Goal: Task Accomplishment & Management: Manage account settings

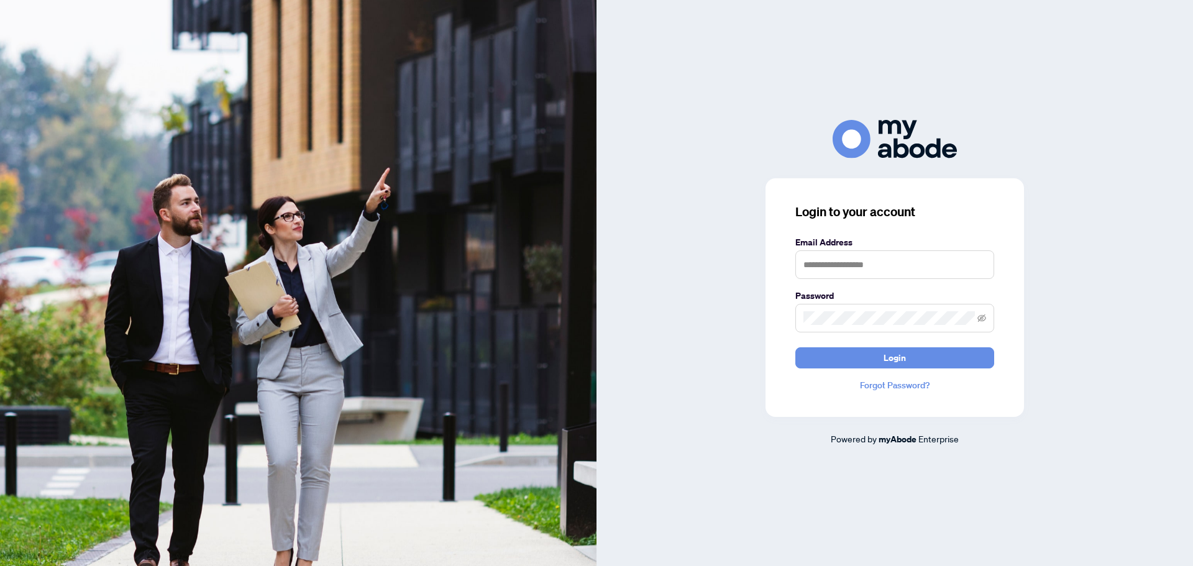
drag, startPoint x: 834, startPoint y: 244, endPoint x: 837, endPoint y: 256, distance: 12.2
click at [834, 244] on label "Email Address" at bounding box center [894, 242] width 199 height 14
click at [843, 257] on input "text" at bounding box center [894, 264] width 199 height 29
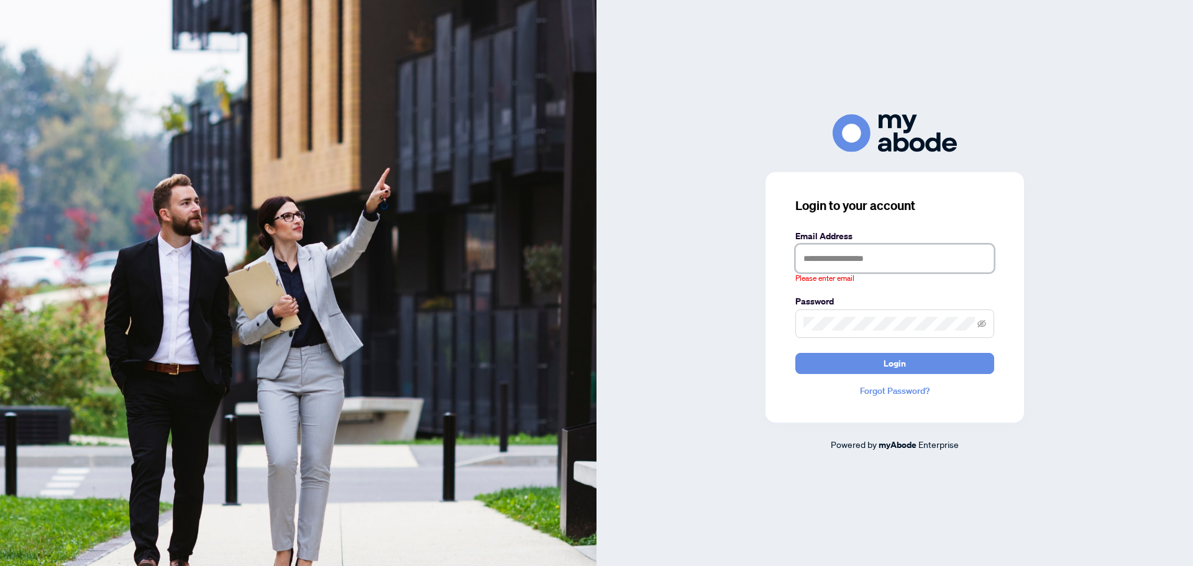
type input "**********"
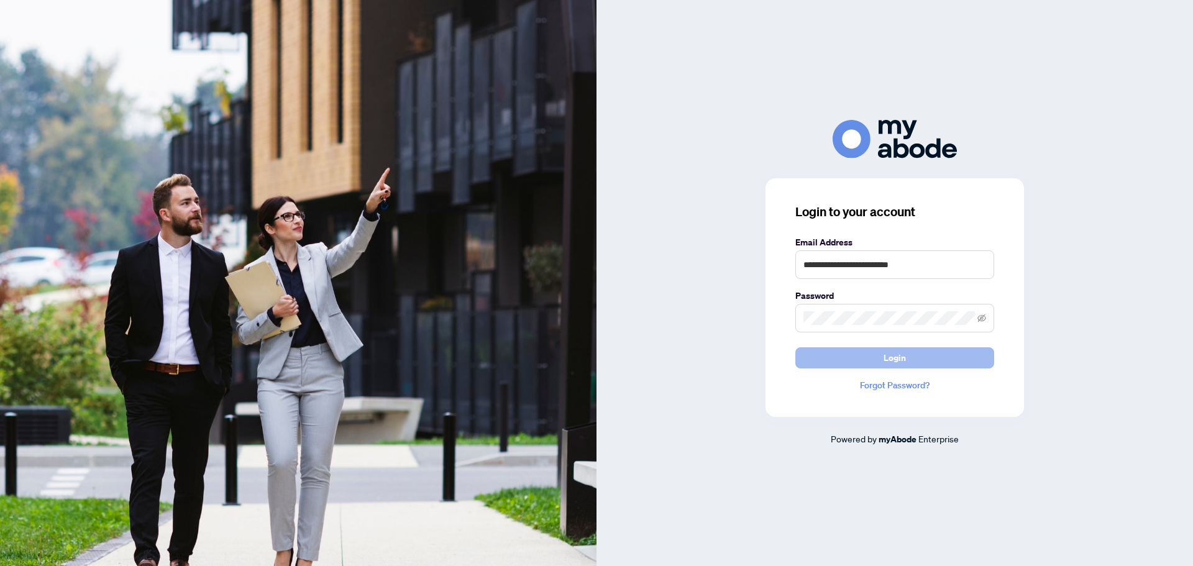
click at [848, 357] on button "Login" at bounding box center [894, 357] width 199 height 21
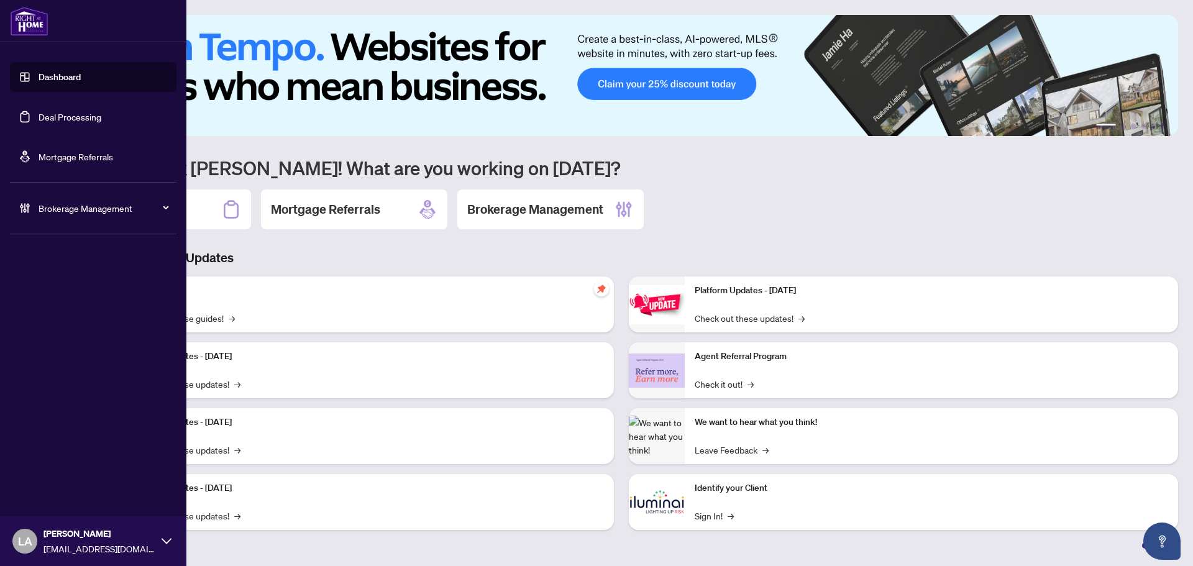
click at [39, 115] on link "Deal Processing" at bounding box center [70, 116] width 63 height 11
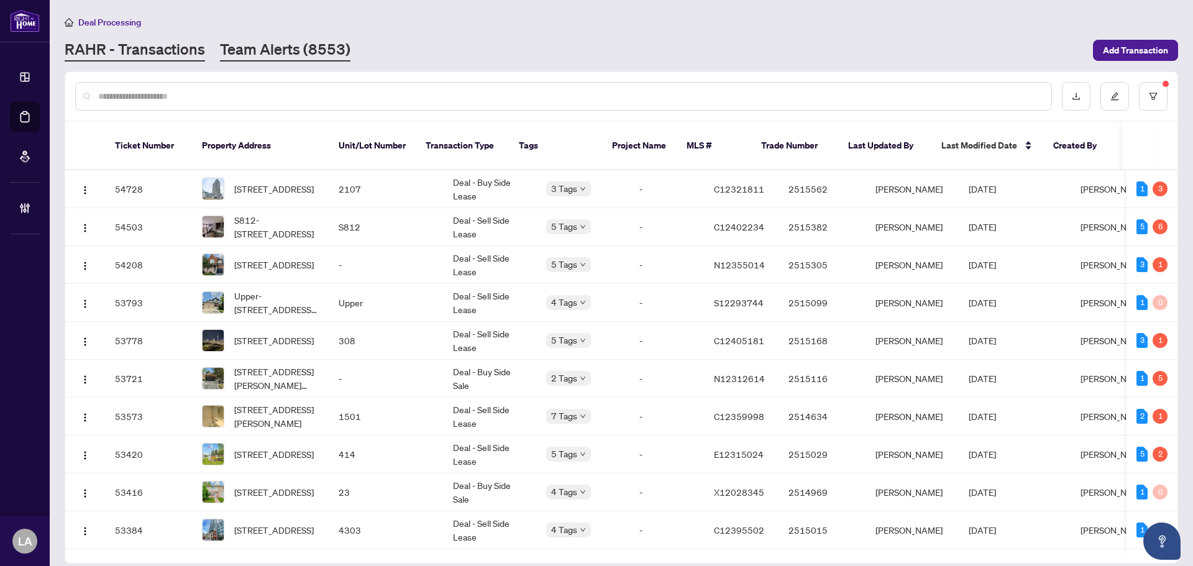
click at [275, 51] on link "Team Alerts (8553)" at bounding box center [285, 50] width 130 height 22
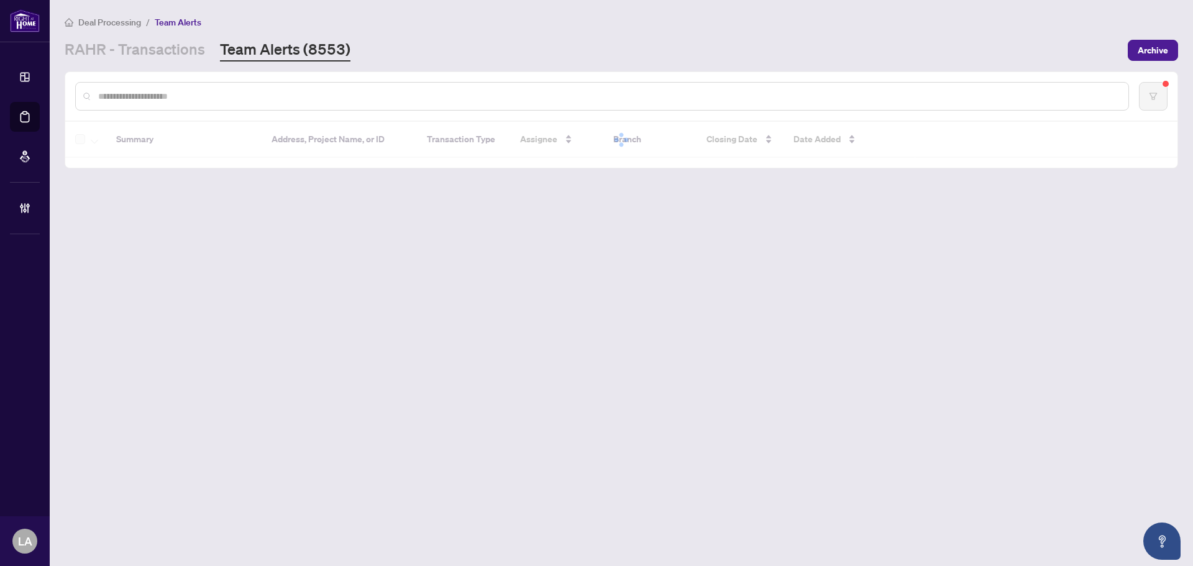
click at [202, 101] on input "text" at bounding box center [608, 96] width 1020 height 14
paste input "*******"
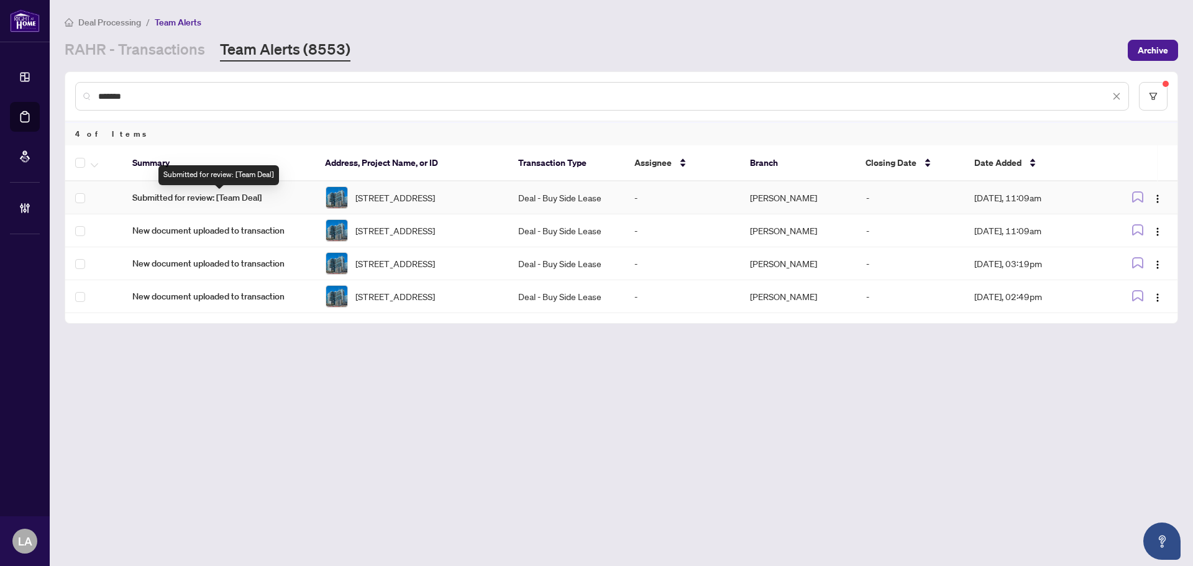
click at [222, 202] on span "Submitted for review: [Team Deal]" at bounding box center [218, 198] width 173 height 14
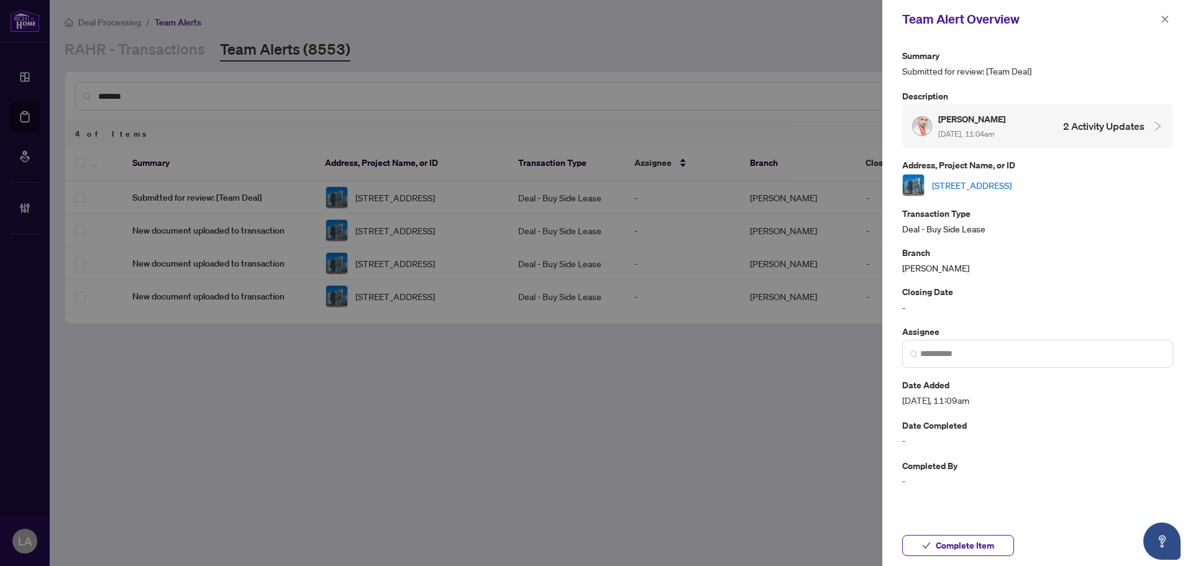
click at [947, 185] on link "716-410 Queens Quay, Toronto, Ontario M5V 3T1, Canada" at bounding box center [972, 185] width 80 height 14
click at [1162, 16] on icon "close" at bounding box center [1164, 19] width 9 height 9
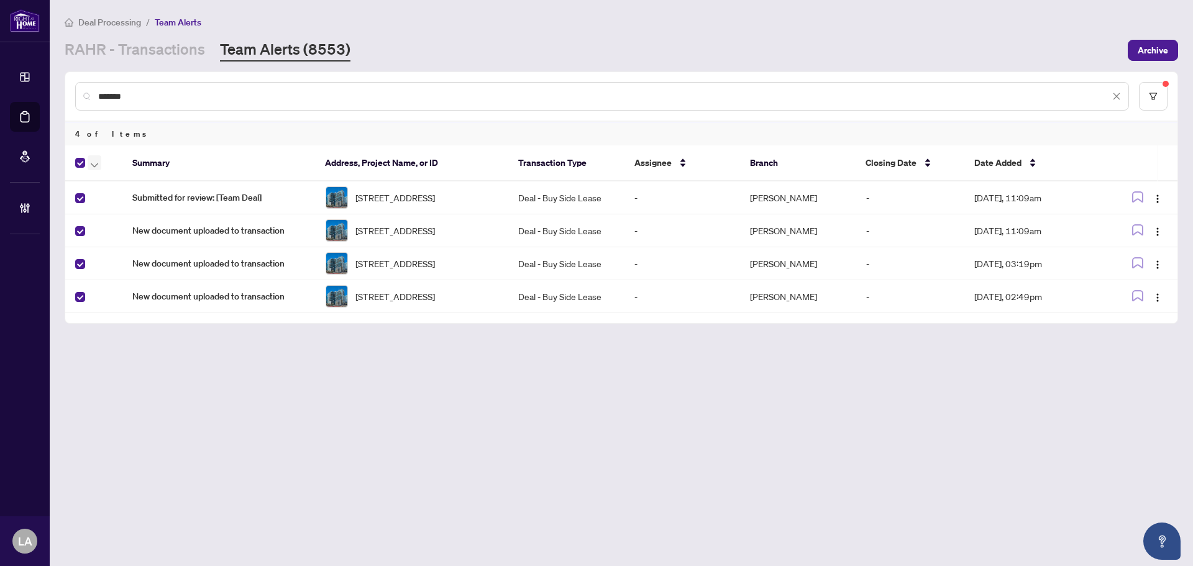
click at [96, 165] on icon "button" at bounding box center [94, 165] width 7 height 4
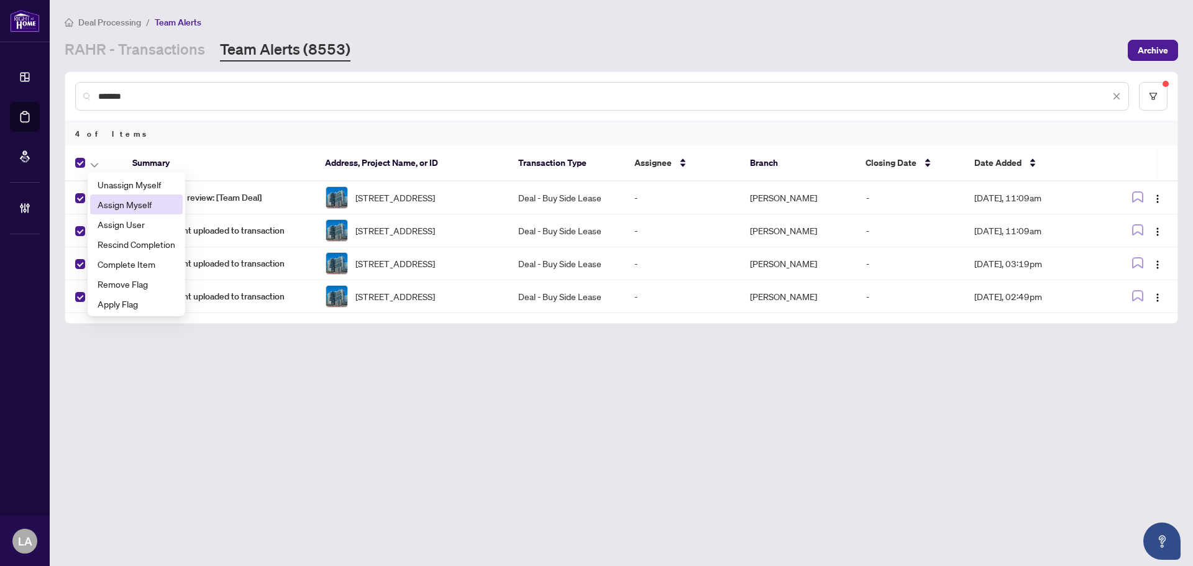
click at [105, 210] on span "Assign Myself" at bounding box center [137, 205] width 78 height 14
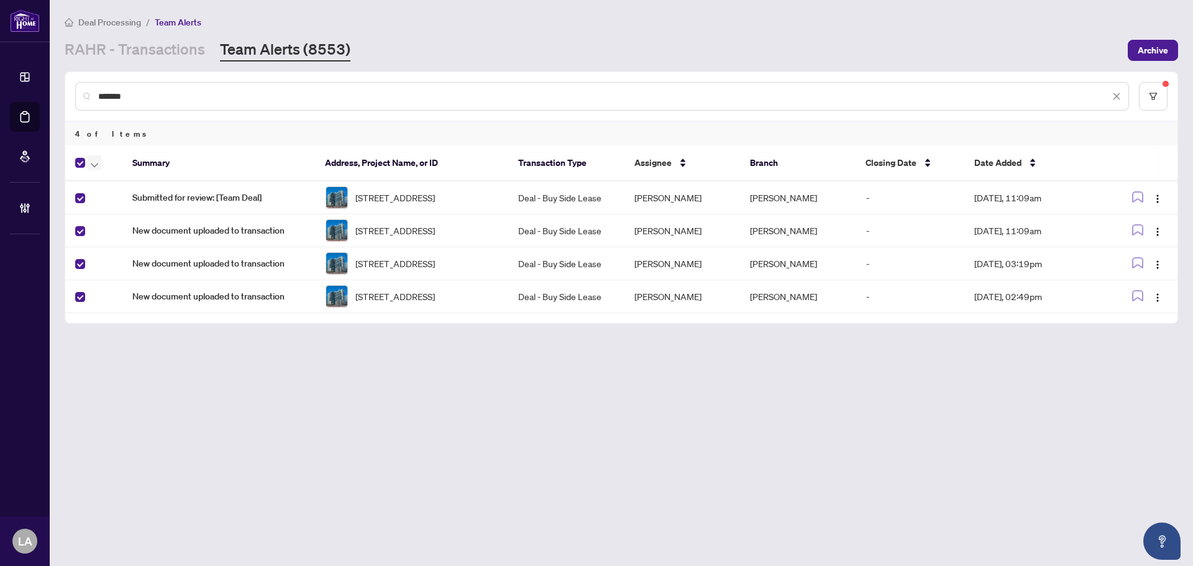
click at [91, 164] on icon "button" at bounding box center [94, 165] width 7 height 5
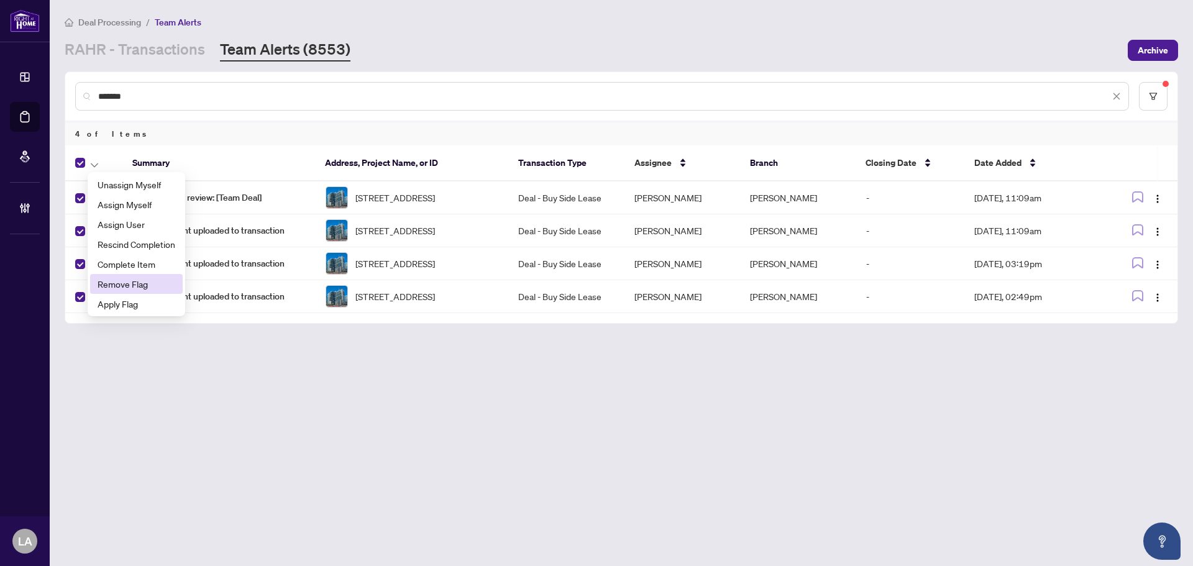
click at [131, 276] on li "Remove Flag" at bounding box center [136, 284] width 93 height 20
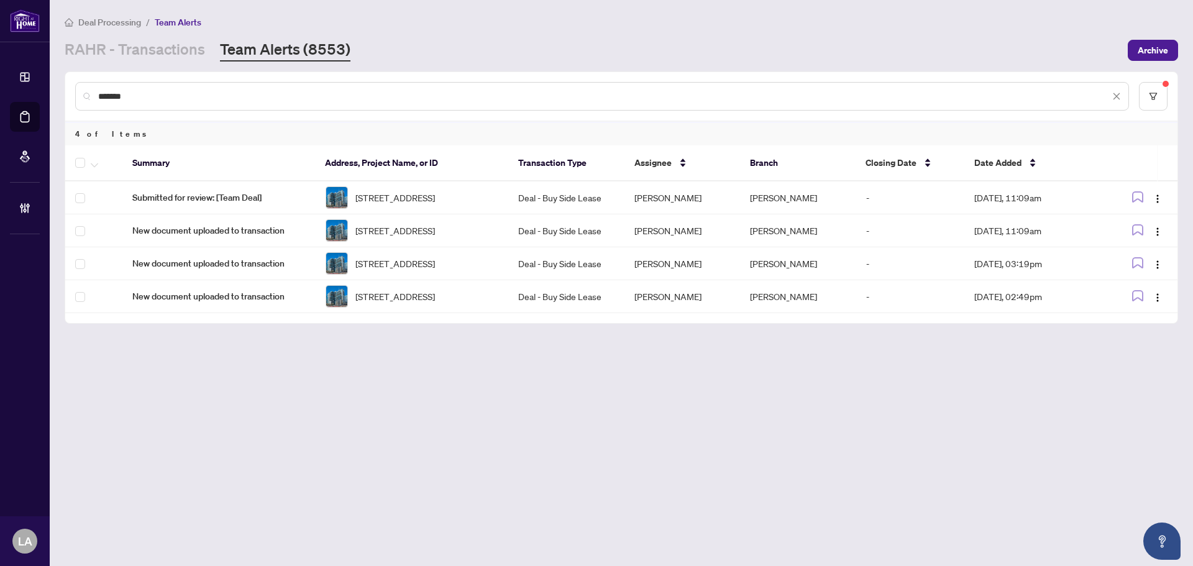
click at [76, 158] on th at bounding box center [93, 163] width 57 height 36
click at [91, 160] on span "button" at bounding box center [94, 163] width 7 height 14
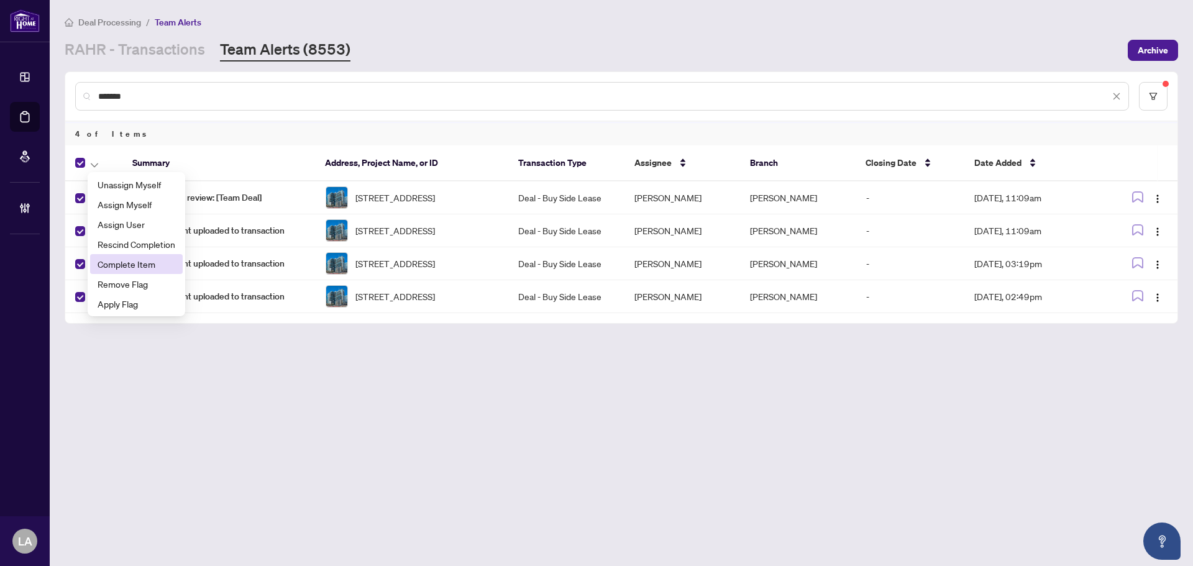
click at [139, 263] on span "Complete Item" at bounding box center [137, 264] width 78 height 14
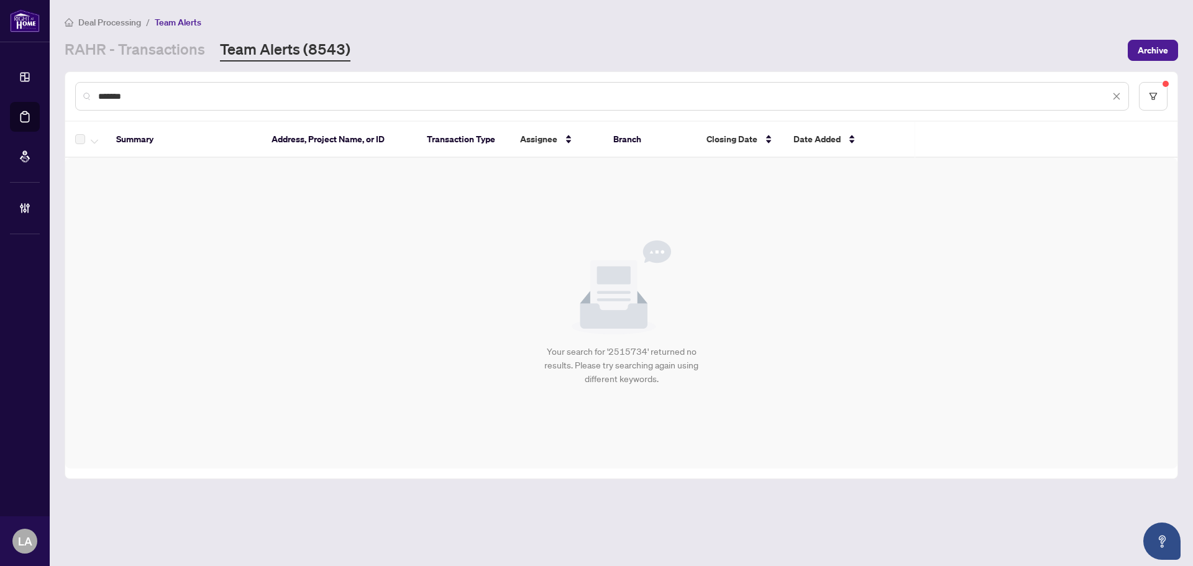
click at [140, 97] on input "*******" at bounding box center [603, 96] width 1011 height 14
paste input "text"
click at [140, 97] on input "*******" at bounding box center [603, 96] width 1011 height 14
click at [213, 96] on input "*****" at bounding box center [603, 96] width 1011 height 14
click at [212, 96] on input "*****" at bounding box center [603, 96] width 1011 height 14
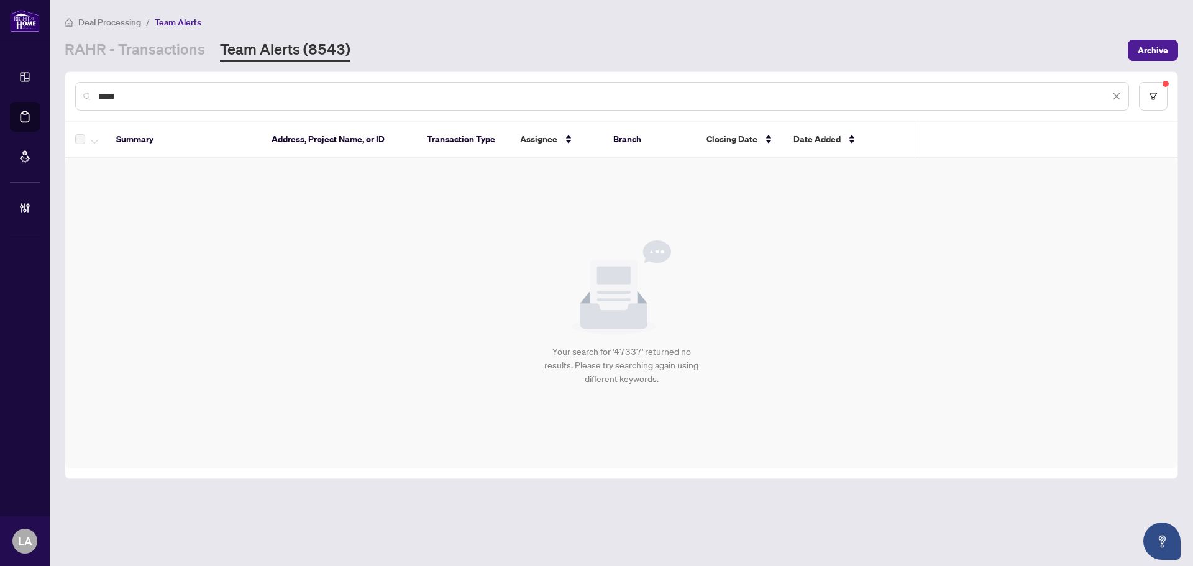
paste input "text"
click at [212, 96] on input "*****" at bounding box center [603, 96] width 1011 height 14
click at [181, 98] on input "*****" at bounding box center [603, 96] width 1011 height 14
paste input "**"
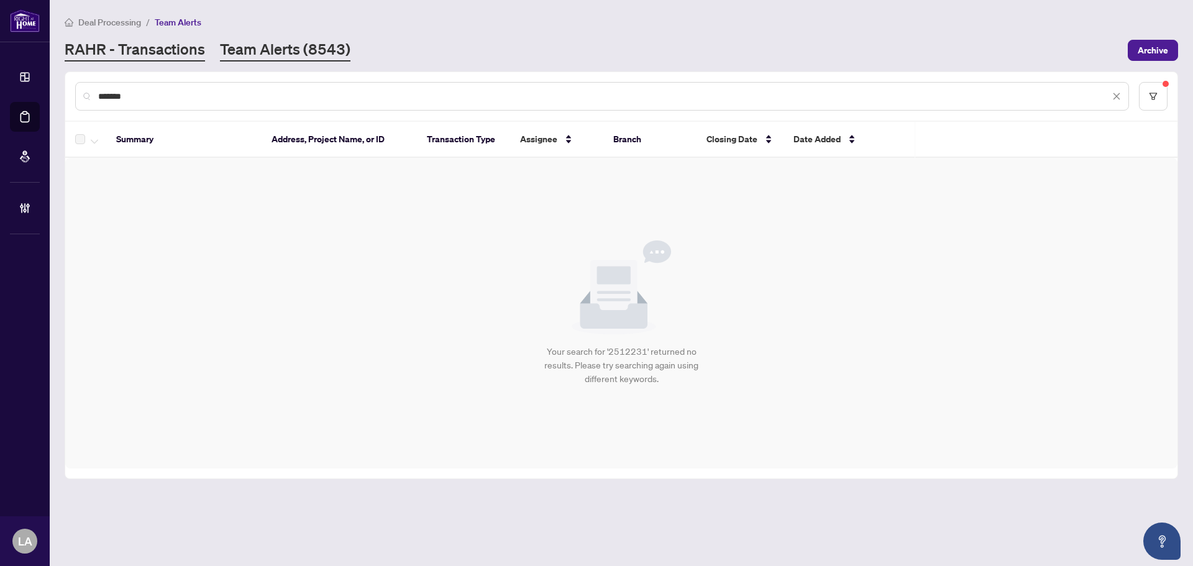
type input "*******"
click at [176, 53] on link "RAHR - Transactions" at bounding box center [135, 50] width 140 height 22
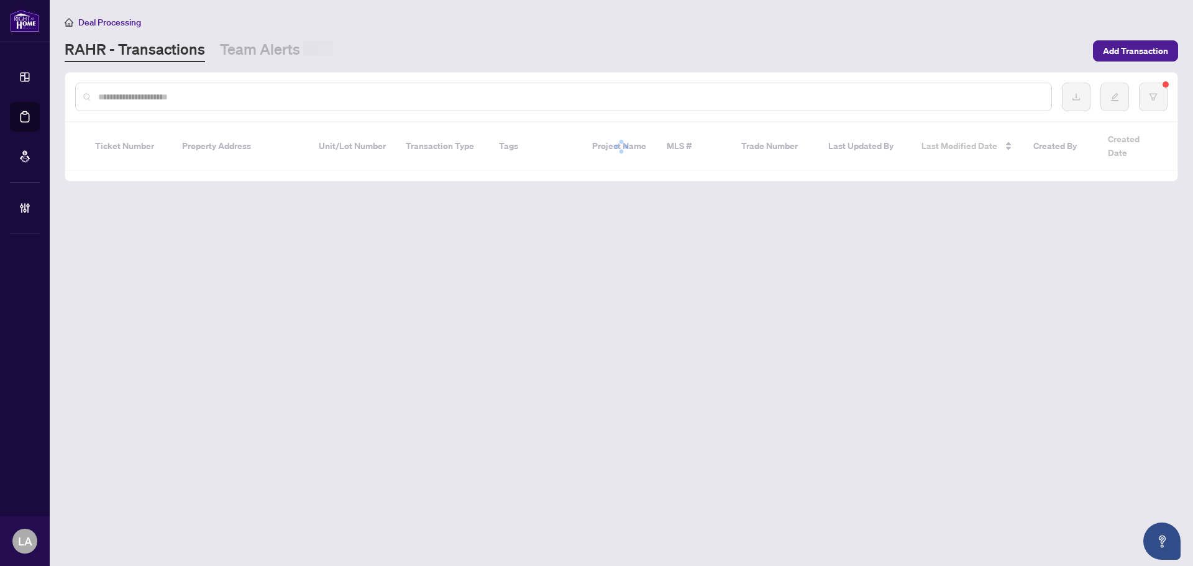
click at [166, 91] on input "text" at bounding box center [569, 97] width 943 height 14
paste input "*******"
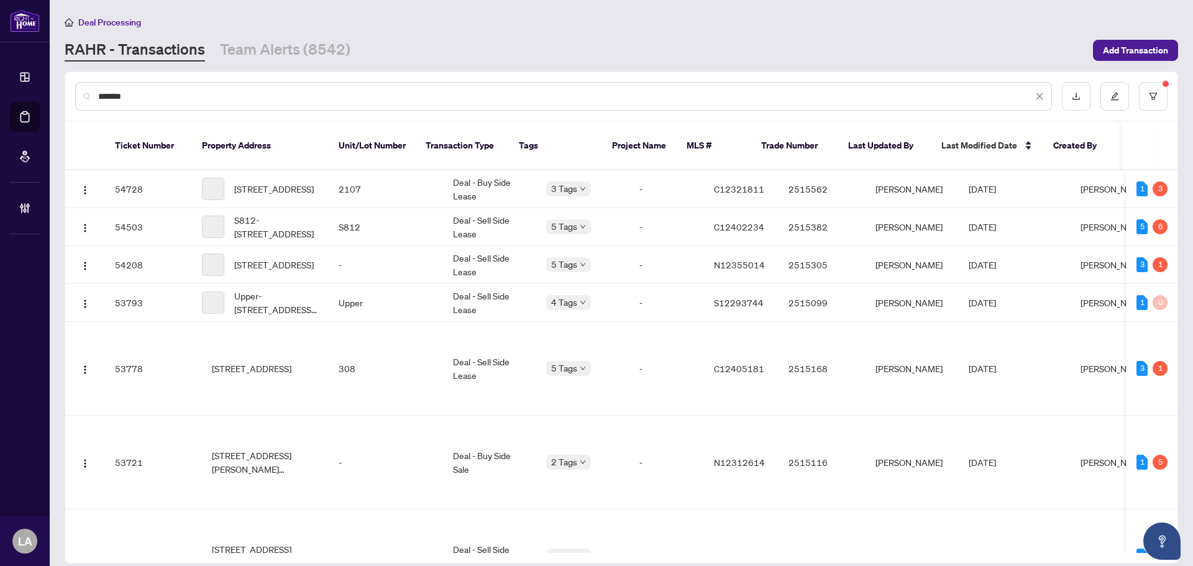
type input "*******"
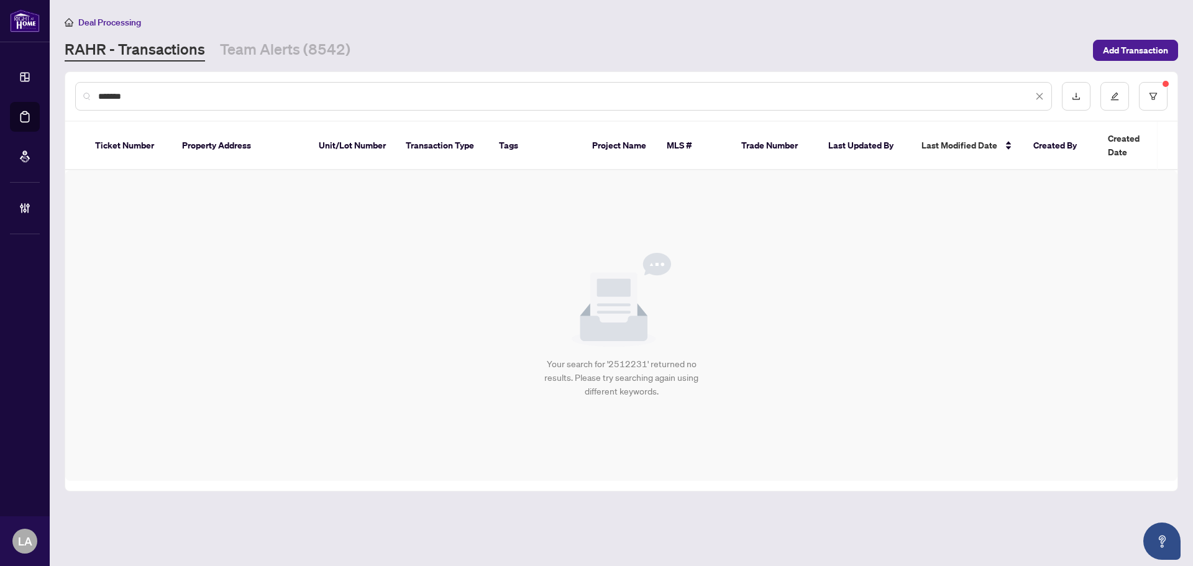
drag, startPoint x: 166, startPoint y: 91, endPoint x: 43, endPoint y: 81, distance: 123.4
click at [43, 81] on div "Dashboard Deal Processing Mortgage Referrals Brokerage Management LA Luna Almuh…" at bounding box center [596, 283] width 1193 height 566
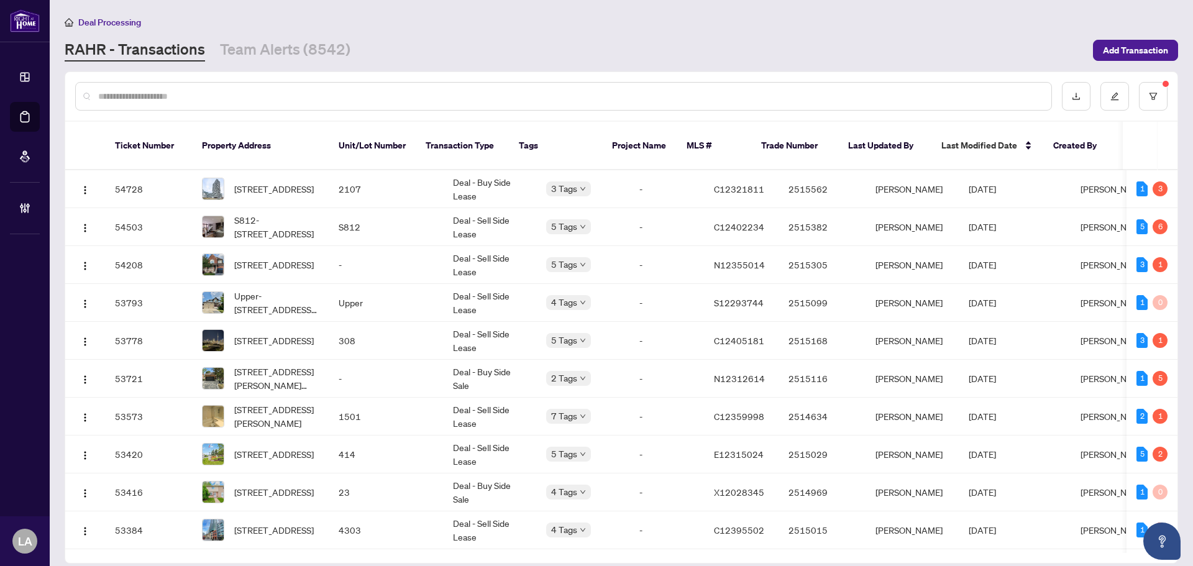
click at [1167, 97] on div at bounding box center [621, 96] width 1112 height 48
click at [1148, 98] on button "button" at bounding box center [1153, 96] width 29 height 29
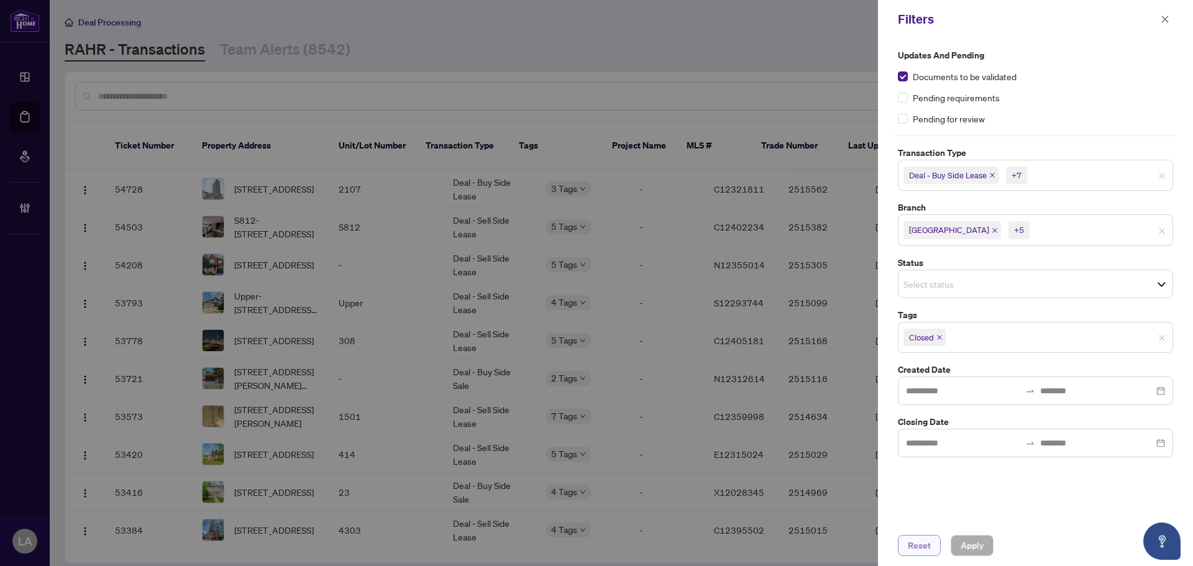
drag, startPoint x: 906, startPoint y: 540, endPoint x: 909, endPoint y: 531, distance: 9.0
click at [905, 541] on button "Reset" at bounding box center [919, 545] width 43 height 21
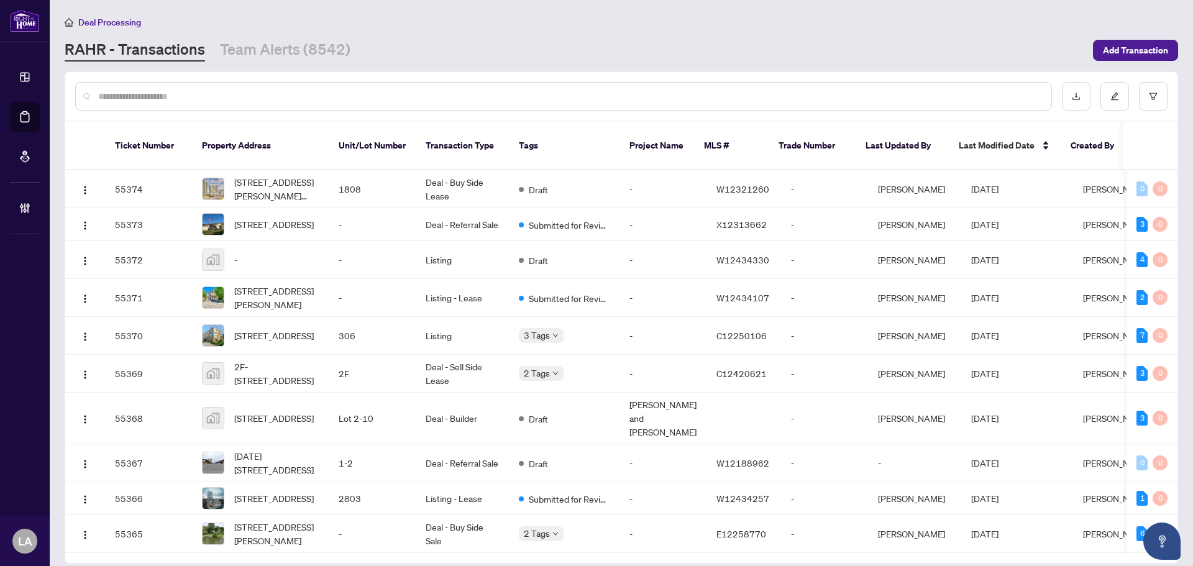
paste input "*******"
click at [144, 100] on input "*******" at bounding box center [569, 96] width 943 height 14
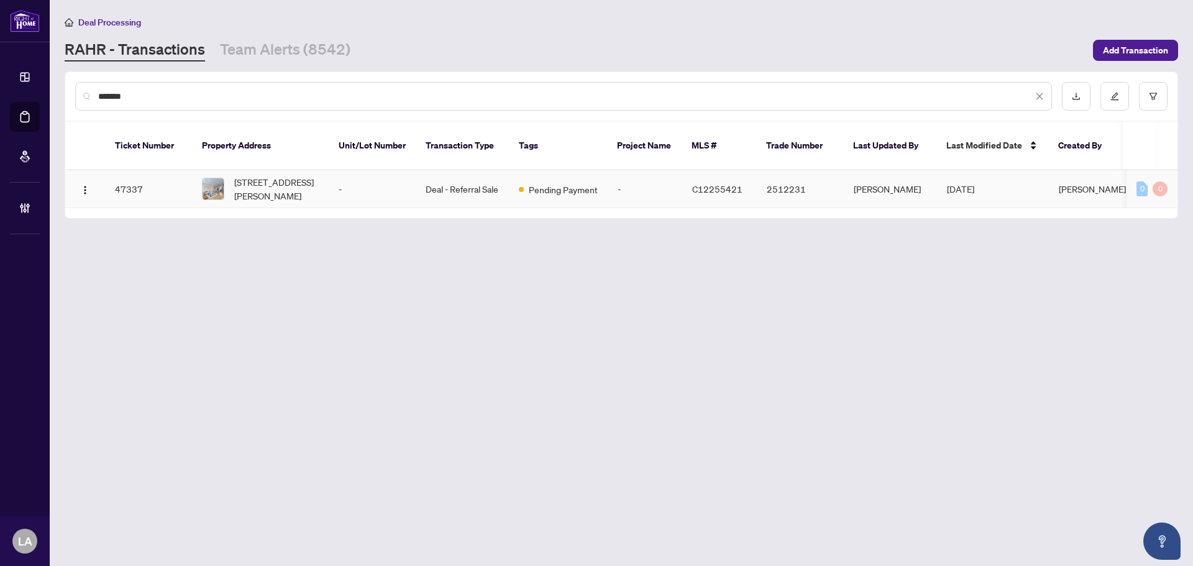
type input "*******"
click at [280, 175] on span "1216 Davenport Rd, Toronto, Ontario M6H 2G8, Canada" at bounding box center [276, 188] width 84 height 27
click at [221, 90] on input "*******" at bounding box center [565, 96] width 934 height 14
click at [245, 57] on link "Team Alerts (8542)" at bounding box center [285, 50] width 130 height 22
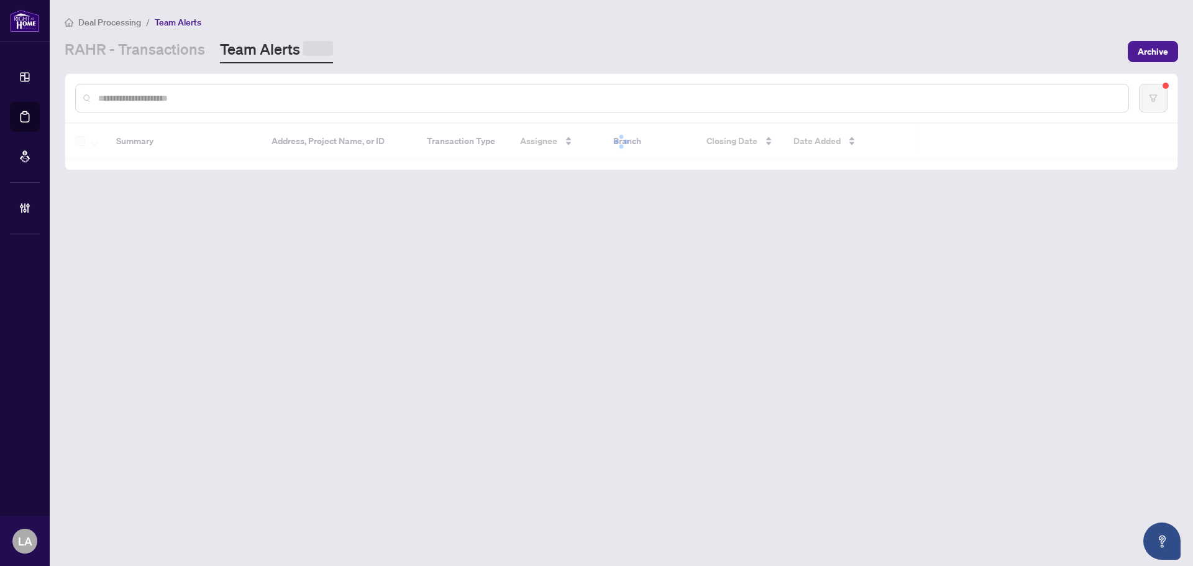
click at [196, 91] on input "text" at bounding box center [608, 98] width 1020 height 14
paste input "*******"
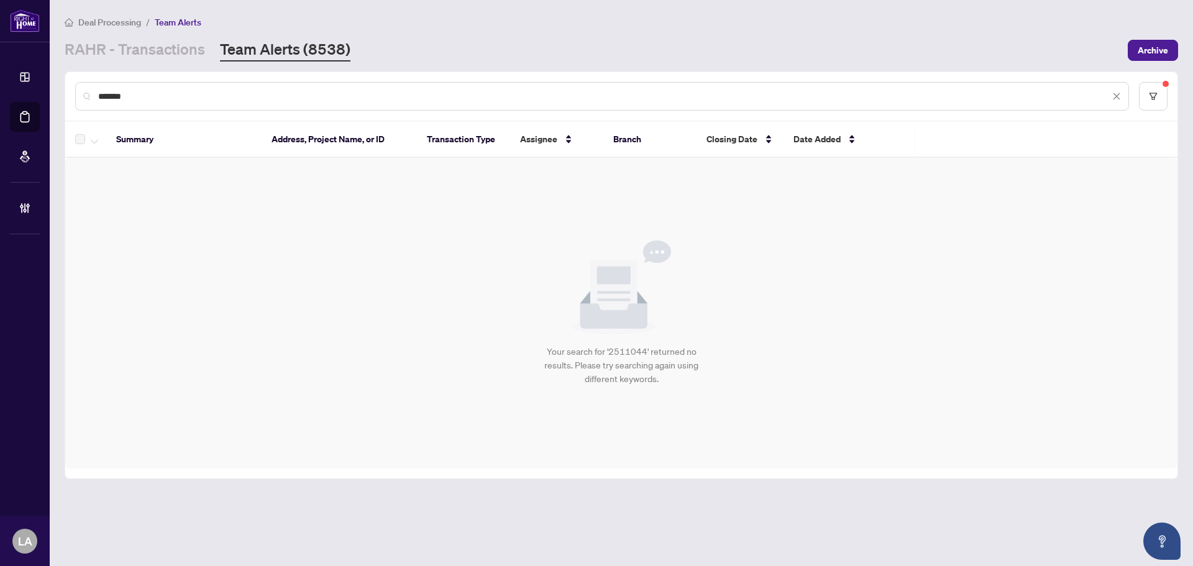
type input "*******"
click at [152, 69] on main "Deal Processing / Team Alerts RAHR - Transactions Team Alerts (8538) Archive **…" at bounding box center [621, 283] width 1143 height 566
click at [139, 57] on link "RAHR - Transactions" at bounding box center [135, 50] width 140 height 22
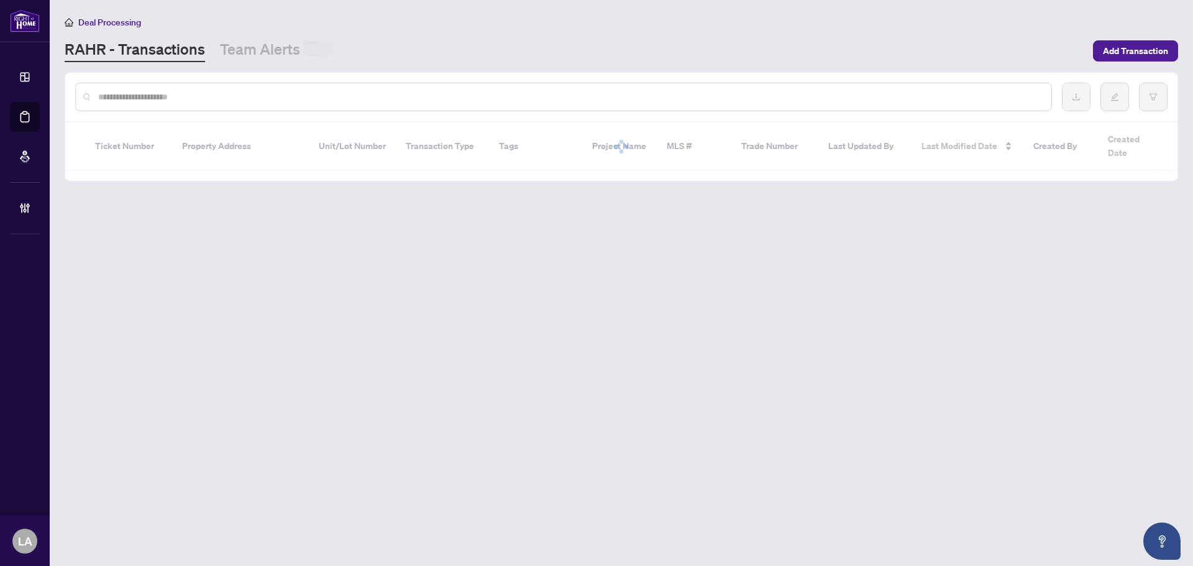
click at [139, 97] on input "text" at bounding box center [569, 97] width 943 height 14
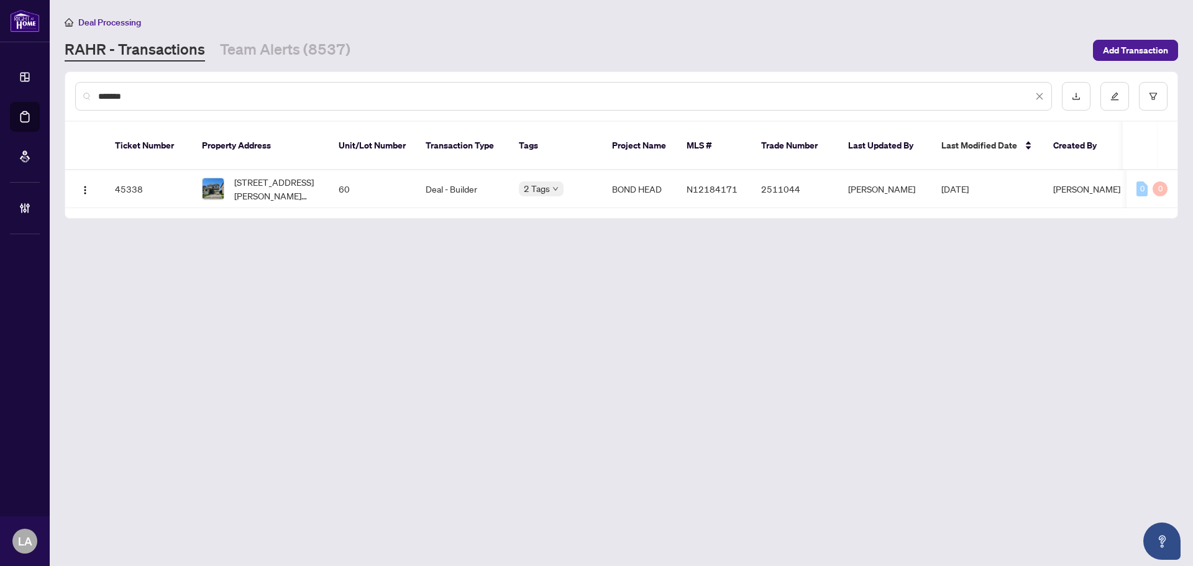
type input "*******"
click at [425, 170] on td "Deal - Builder" at bounding box center [462, 189] width 93 height 38
click at [272, 53] on link "Team Alerts (8537)" at bounding box center [285, 50] width 130 height 22
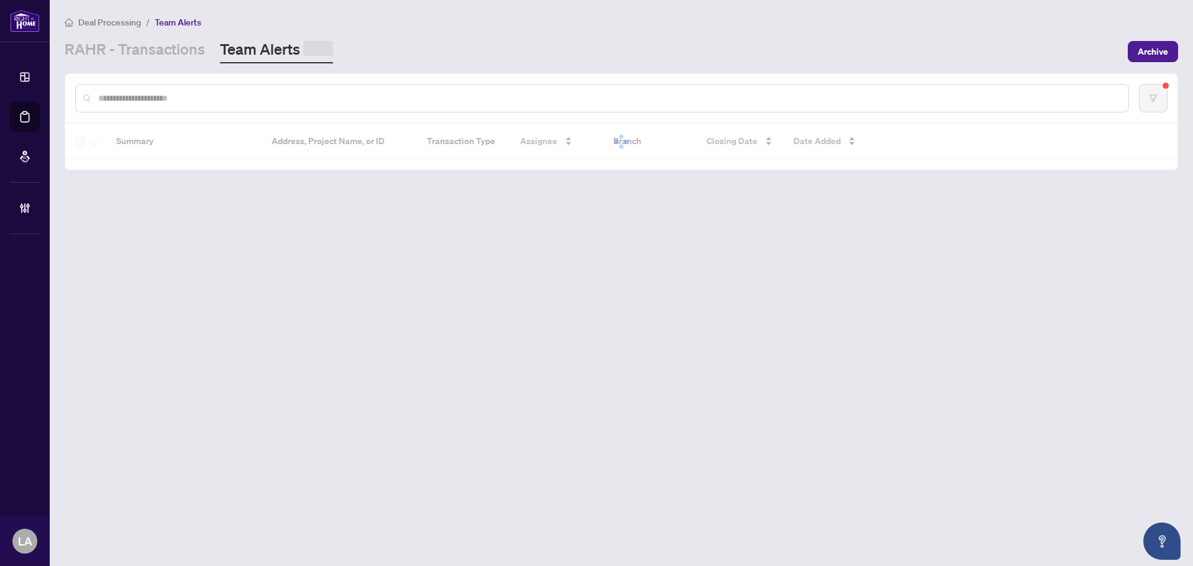
click at [221, 102] on input "text" at bounding box center [608, 98] width 1020 height 14
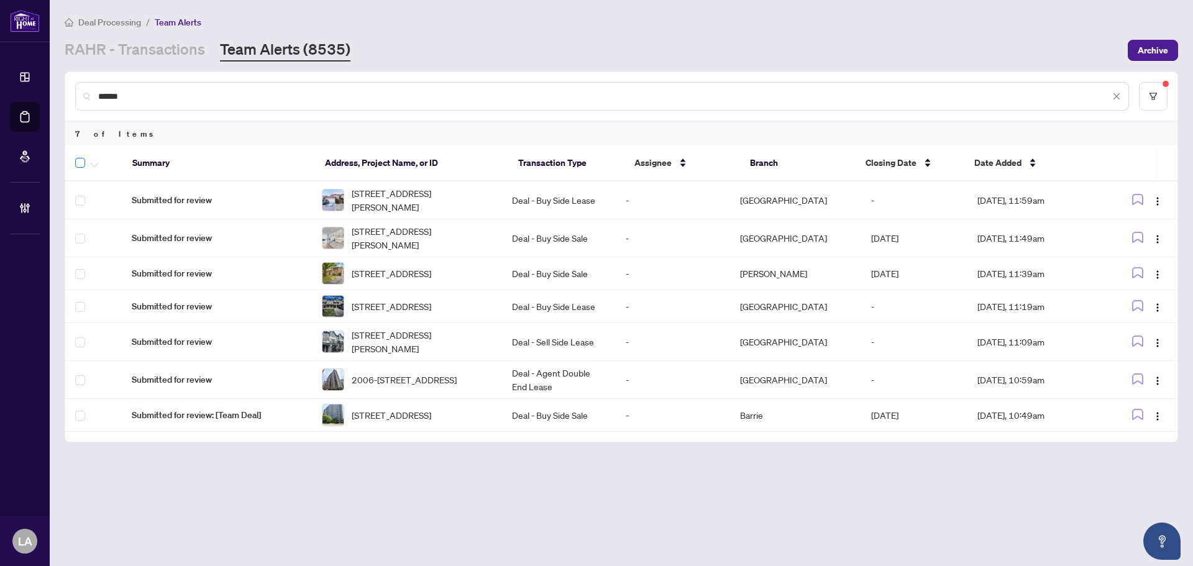
type input "******"
drag, startPoint x: 95, startPoint y: 163, endPoint x: 99, endPoint y: 176, distance: 13.6
click at [96, 163] on icon "button" at bounding box center [94, 165] width 7 height 5
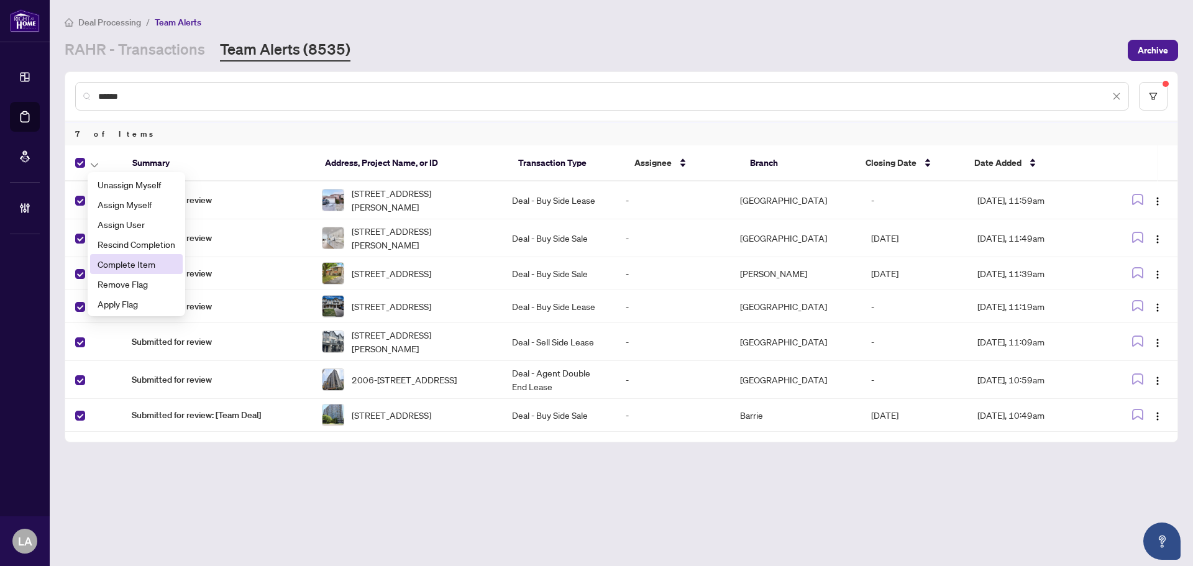
click at [134, 265] on span "Complete Item" at bounding box center [137, 264] width 78 height 14
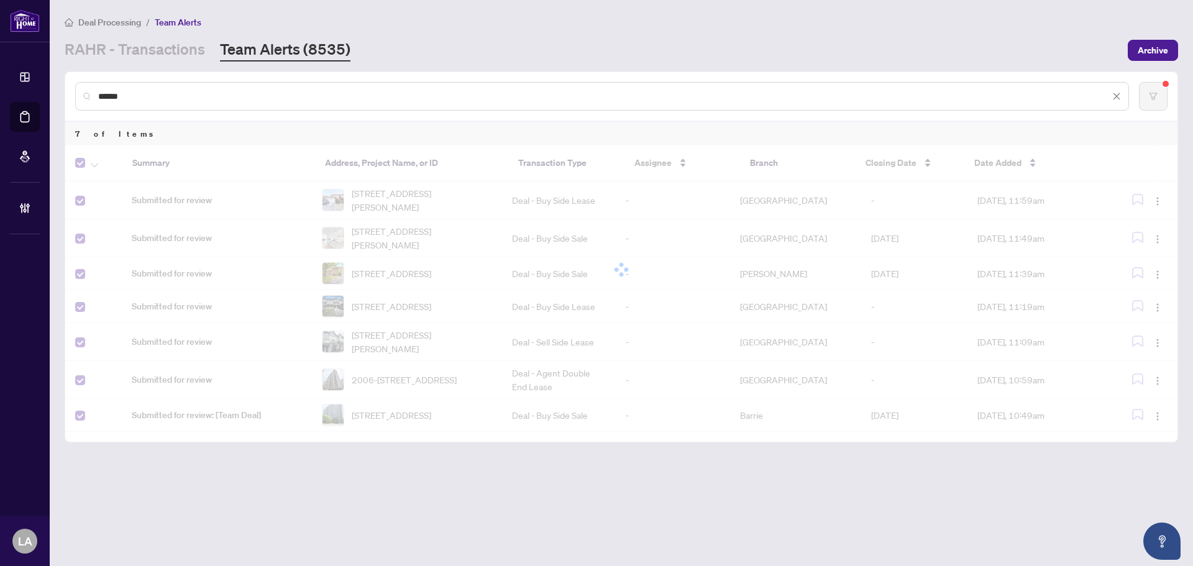
drag, startPoint x: 160, startPoint y: 97, endPoint x: 62, endPoint y: 90, distance: 97.8
click at [62, 90] on main "Deal Processing / Team Alerts RAHR - Transactions Team Alerts (8535) Archive **…" at bounding box center [621, 283] width 1143 height 566
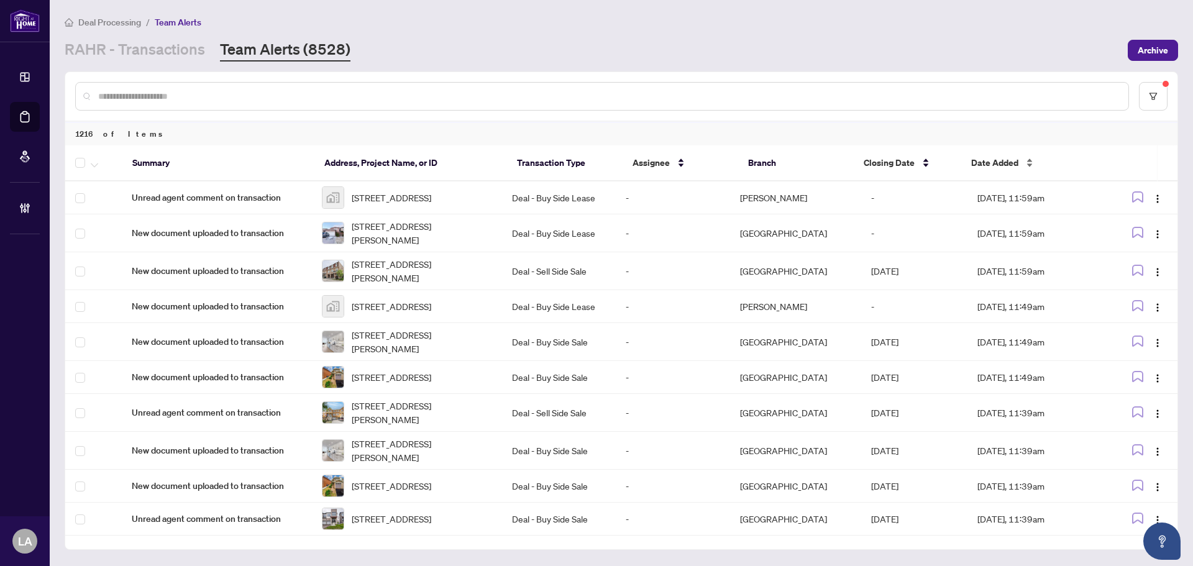
click at [975, 161] on span "Date Added" at bounding box center [994, 163] width 47 height 14
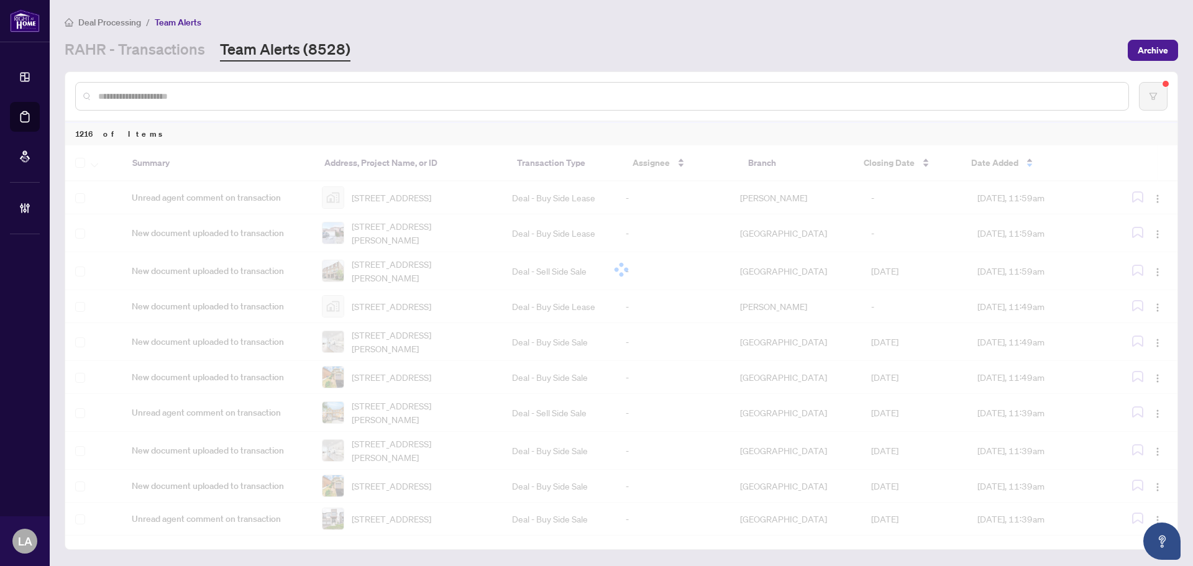
click at [976, 163] on div at bounding box center [621, 269] width 1112 height 248
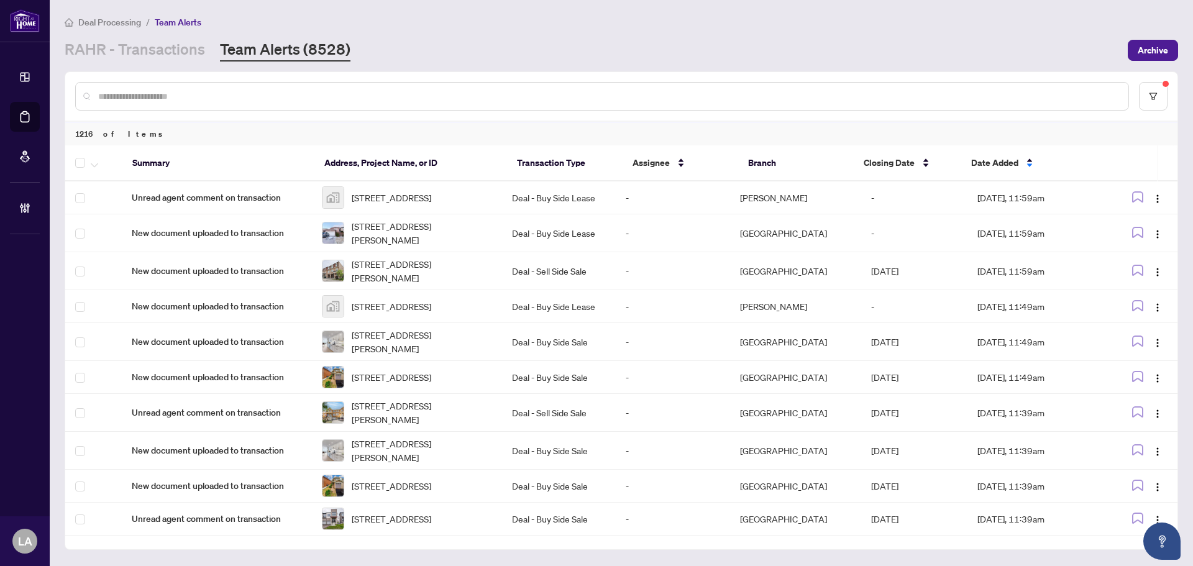
click at [976, 163] on span "Date Added" at bounding box center [994, 163] width 47 height 14
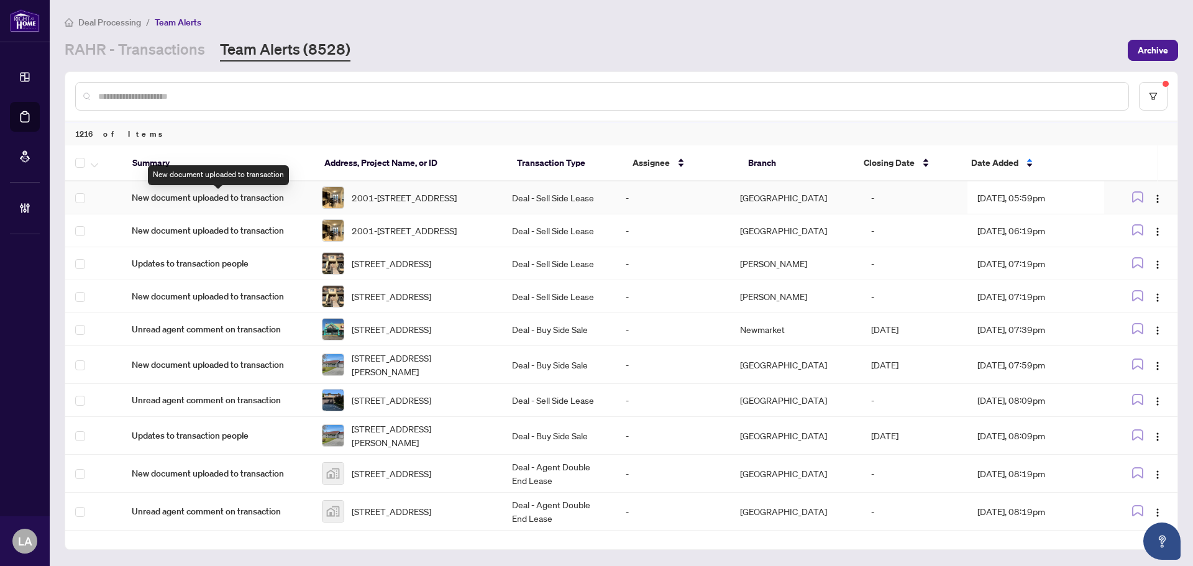
click at [196, 194] on span "New document uploaded to transaction" at bounding box center [217, 198] width 170 height 14
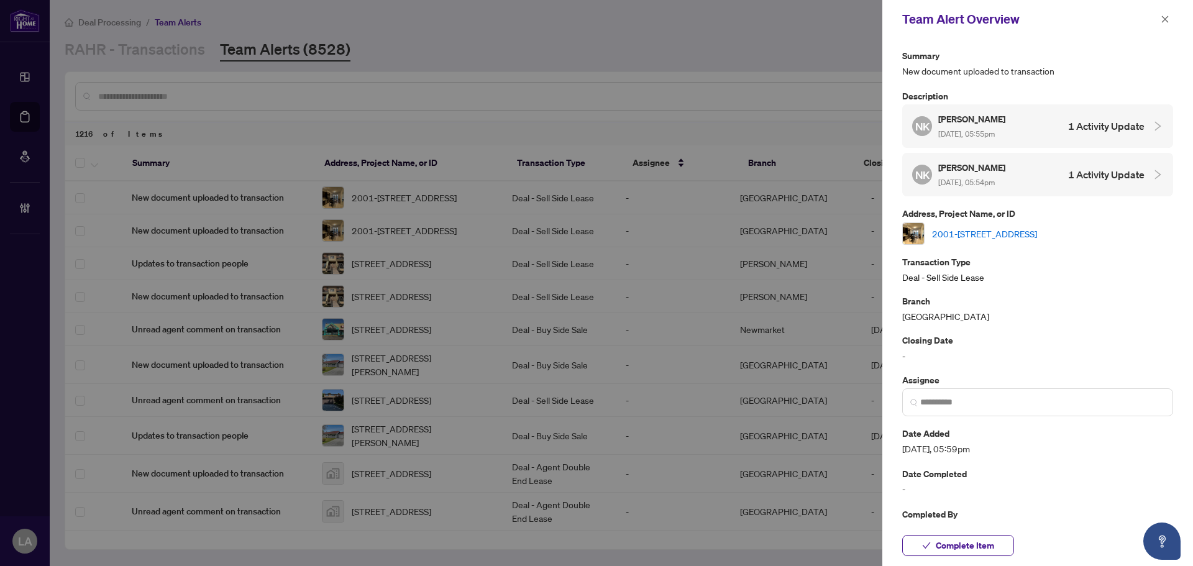
click at [949, 232] on link "2001-105 Oneida Cres, Richmond Hill, Ontario L4B 0H6, Canada" at bounding box center [984, 234] width 105 height 14
click at [965, 231] on link "2001-105 Oneida Cres, Richmond Hill, Ontario L4B 0H6, Canada" at bounding box center [984, 234] width 105 height 14
click at [946, 545] on span "Complete Item" at bounding box center [964, 545] width 58 height 20
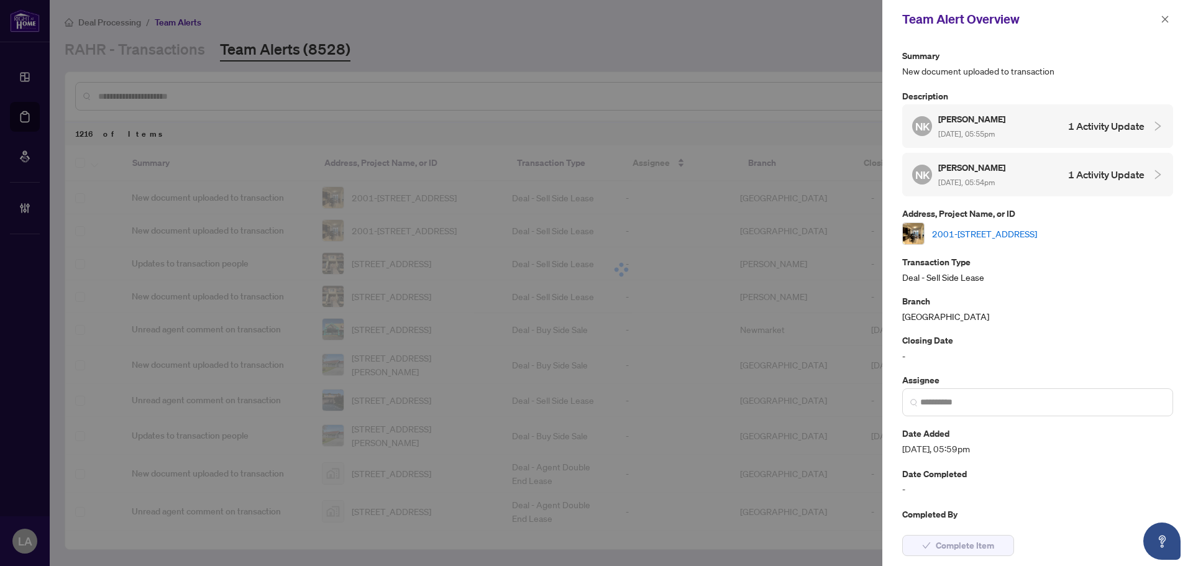
drag, startPoint x: 1154, startPoint y: 25, endPoint x: 1160, endPoint y: 22, distance: 6.9
click at [1155, 25] on div "Team Alert Overview" at bounding box center [1029, 19] width 255 height 19
click at [1160, 22] on icon "close" at bounding box center [1164, 19] width 9 height 9
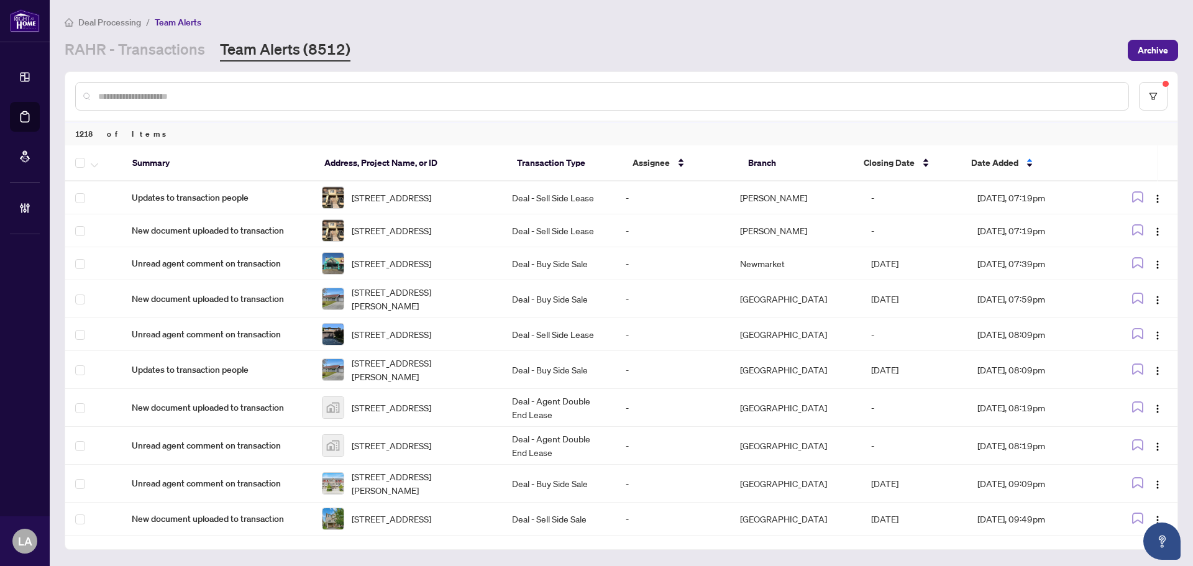
click at [1141, 81] on div at bounding box center [621, 96] width 1112 height 48
click at [1142, 99] on button "button" at bounding box center [1153, 96] width 29 height 29
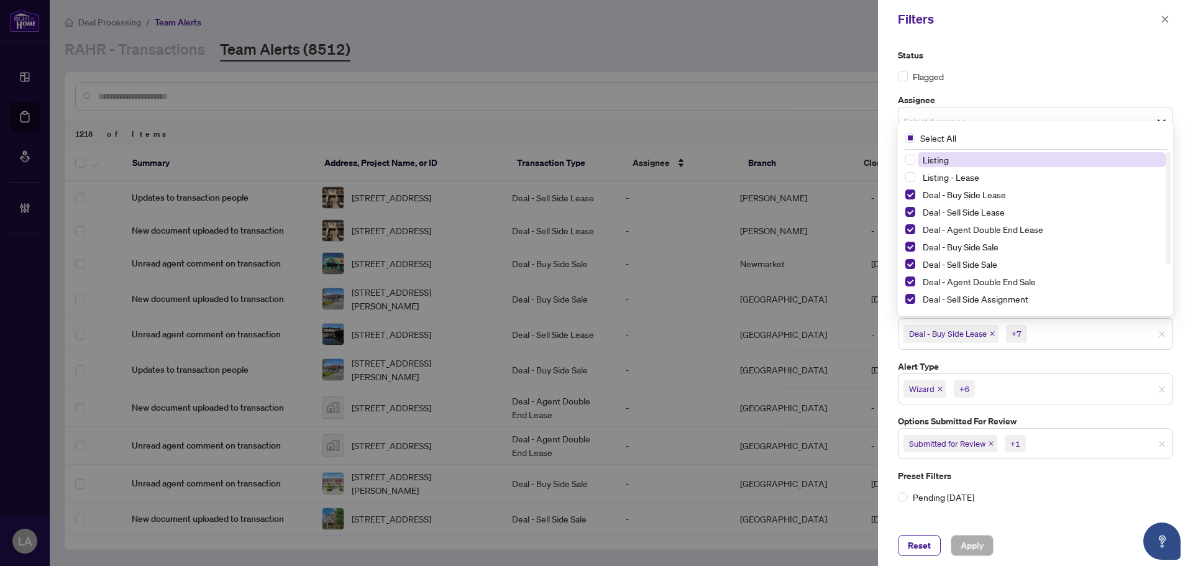
click at [1061, 345] on div "Deal - Buy Side Lease +7" at bounding box center [1035, 333] width 275 height 31
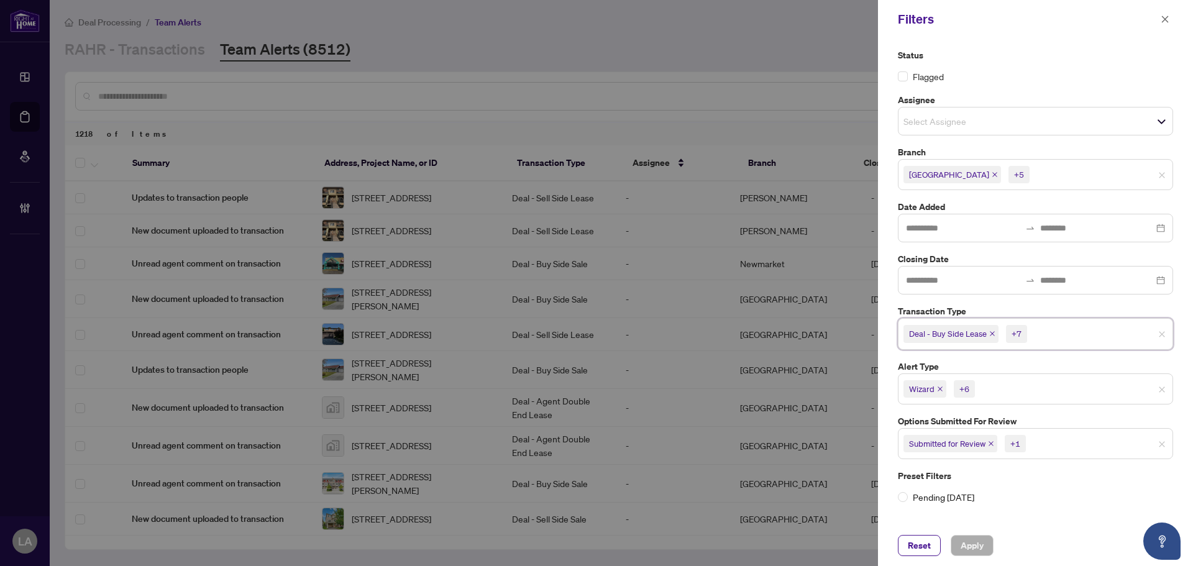
click at [1030, 385] on input "search" at bounding box center [1020, 388] width 87 height 15
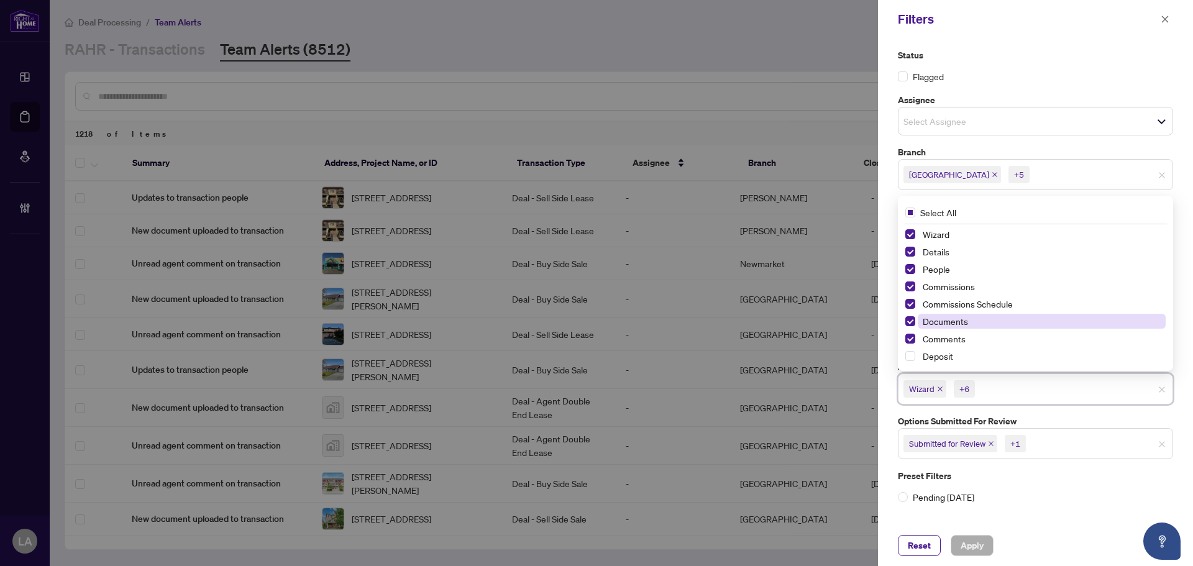
click at [922, 326] on span "Documents" at bounding box center [944, 321] width 45 height 11
click at [945, 303] on span "Commissions Schedule" at bounding box center [967, 303] width 90 height 11
click at [974, 547] on span "Apply" at bounding box center [971, 545] width 23 height 20
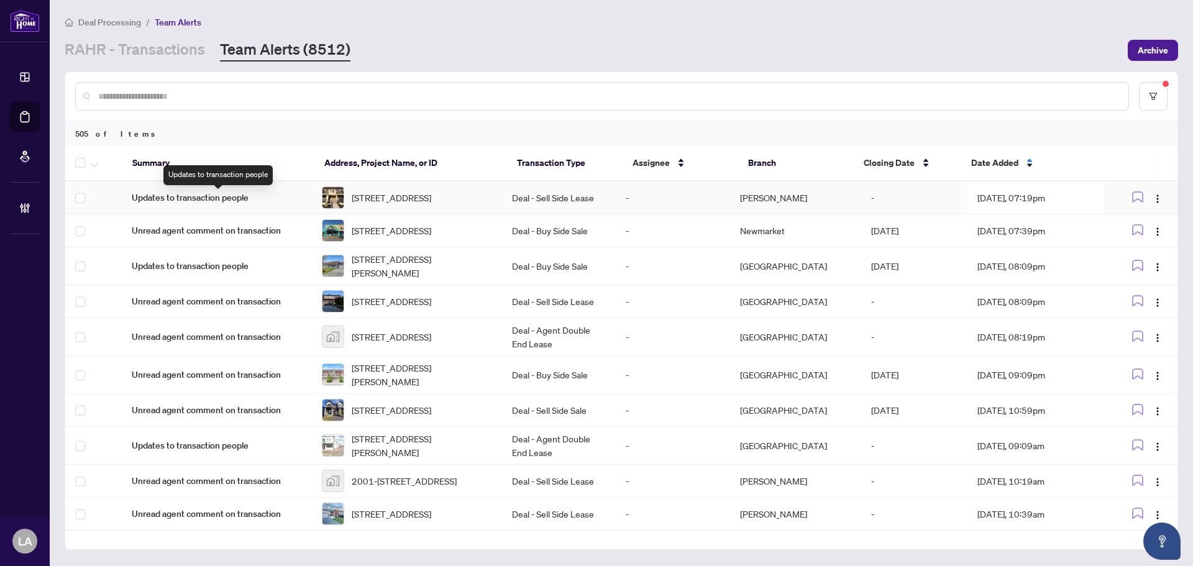
click at [294, 198] on span "Updates to transaction people" at bounding box center [217, 198] width 170 height 14
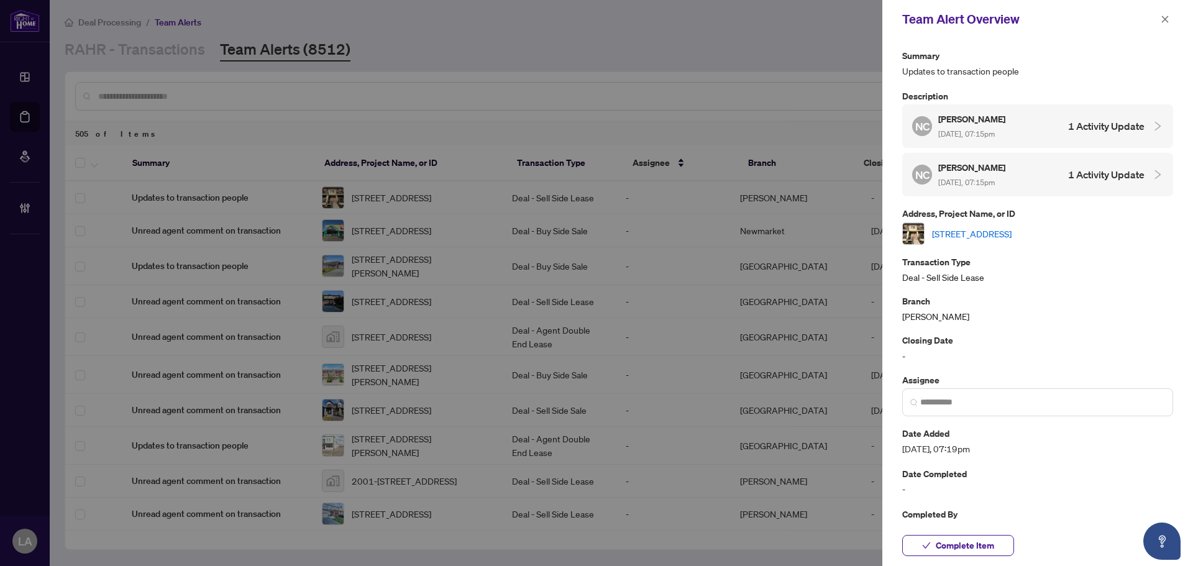
click at [976, 229] on link "18-470 Beresford Path, Oshawa, Ontario L1H 5S7, Canada" at bounding box center [972, 234] width 80 height 14
click at [973, 229] on link "18-470 Beresford Path, Oshawa, Ontario L1H 5S7, Canada" at bounding box center [972, 234] width 80 height 14
click at [957, 537] on span "Complete Item" at bounding box center [964, 545] width 58 height 20
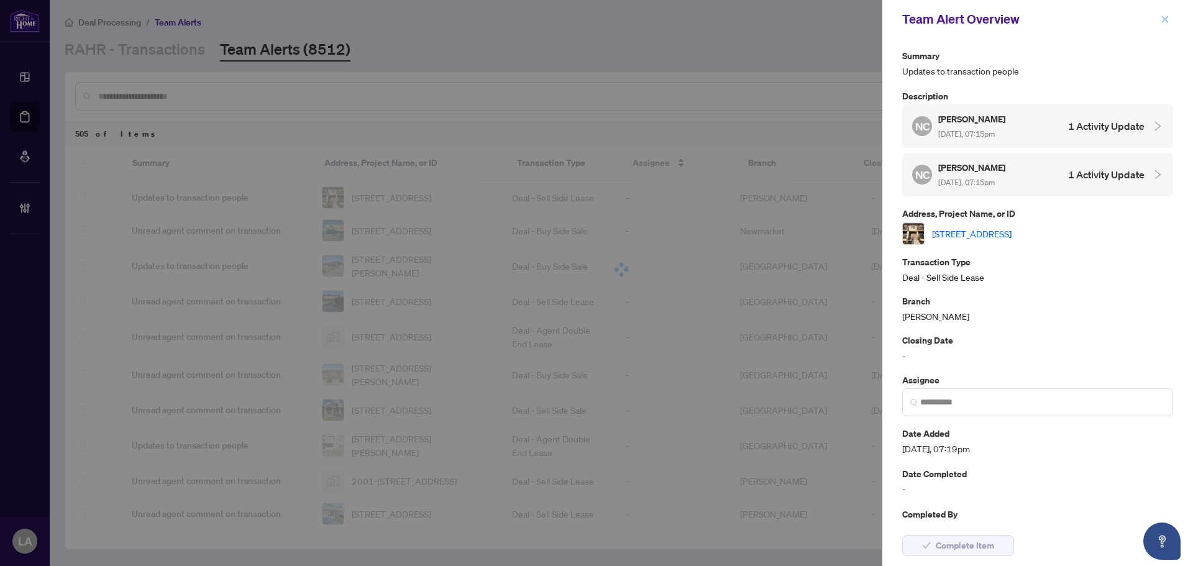
drag, startPoint x: 1154, startPoint y: 16, endPoint x: 1161, endPoint y: 18, distance: 7.3
click at [1158, 17] on div "Team Alert Overview" at bounding box center [1037, 19] width 311 height 39
click at [1161, 18] on icon "close" at bounding box center [1164, 19] width 9 height 9
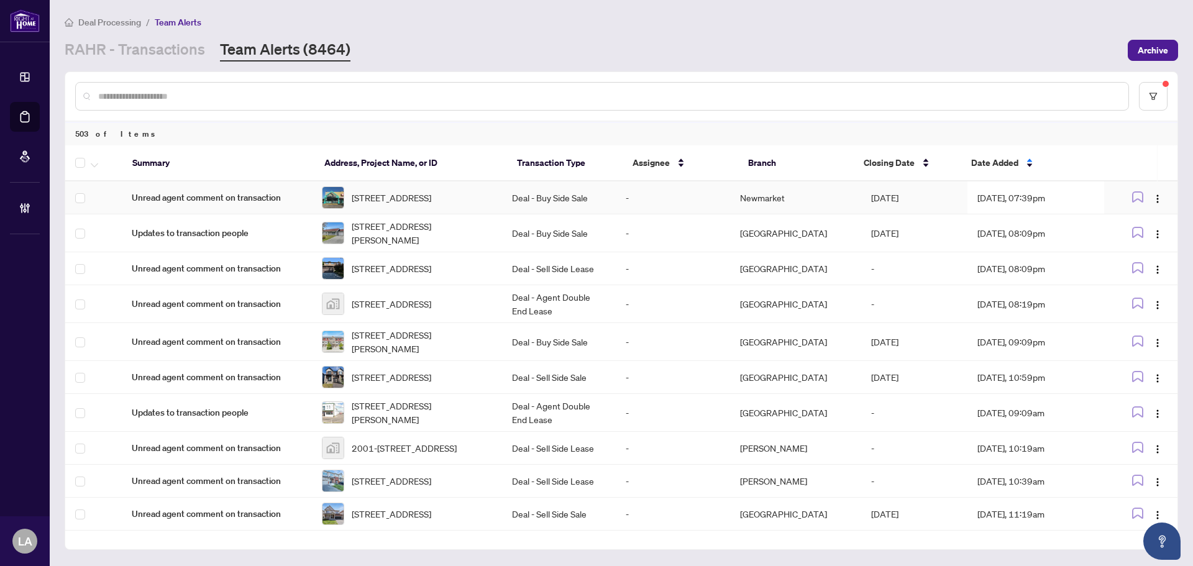
click at [574, 206] on td "Deal - Buy Side Sale" at bounding box center [559, 197] width 114 height 33
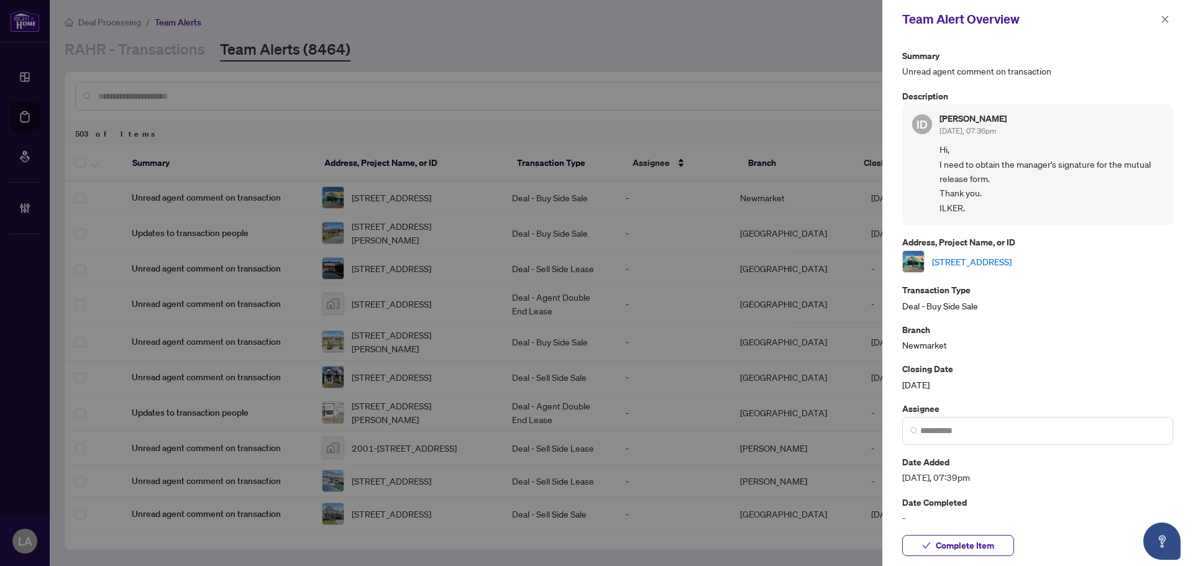
click at [995, 258] on link "1-60 Dundas St, Mississauga, Ontario L5A 1W4, Canada" at bounding box center [972, 262] width 80 height 14
click at [919, 549] on button "Complete Item" at bounding box center [958, 545] width 112 height 21
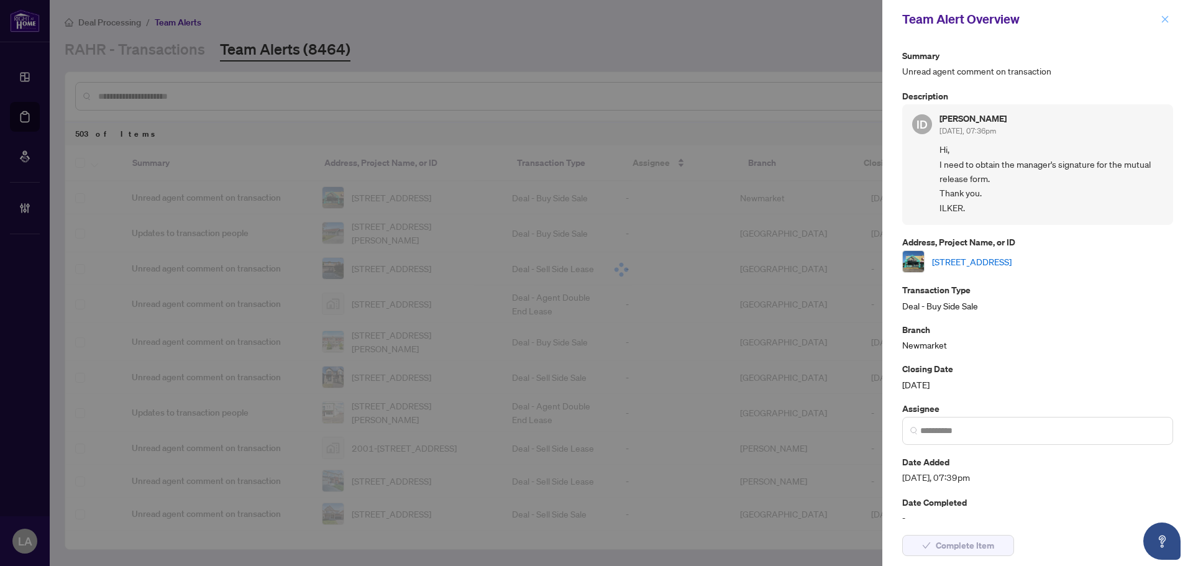
click at [1165, 18] on icon "close" at bounding box center [1164, 19] width 9 height 9
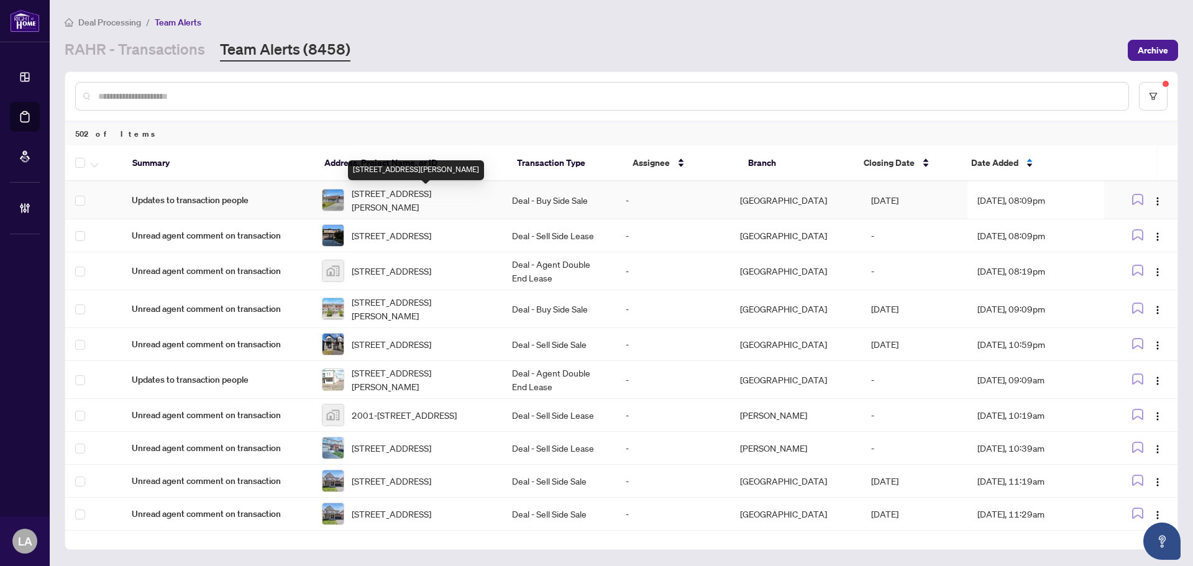
click at [425, 199] on span "336 St Pierre St, Russell, Ontario K4R 1E5, Canada" at bounding box center [422, 199] width 140 height 27
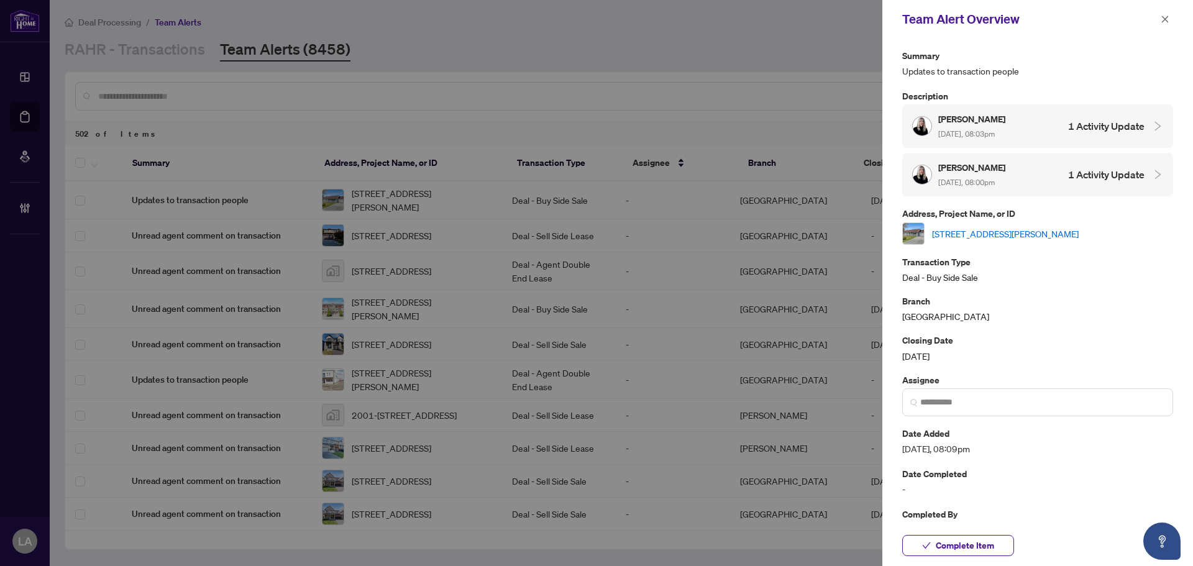
click at [946, 235] on link "336 St Pierre St, Russell, Ontario K4R 1E5, Canada" at bounding box center [1005, 234] width 147 height 14
click at [930, 537] on span "button" at bounding box center [926, 545] width 9 height 20
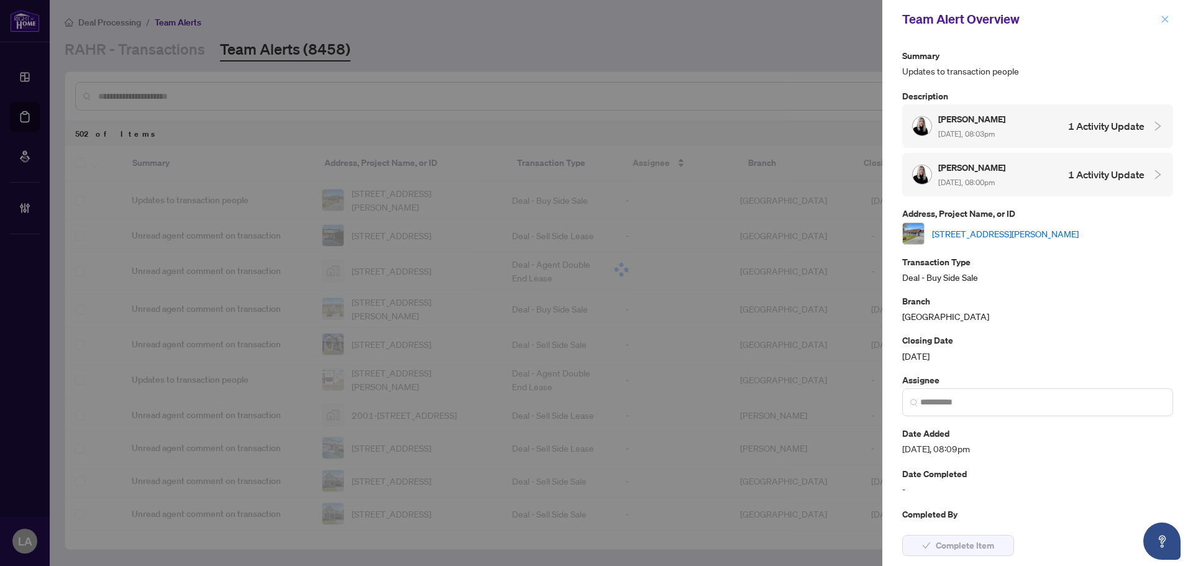
click at [1165, 17] on icon "close" at bounding box center [1164, 19] width 9 height 9
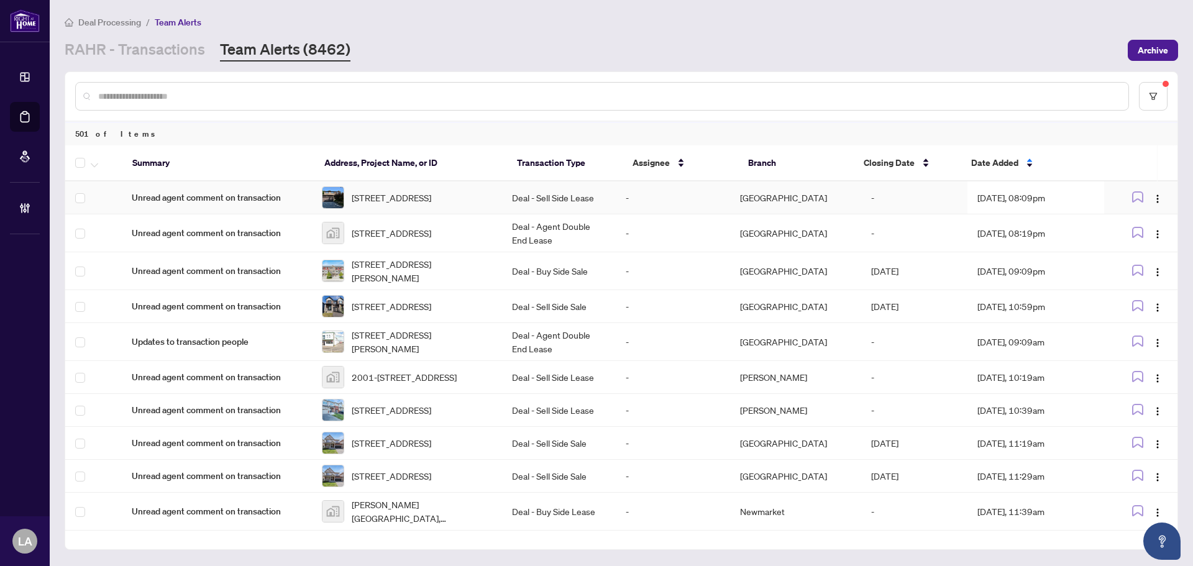
click at [627, 198] on td "-" at bounding box center [673, 197] width 114 height 33
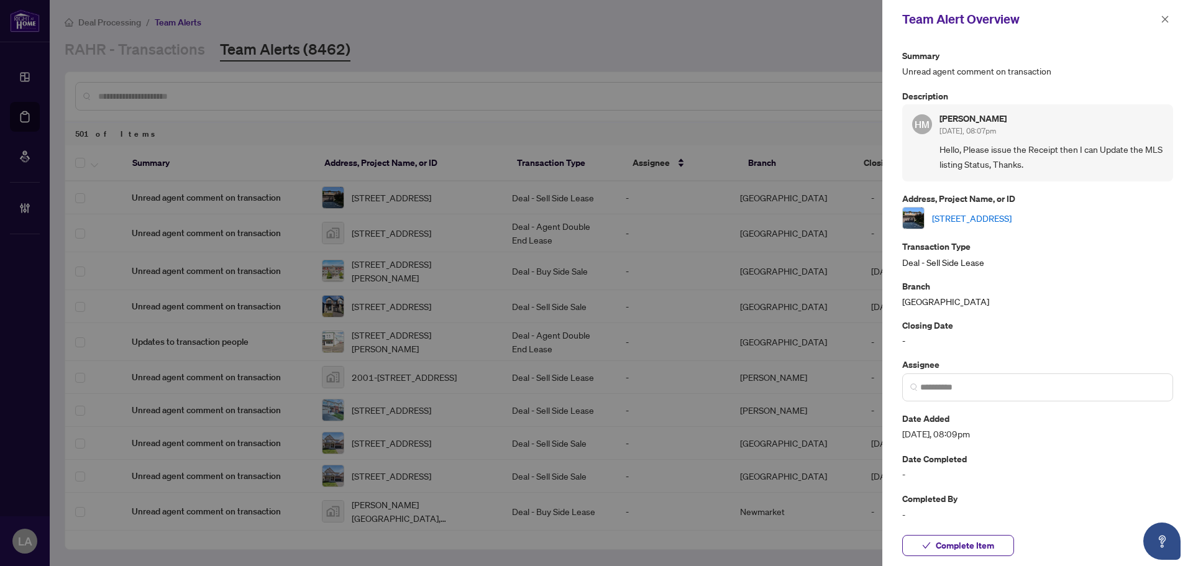
click at [955, 214] on link "449 Dover Cres, Newmarket, Ontario L3Y 6C6, Canada" at bounding box center [972, 218] width 80 height 14
click at [953, 542] on span "Complete Item" at bounding box center [964, 545] width 58 height 20
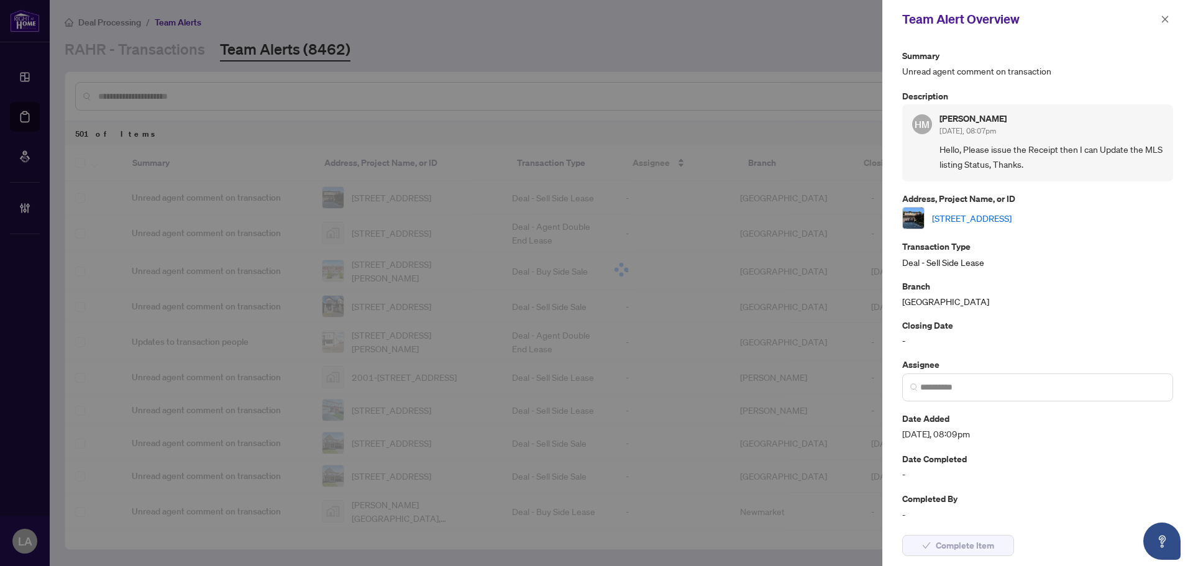
drag, startPoint x: 1158, startPoint y: 19, endPoint x: 981, endPoint y: 75, distance: 185.6
click at [1156, 20] on div "Team Alert Overview" at bounding box center [1037, 19] width 311 height 39
click at [1160, 21] on button "button" at bounding box center [1165, 19] width 16 height 15
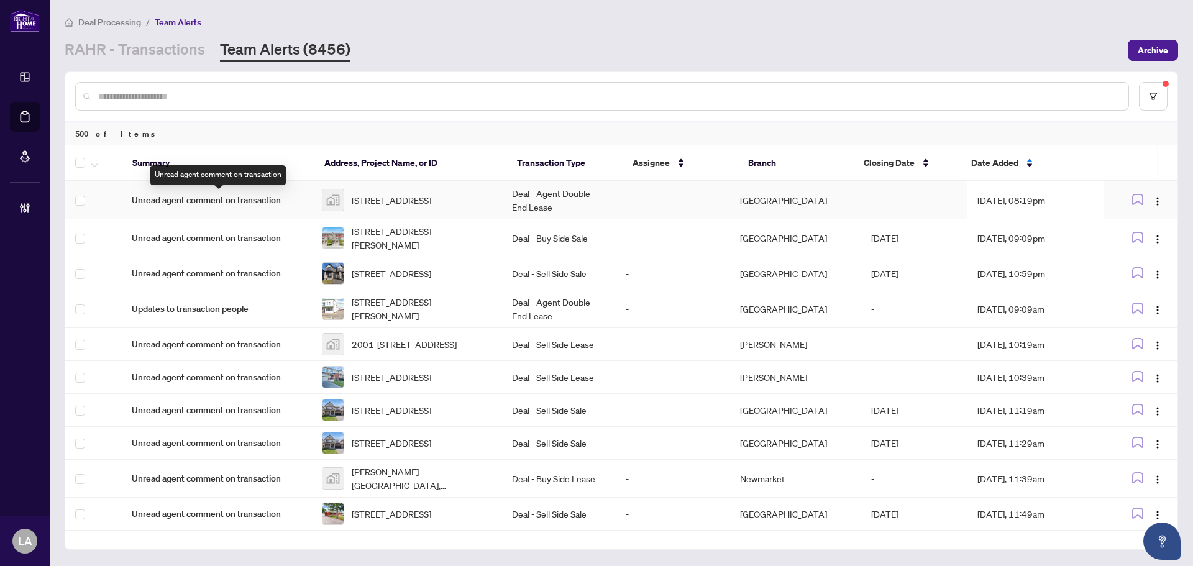
click at [292, 201] on span "Unread agent comment on transaction" at bounding box center [217, 200] width 170 height 14
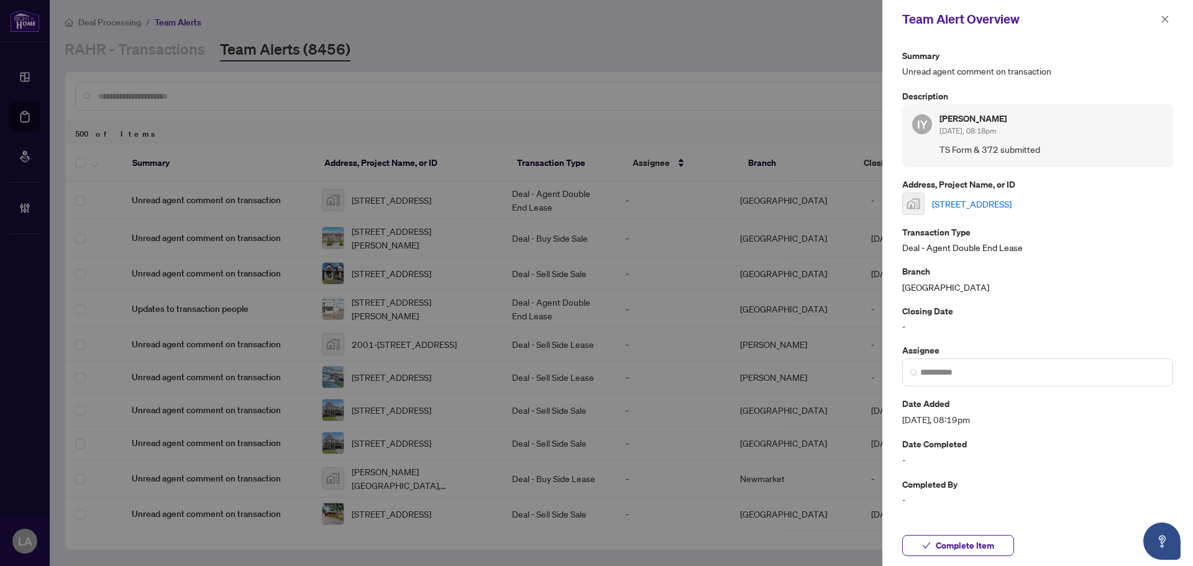
click at [949, 198] on link "43 Rockland Drive, North York, ON, Canada" at bounding box center [972, 204] width 80 height 14
click at [947, 198] on link "43 Rockland Drive, North York, ON, Canada" at bounding box center [972, 204] width 80 height 14
click at [938, 541] on span "Complete Item" at bounding box center [964, 545] width 58 height 20
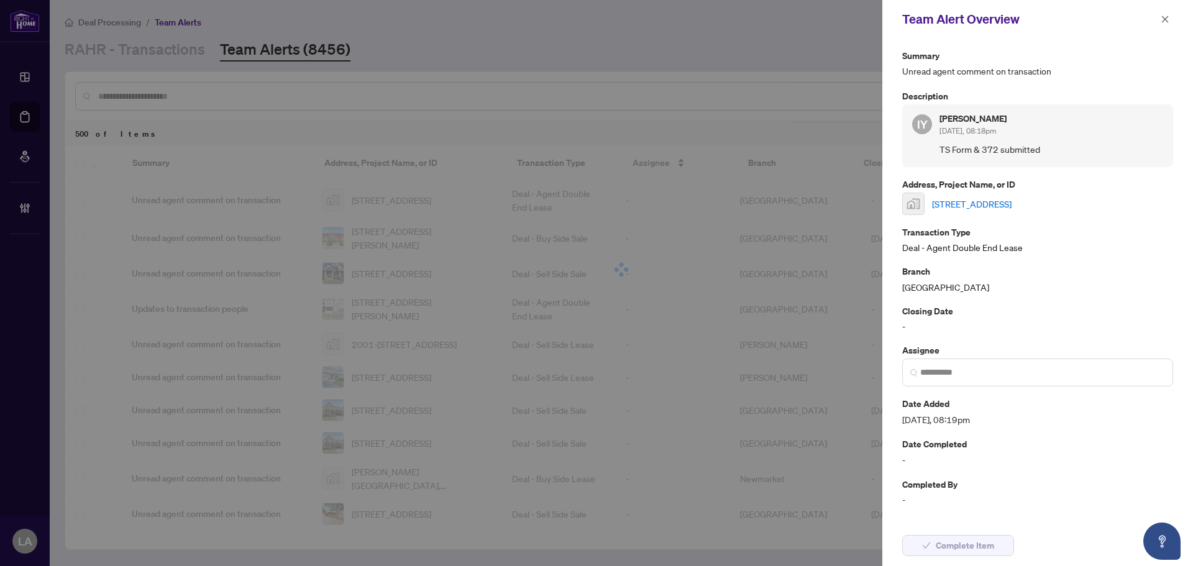
drag, startPoint x: 1166, startPoint y: 22, endPoint x: 940, endPoint y: 79, distance: 232.4
click at [1163, 23] on icon "close" at bounding box center [1164, 19] width 9 height 9
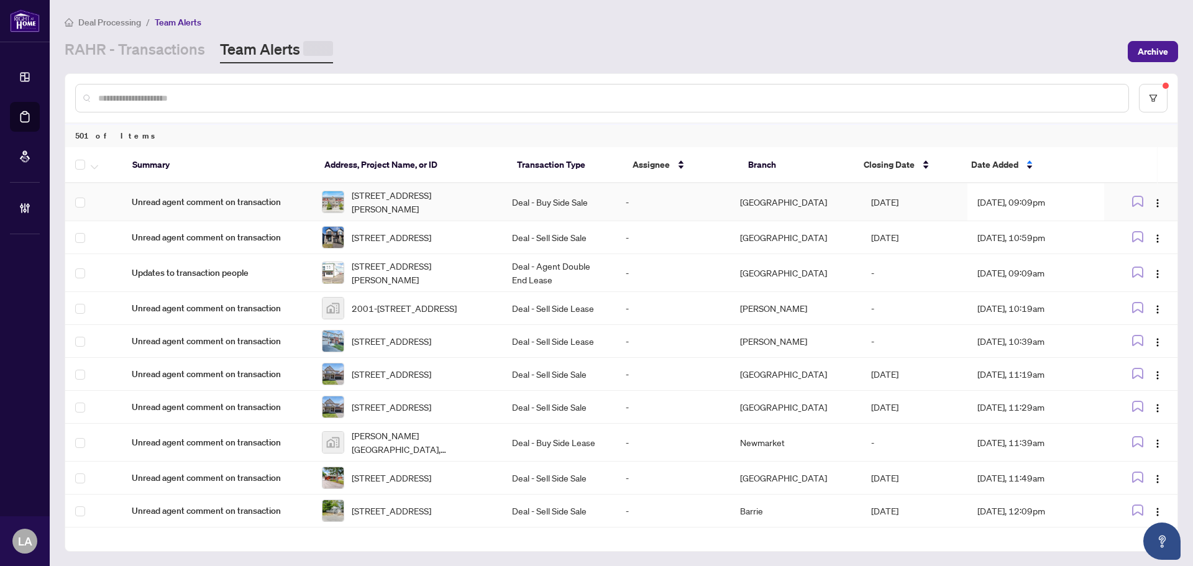
click at [558, 192] on td "Deal - Buy Side Sale" at bounding box center [559, 202] width 114 height 38
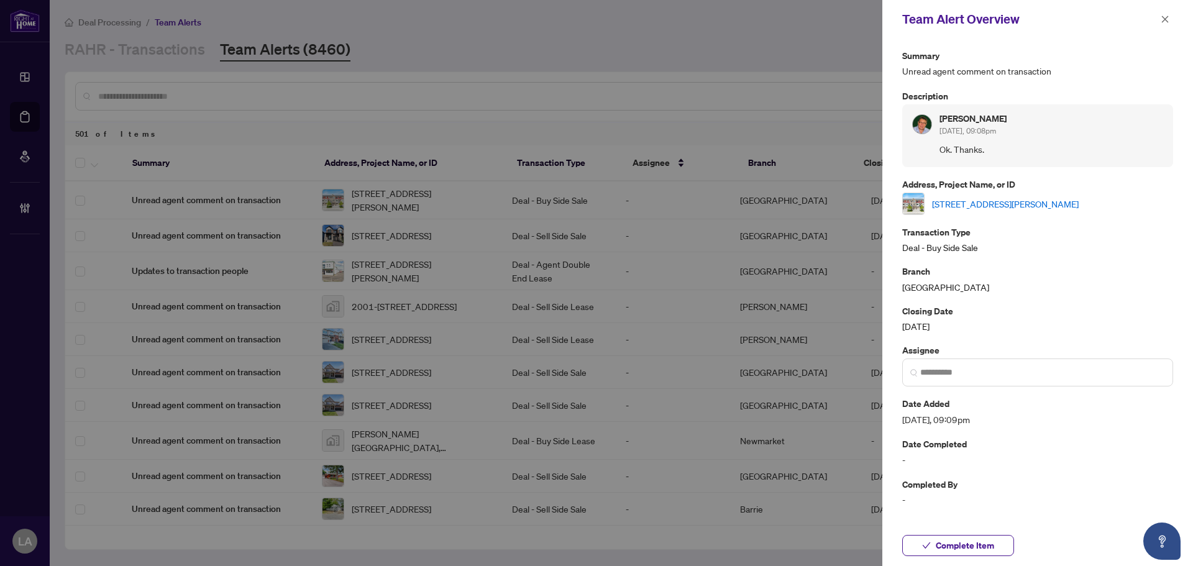
click at [953, 198] on link "#5-1 Leggott Ave, Barrie, Ontario L4N 8W6, Canada" at bounding box center [1005, 204] width 147 height 14
click at [967, 535] on span "Complete Item" at bounding box center [964, 545] width 58 height 20
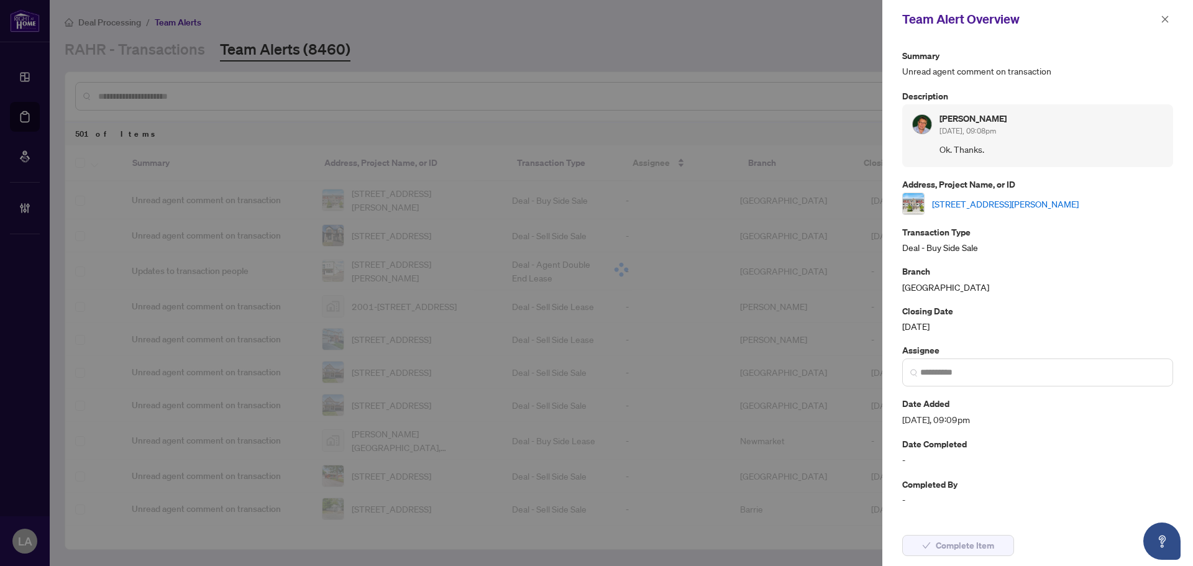
click at [1161, 22] on icon "close" at bounding box center [1164, 19] width 9 height 9
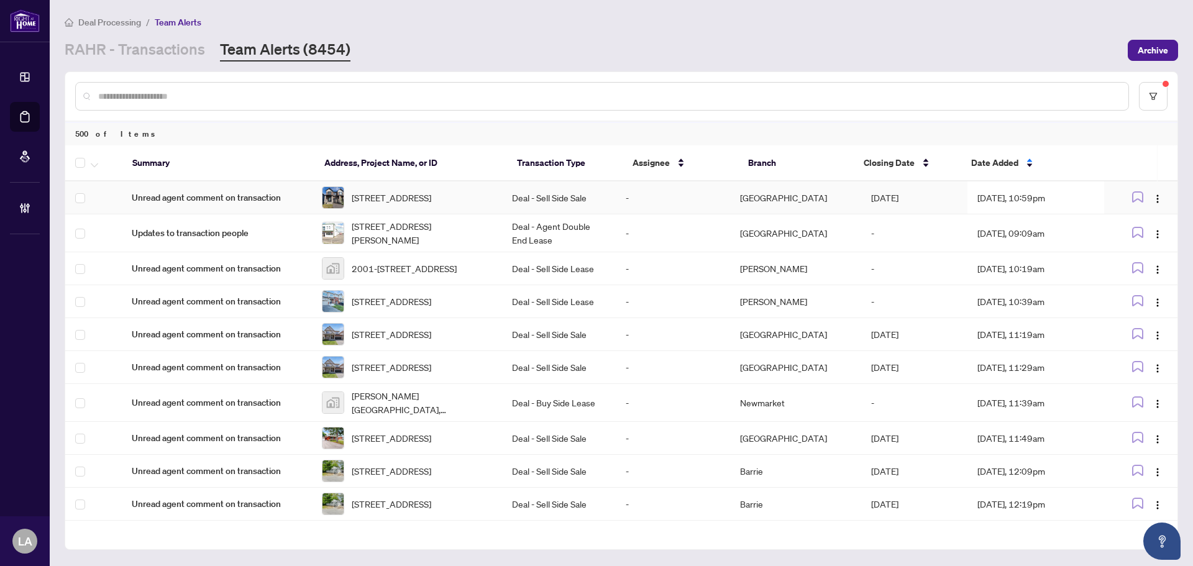
click at [578, 192] on td "Deal - Sell Side Sale" at bounding box center [559, 197] width 114 height 33
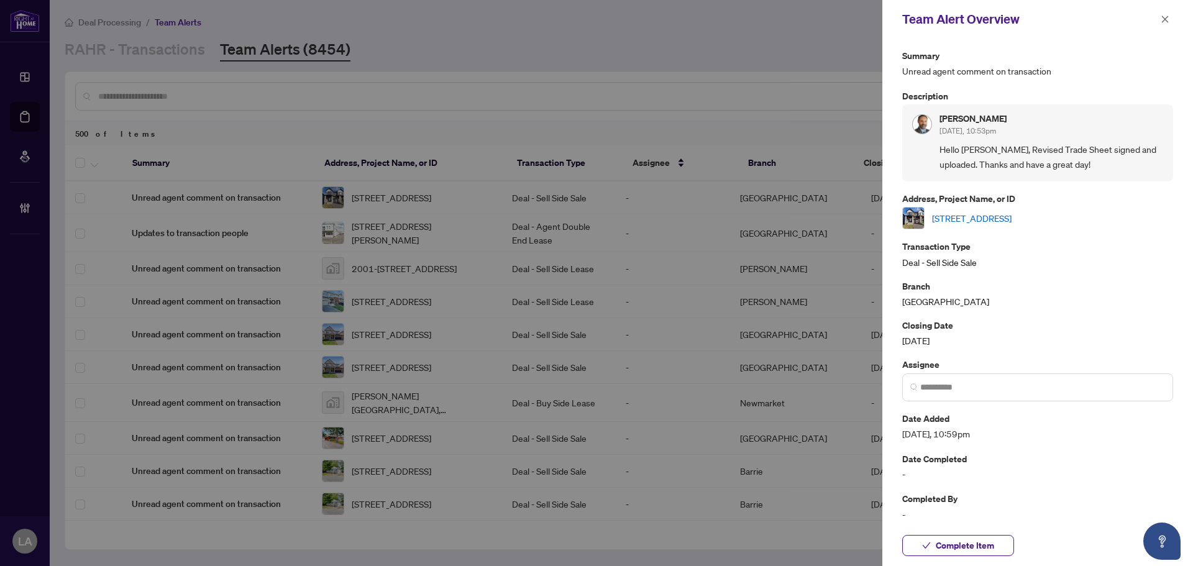
click at [971, 226] on div "16 Nettle Cres, Ottawa, Ontario K1T 0W8, Canada" at bounding box center [1037, 218] width 271 height 22
click at [978, 214] on link "16 Nettle Cres, Ottawa, Ontario K1T 0W8, Canada" at bounding box center [972, 218] width 80 height 14
click at [953, 545] on span "Complete Item" at bounding box center [964, 545] width 58 height 20
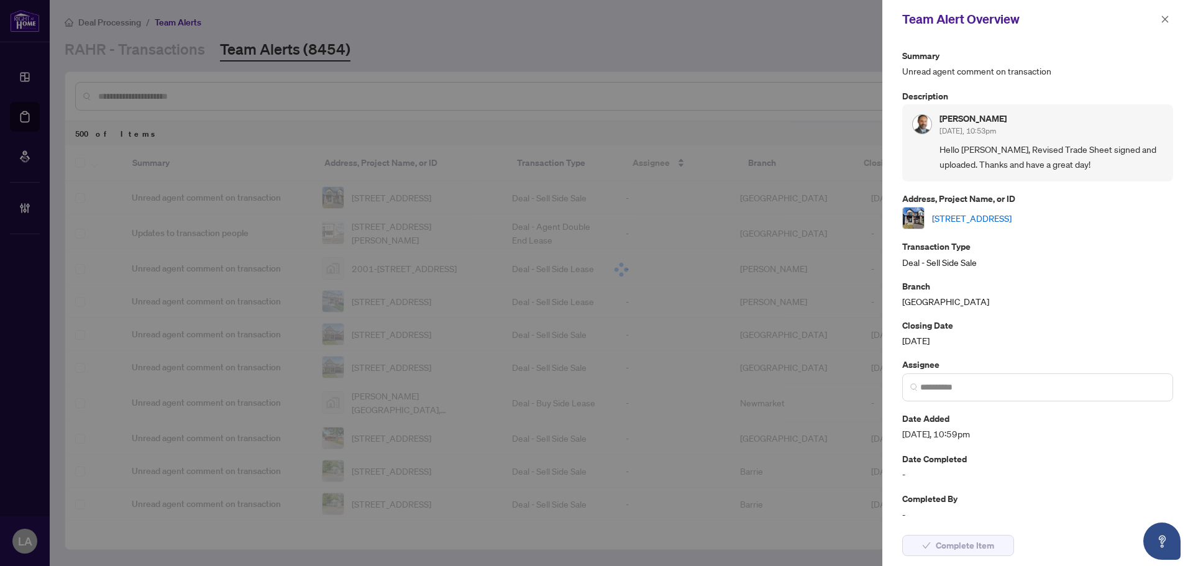
drag, startPoint x: 1168, startPoint y: 15, endPoint x: 906, endPoint y: 110, distance: 279.4
click at [1166, 16] on icon "close" at bounding box center [1164, 19] width 9 height 9
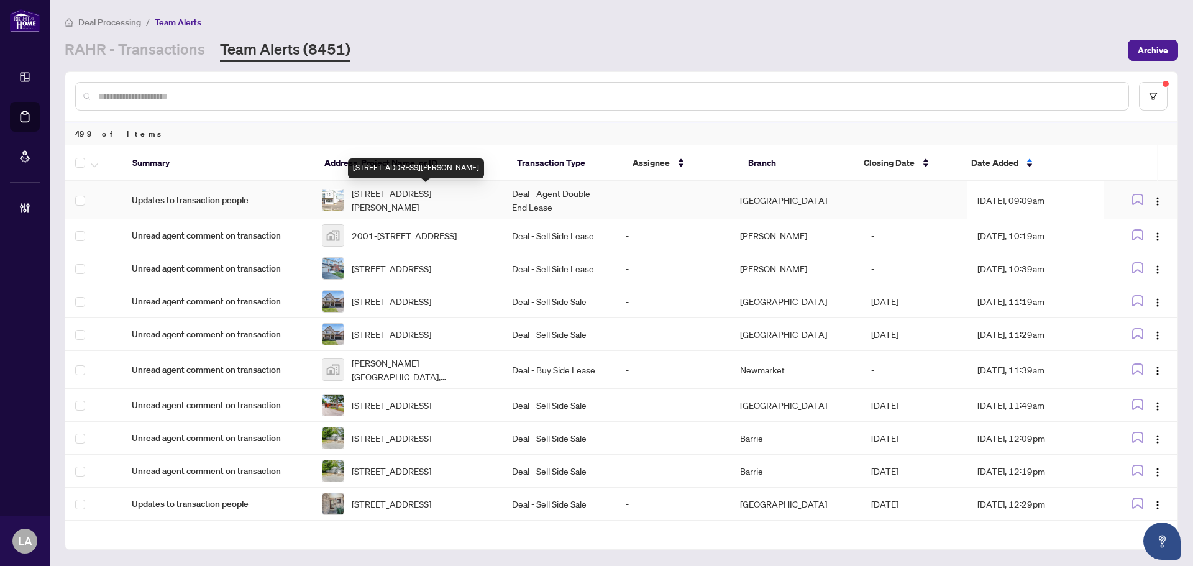
drag, startPoint x: 409, startPoint y: 206, endPoint x: 464, endPoint y: 171, distance: 65.3
click at [406, 201] on span "1525 Michael St, Ottawa, Ontario K1B 3T3, Canada" at bounding box center [422, 199] width 140 height 27
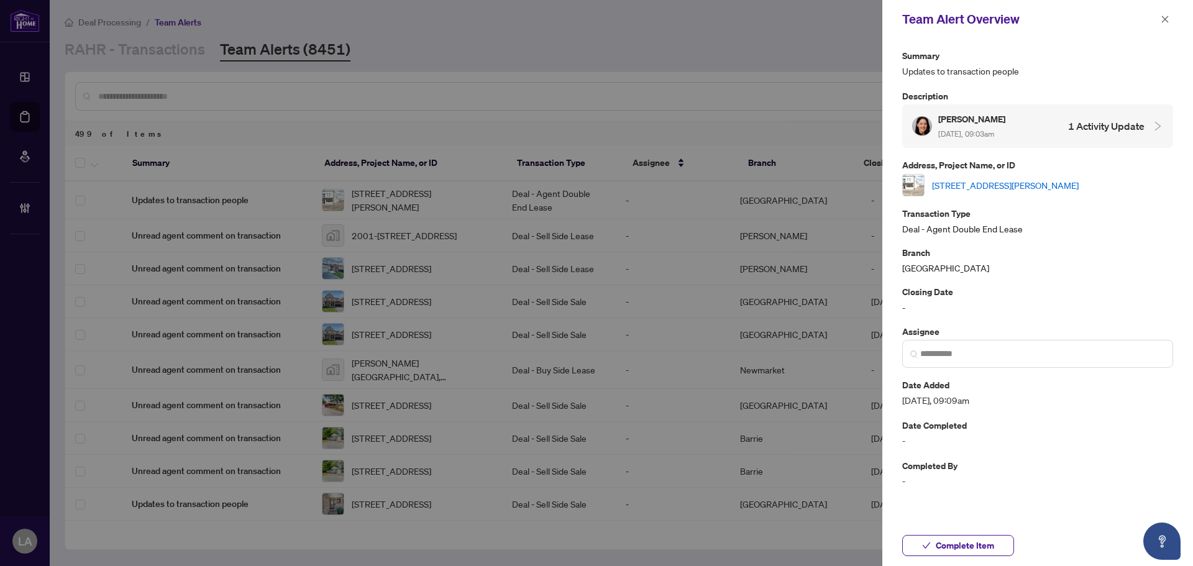
click at [970, 188] on link "1525 Michael St, Ottawa, Ontario K1B 3T3, Canada" at bounding box center [1005, 185] width 147 height 14
click at [935, 545] on button "Complete Item" at bounding box center [958, 545] width 112 height 21
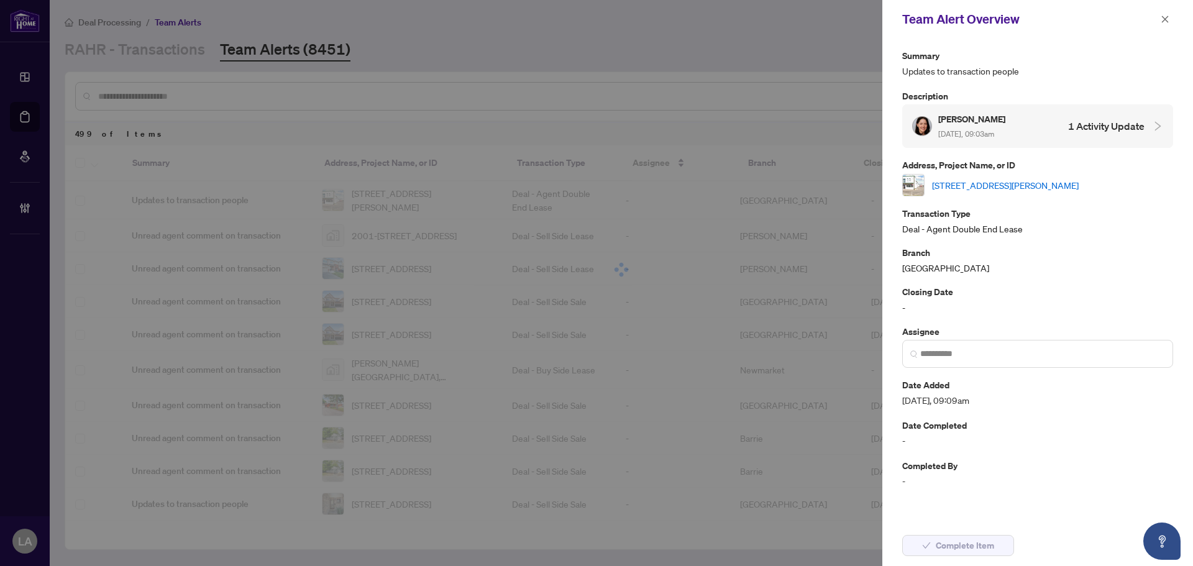
click at [1169, 11] on div "Team Alert Overview" at bounding box center [1037, 19] width 311 height 39
drag, startPoint x: 1162, startPoint y: 22, endPoint x: 1156, endPoint y: 28, distance: 8.4
click at [1162, 23] on icon "close" at bounding box center [1164, 19] width 9 height 9
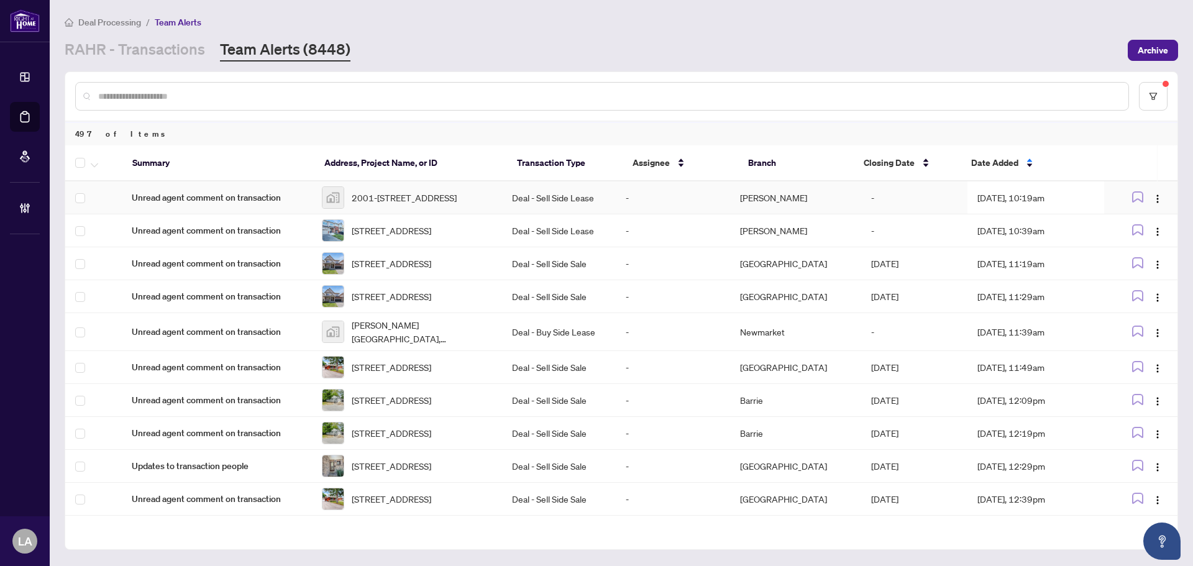
click at [457, 191] on span "2001-10 Park Lawn Rd #2001, Etobicoke, ON, Canada" at bounding box center [404, 198] width 105 height 14
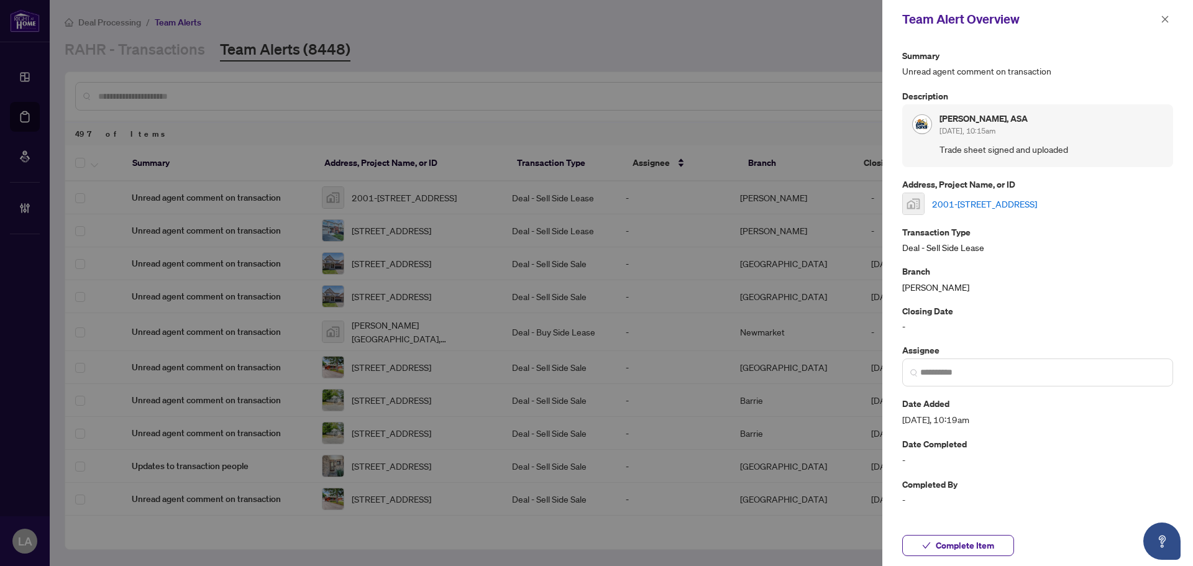
click at [997, 209] on link "2001-10 Park Lawn Rd #2001, Etobicoke, ON, Canada" at bounding box center [984, 204] width 105 height 14
drag, startPoint x: 997, startPoint y: 209, endPoint x: 728, endPoint y: 263, distance: 274.4
click at [997, 208] on link "2001-10 Park Lawn Rd #2001, Etobicoke, ON, Canada" at bounding box center [984, 204] width 105 height 14
click at [956, 556] on div "Complete Item" at bounding box center [1037, 545] width 311 height 41
click at [946, 544] on span "Complete Item" at bounding box center [964, 545] width 58 height 20
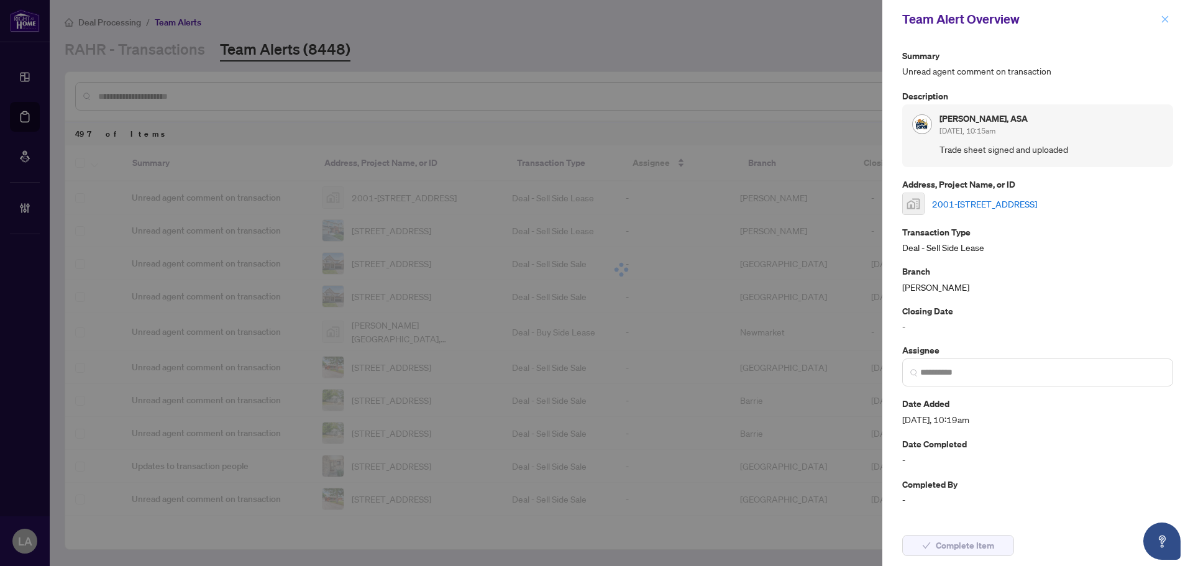
drag, startPoint x: 1171, startPoint y: 11, endPoint x: 1166, endPoint y: 17, distance: 8.0
click at [1171, 11] on div "Team Alert Overview" at bounding box center [1037, 19] width 311 height 39
click at [1166, 17] on icon "close" at bounding box center [1164, 19] width 9 height 9
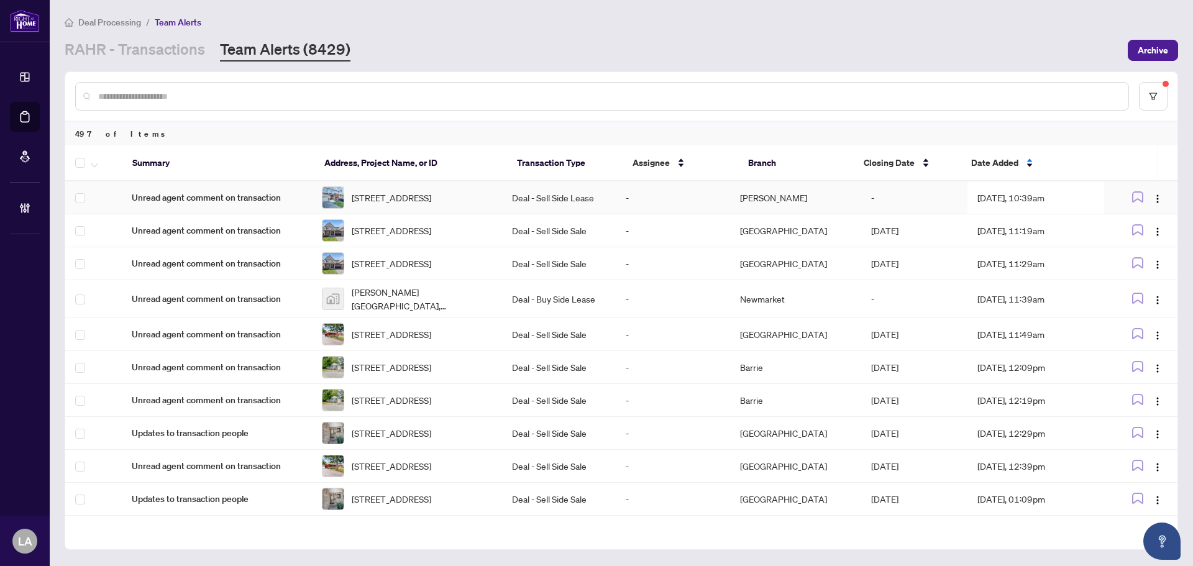
click at [639, 194] on td "-" at bounding box center [673, 197] width 114 height 33
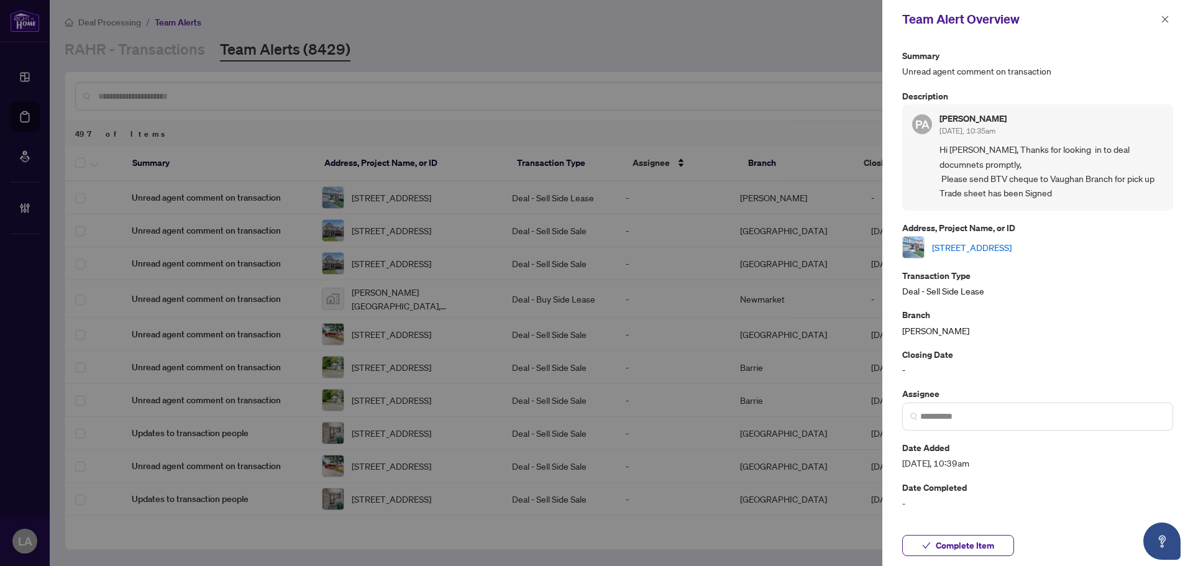
click at [978, 242] on link "719 Potawatomi Cres, Shelburne, Ontario L9V 3Y4, Canada" at bounding box center [972, 247] width 80 height 14
drag, startPoint x: 929, startPoint y: 550, endPoint x: 935, endPoint y: 540, distance: 12.1
click at [927, 550] on span "button" at bounding box center [926, 545] width 9 height 20
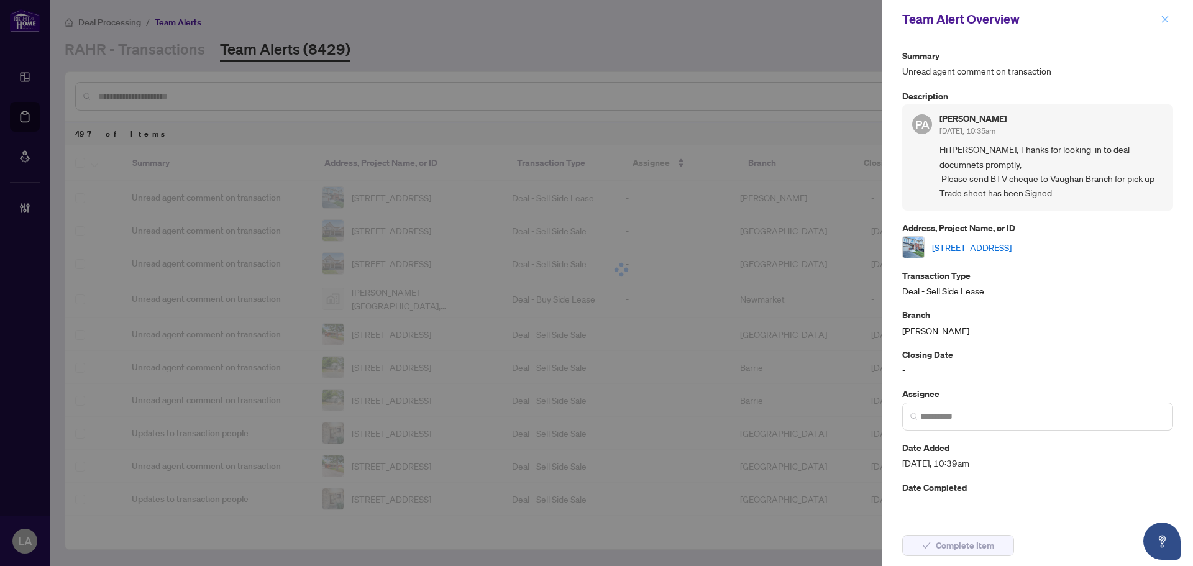
click at [1168, 22] on icon "close" at bounding box center [1164, 19] width 9 height 9
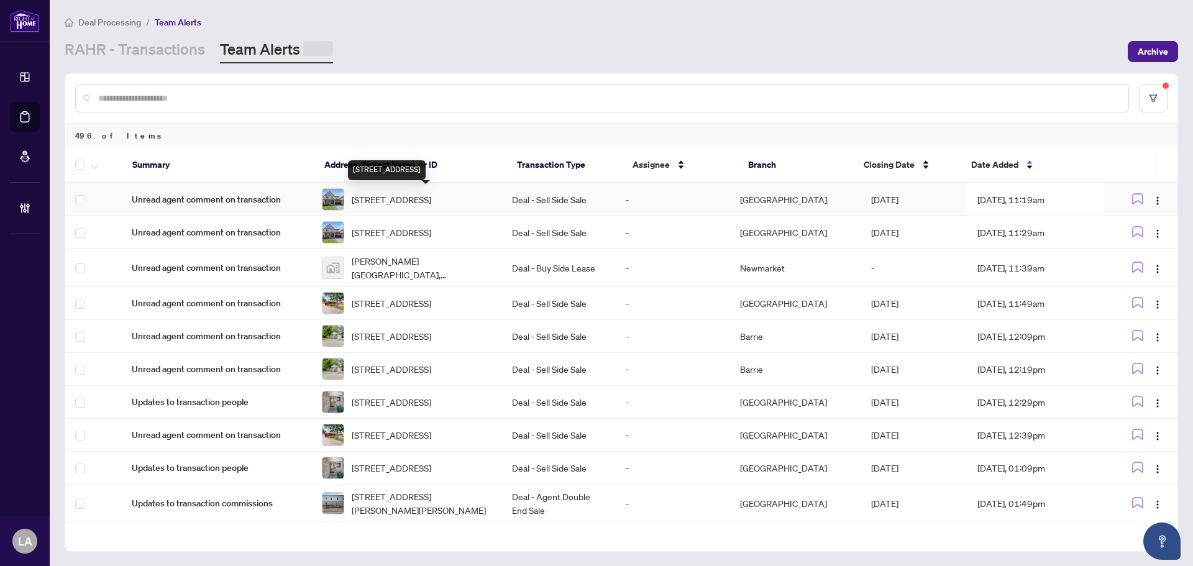
click at [431, 195] on span "228 Wildcliff Way, Orleans, Ontario K4A 0L3, Canada" at bounding box center [392, 200] width 80 height 14
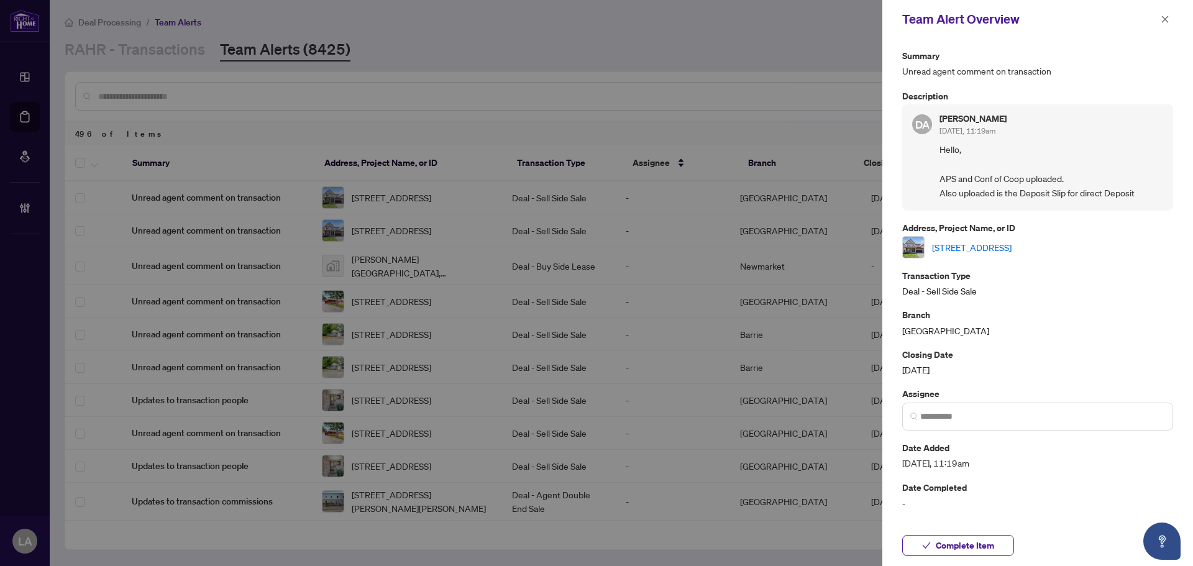
click at [970, 247] on link "228 Wildcliff Way, Orleans, Ontario K4A 0L3, Canada" at bounding box center [972, 247] width 80 height 14
click at [1170, 15] on button "button" at bounding box center [1165, 19] width 16 height 15
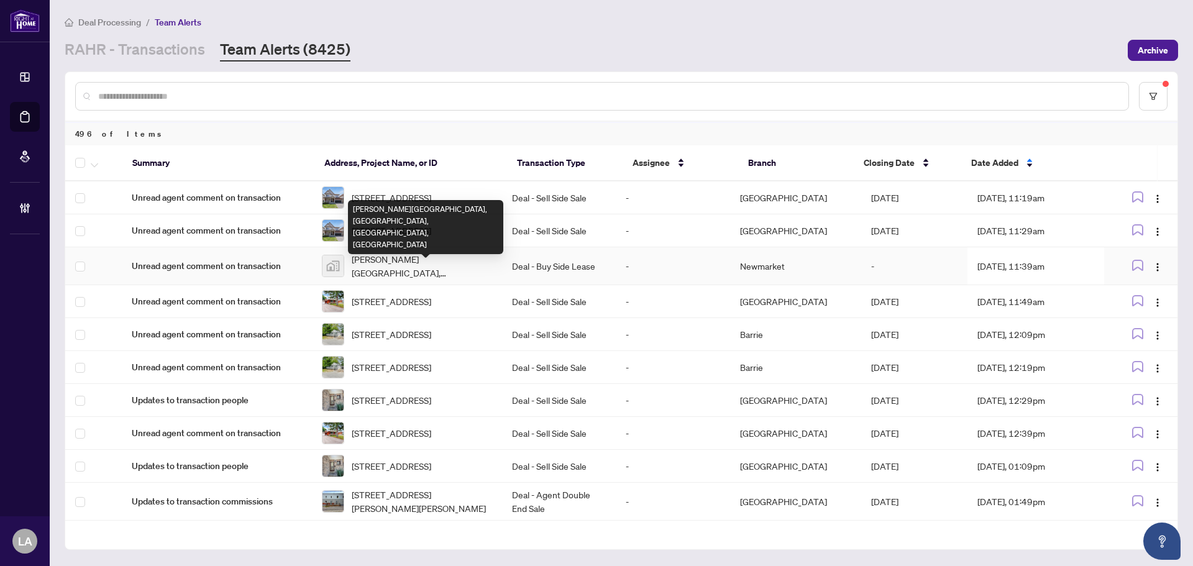
click at [401, 280] on span "George Appleton Way, North York, ON, Canada" at bounding box center [422, 265] width 140 height 27
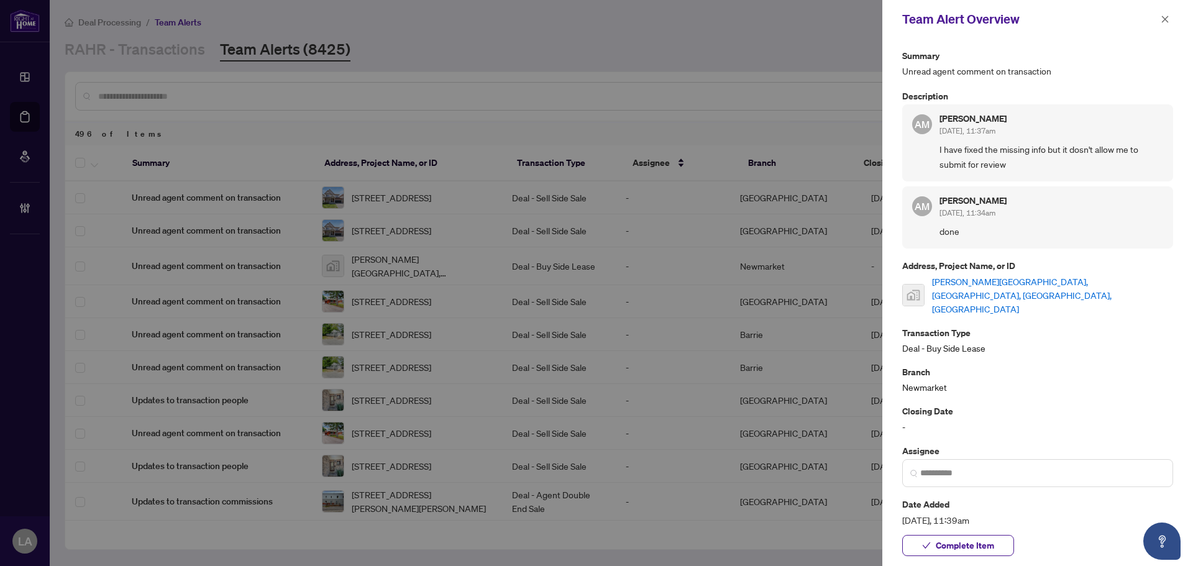
click at [970, 280] on link "George Appleton Way, North York, ON, Canada" at bounding box center [1052, 295] width 241 height 41
click at [967, 545] on span "Complete Item" at bounding box center [964, 545] width 58 height 20
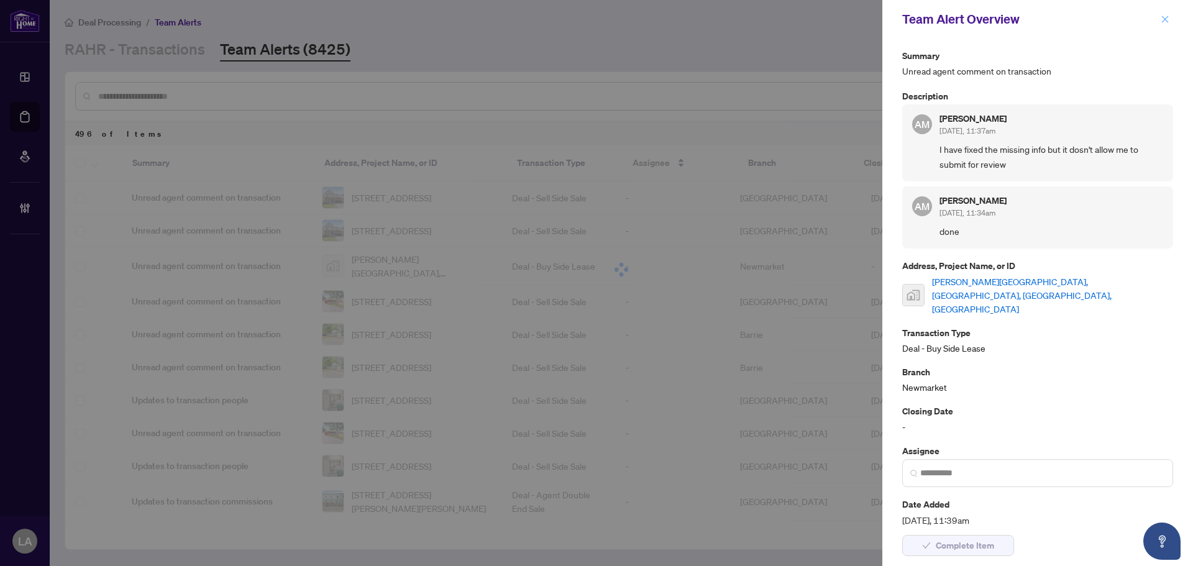
click at [1164, 15] on icon "close" at bounding box center [1164, 19] width 9 height 9
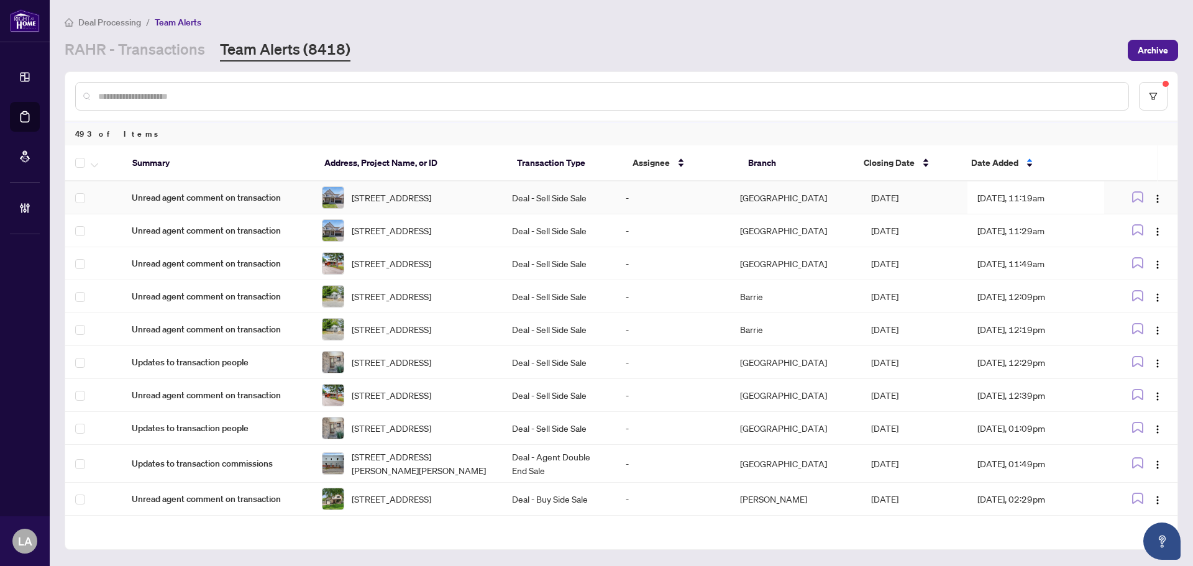
click at [674, 211] on td "-" at bounding box center [673, 197] width 114 height 33
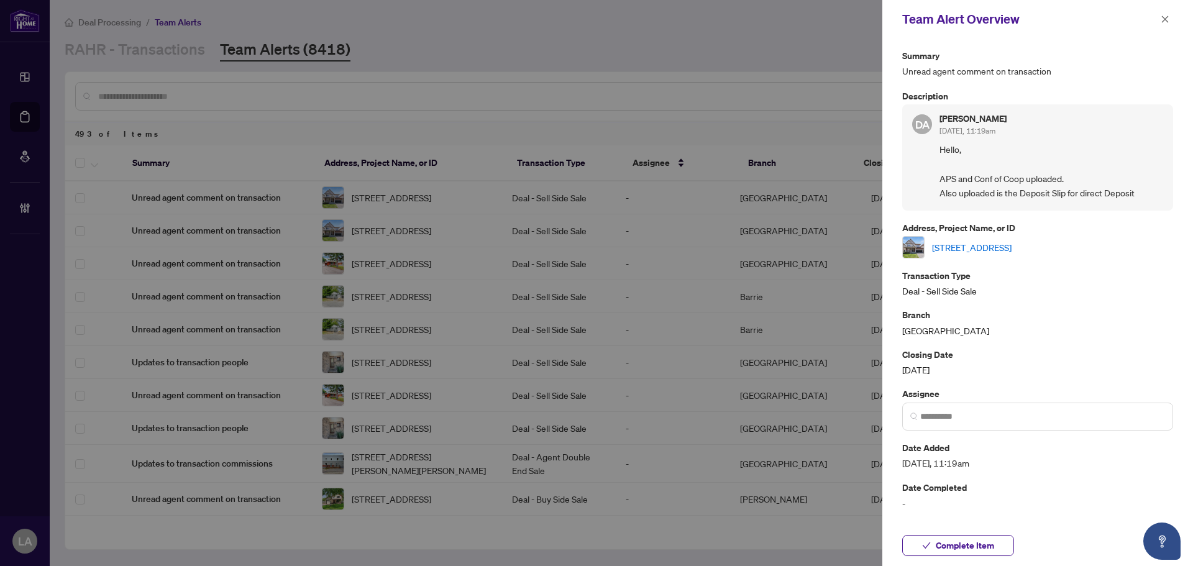
click at [1158, 20] on button "button" at bounding box center [1165, 19] width 16 height 15
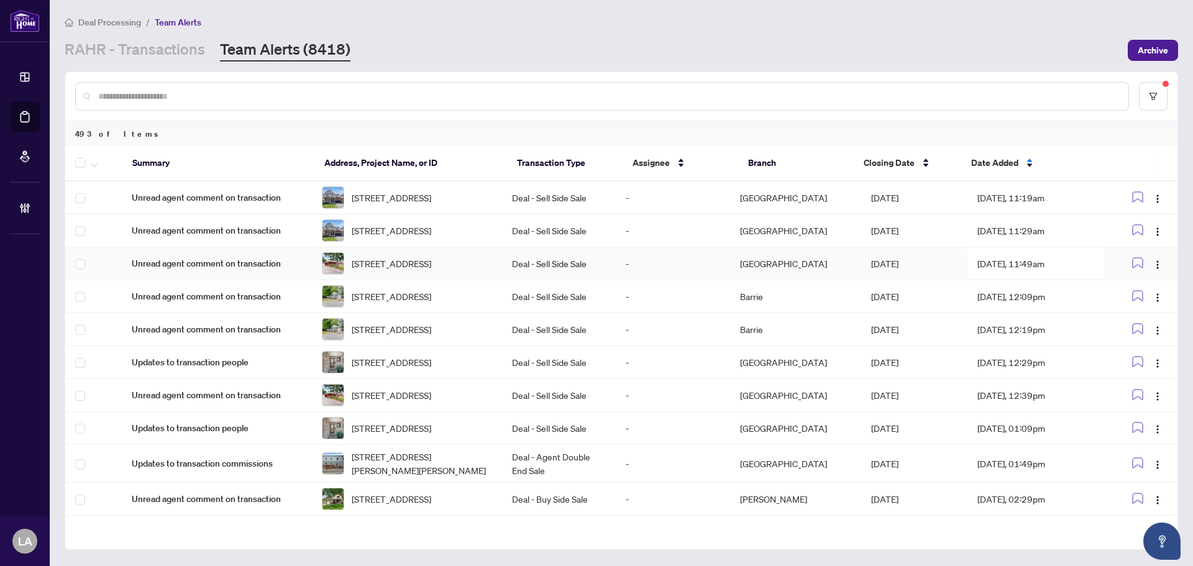
click at [394, 257] on td "31 Amberjack Blvd, Toronto, Ontario M1H 2J2, Canada" at bounding box center [407, 263] width 190 height 33
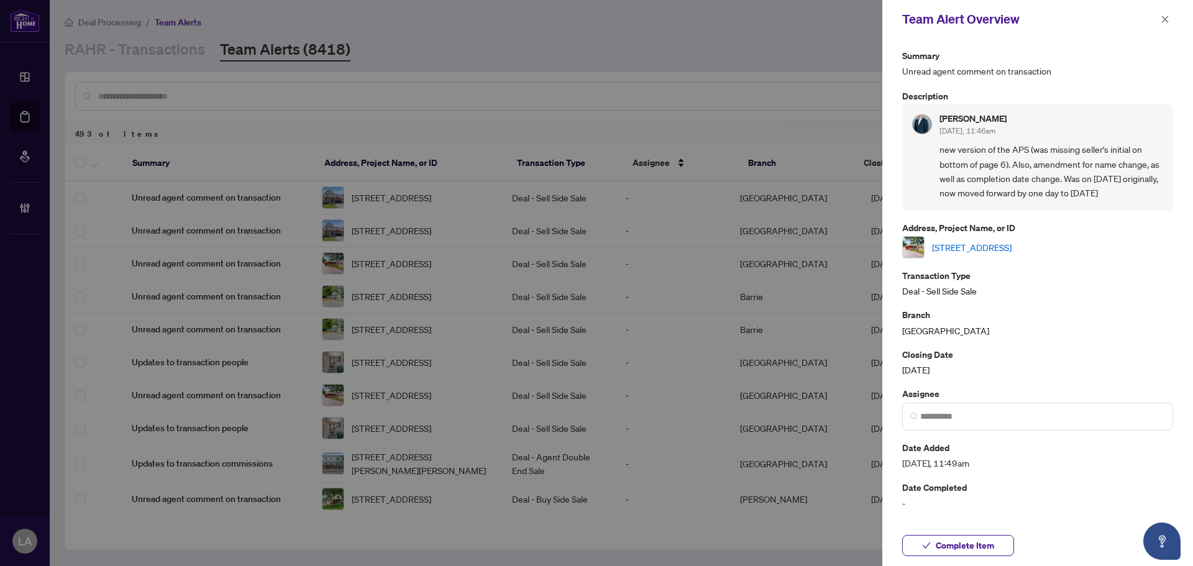
click at [1007, 254] on link "31 Amberjack Blvd, Toronto, Ontario M1H 2J2, Canada" at bounding box center [972, 247] width 80 height 14
click at [1157, 20] on button "button" at bounding box center [1165, 19] width 16 height 15
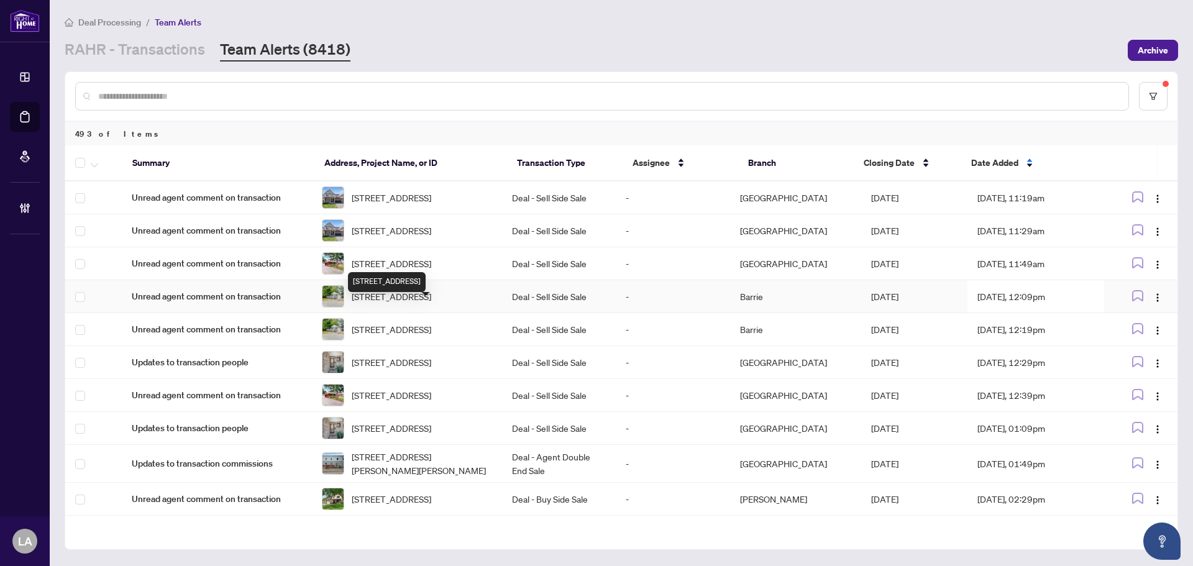
click at [415, 303] on span "36 Avalon Rd, Greater Sudbury, Ontario P3B 3K7, Canada" at bounding box center [392, 296] width 80 height 14
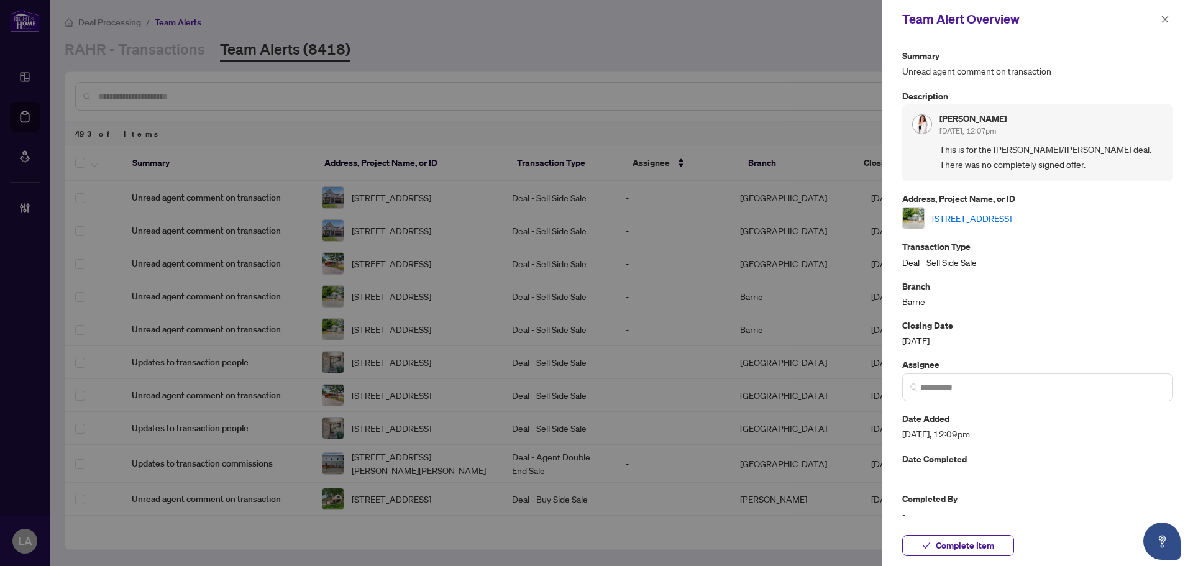
click at [1011, 220] on link "36 Avalon Rd, Greater Sudbury, Ontario P3B 3K7, Canada" at bounding box center [972, 218] width 80 height 14
click at [1162, 12] on span "button" at bounding box center [1164, 19] width 9 height 20
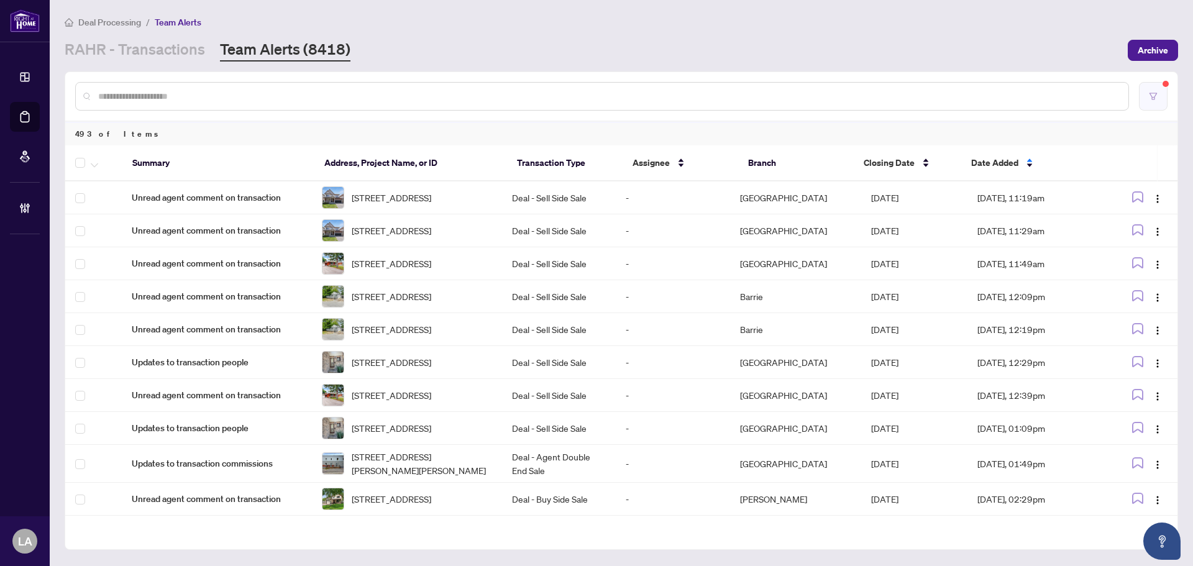
drag, startPoint x: 1162, startPoint y: 81, endPoint x: 1159, endPoint y: 97, distance: 16.4
click at [1163, 81] on sup at bounding box center [1165, 84] width 6 height 6
drag, startPoint x: 1159, startPoint y: 97, endPoint x: 1165, endPoint y: 99, distance: 6.5
click at [1165, 99] on button "button" at bounding box center [1153, 96] width 29 height 29
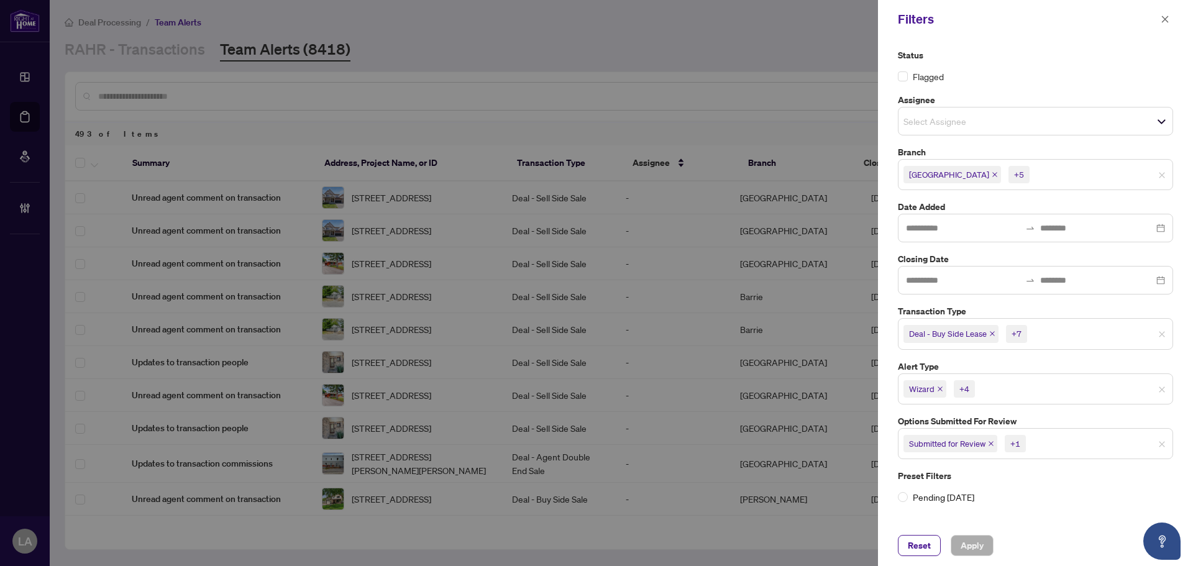
drag, startPoint x: 1004, startPoint y: 389, endPoint x: 998, endPoint y: 396, distance: 8.8
click at [1005, 389] on input "search" at bounding box center [1020, 388] width 87 height 15
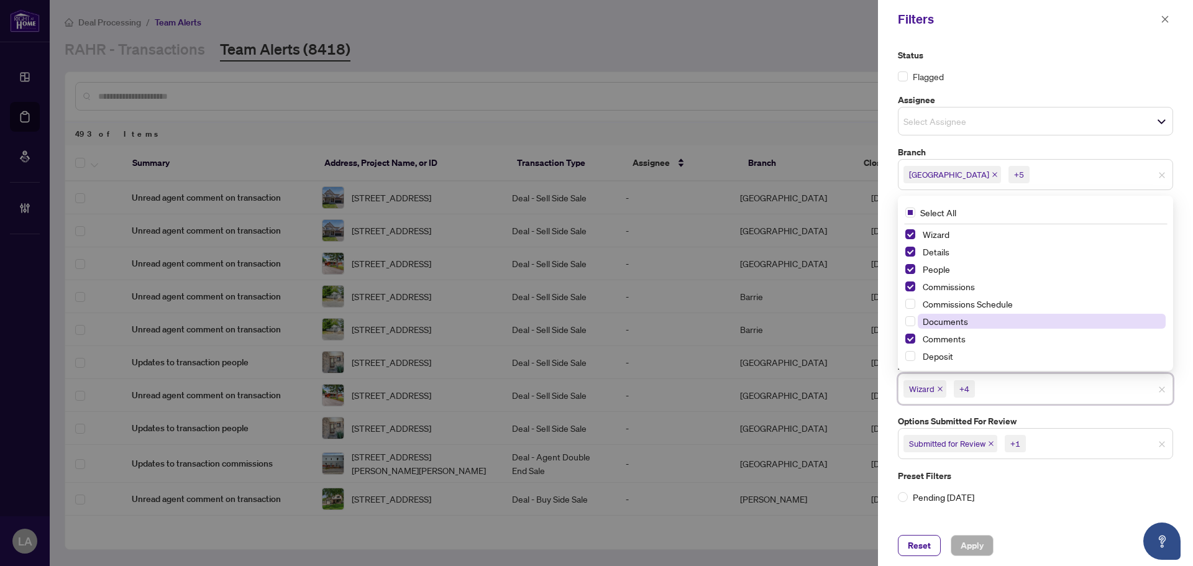
click at [947, 327] on span "Documents" at bounding box center [1041, 321] width 248 height 15
click at [950, 309] on span "Commissions Schedule" at bounding box center [1041, 303] width 248 height 15
click at [966, 549] on span "Apply" at bounding box center [971, 545] width 23 height 20
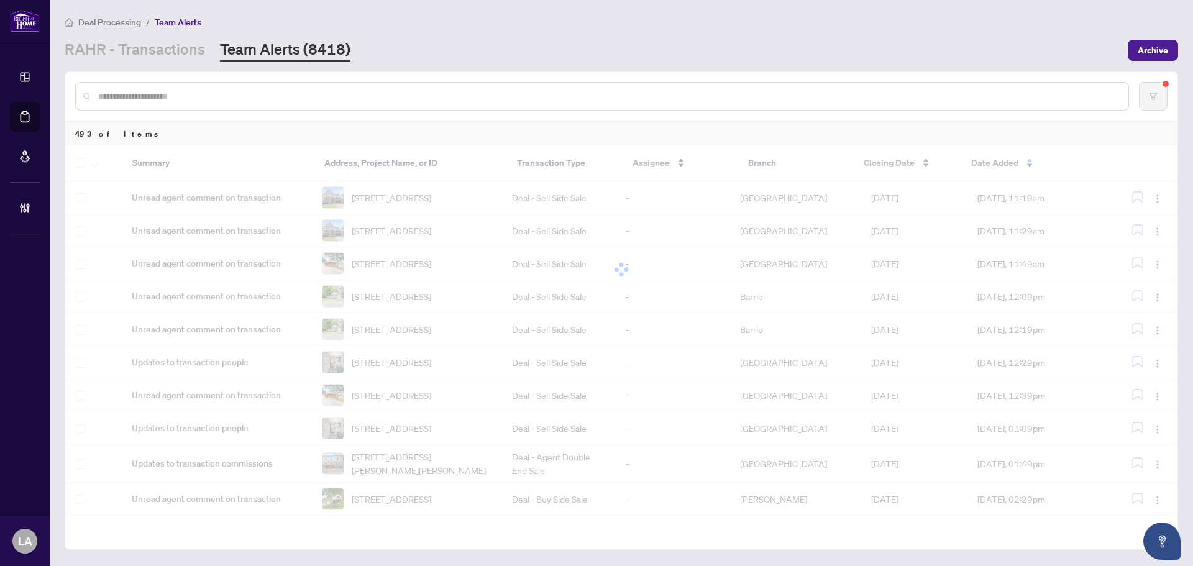
drag, startPoint x: 298, startPoint y: 107, endPoint x: 291, endPoint y: 102, distance: 8.8
click at [293, 103] on div at bounding box center [601, 96] width 1053 height 29
click at [280, 93] on input "text" at bounding box center [608, 96] width 1020 height 14
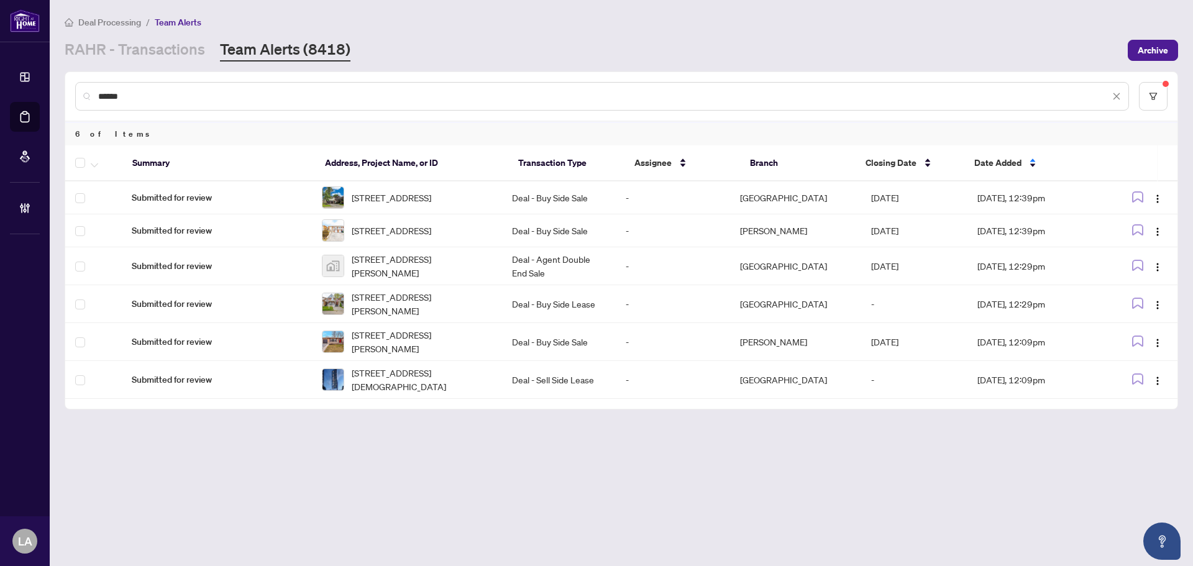
type input "******"
click at [87, 161] on div at bounding box center [96, 162] width 42 height 15
click at [75, 161] on th at bounding box center [93, 163] width 57 height 36
click at [98, 165] on button "button" at bounding box center [95, 162] width 14 height 15
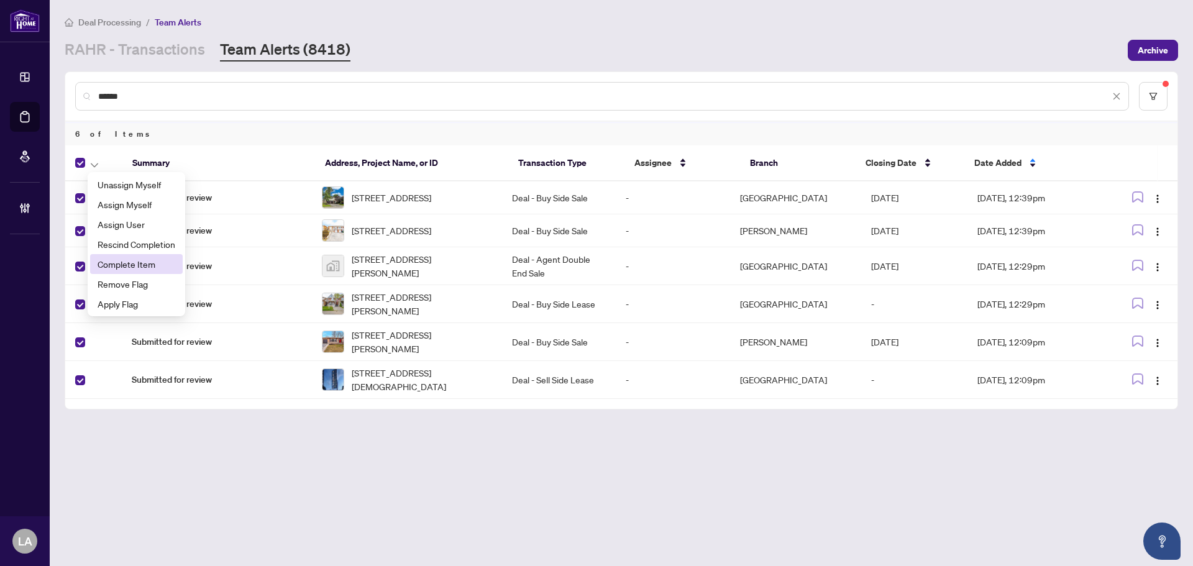
click at [134, 260] on span "Complete Item" at bounding box center [137, 264] width 78 height 14
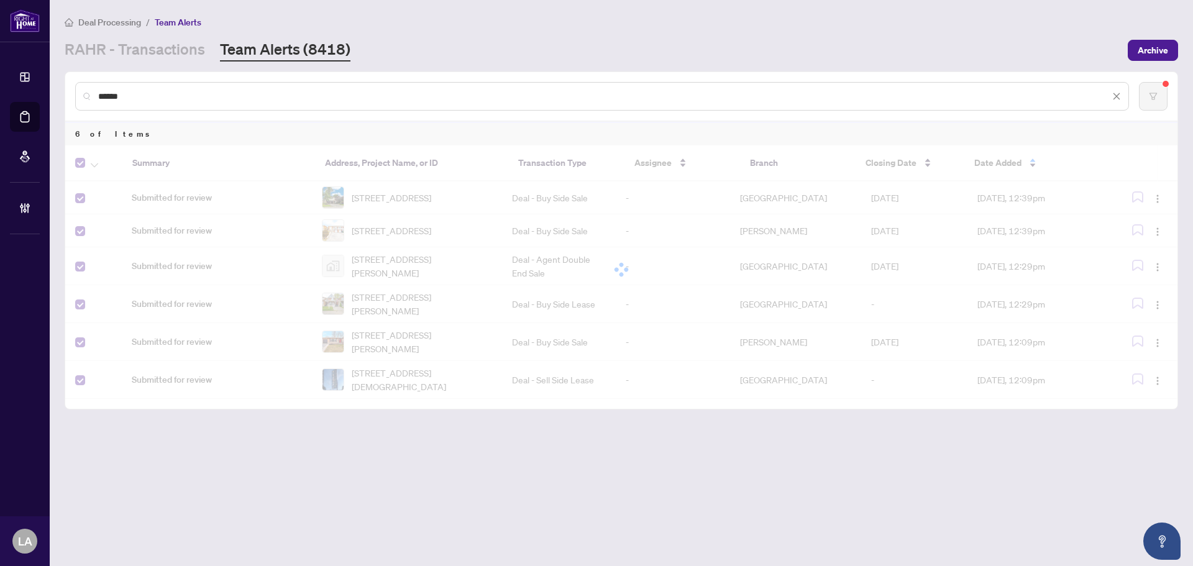
click at [96, 101] on div "******" at bounding box center [601, 96] width 1053 height 29
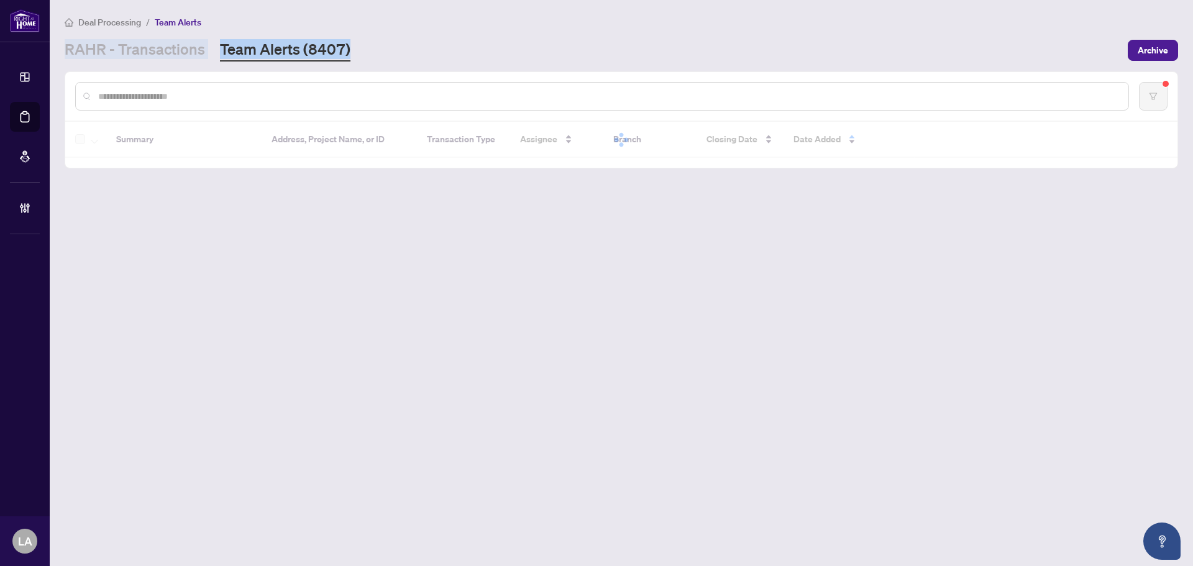
drag, startPoint x: 468, startPoint y: 42, endPoint x: 61, endPoint y: 55, distance: 407.0
click at [61, 55] on main "Deal Processing / Team Alerts RAHR - Transactions Team Alerts (8407) Archive Su…" at bounding box center [621, 283] width 1143 height 566
click at [276, 28] on div "Deal Processing / Team Alerts" at bounding box center [621, 22] width 1113 height 14
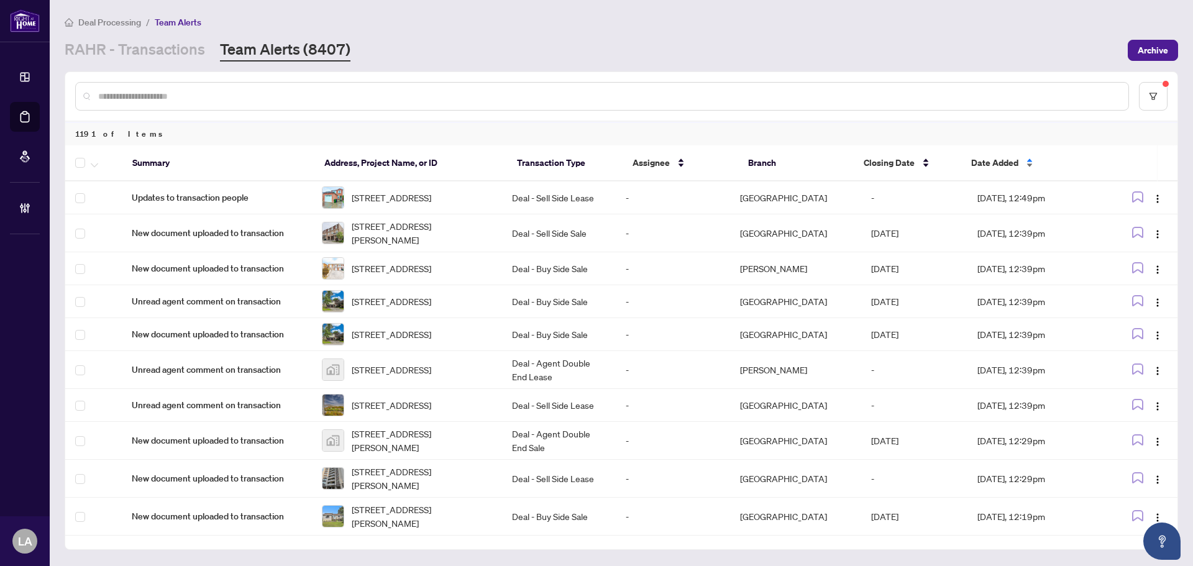
click at [981, 159] on span "Date Added" at bounding box center [994, 163] width 47 height 14
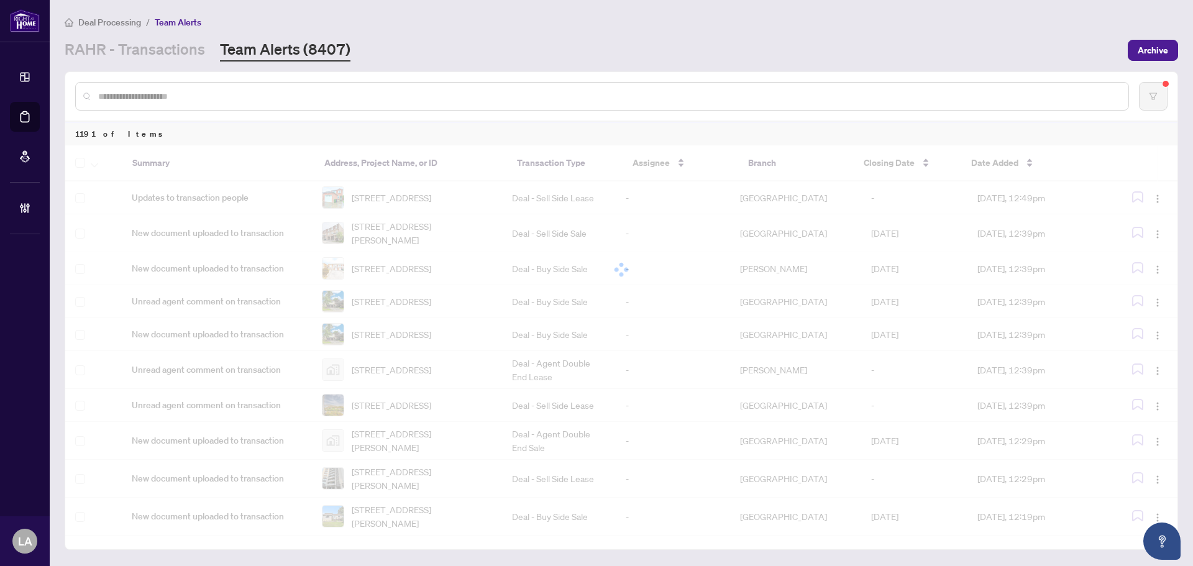
click at [986, 164] on div at bounding box center [621, 269] width 1112 height 248
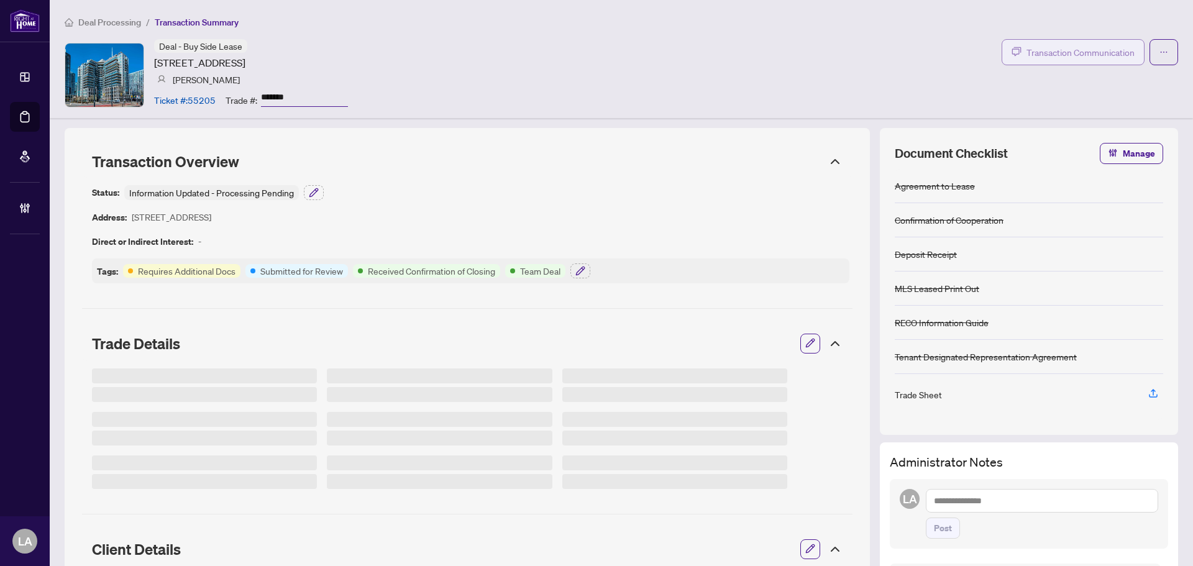
click at [1012, 50] on button "Transaction Communication" at bounding box center [1072, 52] width 143 height 26
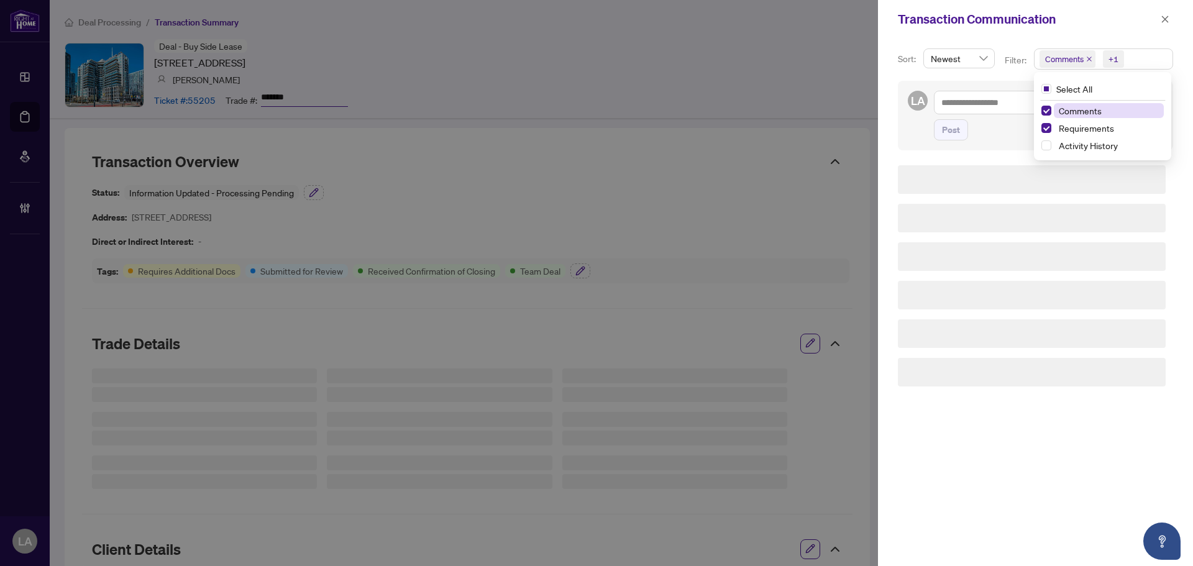
click at [1079, 58] on span "Comments" at bounding box center [1064, 59] width 39 height 12
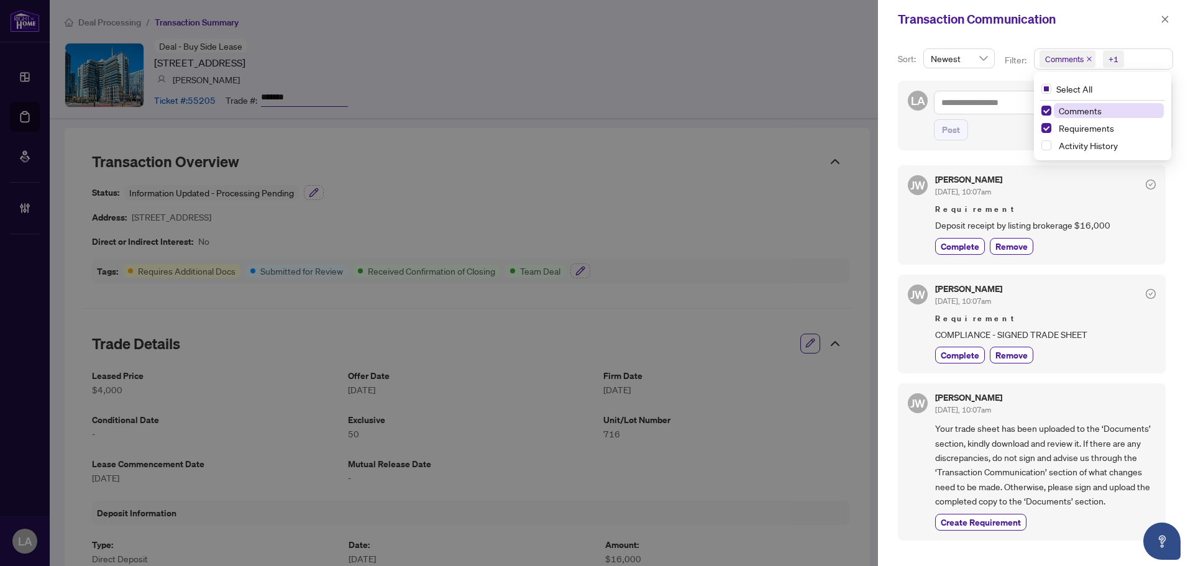
click at [1076, 109] on span "Comments" at bounding box center [1079, 110] width 43 height 11
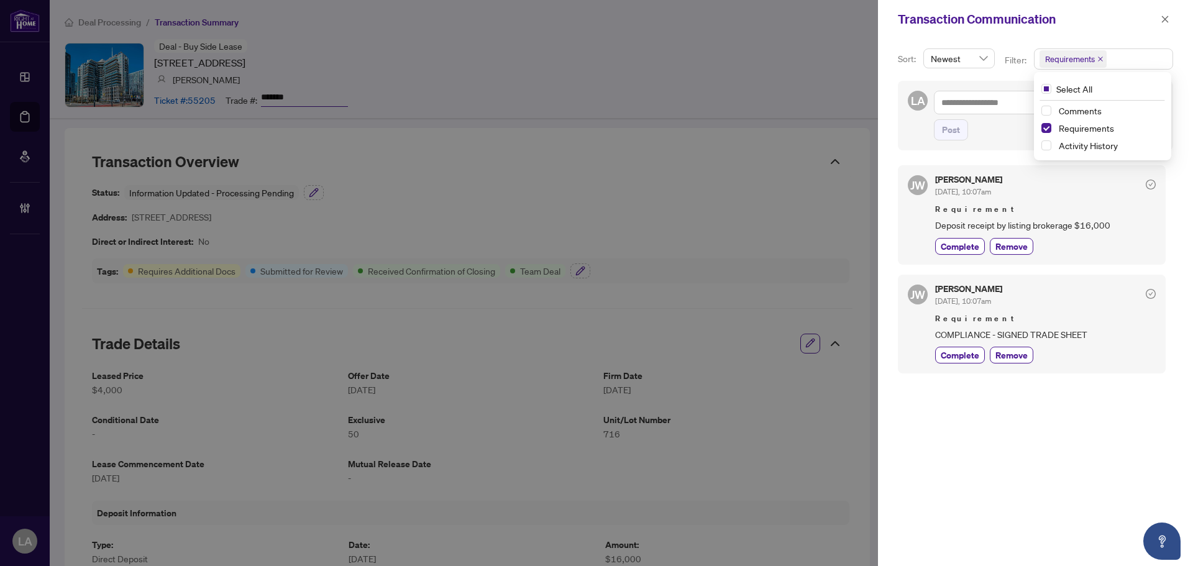
click at [1076, 228] on span "Deposit receipt by listing brokerage $16,000" at bounding box center [1045, 225] width 220 height 14
drag, startPoint x: 948, startPoint y: 355, endPoint x: 971, endPoint y: 449, distance: 97.2
click at [948, 354] on span "Complete" at bounding box center [959, 354] width 39 height 13
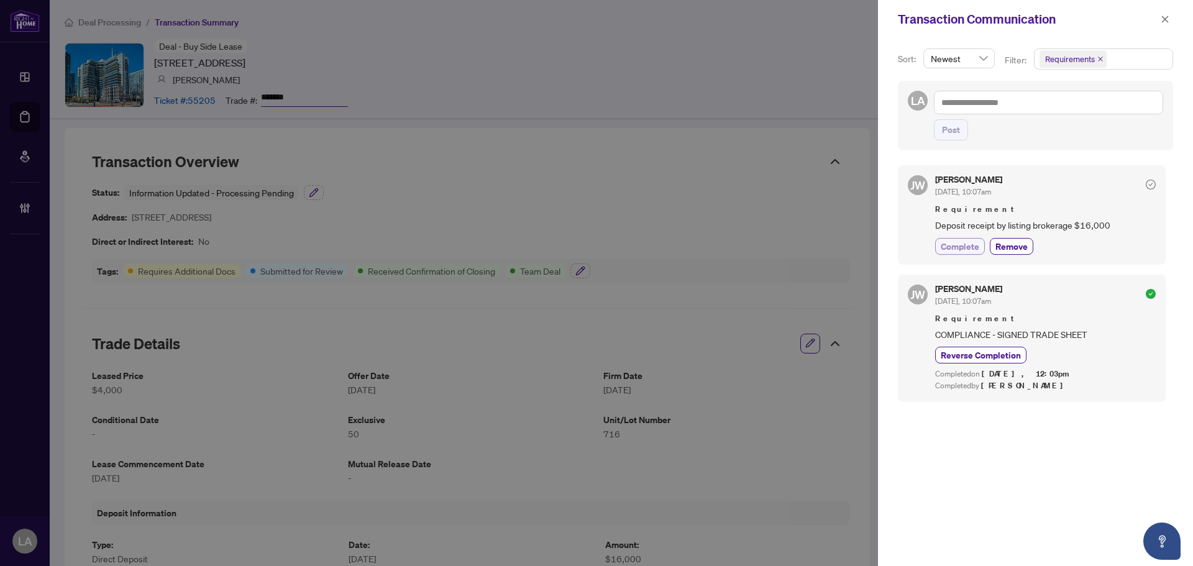
click at [945, 243] on span "Complete" at bounding box center [959, 246] width 39 height 13
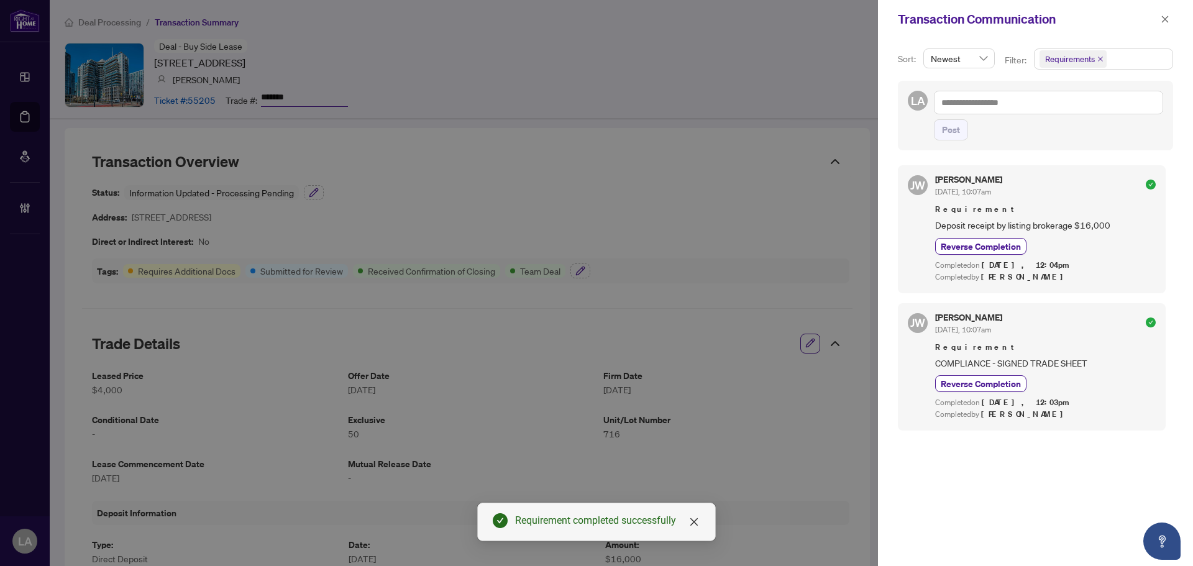
click at [1114, 61] on span "Requirements" at bounding box center [1103, 59] width 138 height 20
click at [1090, 105] on span "Comments" at bounding box center [1079, 110] width 43 height 11
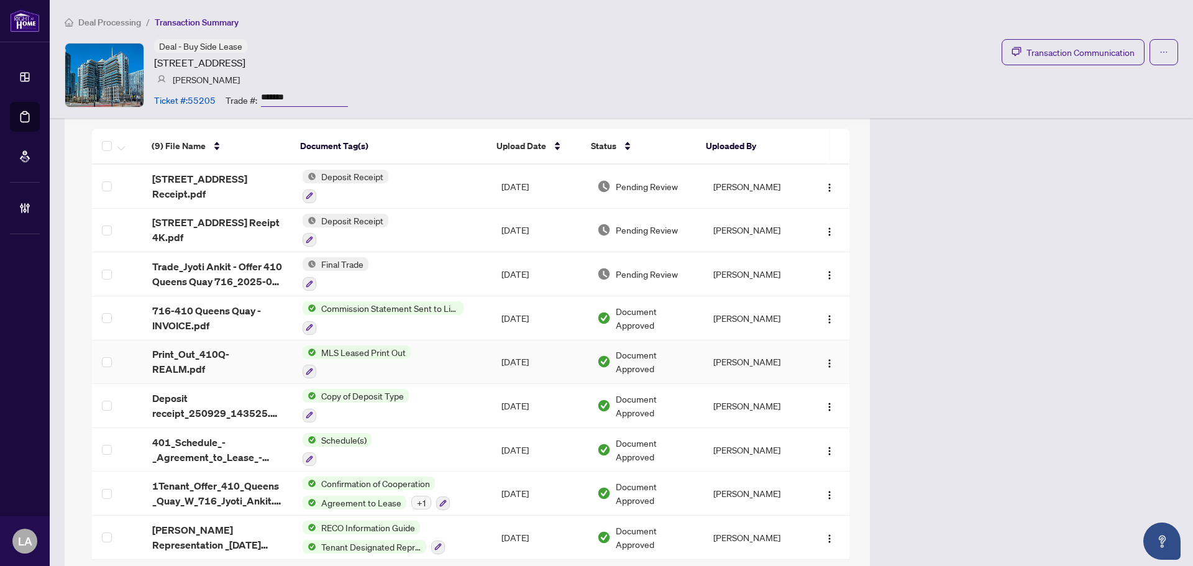
scroll to position [1052, 0]
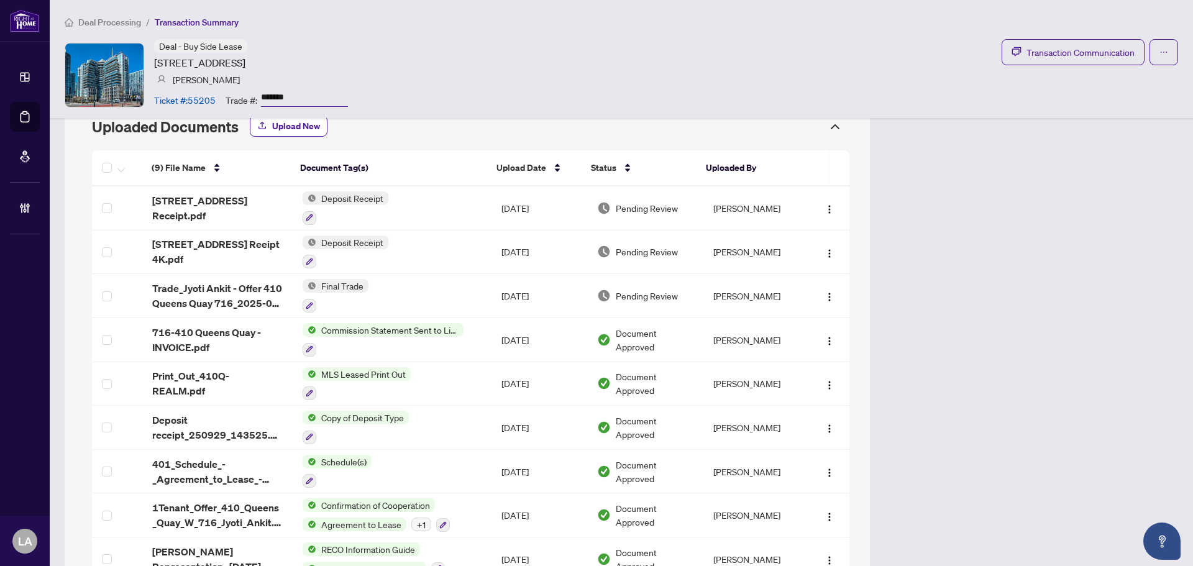
drag, startPoint x: 865, startPoint y: 176, endPoint x: 914, endPoint y: 172, distance: 48.6
click at [258, 289] on span "Trade_Jyoti Ankit - Offer 410 Queens Quay 716_2025-09-30 11_02_52.pdf" at bounding box center [217, 296] width 130 height 30
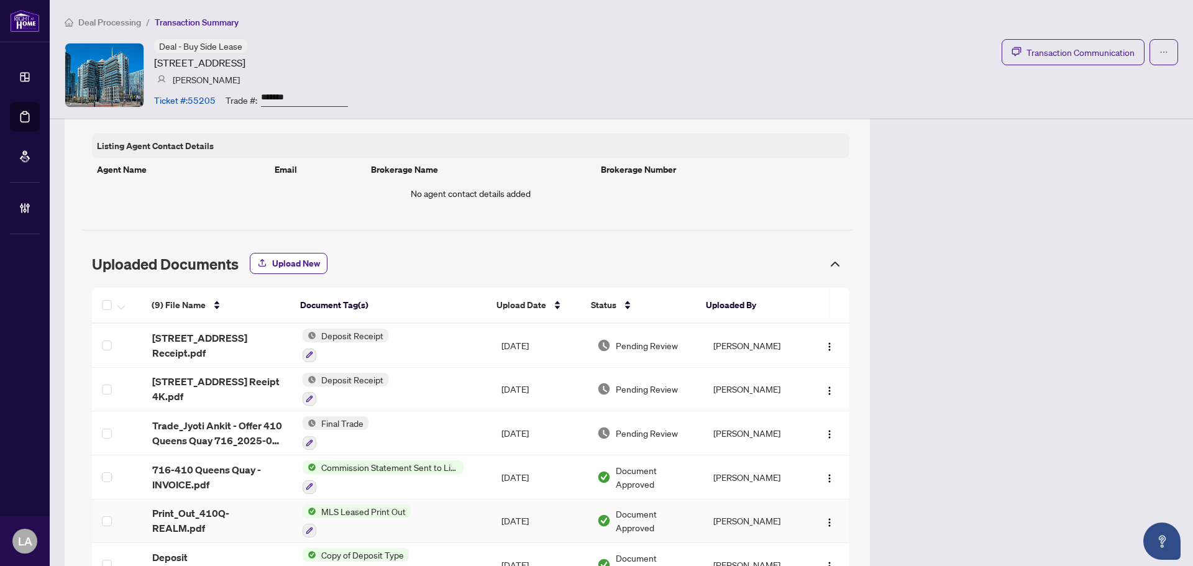
scroll to position [928, 0]
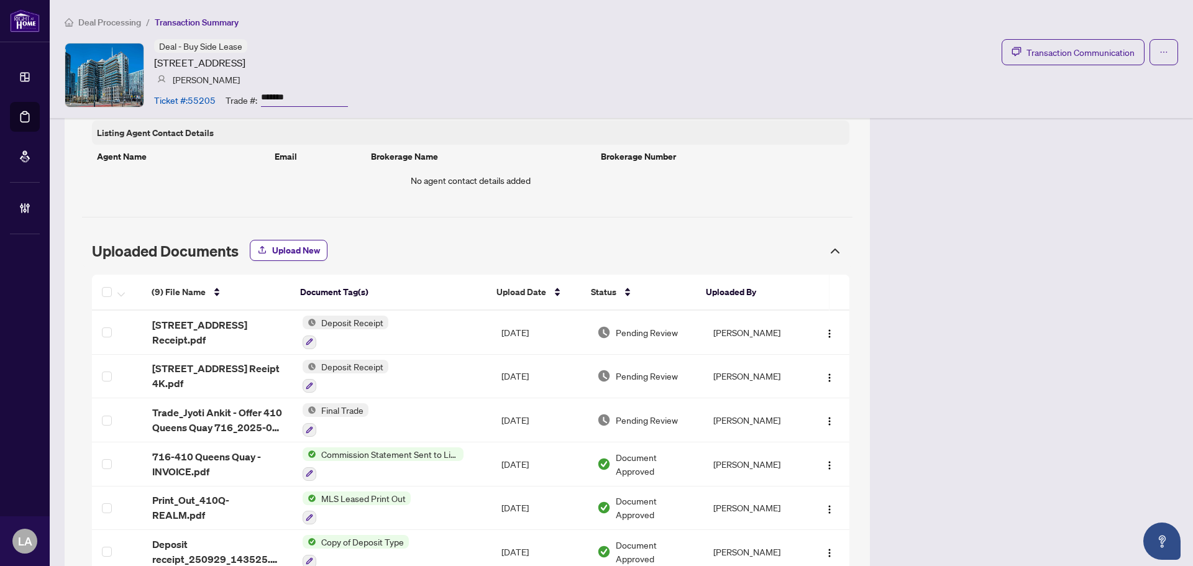
click at [1163, 37] on div "Deal Processing / Transaction Summary Deal - Buy Side Lease 410 Queens Quay, To…" at bounding box center [621, 59] width 1143 height 118
click at [1159, 42] on span "button" at bounding box center [1163, 52] width 9 height 20
click at [1119, 84] on span "Transaction Permissions" at bounding box center [1110, 80] width 95 height 14
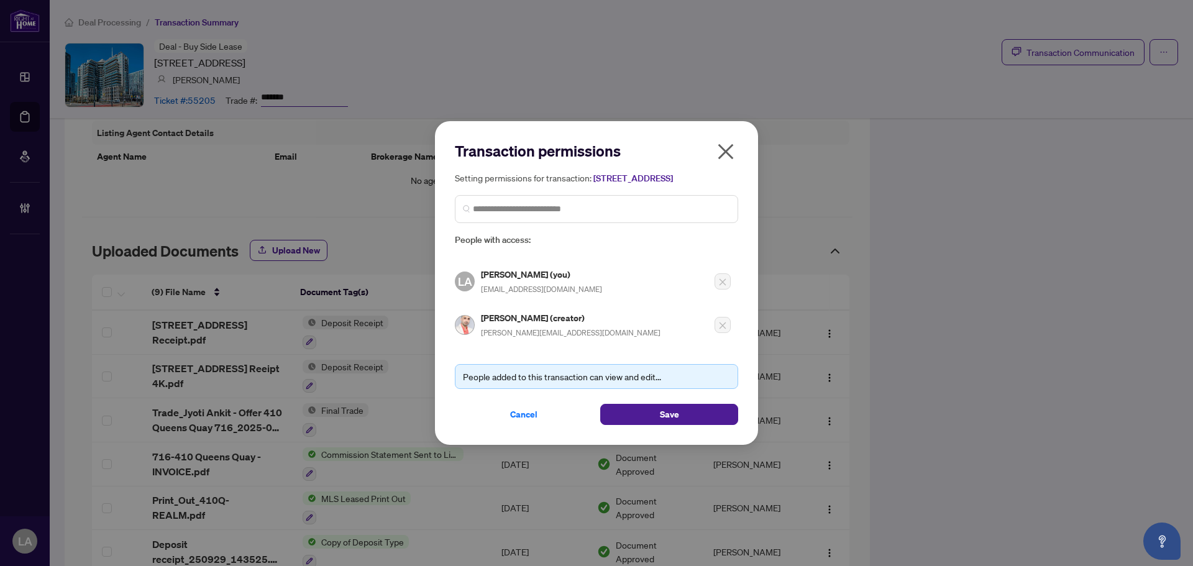
drag, startPoint x: 730, startPoint y: 160, endPoint x: 725, endPoint y: 147, distance: 14.0
click at [730, 157] on span "button" at bounding box center [726, 154] width 20 height 25
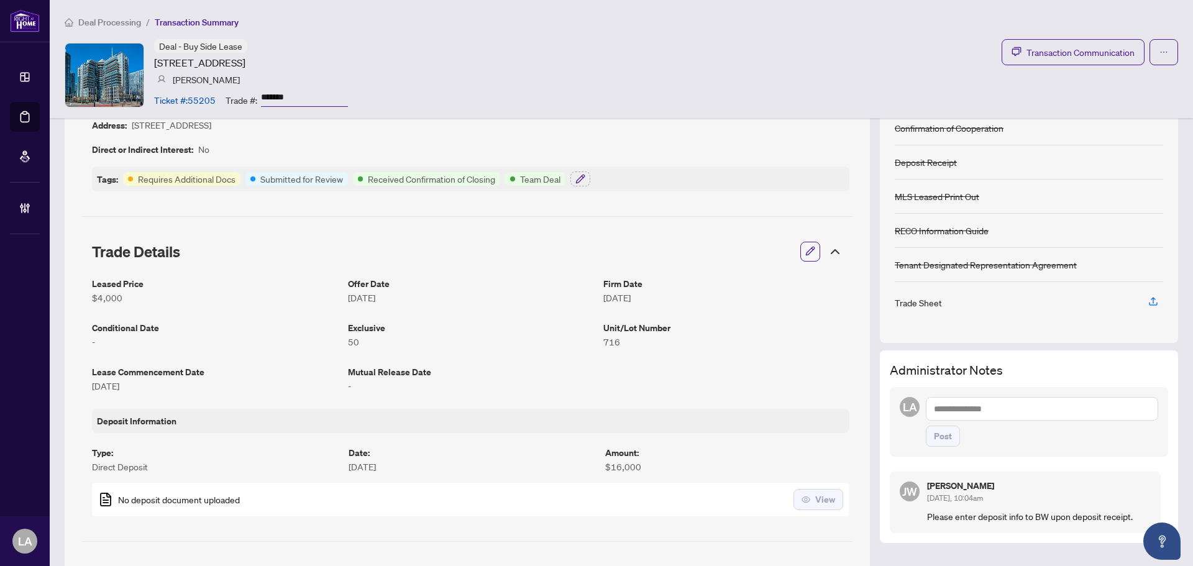
scroll to position [186, 0]
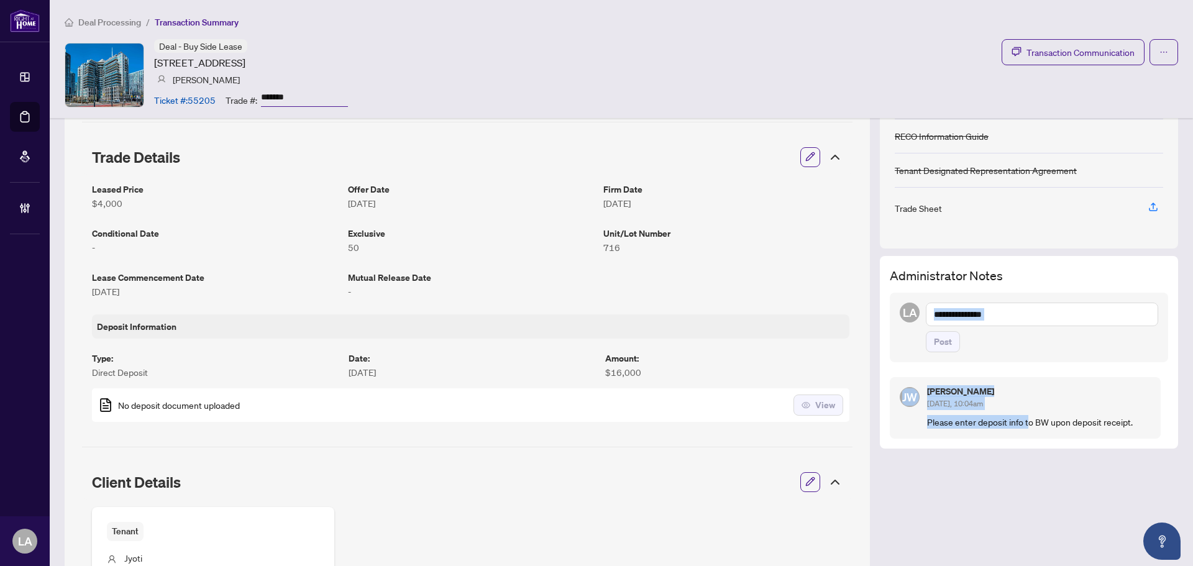
drag, startPoint x: 1023, startPoint y: 464, endPoint x: 934, endPoint y: 301, distance: 186.2
click at [954, 261] on div "Administrator Notes LA Post JW Jackie Wu Sep/30/2025, 10:04am Please enter depo…" at bounding box center [1028, 352] width 298 height 193
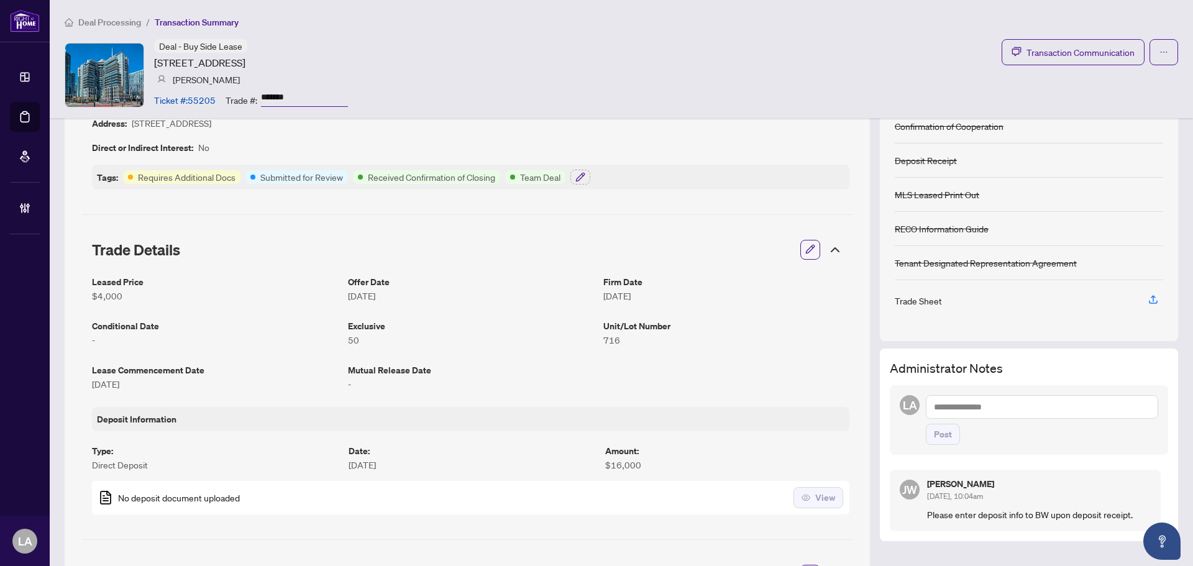
scroll to position [0, 0]
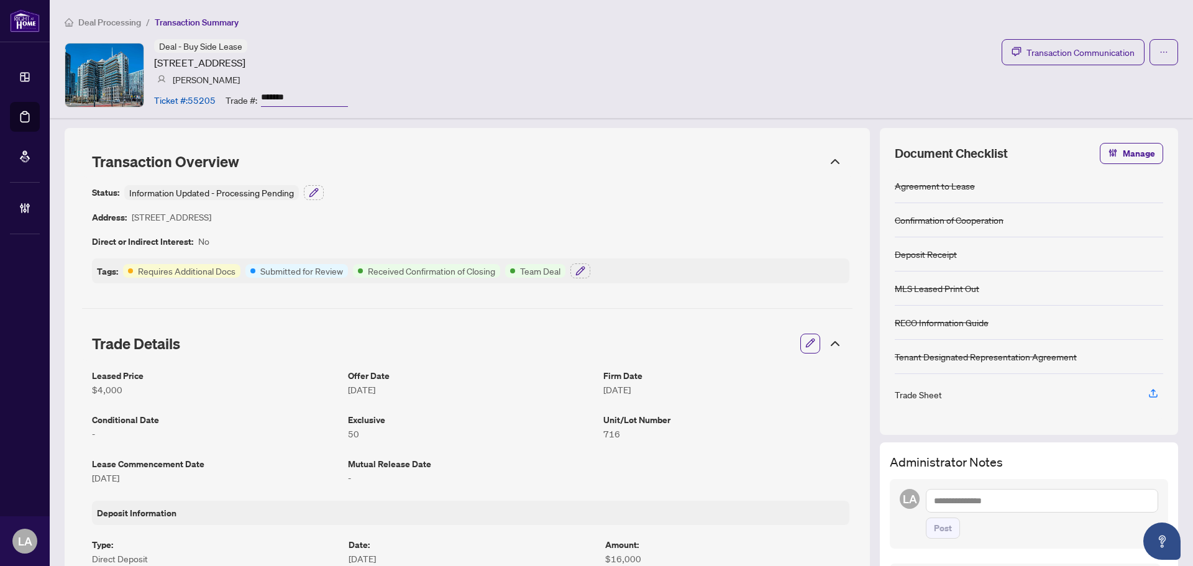
click at [275, 97] on input "*******" at bounding box center [304, 98] width 87 height 18
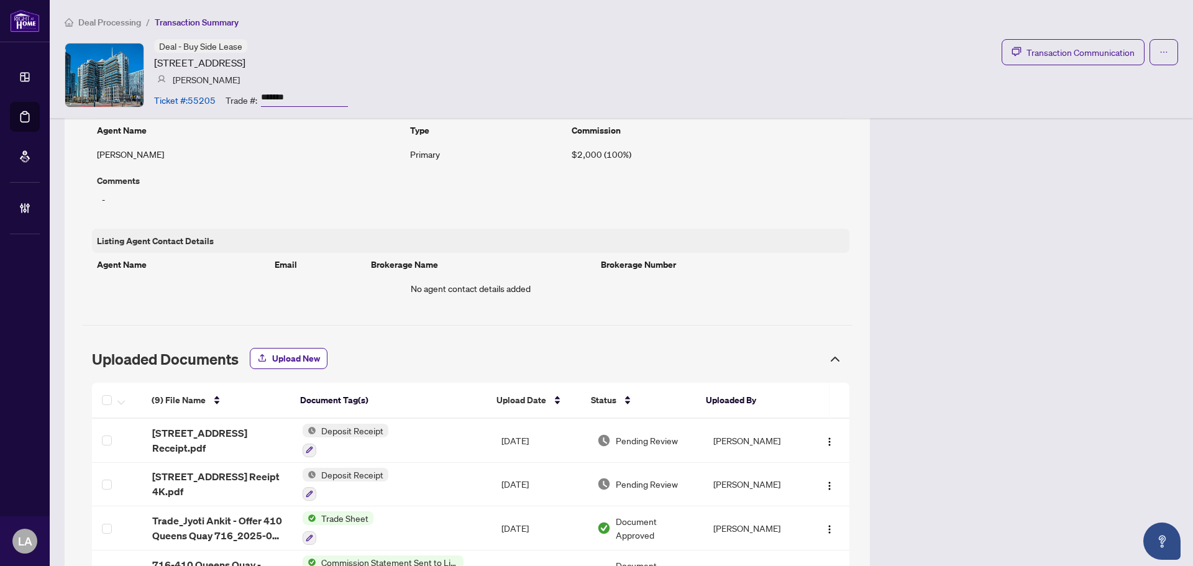
scroll to position [1056, 0]
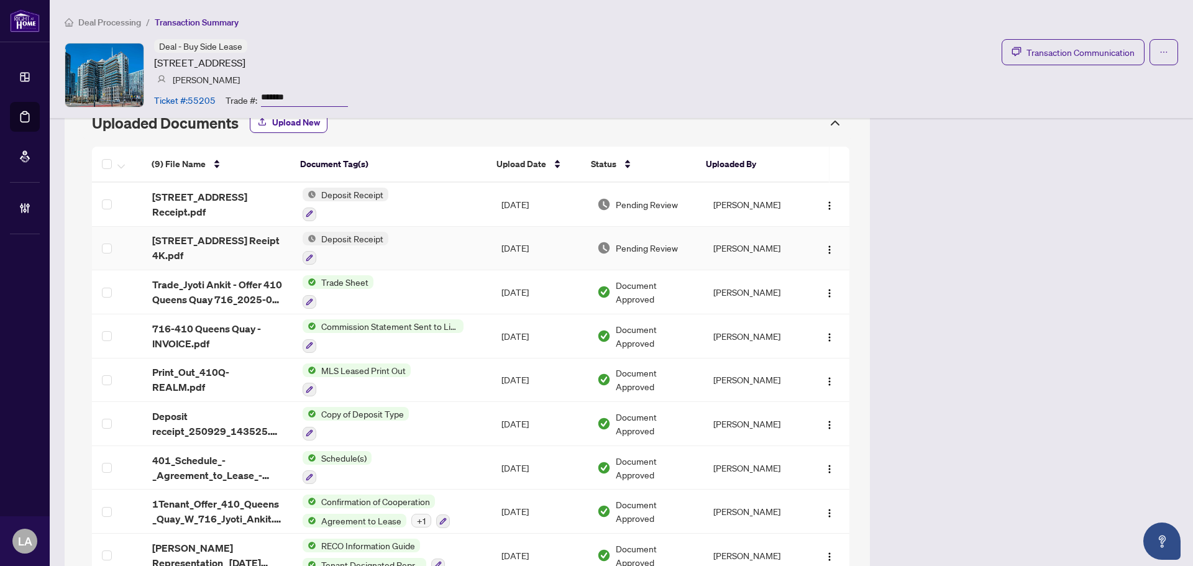
click at [263, 240] on span "410 Queens Quay W 716 Reeipt 4K.pdf" at bounding box center [217, 248] width 130 height 30
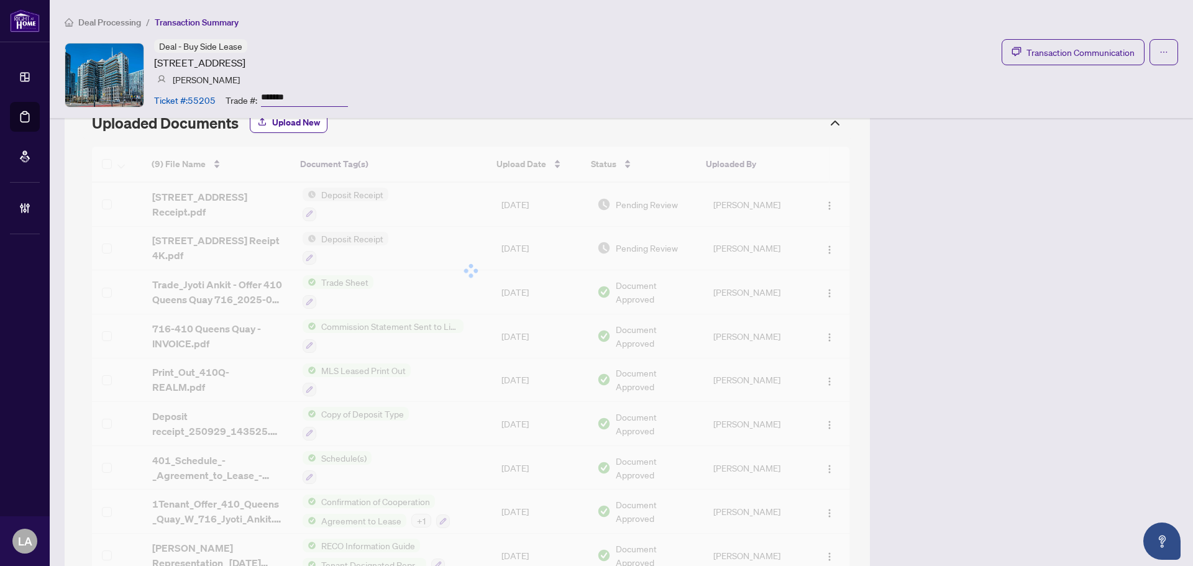
click at [819, 243] on div at bounding box center [470, 271] width 757 height 248
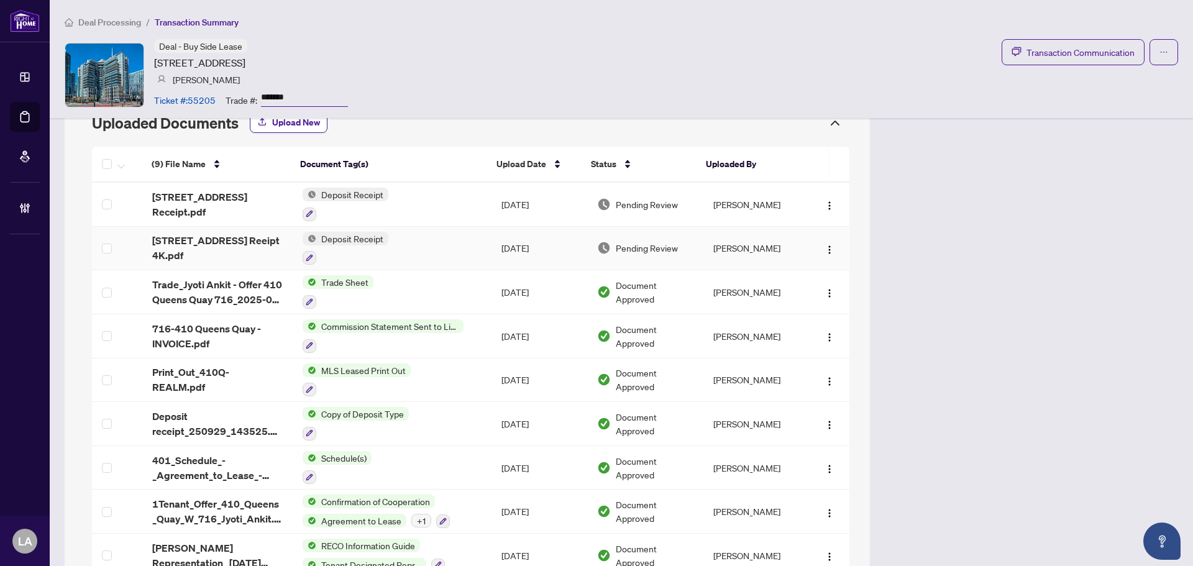
click at [824, 248] on img "button" at bounding box center [829, 250] width 10 height 10
click at [253, 204] on span "410 Queens Quay W 716 Receipt.pdf" at bounding box center [217, 204] width 130 height 30
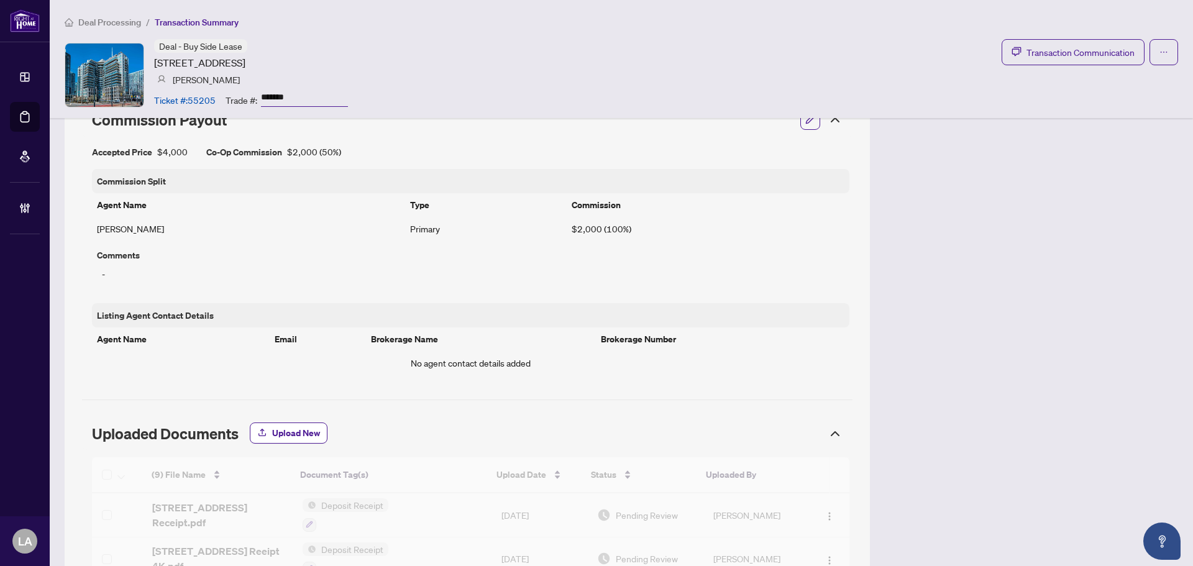
scroll to position [435, 0]
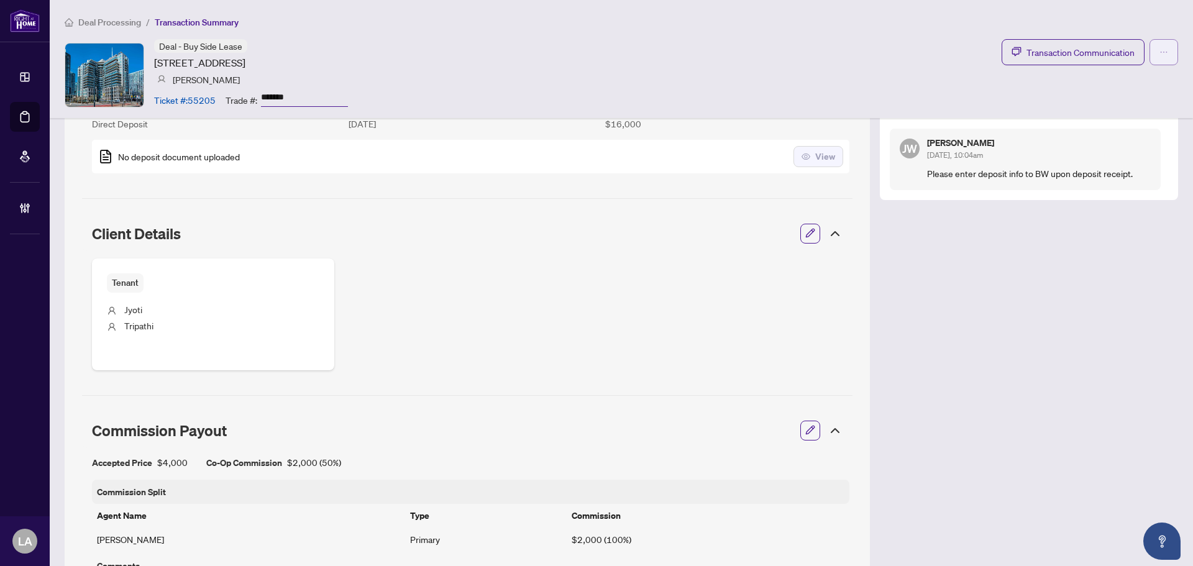
click at [1149, 52] on button "button" at bounding box center [1163, 52] width 29 height 26
click at [939, 55] on div "Deal - Buy Side Lease 410 Queens Quay, Toronto, Ontario M5V 3T1, Canada Mihai A…" at bounding box center [621, 74] width 1113 height 71
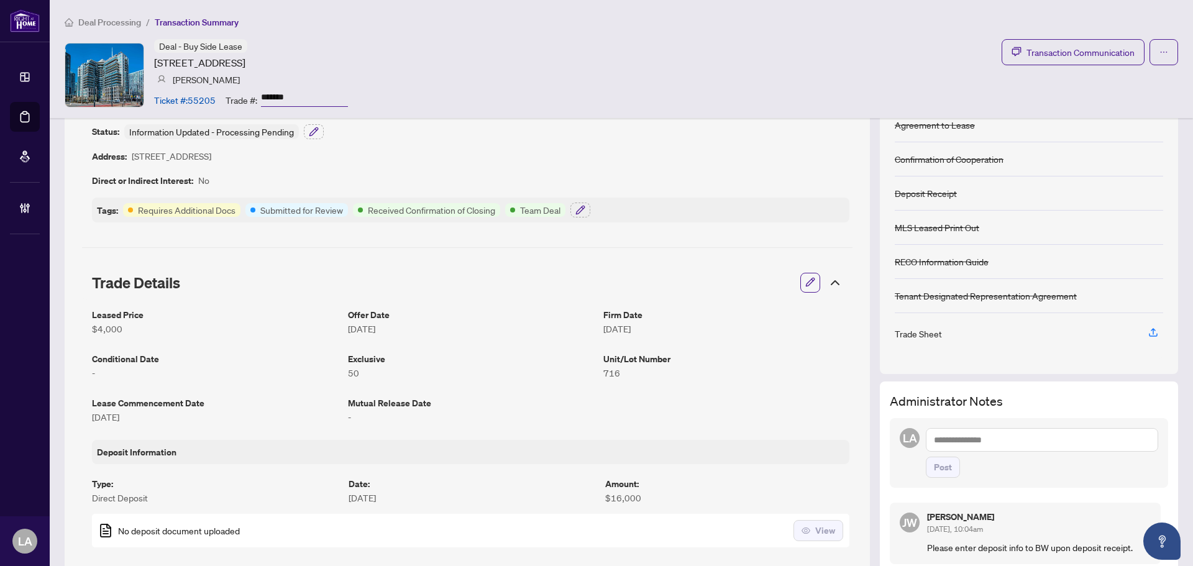
scroll to position [0, 0]
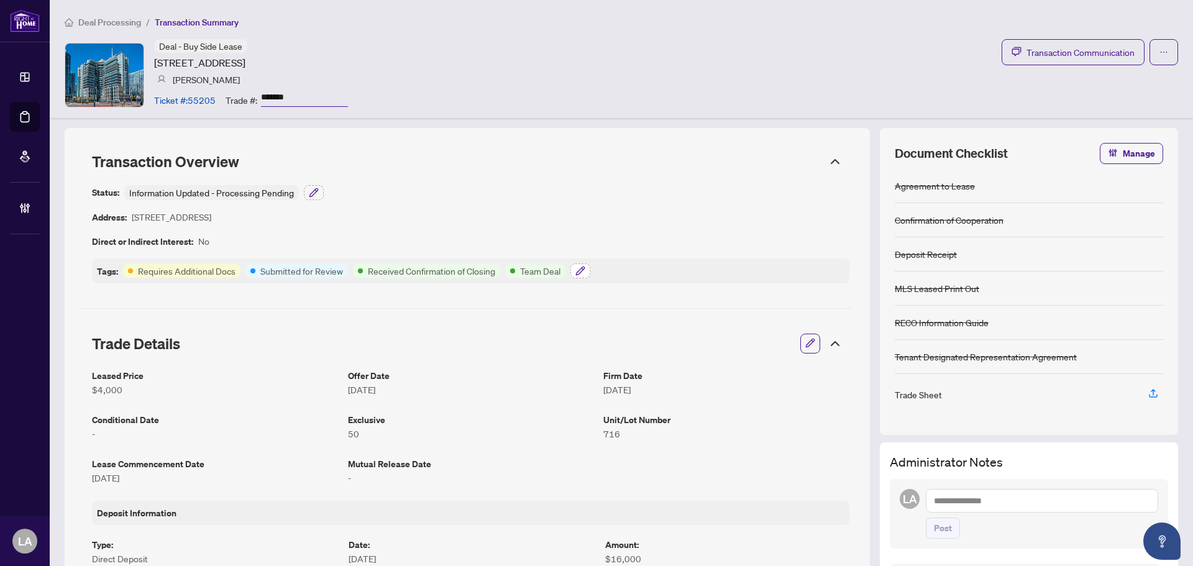
click at [584, 266] on icon "button" at bounding box center [580, 270] width 8 height 8
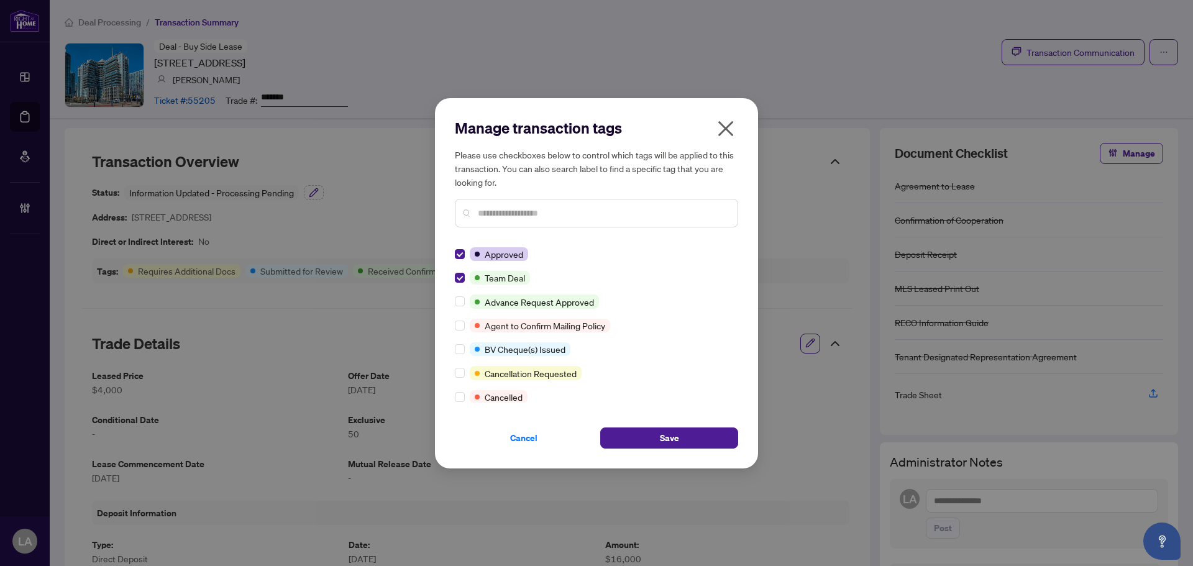
click at [491, 217] on input "text" at bounding box center [603, 213] width 250 height 14
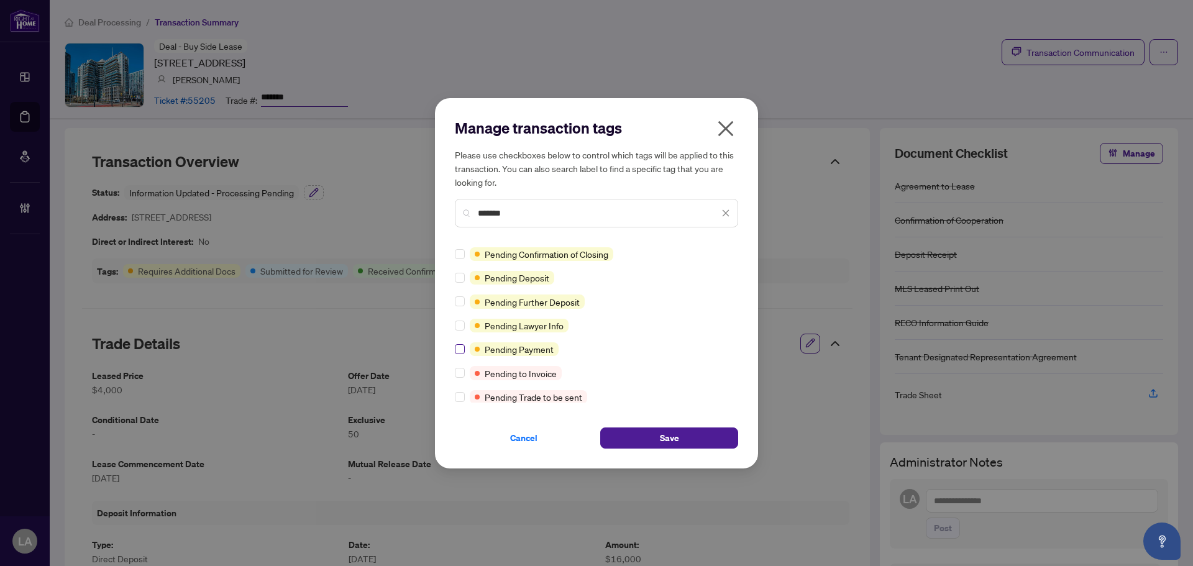
type input "*******"
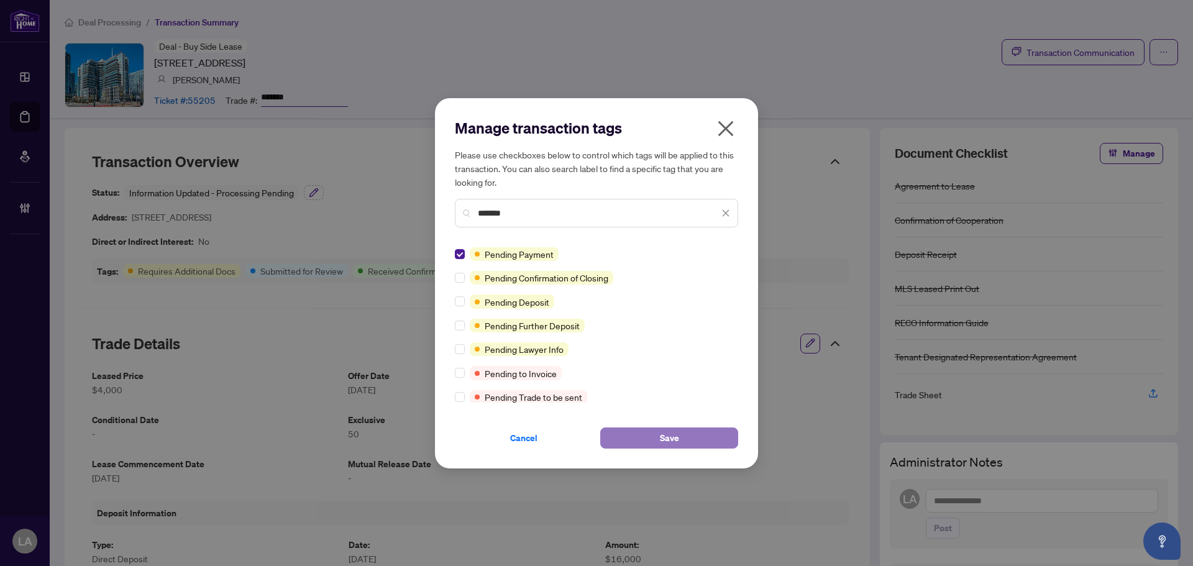
click at [637, 443] on button "Save" at bounding box center [669, 437] width 138 height 21
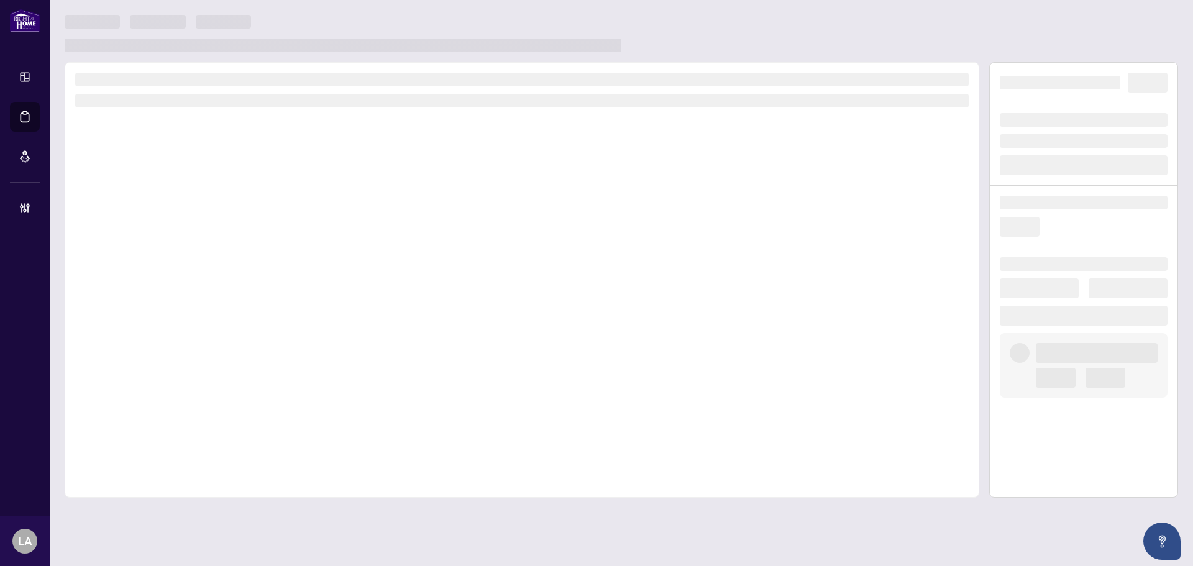
click at [333, 227] on div at bounding box center [522, 279] width 914 height 435
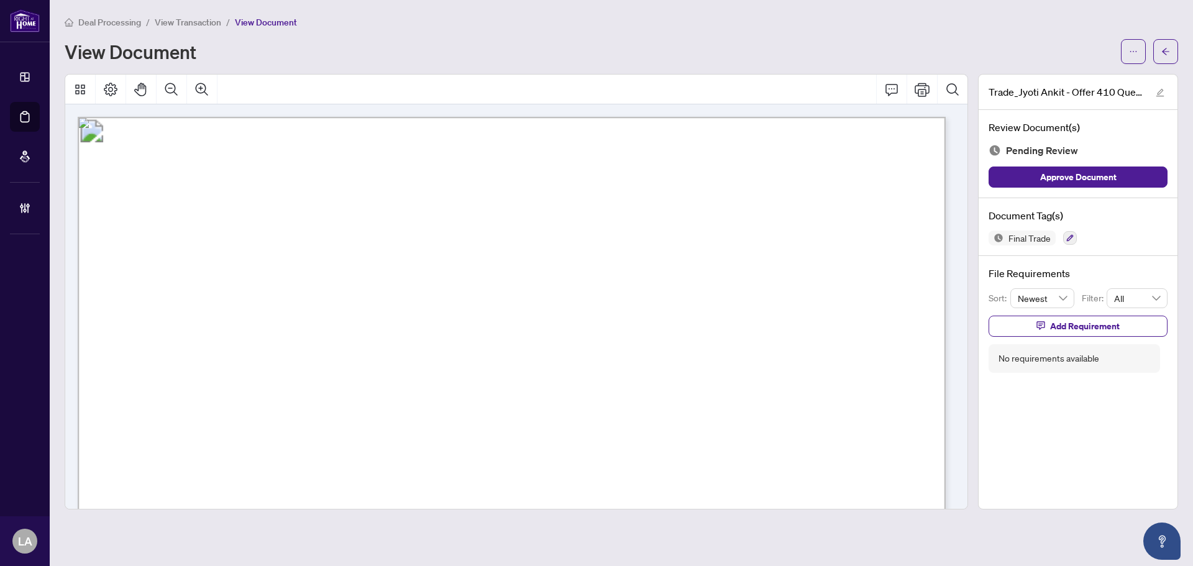
click at [182, 284] on span "Contacts:" at bounding box center [152, 281] width 60 height 16
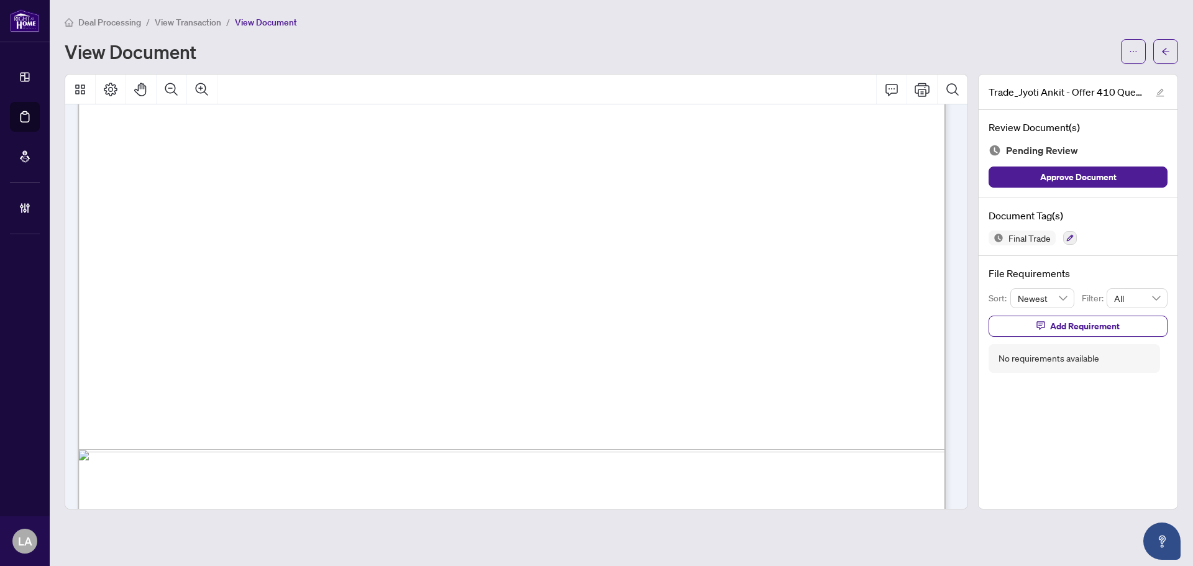
scroll to position [621, 0]
click at [1076, 242] on div at bounding box center [1070, 237] width 14 height 15
click at [1073, 234] on icon "button" at bounding box center [1069, 237] width 7 height 7
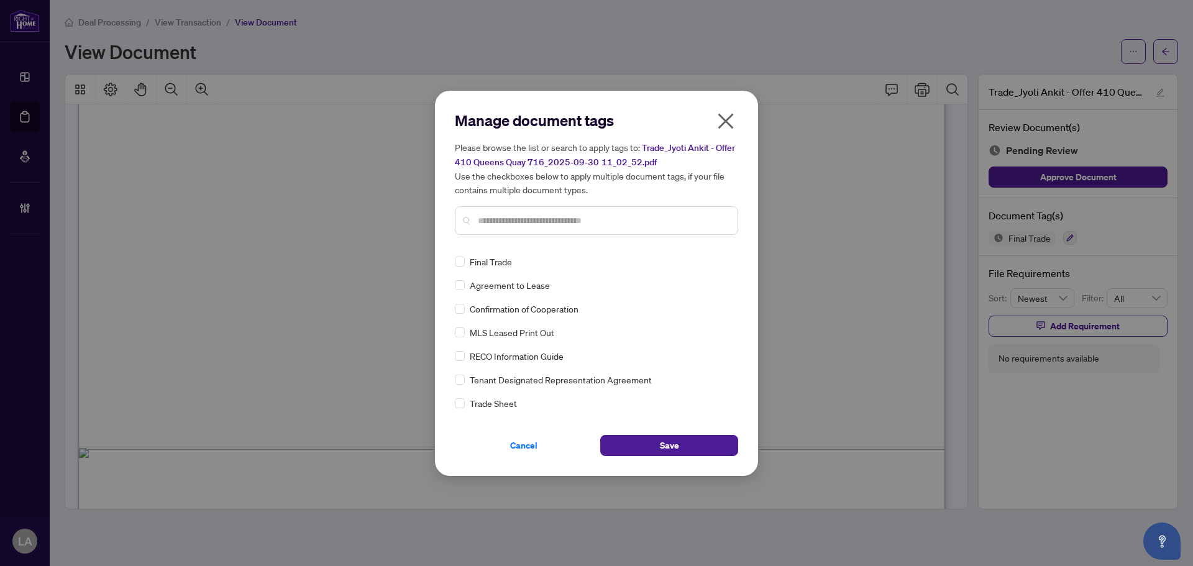
click at [527, 218] on input "text" at bounding box center [603, 221] width 250 height 14
type input "*****"
click at [456, 255] on label at bounding box center [460, 262] width 10 height 14
click at [713, 266] on img at bounding box center [712, 261] width 12 height 12
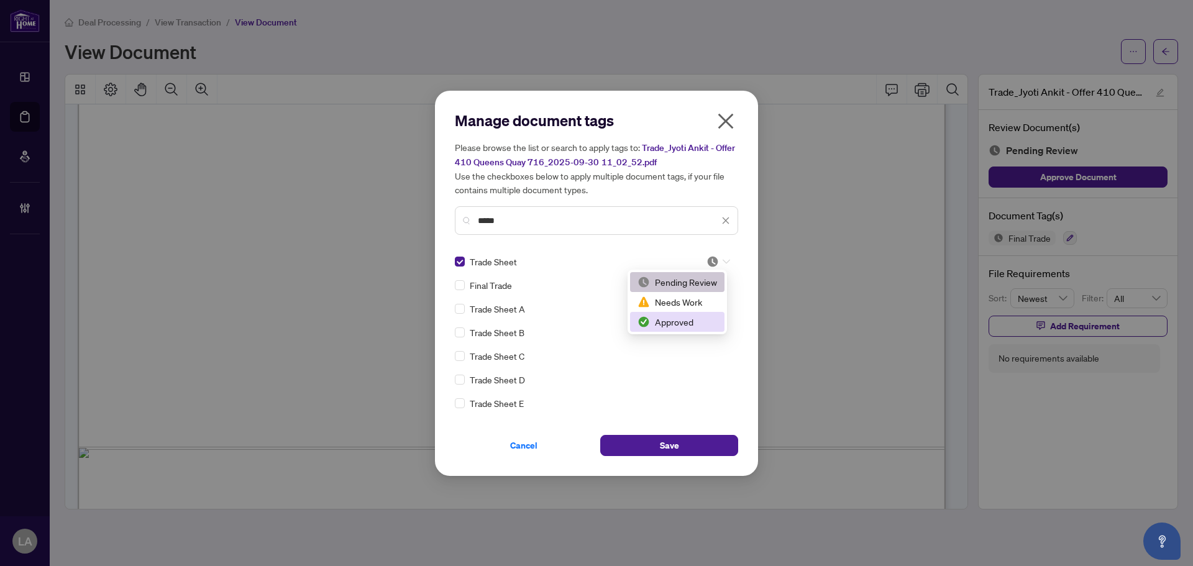
click at [686, 319] on div "Approved" at bounding box center [677, 322] width 80 height 14
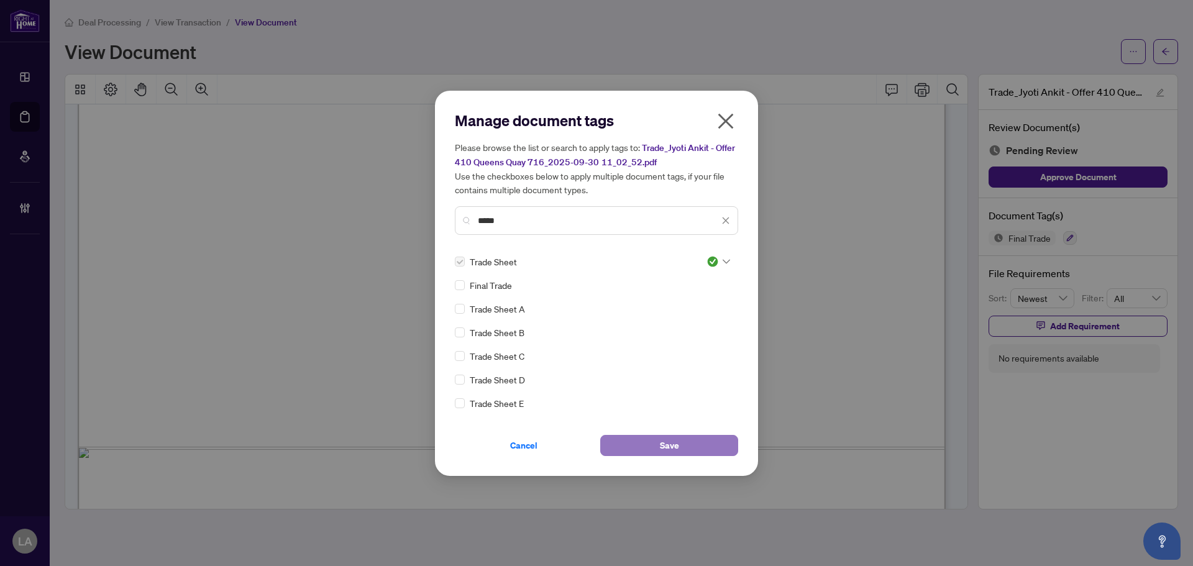
click at [647, 440] on button "Save" at bounding box center [669, 445] width 138 height 21
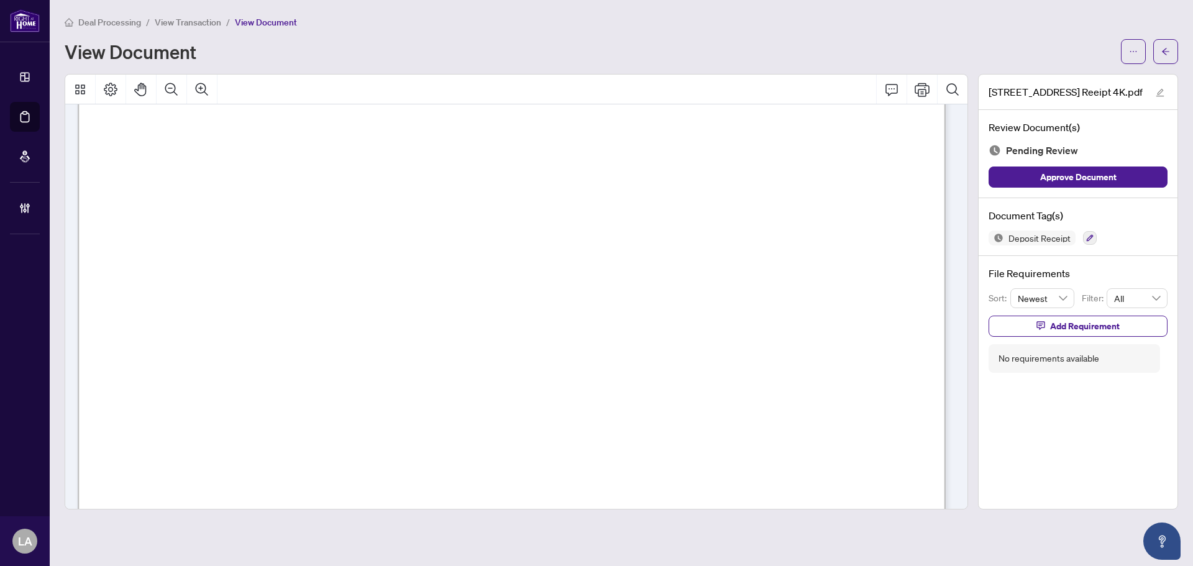
scroll to position [311, 0]
click at [1080, 236] on div "Deposit Receipt" at bounding box center [1077, 237] width 179 height 15
click at [1083, 237] on button "button" at bounding box center [1090, 238] width 14 height 14
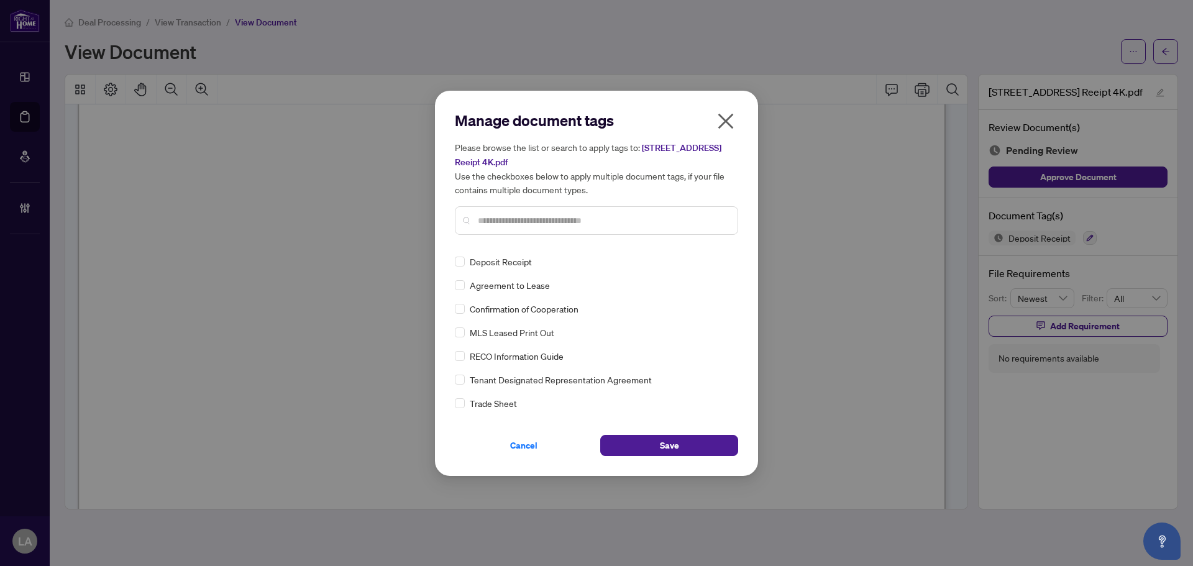
click at [501, 222] on div at bounding box center [596, 220] width 283 height 29
click at [501, 221] on input "text" at bounding box center [603, 221] width 250 height 14
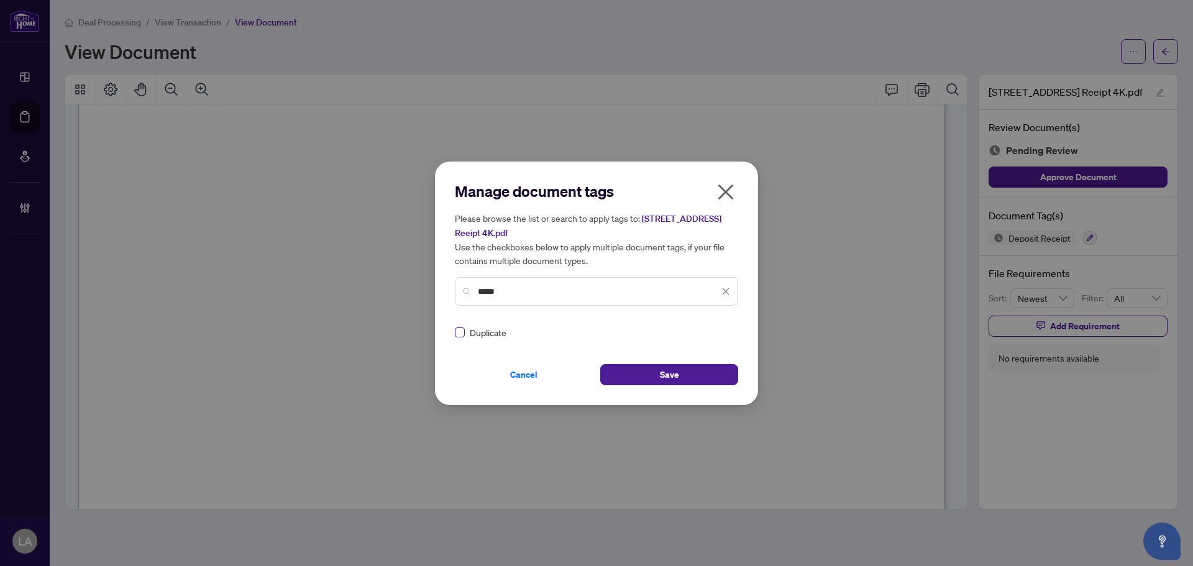
type input "*****"
drag, startPoint x: 712, startPoint y: 332, endPoint x: 712, endPoint y: 339, distance: 6.8
click at [712, 332] on img at bounding box center [712, 332] width 12 height 12
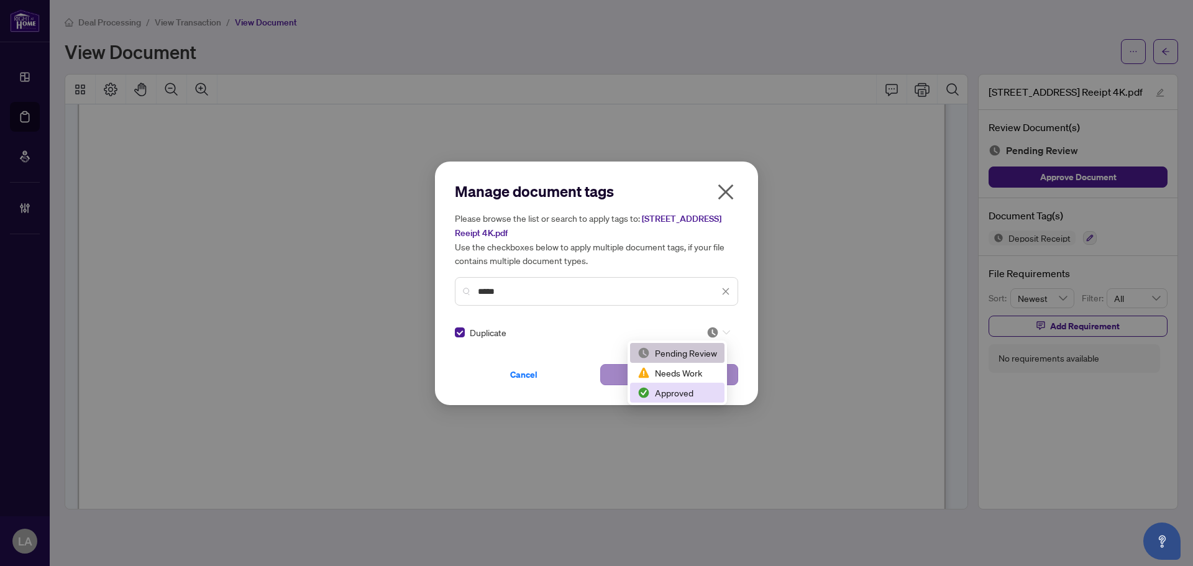
drag, startPoint x: 663, startPoint y: 392, endPoint x: 668, endPoint y: 383, distance: 9.7
click at [667, 389] on div "Approved" at bounding box center [677, 393] width 80 height 14
click at [654, 366] on button "Save" at bounding box center [669, 374] width 138 height 21
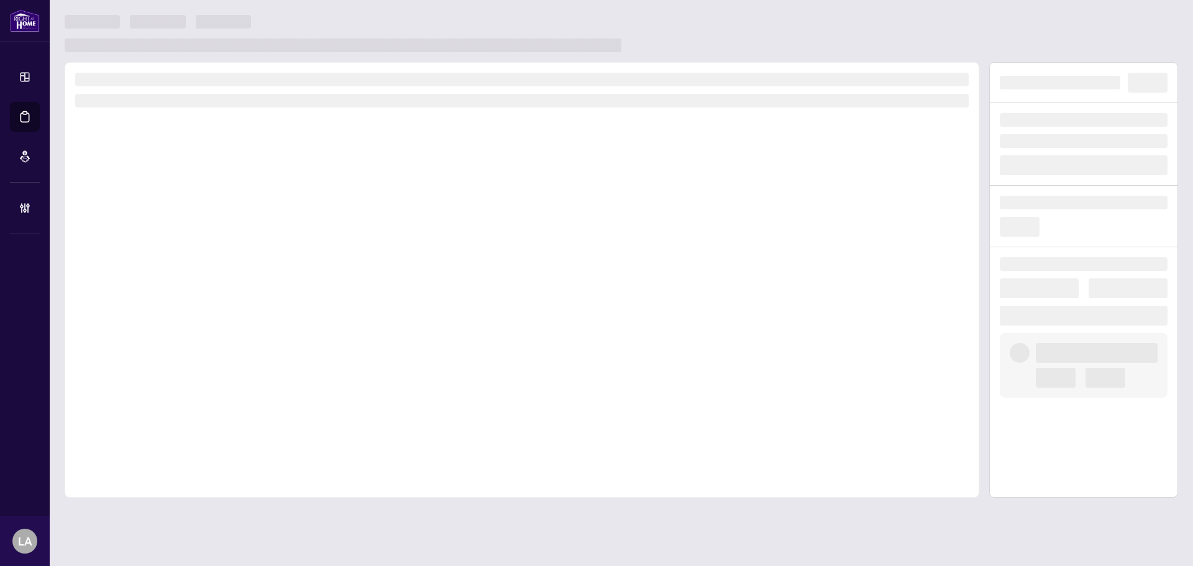
click at [414, 234] on div at bounding box center [522, 279] width 914 height 435
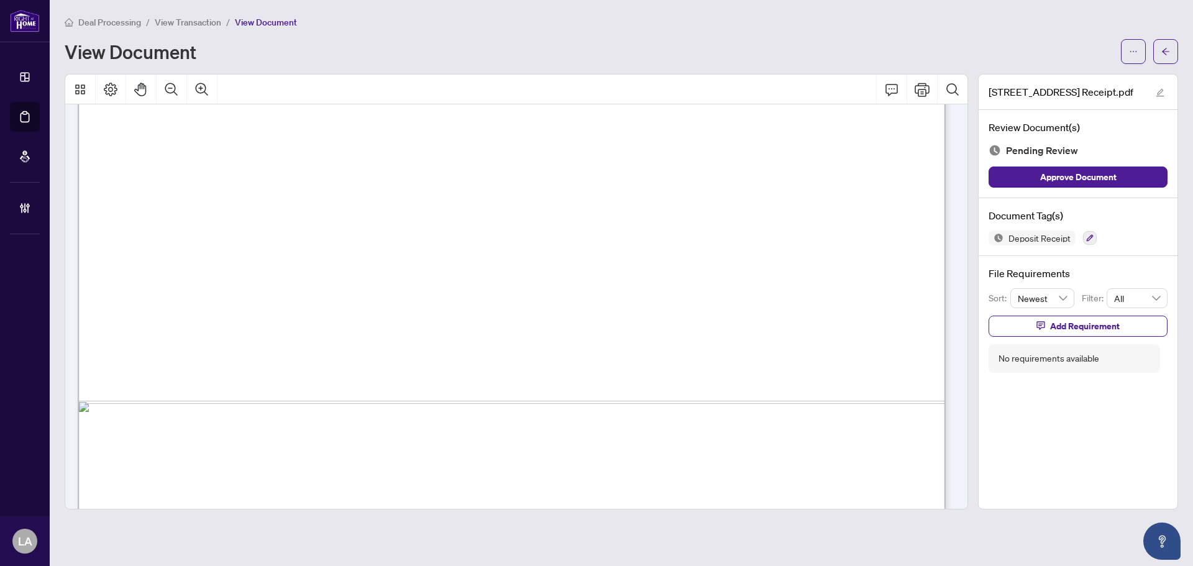
scroll to position [743, 0]
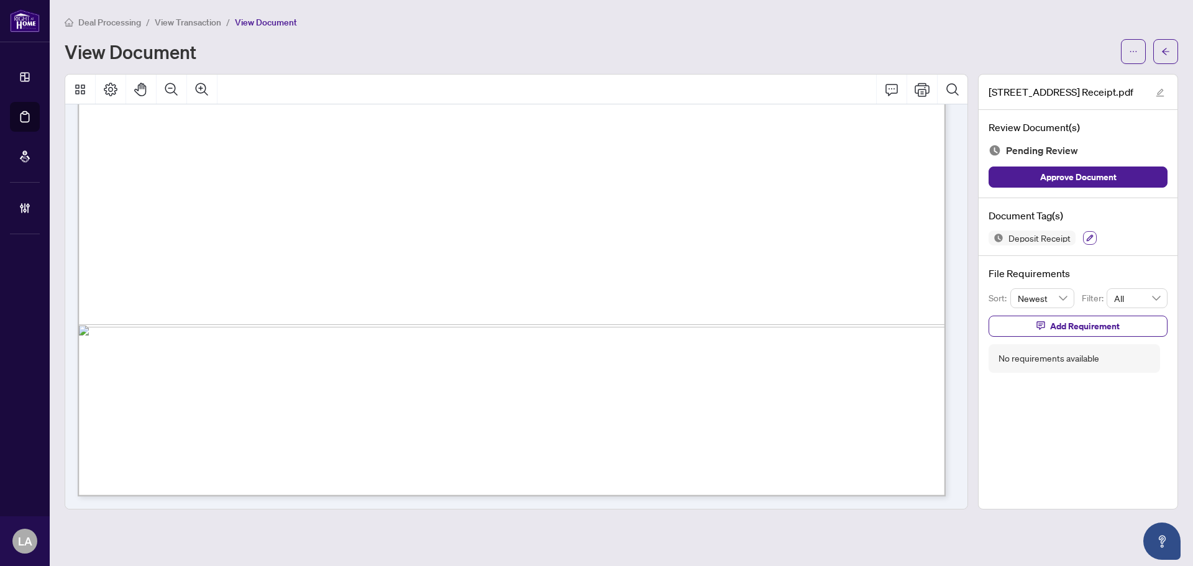
drag, startPoint x: 1083, startPoint y: 241, endPoint x: 1094, endPoint y: 237, distance: 12.0
click at [1094, 237] on button "button" at bounding box center [1090, 238] width 14 height 14
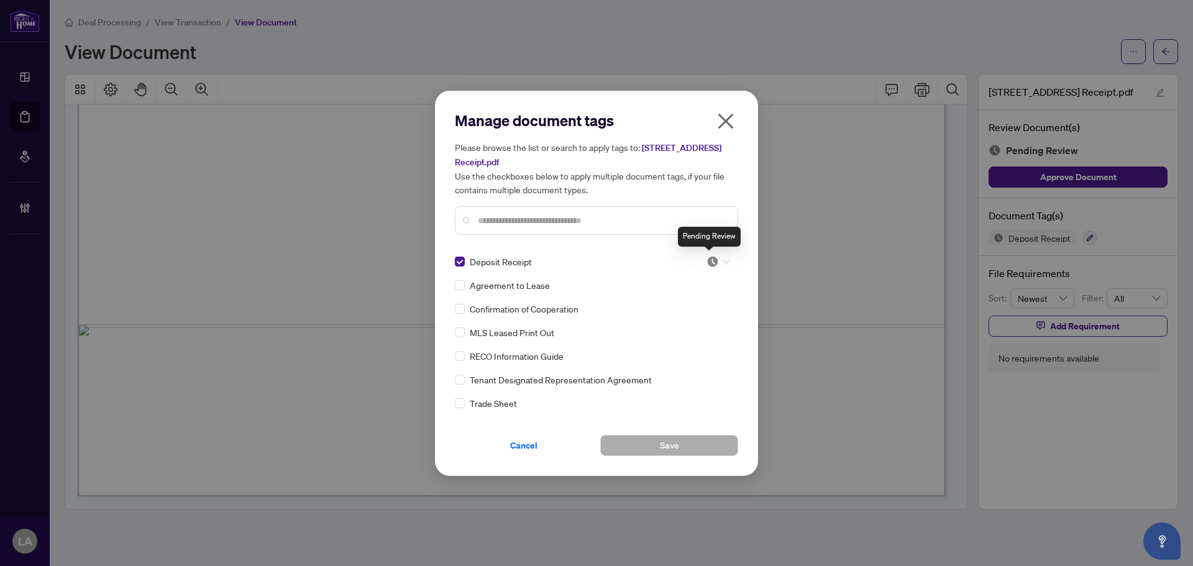
click at [709, 263] on img at bounding box center [712, 261] width 12 height 12
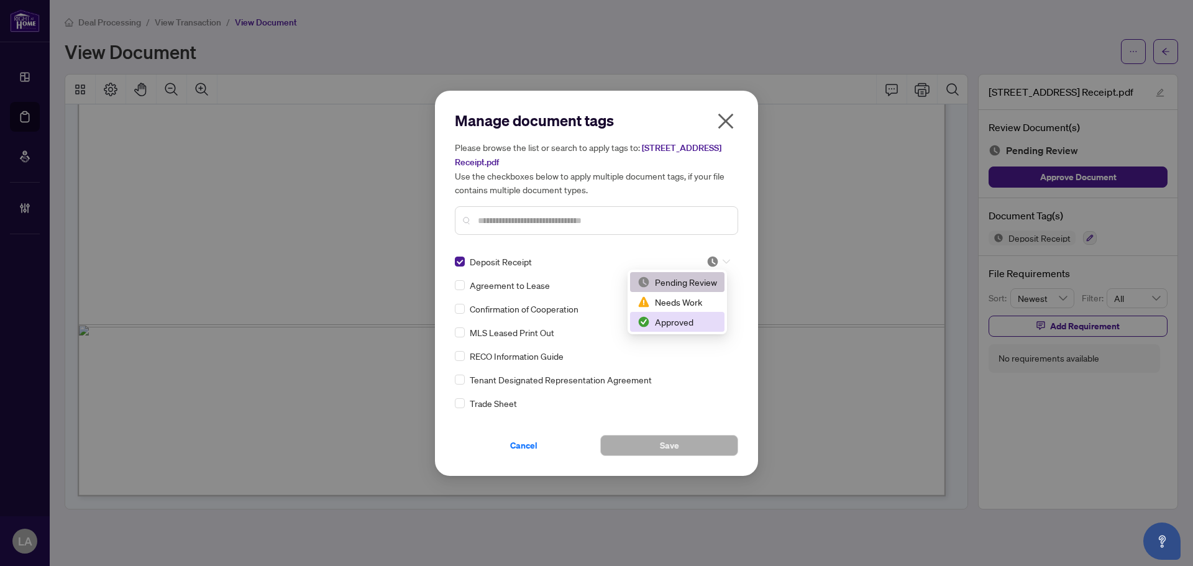
click at [671, 317] on div "Approved" at bounding box center [677, 322] width 80 height 14
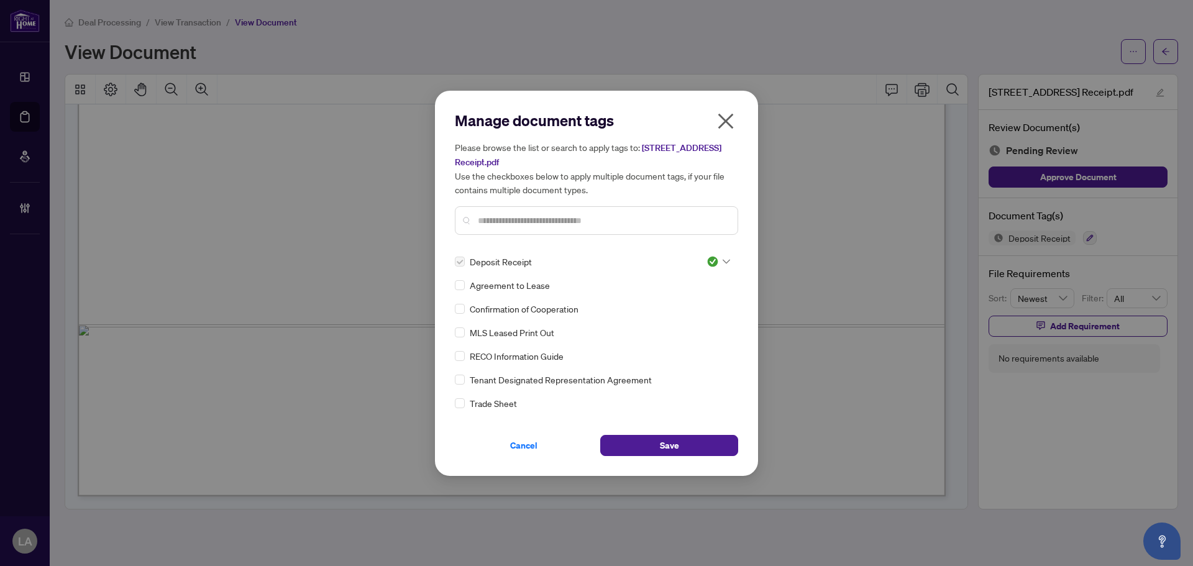
drag, startPoint x: 640, startPoint y: 439, endPoint x: 616, endPoint y: 404, distance: 41.5
click at [640, 439] on button "Save" at bounding box center [669, 445] width 138 height 21
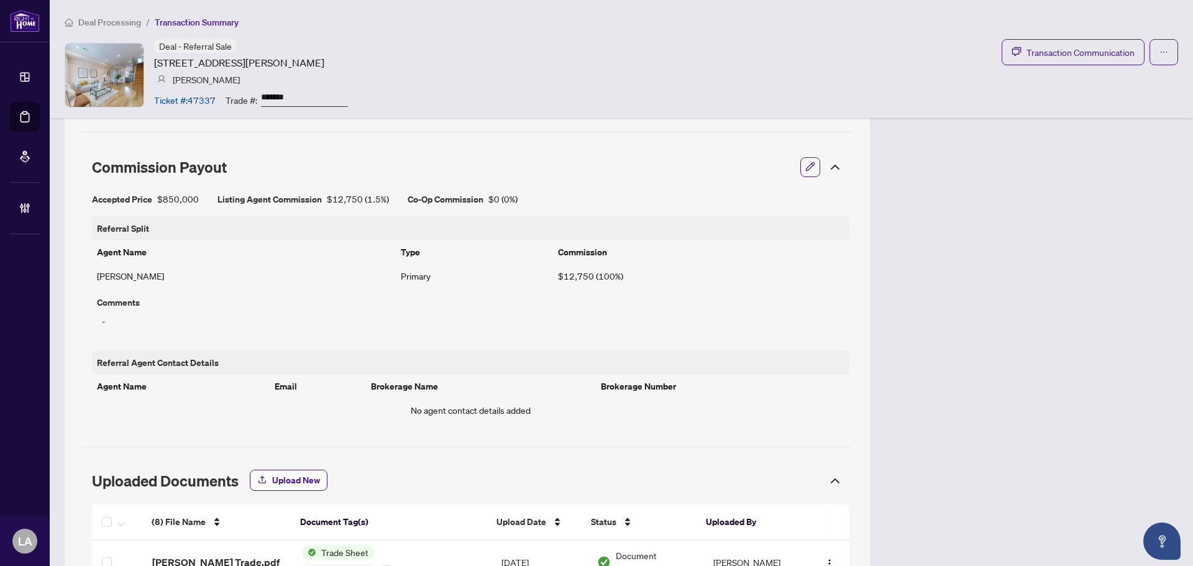
scroll to position [137, 0]
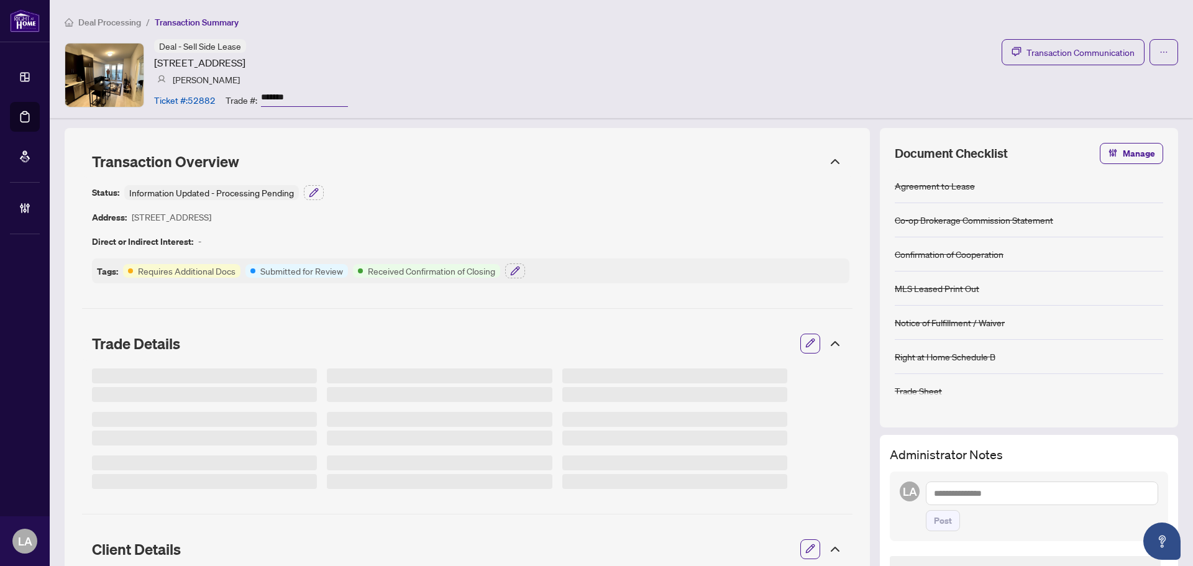
click at [285, 102] on input "*******" at bounding box center [304, 98] width 87 height 18
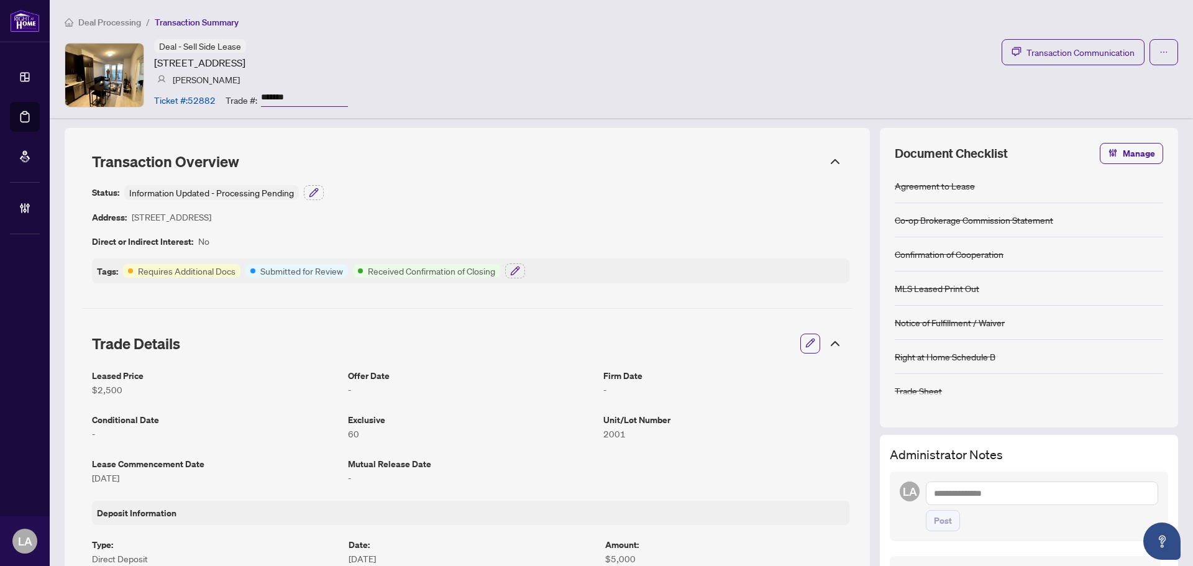
drag, startPoint x: 493, startPoint y: 50, endPoint x: 463, endPoint y: 120, distance: 76.0
click at [493, 50] on div "Deal - Sell Side Lease [STREET_ADDRESS] [PERSON_NAME] Ticket #: 52882 Trade #: …" at bounding box center [621, 74] width 1113 height 71
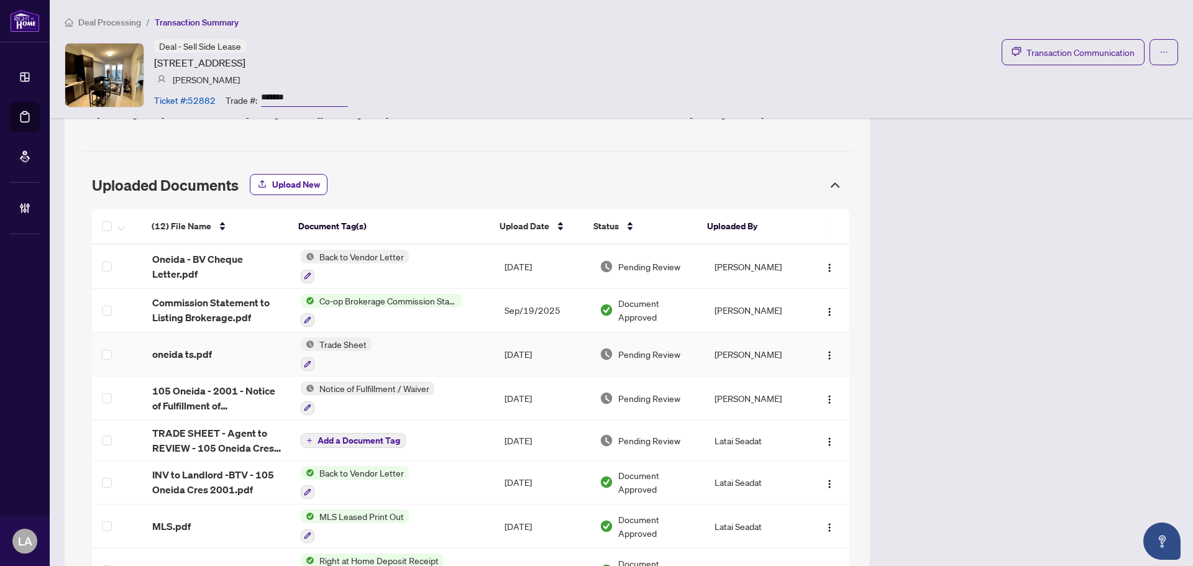
scroll to position [1056, 0]
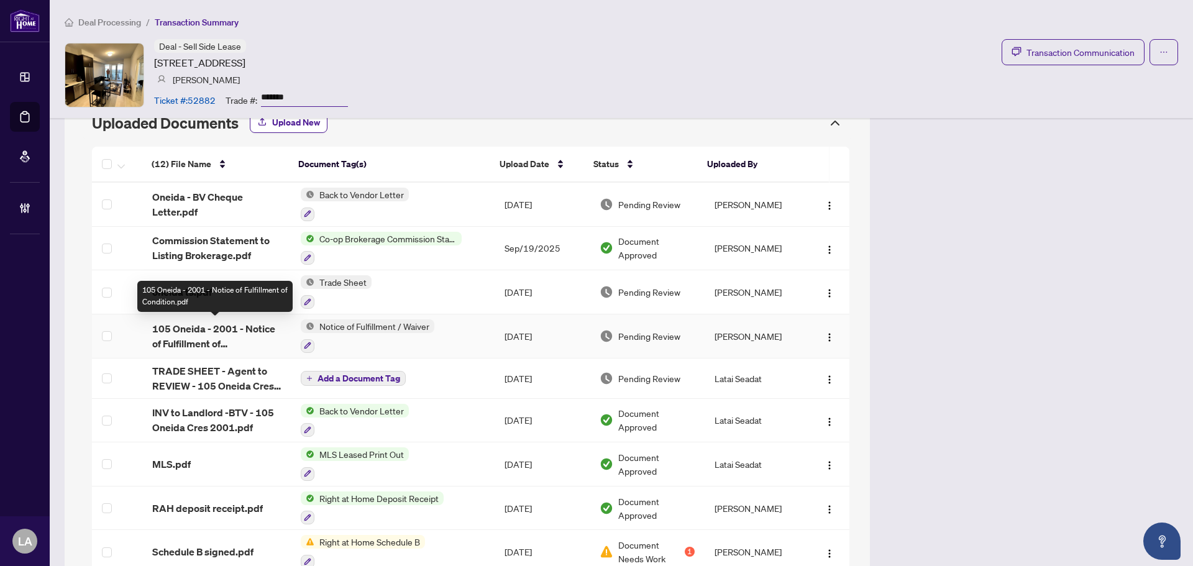
click at [252, 321] on span "105 Oneida - 2001 - Notice of Fulfillment of Condition.pdf" at bounding box center [216, 336] width 129 height 30
click at [470, 74] on div "Deal - Sell Side Lease 105 Oneida Cres, Richmond Hill, Ontario L4B 0H6, Canada …" at bounding box center [621, 74] width 1113 height 71
click at [224, 293] on div "oneida ts.pdf" at bounding box center [216, 291] width 129 height 15
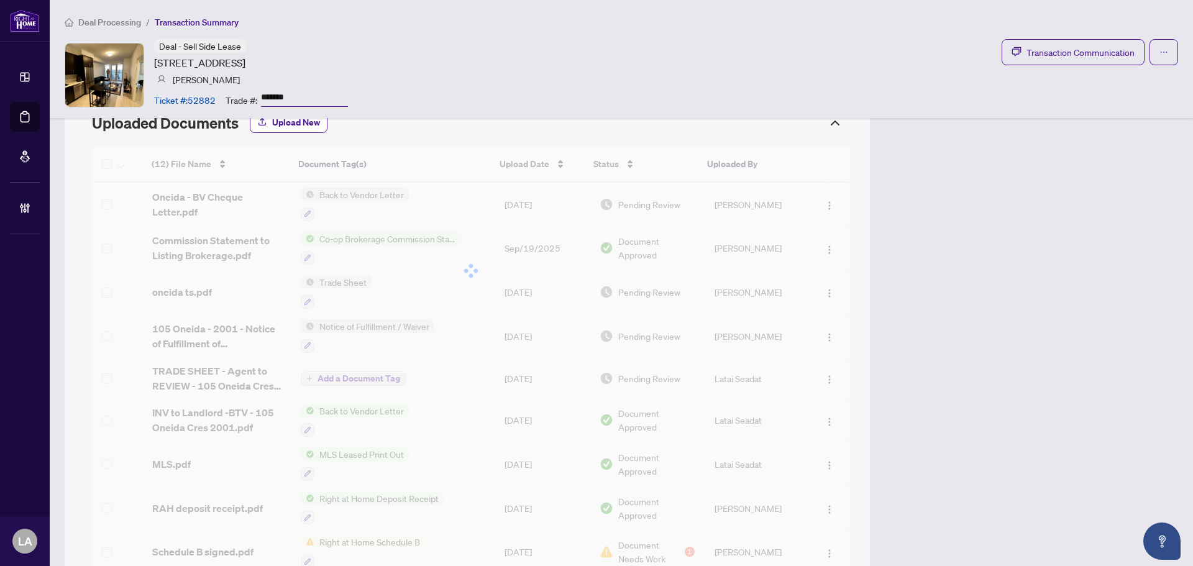
click at [273, 198] on div at bounding box center [470, 271] width 757 height 248
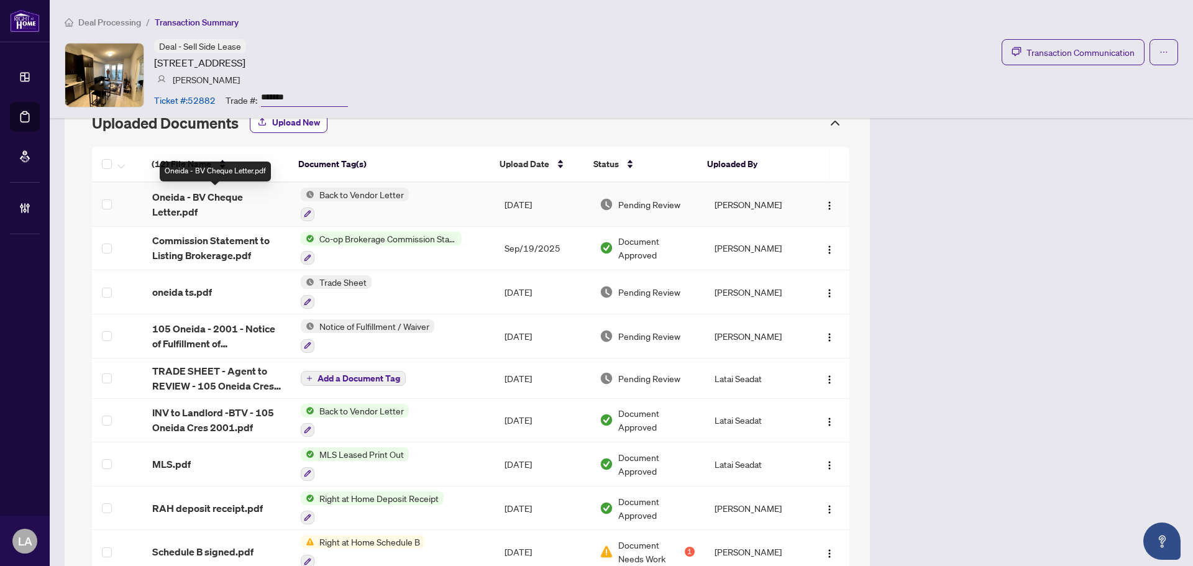
click at [217, 203] on span "Oneida - BV Cheque Letter.pdf" at bounding box center [216, 204] width 129 height 30
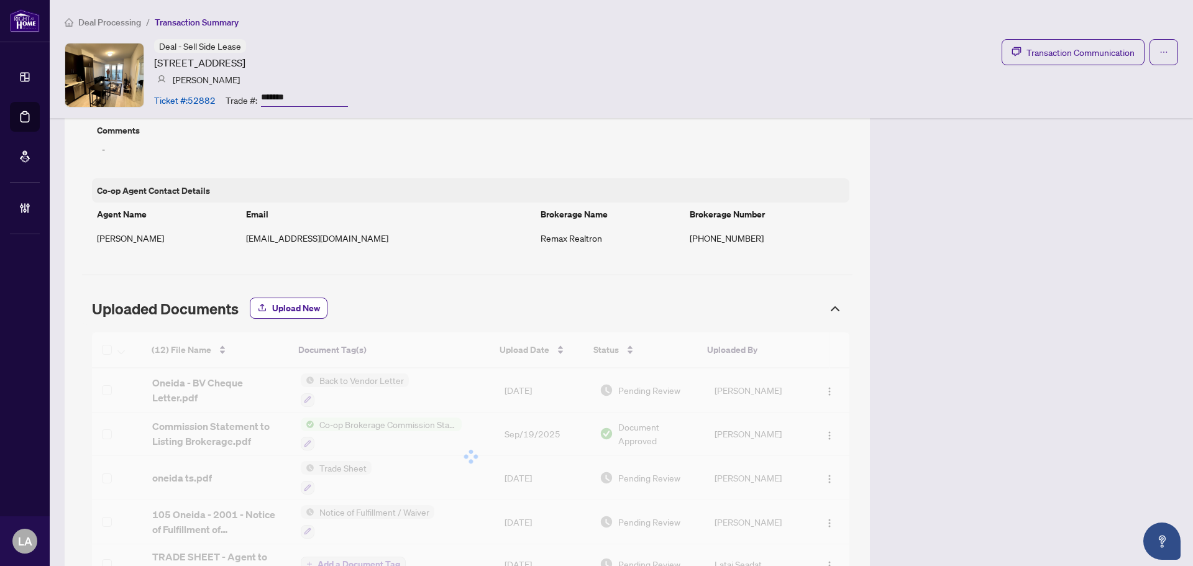
scroll to position [870, 0]
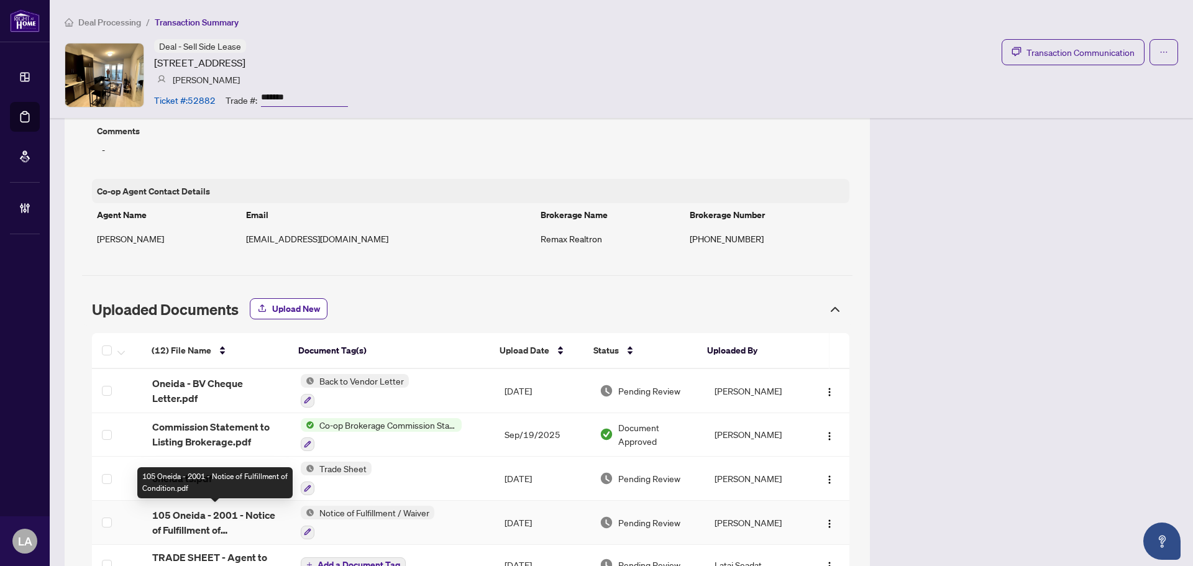
click at [243, 511] on span "105 Oneida - 2001 - Notice of Fulfillment of Condition.pdf" at bounding box center [216, 522] width 129 height 30
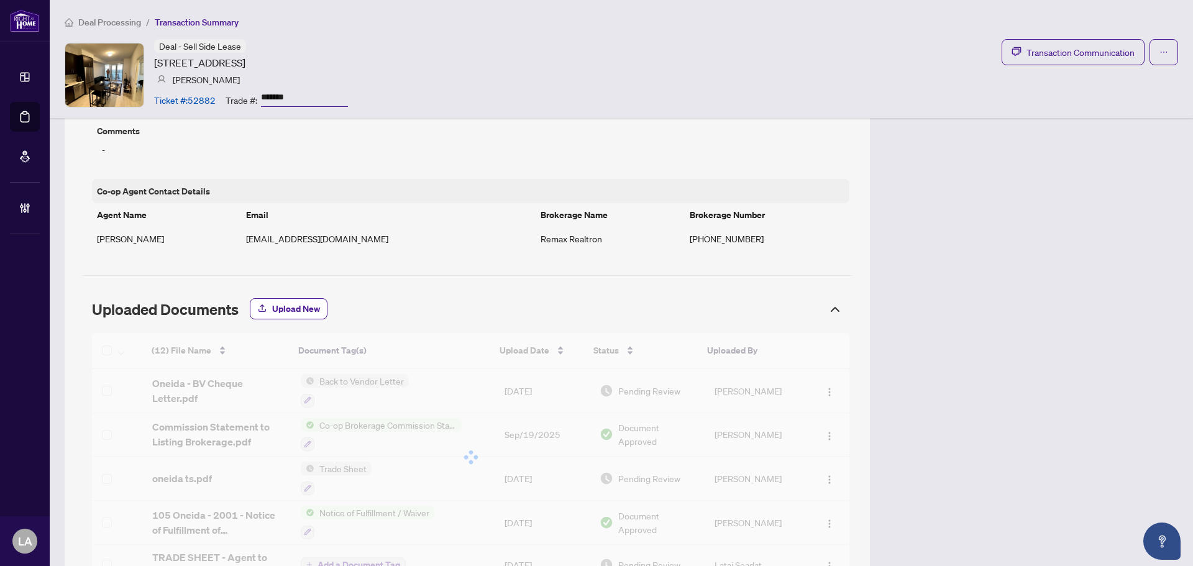
click at [283, 80] on div "Deal - Sell Side Lease 105 Oneida Cres, Richmond Hill, Ontario L4B 0H6, Canada …" at bounding box center [251, 74] width 194 height 71
click at [284, 89] on input "*******" at bounding box center [304, 98] width 87 height 18
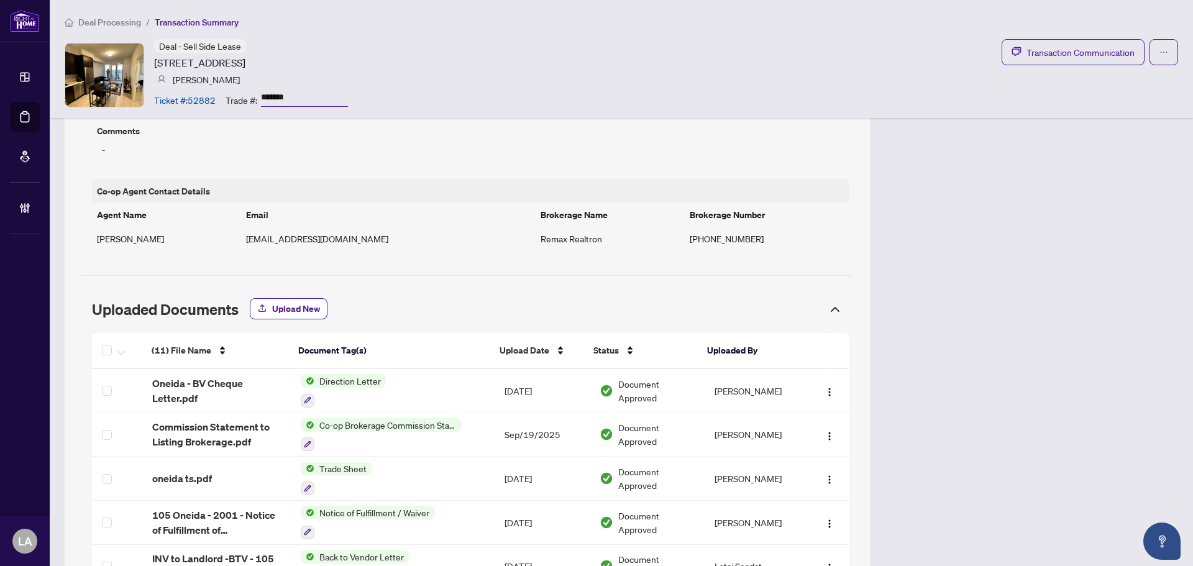
click at [284, 89] on input "*******" at bounding box center [304, 98] width 87 height 18
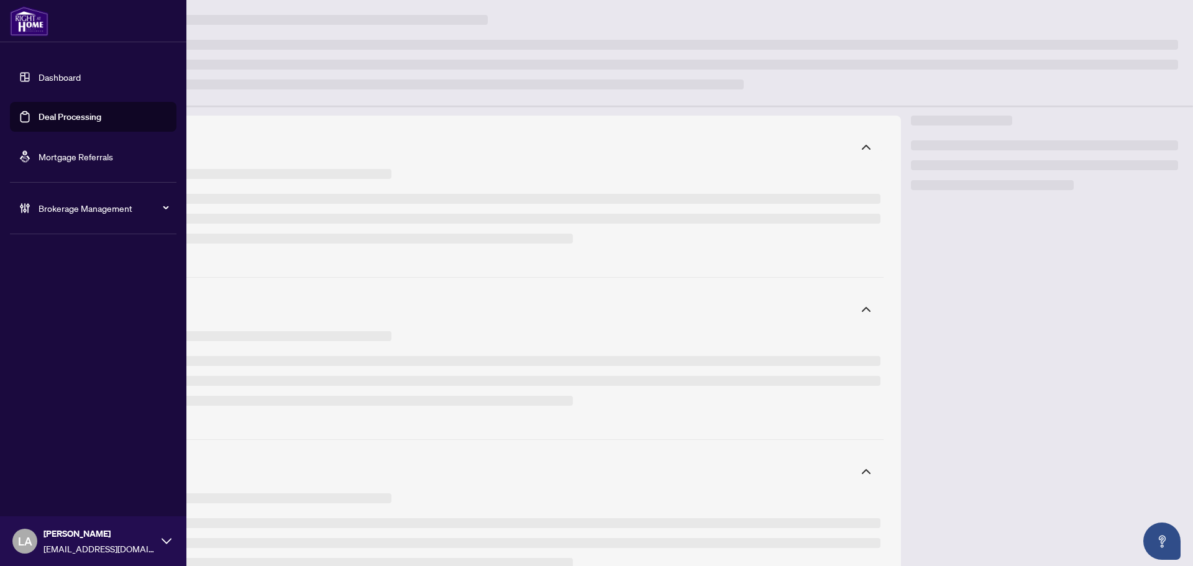
click at [35, 99] on ul "Dashboard Deal Processing Mortgage Referrals" at bounding box center [93, 116] width 166 height 109
click at [51, 117] on link "Deal Processing" at bounding box center [70, 116] width 63 height 11
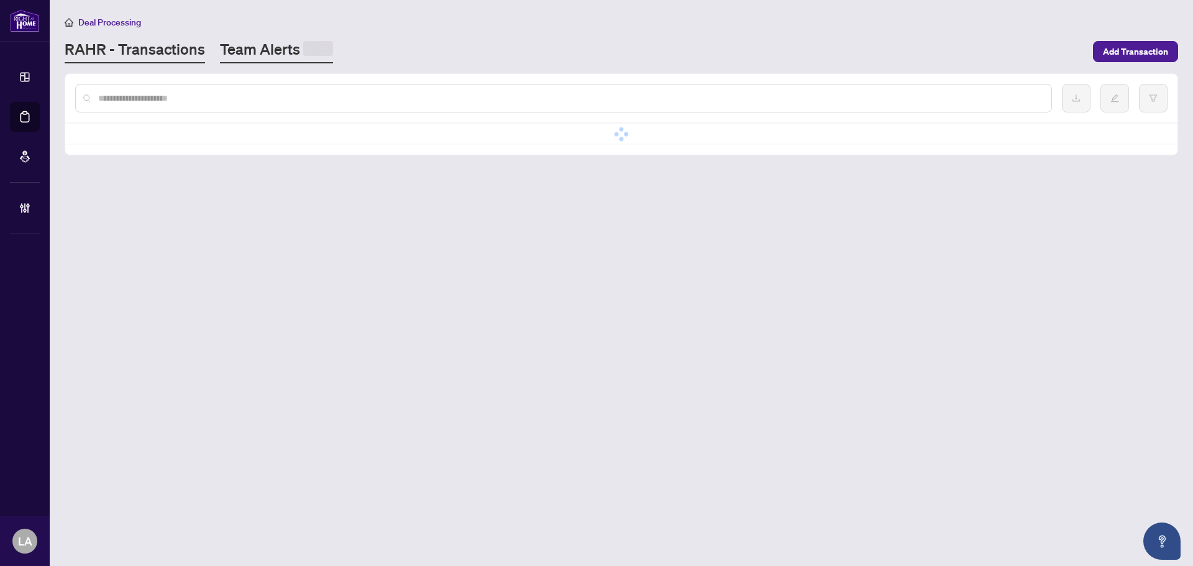
click at [296, 43] on link "Team Alerts" at bounding box center [276, 51] width 113 height 24
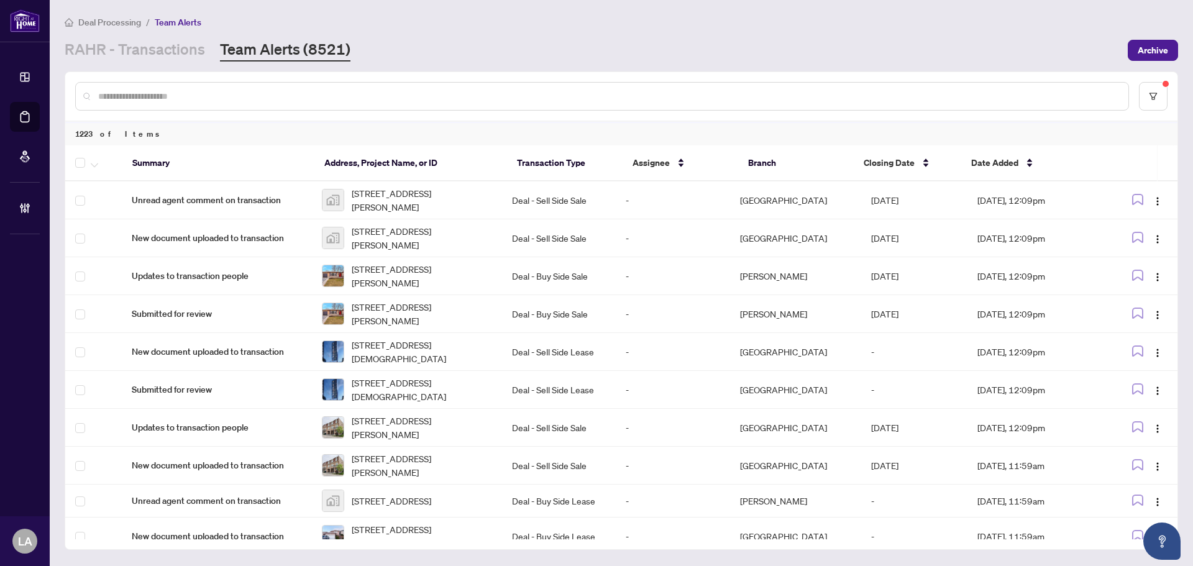
click at [183, 111] on div at bounding box center [621, 96] width 1112 height 48
click at [178, 94] on input "text" at bounding box center [608, 96] width 1020 height 14
paste input "*******"
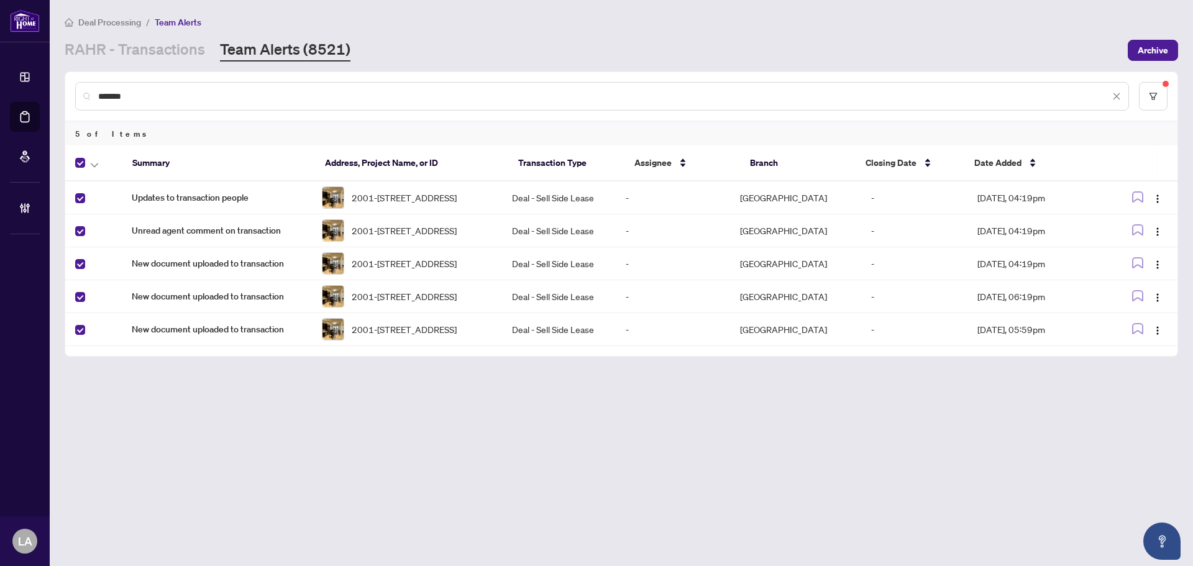
click at [102, 168] on div at bounding box center [96, 162] width 42 height 15
click at [102, 164] on div at bounding box center [96, 162] width 42 height 15
click at [98, 166] on button "button" at bounding box center [95, 162] width 14 height 15
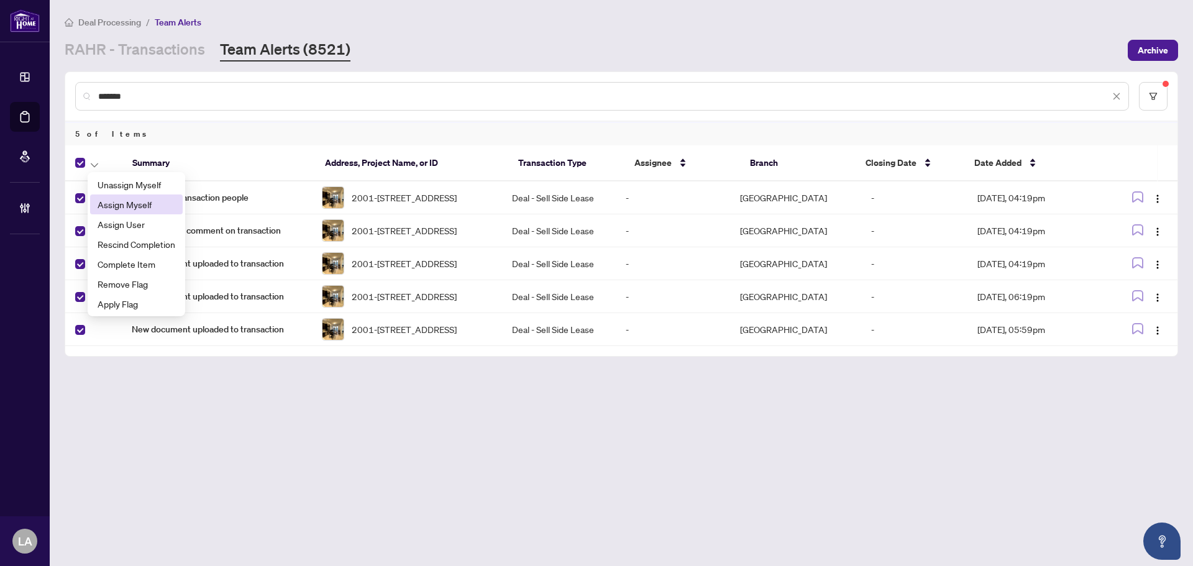
click at [108, 209] on span "Assign Myself" at bounding box center [137, 205] width 78 height 14
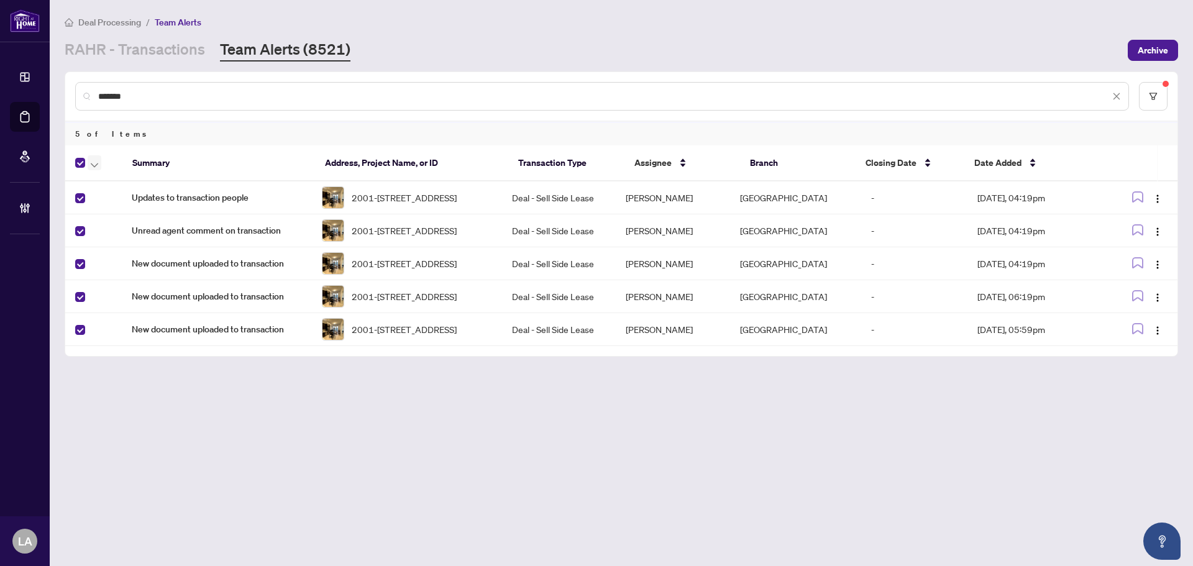
click at [93, 154] on th at bounding box center [93, 163] width 57 height 36
drag, startPoint x: 94, startPoint y: 159, endPoint x: 89, endPoint y: 203, distance: 44.3
click at [94, 160] on span "button" at bounding box center [94, 163] width 7 height 14
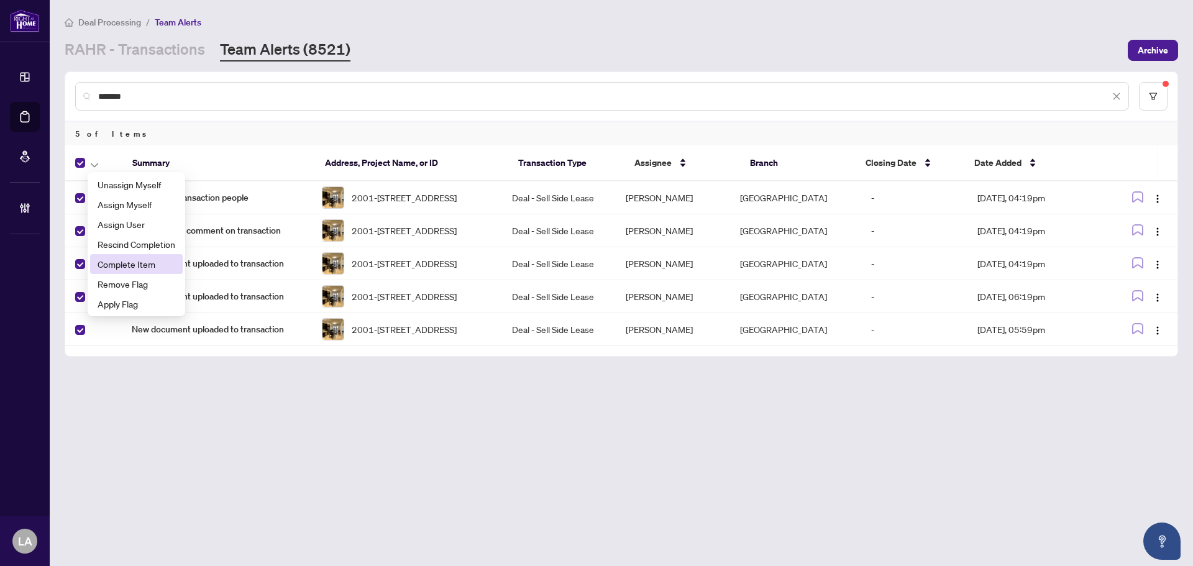
click at [115, 258] on span "Complete Item" at bounding box center [137, 264] width 78 height 14
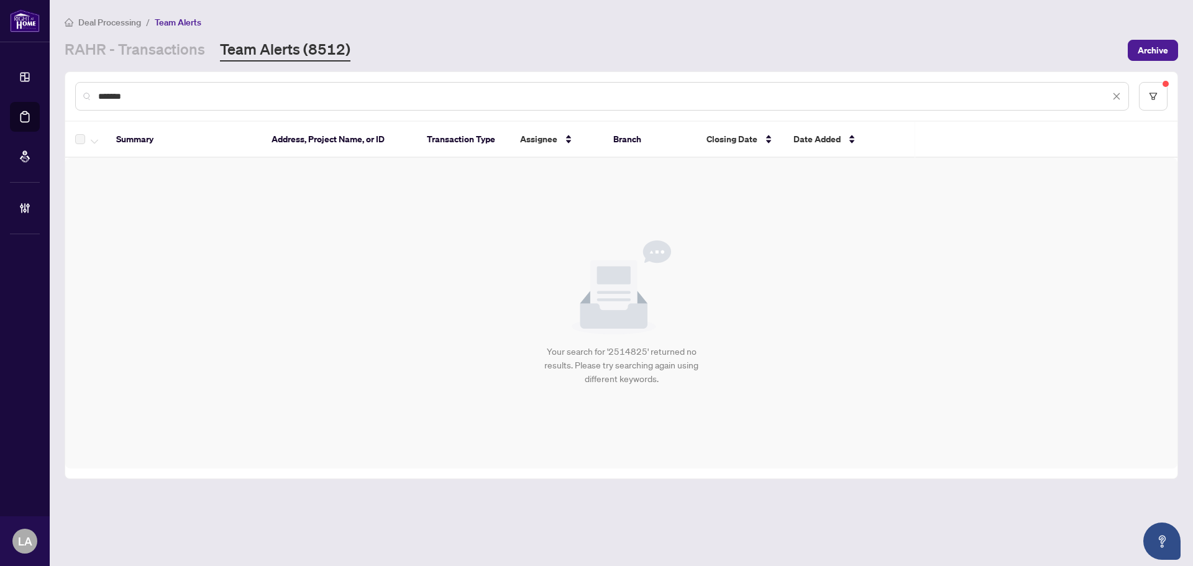
click at [223, 99] on input "*******" at bounding box center [603, 96] width 1011 height 14
click at [222, 98] on input "*******" at bounding box center [603, 96] width 1011 height 14
paste input "text"
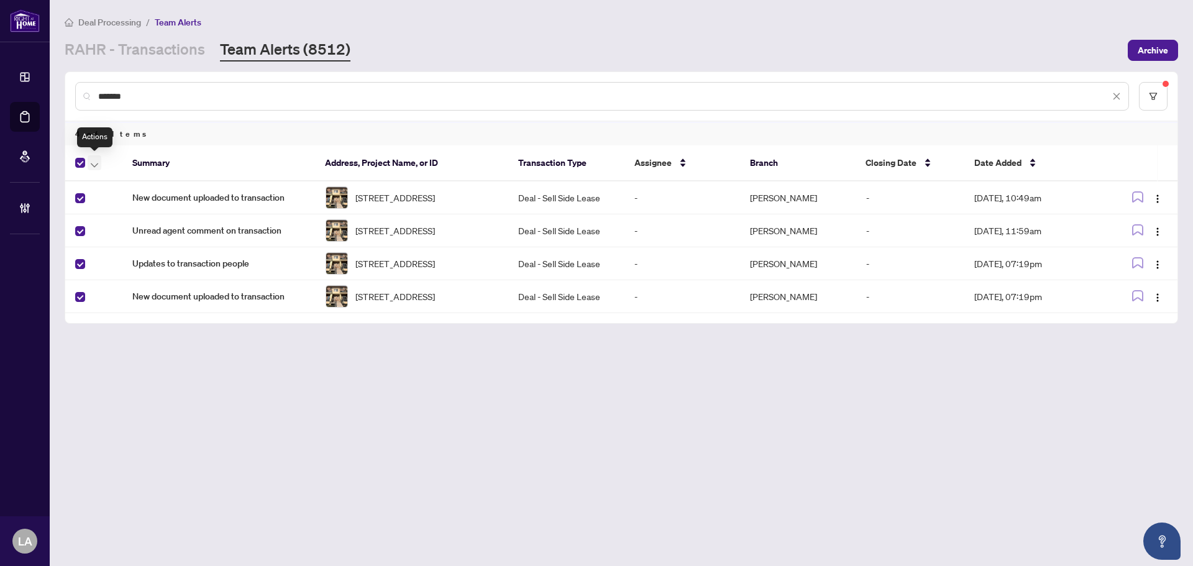
click at [91, 161] on span "button" at bounding box center [94, 163] width 7 height 14
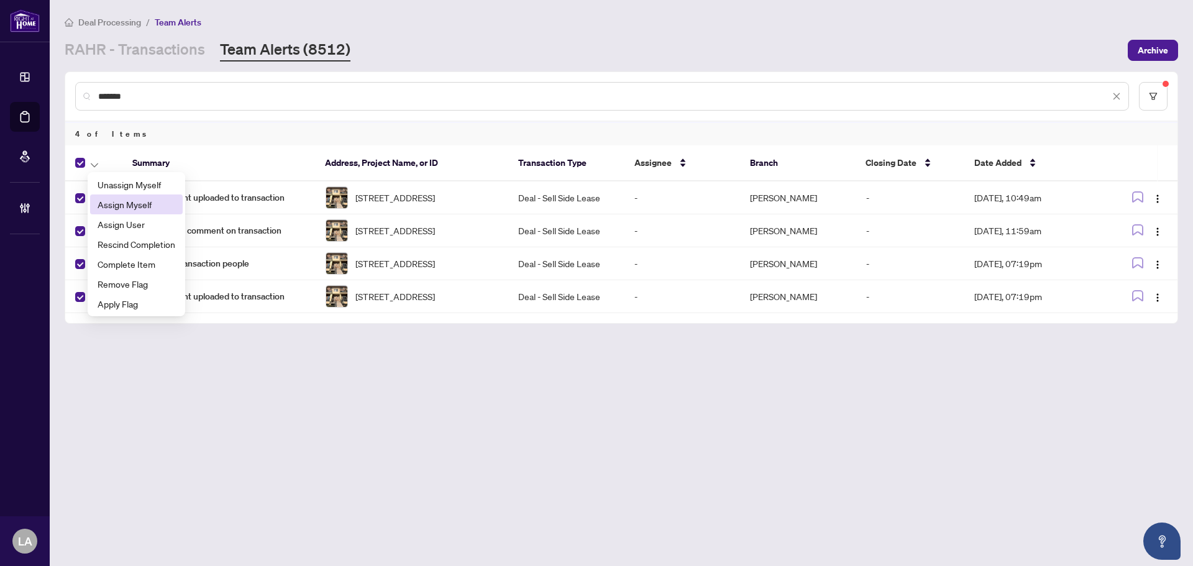
click at [112, 206] on span "Assign Myself" at bounding box center [137, 205] width 78 height 14
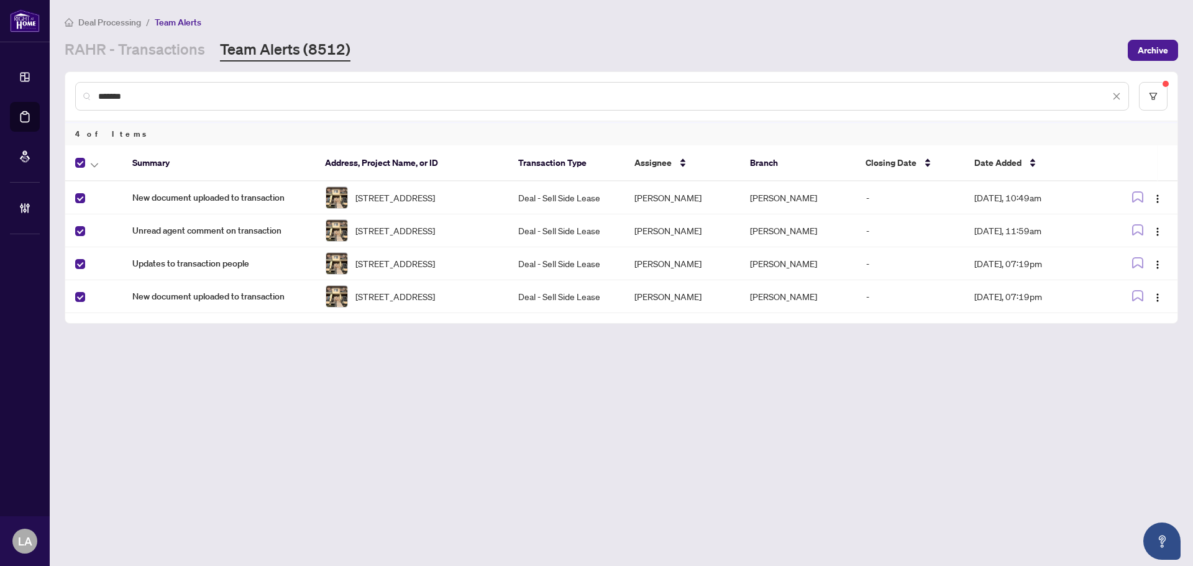
drag, startPoint x: 94, startPoint y: 163, endPoint x: 103, endPoint y: 194, distance: 31.8
click at [97, 173] on th at bounding box center [93, 163] width 57 height 36
click at [93, 168] on span "button" at bounding box center [94, 163] width 7 height 14
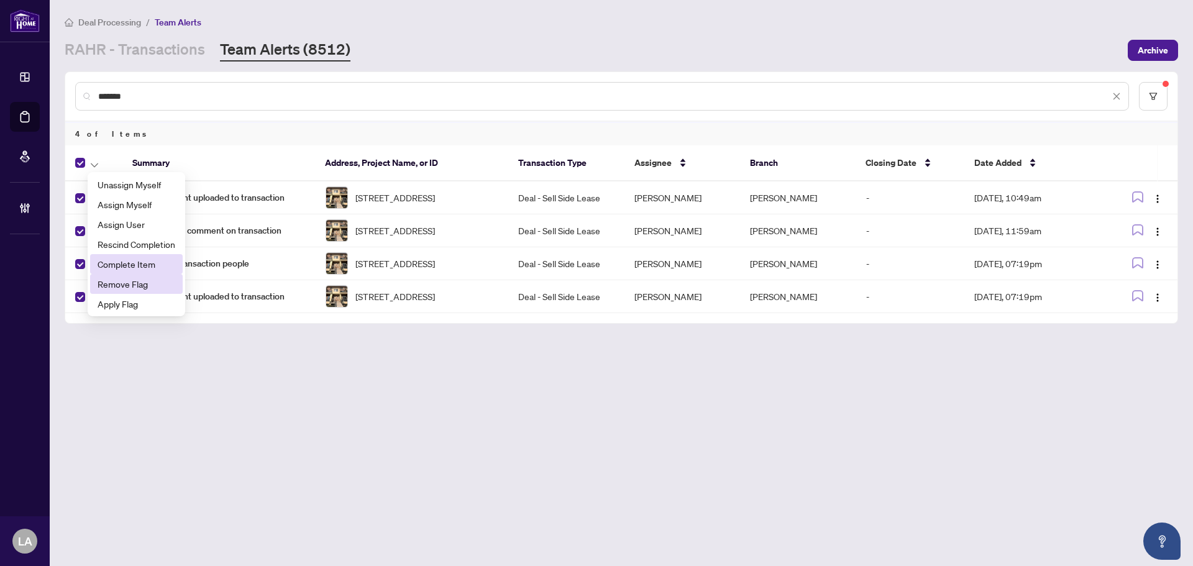
click at [140, 268] on span "Complete Item" at bounding box center [137, 264] width 78 height 14
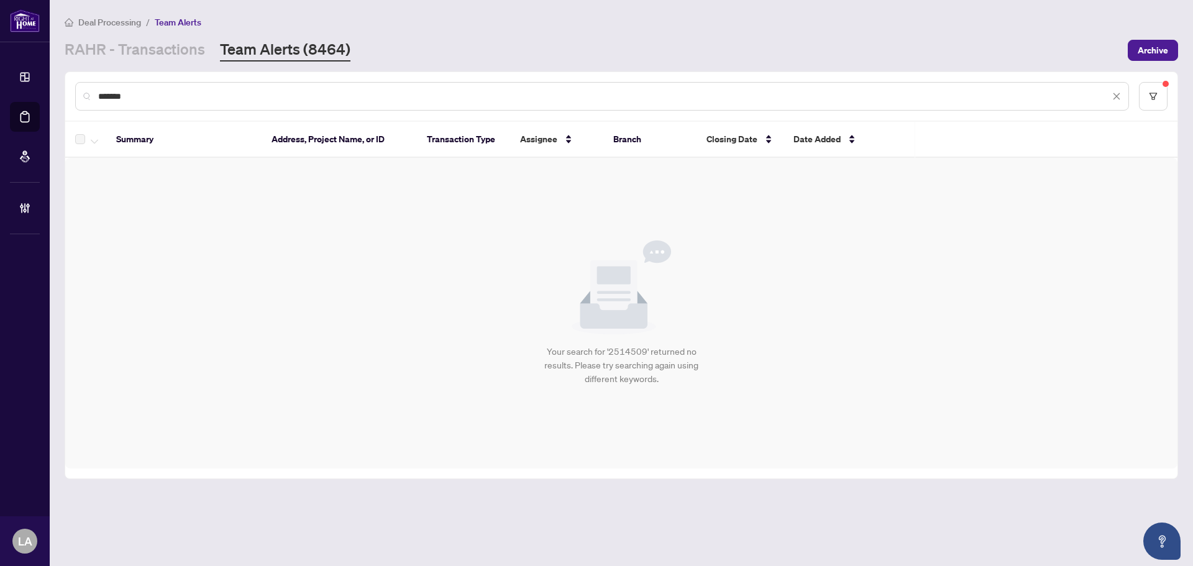
click at [342, 96] on input "*******" at bounding box center [603, 96] width 1011 height 14
paste input "text"
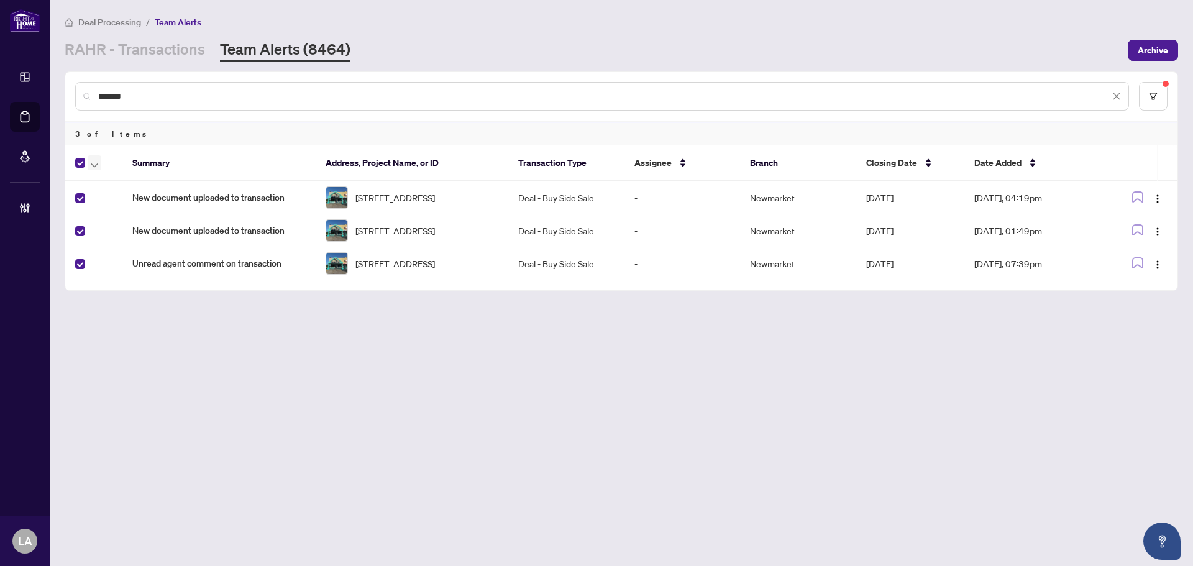
click at [93, 164] on icon "button" at bounding box center [94, 165] width 7 height 5
click at [106, 212] on li "Assign Myself" at bounding box center [136, 204] width 93 height 20
click at [91, 167] on span "button" at bounding box center [94, 163] width 7 height 14
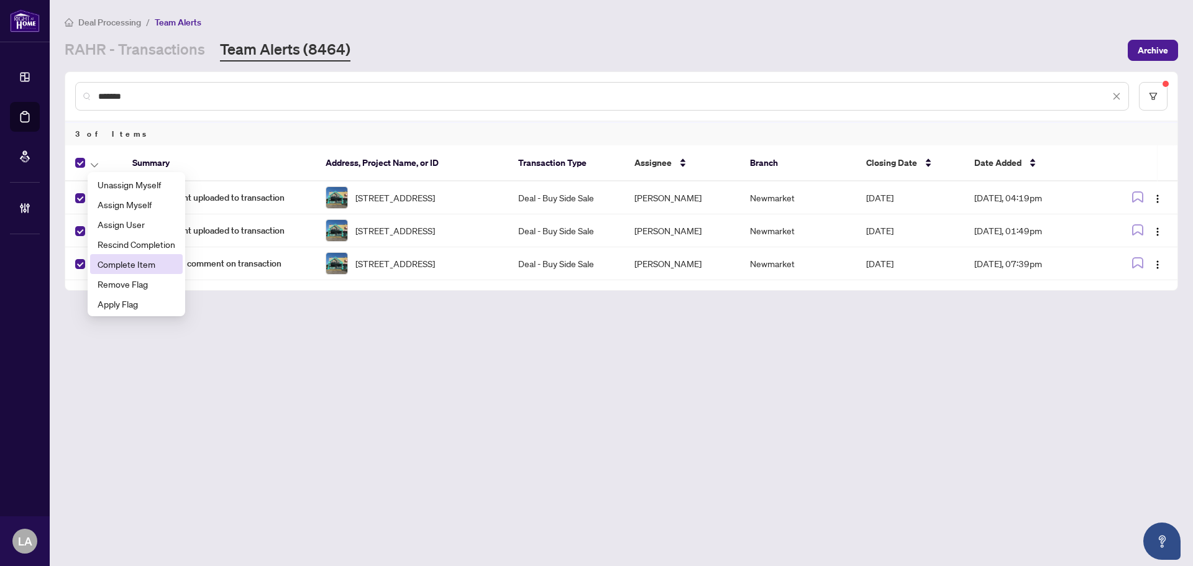
click at [137, 261] on span "Complete Item" at bounding box center [137, 264] width 78 height 14
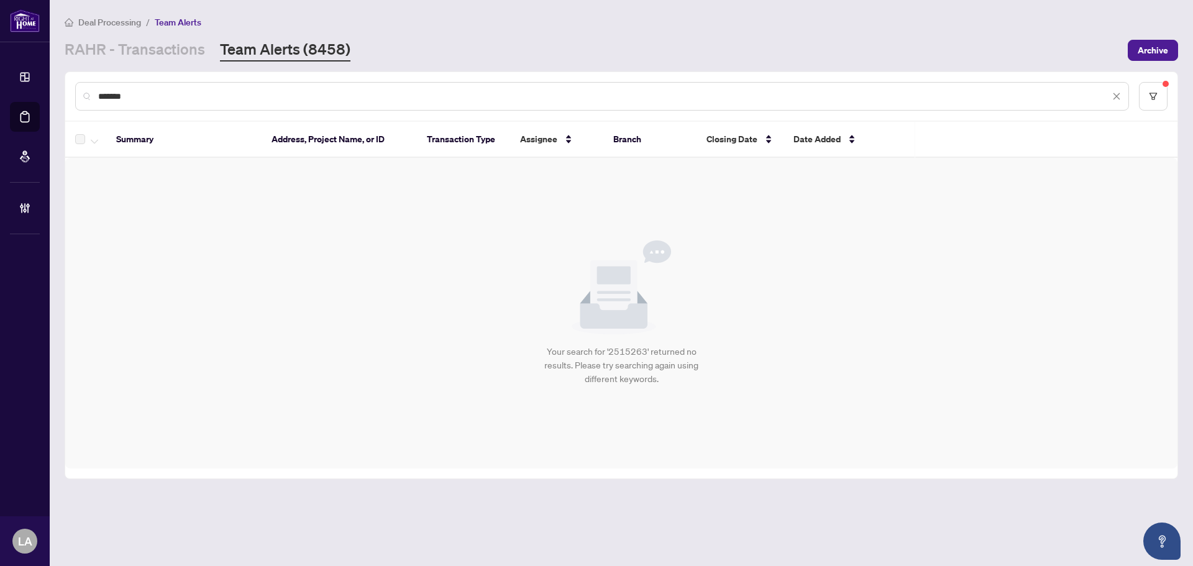
click at [213, 83] on div "*******" at bounding box center [601, 96] width 1053 height 29
click at [207, 86] on div "*******" at bounding box center [601, 96] width 1053 height 29
click at [202, 91] on input "*******" at bounding box center [603, 96] width 1011 height 14
paste input "text"
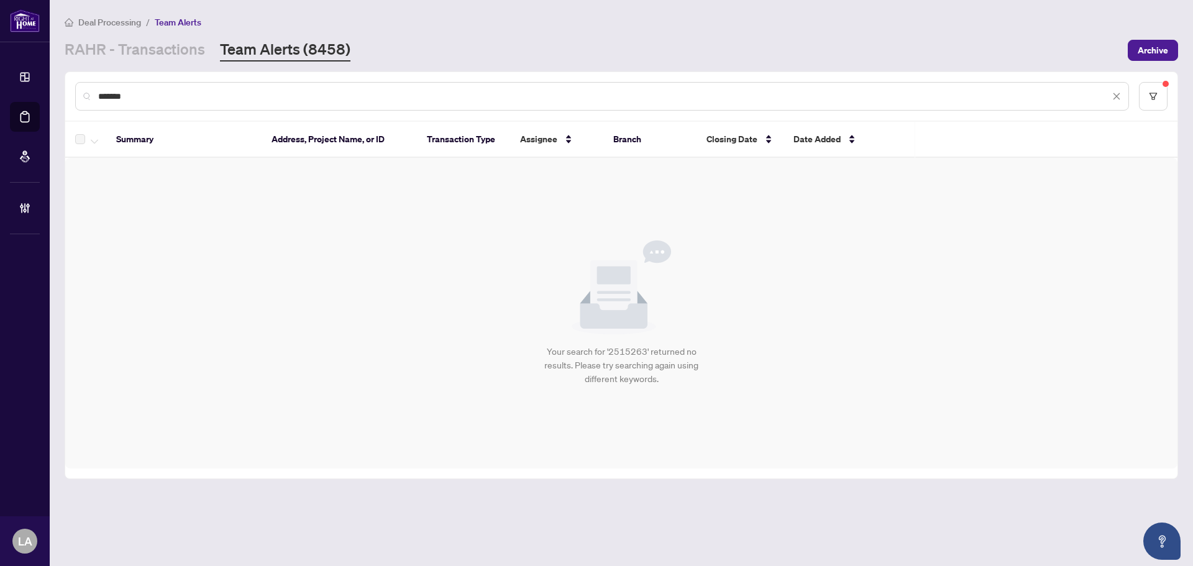
click at [202, 91] on input "*******" at bounding box center [603, 96] width 1011 height 14
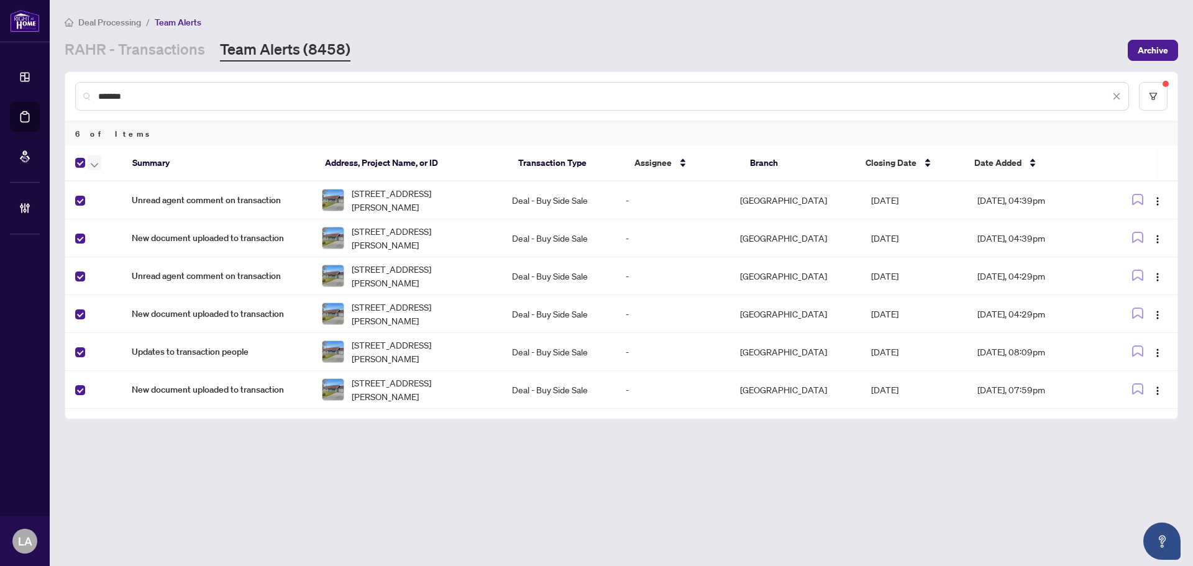
click at [98, 163] on button "button" at bounding box center [95, 162] width 14 height 15
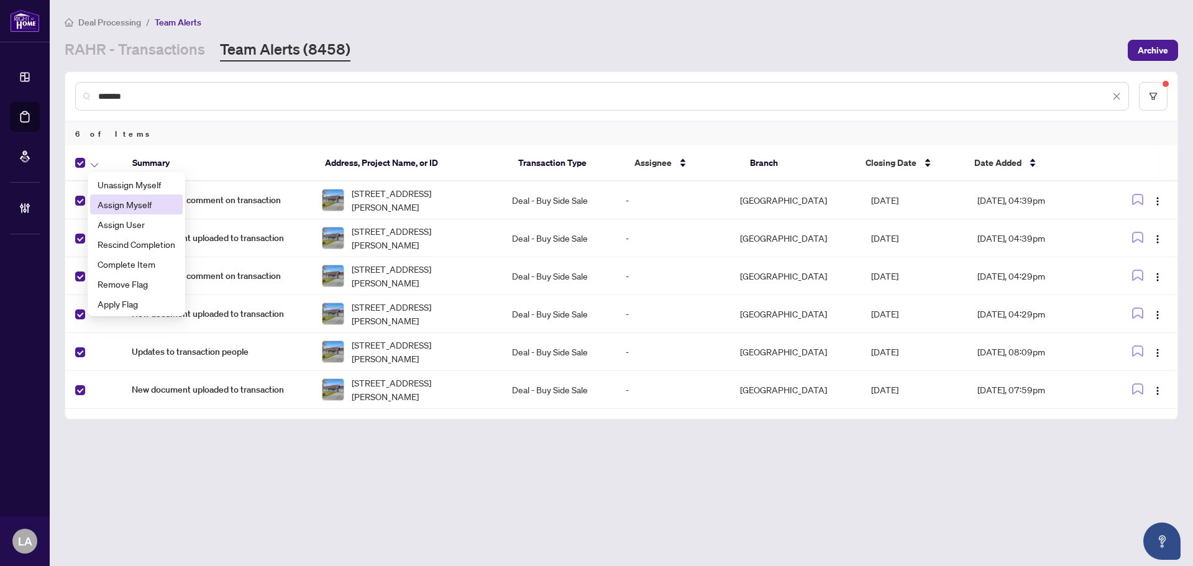
click at [99, 196] on li "Assign Myself" at bounding box center [136, 204] width 93 height 20
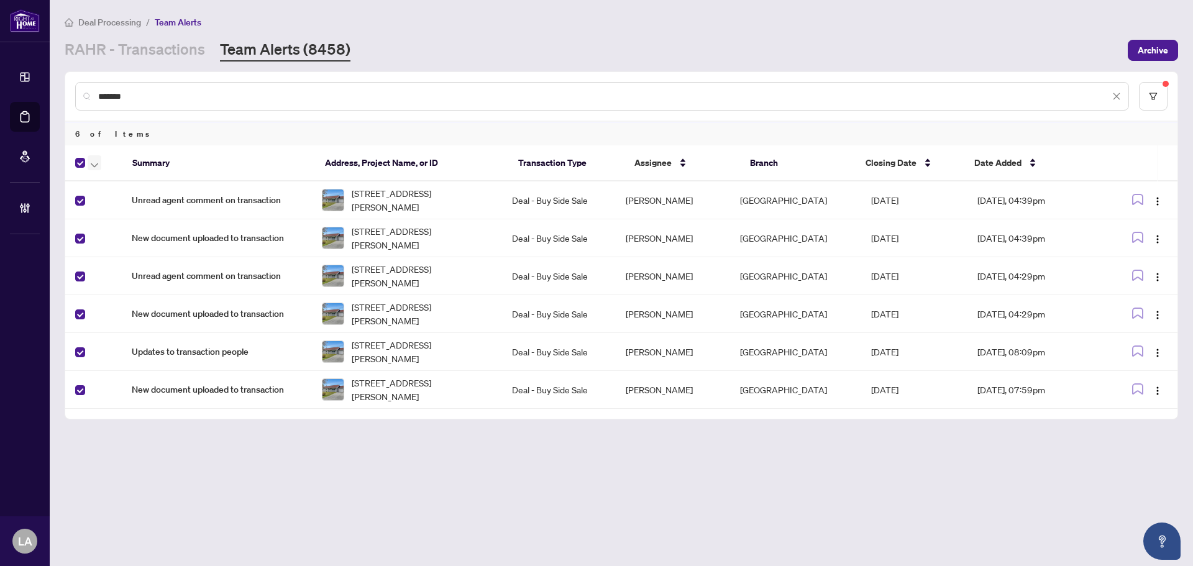
click at [94, 163] on icon "button" at bounding box center [94, 165] width 7 height 5
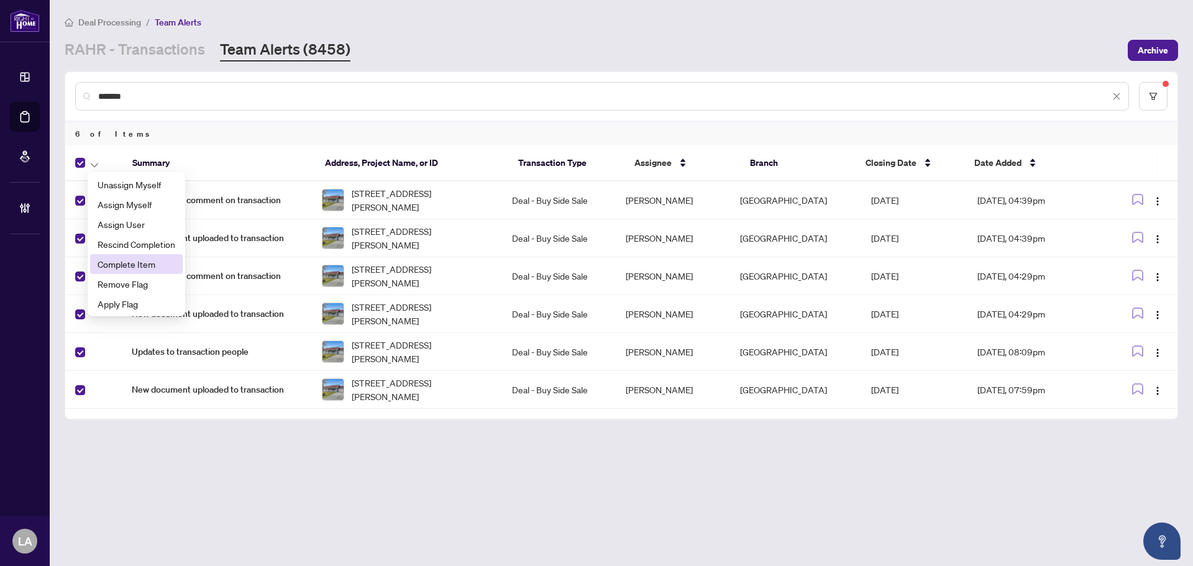
click at [135, 268] on span "Complete Item" at bounding box center [137, 264] width 78 height 14
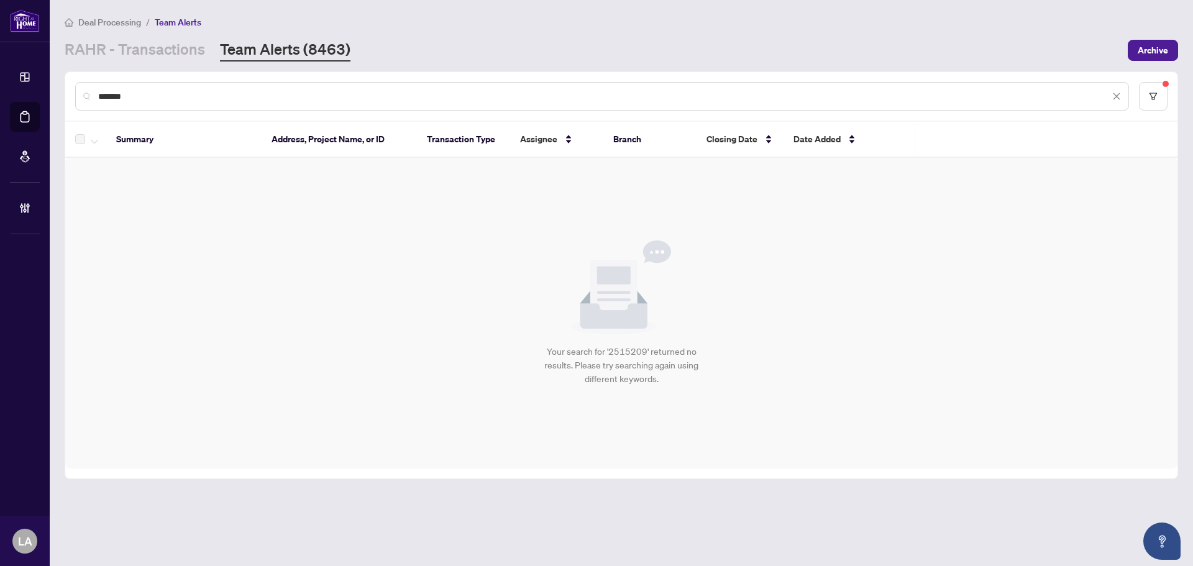
click at [280, 81] on div "*******" at bounding box center [621, 96] width 1112 height 48
click at [283, 93] on input "*******" at bounding box center [603, 96] width 1011 height 14
drag, startPoint x: 283, startPoint y: 93, endPoint x: 280, endPoint y: 125, distance: 31.8
click at [284, 93] on input "*******" at bounding box center [603, 96] width 1011 height 14
paste input "text"
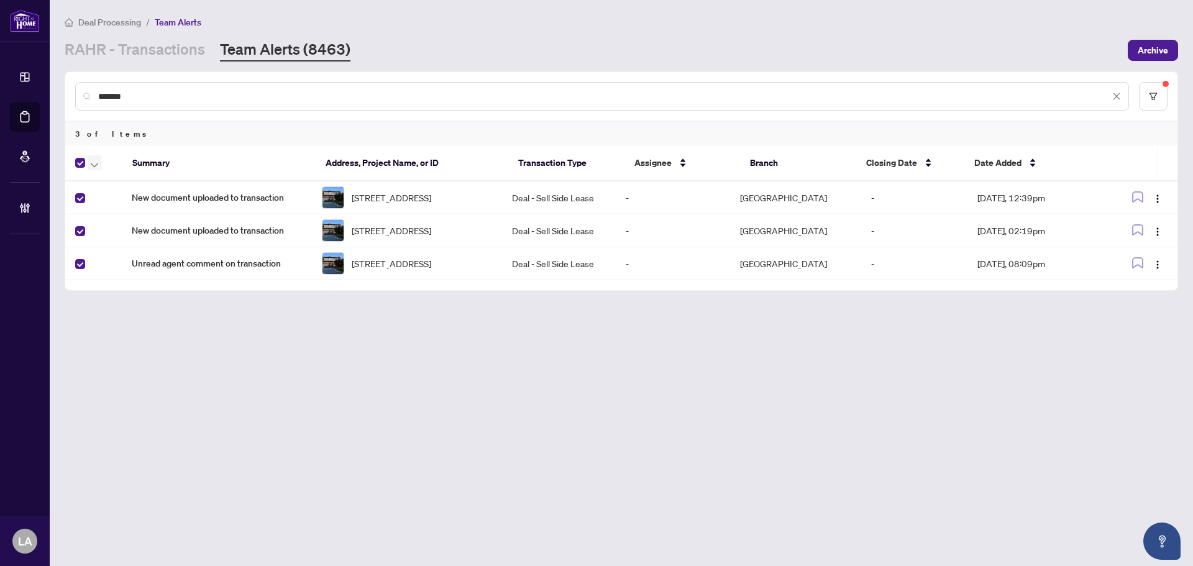
drag, startPoint x: 92, startPoint y: 163, endPoint x: 93, endPoint y: 174, distance: 10.6
click at [93, 163] on icon "button" at bounding box center [94, 165] width 7 height 5
click at [94, 200] on li "Assign Myself" at bounding box center [136, 204] width 93 height 20
click at [86, 159] on div at bounding box center [96, 162] width 42 height 15
click at [93, 155] on button "button" at bounding box center [95, 162] width 14 height 15
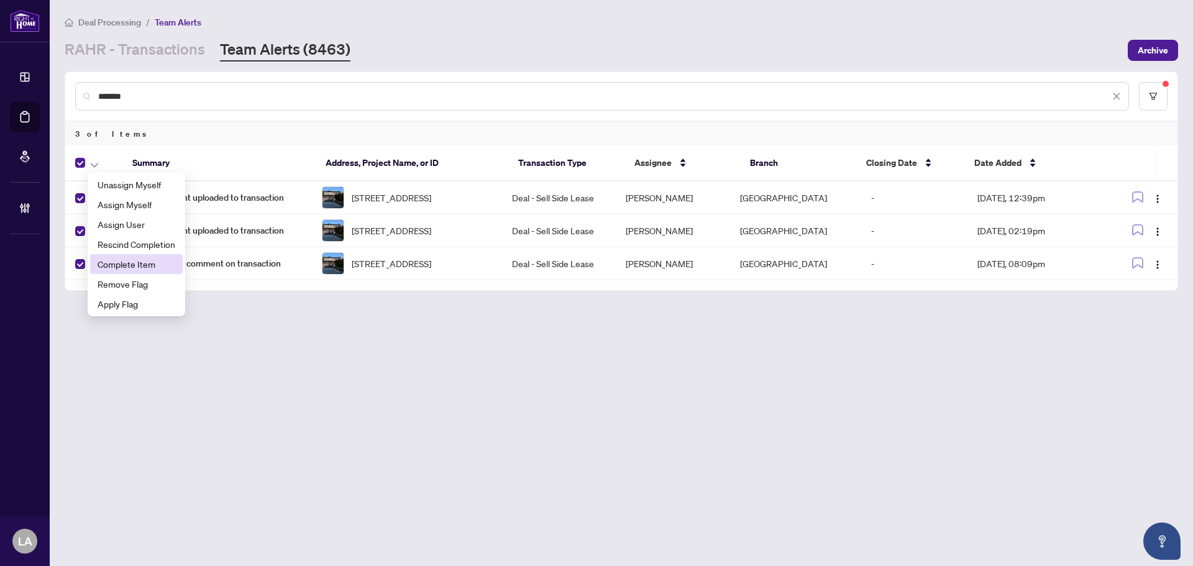
click at [146, 263] on span "Complete Item" at bounding box center [137, 264] width 78 height 14
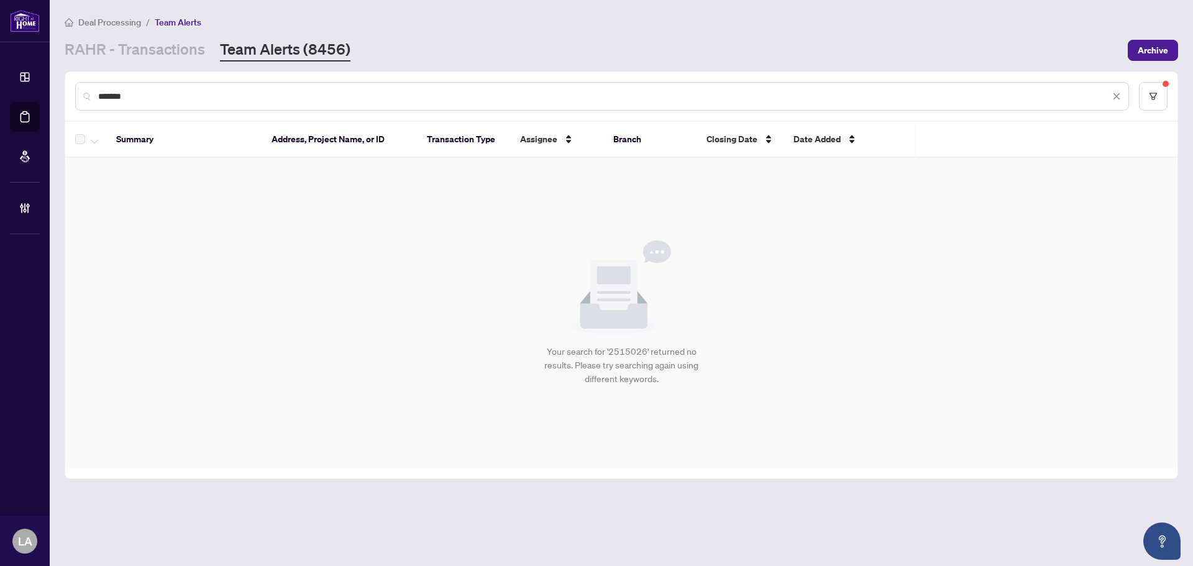
drag, startPoint x: 247, startPoint y: 104, endPoint x: 245, endPoint y: 97, distance: 7.3
click at [245, 104] on div "*******" at bounding box center [601, 96] width 1053 height 29
click at [243, 96] on input "*******" at bounding box center [603, 96] width 1011 height 14
paste input "text"
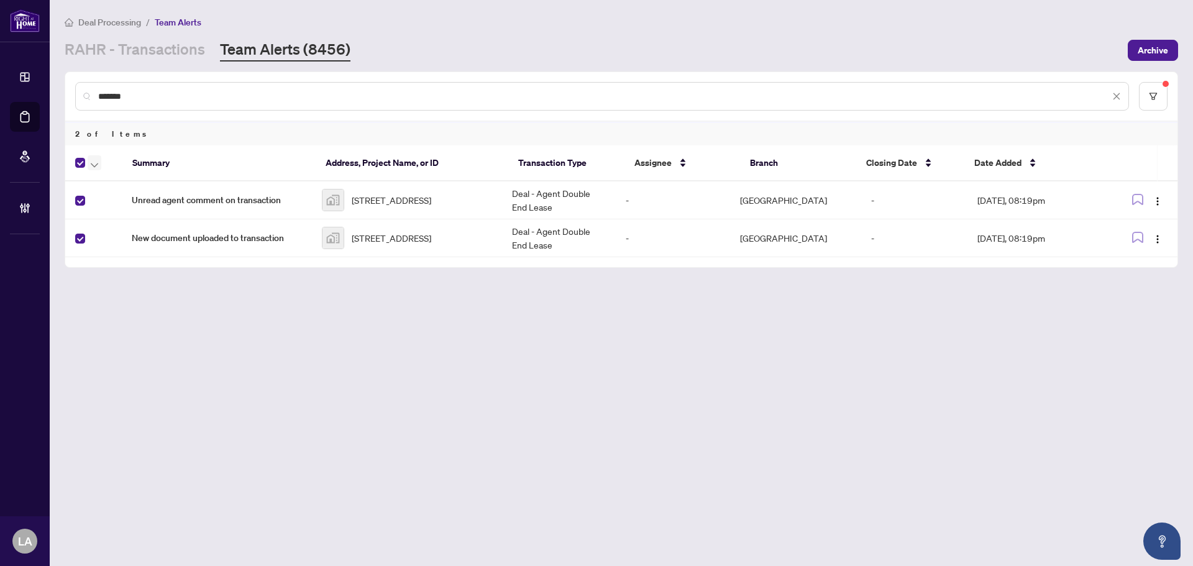
drag, startPoint x: 99, startPoint y: 161, endPoint x: 98, endPoint y: 168, distance: 6.9
click at [99, 163] on button "button" at bounding box center [95, 162] width 14 height 15
click at [109, 202] on span "Assign Myself" at bounding box center [137, 205] width 78 height 14
drag, startPoint x: 93, startPoint y: 161, endPoint x: 109, endPoint y: 218, distance: 58.8
click at [95, 168] on span "button" at bounding box center [94, 163] width 7 height 14
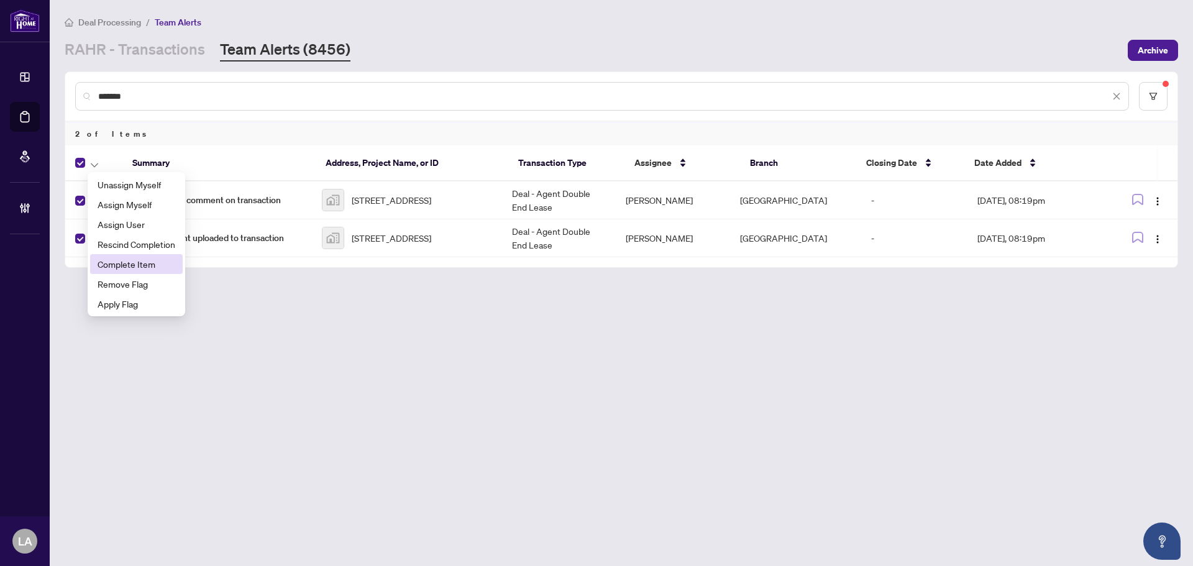
click at [121, 261] on span "Complete Item" at bounding box center [137, 264] width 78 height 14
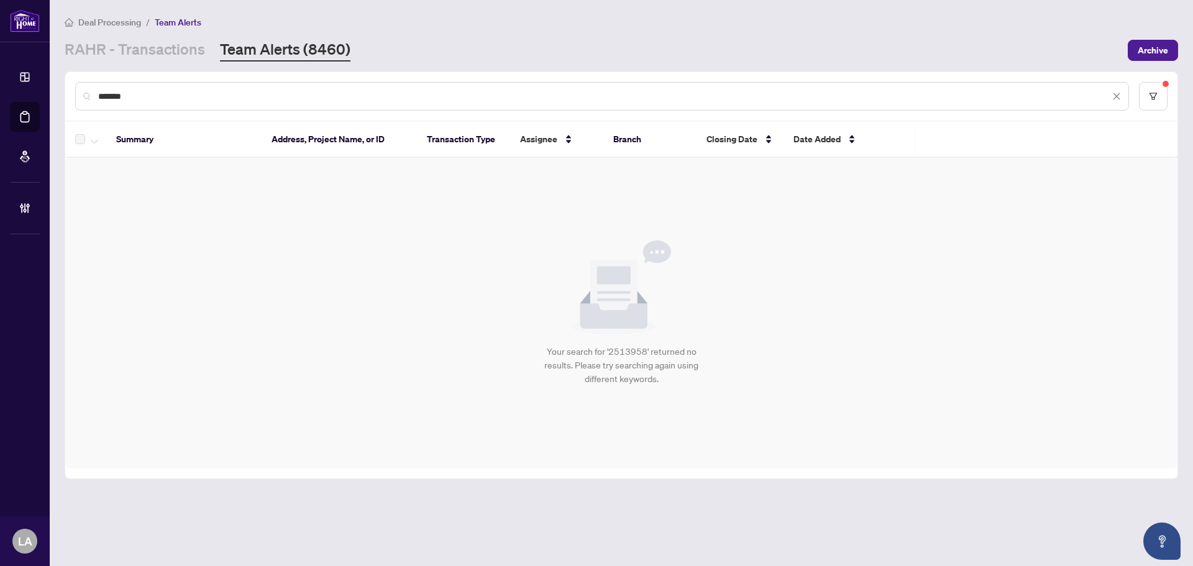
click at [267, 107] on div "*******" at bounding box center [601, 96] width 1053 height 29
click at [273, 94] on input "*******" at bounding box center [603, 96] width 1011 height 14
paste input "text"
click at [273, 94] on input "*******" at bounding box center [603, 96] width 1011 height 14
type input "*******"
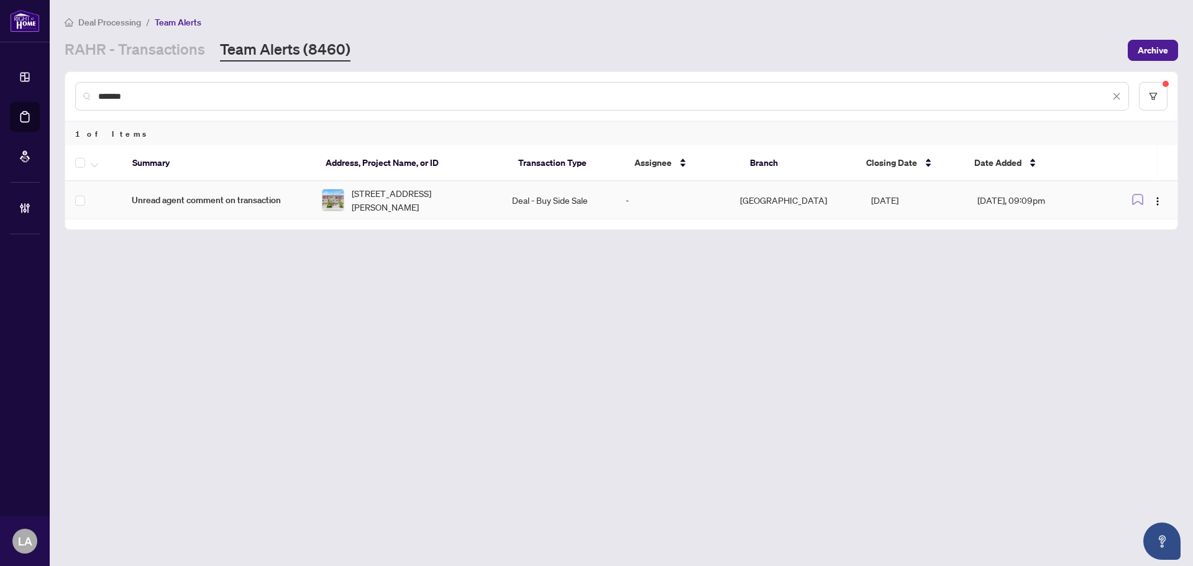
click at [140, 191] on td "Unread agent comment on transaction" at bounding box center [217, 200] width 190 height 38
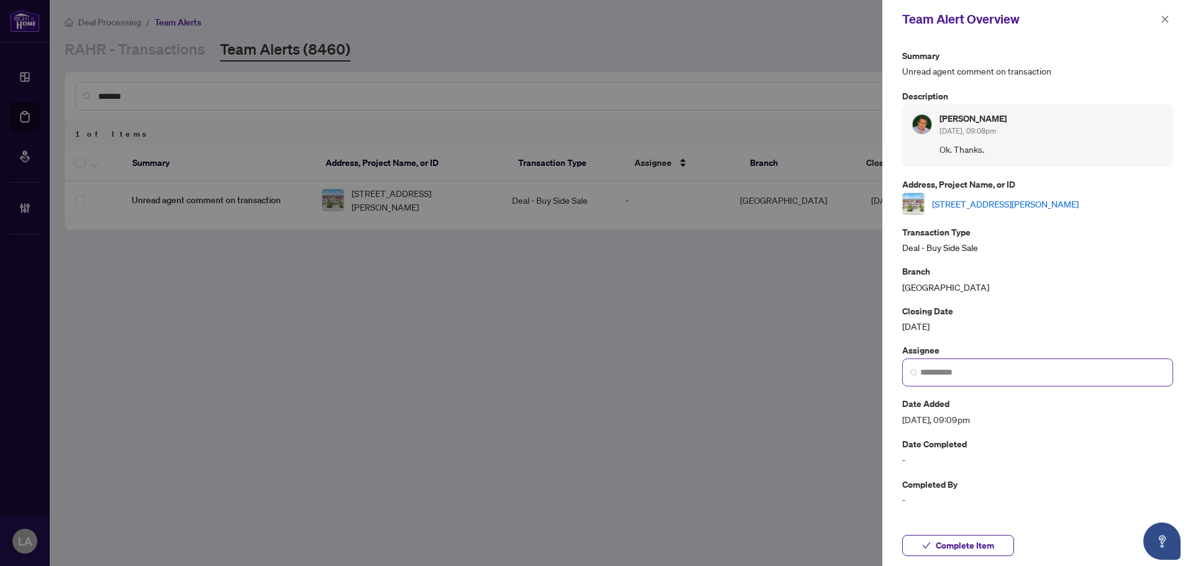
click at [948, 359] on span at bounding box center [1037, 372] width 271 height 28
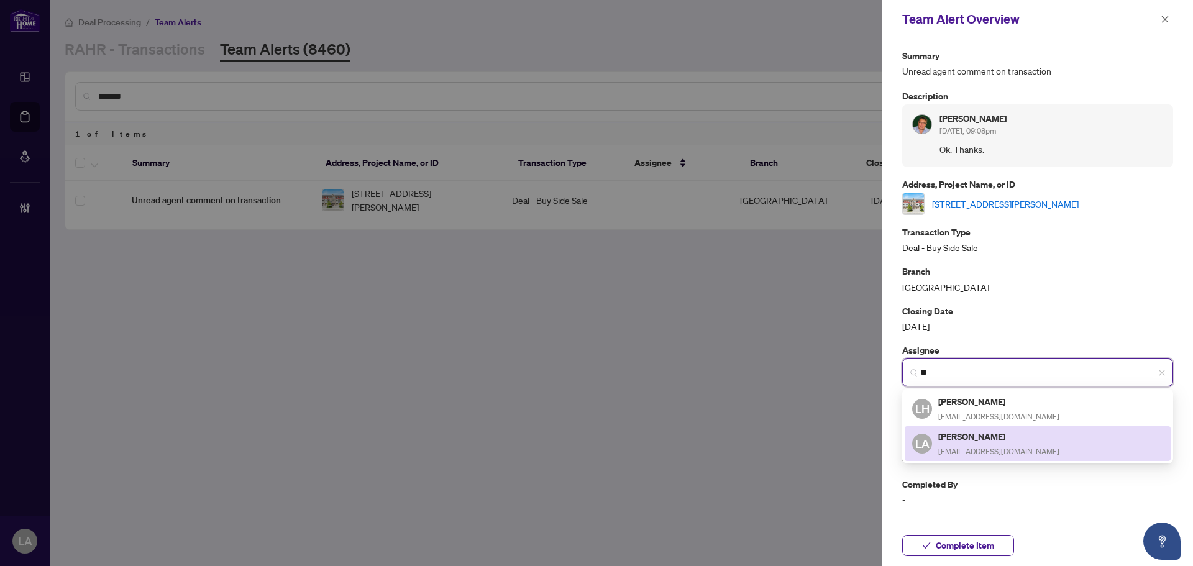
click at [953, 437] on h5 "[PERSON_NAME]" at bounding box center [998, 436] width 121 height 14
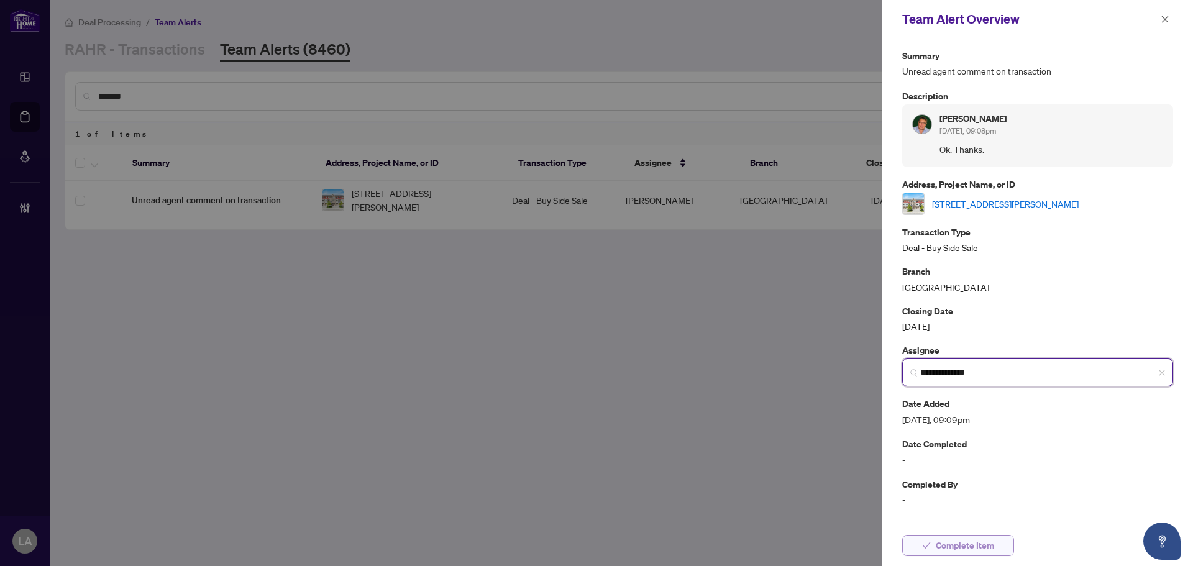
type input "**********"
click at [976, 545] on span "Complete Item" at bounding box center [964, 545] width 58 height 20
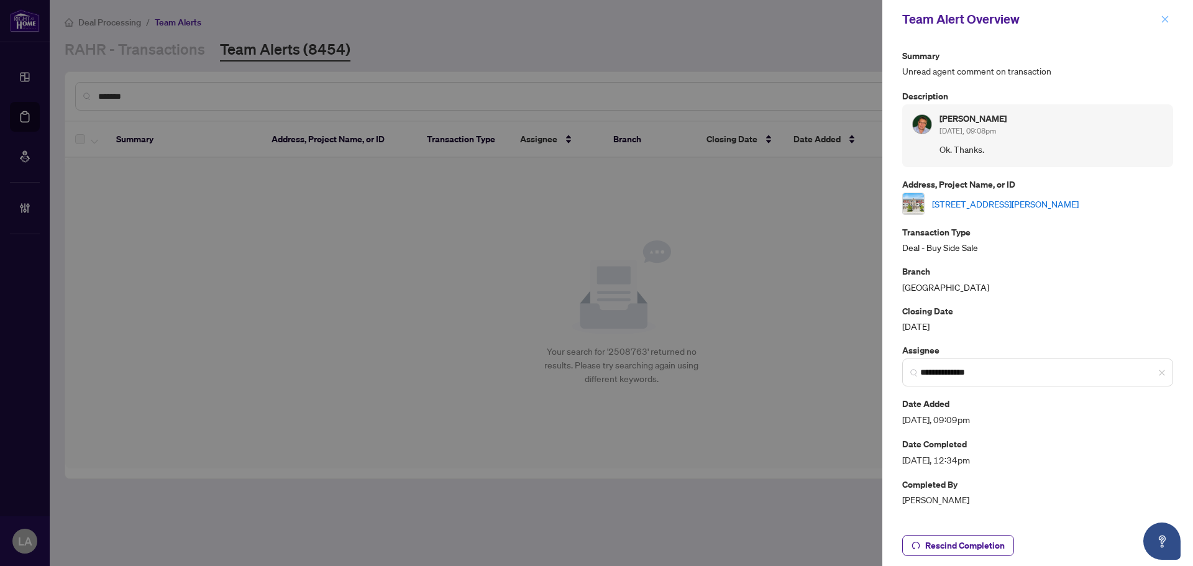
drag, startPoint x: 1169, startPoint y: 16, endPoint x: 1039, endPoint y: 76, distance: 143.9
click at [1168, 16] on button "button" at bounding box center [1165, 19] width 16 height 15
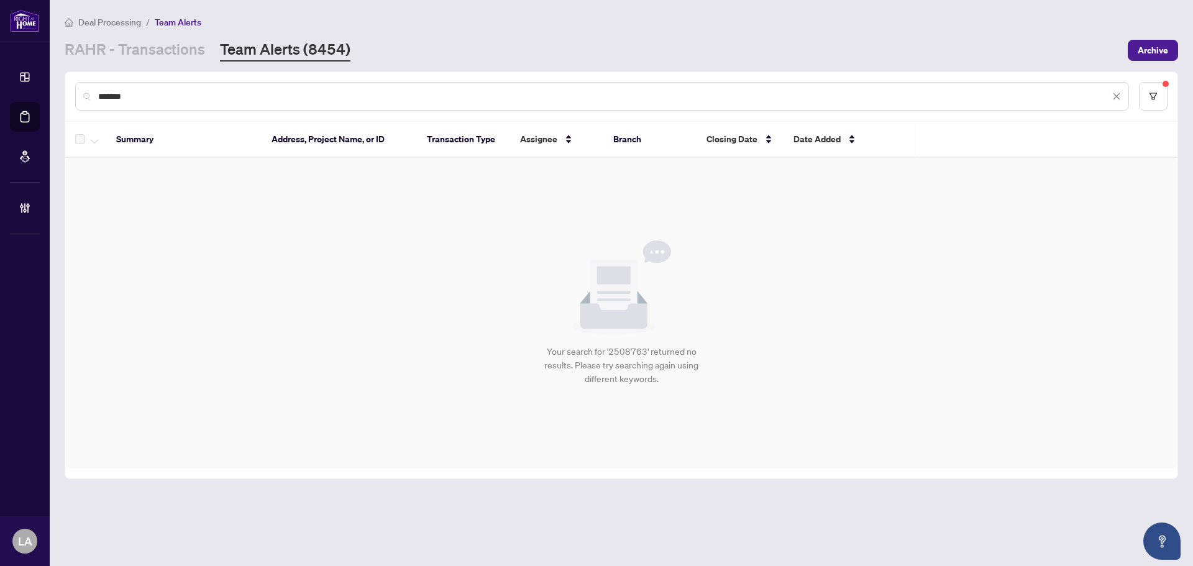
click at [189, 104] on div "*******" at bounding box center [601, 96] width 1053 height 29
click at [177, 98] on input "*******" at bounding box center [603, 96] width 1011 height 14
paste input "text"
click at [177, 98] on input "*******" at bounding box center [603, 96] width 1011 height 14
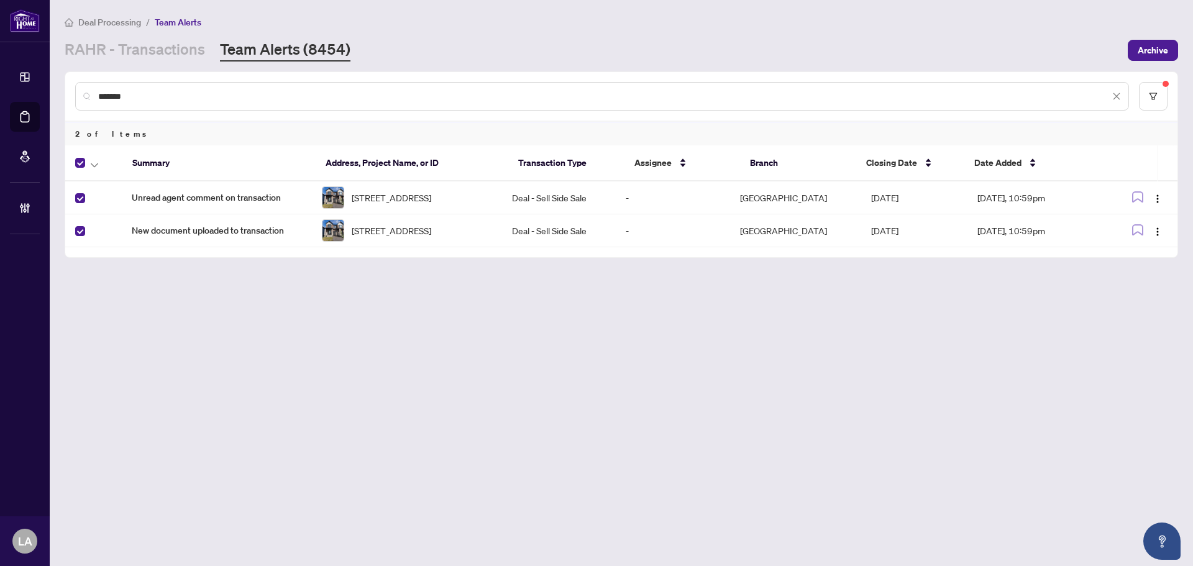
drag, startPoint x: 87, startPoint y: 163, endPoint x: 99, endPoint y: 178, distance: 18.5
click at [88, 165] on div at bounding box center [96, 162] width 42 height 15
click at [92, 164] on icon "button" at bounding box center [94, 165] width 7 height 4
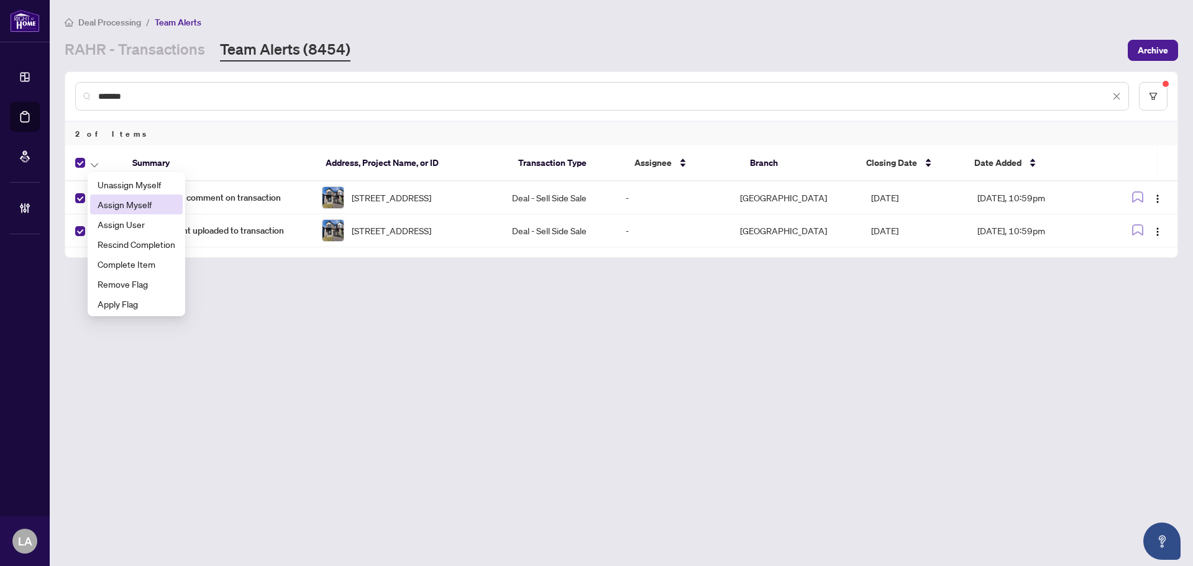
click at [111, 207] on span "Assign Myself" at bounding box center [137, 205] width 78 height 14
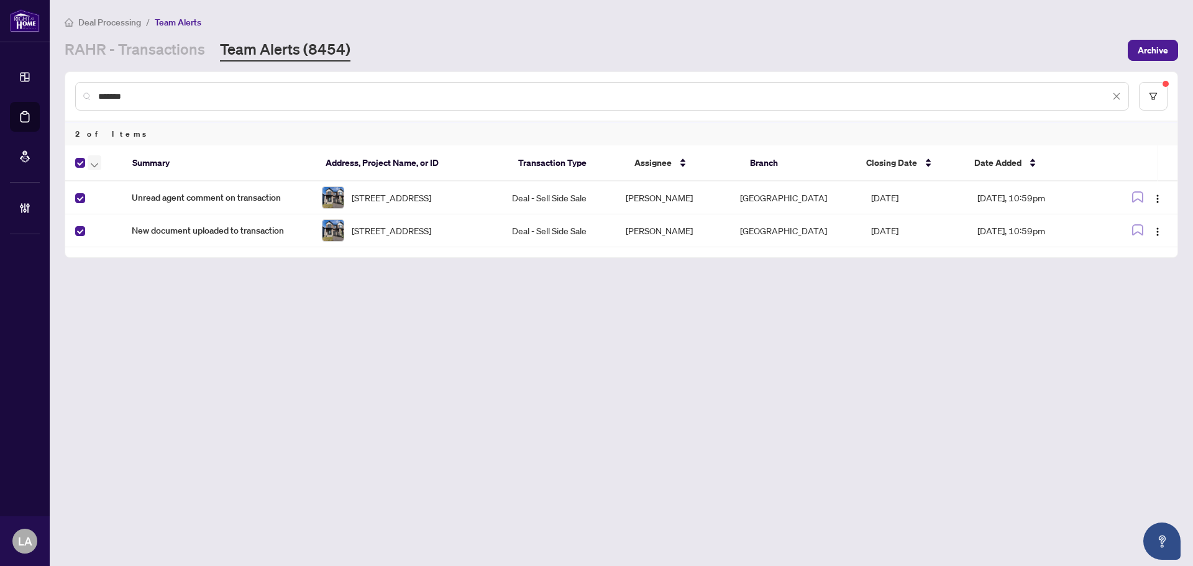
click at [89, 165] on button "button" at bounding box center [95, 162] width 14 height 15
click at [135, 262] on span "Complete Item" at bounding box center [137, 264] width 78 height 14
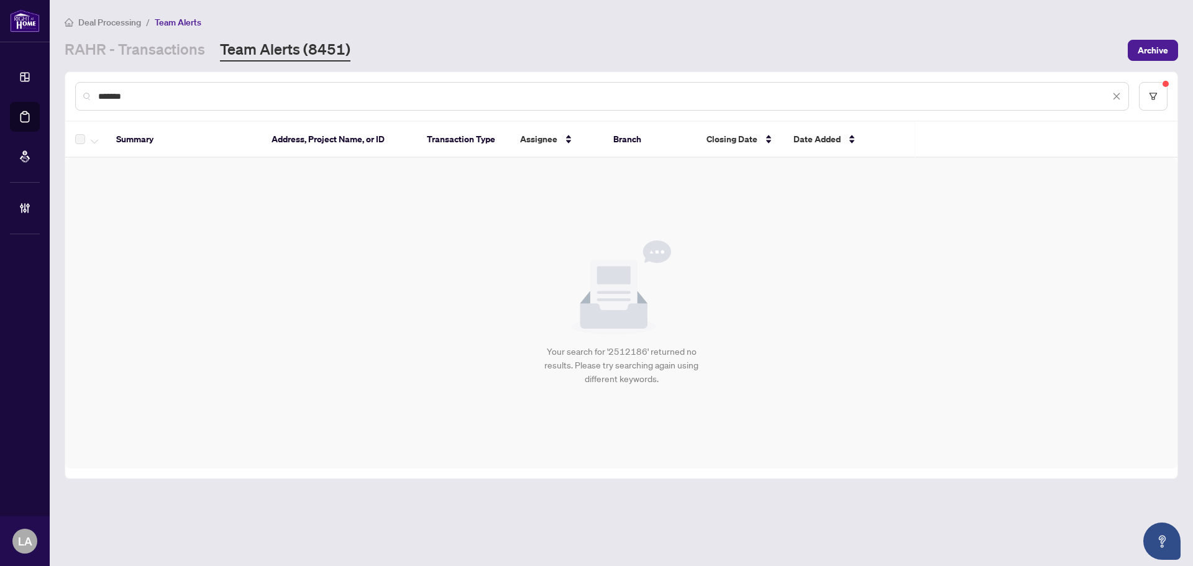
click at [257, 94] on input "*******" at bounding box center [603, 96] width 1011 height 14
paste input "text"
click at [257, 94] on input "*******" at bounding box center [603, 96] width 1011 height 14
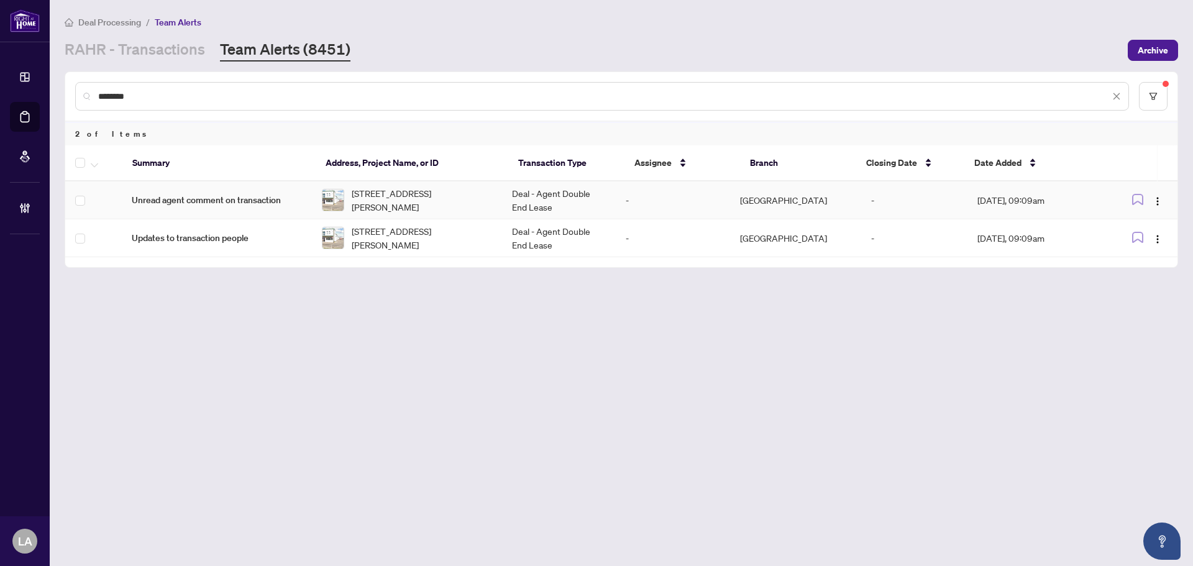
click at [500, 188] on td "1525 Michael St, Ottawa, Ontario K1B 3T3, Canada" at bounding box center [407, 200] width 190 height 38
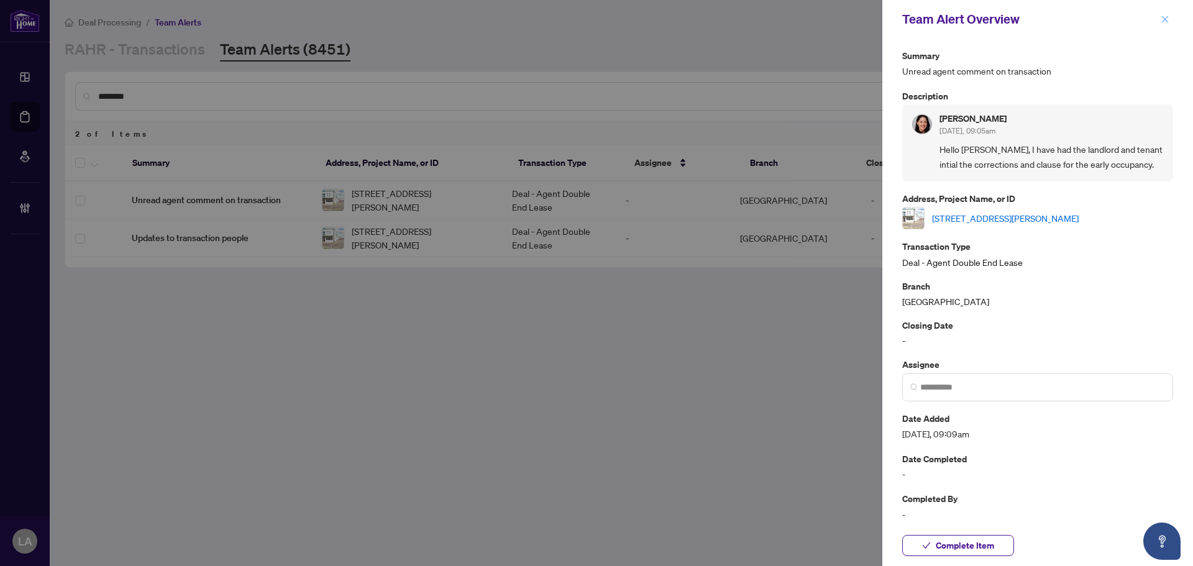
click at [1170, 16] on button "button" at bounding box center [1165, 19] width 16 height 15
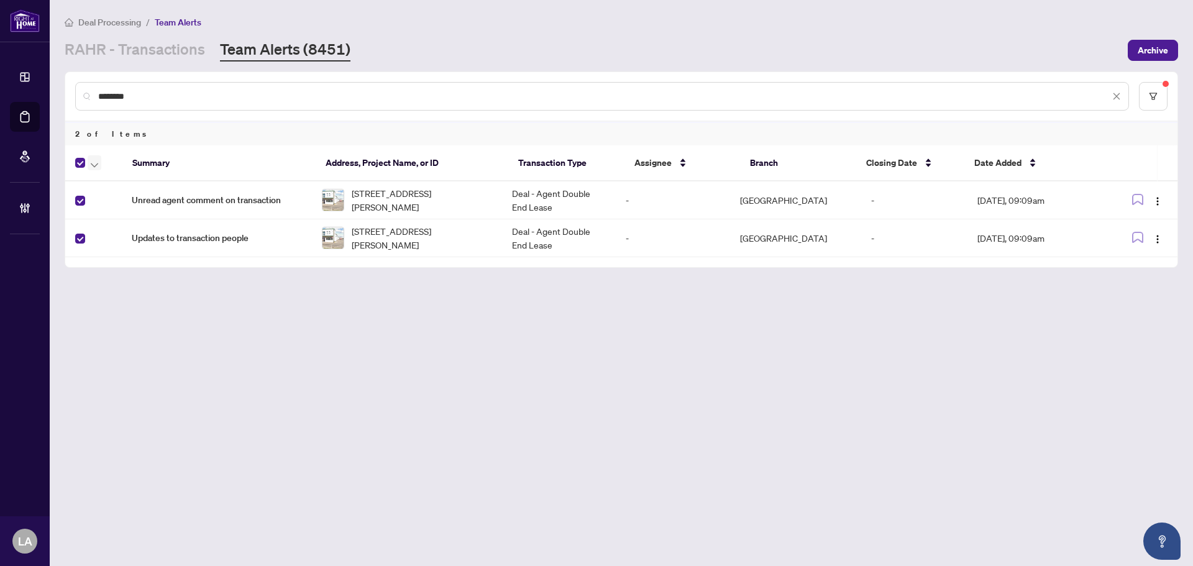
click at [95, 168] on span "button" at bounding box center [94, 163] width 7 height 14
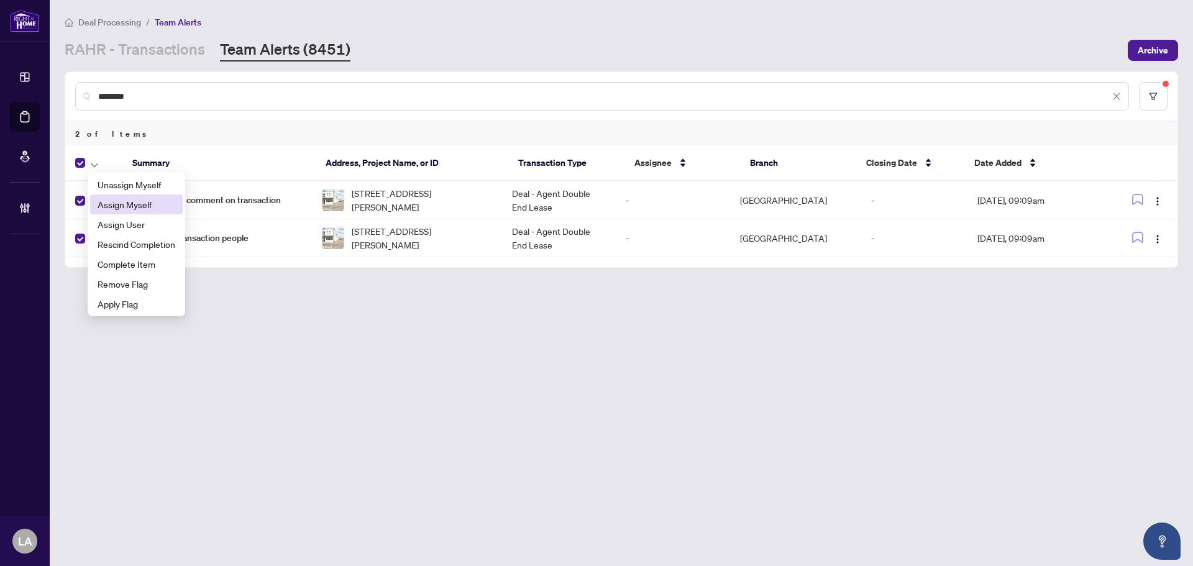
click at [119, 210] on span "Assign Myself" at bounding box center [137, 205] width 78 height 14
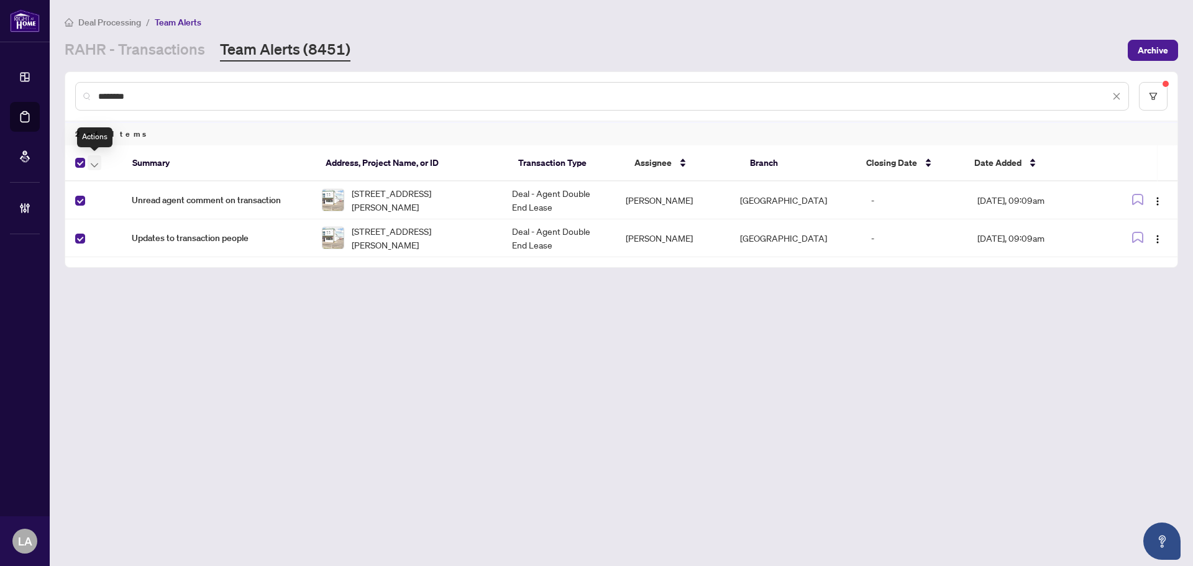
click at [99, 166] on button "button" at bounding box center [95, 162] width 14 height 15
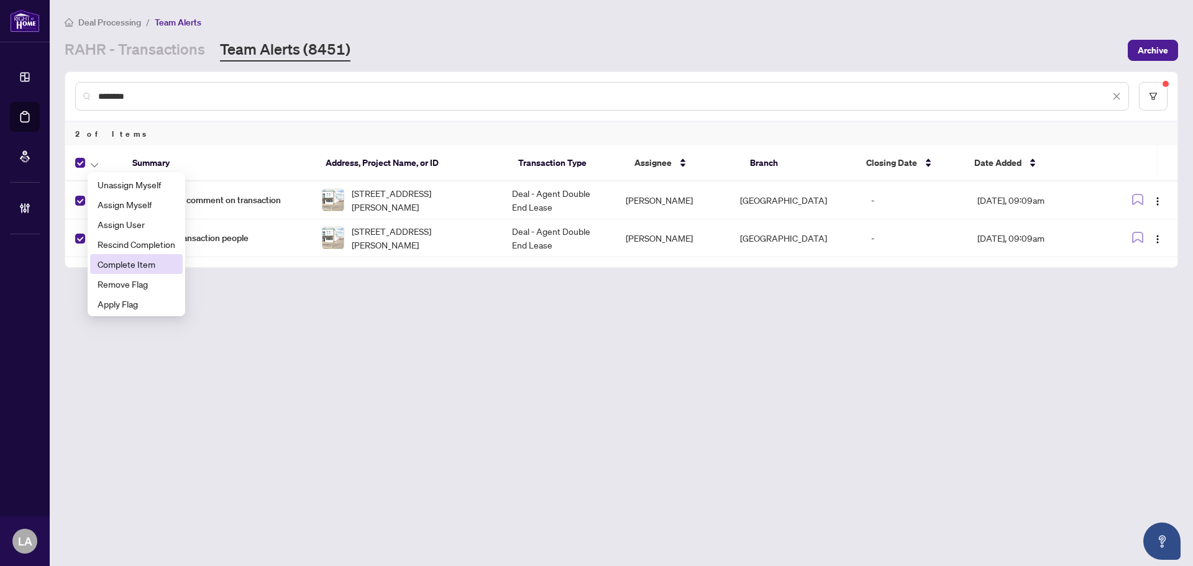
click at [147, 258] on span "Complete Item" at bounding box center [137, 264] width 78 height 14
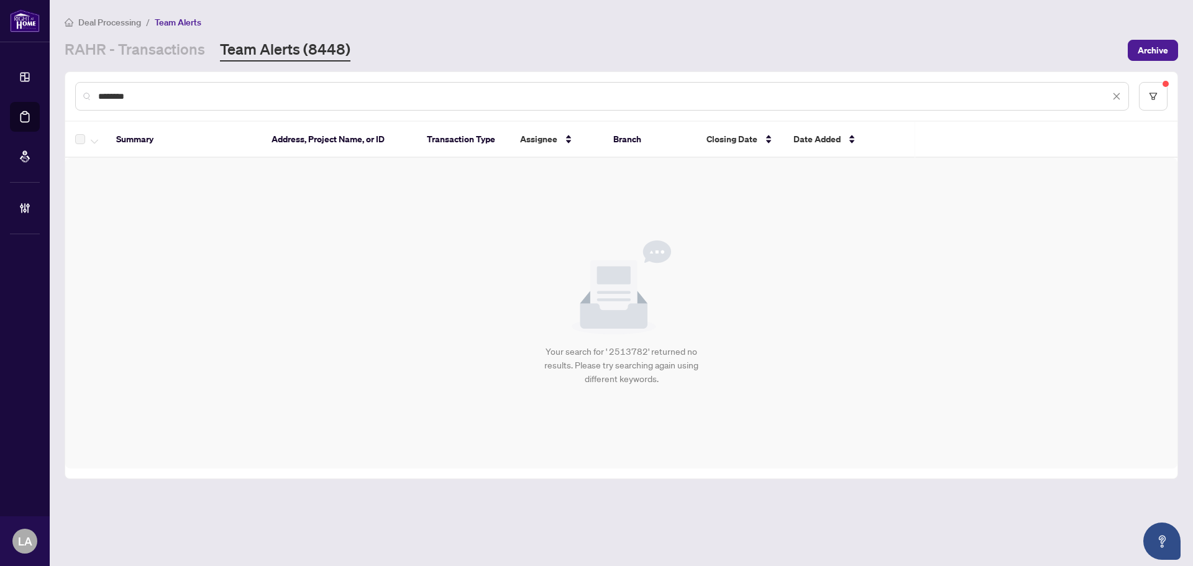
drag, startPoint x: 228, startPoint y: 104, endPoint x: 230, endPoint y: 91, distance: 13.2
click at [227, 103] on div "*******" at bounding box center [601, 96] width 1053 height 29
click at [230, 91] on input "*******" at bounding box center [603, 96] width 1011 height 14
paste input "text"
click at [230, 91] on input "*******" at bounding box center [603, 96] width 1011 height 14
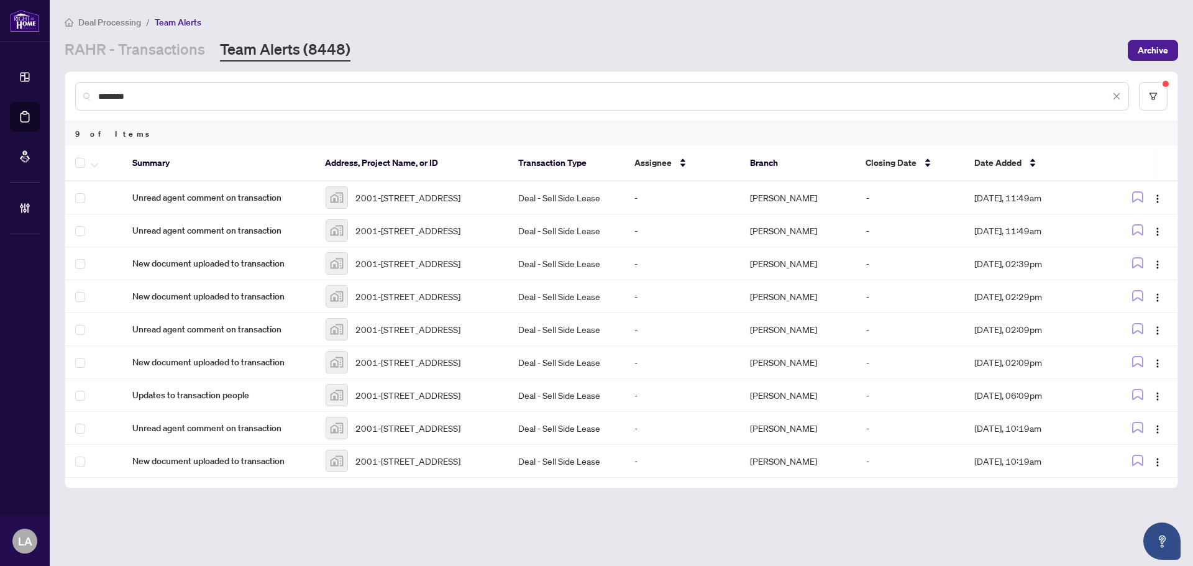
drag, startPoint x: 73, startPoint y: 160, endPoint x: 95, endPoint y: 167, distance: 23.0
click at [73, 161] on th at bounding box center [93, 163] width 57 height 36
click at [97, 163] on icon "button" at bounding box center [94, 165] width 7 height 5
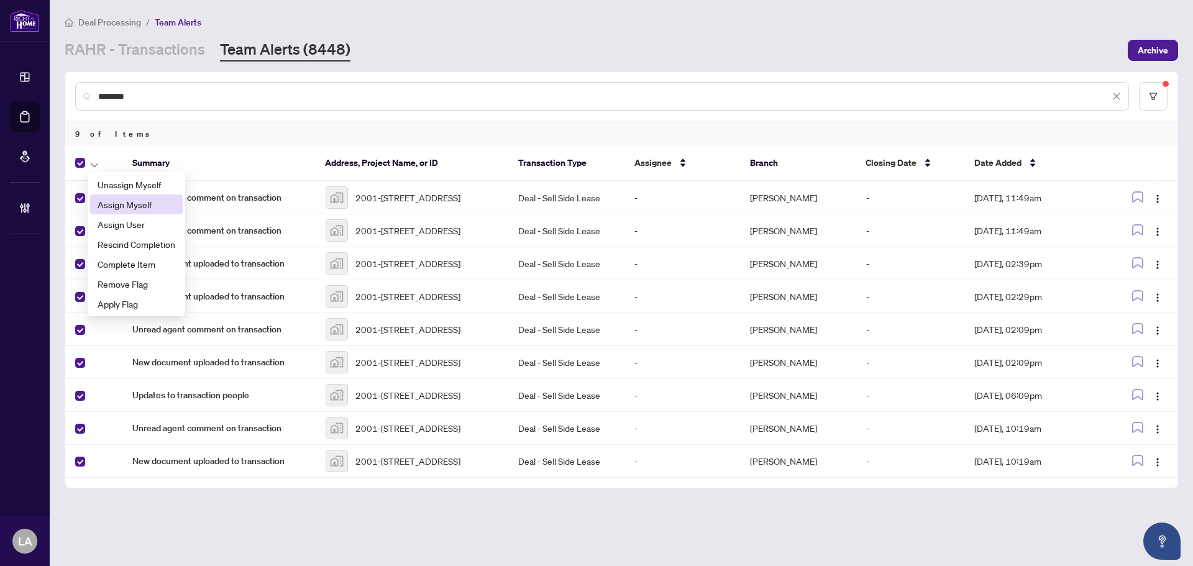
click at [114, 212] on li "Assign Myself" at bounding box center [136, 204] width 93 height 20
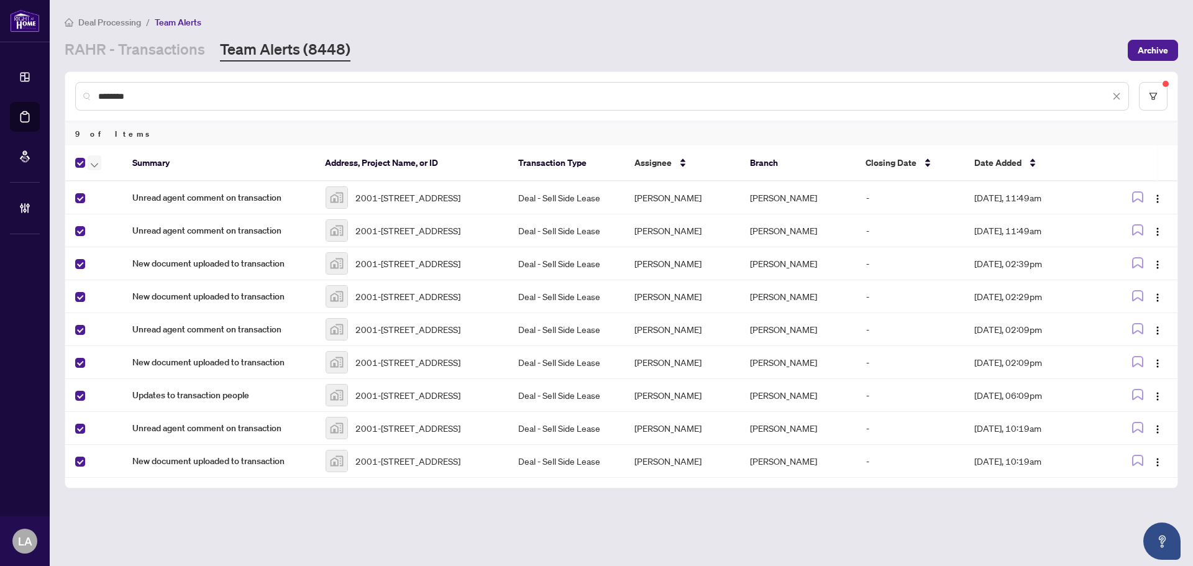
click at [95, 160] on span "button" at bounding box center [94, 163] width 7 height 14
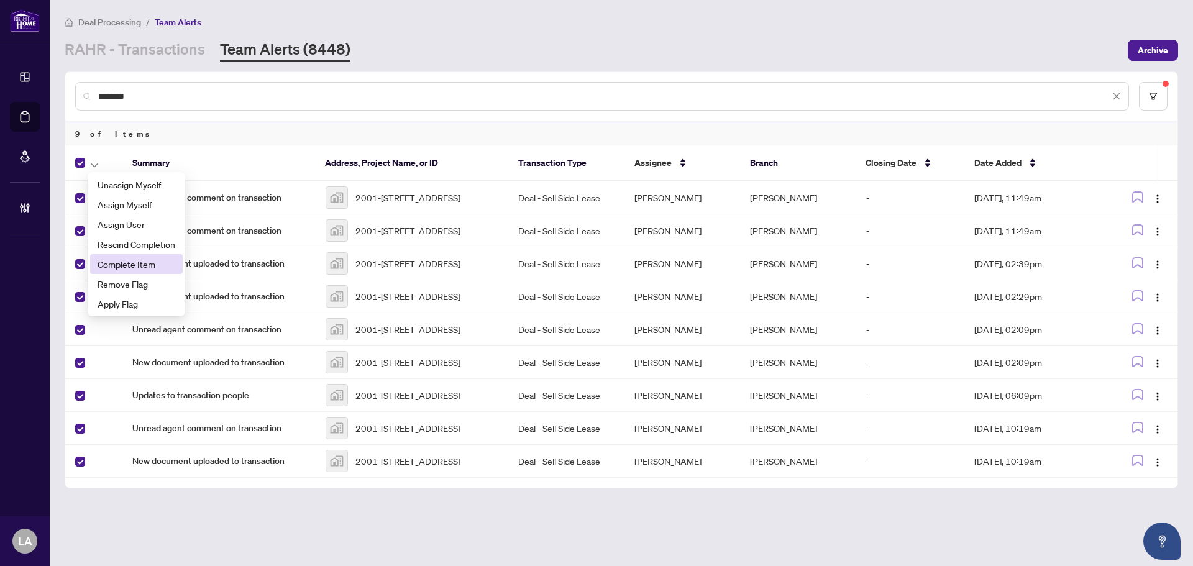
click at [135, 262] on span "Complete Item" at bounding box center [137, 264] width 78 height 14
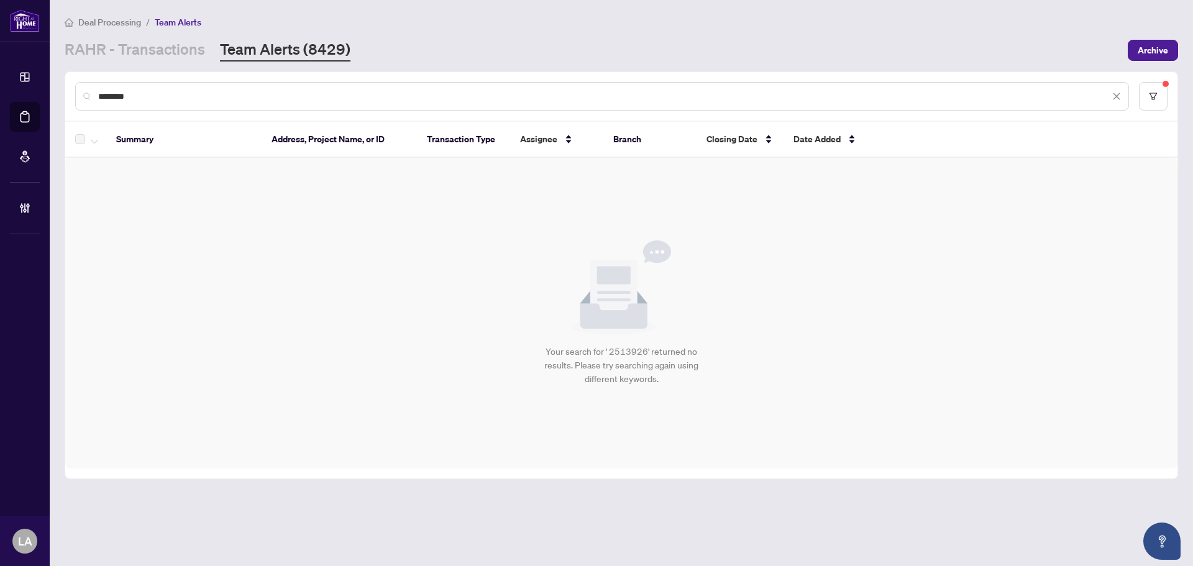
click at [132, 99] on input "*******" at bounding box center [603, 96] width 1011 height 14
click at [170, 89] on input "*******" at bounding box center [603, 96] width 1011 height 14
paste input "text"
click at [170, 89] on input "*******" at bounding box center [603, 96] width 1011 height 14
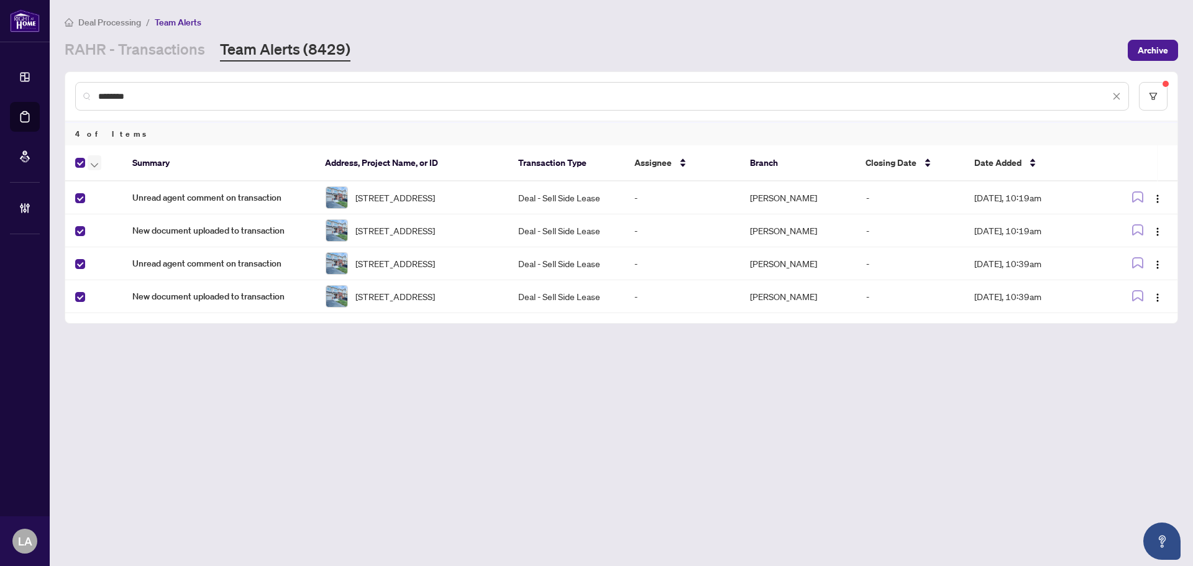
drag, startPoint x: 88, startPoint y: 161, endPoint x: 95, endPoint y: 164, distance: 8.1
click at [91, 161] on button "button" at bounding box center [95, 162] width 14 height 15
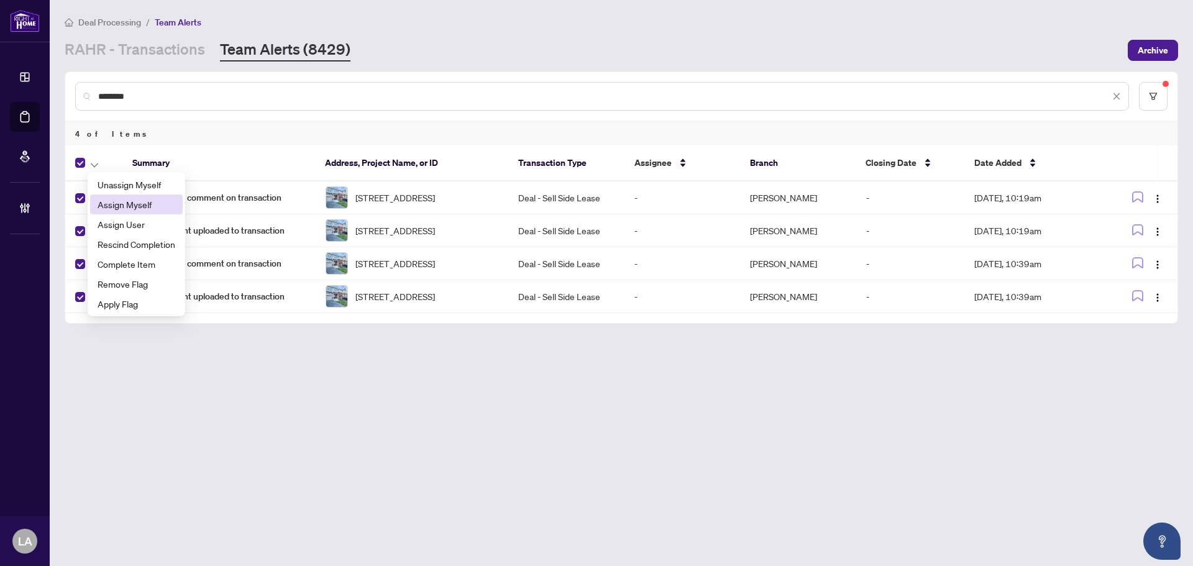
click at [114, 196] on li "Assign Myself" at bounding box center [136, 204] width 93 height 20
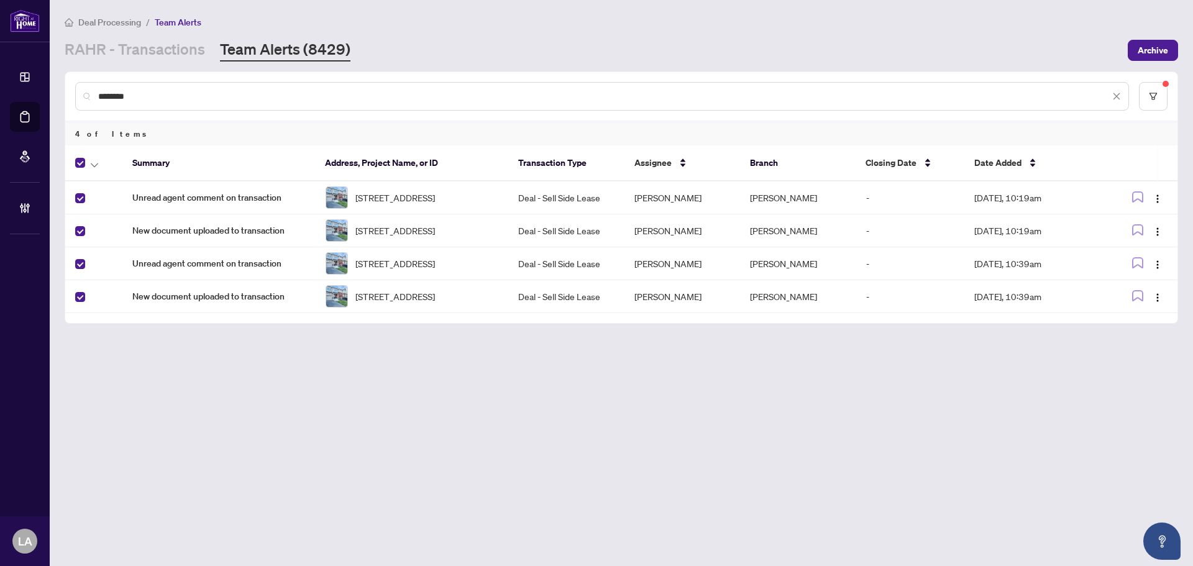
drag, startPoint x: 91, startPoint y: 163, endPoint x: 98, endPoint y: 182, distance: 20.4
click at [91, 163] on icon "button" at bounding box center [94, 165] width 7 height 5
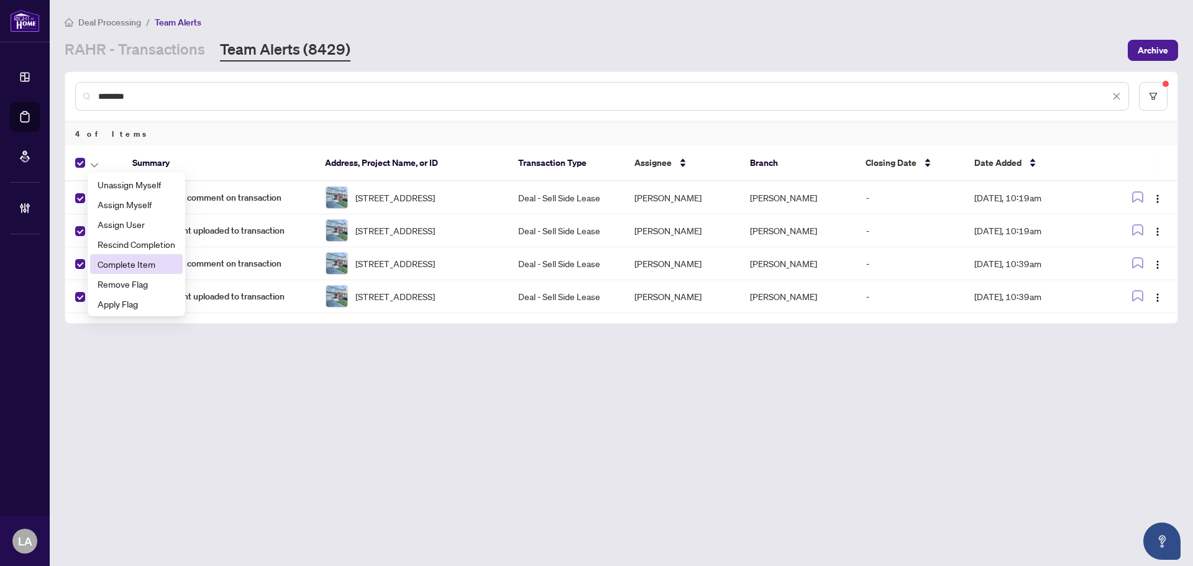
click at [129, 255] on li "Complete Item" at bounding box center [136, 264] width 93 height 20
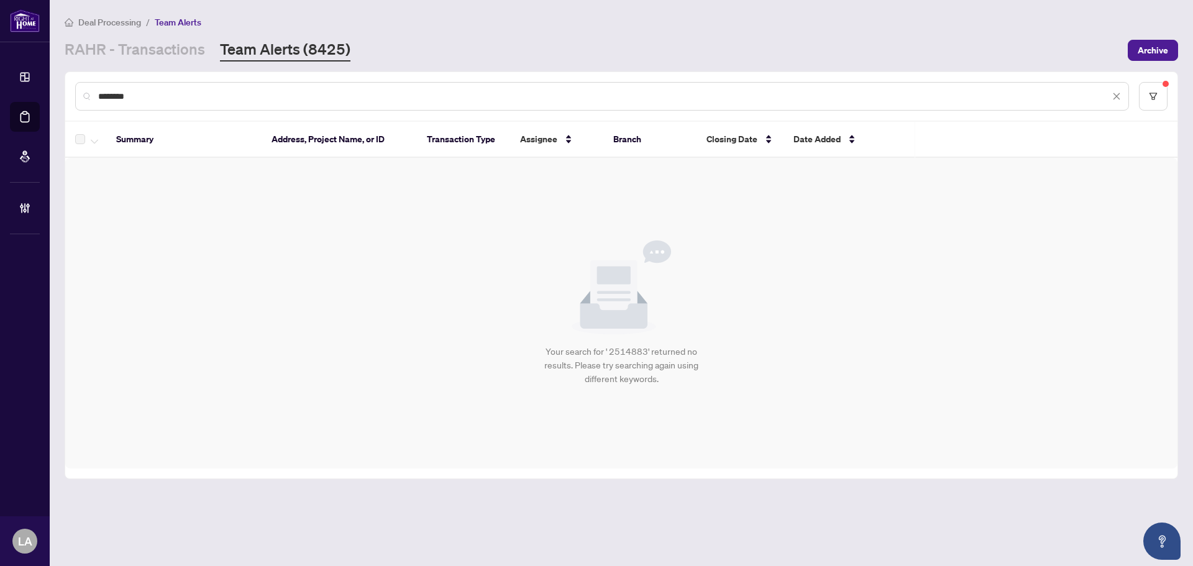
click at [178, 102] on input "*******" at bounding box center [603, 96] width 1011 height 14
paste input "text"
drag, startPoint x: 178, startPoint y: 102, endPoint x: 182, endPoint y: 128, distance: 26.4
click at [178, 102] on div "*******" at bounding box center [601, 96] width 1053 height 29
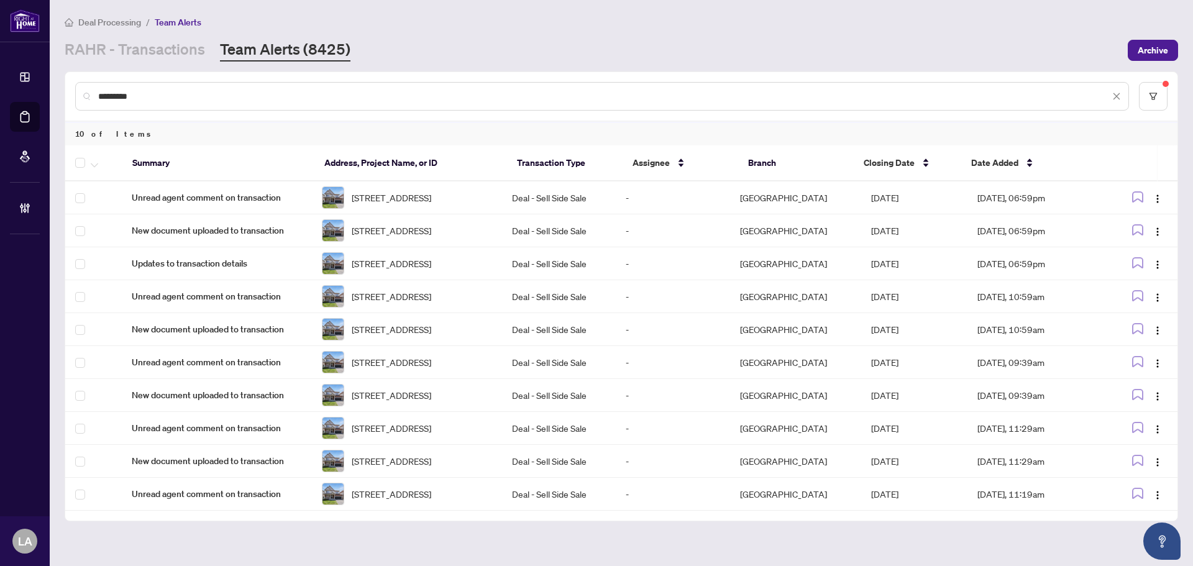
click at [155, 99] on input "*******" at bounding box center [603, 96] width 1011 height 14
paste input "*******"
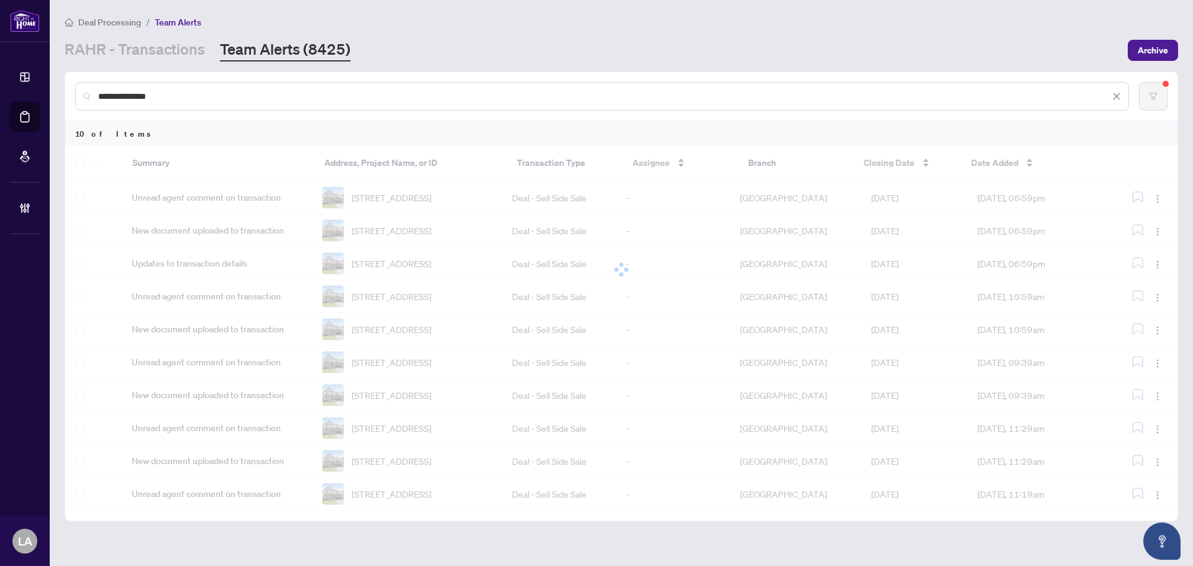
drag, startPoint x: 222, startPoint y: 94, endPoint x: -32, endPoint y: 57, distance: 256.7
click at [0, 57] on html "**********" at bounding box center [596, 283] width 1193 height 566
drag, startPoint x: 178, startPoint y: 98, endPoint x: 58, endPoint y: 106, distance: 120.2
click at [58, 106] on main "Deal Processing / Team Alerts RAHR - Transactions Team Alerts (8425) Archive * …" at bounding box center [621, 283] width 1143 height 566
paste input "******"
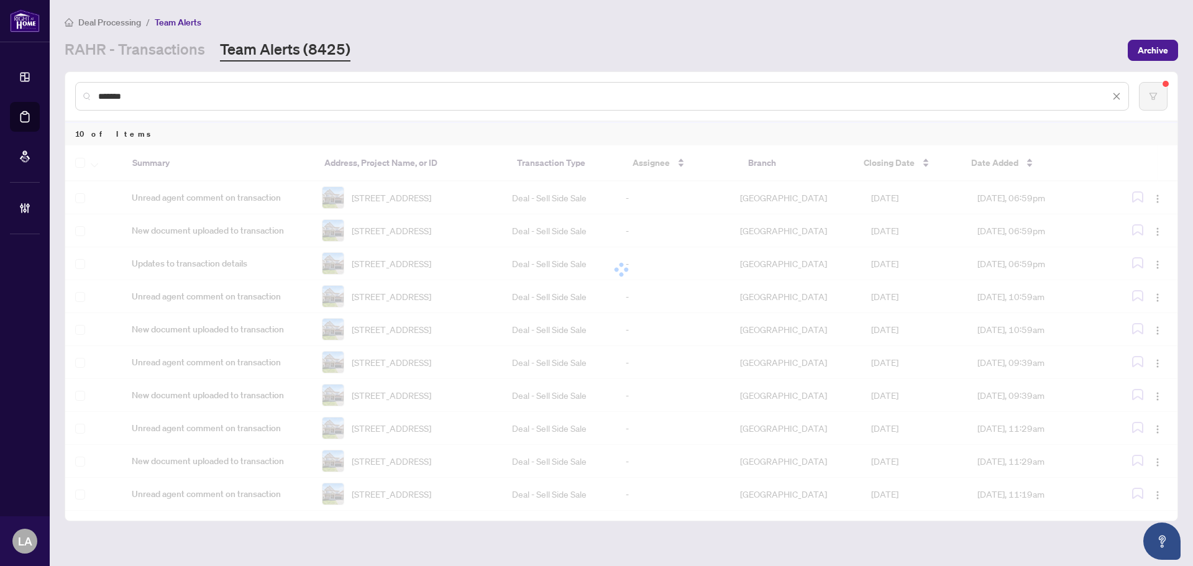
type input "*******"
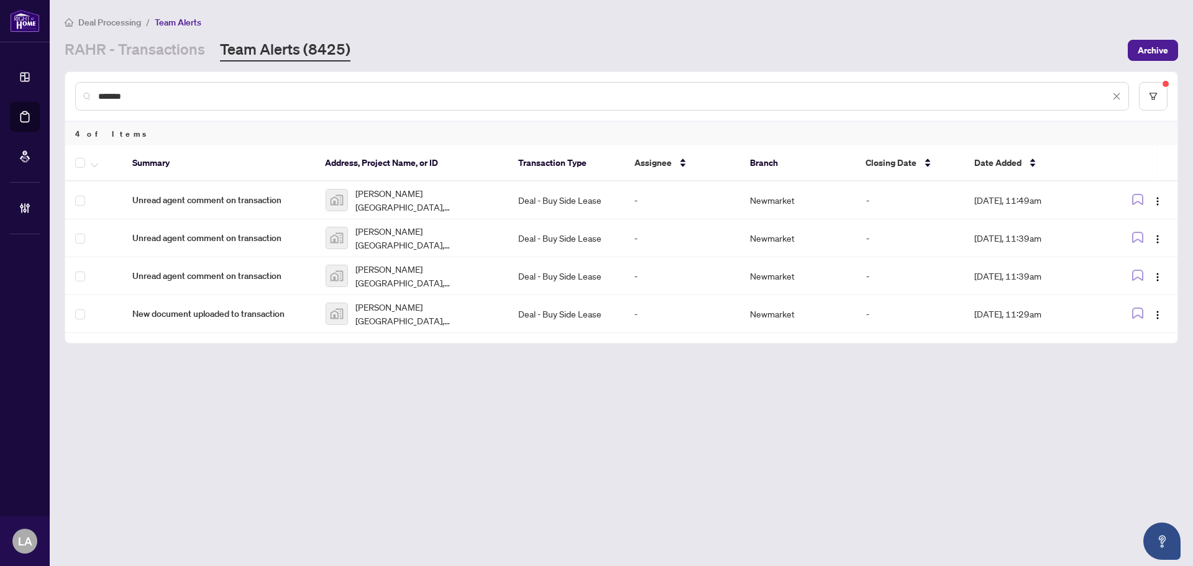
click at [83, 171] on th at bounding box center [93, 163] width 57 height 36
click at [101, 158] on div at bounding box center [96, 162] width 42 height 15
click at [91, 171] on th at bounding box center [93, 163] width 57 height 36
click at [91, 162] on span "button" at bounding box center [94, 163] width 7 height 14
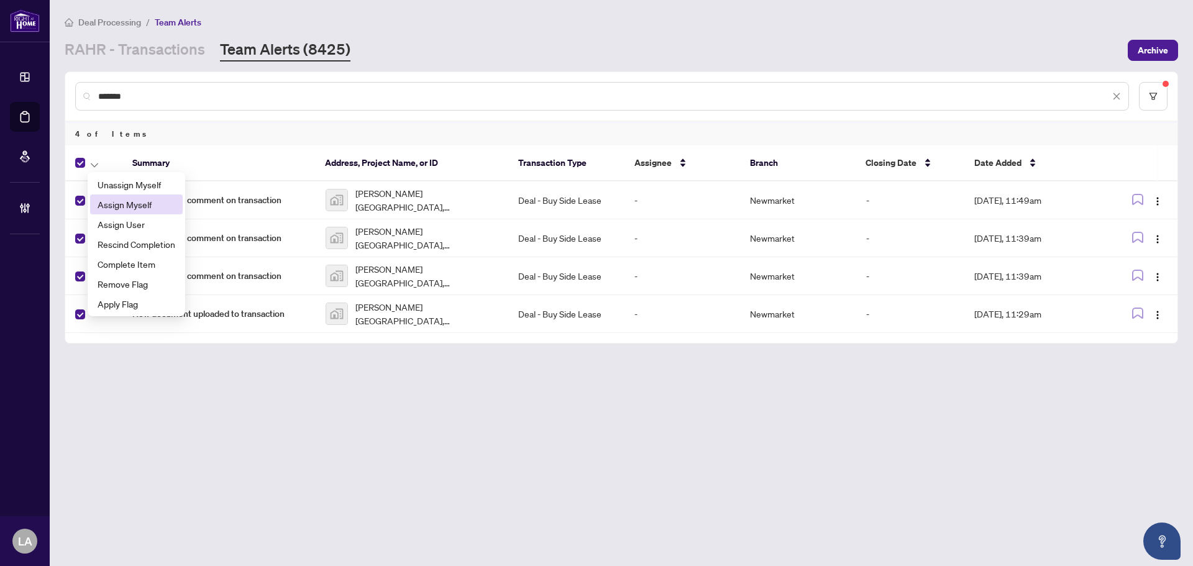
click at [117, 199] on span "Assign Myself" at bounding box center [137, 205] width 78 height 14
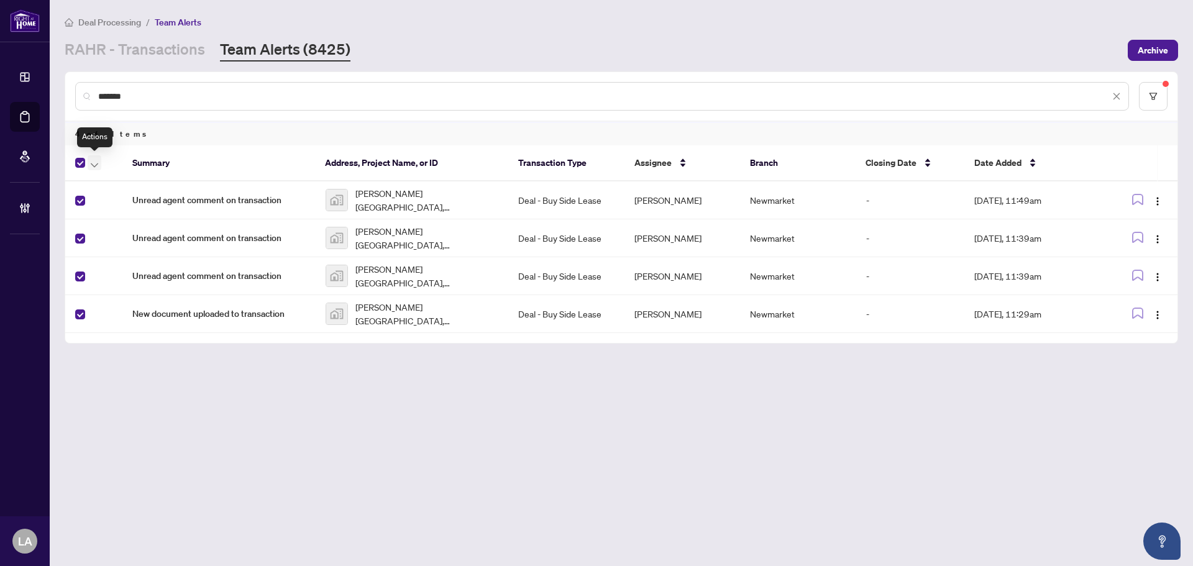
click at [94, 164] on icon "button" at bounding box center [94, 165] width 7 height 5
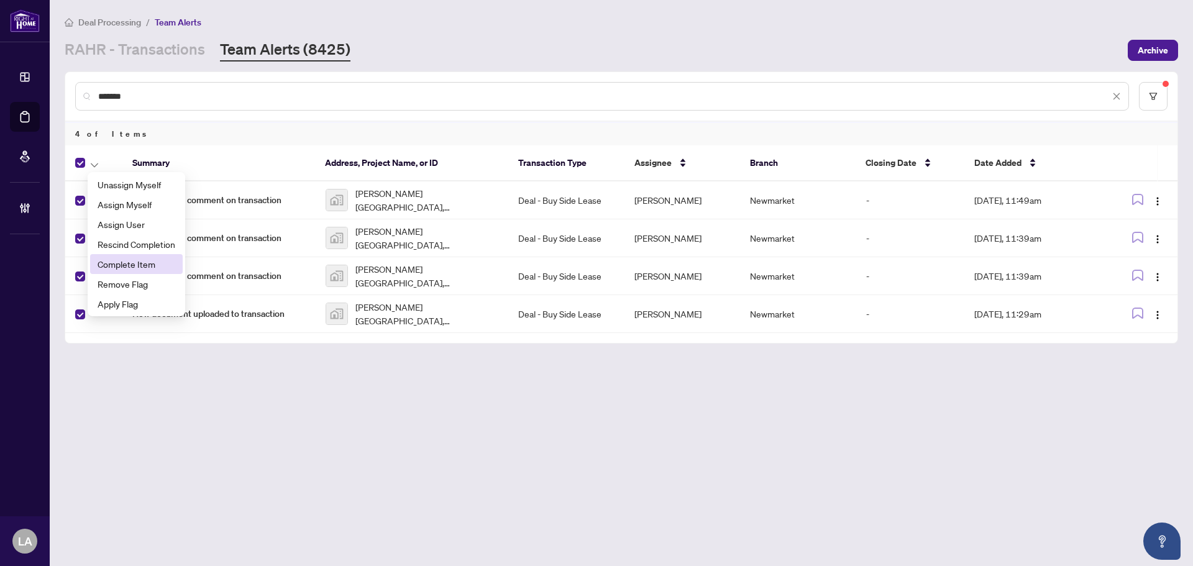
click at [130, 260] on span "Complete Item" at bounding box center [137, 264] width 78 height 14
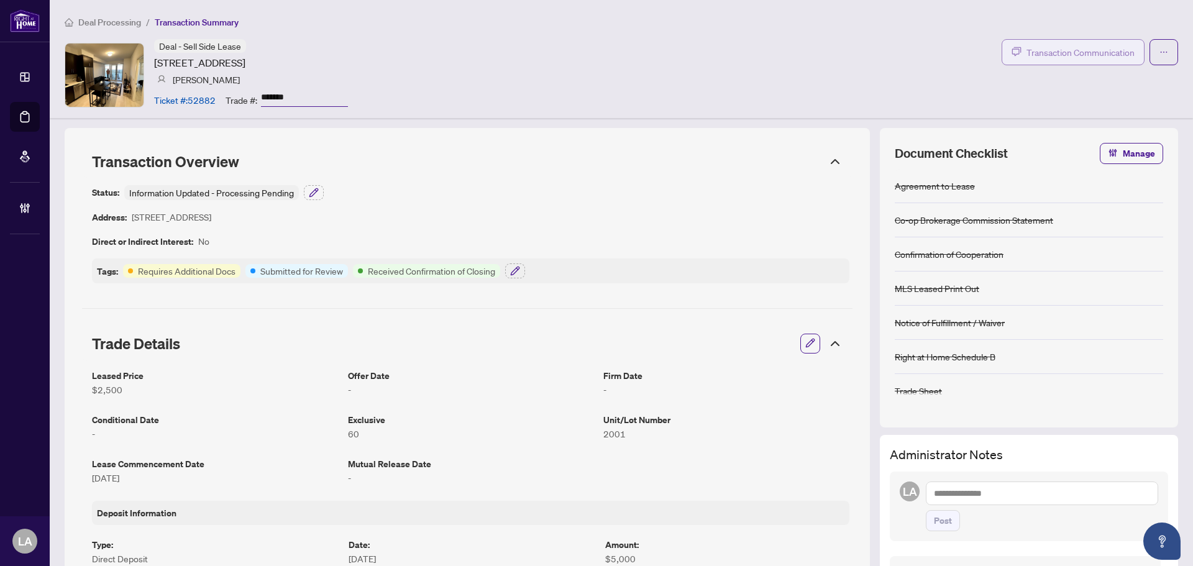
click at [1070, 60] on button "Transaction Communication" at bounding box center [1072, 52] width 143 height 26
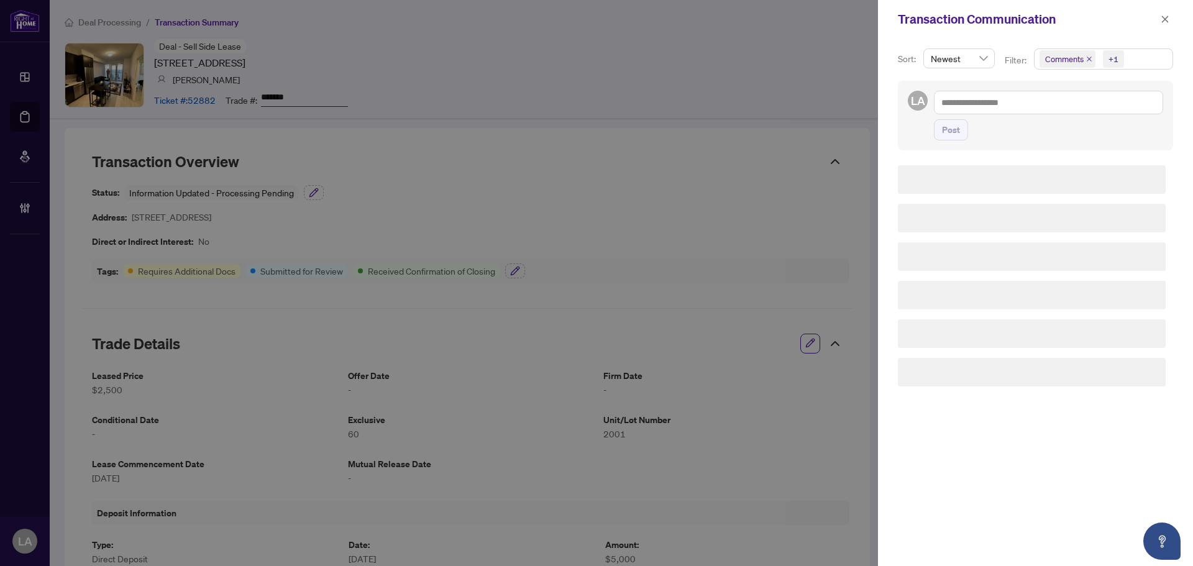
click at [0, 0] on div "Comments +1" at bounding box center [0, 0] width 0 height 0
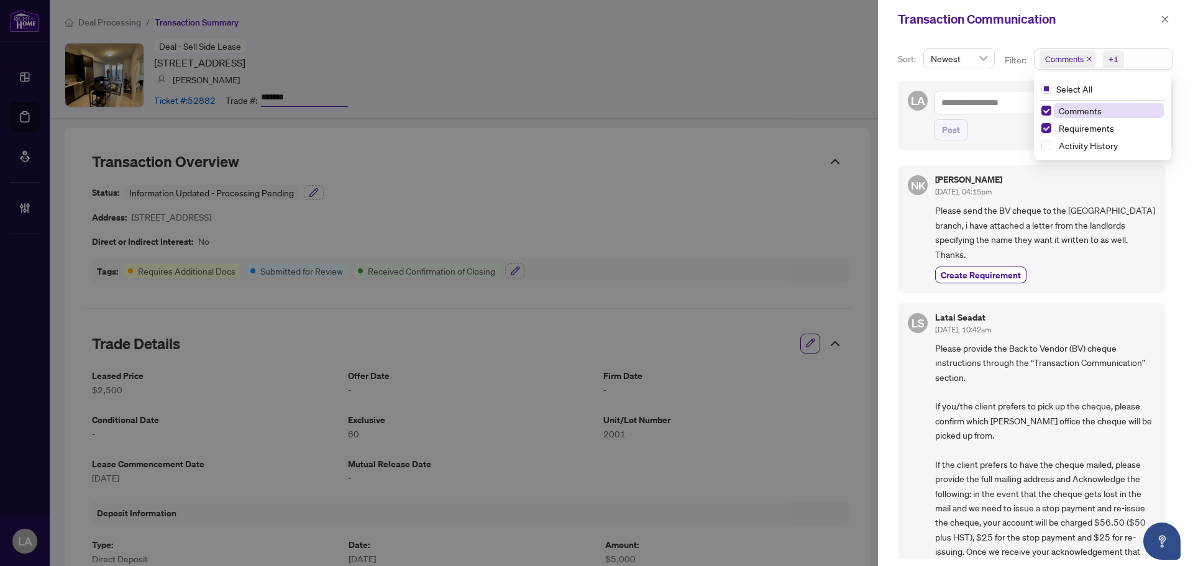
click at [1092, 106] on span "Comments" at bounding box center [1079, 110] width 43 height 11
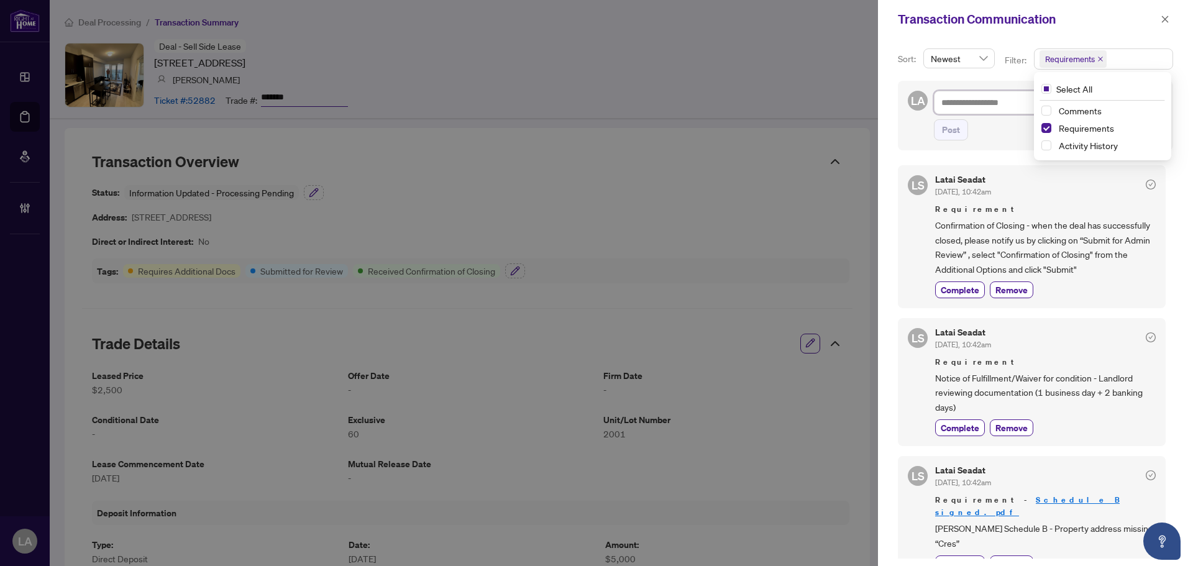
click at [966, 100] on textarea at bounding box center [1048, 103] width 229 height 24
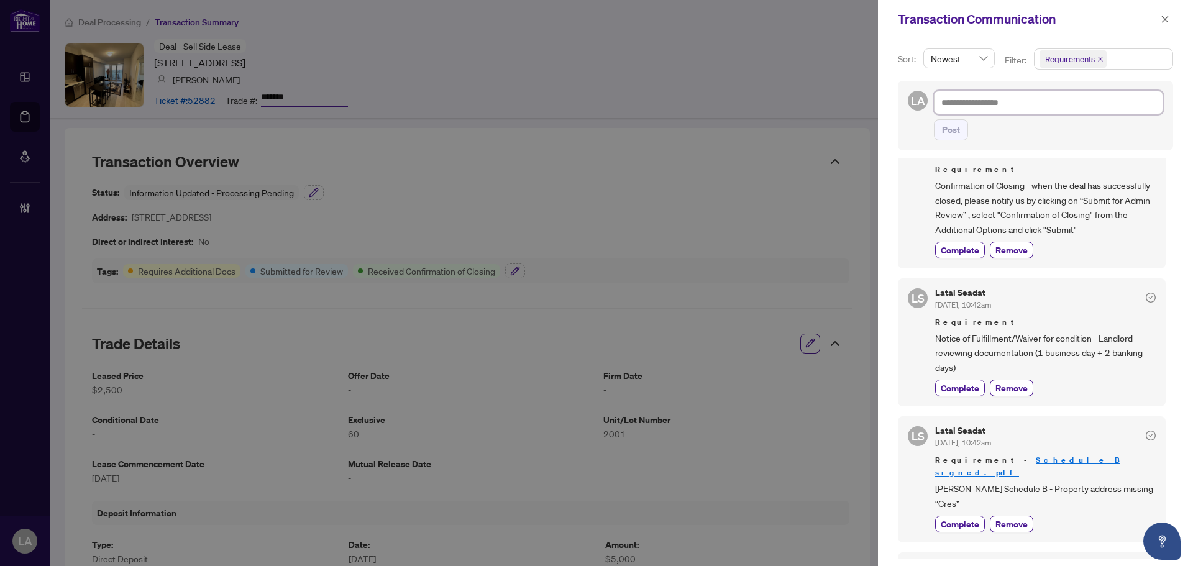
scroll to position [62, 0]
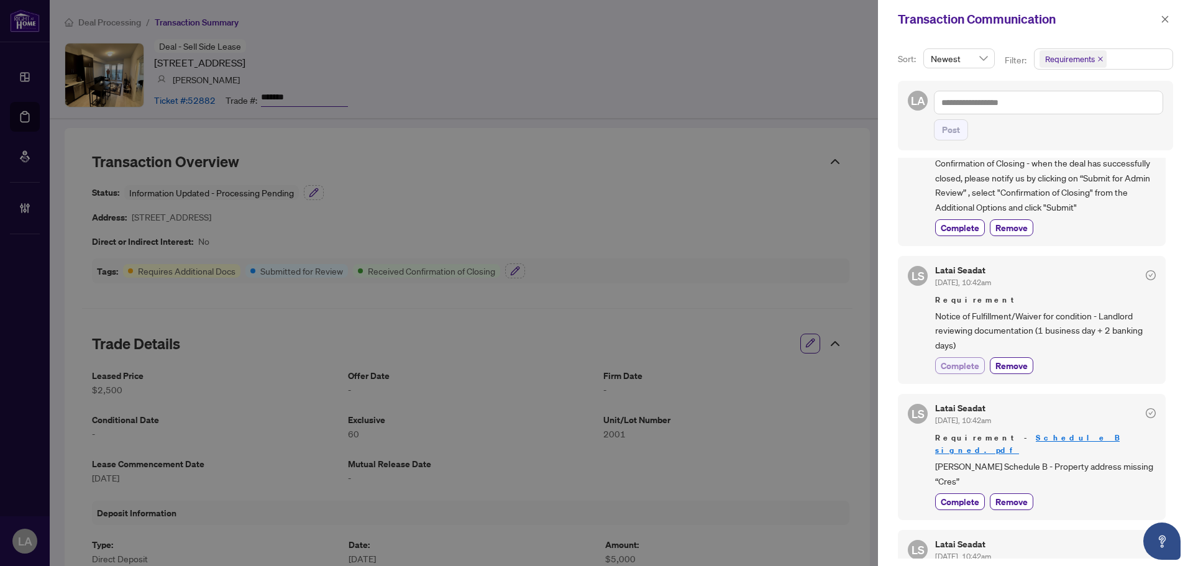
click at [958, 361] on span "Complete" at bounding box center [959, 365] width 39 height 13
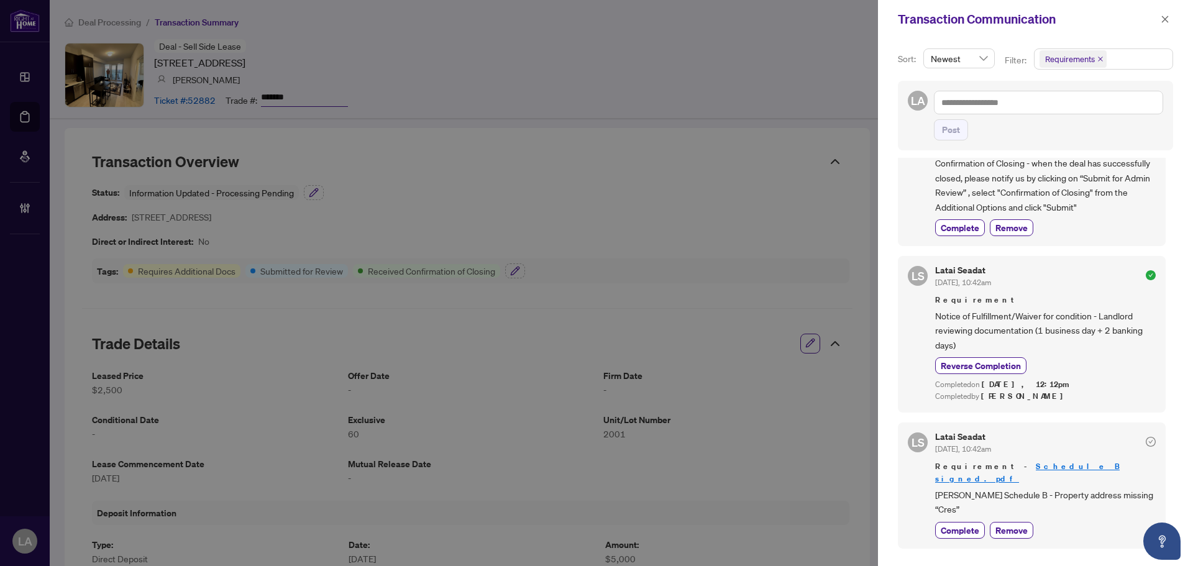
click at [1002, 117] on div "Post" at bounding box center [1048, 116] width 229 height 50
click at [991, 106] on textarea at bounding box center [1048, 103] width 229 height 24
type textarea "*"
type textarea "**"
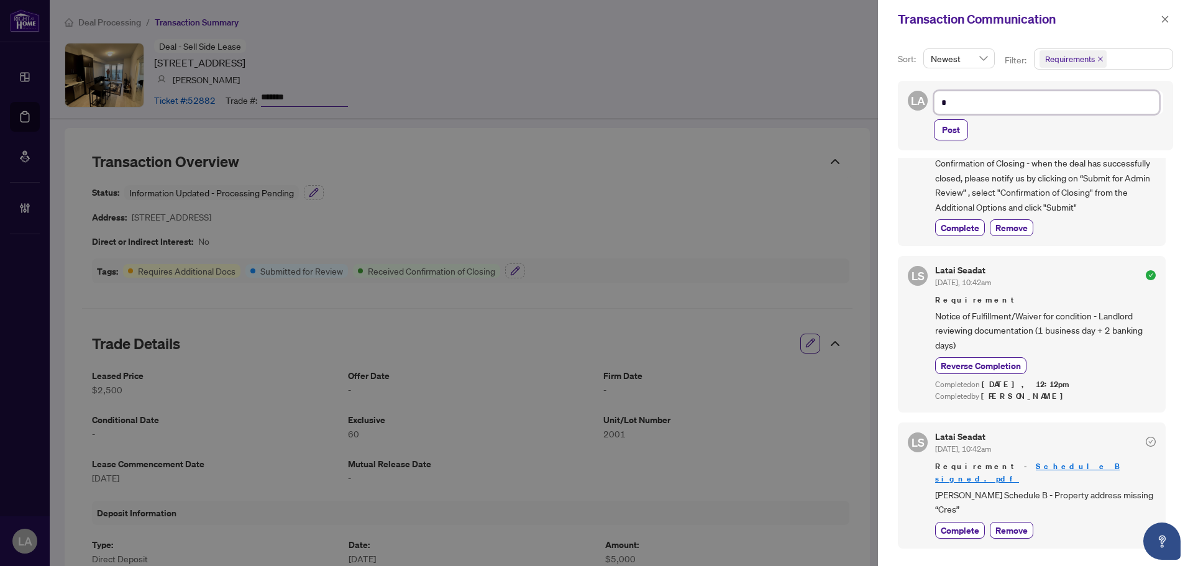
type textarea "**"
type textarea "***"
type textarea "****"
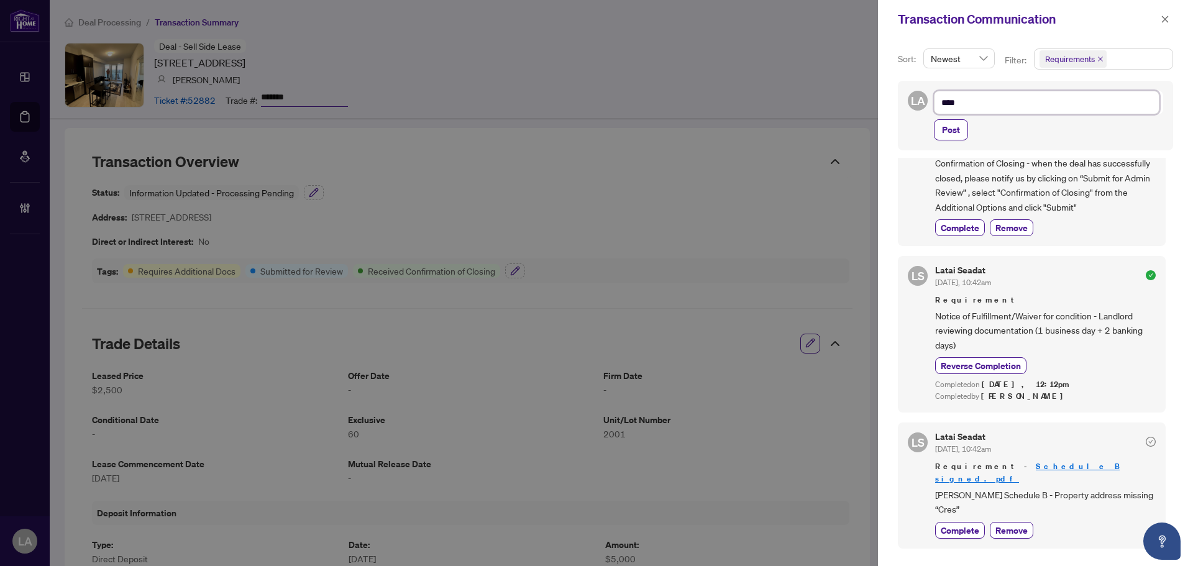
type textarea "*****"
type textarea "******"
type textarea "*******"
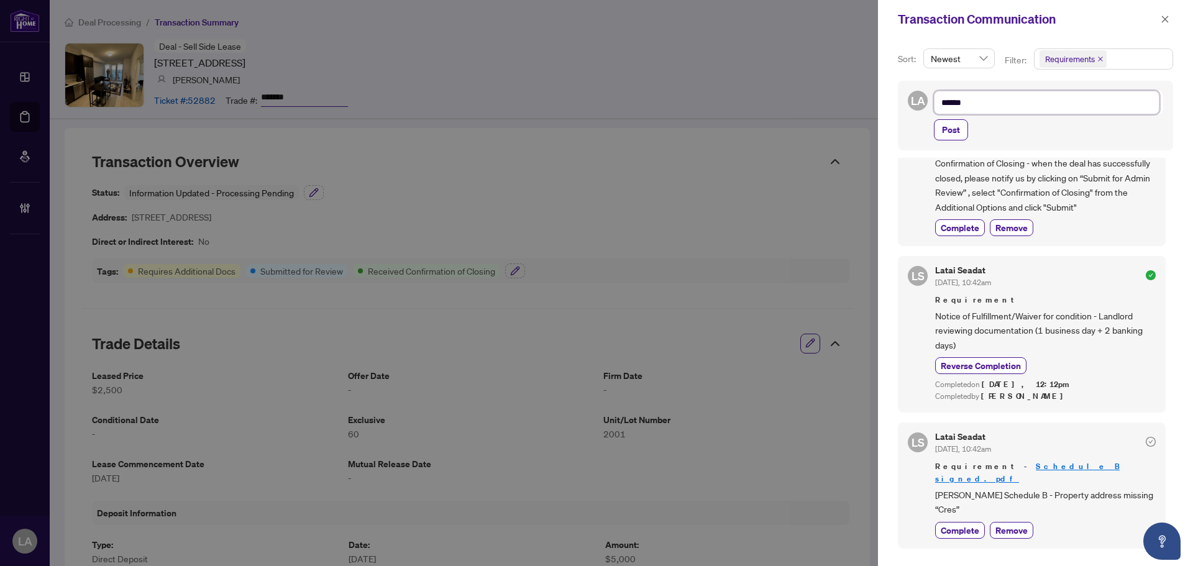
type textarea "*******"
type textarea "********"
type textarea "*********"
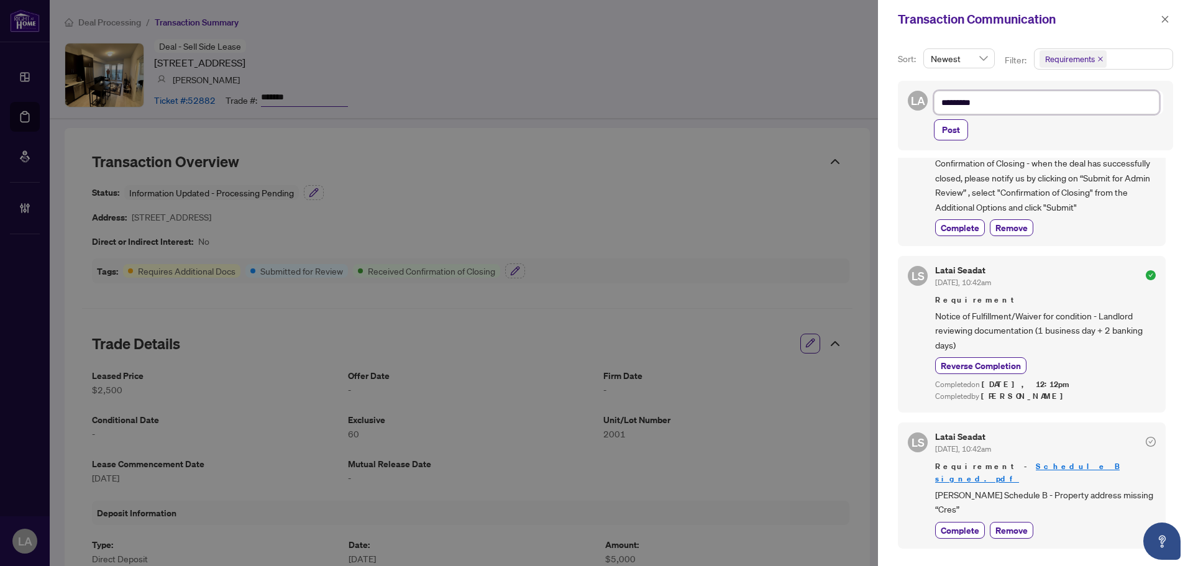
type textarea "*********"
type textarea "**********"
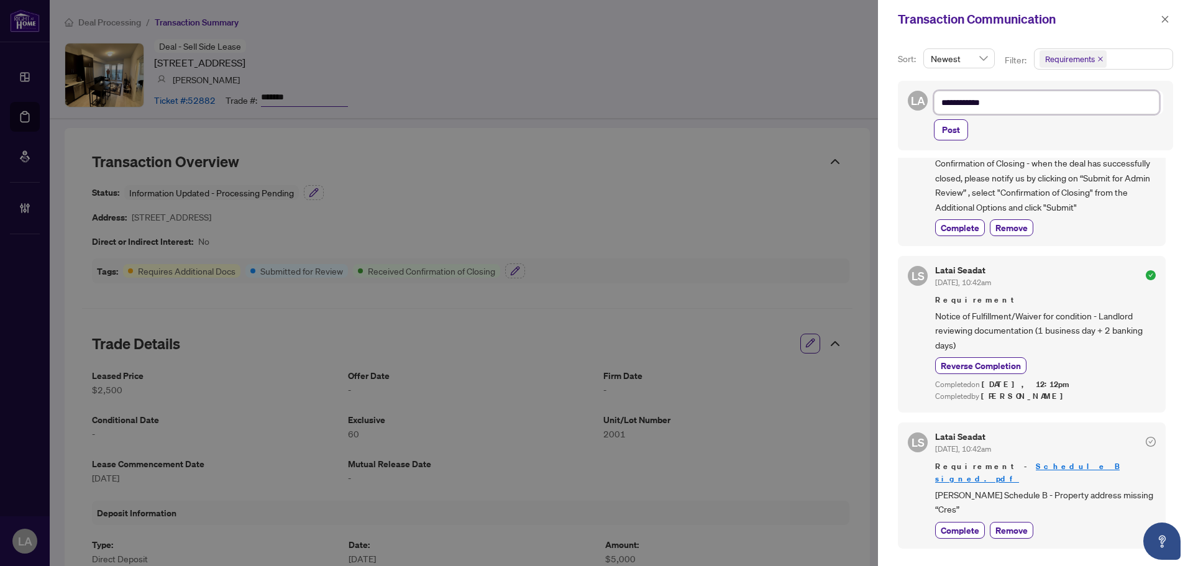
type textarea "**********"
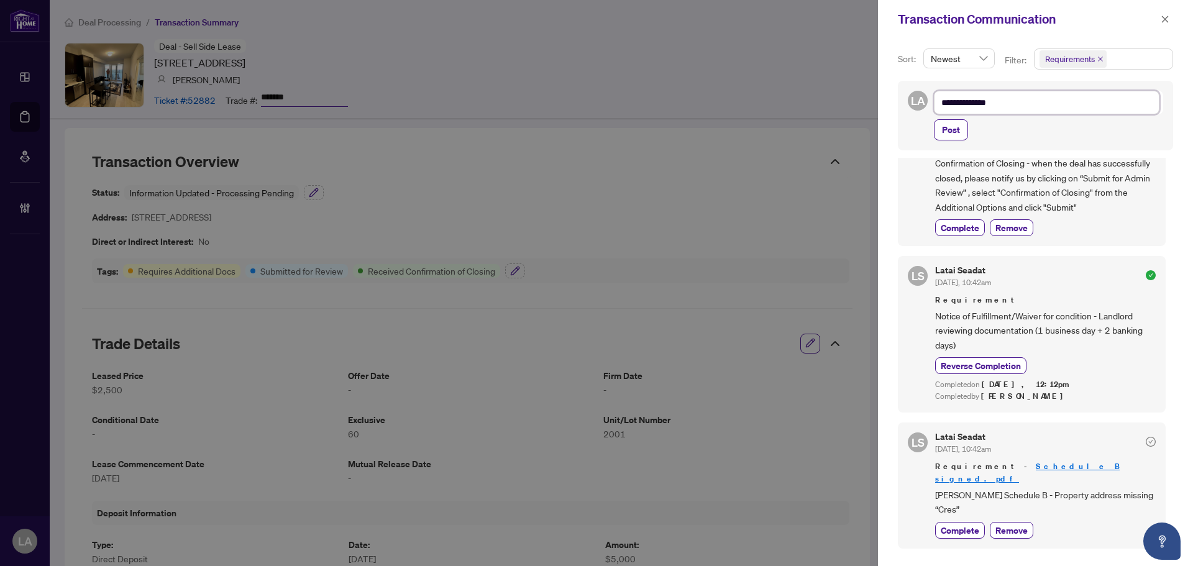
type textarea "**********"
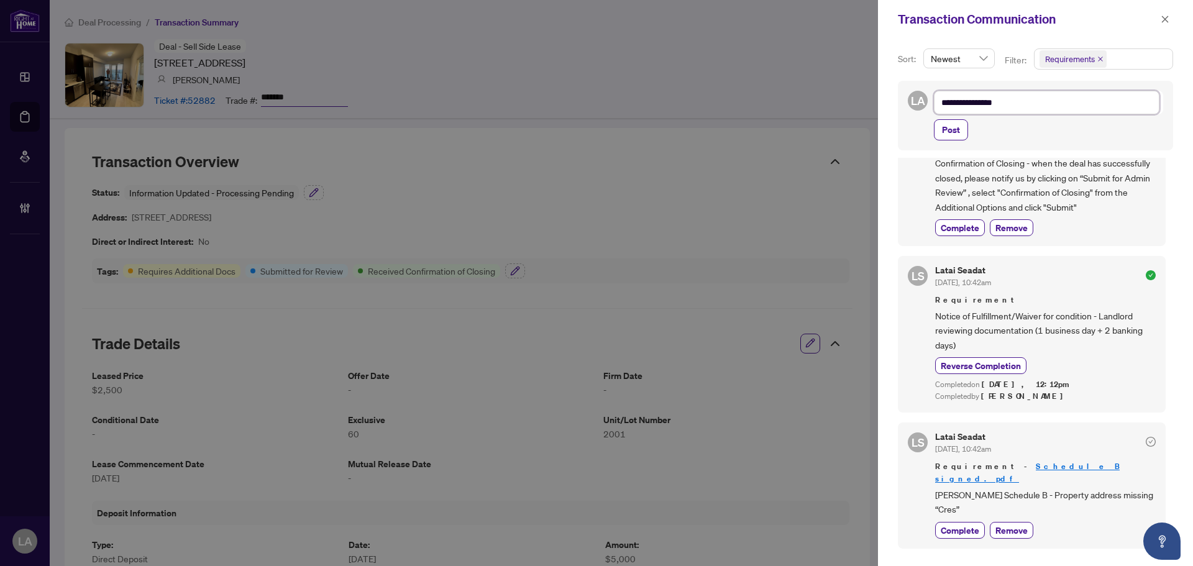
type textarea "**********"
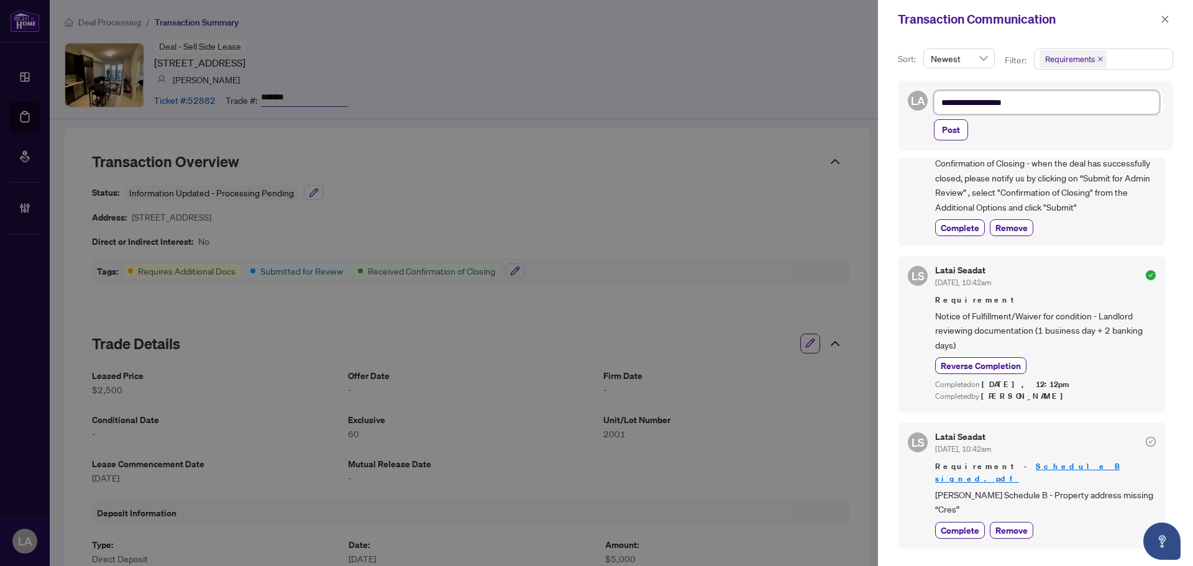
type textarea "**********"
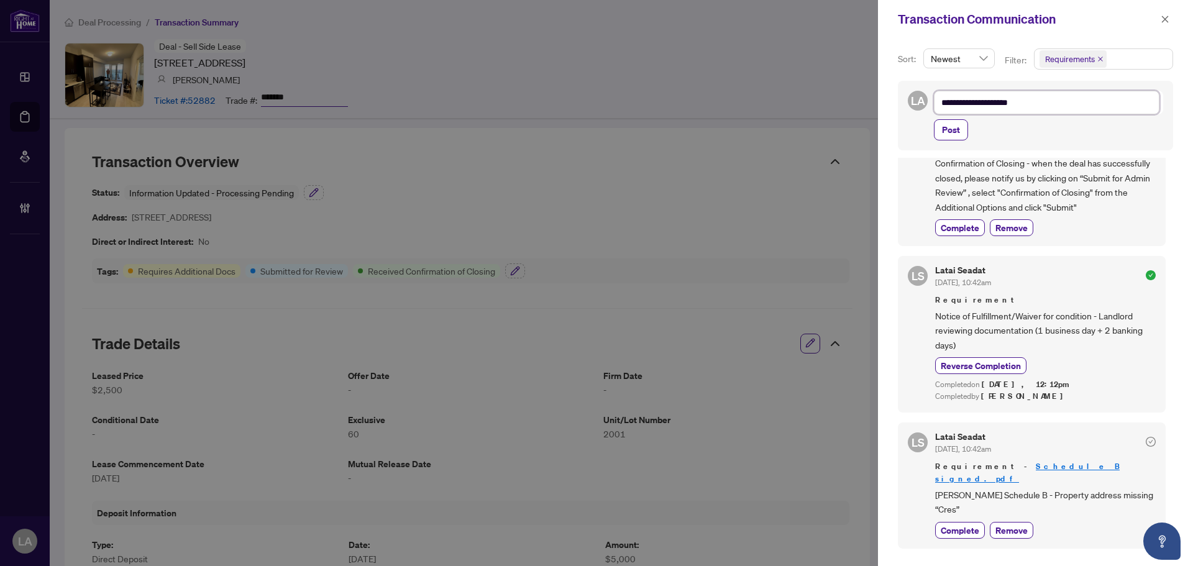
type textarea "**********"
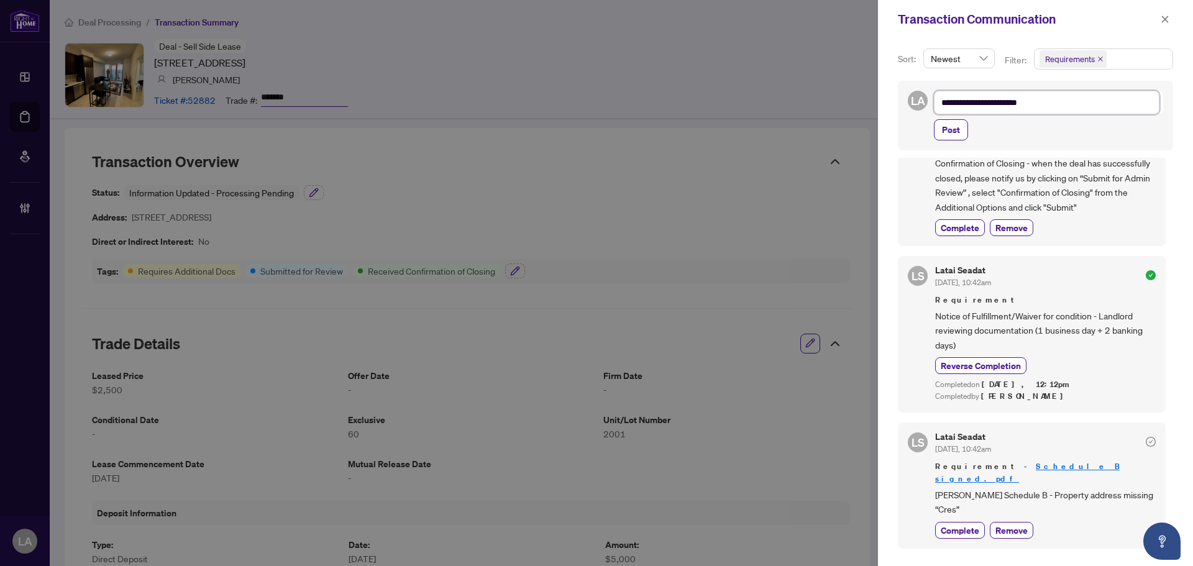
type textarea "**********"
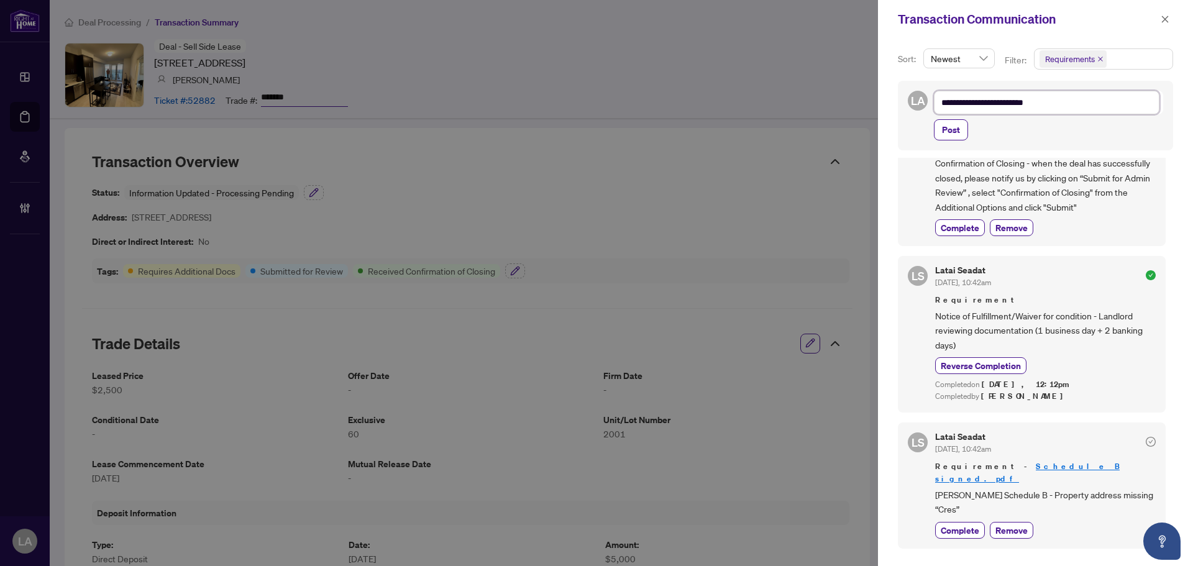
type textarea "**********"
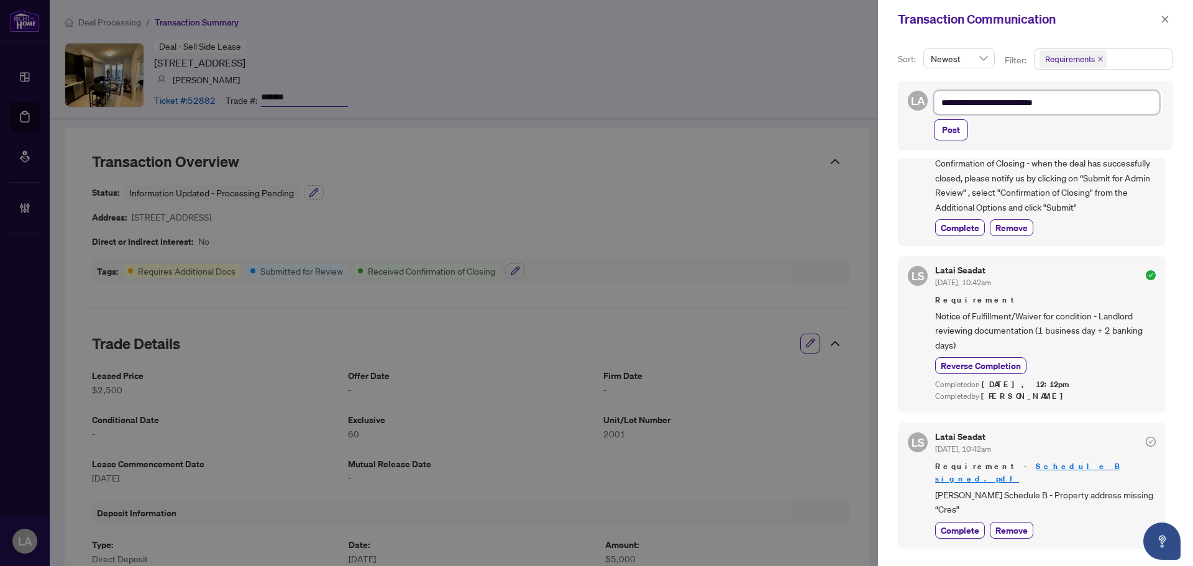
type textarea "**********"
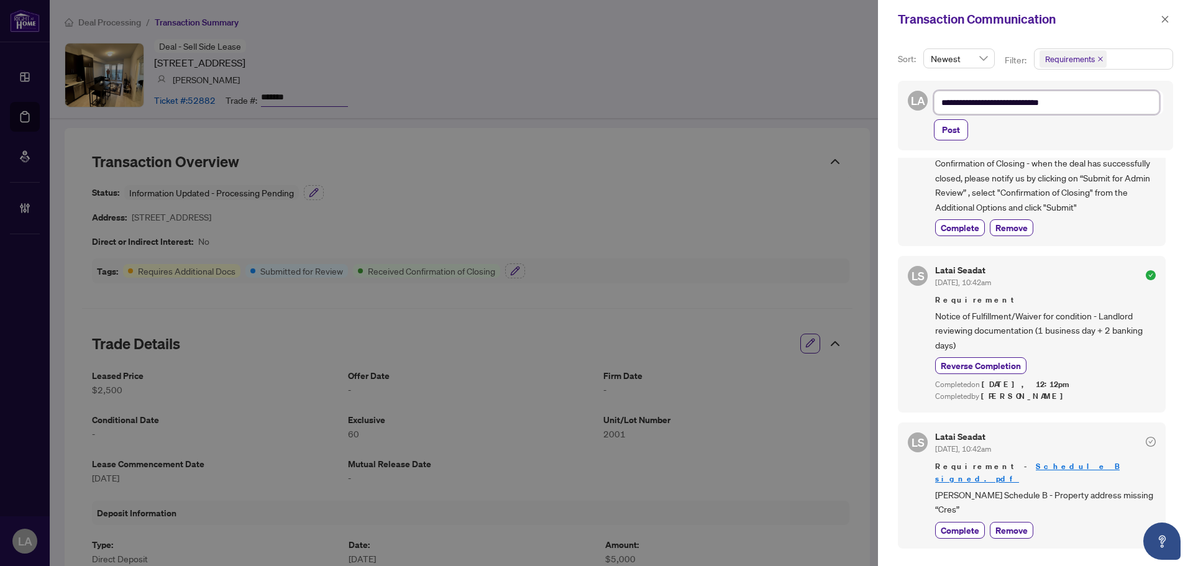
type textarea "**********"
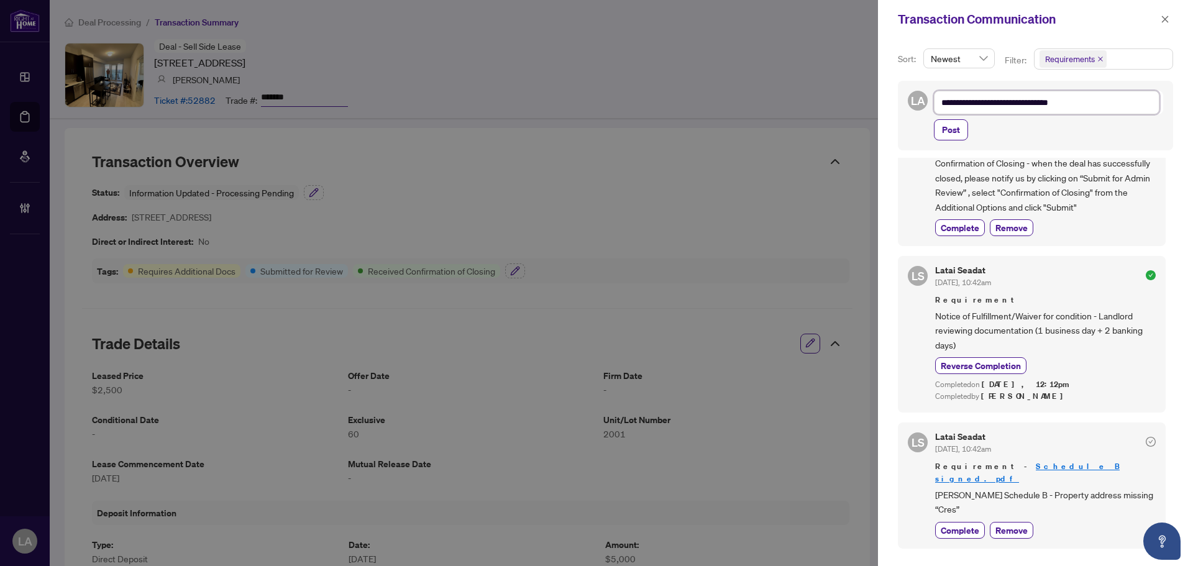
type textarea "**********"
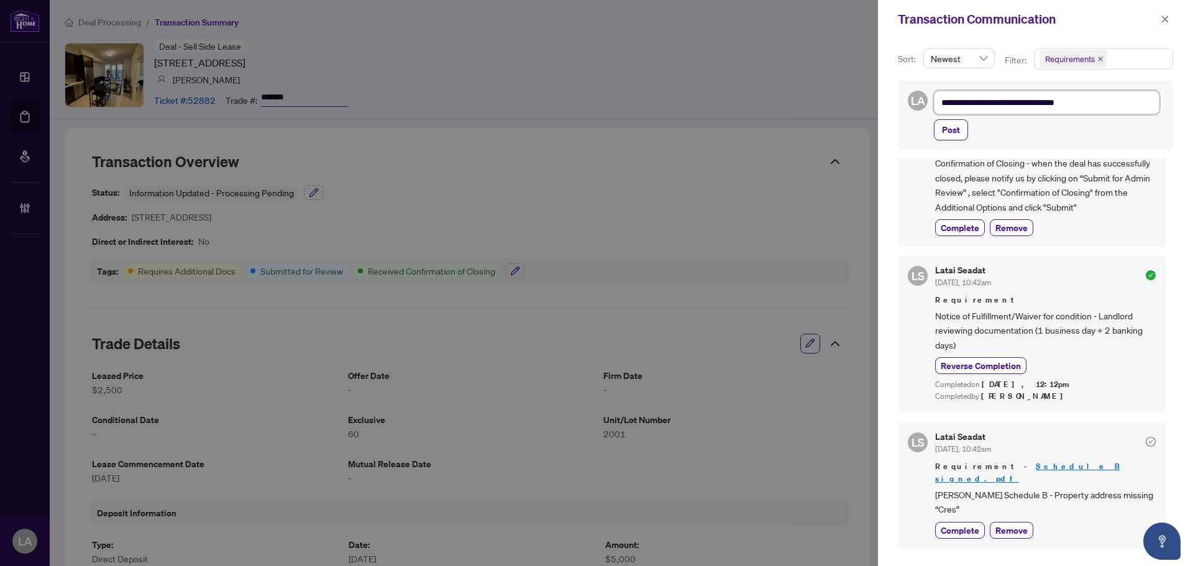
type textarea "**********"
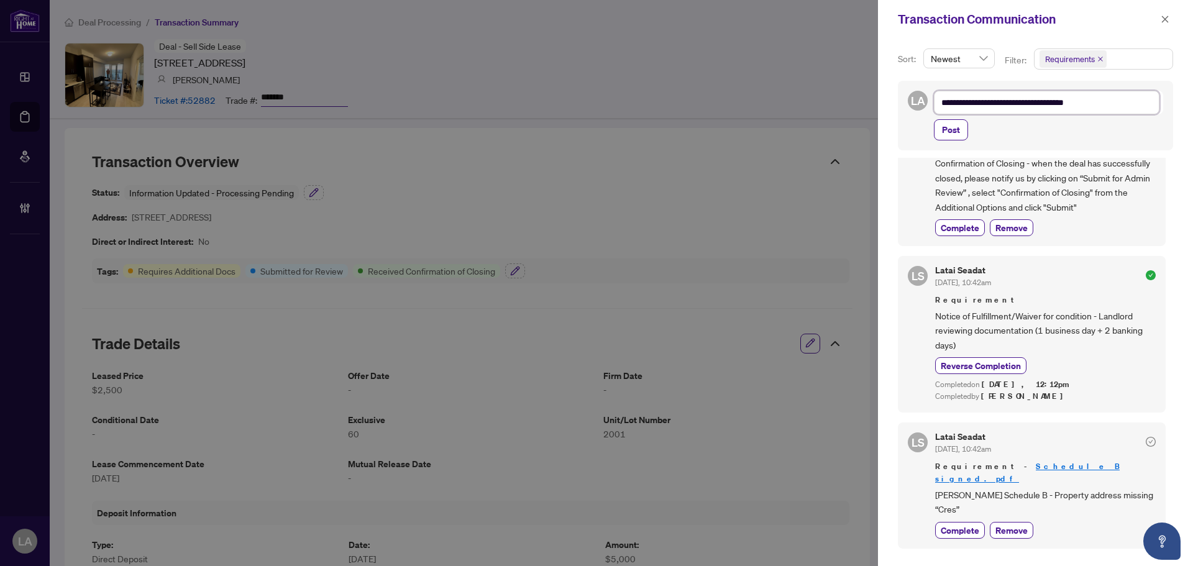
type textarea "**********"
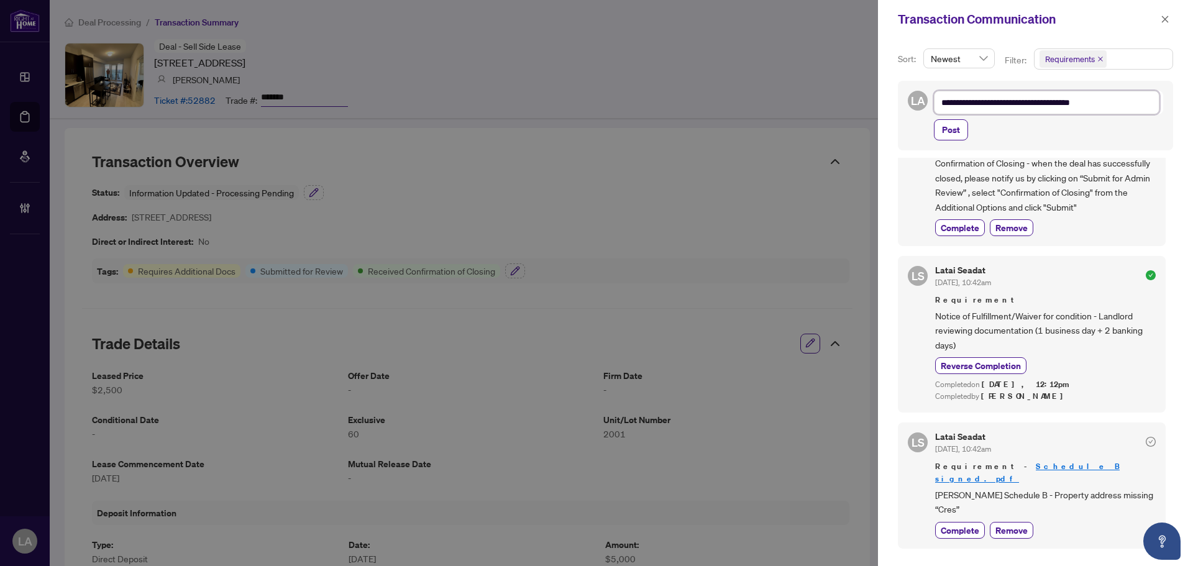
type textarea "**********"
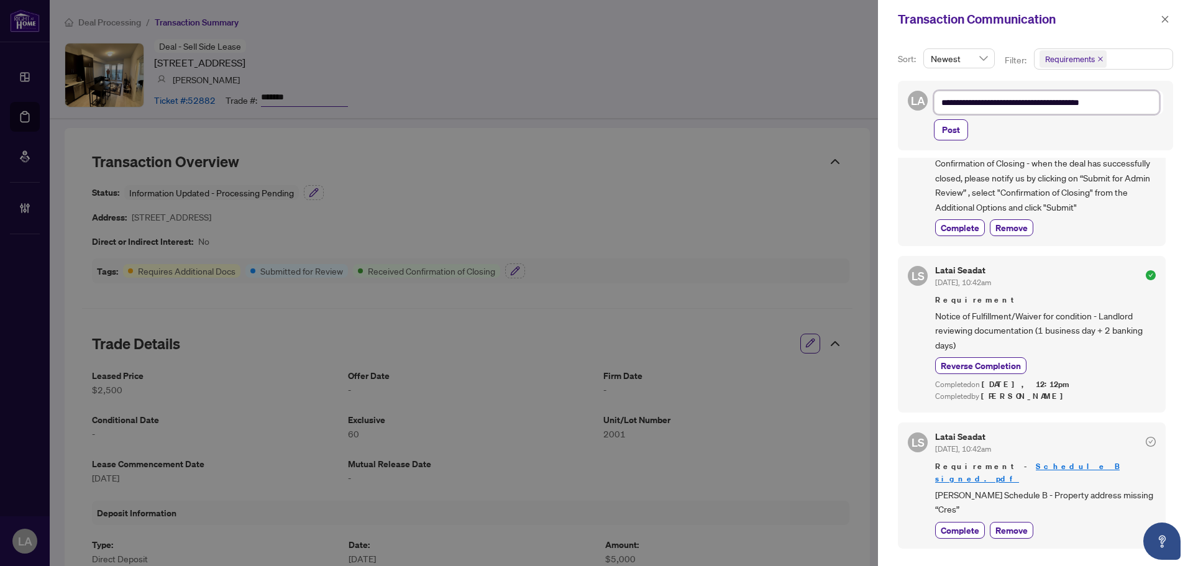
type textarea "**********"
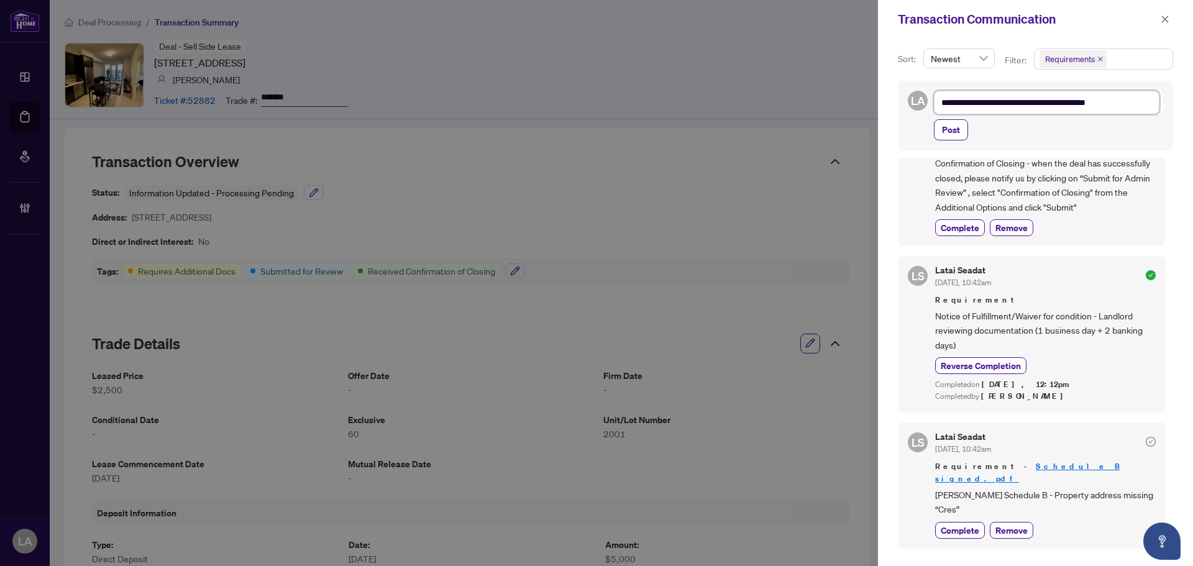
type textarea "**********"
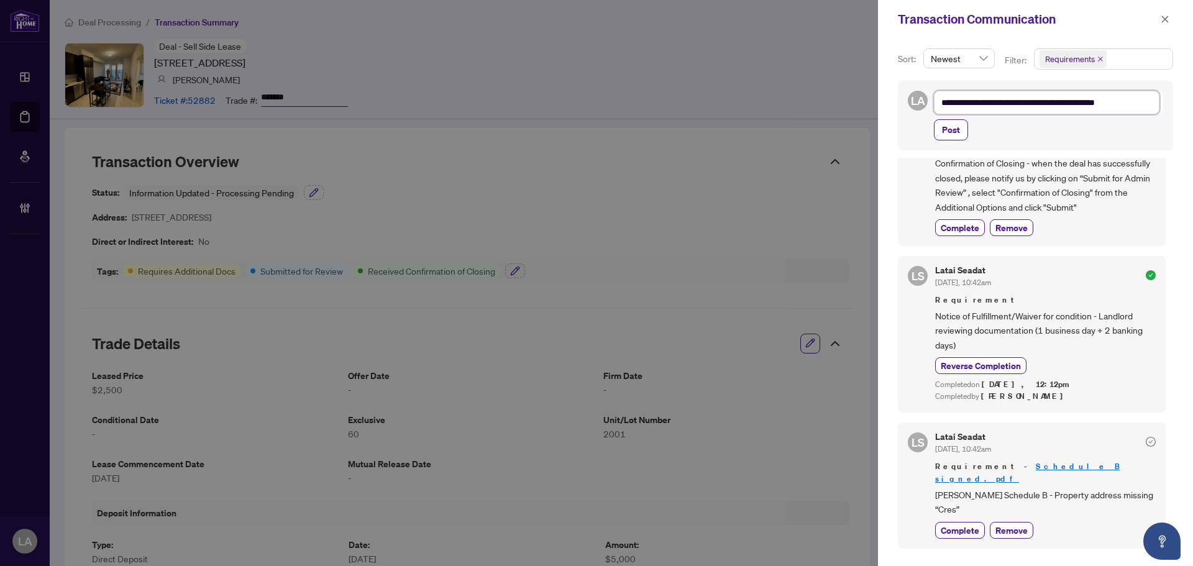
type textarea "**********"
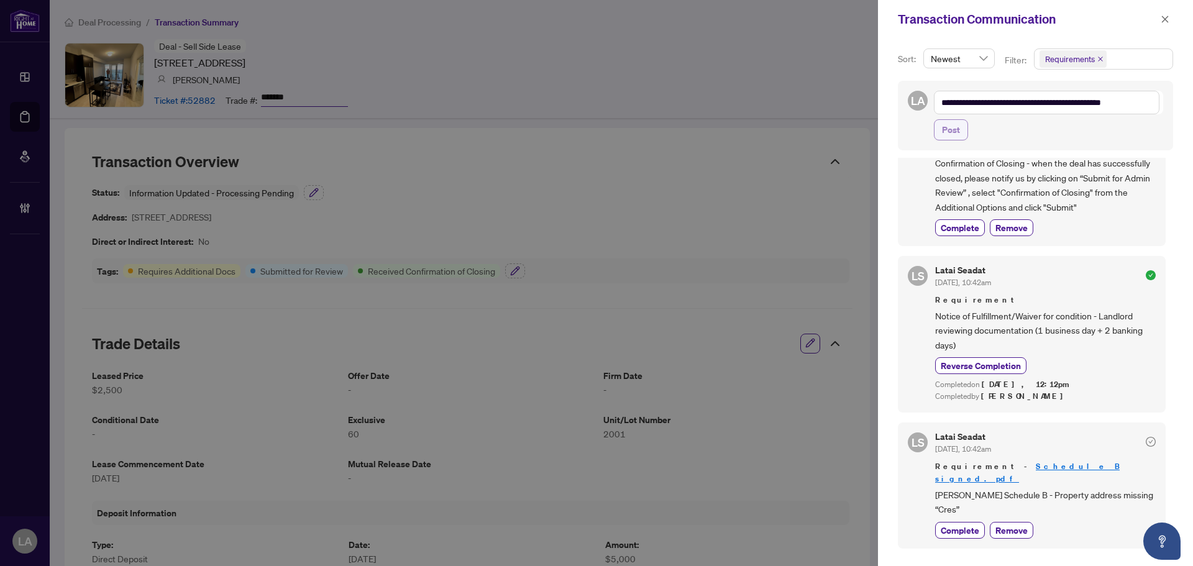
click at [960, 128] on button "Post" at bounding box center [951, 129] width 34 height 21
type textarea "**********"
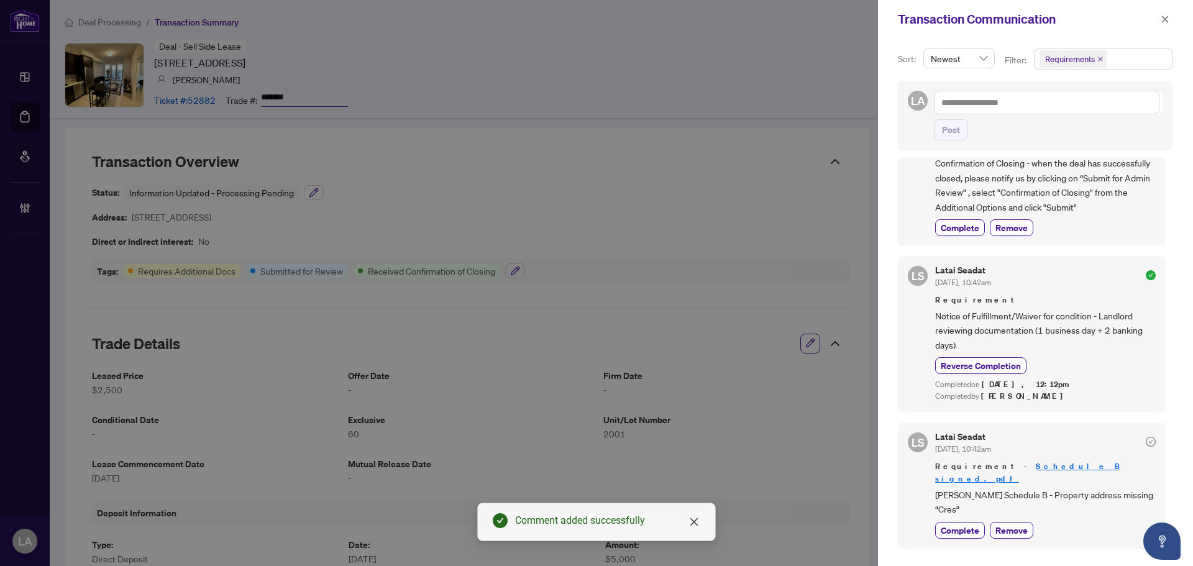
click at [1135, 64] on span "Requirements" at bounding box center [1103, 59] width 138 height 20
click at [1096, 118] on div "Comments" at bounding box center [1102, 110] width 122 height 15
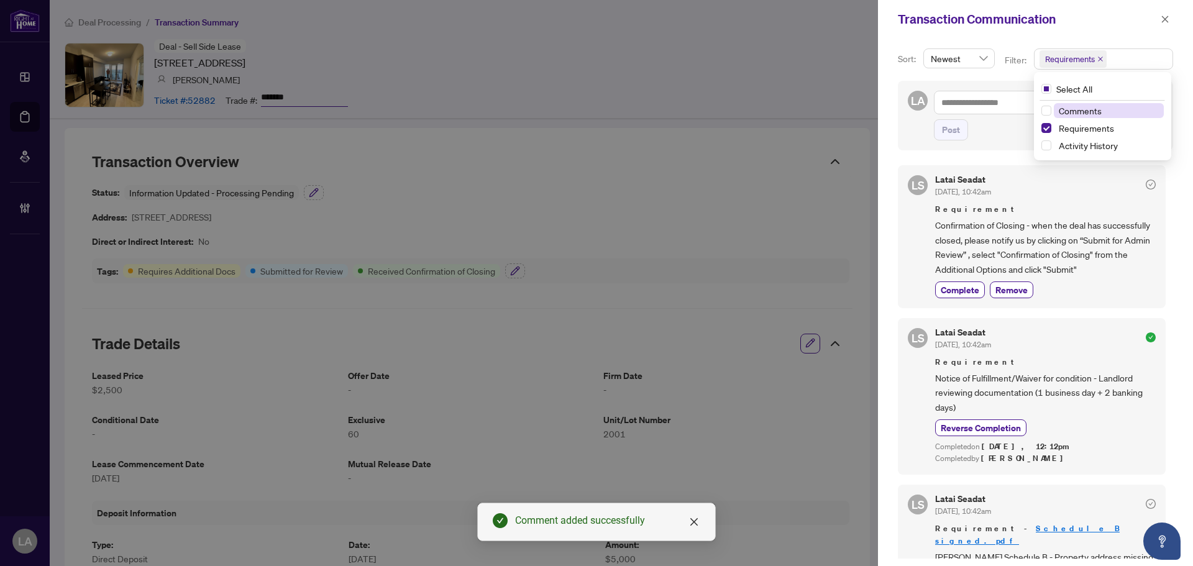
click at [1063, 108] on span "Comments" at bounding box center [1079, 110] width 43 height 11
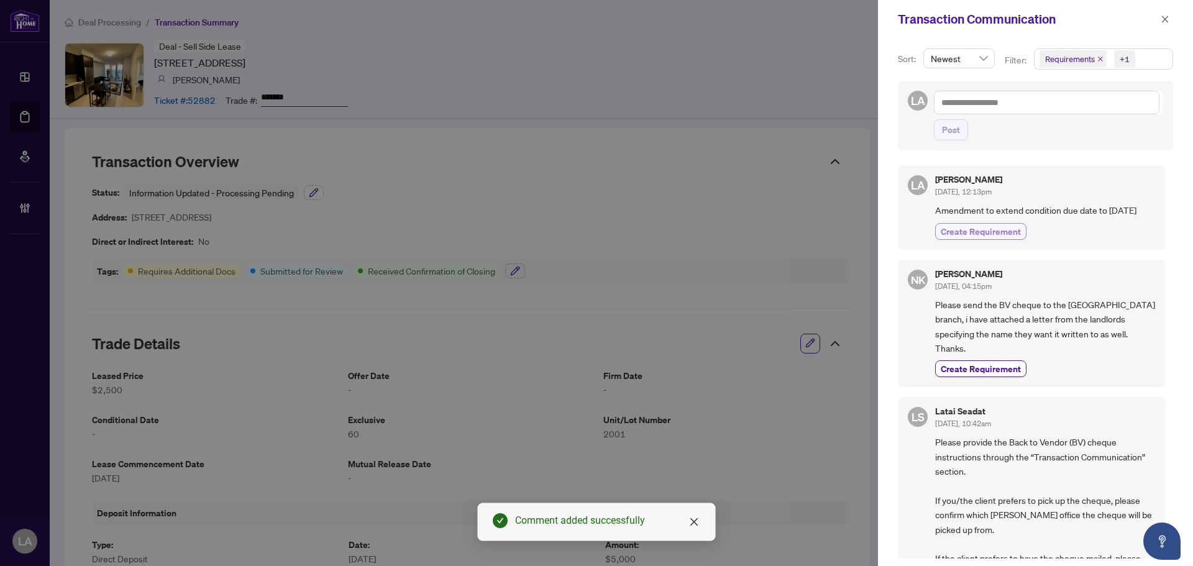
click at [969, 237] on span "Create Requirement" at bounding box center [980, 231] width 80 height 13
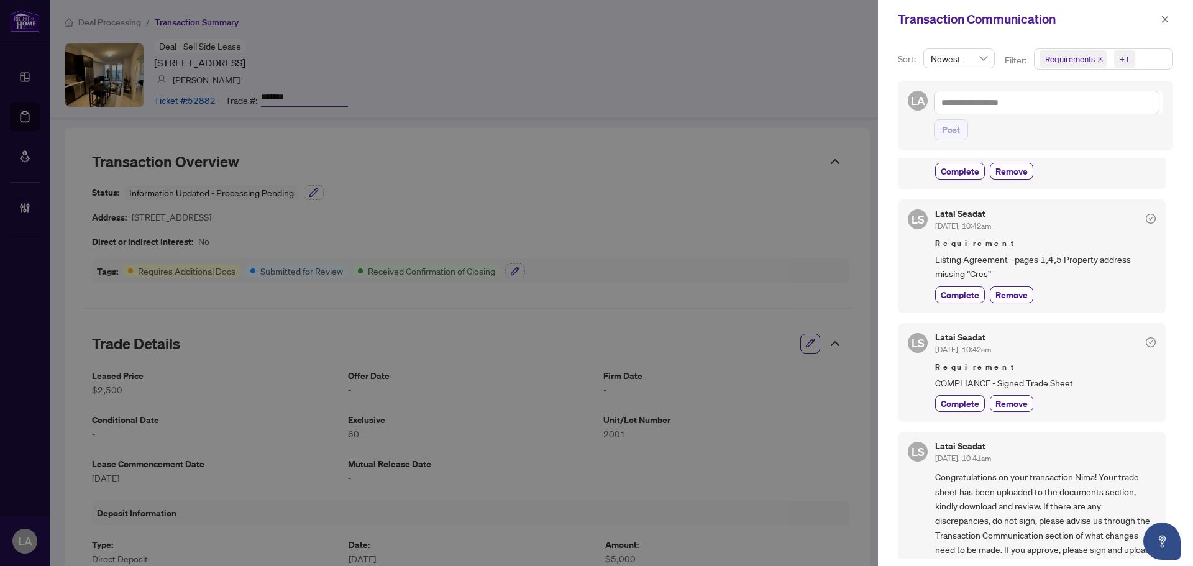
scroll to position [1118, 0]
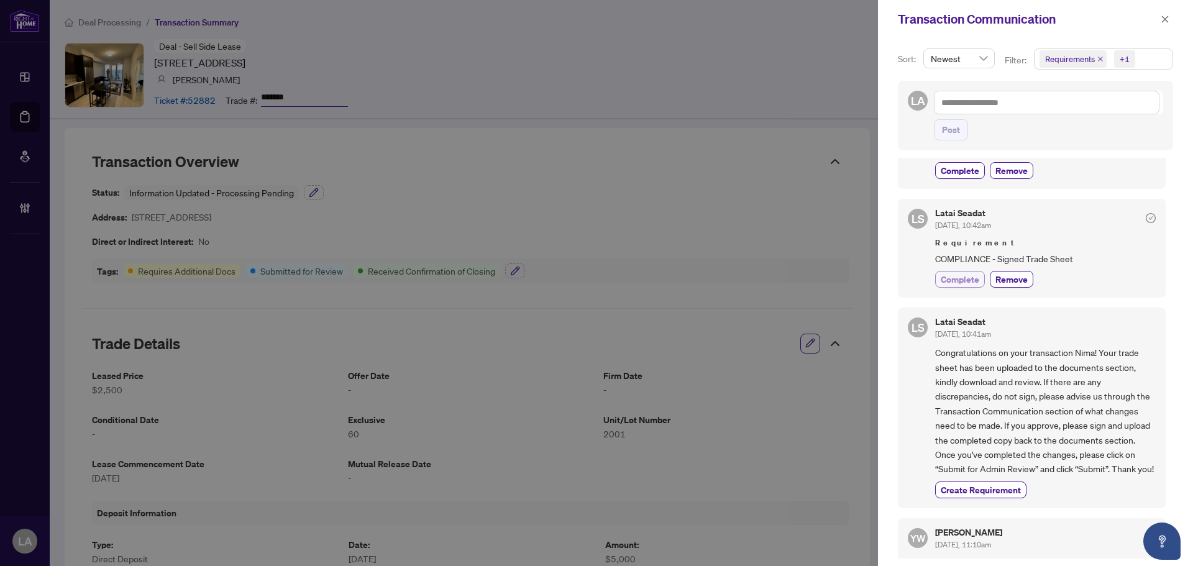
click at [960, 273] on span "Complete" at bounding box center [959, 279] width 39 height 13
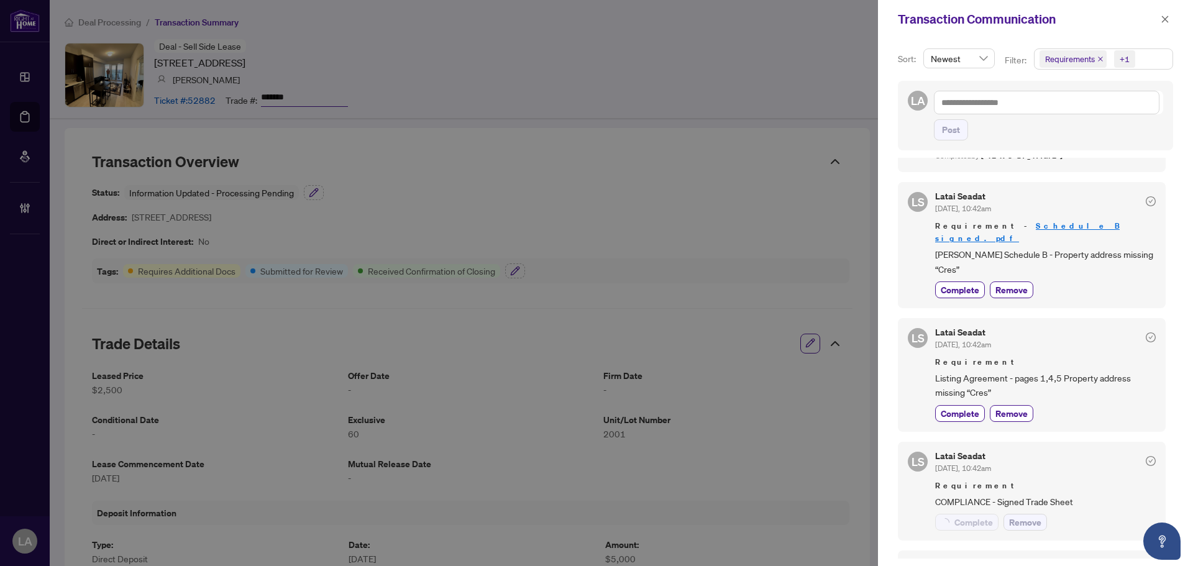
scroll to position [870, 0]
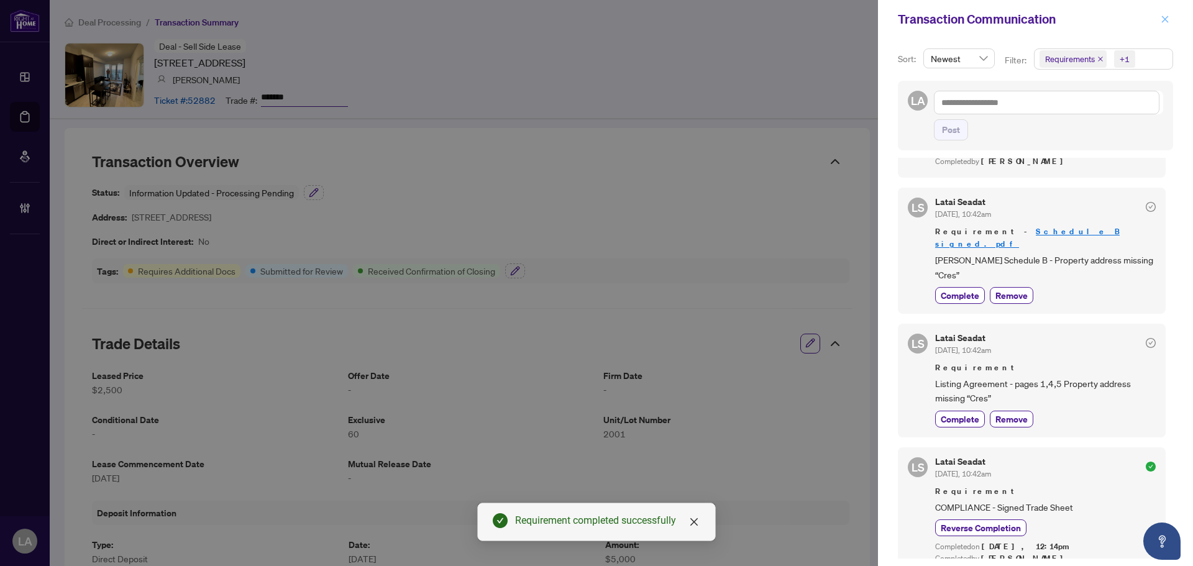
click at [1162, 16] on icon "close" at bounding box center [1164, 19] width 9 height 9
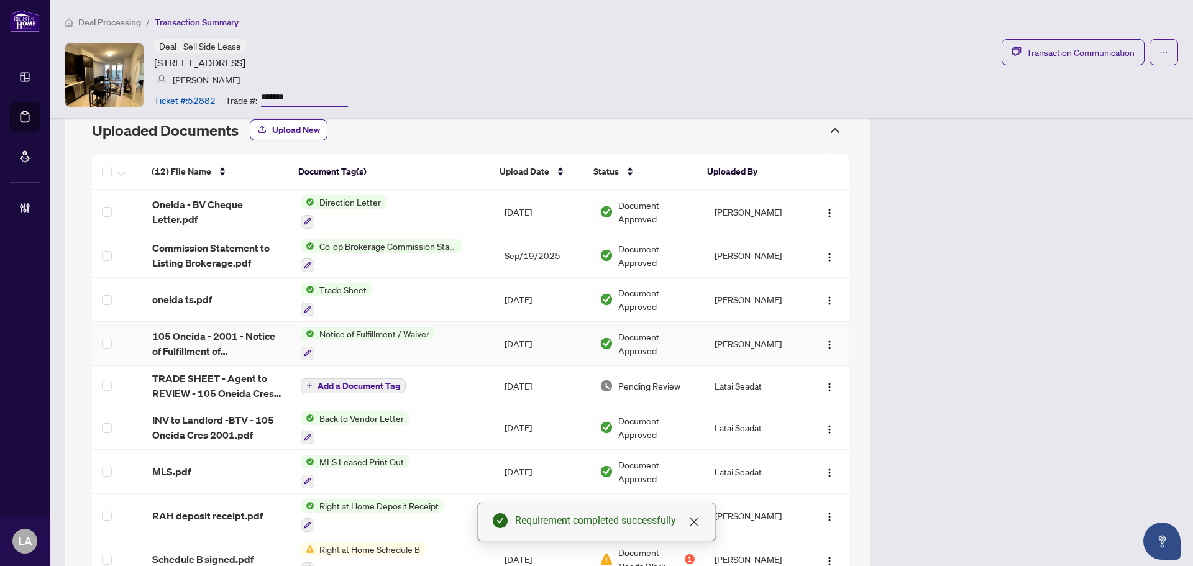
scroll to position [1056, 0]
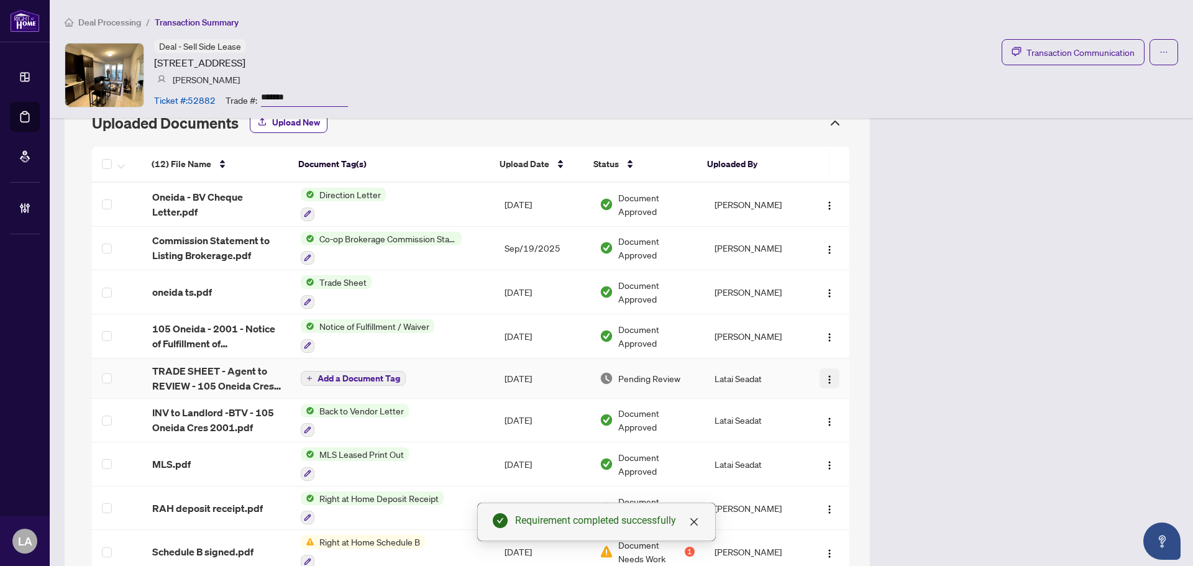
click at [826, 372] on button "button" at bounding box center [829, 378] width 20 height 20
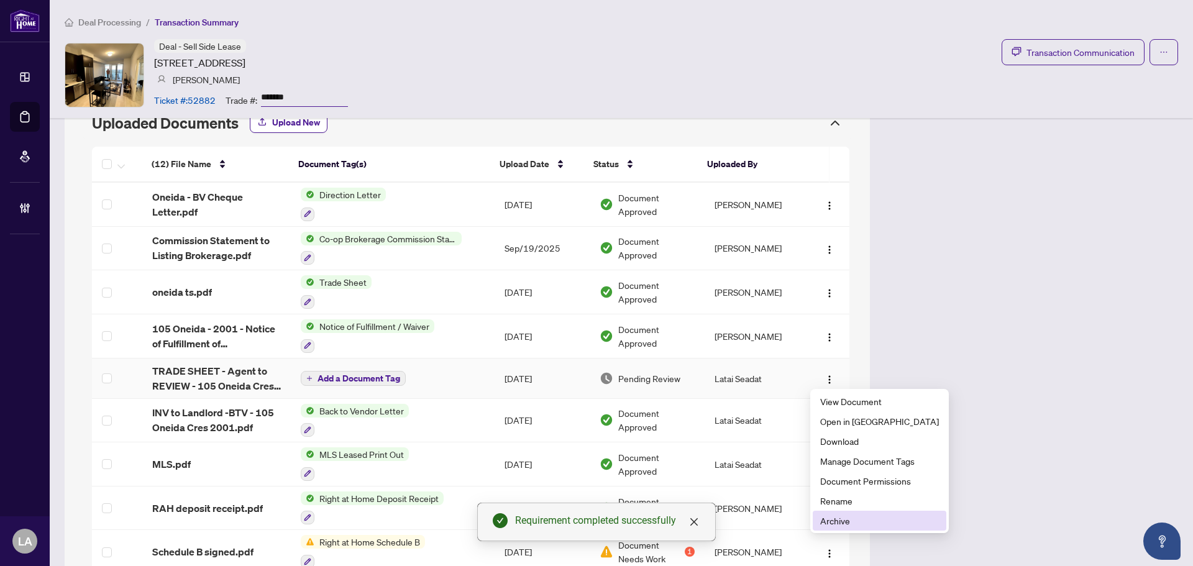
click at [837, 524] on span "Archive" at bounding box center [879, 521] width 119 height 14
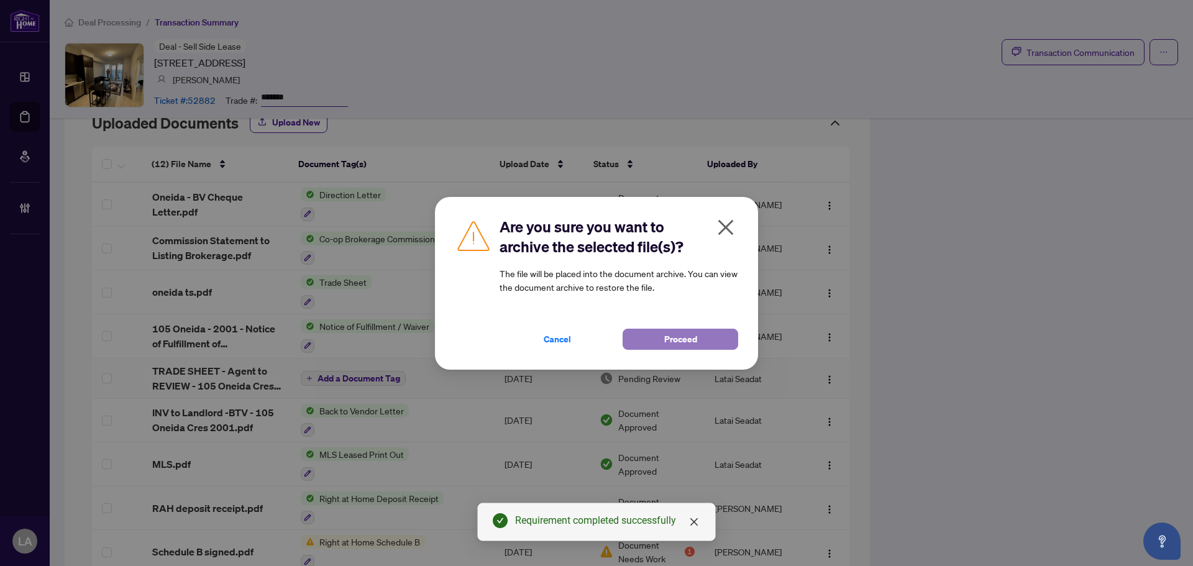
click at [664, 340] on span "Proceed" at bounding box center [680, 339] width 33 height 20
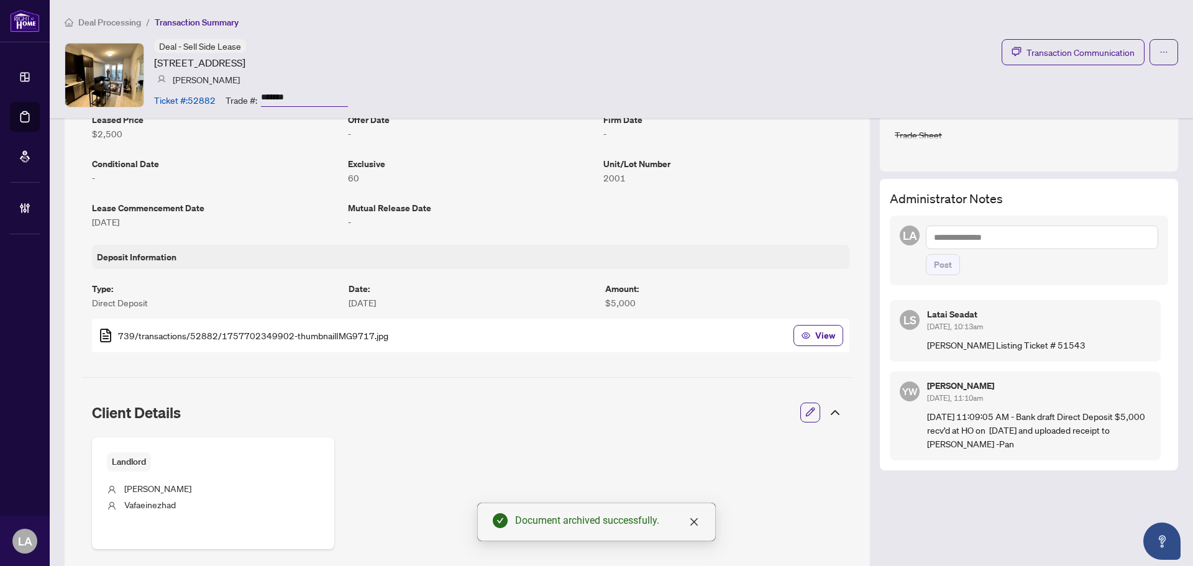
scroll to position [248, 0]
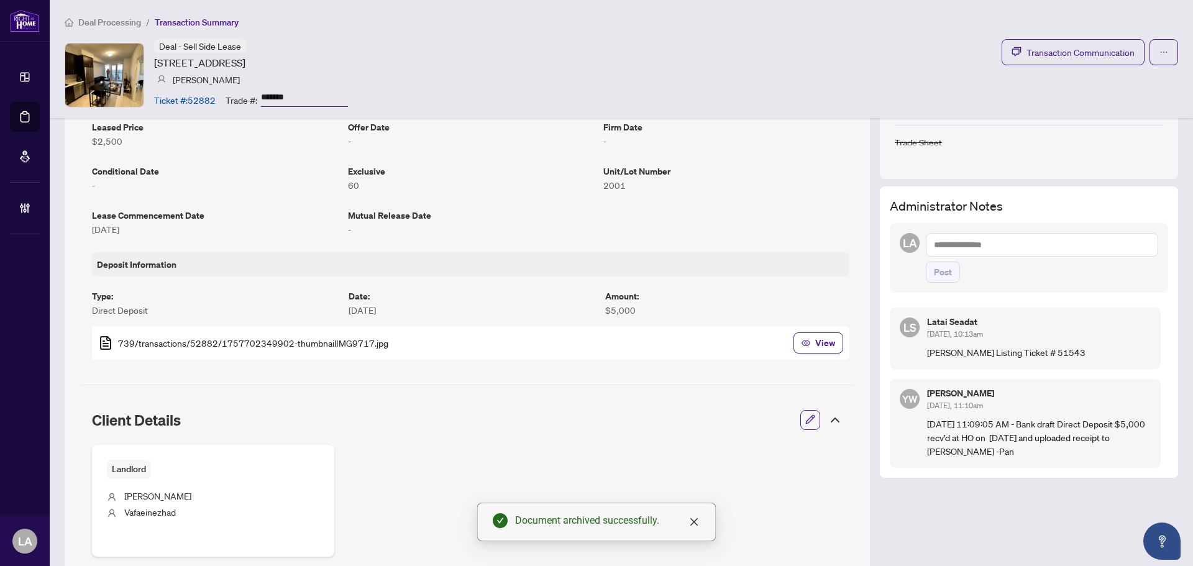
click at [978, 225] on div "LA Post" at bounding box center [1028, 258] width 278 height 70
click at [967, 243] on textarea at bounding box center [1041, 245] width 232 height 24
type textarea "**********"
drag, startPoint x: 922, startPoint y: 276, endPoint x: 938, endPoint y: 272, distance: 16.6
click at [925, 275] on button "Post" at bounding box center [942, 271] width 34 height 21
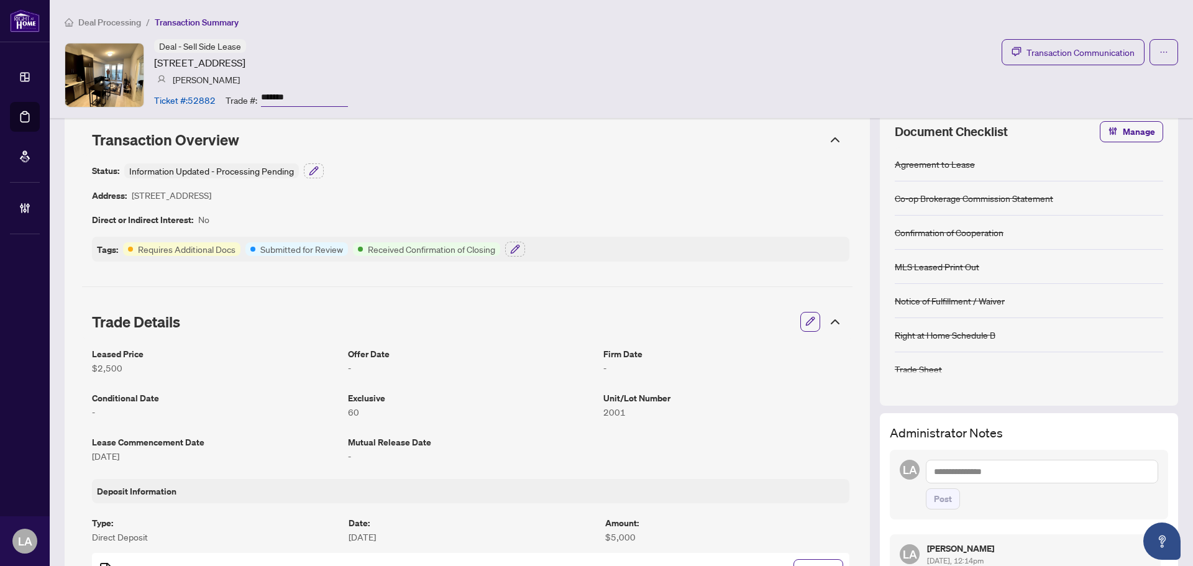
scroll to position [0, 0]
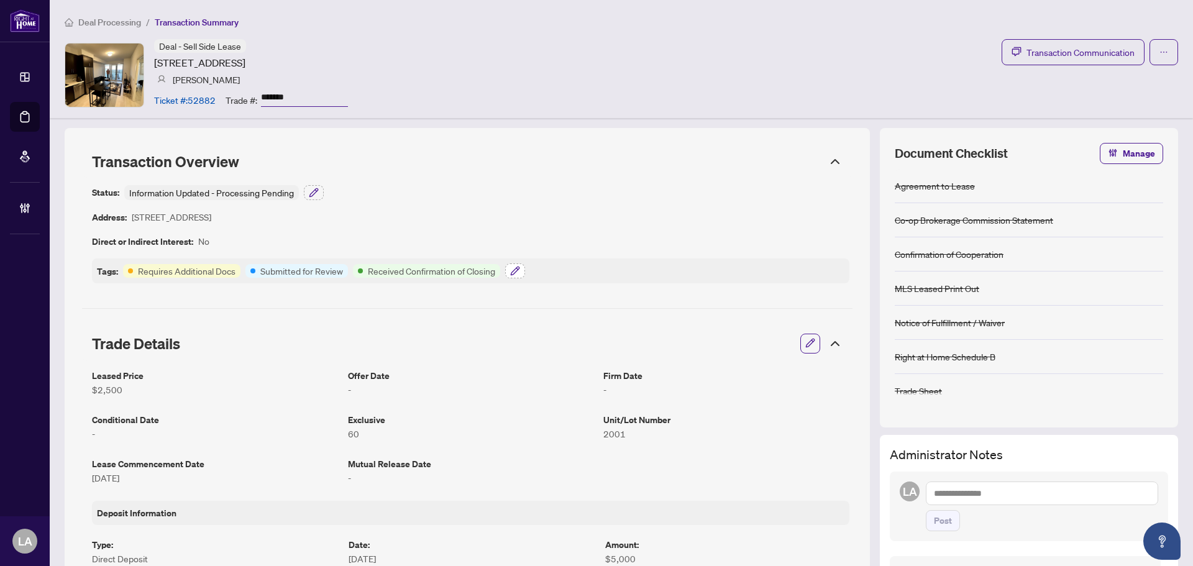
click at [515, 273] on icon "button" at bounding box center [515, 270] width 8 height 8
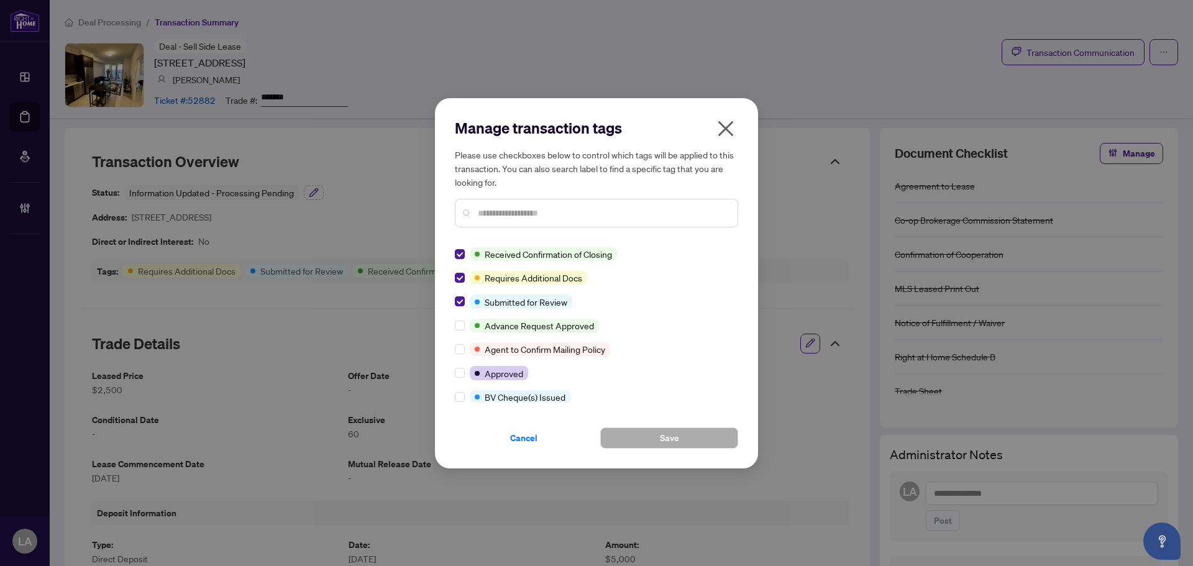
click at [720, 129] on icon "close" at bounding box center [726, 129] width 20 height 20
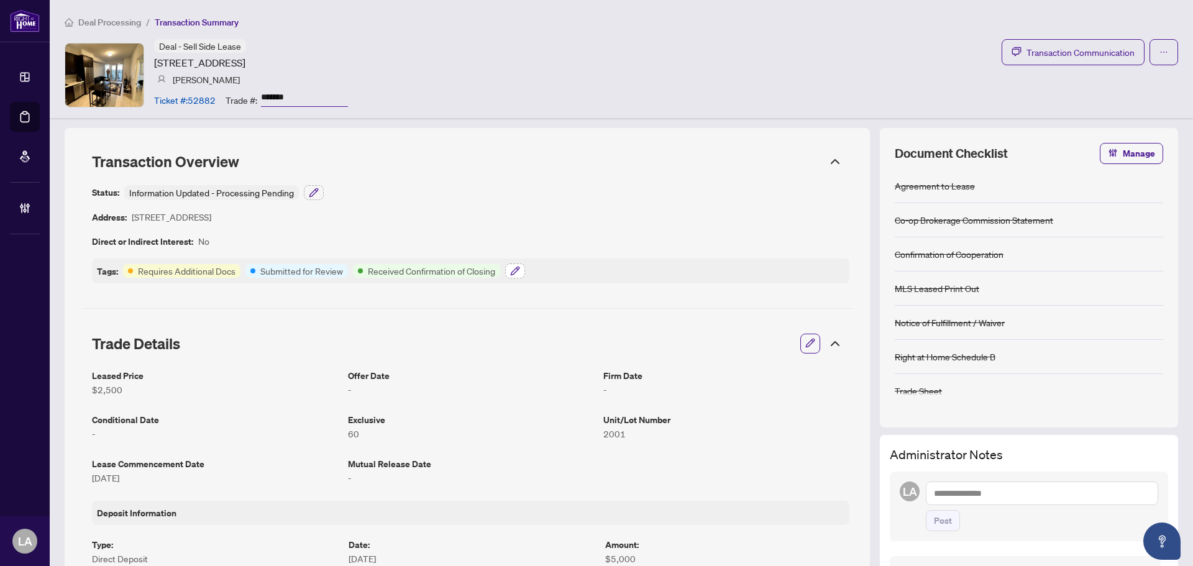
click at [514, 270] on icon "button" at bounding box center [515, 270] width 8 height 8
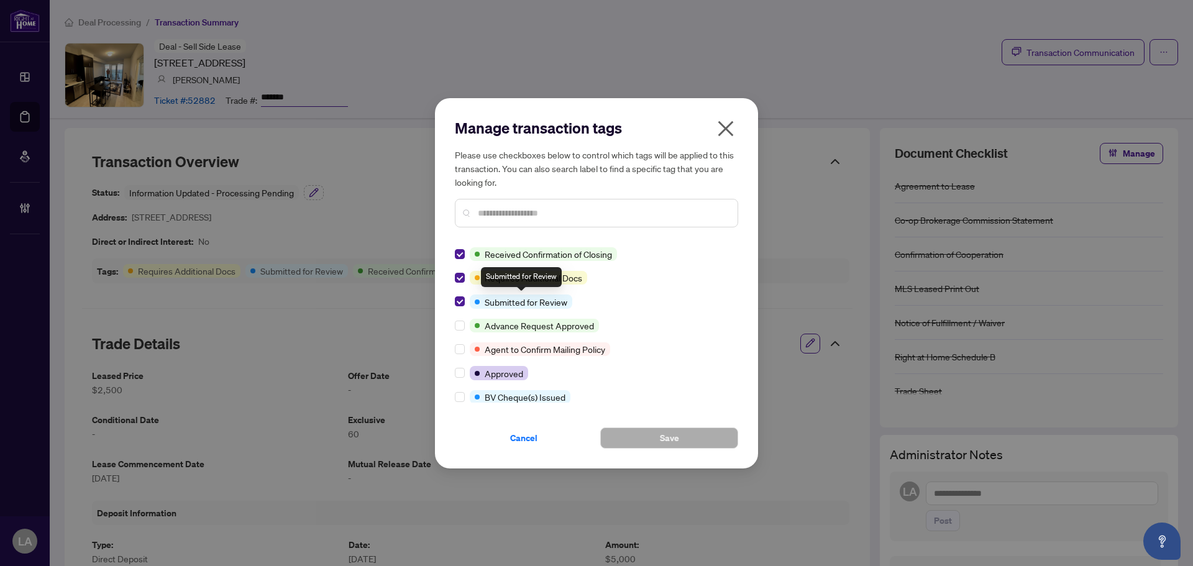
click at [467, 300] on div at bounding box center [462, 301] width 15 height 14
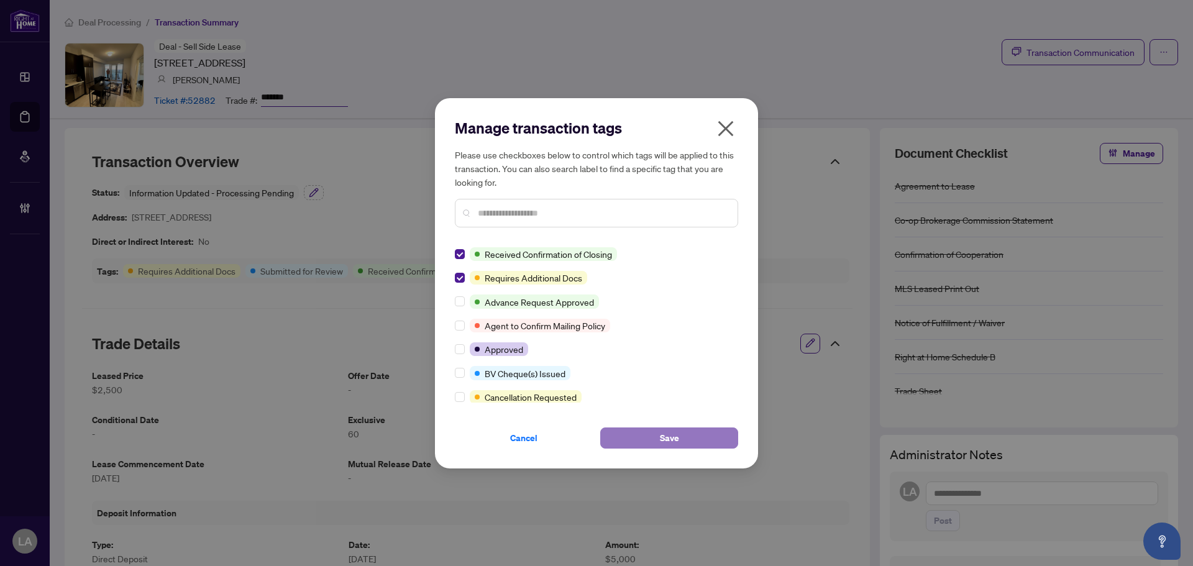
click at [645, 440] on button "Save" at bounding box center [669, 437] width 138 height 21
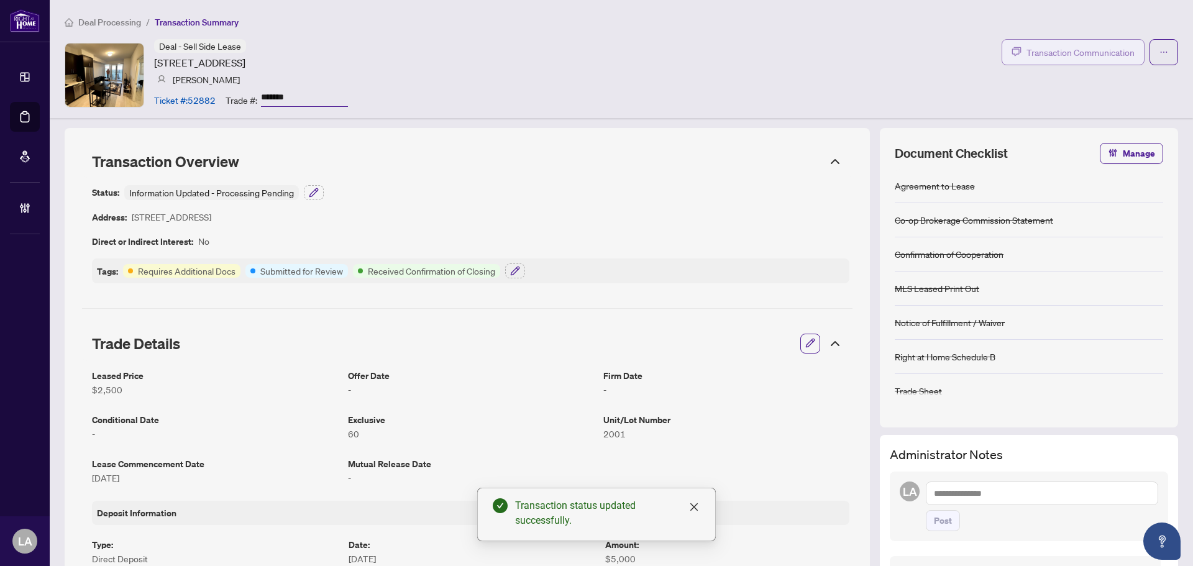
click at [1046, 50] on span "Transaction Communication" at bounding box center [1080, 52] width 108 height 14
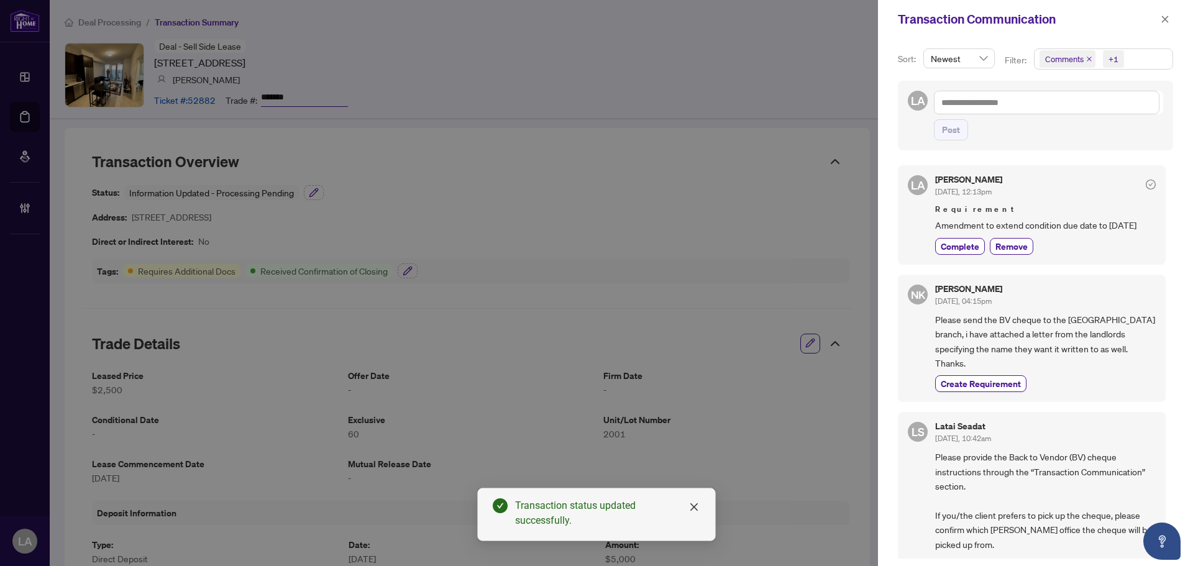
click at [1071, 68] on div "Comments" at bounding box center [1065, 59] width 63 height 20
drag, startPoint x: 1091, startPoint y: 114, endPoint x: 1075, endPoint y: 135, distance: 26.1
click at [1089, 118] on div "Comments" at bounding box center [1102, 110] width 122 height 15
drag, startPoint x: 1110, startPoint y: 111, endPoint x: 1107, endPoint y: 134, distance: 22.6
click at [1111, 111] on span "Comments" at bounding box center [1108, 110] width 110 height 15
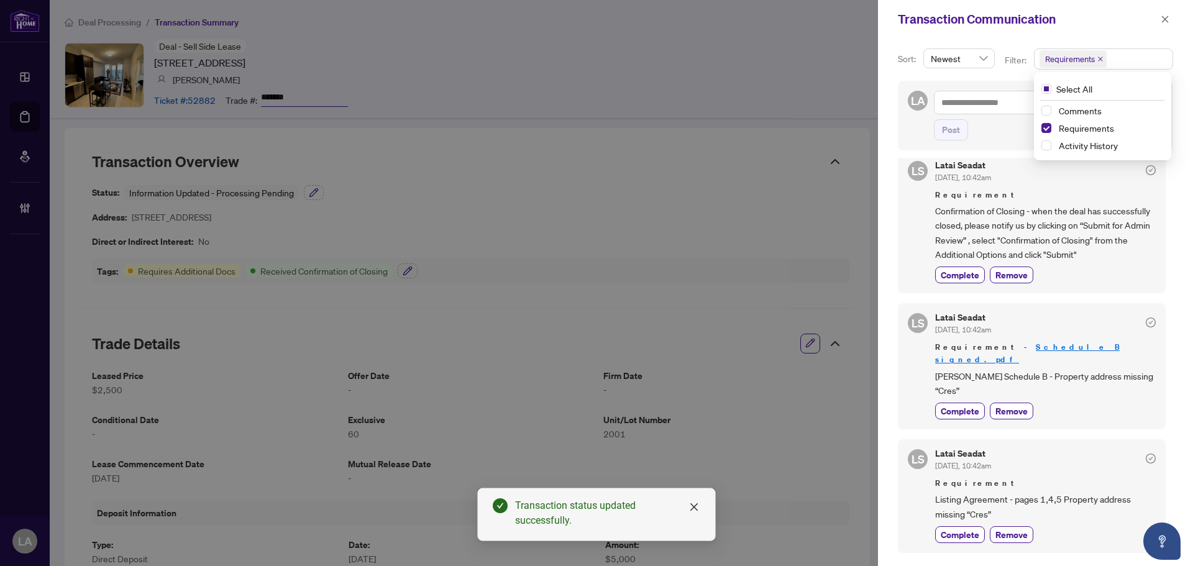
scroll to position [124, 0]
click at [956, 278] on span "Complete" at bounding box center [959, 274] width 39 height 13
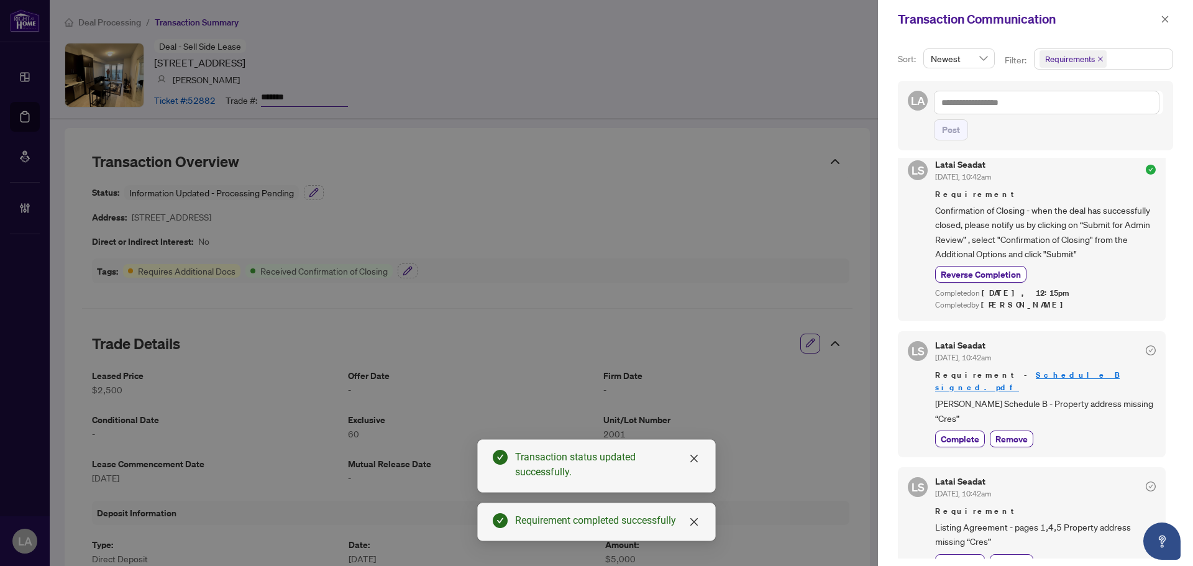
drag, startPoint x: 1165, startPoint y: 25, endPoint x: 1157, endPoint y: 30, distance: 9.2
click at [1167, 24] on span "button" at bounding box center [1164, 19] width 9 height 20
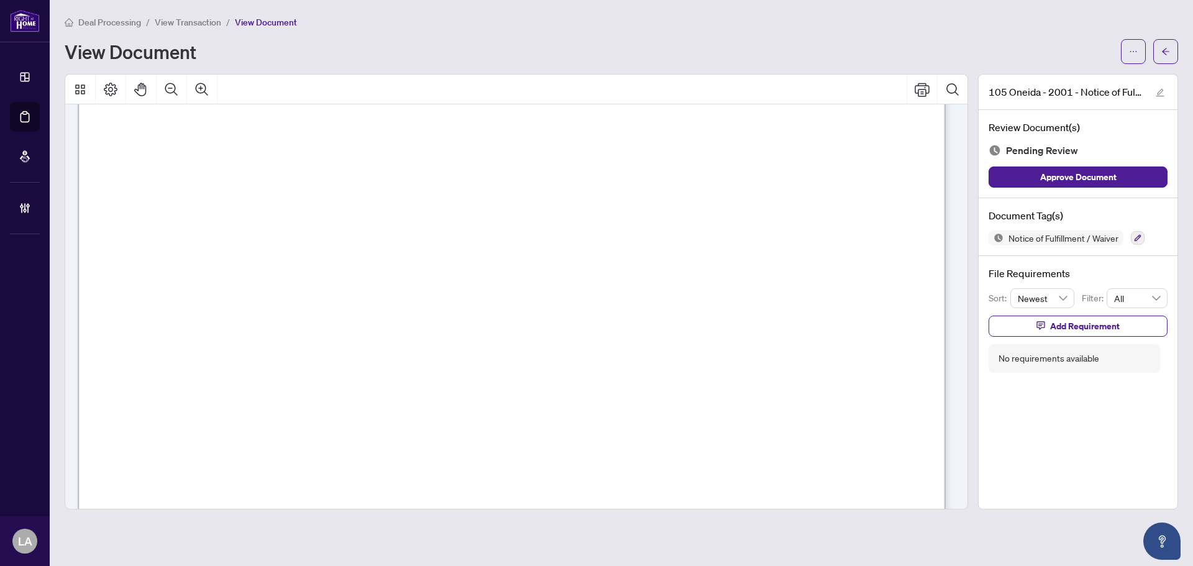
scroll to position [247, 0]
drag, startPoint x: 499, startPoint y: 296, endPoint x: 333, endPoint y: 302, distance: 166.0
click at [187, 22] on span "View Transaction" at bounding box center [188, 22] width 66 height 11
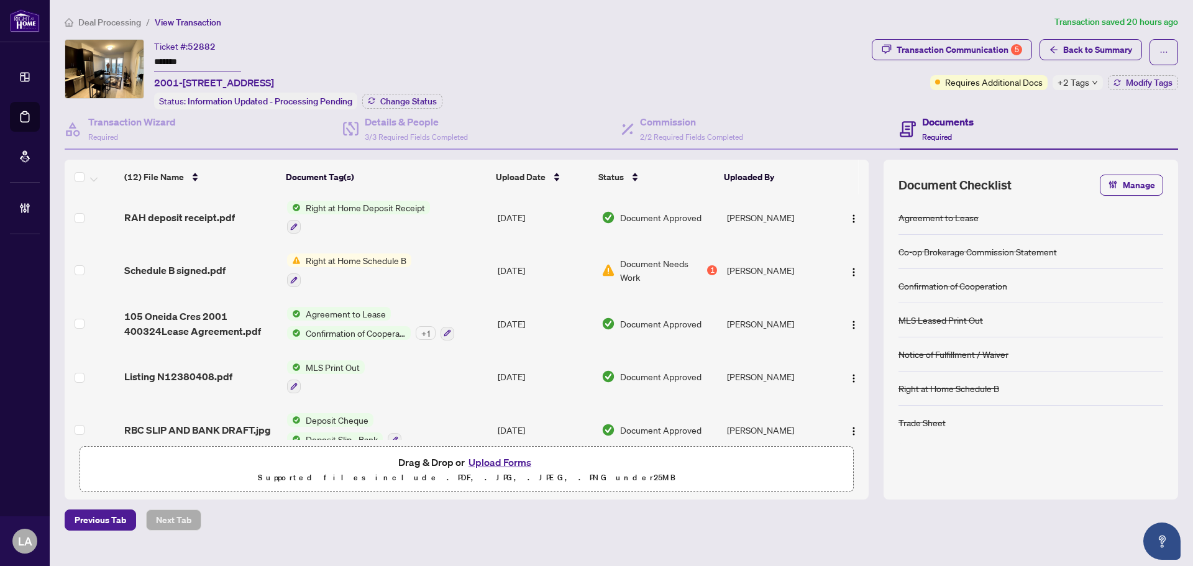
scroll to position [391, 0]
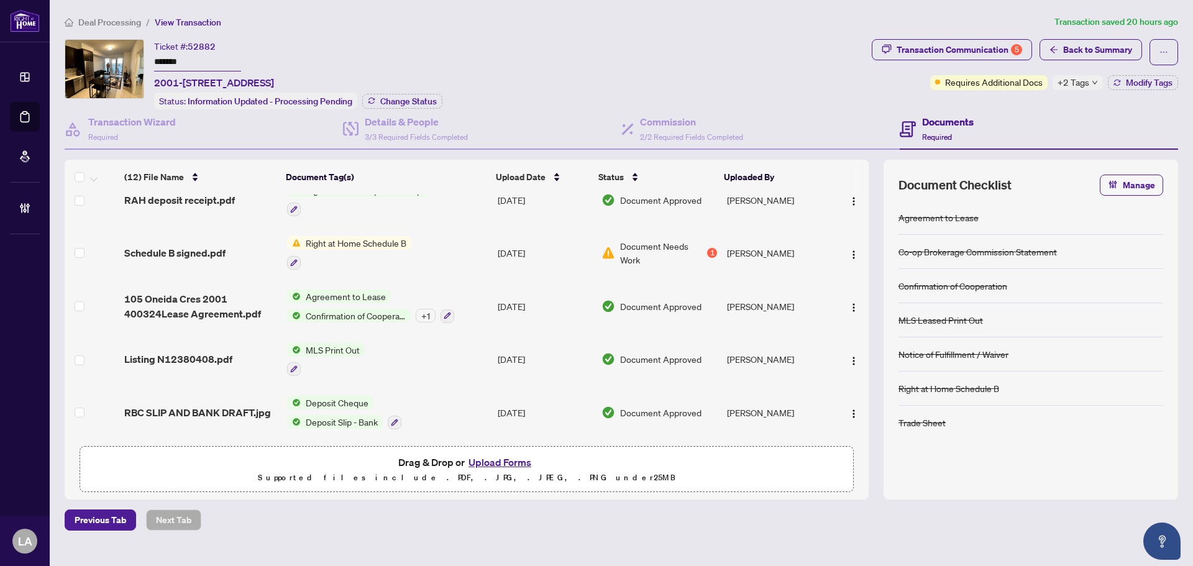
click at [245, 317] on td "105 Oneida Cres 2001 400324Lease Agreement.pdf" at bounding box center [200, 306] width 163 height 53
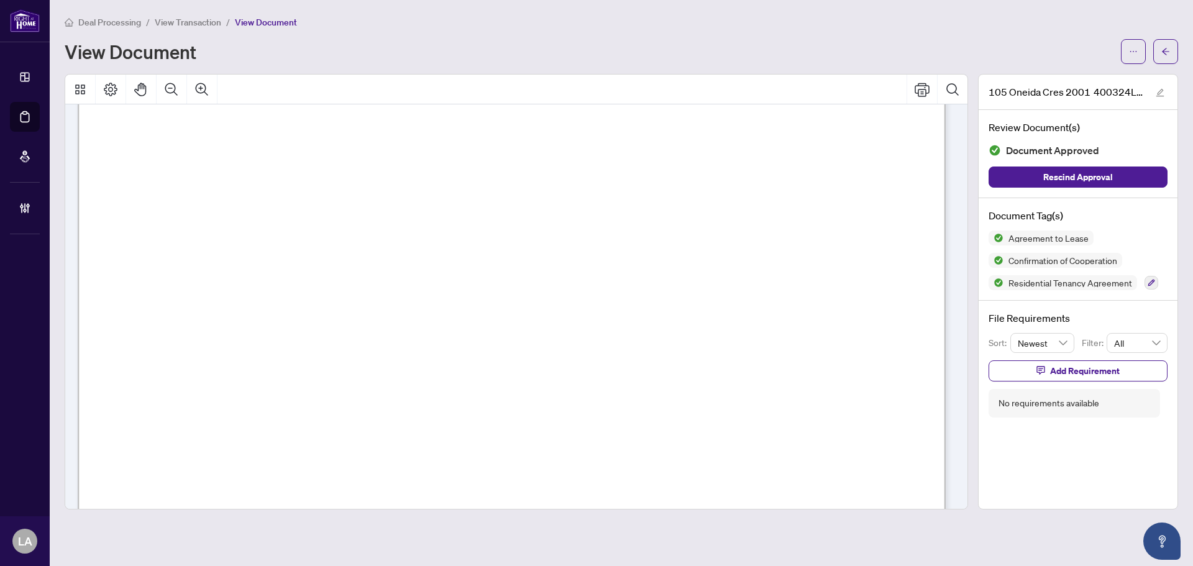
scroll to position [2360, 0]
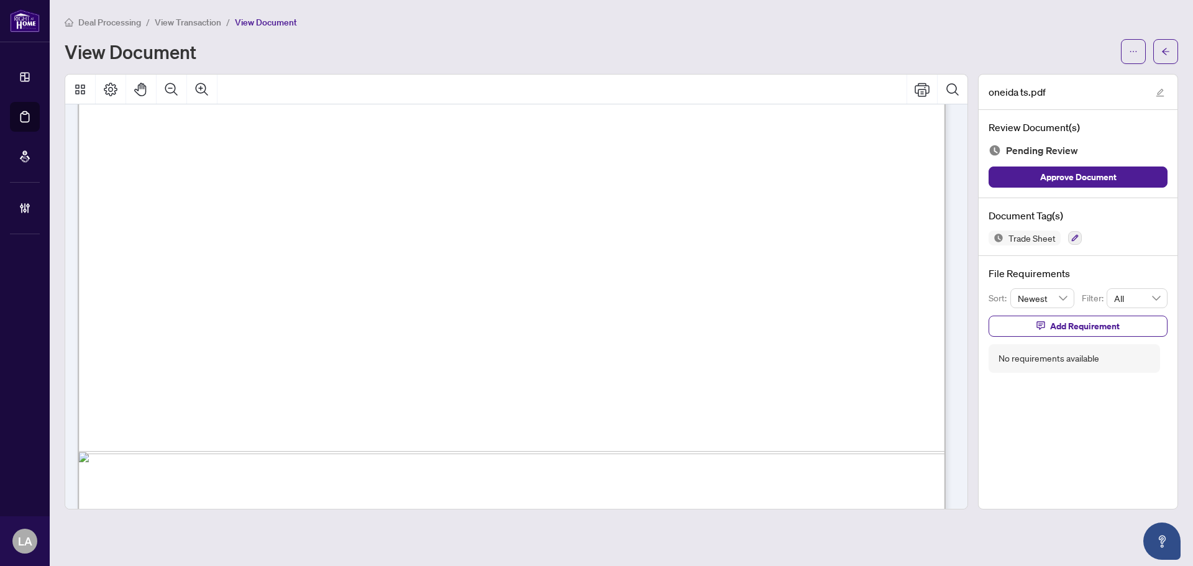
scroll to position [621, 0]
click at [1074, 235] on icon "button" at bounding box center [1074, 238] width 7 height 7
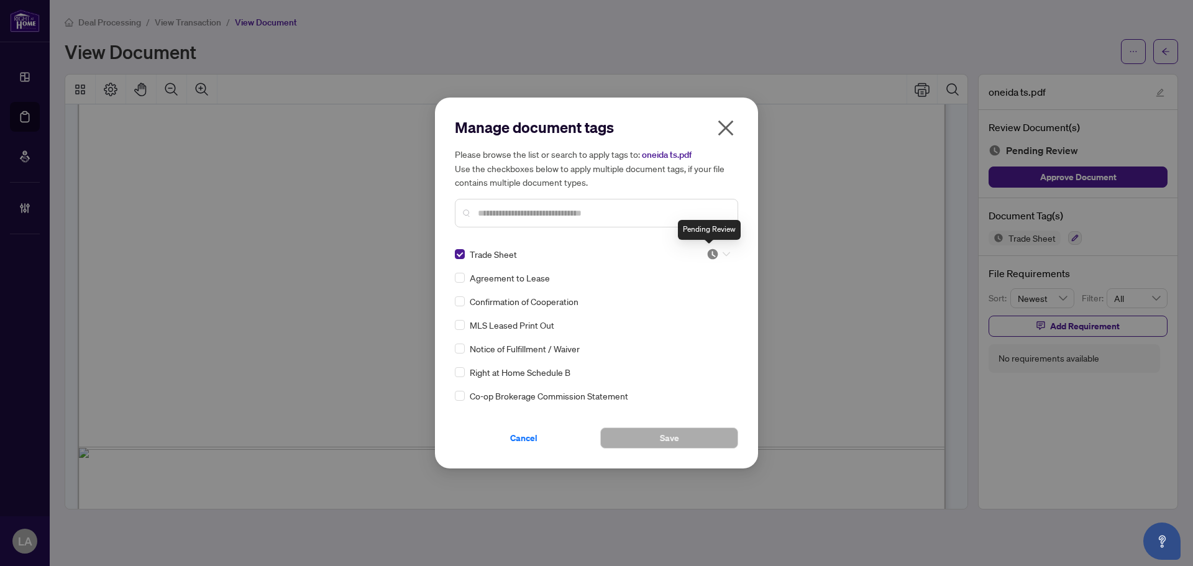
click at [712, 258] on img at bounding box center [712, 254] width 12 height 12
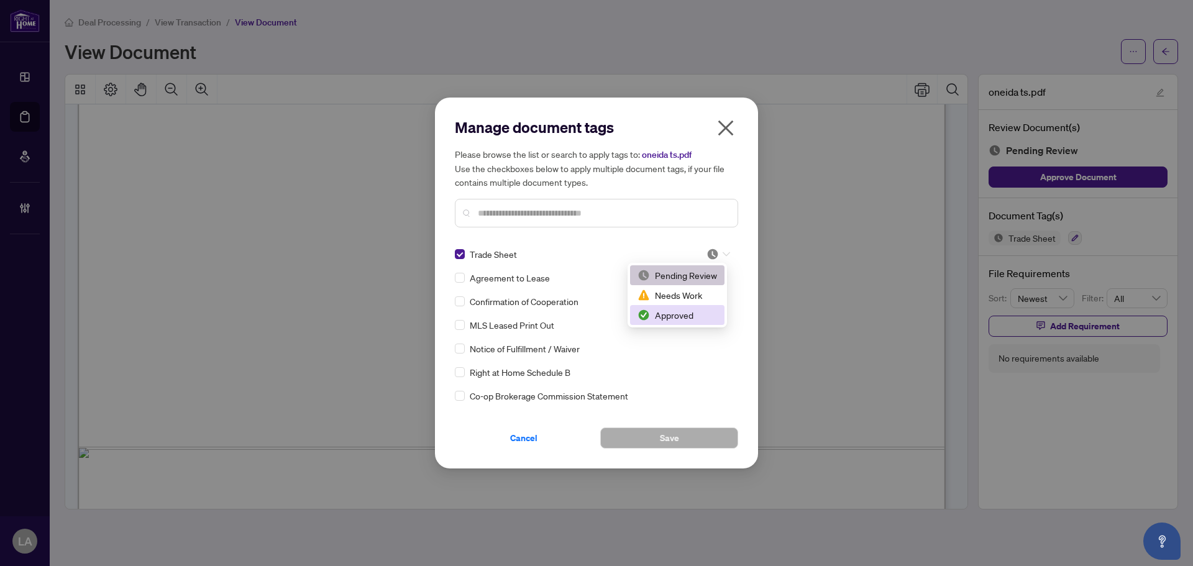
drag, startPoint x: 670, startPoint y: 316, endPoint x: 663, endPoint y: 342, distance: 27.7
click at [670, 316] on div "Approved" at bounding box center [677, 315] width 80 height 14
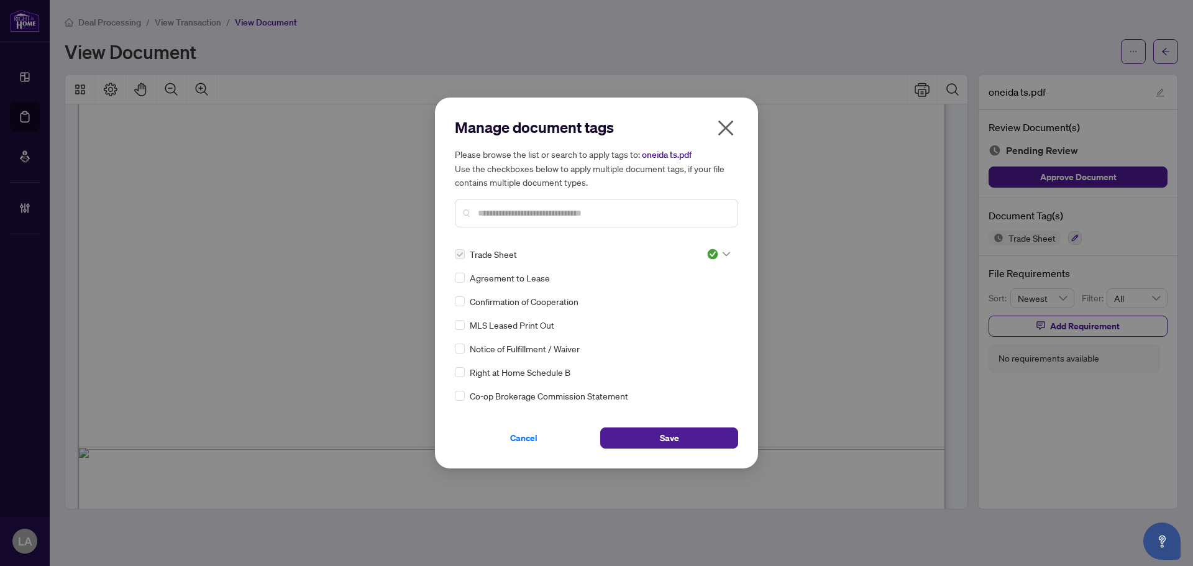
drag, startPoint x: 662, startPoint y: 439, endPoint x: 663, endPoint y: 424, distance: 14.3
click at [661, 439] on span "Save" at bounding box center [669, 438] width 19 height 20
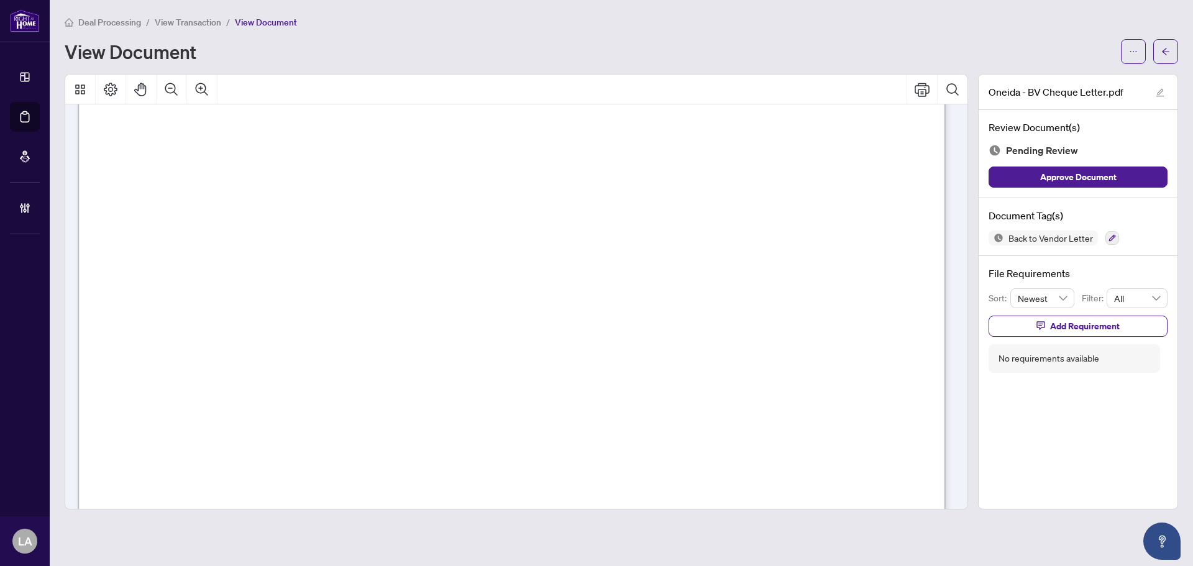
scroll to position [559, 0]
click at [1106, 243] on button "button" at bounding box center [1112, 238] width 14 height 14
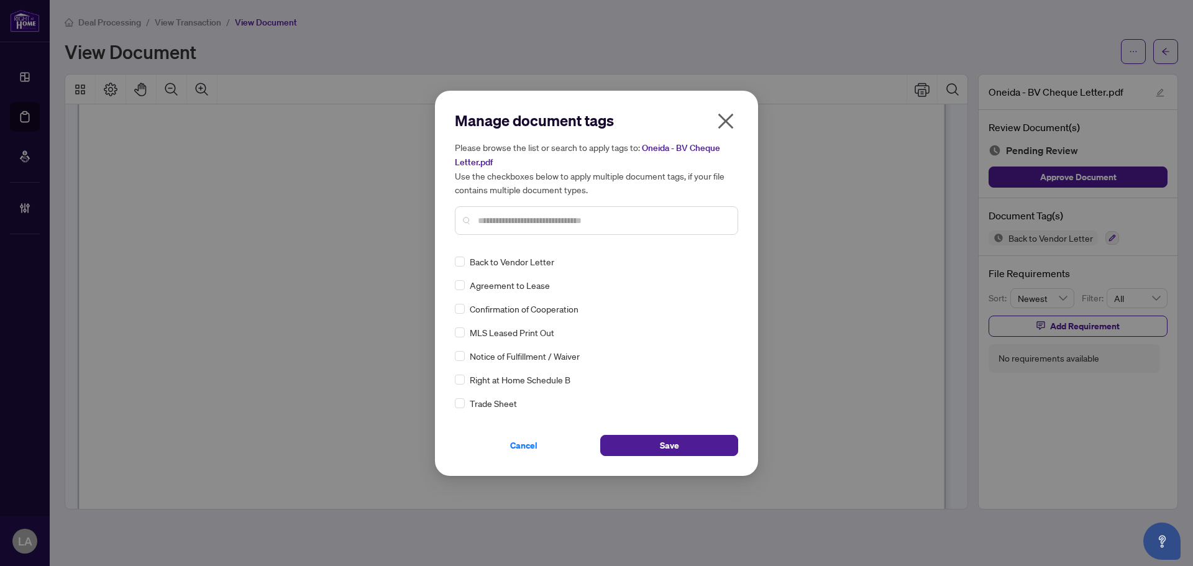
click at [489, 220] on input "text" at bounding box center [603, 221] width 250 height 14
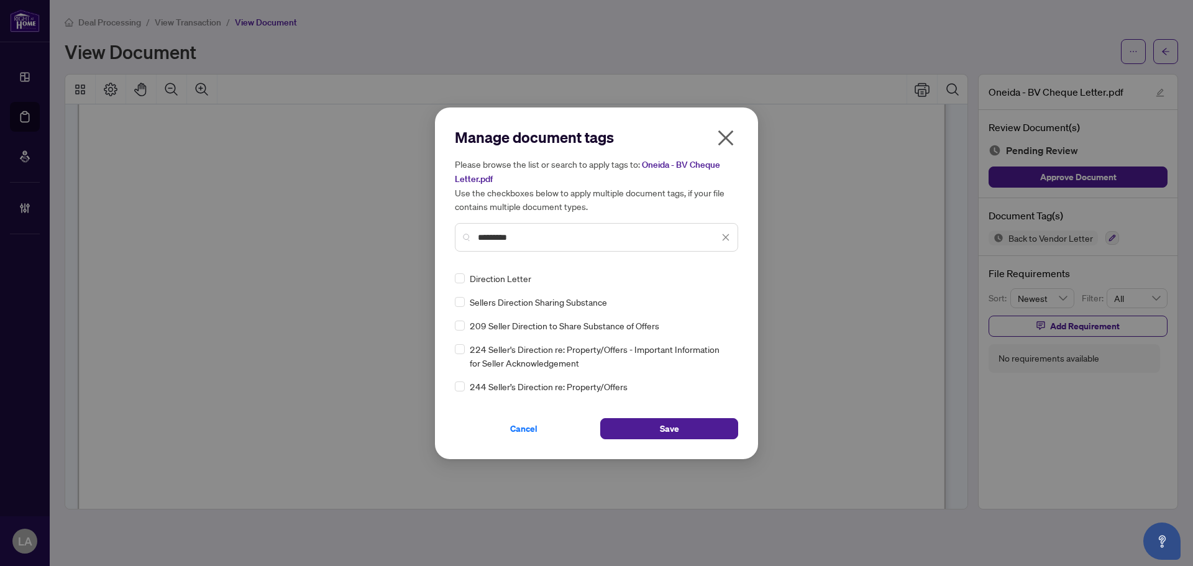
type input "*********"
click at [465, 278] on div "Direction Letter" at bounding box center [593, 278] width 276 height 14
click at [712, 284] on input "search" at bounding box center [712, 278] width 12 height 19
click at [682, 335] on div "Approved" at bounding box center [681, 339] width 80 height 14
click at [666, 418] on button "Save" at bounding box center [669, 428] width 138 height 21
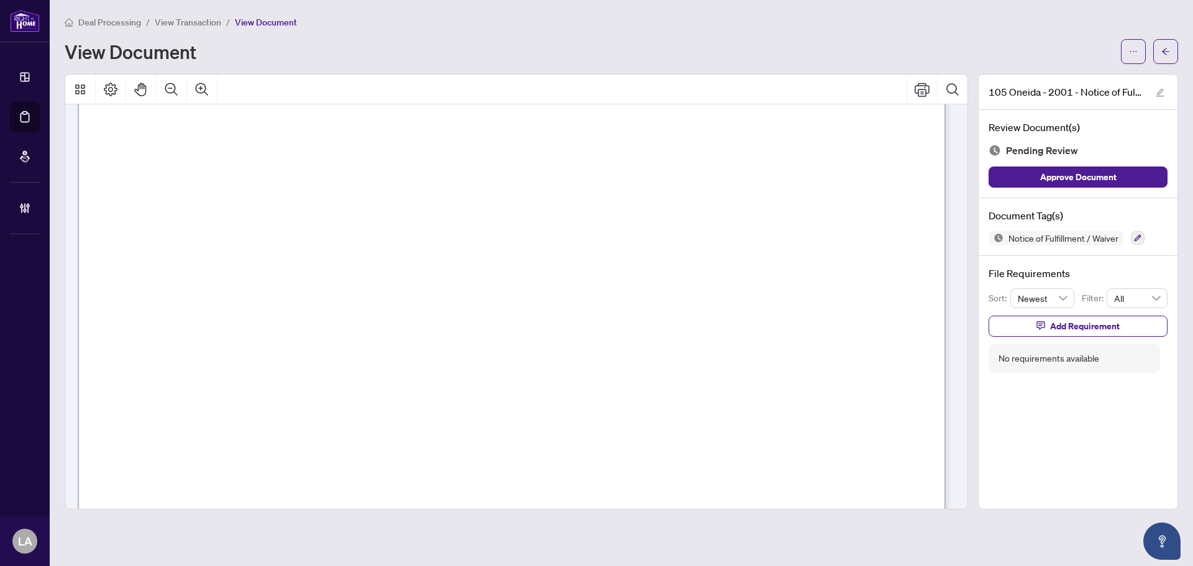
scroll to position [248, 0]
drag, startPoint x: 498, startPoint y: 356, endPoint x: 489, endPoint y: 336, distance: 21.7
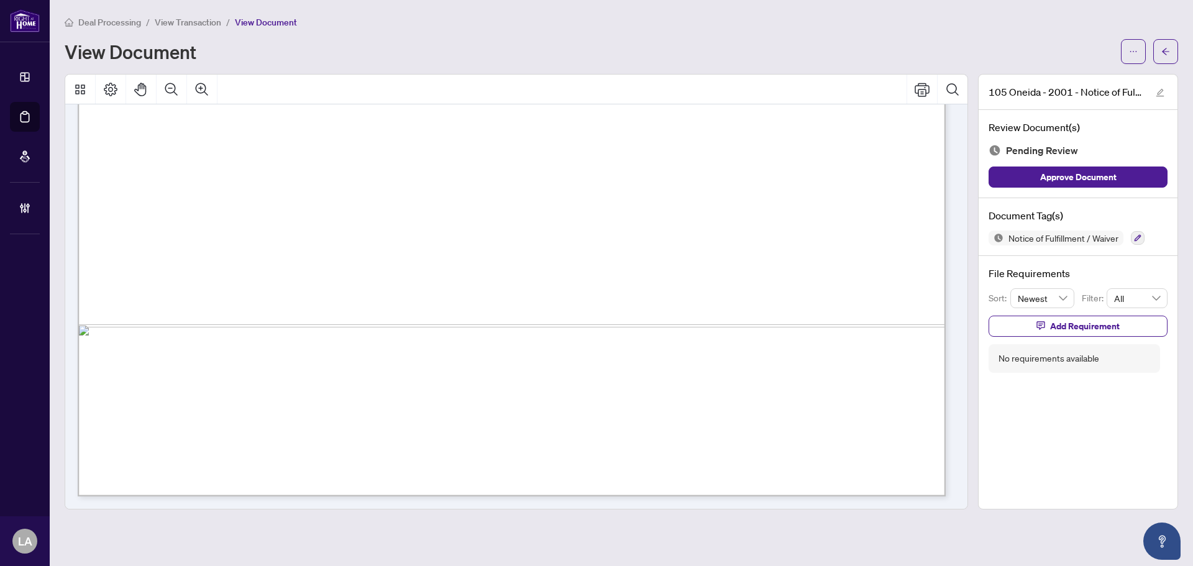
click at [1134, 245] on div "Document Tag(s) Notice of Fulfillment / Waiver" at bounding box center [1077, 227] width 199 height 58
click at [1137, 237] on icon "button" at bounding box center [1137, 238] width 7 height 7
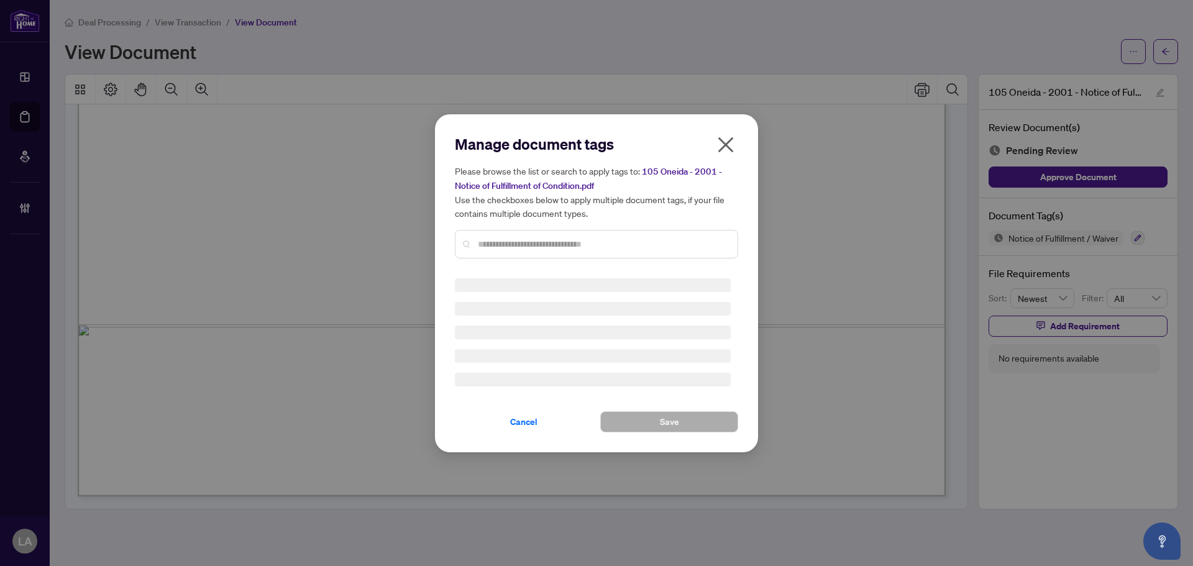
click at [668, 237] on input "text" at bounding box center [603, 244] width 250 height 14
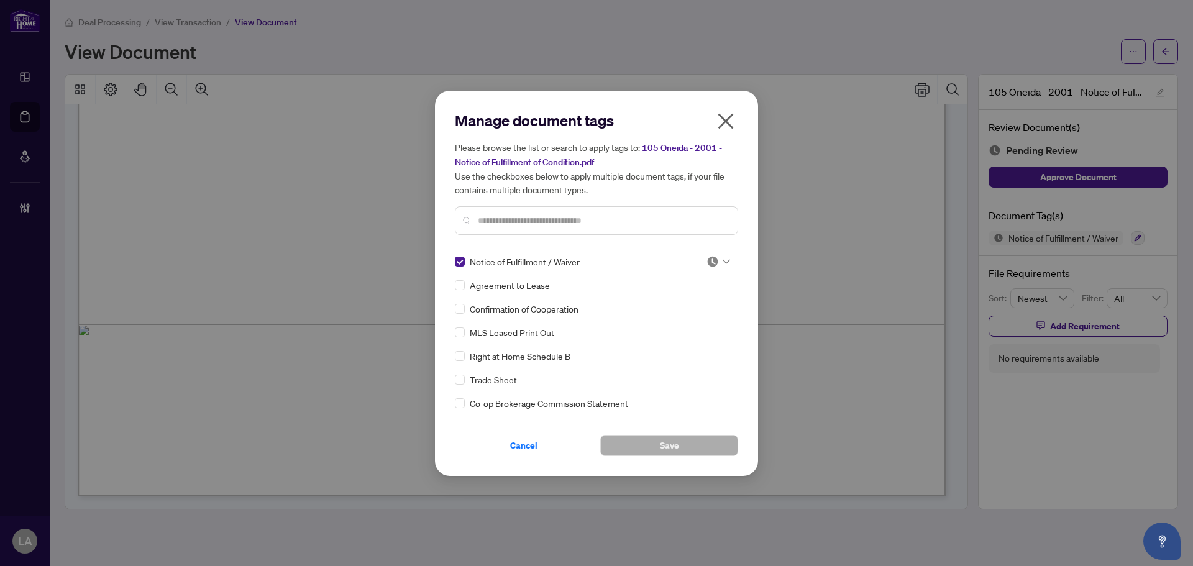
click at [706, 263] on img at bounding box center [712, 261] width 12 height 12
click at [667, 324] on div "Approved" at bounding box center [677, 322] width 80 height 14
click at [645, 458] on div "Manage document tags Please browse the list or search to apply tags to: 105 One…" at bounding box center [596, 283] width 323 height 385
click at [640, 446] on button "Save" at bounding box center [669, 445] width 138 height 21
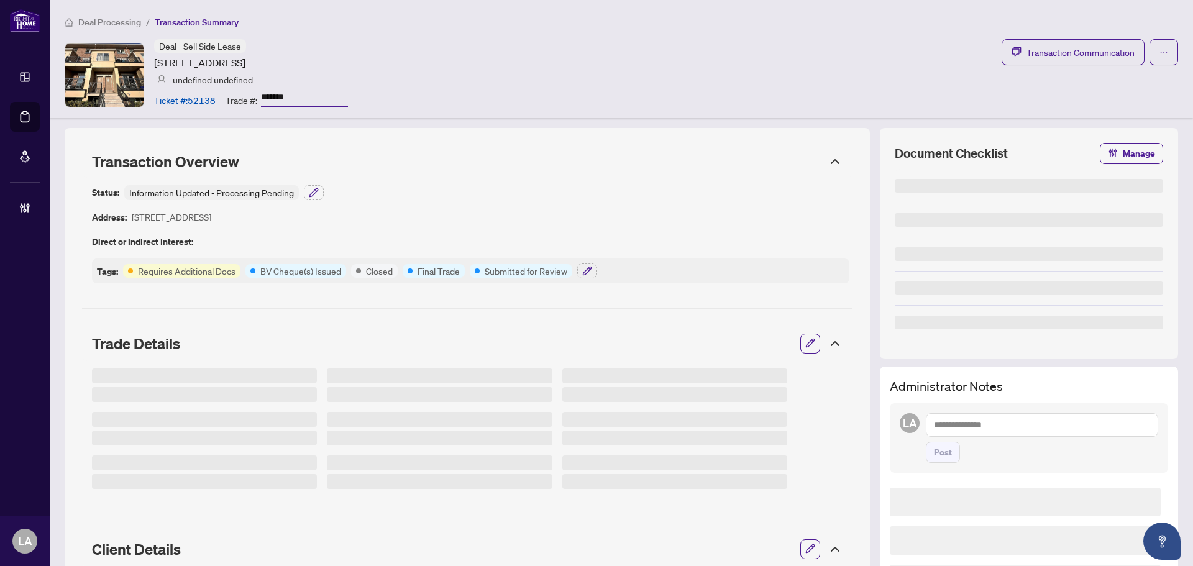
click at [291, 101] on input "*******" at bounding box center [304, 98] width 87 height 18
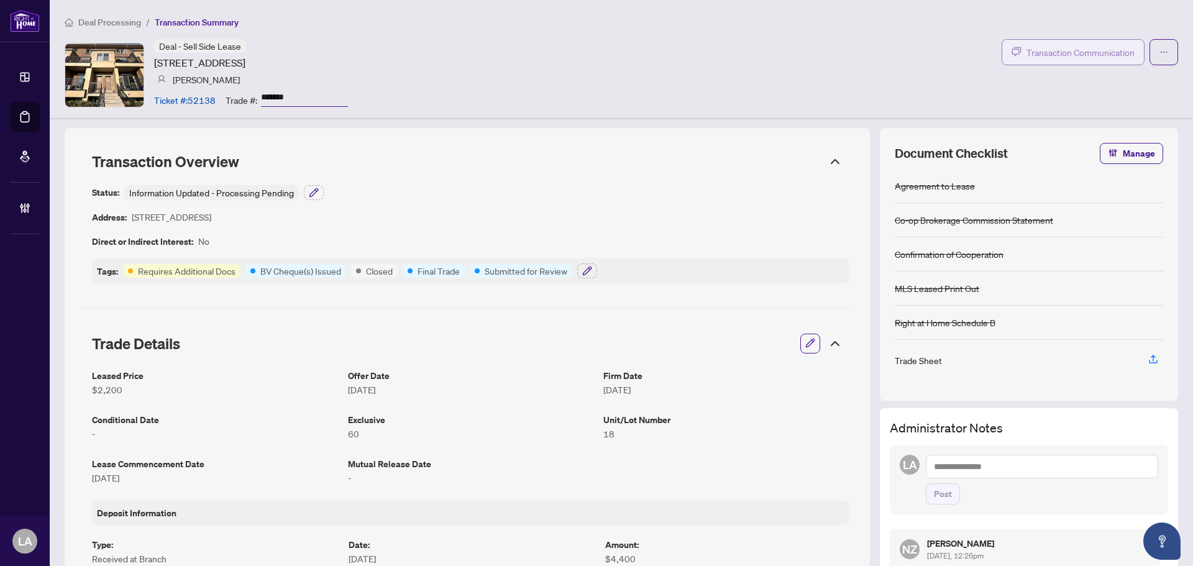
click at [1039, 57] on span "Transaction Communication" at bounding box center [1080, 52] width 108 height 14
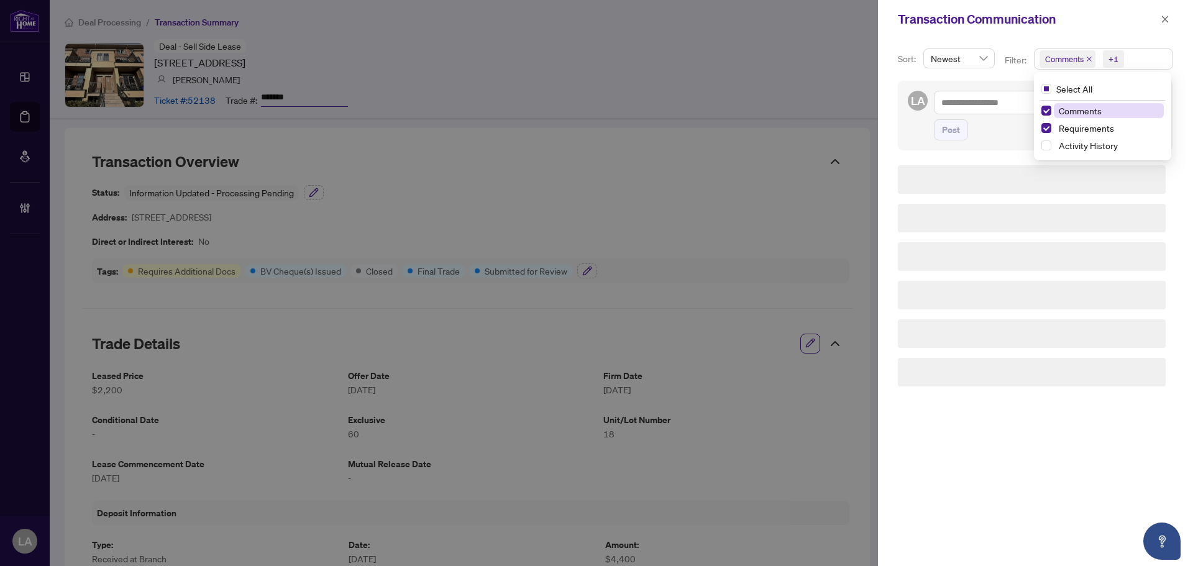
click at [1083, 60] on span "Comments" at bounding box center [1067, 58] width 56 height 17
click at [1087, 109] on span "Comments" at bounding box center [1079, 110] width 43 height 11
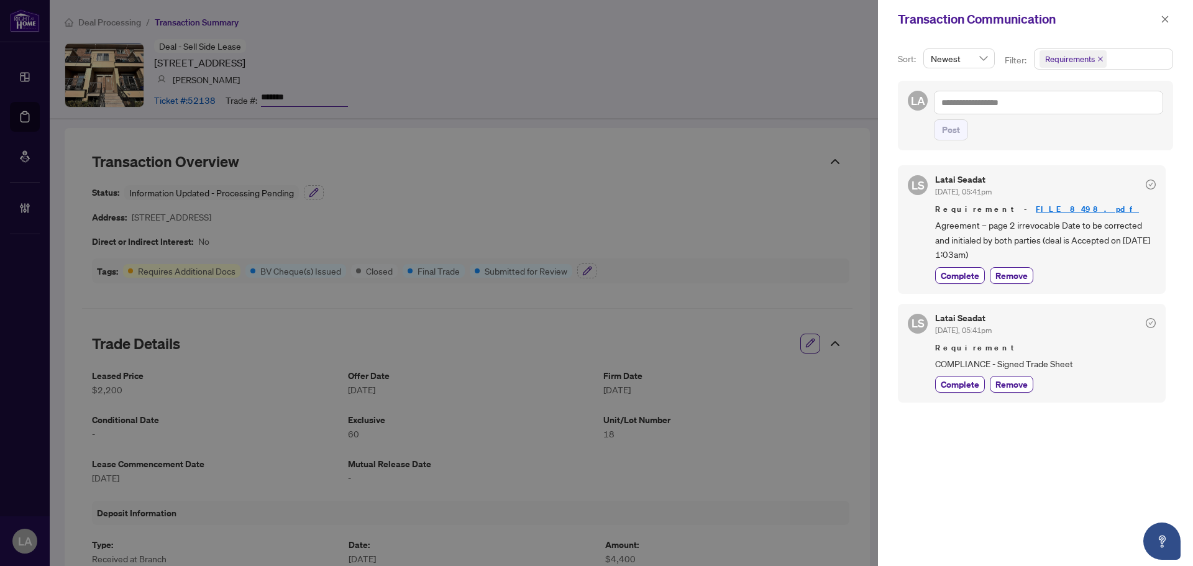
click at [1102, 368] on span "COMPLIANCE - Signed Trade Sheet" at bounding box center [1045, 364] width 220 height 14
click at [965, 286] on div "[PERSON_NAME] Seadat [DATE], 05:41pm Requirement - FILE_8498.pdf Agreement – pa…" at bounding box center [1032, 229] width 268 height 128
click at [965, 272] on span "Complete" at bounding box center [959, 275] width 39 height 13
click at [965, 384] on div "Latai Seadat Sep/11/2025, 05:41pm Requirement COMPLIANCE - Signed Trade Sheet C…" at bounding box center [1045, 353] width 220 height 79
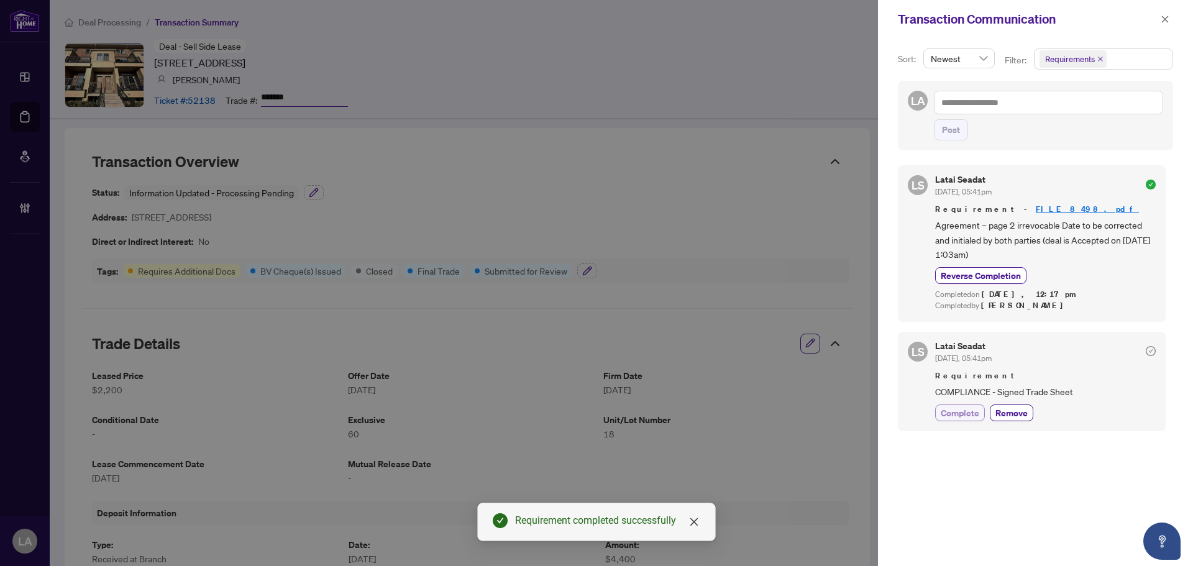
click at [942, 411] on span "Complete" at bounding box center [959, 412] width 39 height 13
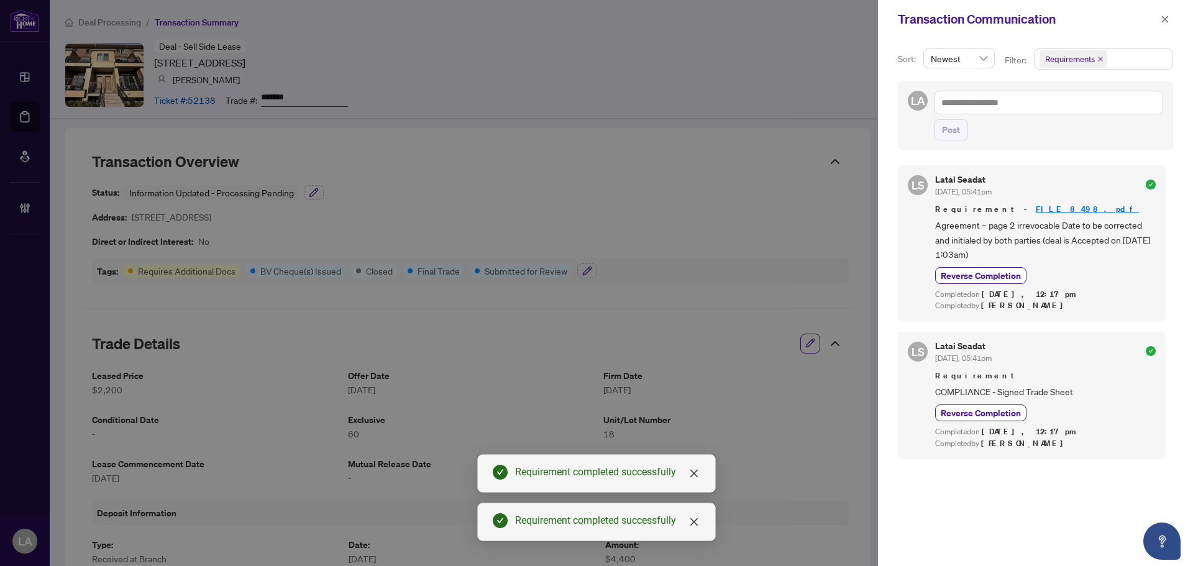
click at [1173, 11] on div "Transaction Communication" at bounding box center [1035, 19] width 315 height 39
click at [1168, 16] on icon "close" at bounding box center [1164, 19] width 9 height 9
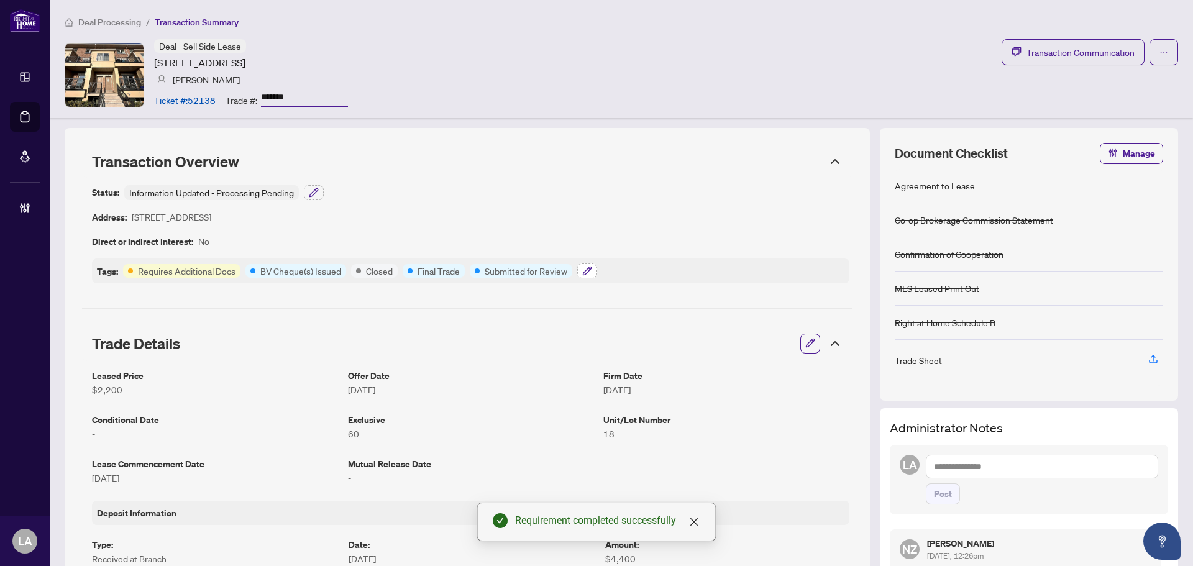
click at [583, 271] on icon "button" at bounding box center [587, 271] width 10 height 10
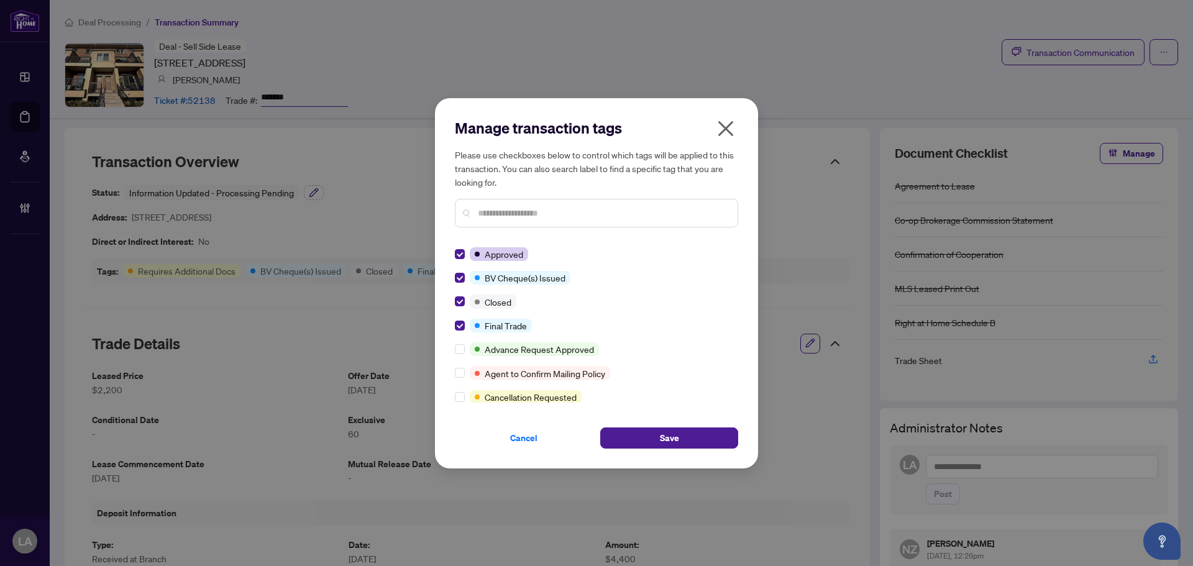
click at [645, 446] on button "Save" at bounding box center [669, 437] width 138 height 21
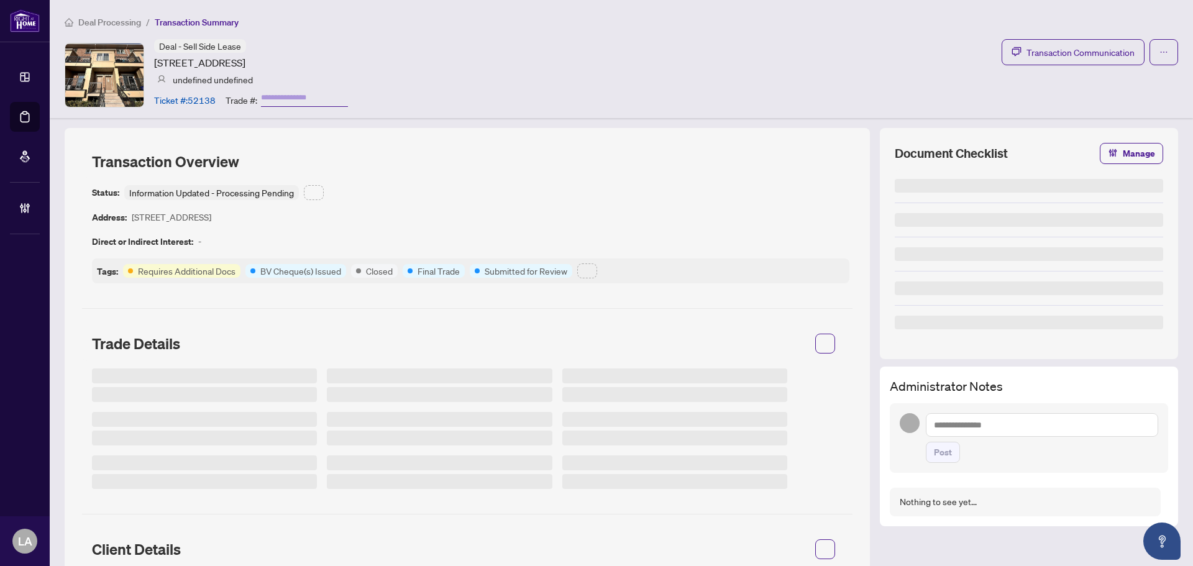
type input "*******"
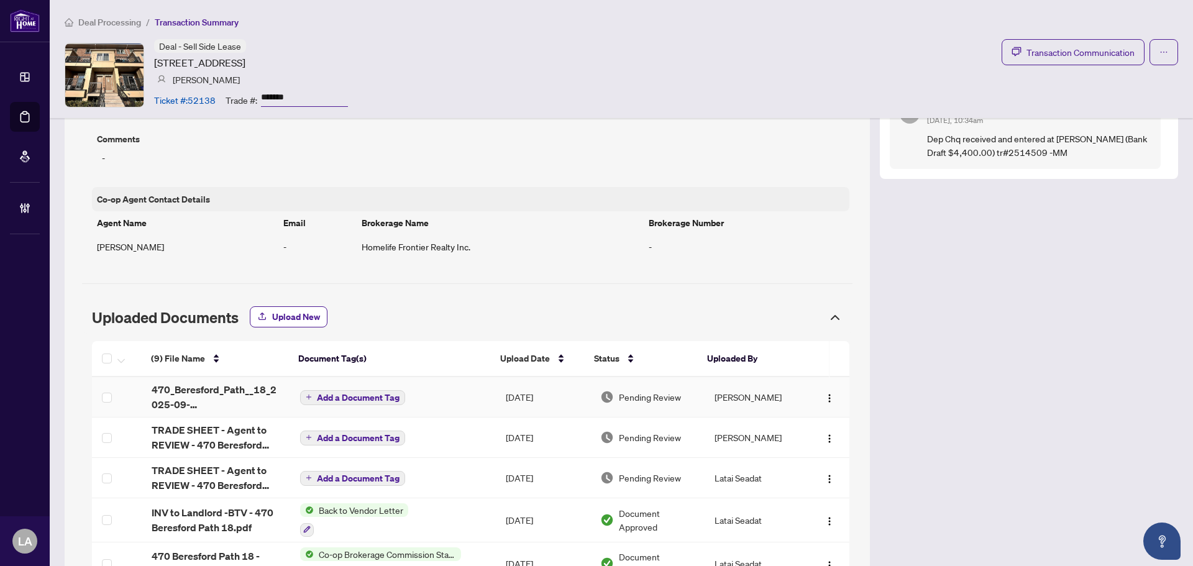
scroll to position [981, 0]
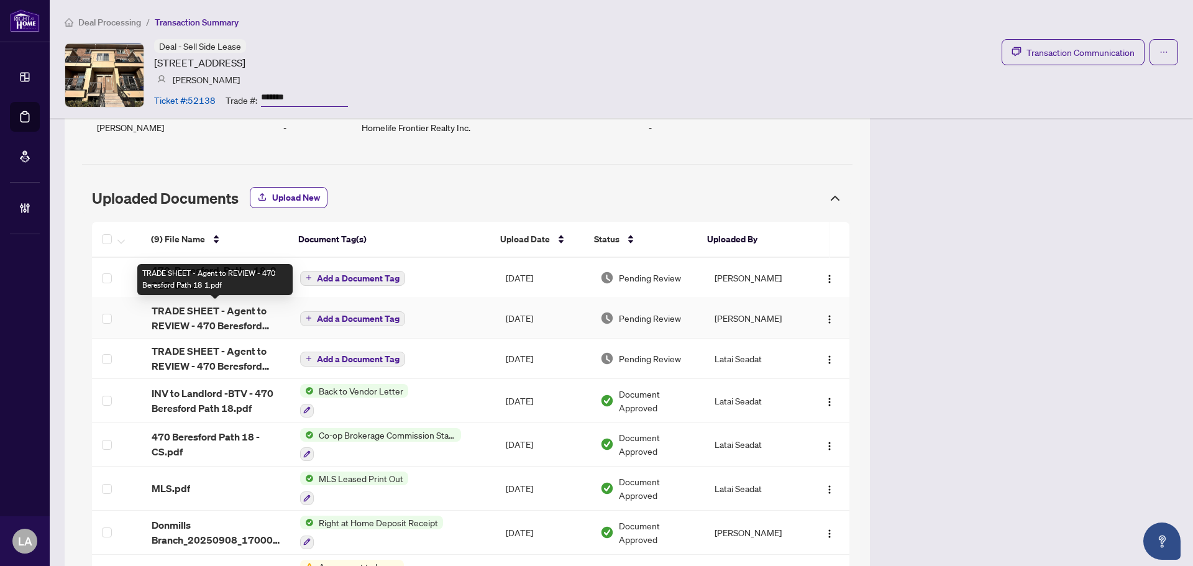
click at [247, 317] on span "TRADE SHEET - Agent to REVIEW - 470 Beresford Path 18 1.pdf" at bounding box center [216, 318] width 129 height 30
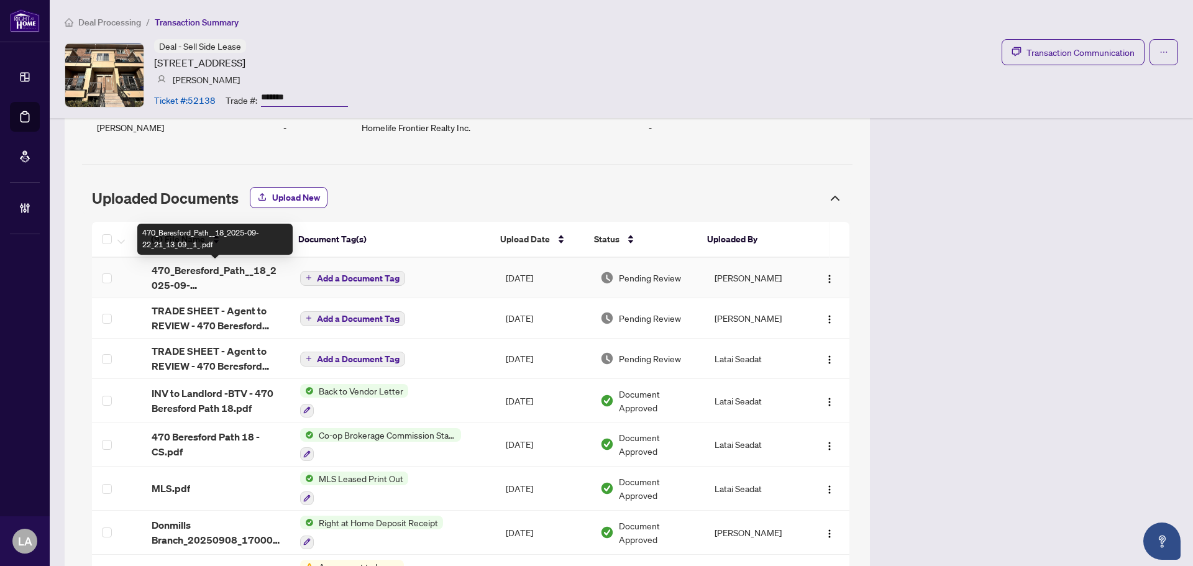
click at [250, 276] on span "470_Beresford_Path__18_2025-09-22_21_13_09__1_.pdf" at bounding box center [216, 278] width 129 height 30
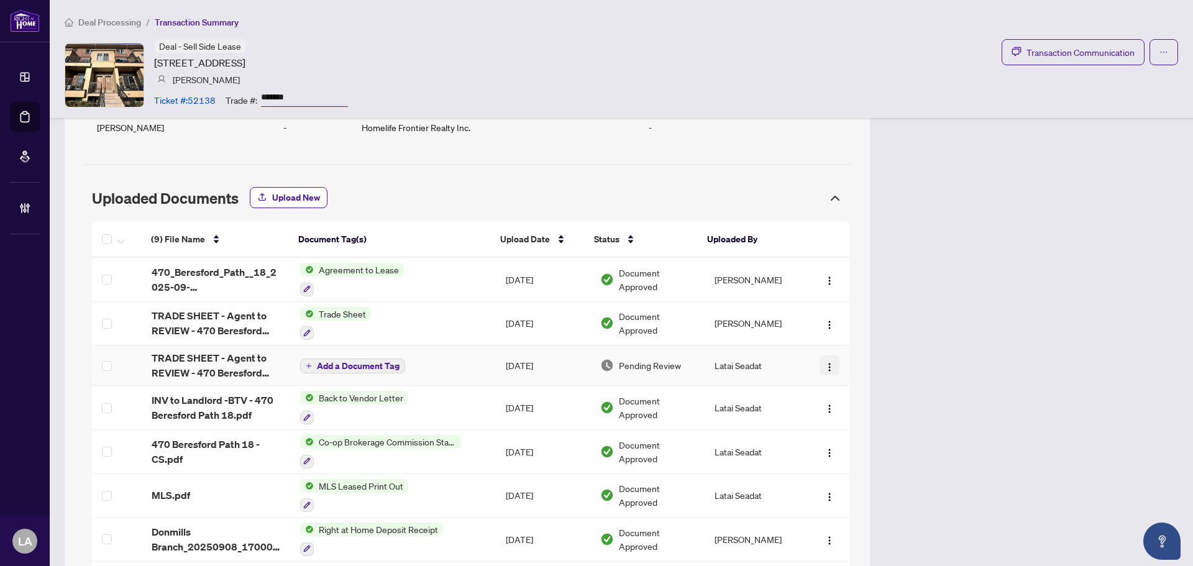
click at [824, 363] on img "button" at bounding box center [829, 367] width 10 height 10
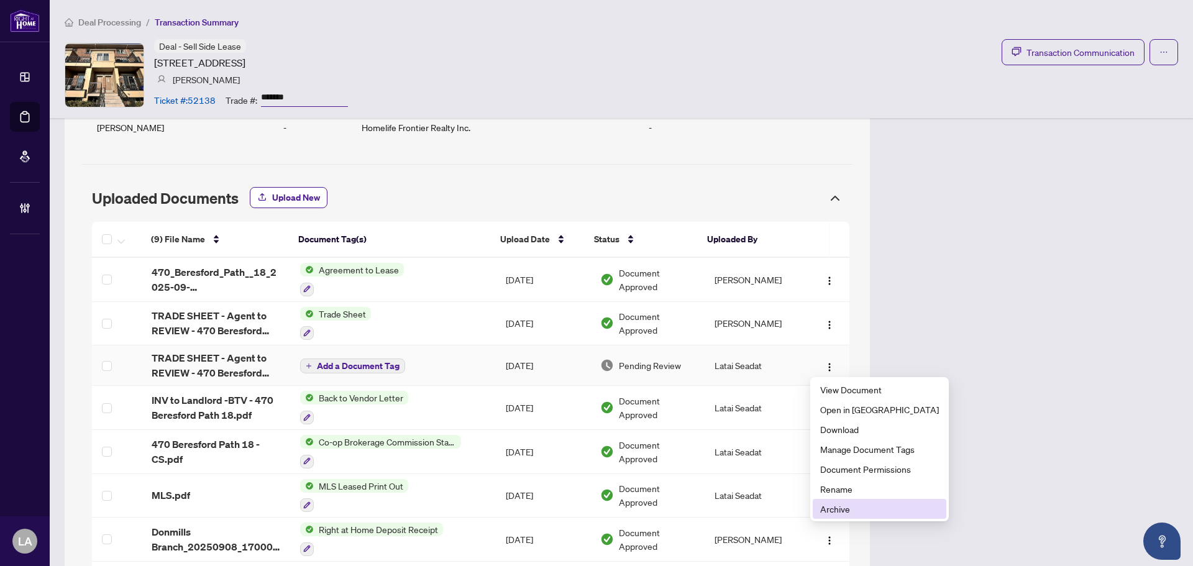
click at [855, 511] on span "Archive" at bounding box center [879, 509] width 119 height 14
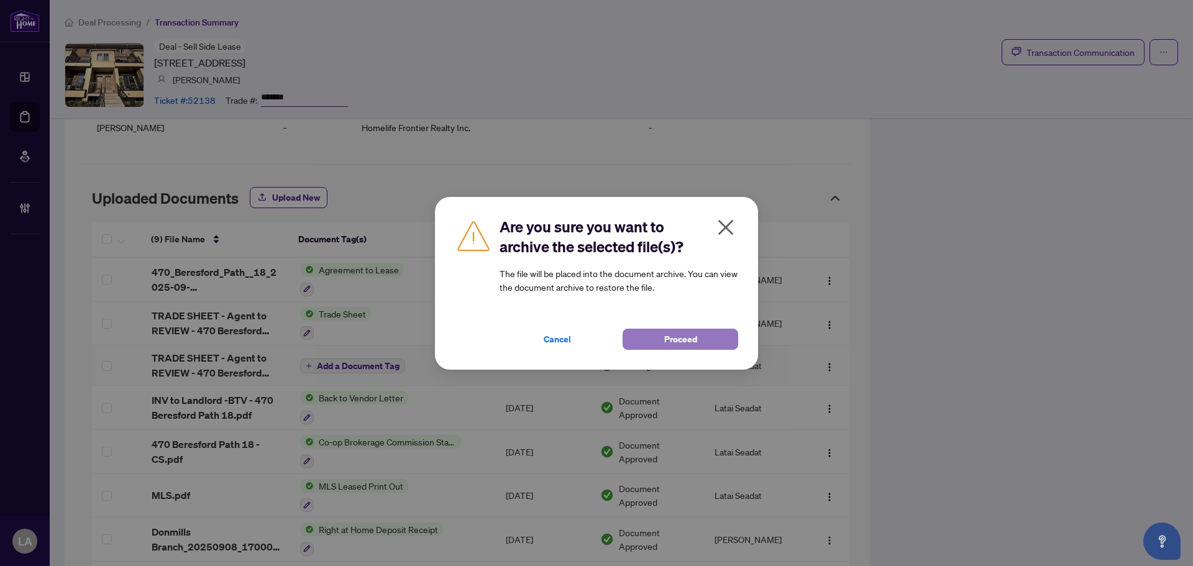
click at [670, 347] on span "Proceed" at bounding box center [680, 339] width 33 height 20
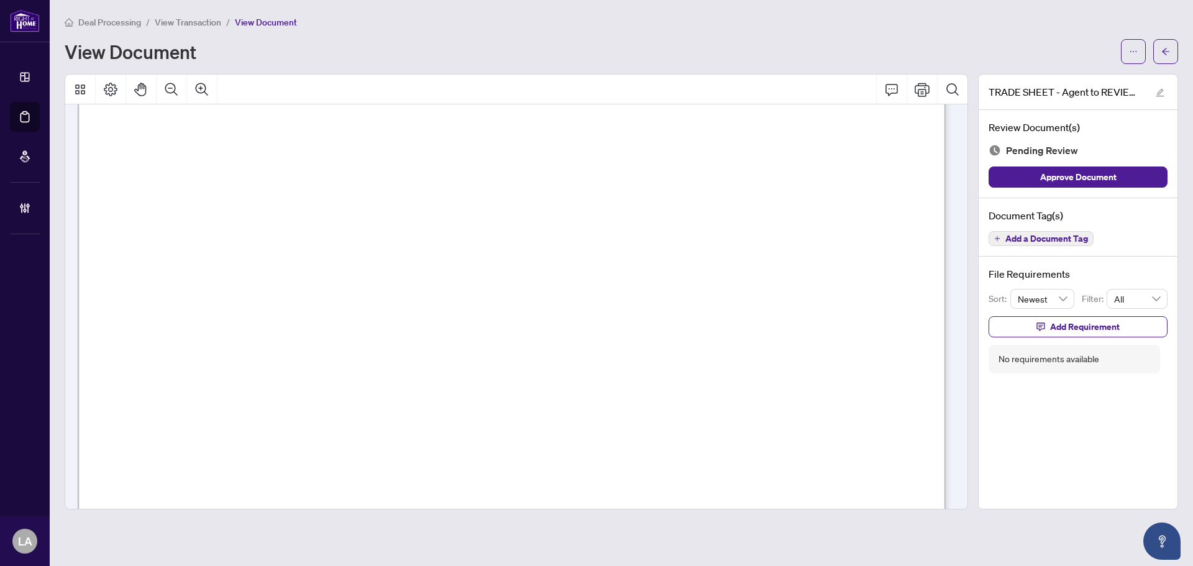
scroll to position [621, 0]
click at [1014, 234] on span "Add a Document Tag" at bounding box center [1046, 238] width 83 height 9
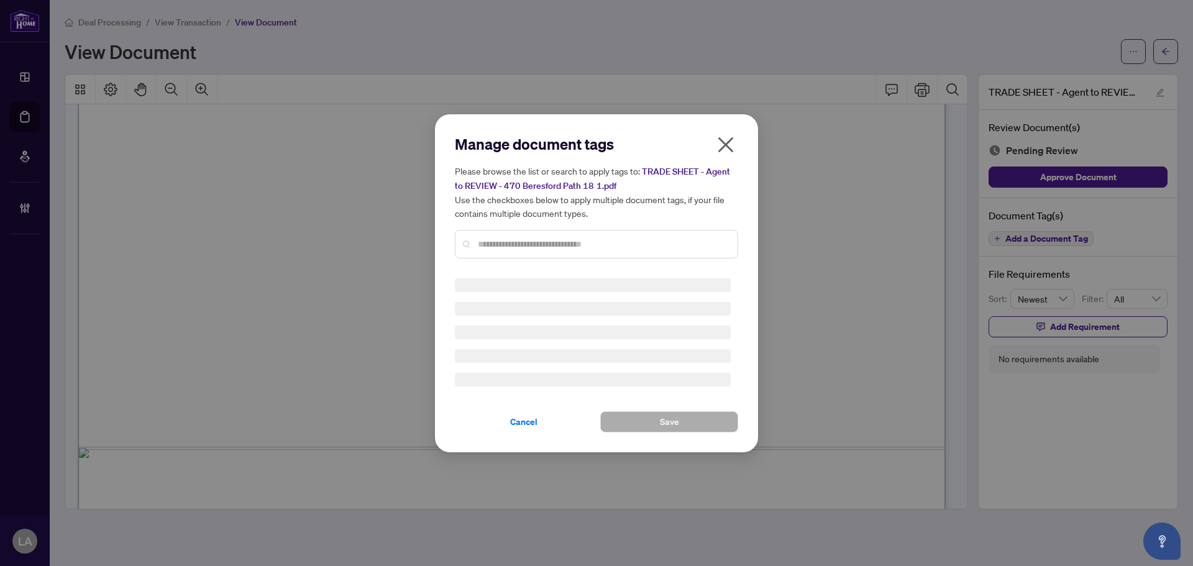
click at [540, 246] on input "text" at bounding box center [603, 244] width 250 height 14
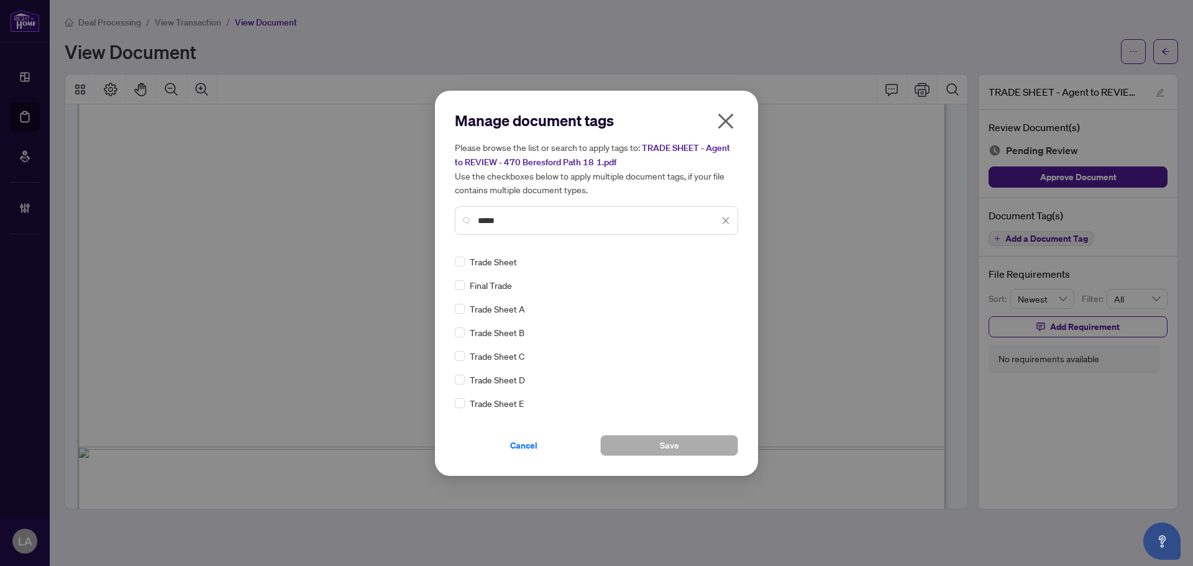
type input "*****"
click at [706, 259] on img at bounding box center [712, 261] width 12 height 12
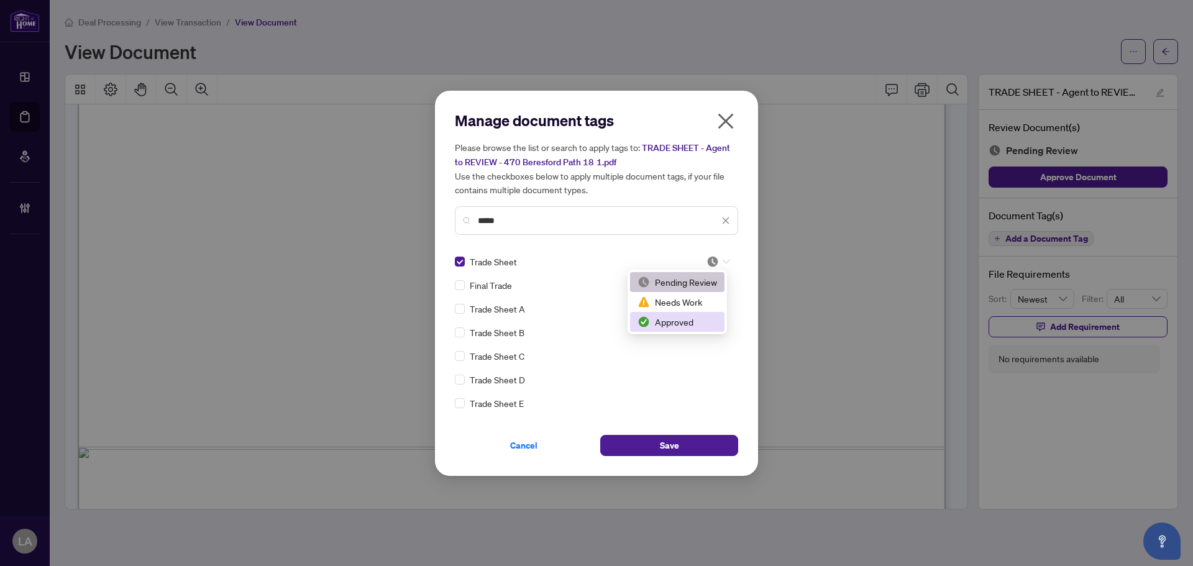
click at [663, 320] on div "Approved" at bounding box center [677, 322] width 80 height 14
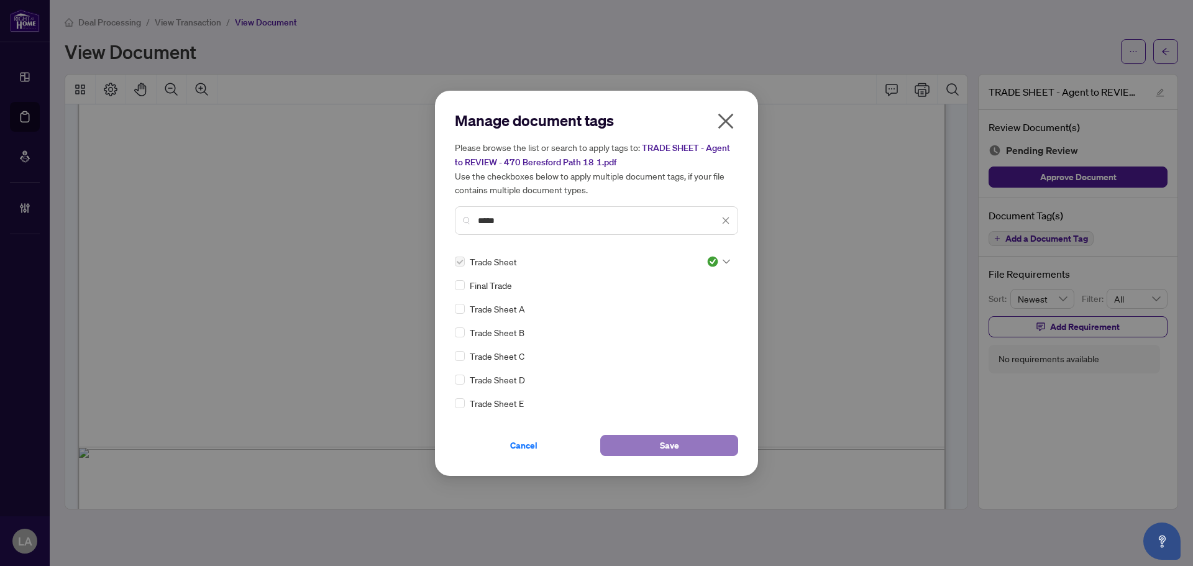
click at [645, 439] on button "Save" at bounding box center [669, 445] width 138 height 21
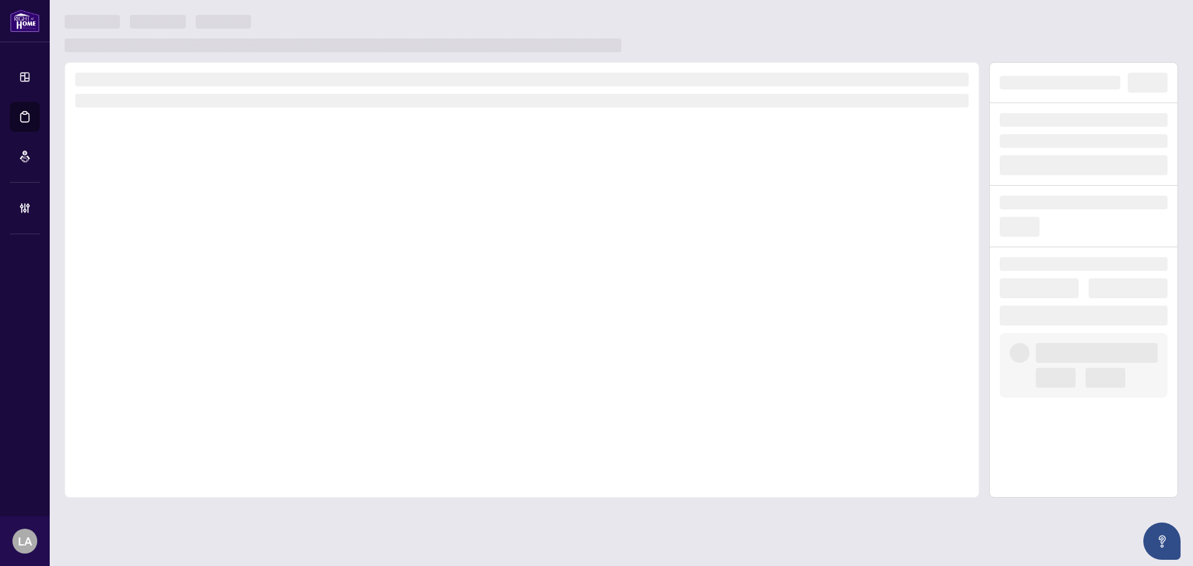
click at [584, 263] on div at bounding box center [522, 279] width 914 height 435
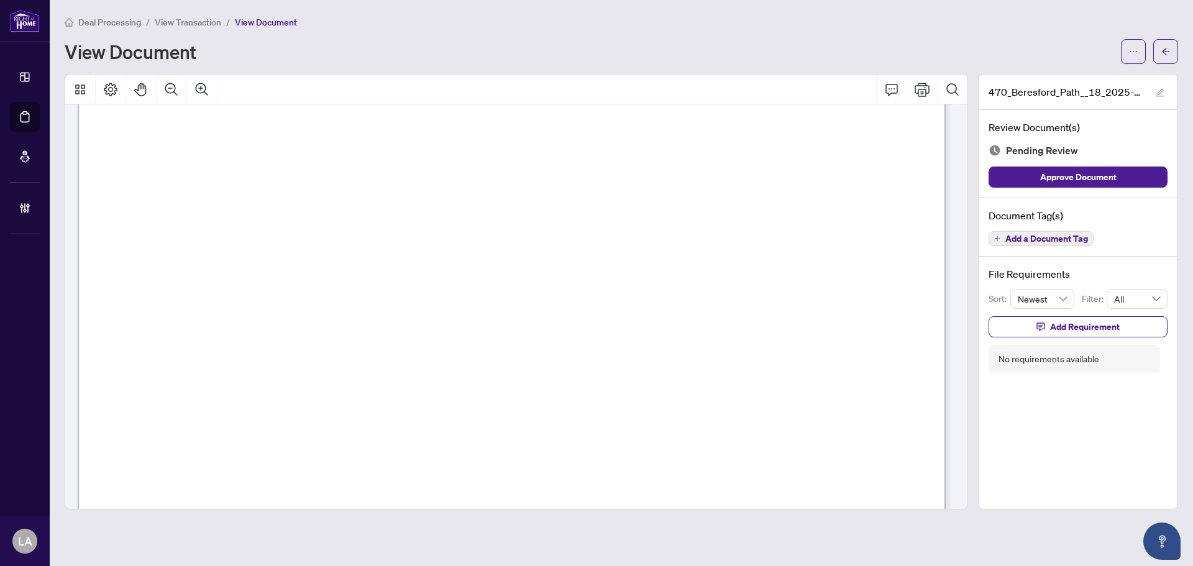
scroll to position [3478, 0]
click at [1037, 231] on button "Add a Document Tag" at bounding box center [1040, 238] width 105 height 15
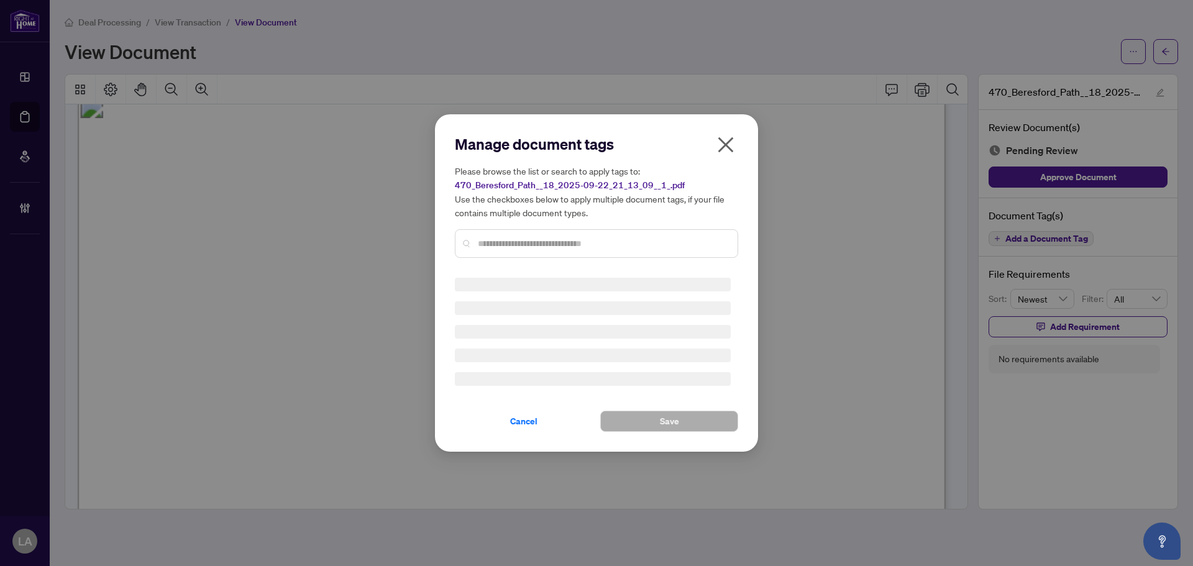
click at [611, 271] on div "Manage document tags Please browse the list or search to apply tags to: 470_Ber…" at bounding box center [596, 283] width 283 height 298
click at [585, 247] on input "text" at bounding box center [603, 244] width 250 height 14
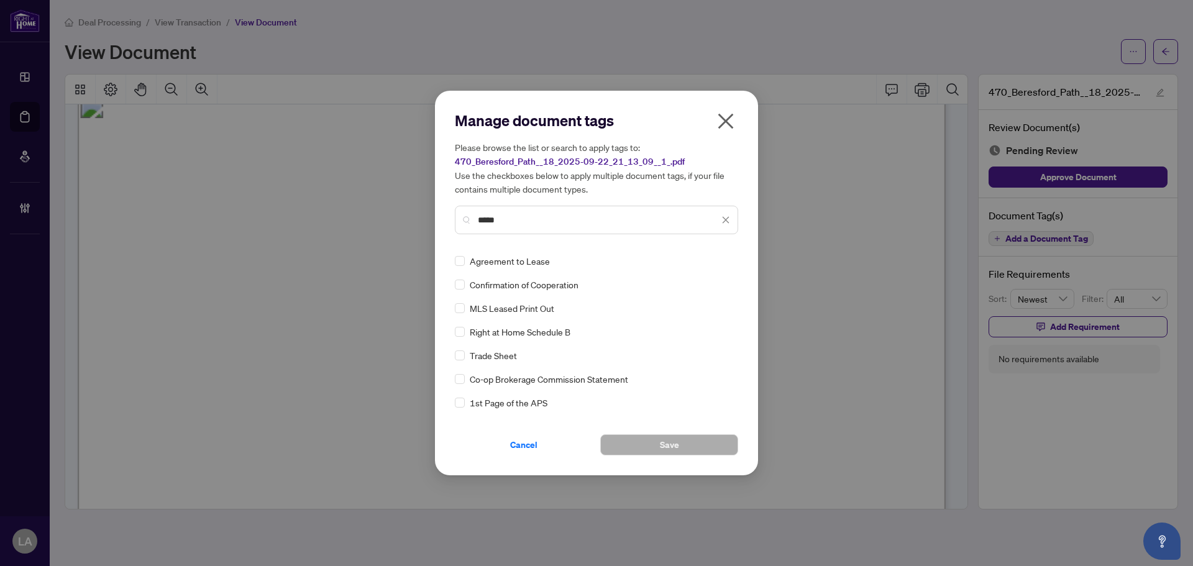
type input "*****"
click at [450, 260] on div "Manage document tags Please browse the list or search to apply tags to: 470_Ber…" at bounding box center [596, 283] width 323 height 384
click at [710, 265] on img at bounding box center [712, 261] width 12 height 12
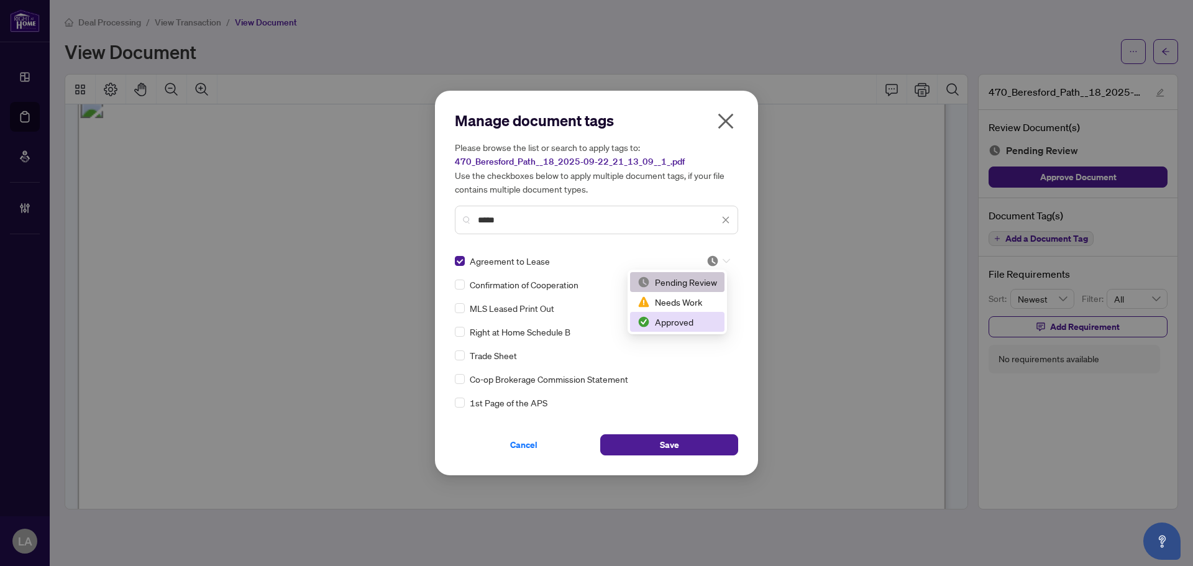
click at [653, 326] on div "Approved" at bounding box center [677, 322] width 80 height 14
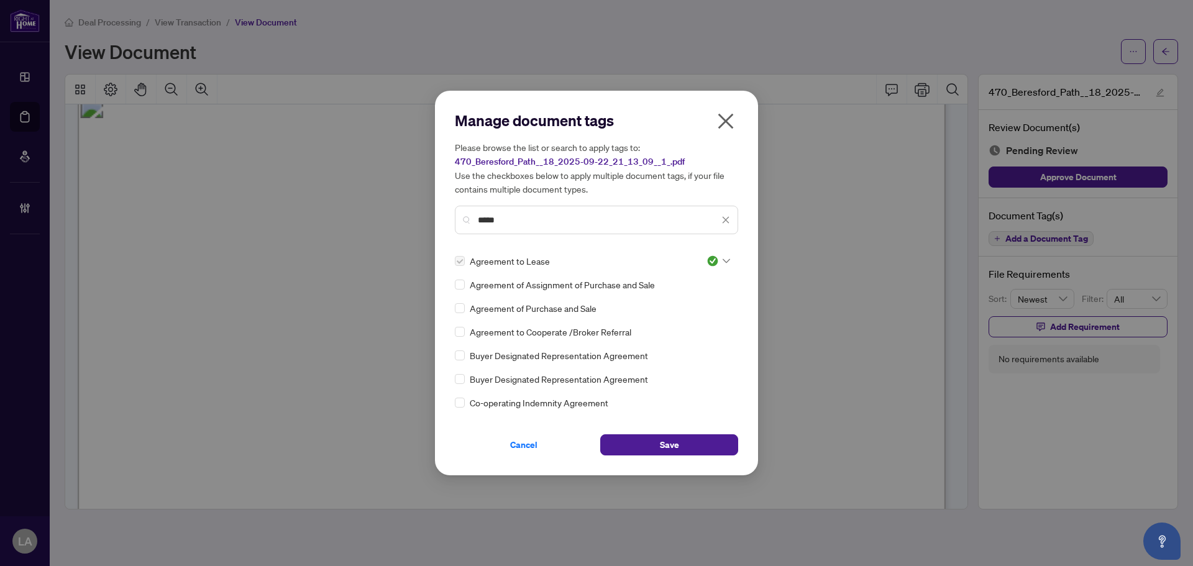
drag, startPoint x: 648, startPoint y: 448, endPoint x: 635, endPoint y: 421, distance: 29.7
click at [648, 448] on button "Save" at bounding box center [669, 444] width 138 height 21
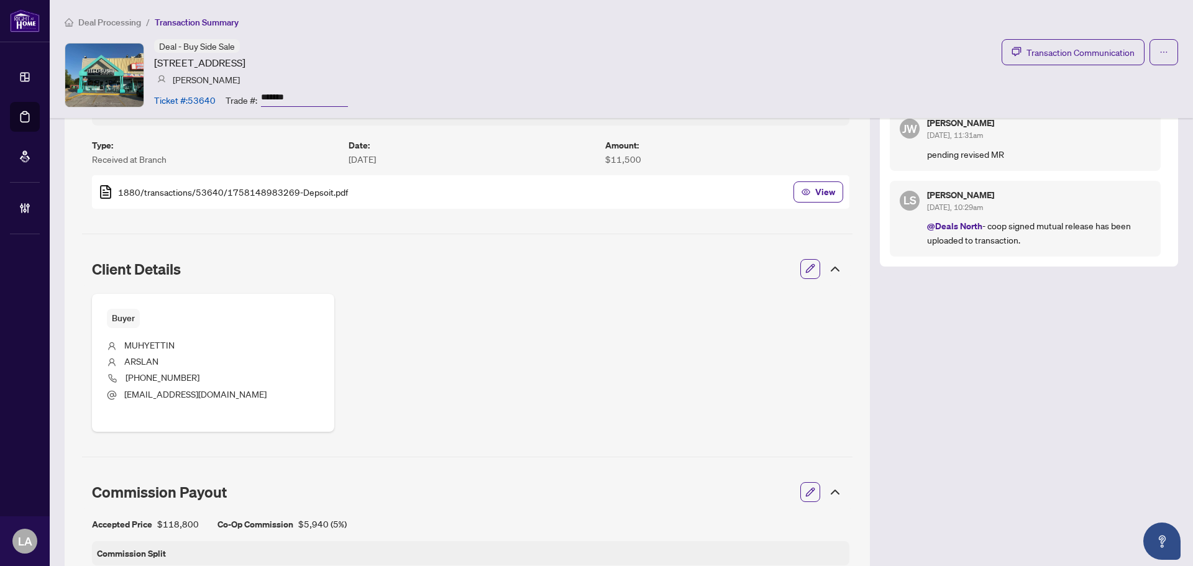
scroll to position [243, 0]
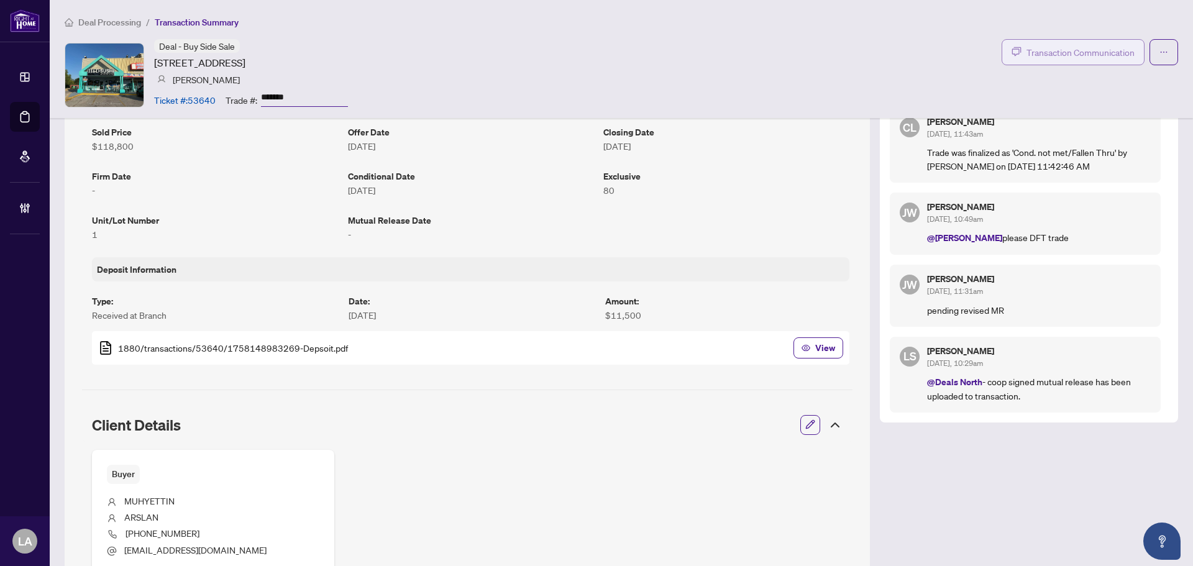
click at [1063, 45] on span "Transaction Communication" at bounding box center [1080, 52] width 108 height 14
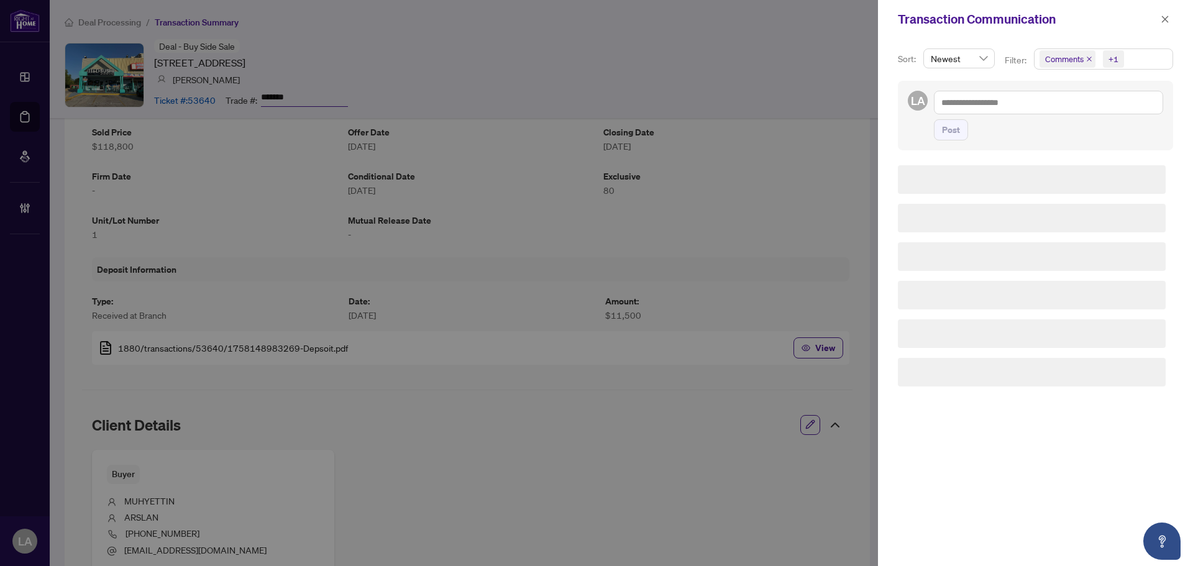
drag, startPoint x: 1067, startPoint y: 62, endPoint x: 1085, endPoint y: 82, distance: 26.8
click at [1068, 62] on span "Comments" at bounding box center [1064, 59] width 39 height 12
click at [1079, 100] on div "Select All" at bounding box center [1102, 89] width 132 height 24
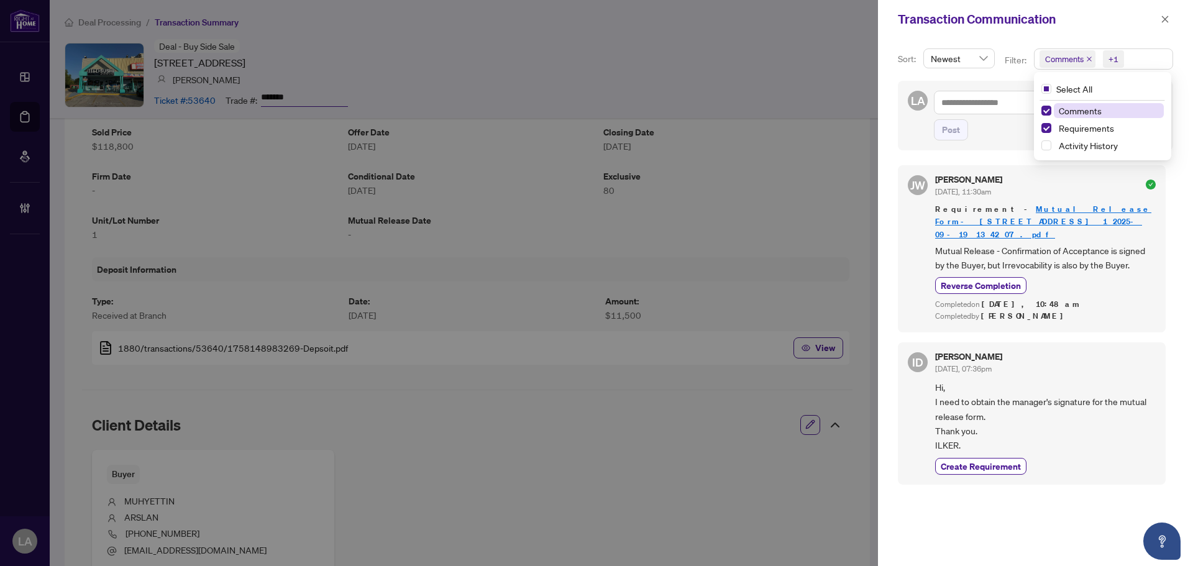
click at [1075, 109] on span "Comments" at bounding box center [1079, 110] width 43 height 11
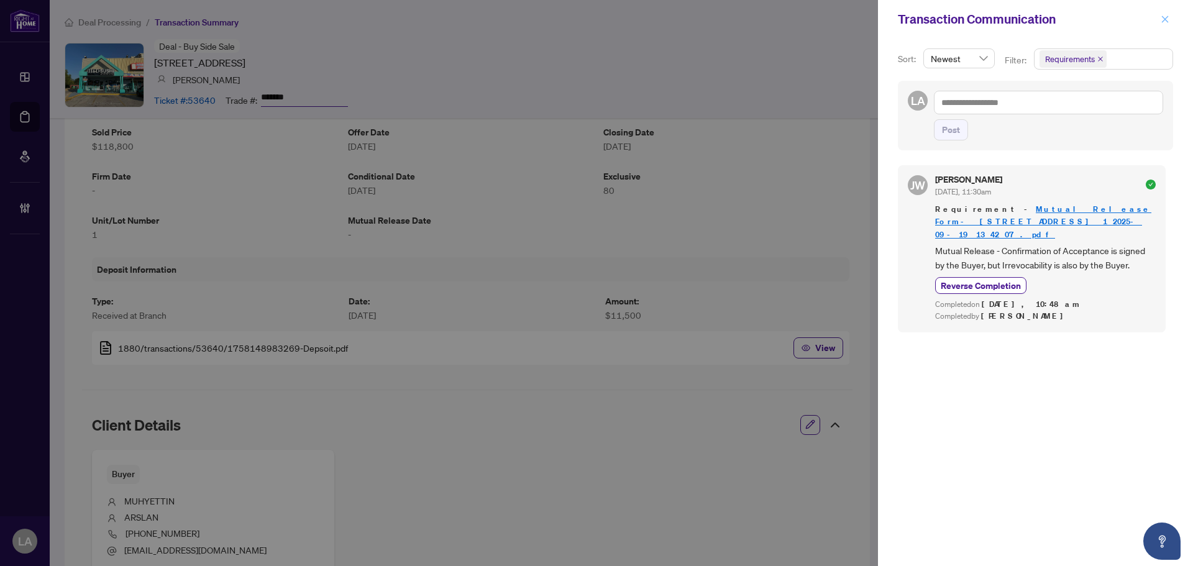
click at [1163, 17] on icon "close" at bounding box center [1164, 19] width 9 height 9
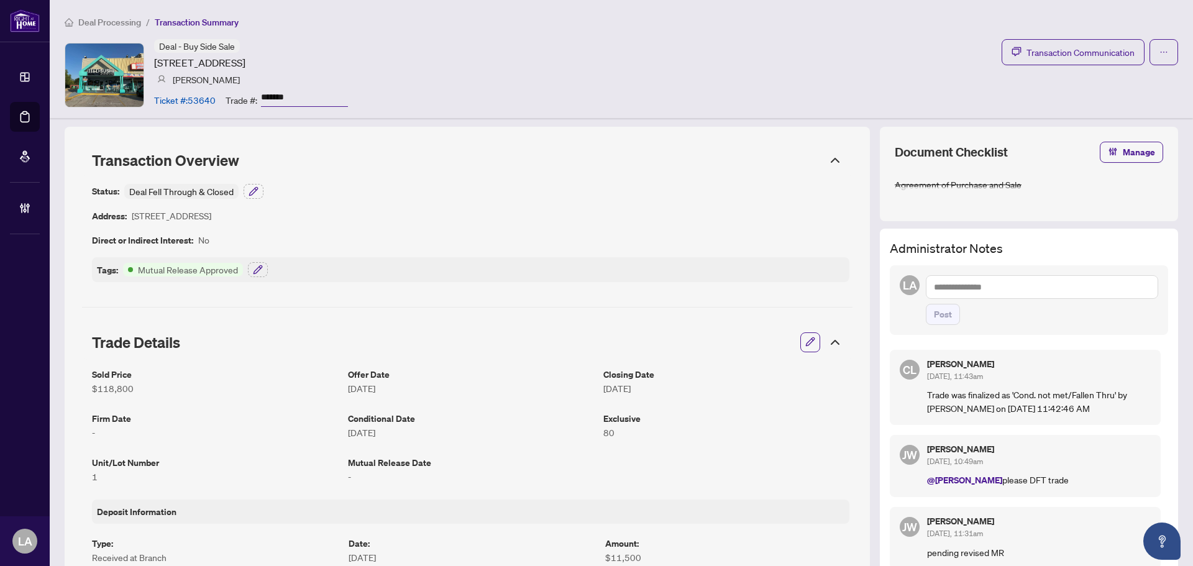
scroll to position [0, 0]
click at [280, 93] on input "*******" at bounding box center [304, 98] width 87 height 18
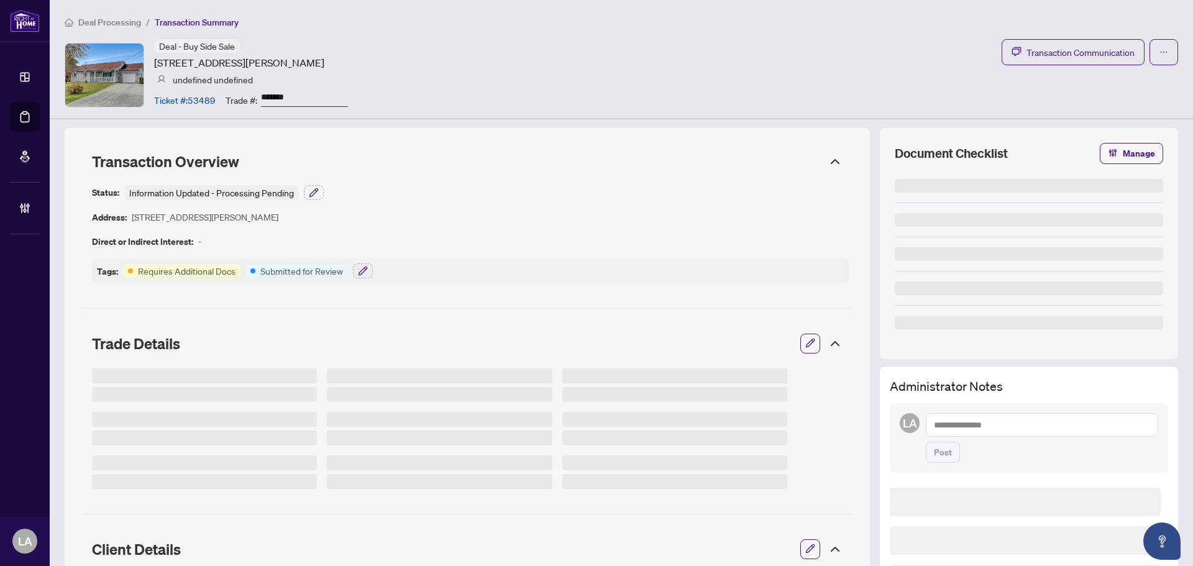
click at [278, 100] on input "*******" at bounding box center [304, 98] width 87 height 18
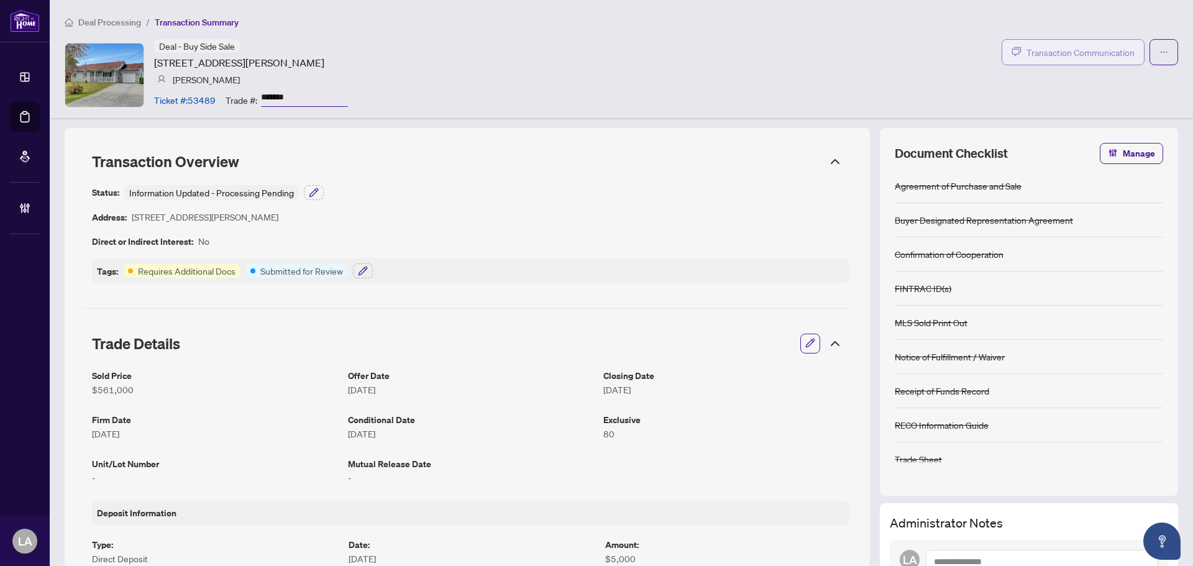
click at [1049, 49] on span "Transaction Communication" at bounding box center [1080, 52] width 108 height 14
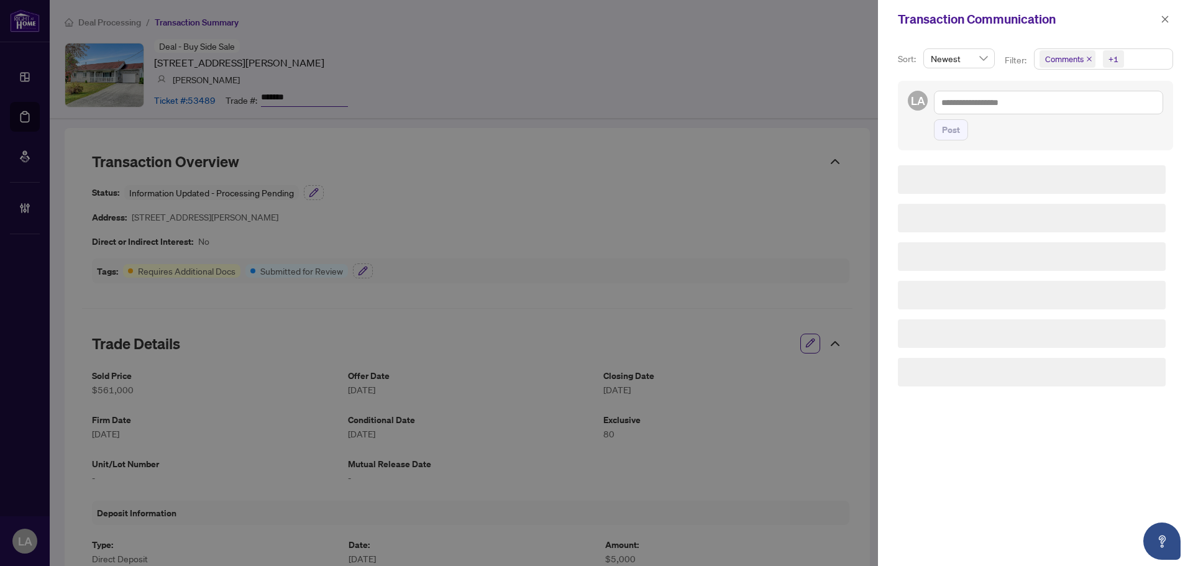
click at [1061, 69] on div "Comments" at bounding box center [1065, 59] width 63 height 20
click at [1073, 112] on span "Comments" at bounding box center [1079, 110] width 43 height 11
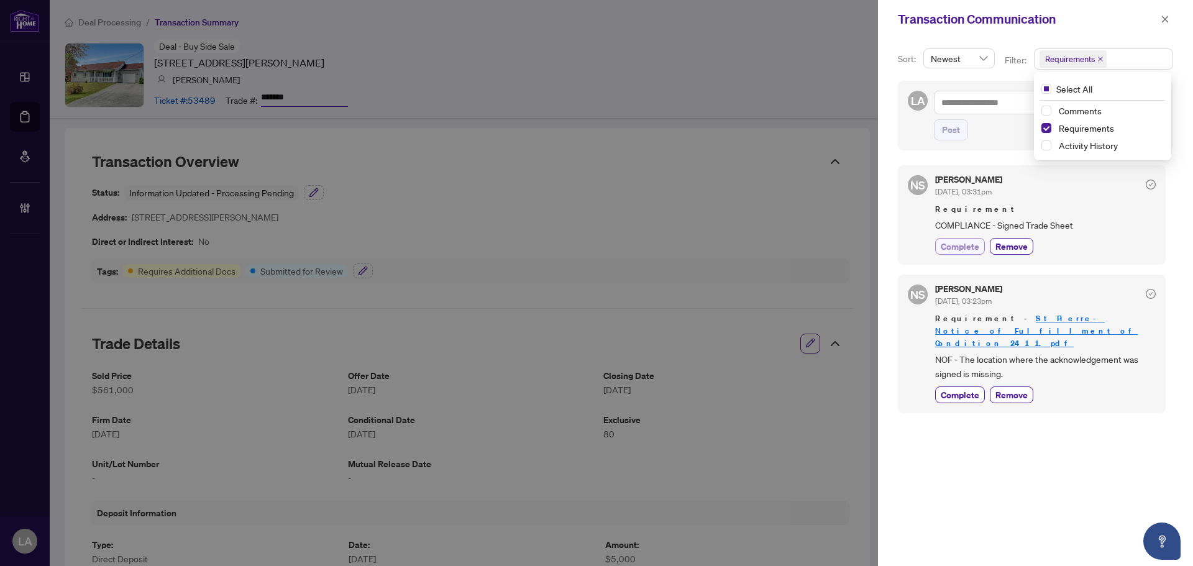
click at [971, 242] on span "Complete" at bounding box center [959, 246] width 39 height 13
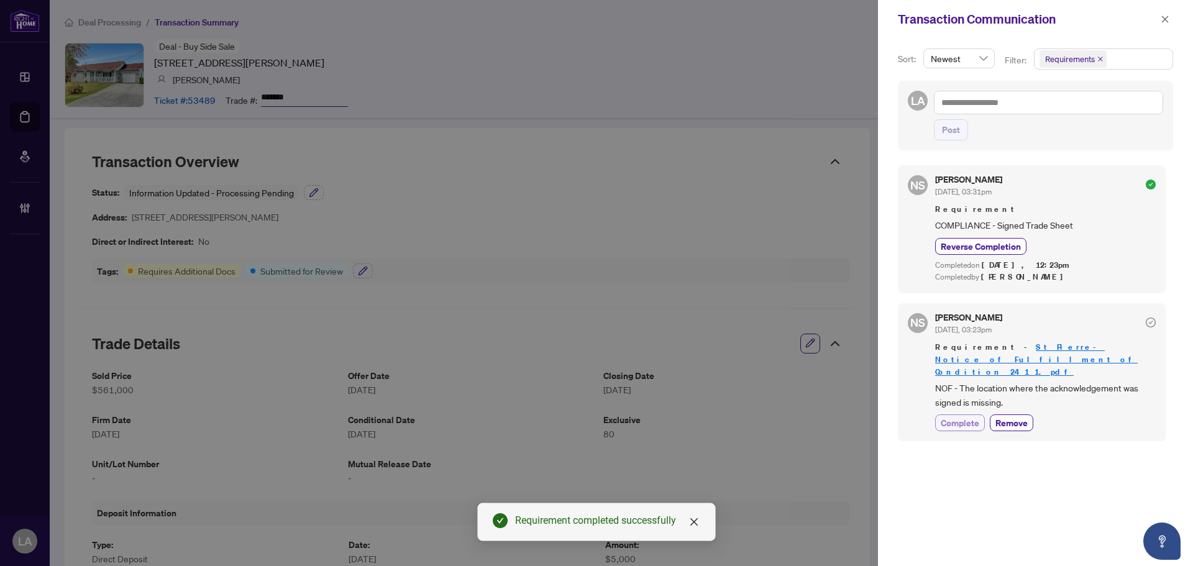
click at [968, 416] on span "Complete" at bounding box center [959, 422] width 39 height 13
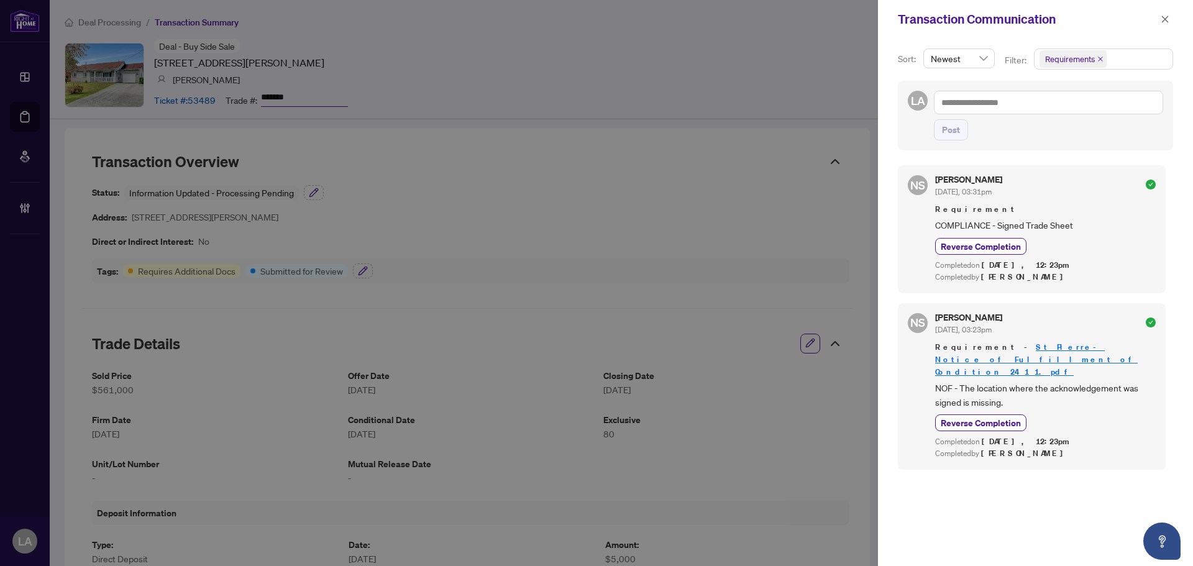
click at [1179, 24] on div "Transaction Communication" at bounding box center [1035, 19] width 315 height 39
click at [1173, 20] on div "Transaction Communication" at bounding box center [1035, 19] width 315 height 39
click at [1025, 29] on div "Transaction Communication" at bounding box center [1035, 19] width 315 height 39
click at [1056, 16] on div "Transaction Communication" at bounding box center [1027, 19] width 259 height 19
click at [1157, 15] on button "button" at bounding box center [1165, 19] width 16 height 15
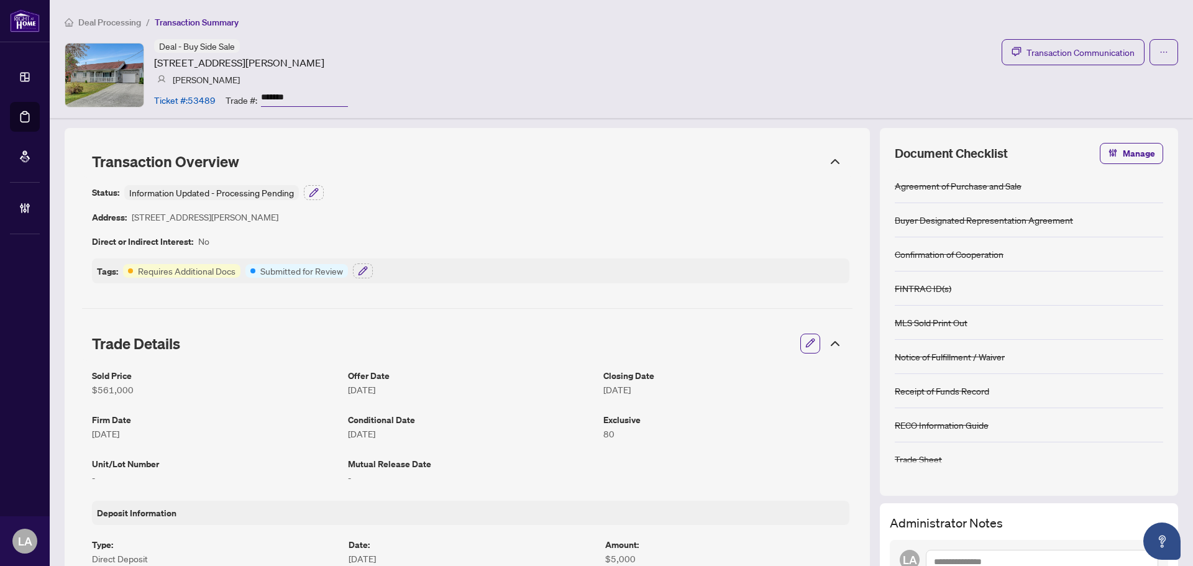
click at [1126, 65] on div "Deal - Buy Side Sale [STREET_ADDRESS][PERSON_NAME] [PERSON_NAME] Ticket #: 5348…" at bounding box center [621, 74] width 1113 height 71
click at [1096, 58] on span "Transaction Communication" at bounding box center [1080, 52] width 108 height 14
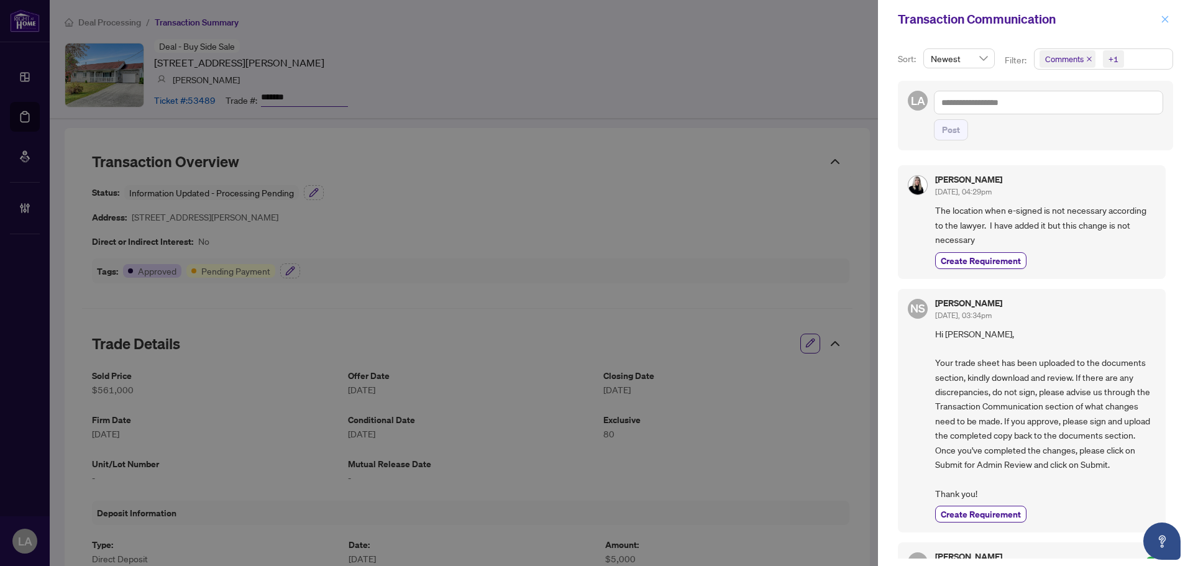
click at [1167, 18] on icon "close" at bounding box center [1164, 19] width 9 height 9
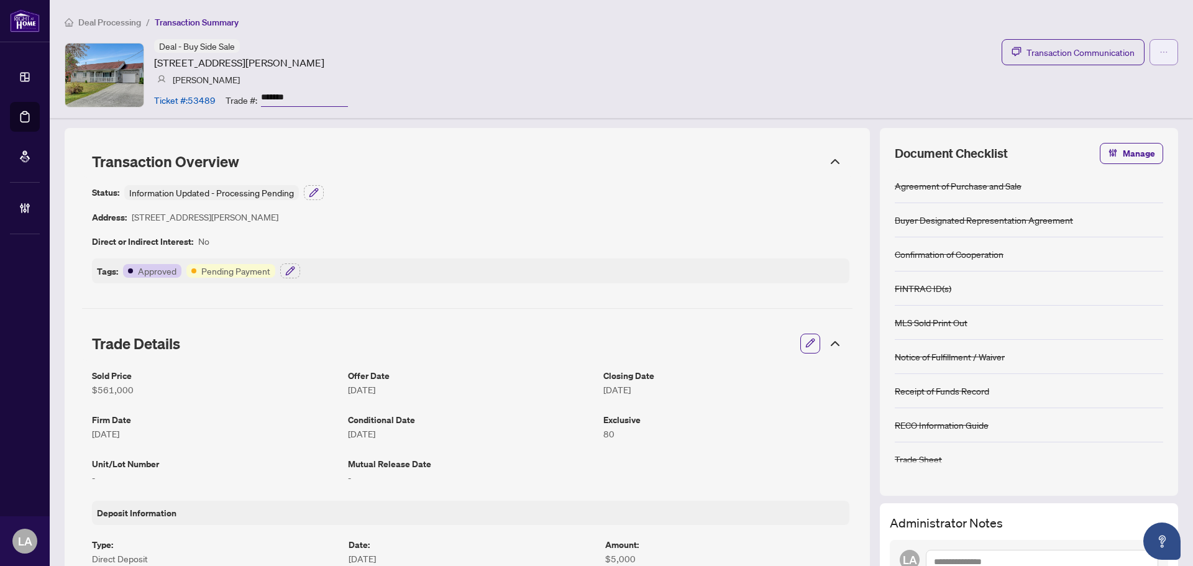
click at [1159, 50] on icon "ellipsis" at bounding box center [1163, 52] width 9 height 9
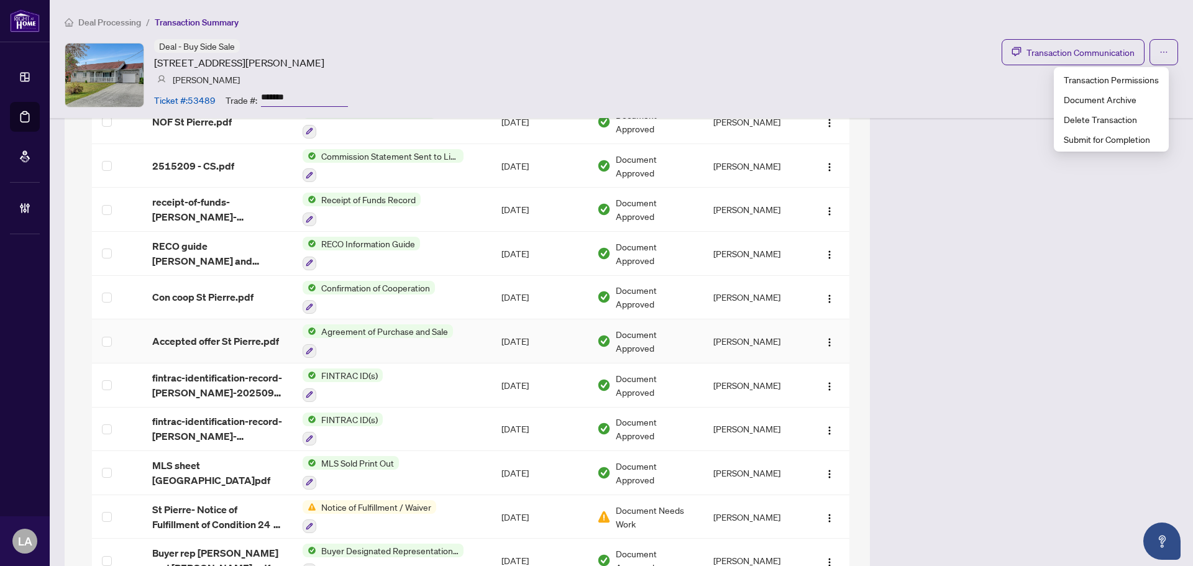
scroll to position [1262, 0]
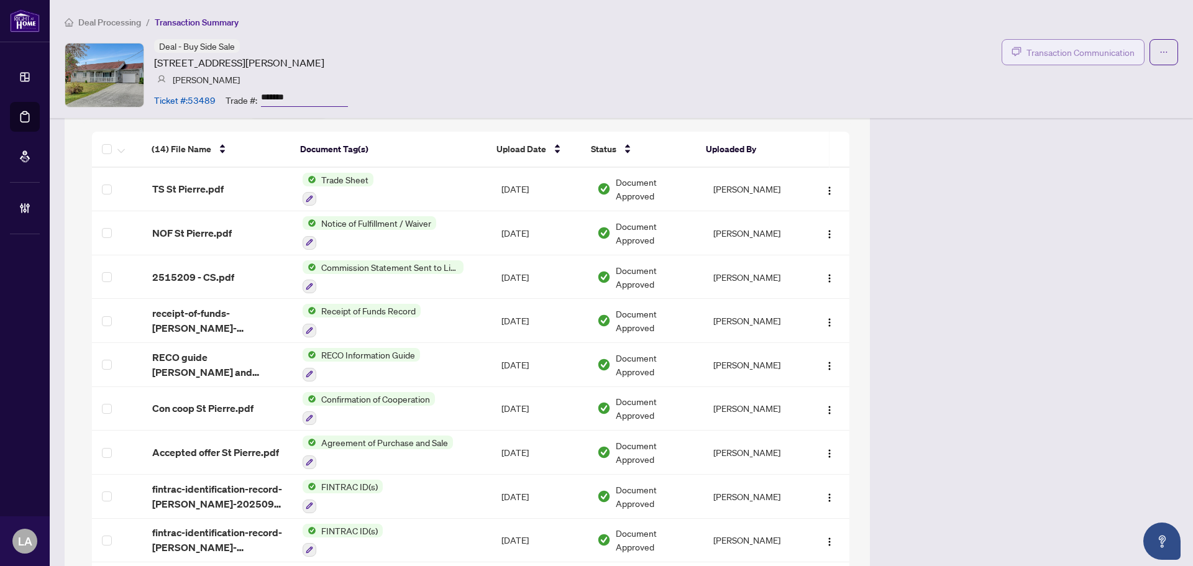
click at [1038, 58] on span "Transaction Communication" at bounding box center [1080, 52] width 108 height 14
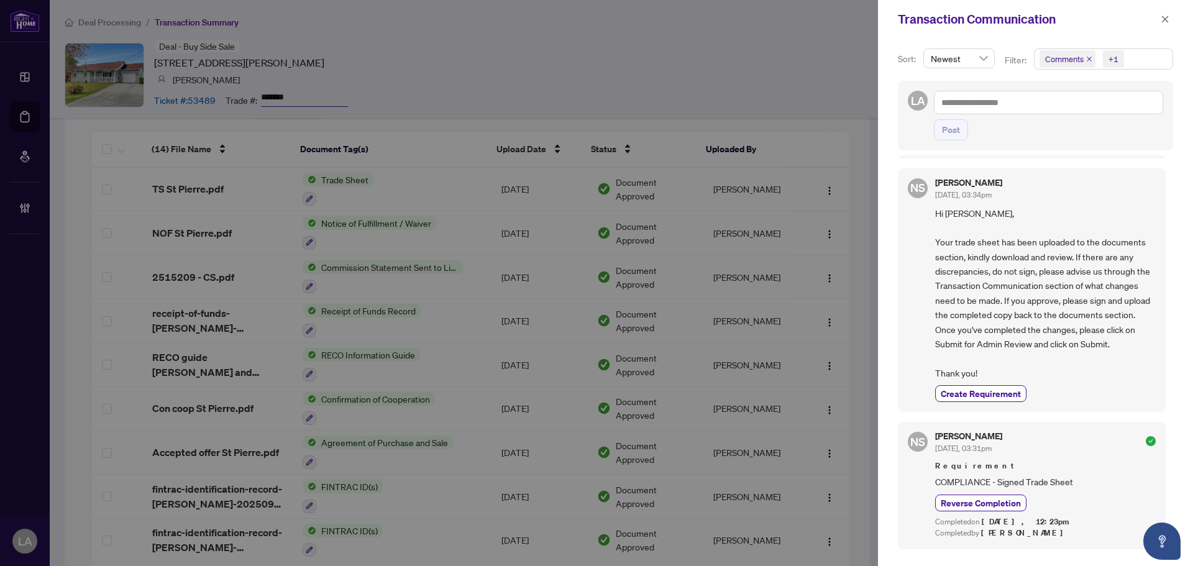
scroll to position [275, 0]
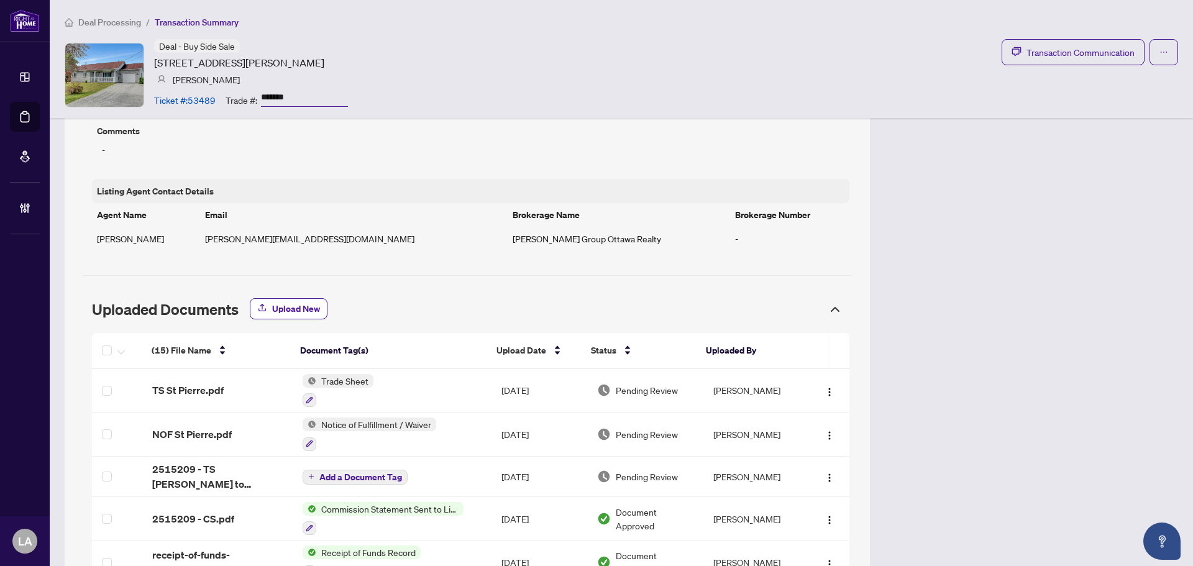
scroll to position [1180, 0]
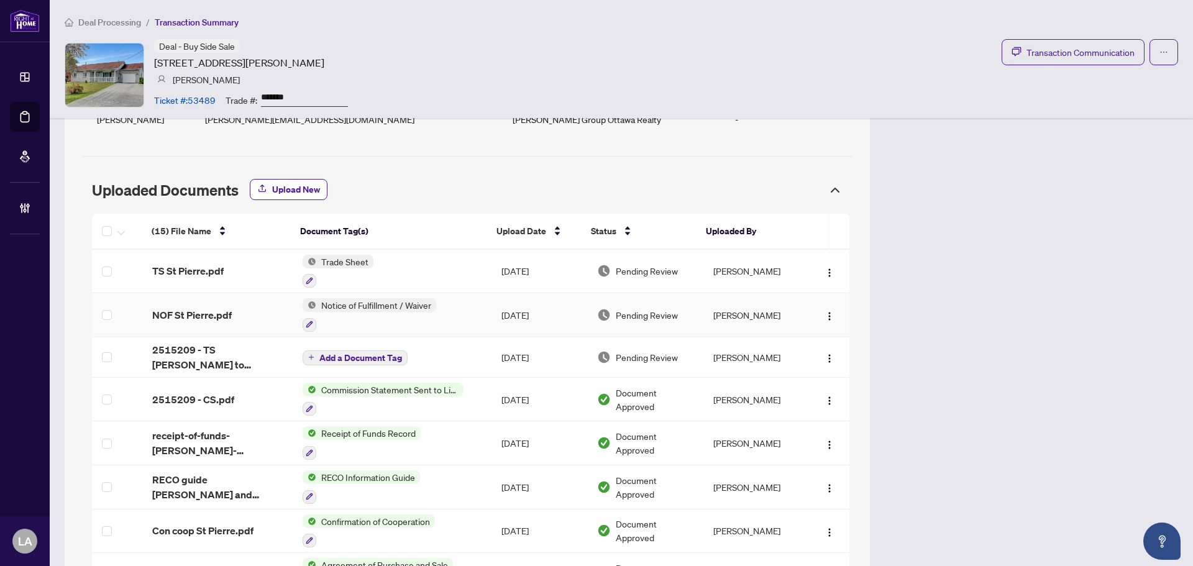
click at [245, 307] on div "NOF St Pierre.pdf" at bounding box center [217, 314] width 130 height 15
click at [224, 263] on div "TS St Pierre.pdf" at bounding box center [217, 270] width 130 height 15
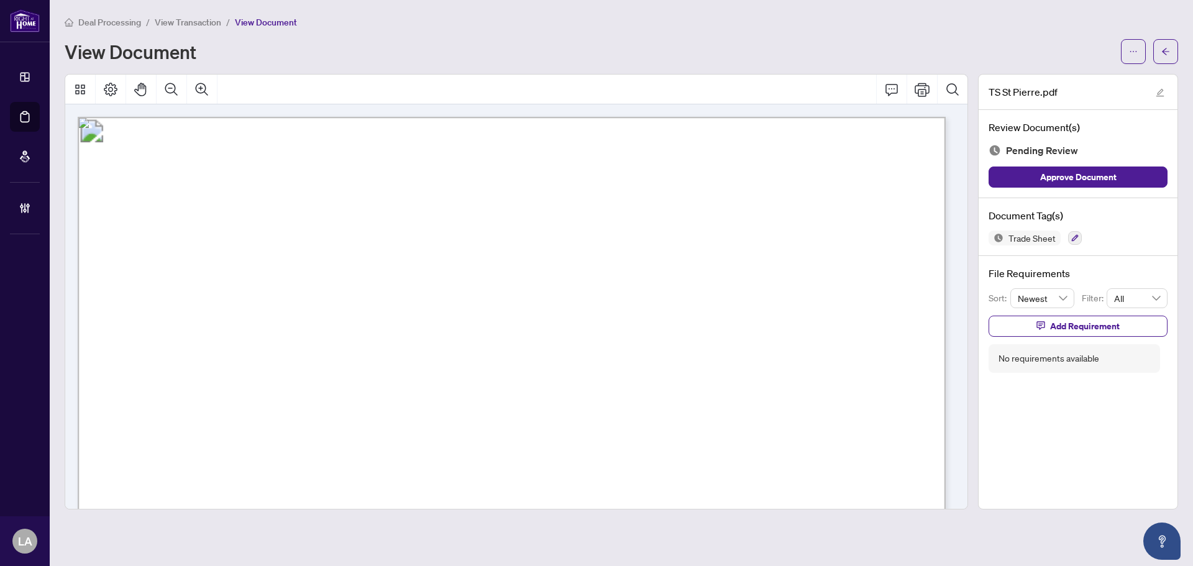
drag, startPoint x: 263, startPoint y: 306, endPoint x: 739, endPoint y: 366, distance: 479.6
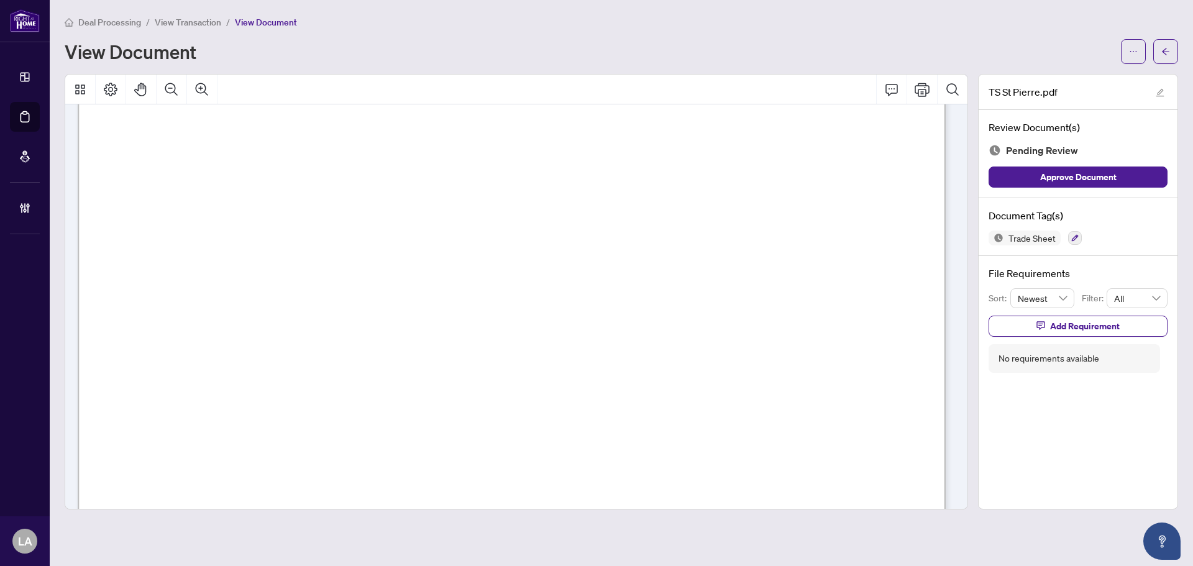
scroll to position [743, 0]
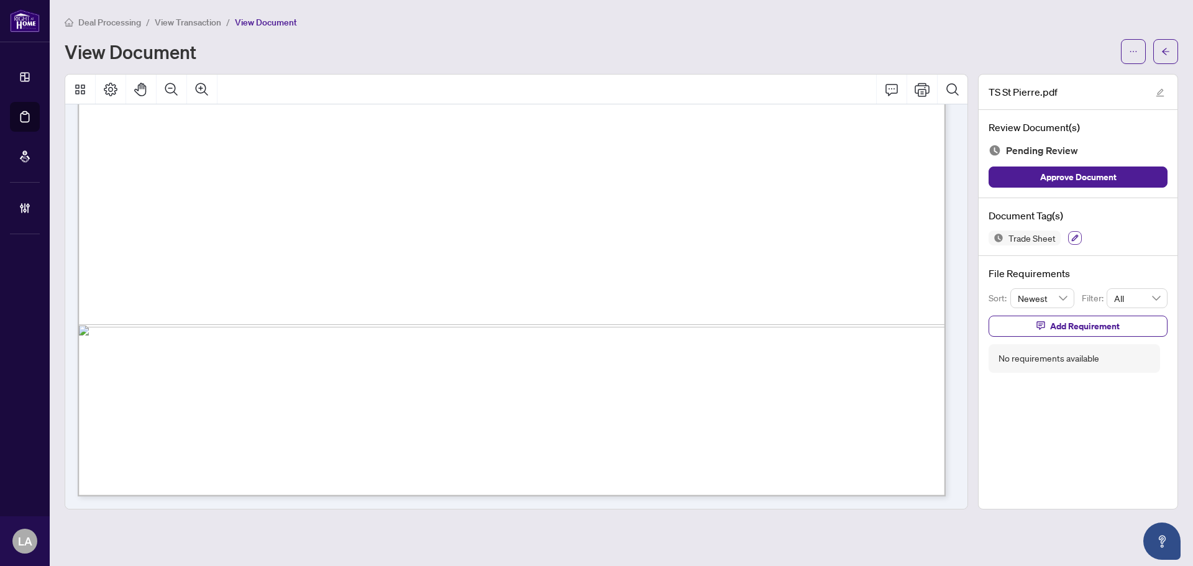
click at [1073, 238] on icon "button" at bounding box center [1074, 237] width 7 height 7
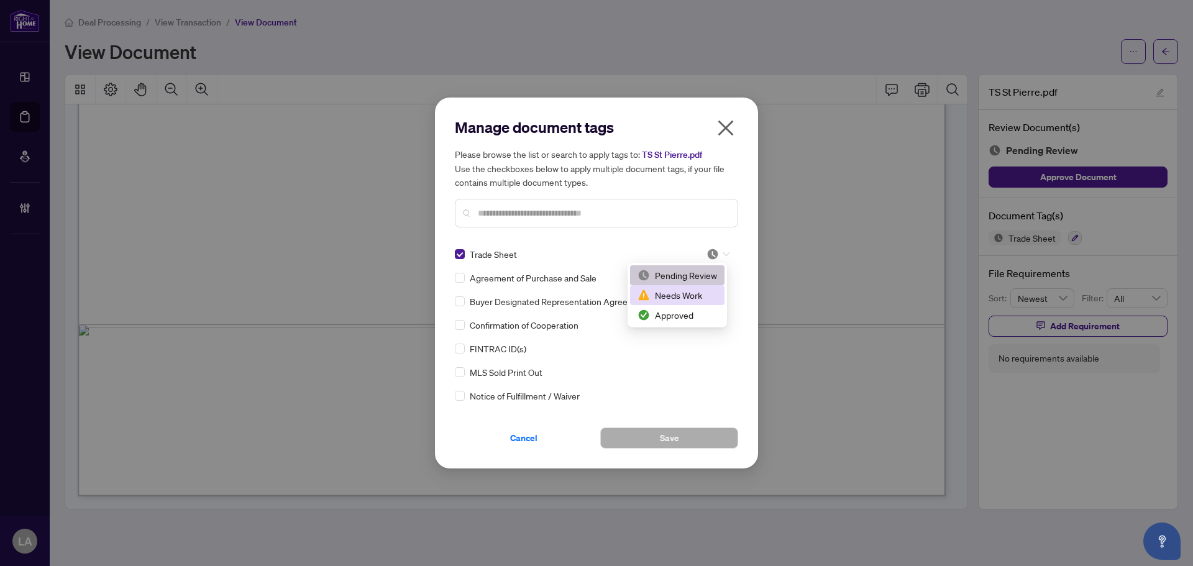
click at [645, 302] on div "Needs Work" at bounding box center [677, 295] width 94 height 20
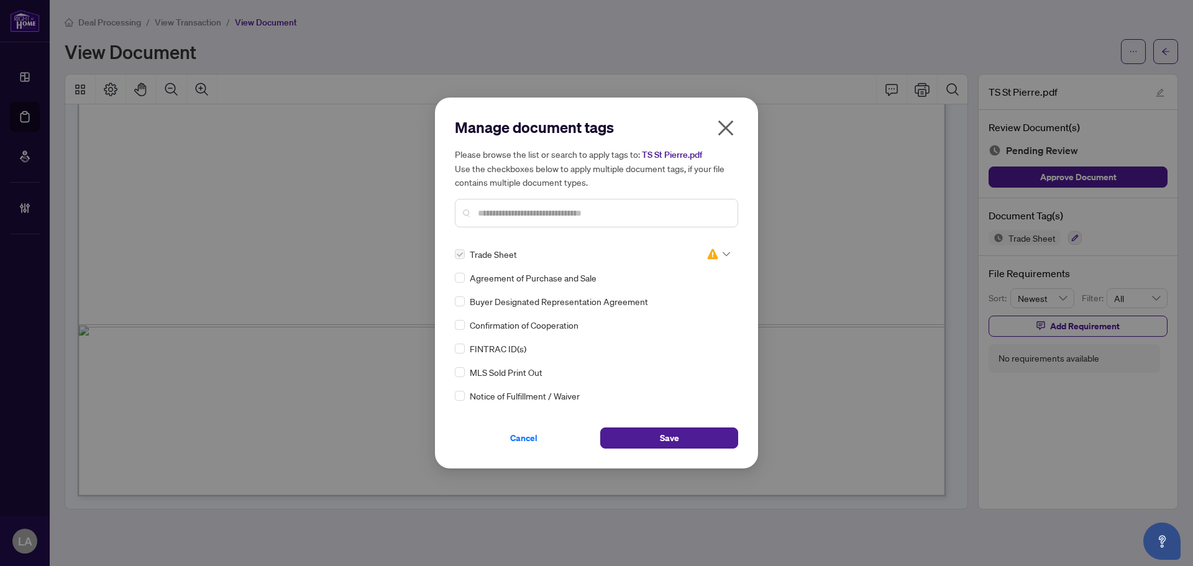
click at [706, 257] on img at bounding box center [712, 254] width 12 height 12
click at [649, 325] on div "2 3 Pending Review Needs Work Approved" at bounding box center [676, 295] width 99 height 65
click at [630, 315] on div "Approved" at bounding box center [677, 315] width 94 height 20
click at [630, 445] on button "Save" at bounding box center [669, 437] width 138 height 21
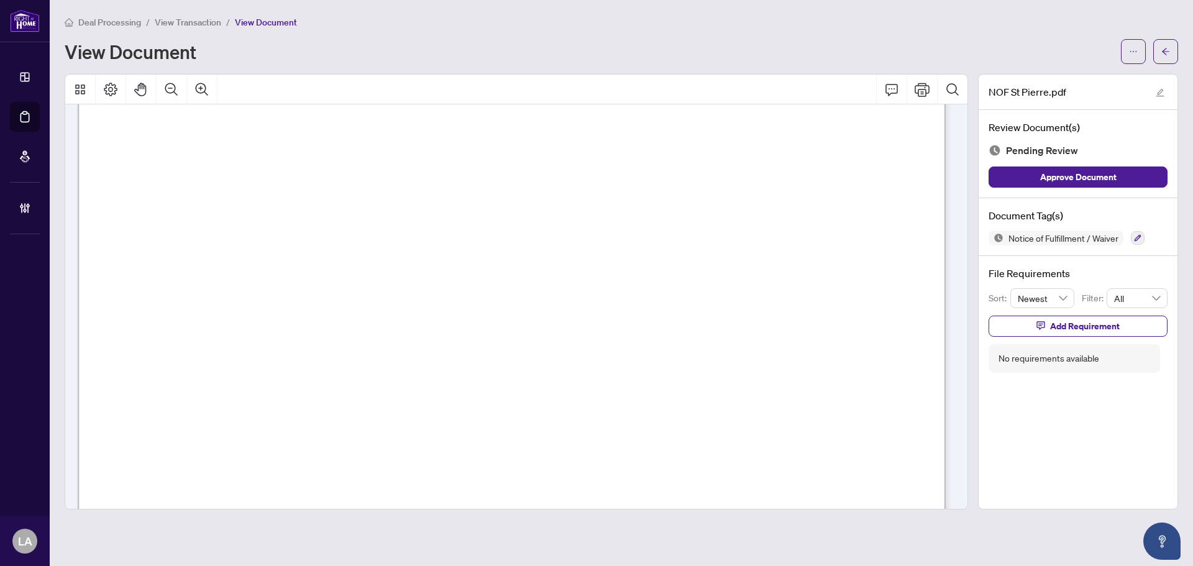
scroll to position [743, 0]
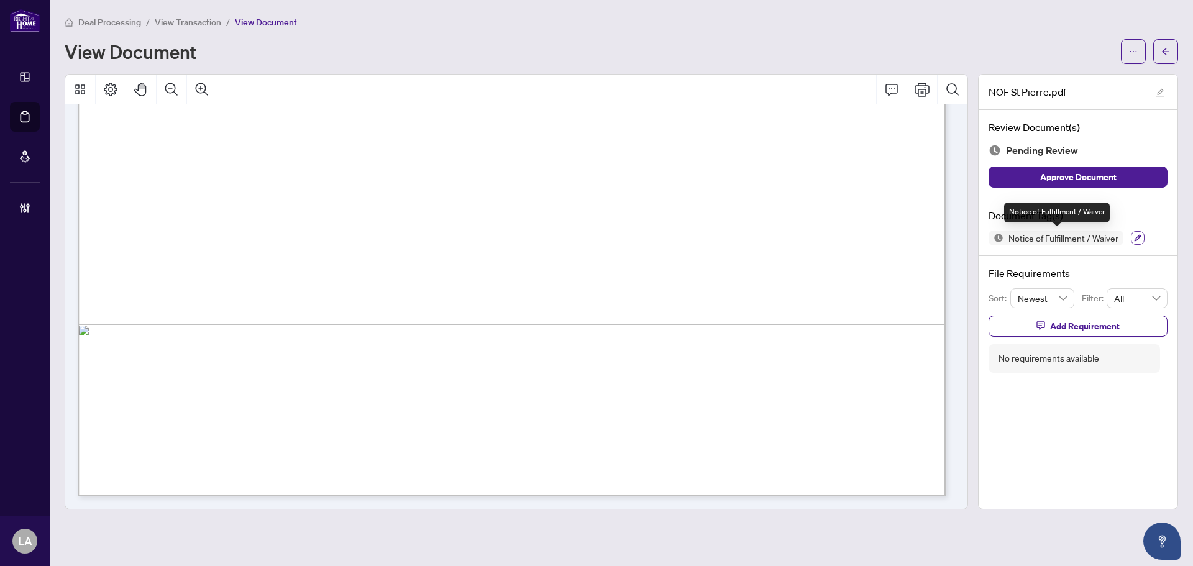
click at [1140, 234] on icon "button" at bounding box center [1137, 237] width 7 height 7
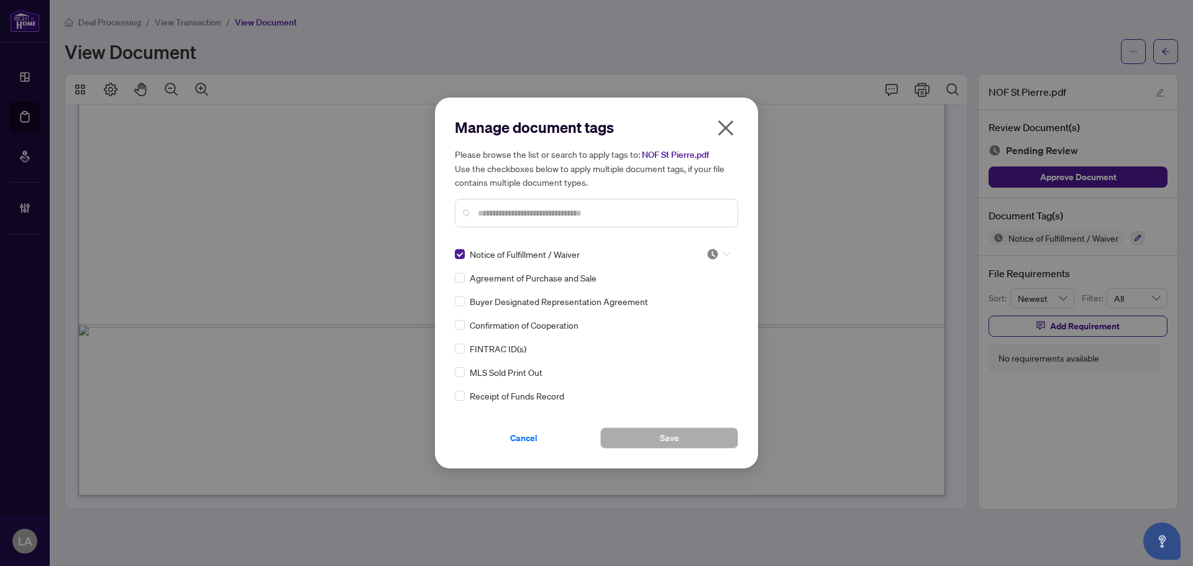
click at [709, 260] on img at bounding box center [712, 254] width 12 height 12
drag, startPoint x: 653, startPoint y: 329, endPoint x: 650, endPoint y: 322, distance: 7.2
click at [651, 329] on div "Confirmation of Cooperation" at bounding box center [593, 325] width 276 height 14
drag, startPoint x: 709, startPoint y: 261, endPoint x: 679, endPoint y: 318, distance: 63.9
click at [708, 262] on input "search" at bounding box center [712, 254] width 12 height 19
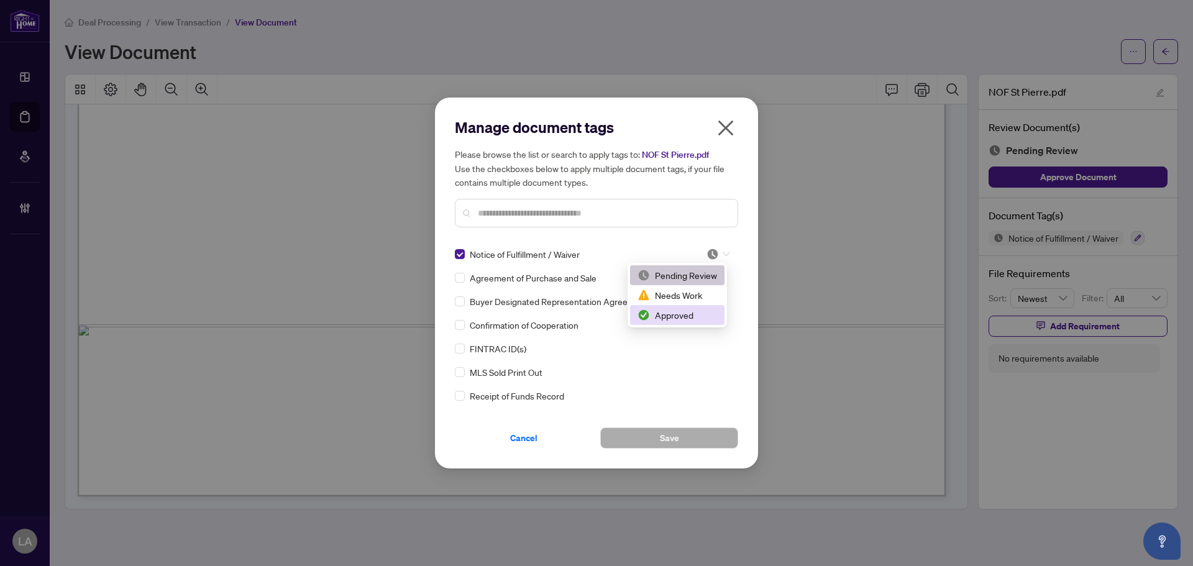
click at [668, 327] on div "2 3 Pending Review Needs Work Approved" at bounding box center [676, 295] width 99 height 65
click at [651, 312] on div "Approved" at bounding box center [677, 315] width 80 height 14
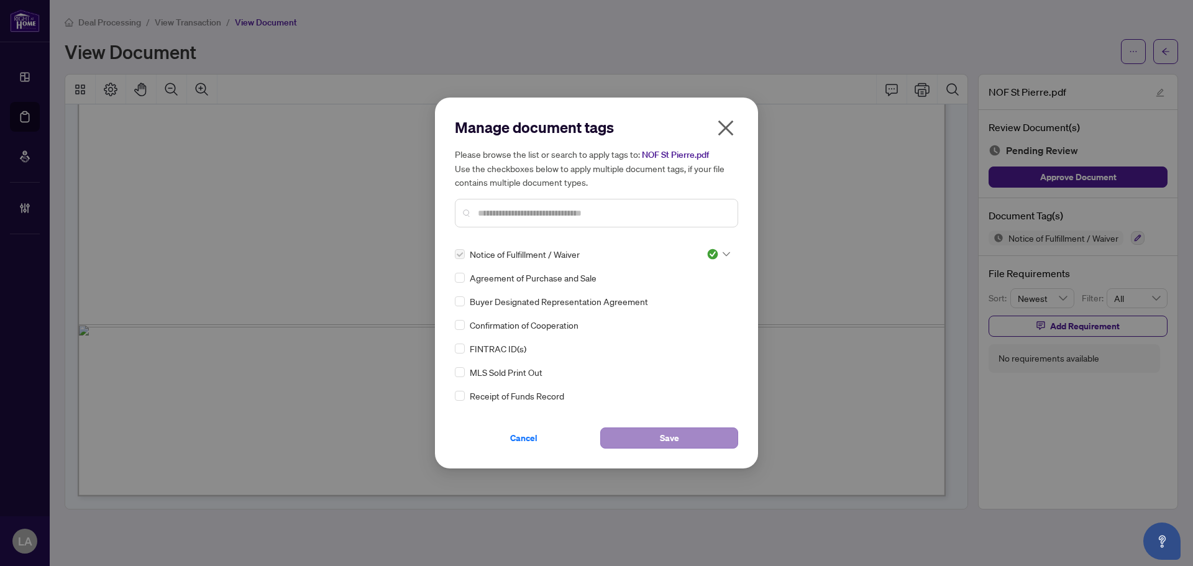
drag, startPoint x: 678, startPoint y: 454, endPoint x: 665, endPoint y: 434, distance: 23.8
click at [677, 453] on div "Manage document tags Please browse the list or search to apply tags to: NOF St …" at bounding box center [596, 283] width 323 height 371
click at [664, 432] on span "Save" at bounding box center [669, 438] width 19 height 20
click at [188, 20] on div "Manage document tags Please browse the list or search to apply tags to: NOF St …" at bounding box center [596, 283] width 1193 height 566
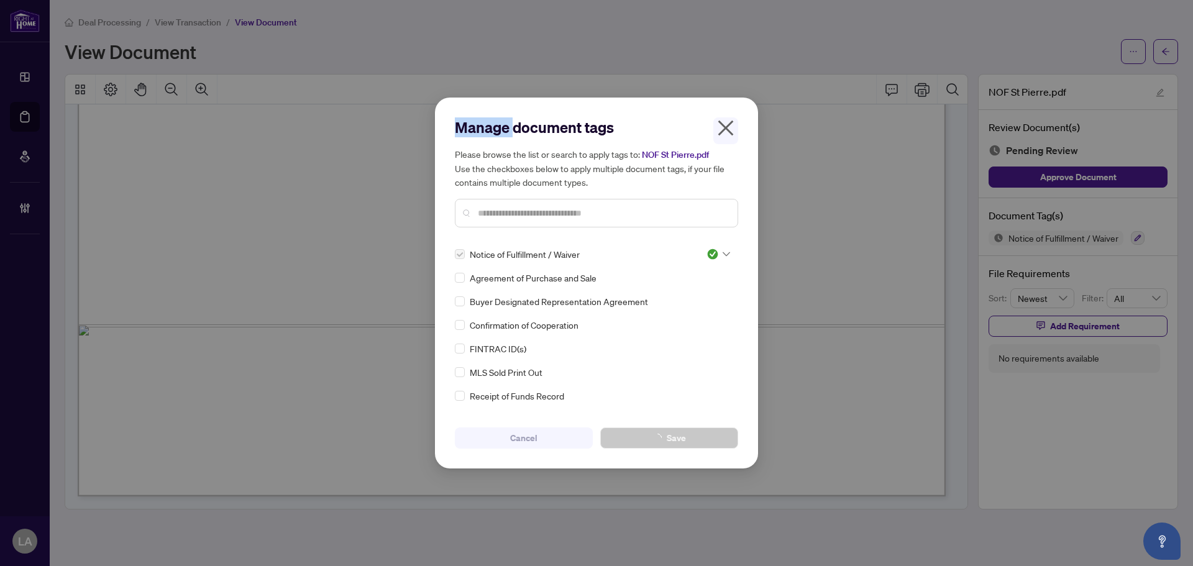
click at [188, 20] on div "Manage document tags Please browse the list or search to apply tags to: NOF St …" at bounding box center [596, 283] width 1193 height 566
drag, startPoint x: 671, startPoint y: 156, endPoint x: 684, endPoint y: 154, distance: 13.2
click at [670, 156] on span "NOF St Pierre.pdf" at bounding box center [675, 154] width 67 height 11
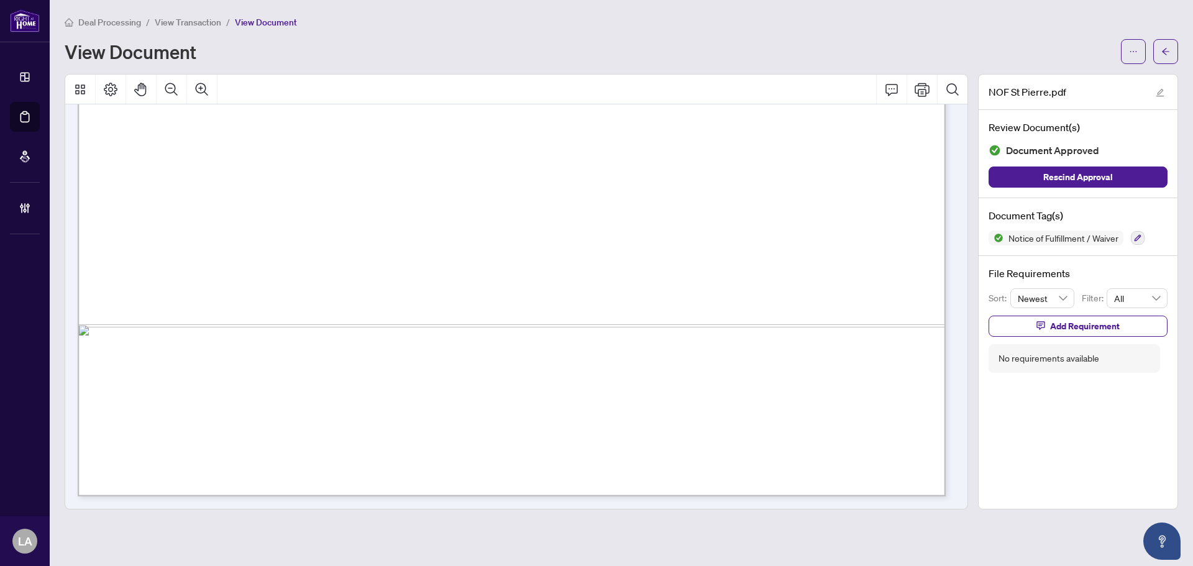
click at [207, 29] on div "Deal Processing / View Transaction / View Document View Document" at bounding box center [621, 39] width 1113 height 49
click at [202, 24] on span "View Transaction" at bounding box center [188, 22] width 66 height 11
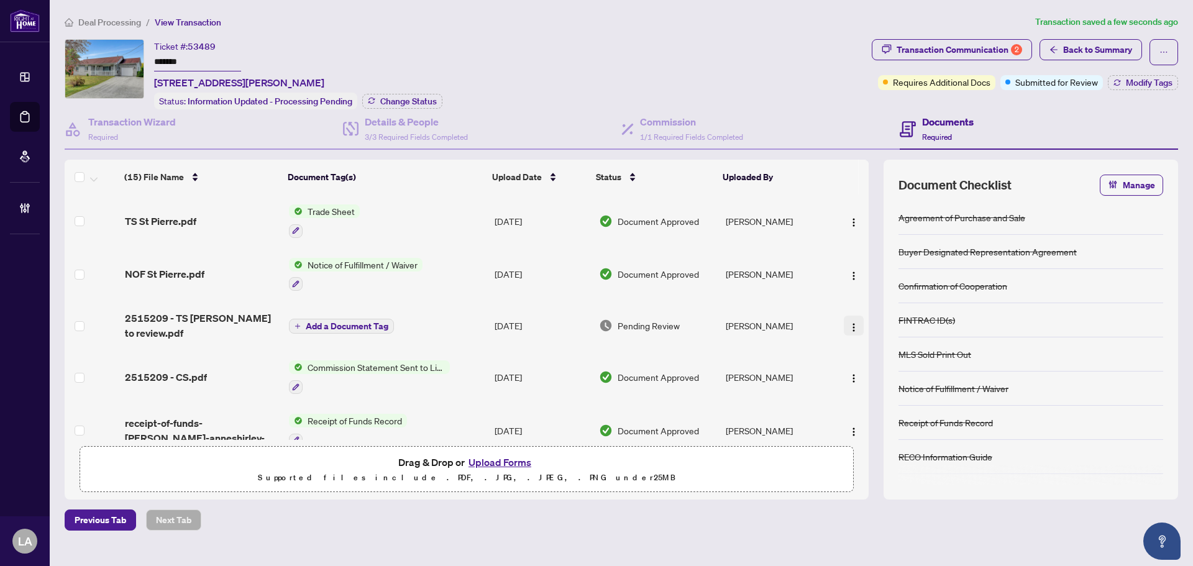
click at [854, 328] on img "button" at bounding box center [853, 327] width 10 height 10
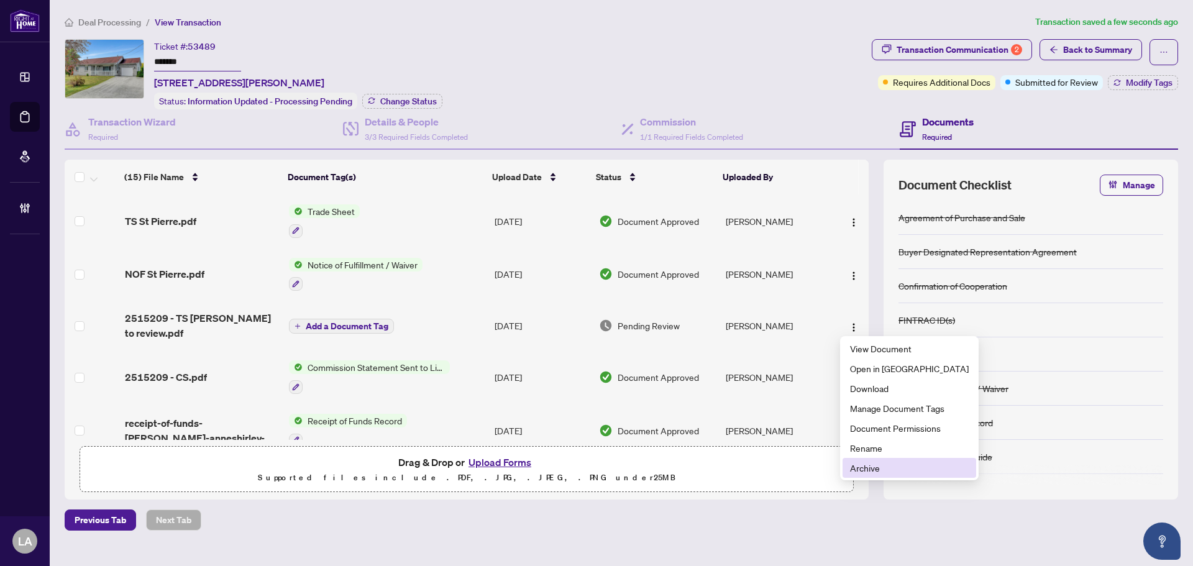
click at [876, 471] on span "Archive" at bounding box center [909, 468] width 119 height 14
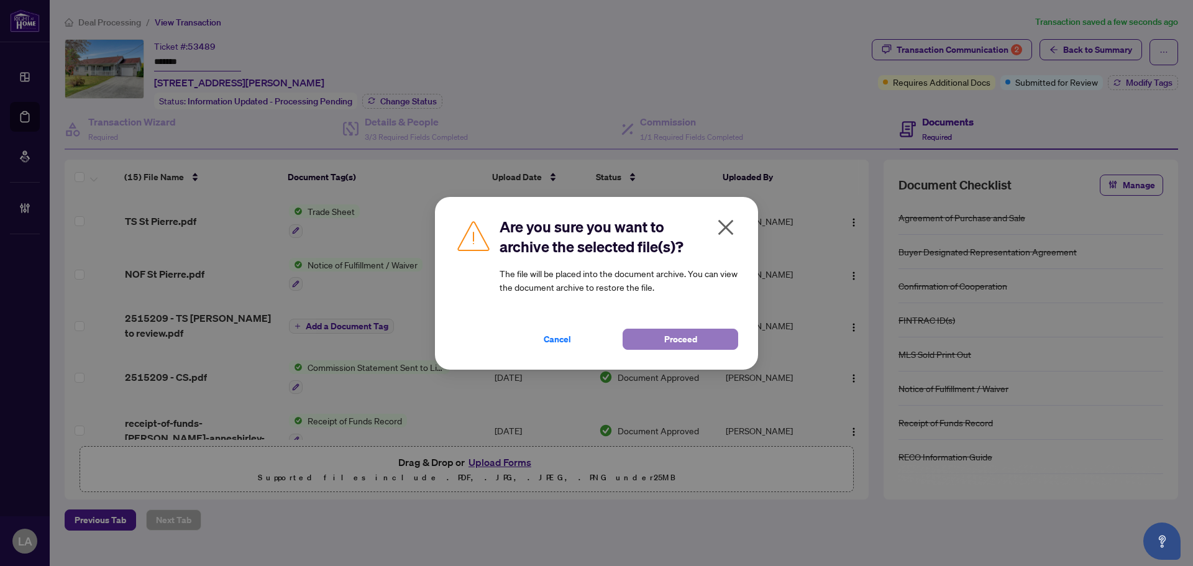
click at [685, 343] on span "Proceed" at bounding box center [680, 339] width 33 height 20
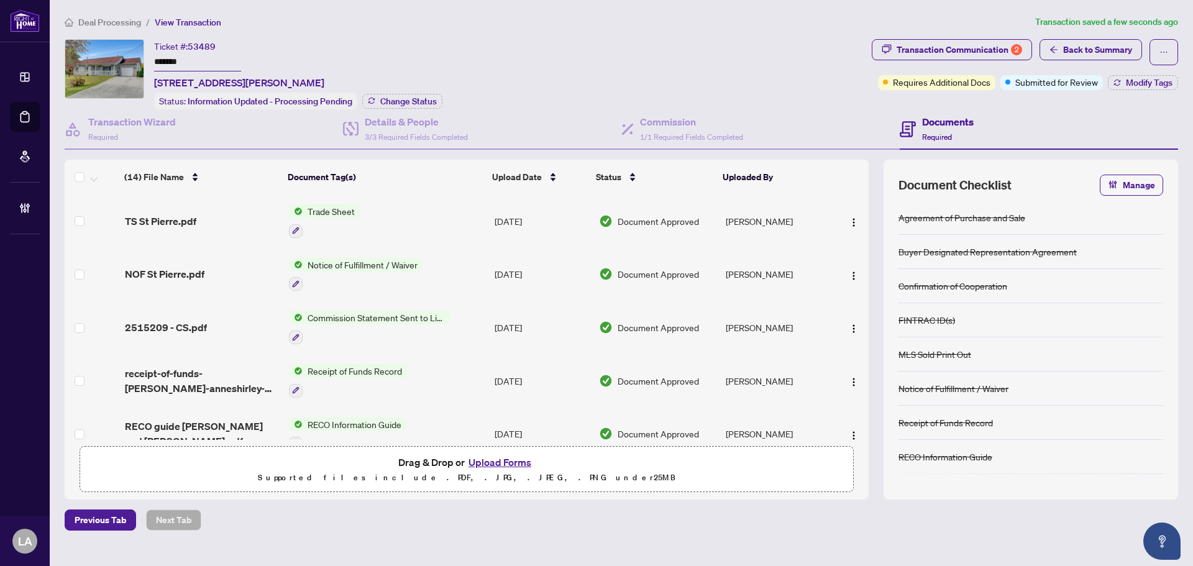
click at [942, 128] on div "Documents Required" at bounding box center [948, 128] width 52 height 29
click at [1139, 78] on span "Modify Tags" at bounding box center [1148, 82] width 47 height 9
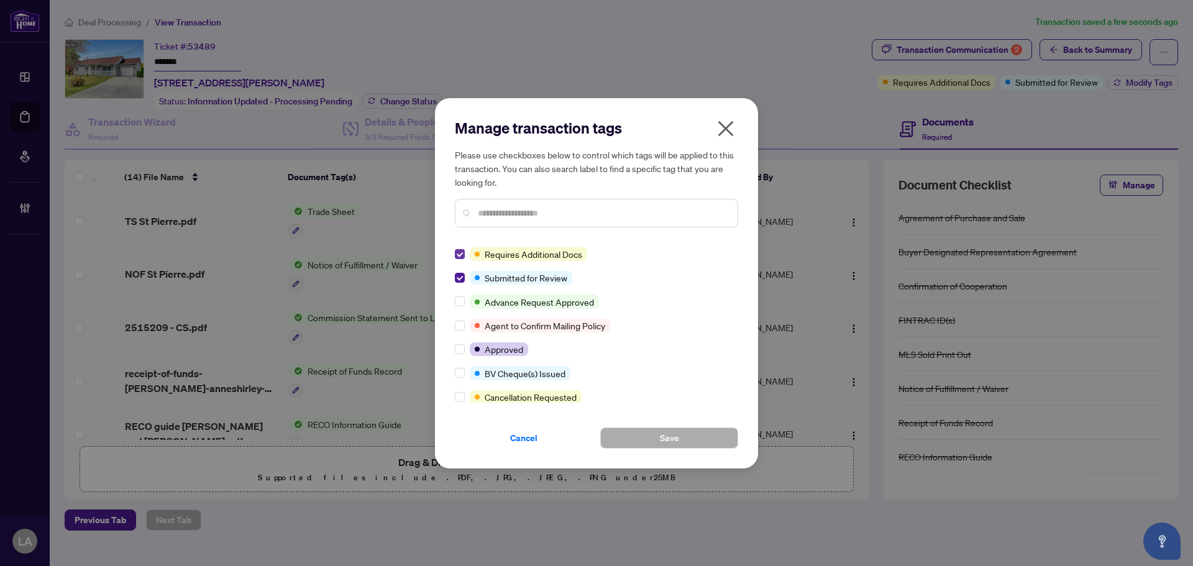
click at [459, 248] on label at bounding box center [460, 254] width 10 height 14
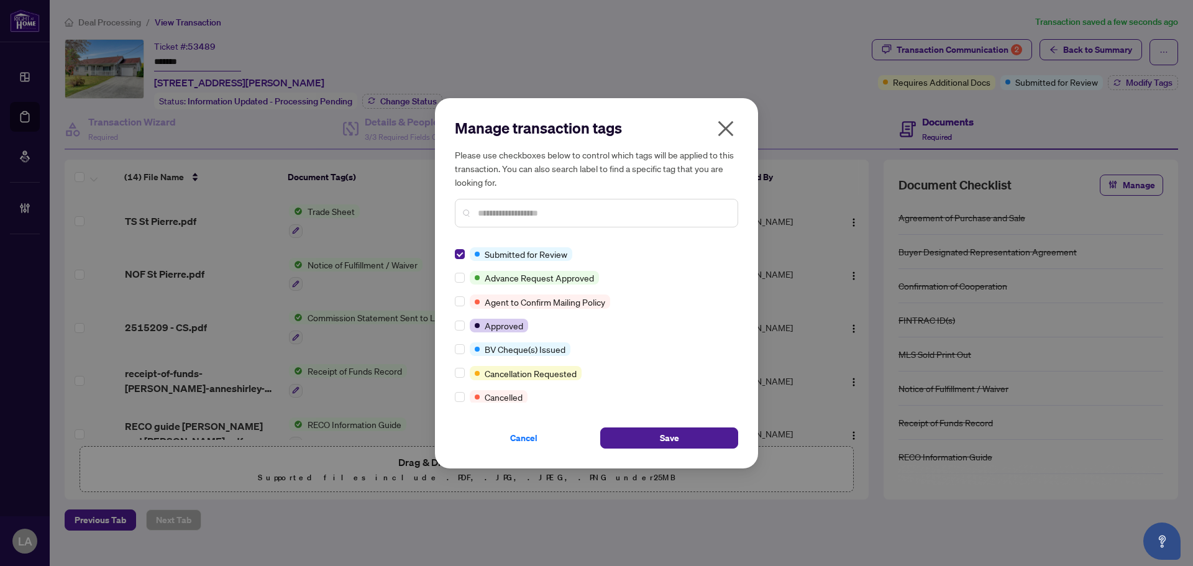
click at [459, 248] on label at bounding box center [460, 254] width 10 height 14
click at [509, 207] on input "text" at bounding box center [603, 213] width 250 height 14
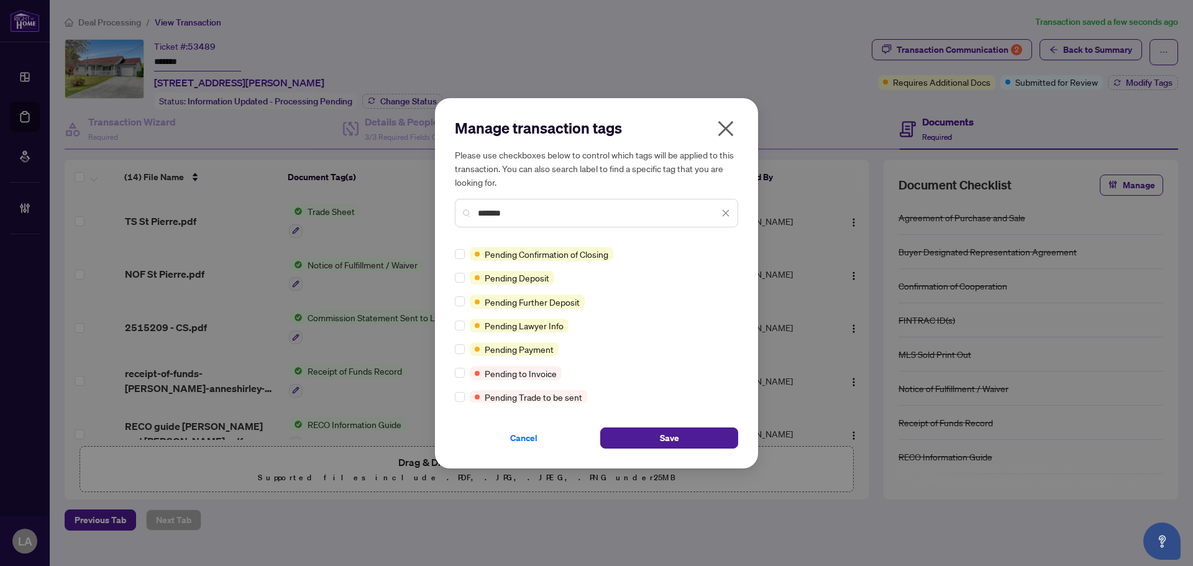
type input "*******"
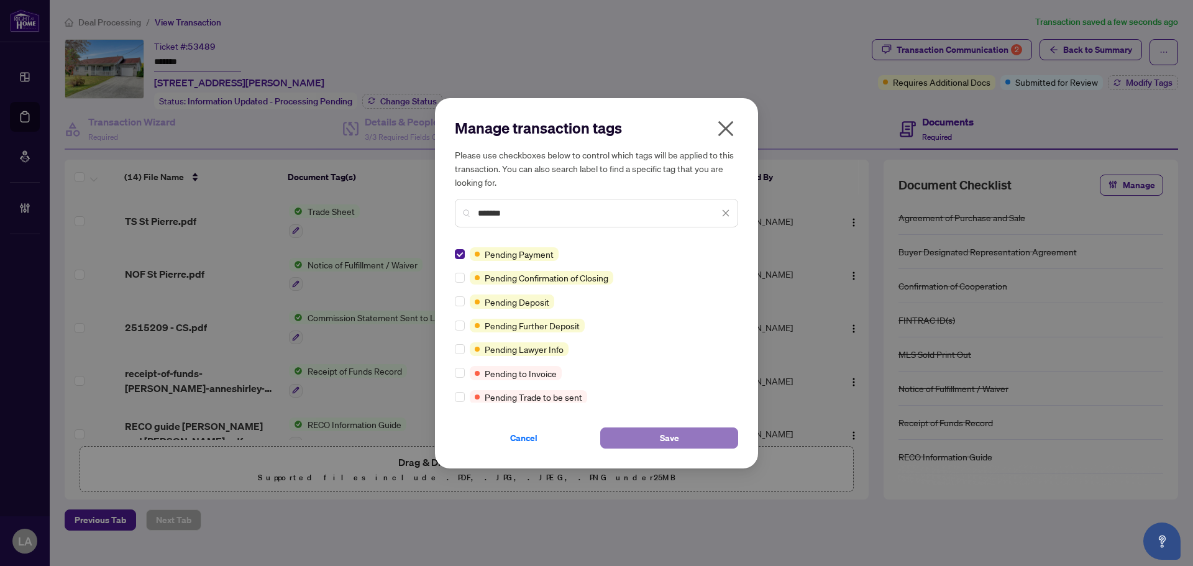
click at [691, 434] on button "Save" at bounding box center [669, 437] width 138 height 21
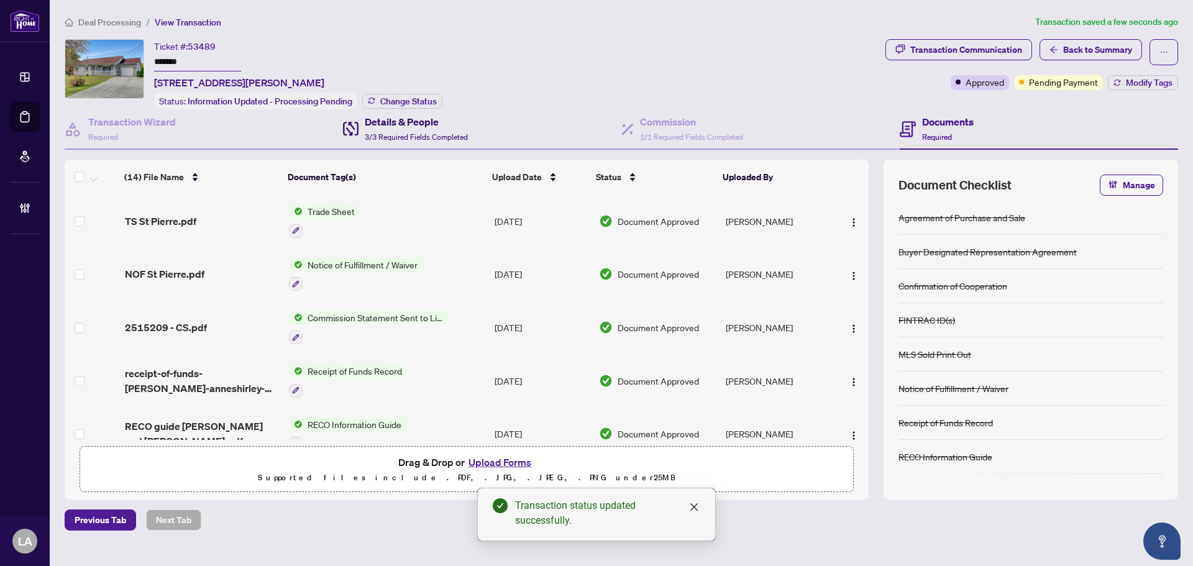
click at [418, 127] on h4 "Details & People" at bounding box center [416, 121] width 103 height 15
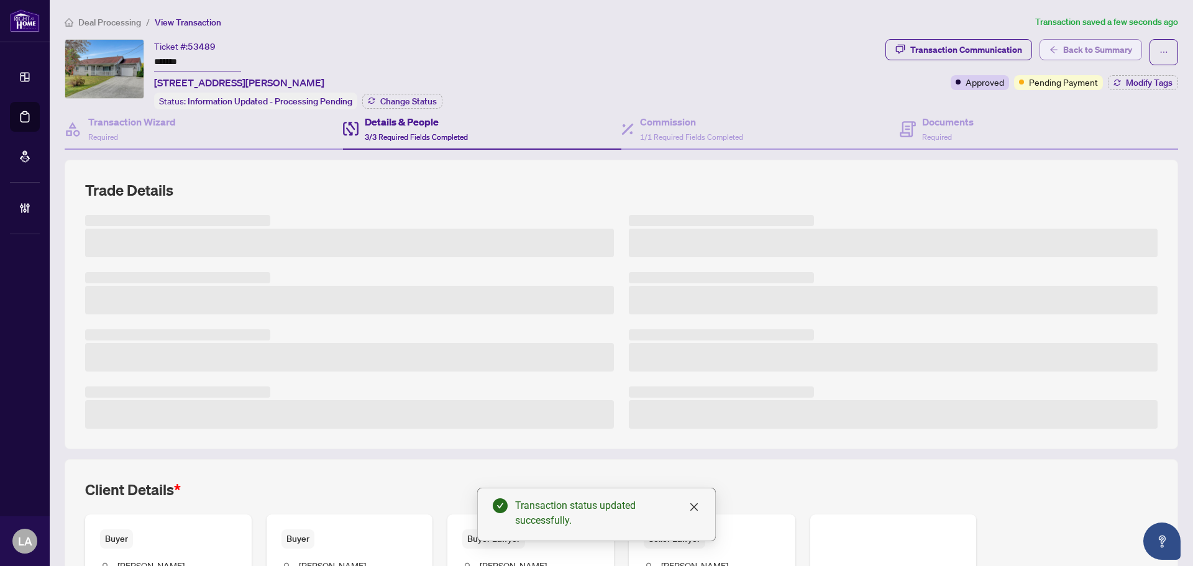
click at [1099, 50] on span "Back to Summary" at bounding box center [1097, 50] width 69 height 20
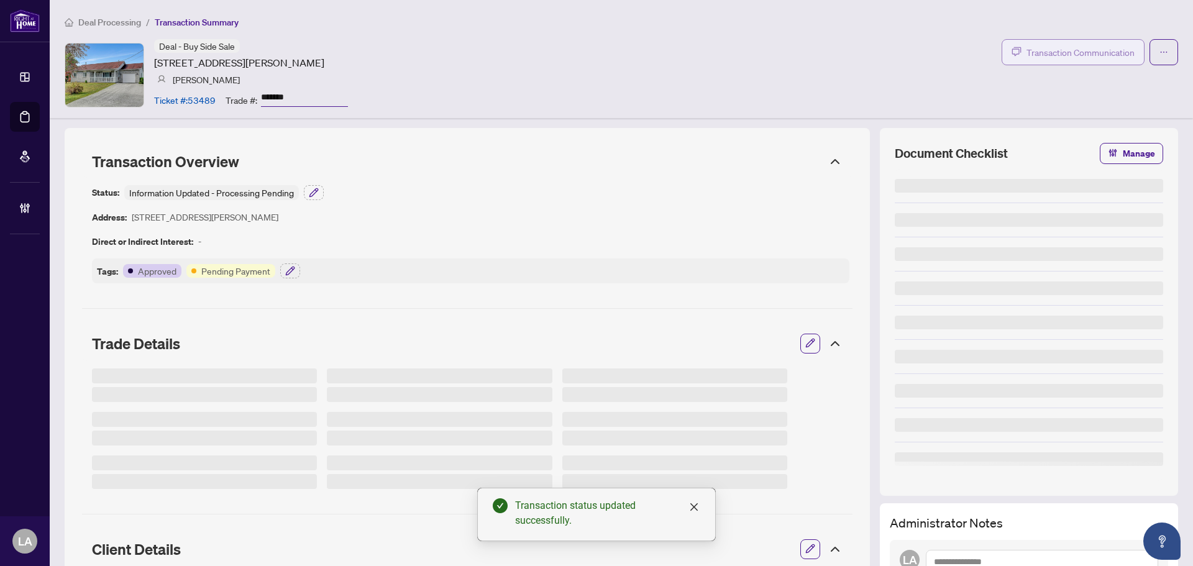
click at [1068, 55] on span "Transaction Communication" at bounding box center [1080, 52] width 108 height 14
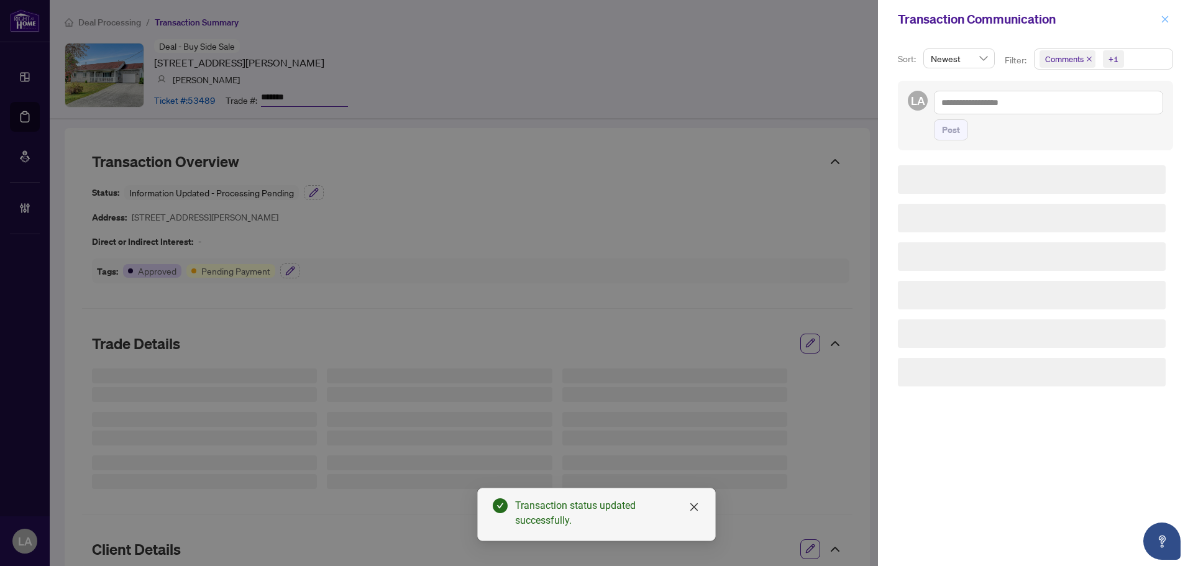
click at [1161, 18] on icon "close" at bounding box center [1164, 19] width 9 height 9
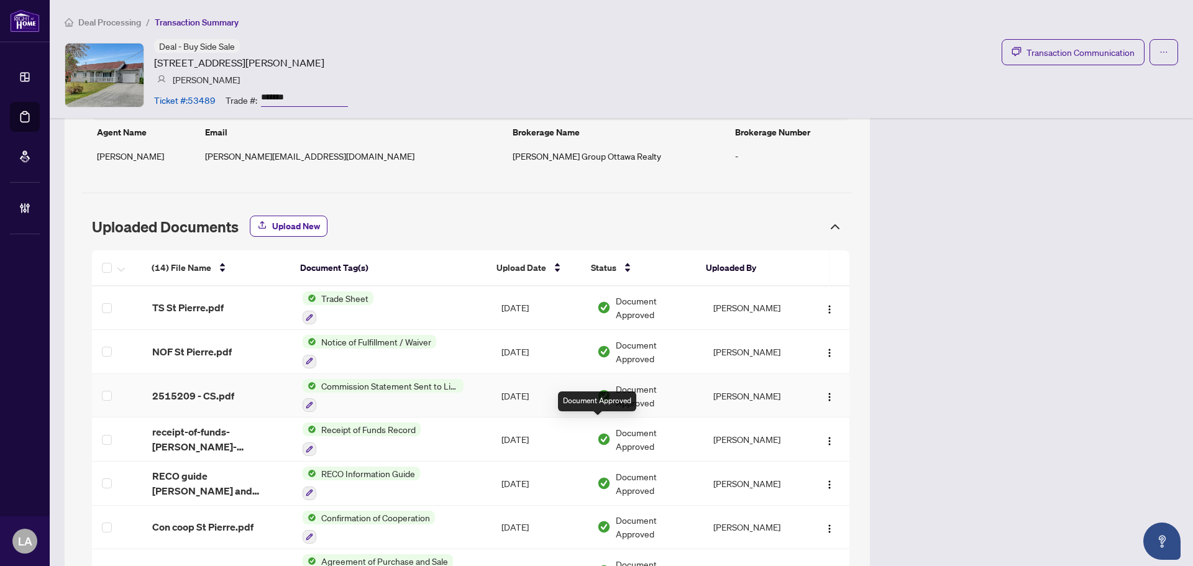
scroll to position [994, 0]
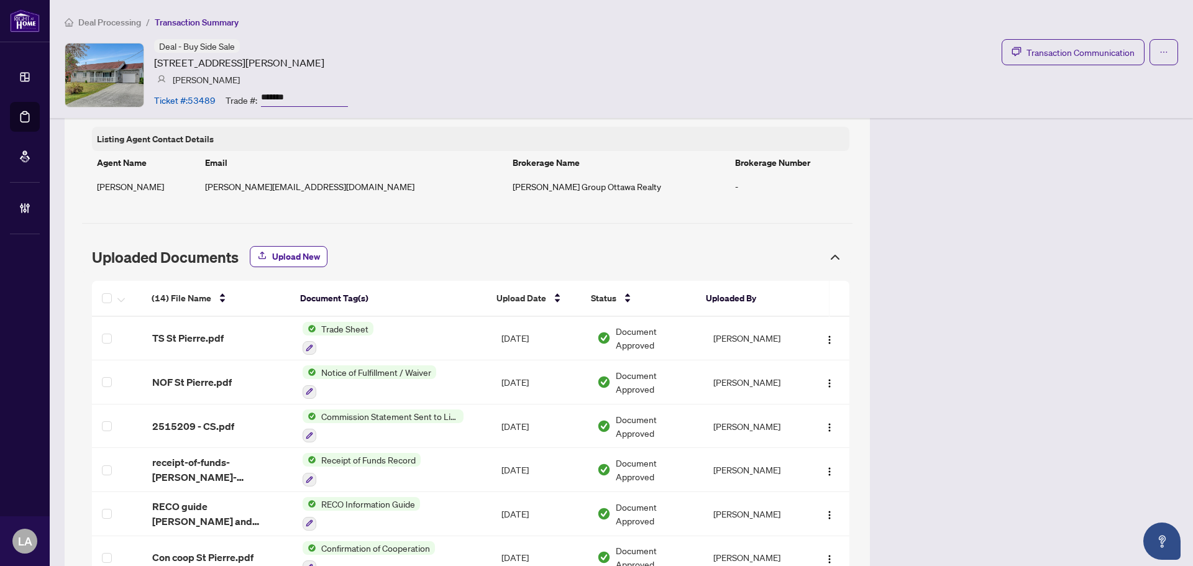
click at [201, 248] on span "Uploaded Documents" at bounding box center [165, 257] width 147 height 19
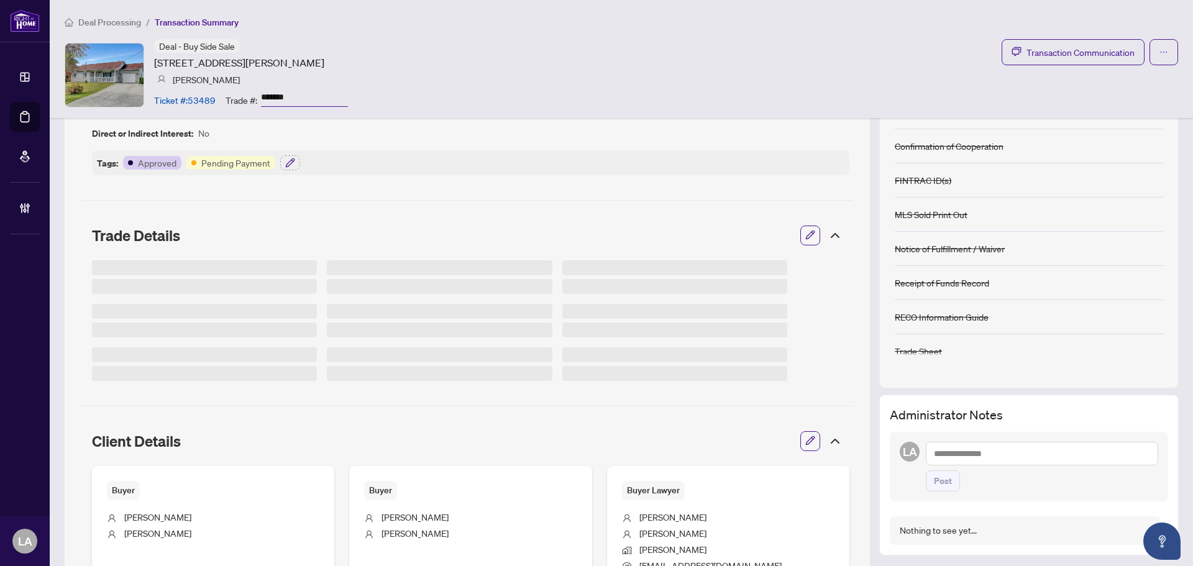
scroll to position [0, 0]
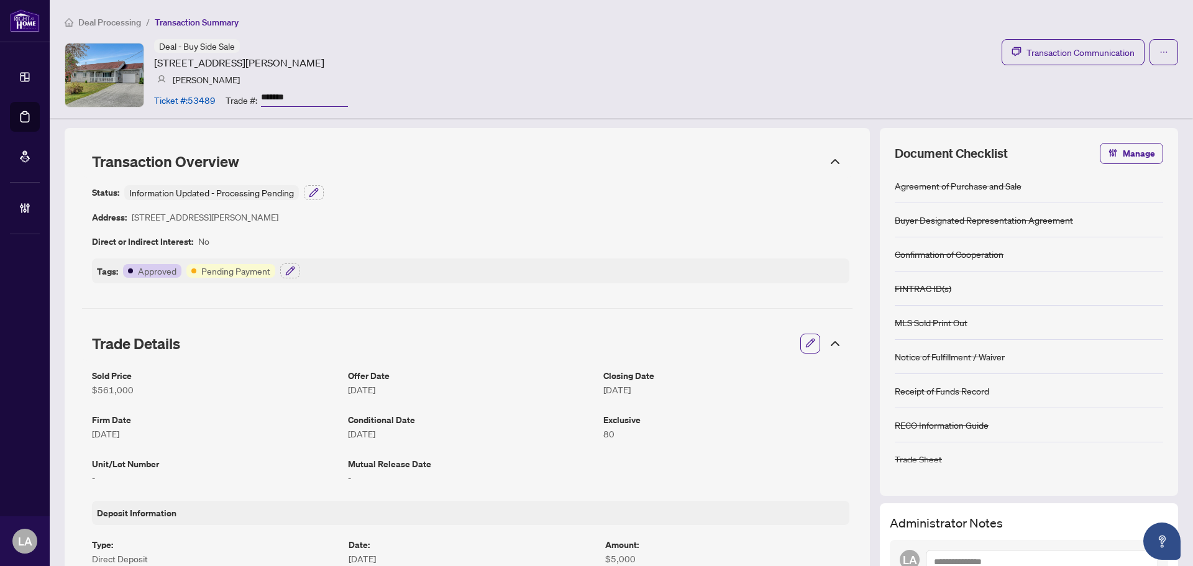
click at [204, 19] on span "Transaction Summary" at bounding box center [197, 22] width 84 height 11
click at [1159, 49] on icon "ellipsis" at bounding box center [1163, 52] width 9 height 9
click at [980, 100] on div "Deal - Buy Side Sale [STREET_ADDRESS][PERSON_NAME] [PERSON_NAME] Ticket #: 5348…" at bounding box center [621, 74] width 1113 height 71
click at [178, 100] on article "Ticket #: 53489" at bounding box center [184, 100] width 61 height 14
click at [281, 69] on article "[STREET_ADDRESS][PERSON_NAME]" at bounding box center [239, 62] width 170 height 15
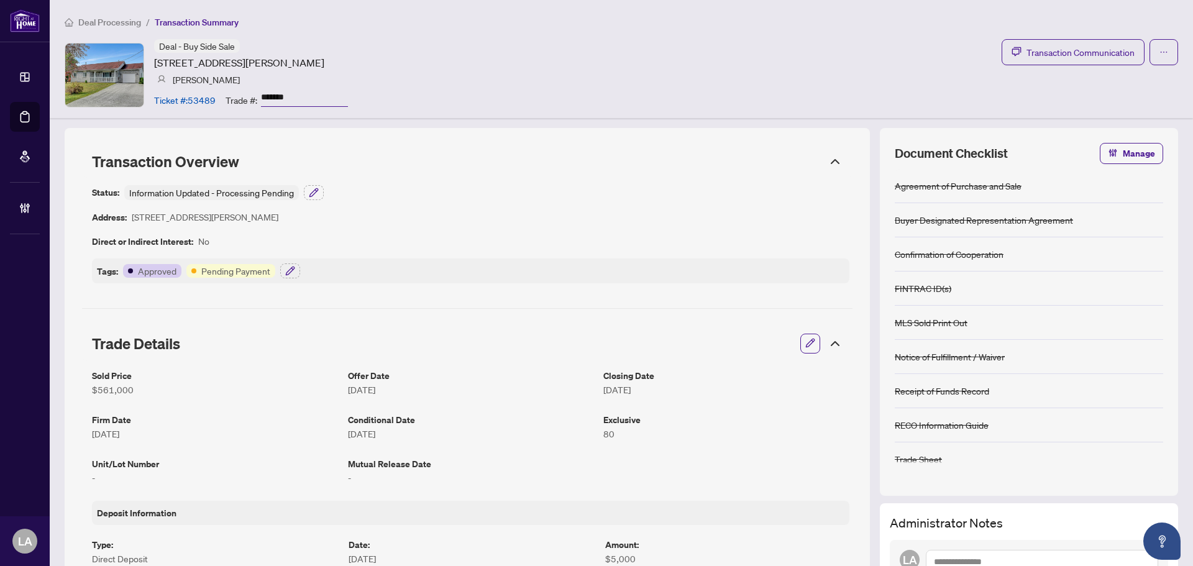
click at [180, 26] on span "Transaction Summary" at bounding box center [197, 22] width 84 height 11
drag, startPoint x: 183, startPoint y: 22, endPoint x: 213, endPoint y: 88, distance: 72.8
click at [183, 23] on span "Transaction Summary" at bounding box center [197, 22] width 84 height 11
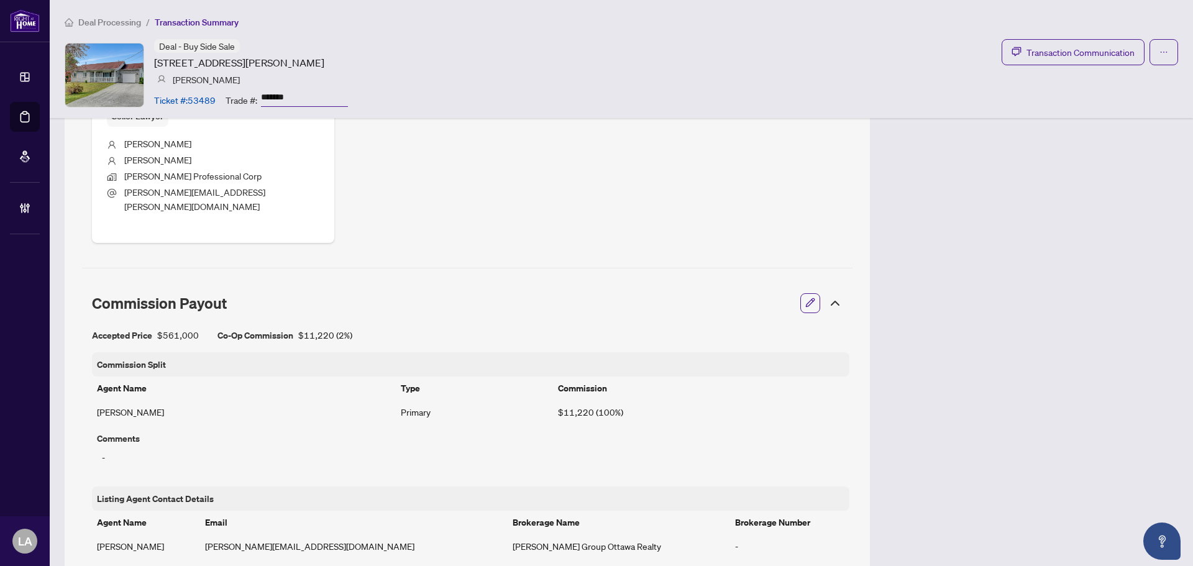
scroll to position [839, 0]
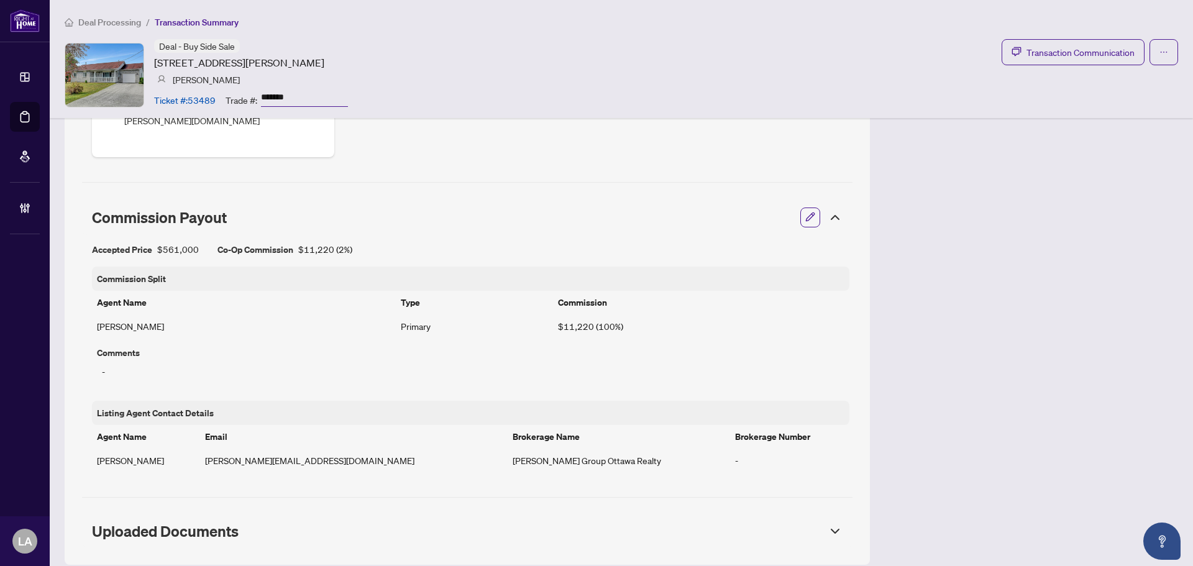
drag, startPoint x: 840, startPoint y: 519, endPoint x: 812, endPoint y: 525, distance: 28.5
click at [840, 520] on div "Uploaded Documents" at bounding box center [467, 531] width 770 height 32
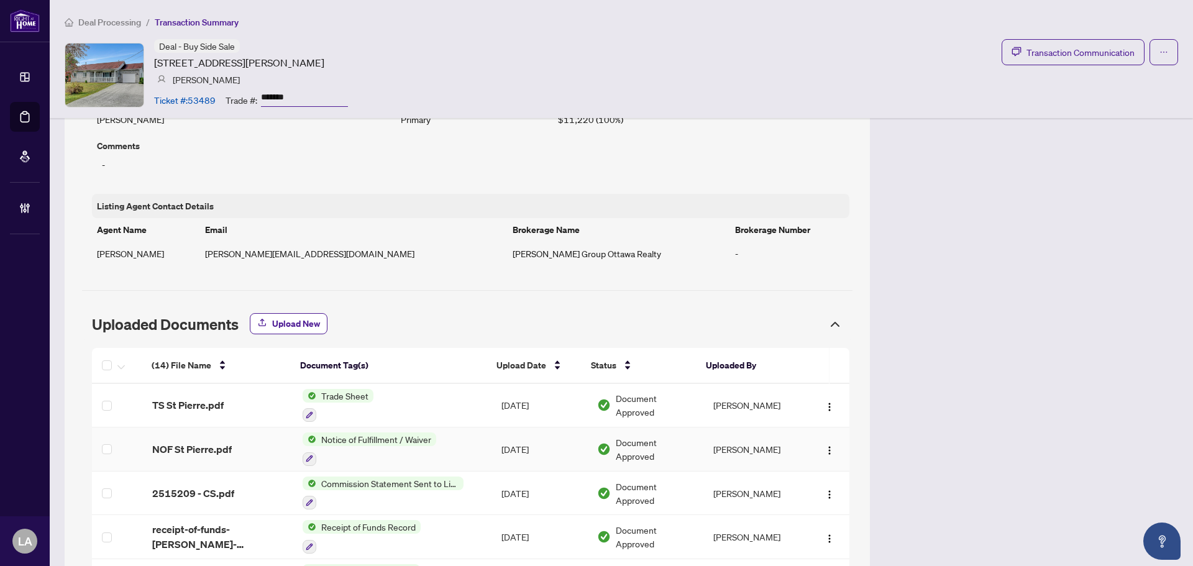
scroll to position [1212, 0]
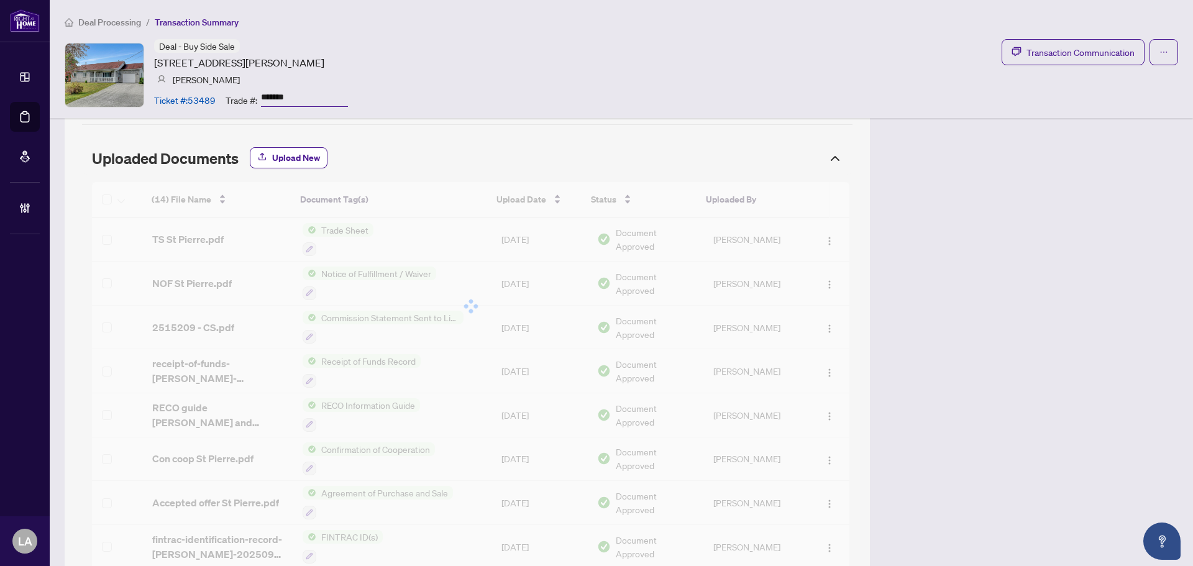
click at [234, 225] on div at bounding box center [470, 306] width 757 height 248
click at [242, 225] on div at bounding box center [470, 306] width 757 height 248
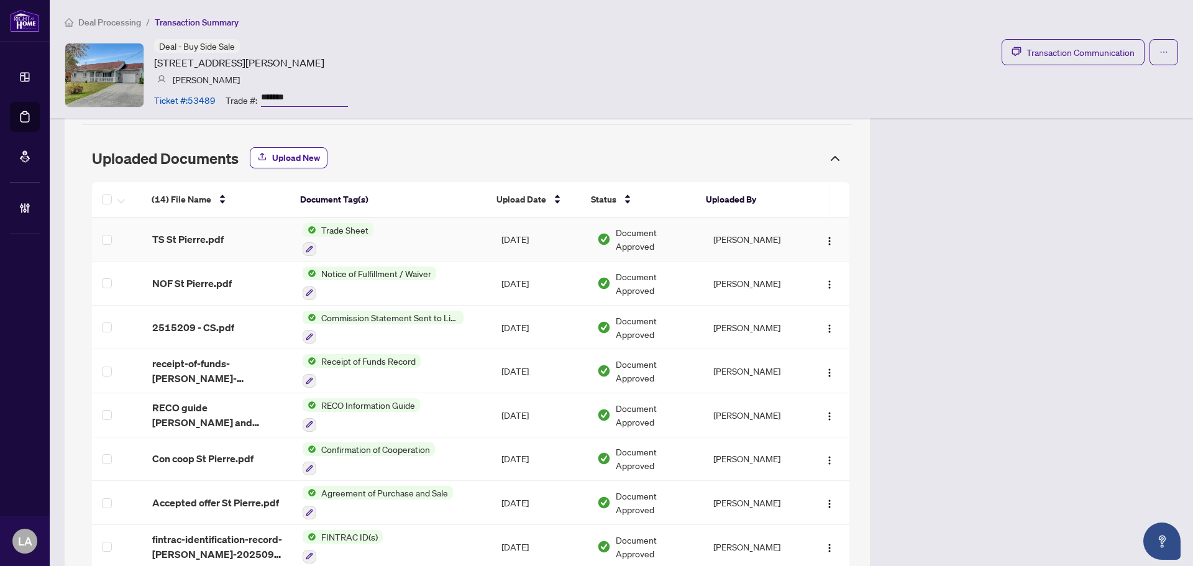
click at [247, 237] on td "TS St Pierre.pdf" at bounding box center [217, 240] width 150 height 44
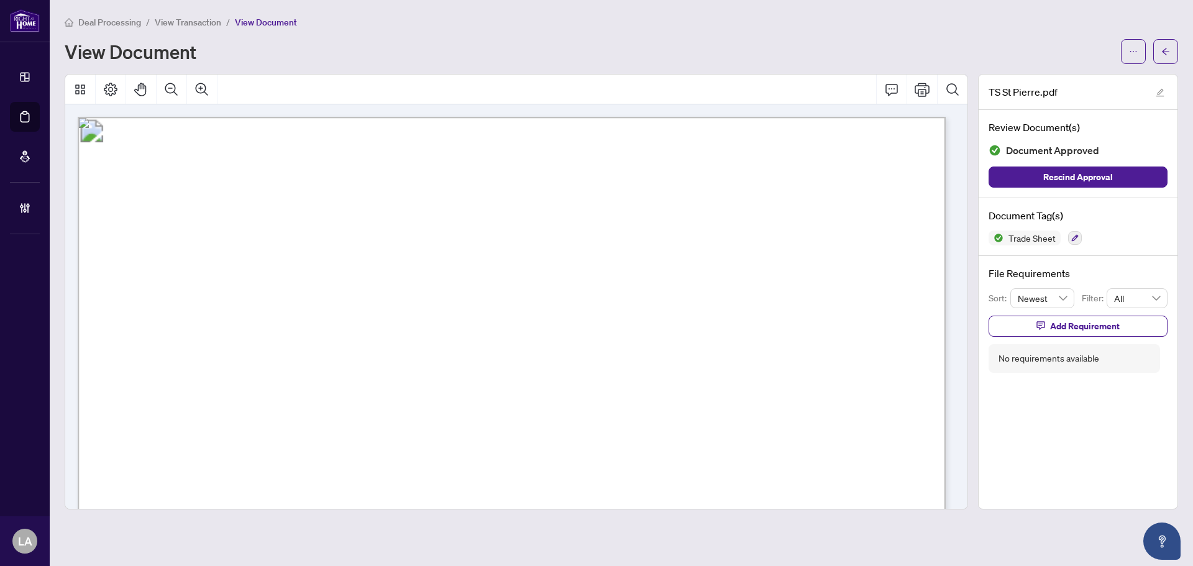
click at [166, 21] on span "View Transaction" at bounding box center [188, 22] width 66 height 11
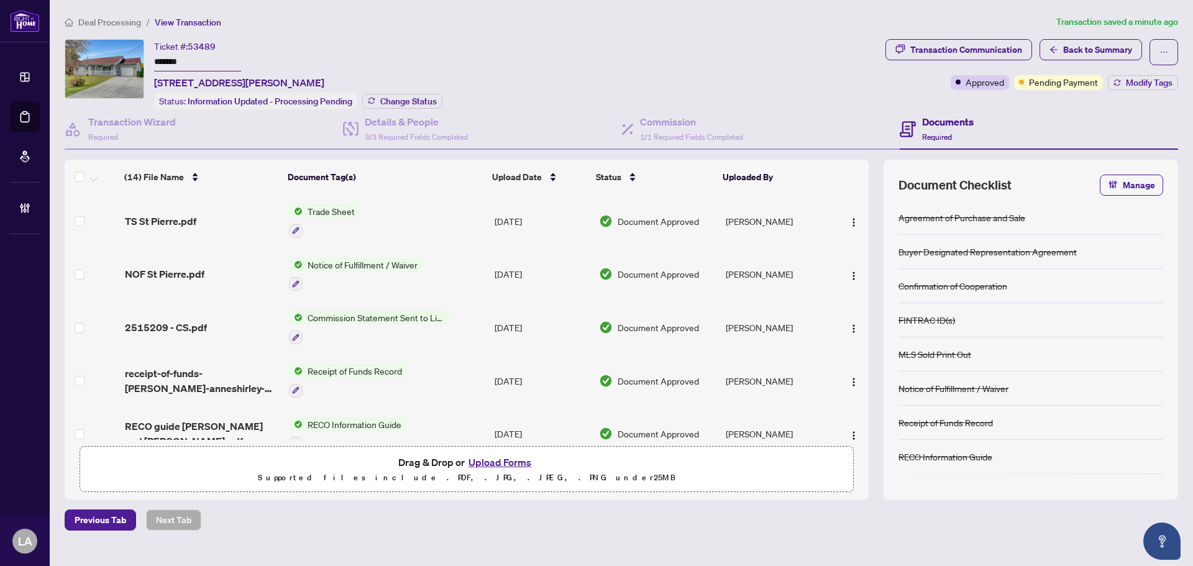
click at [193, 19] on span "View Transaction" at bounding box center [188, 22] width 66 height 11
click at [264, 22] on ol "Deal Processing / View Transaction" at bounding box center [558, 22] width 986 height 14
click at [398, 97] on span "Change Status" at bounding box center [408, 101] width 57 height 9
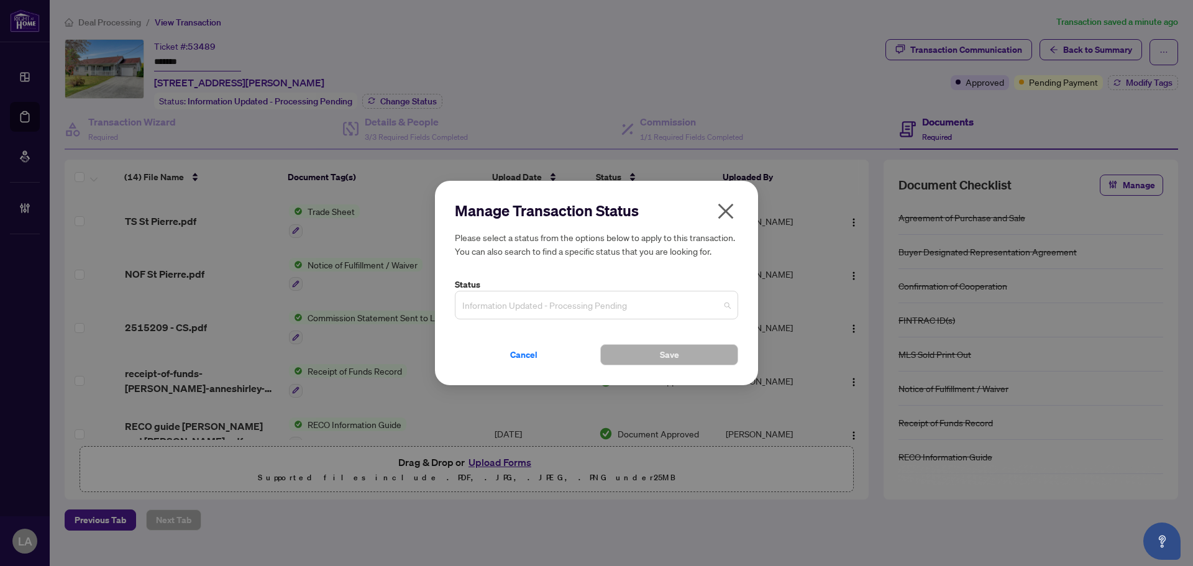
drag, startPoint x: 555, startPoint y: 312, endPoint x: 558, endPoint y: 337, distance: 25.7
click at [557, 317] on span "Information Updated - Processing Pending" at bounding box center [596, 305] width 268 height 24
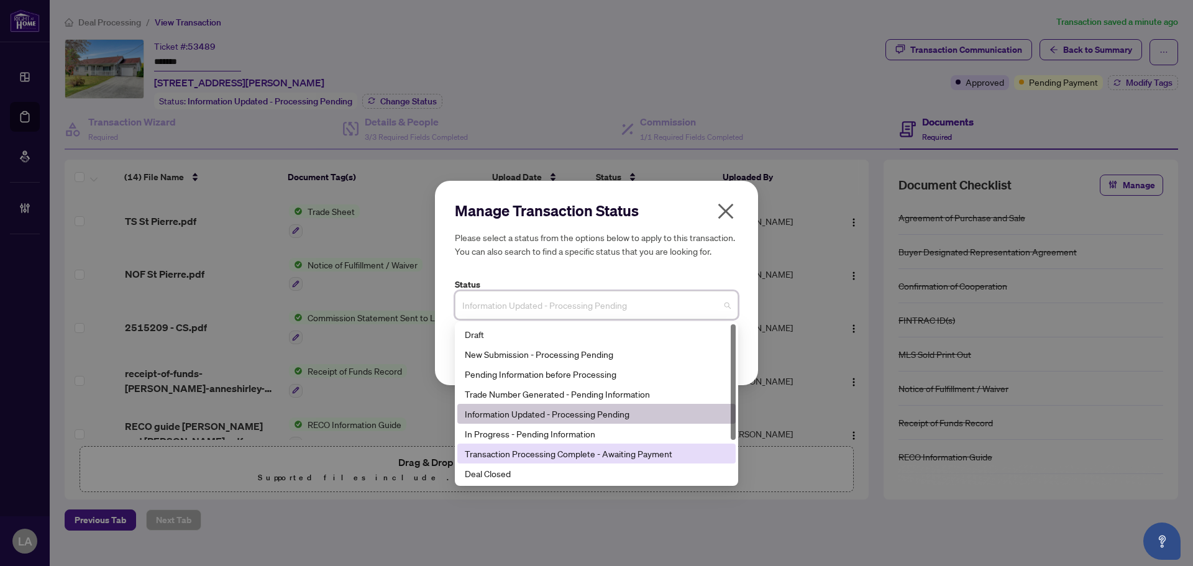
click at [496, 457] on div "Transaction Processing Complete - Awaiting Payment" at bounding box center [596, 454] width 263 height 14
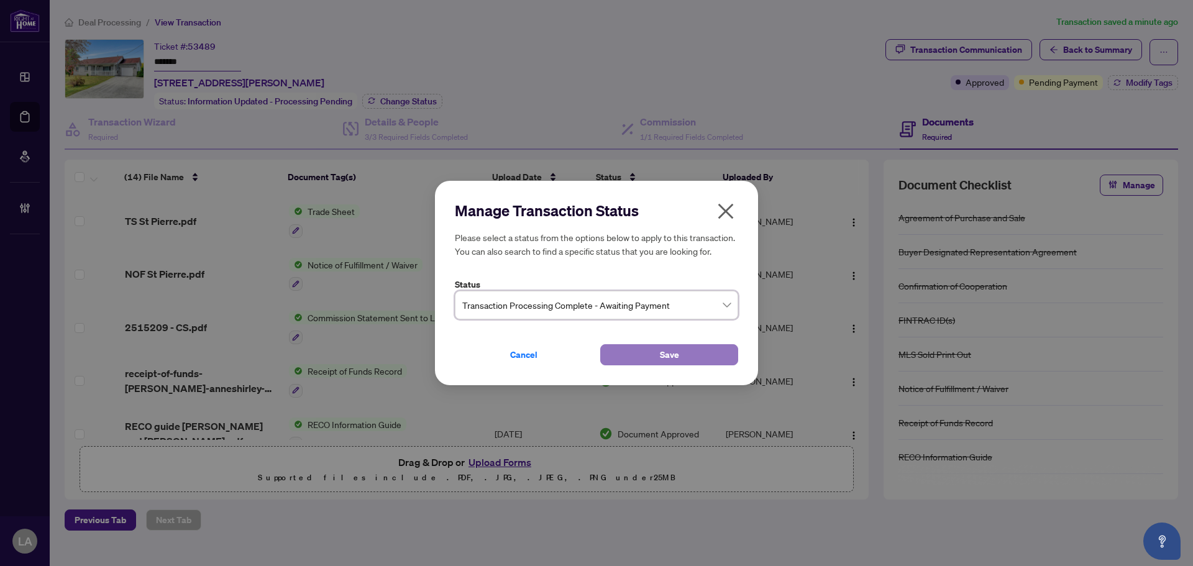
click at [620, 351] on button "Save" at bounding box center [669, 354] width 138 height 21
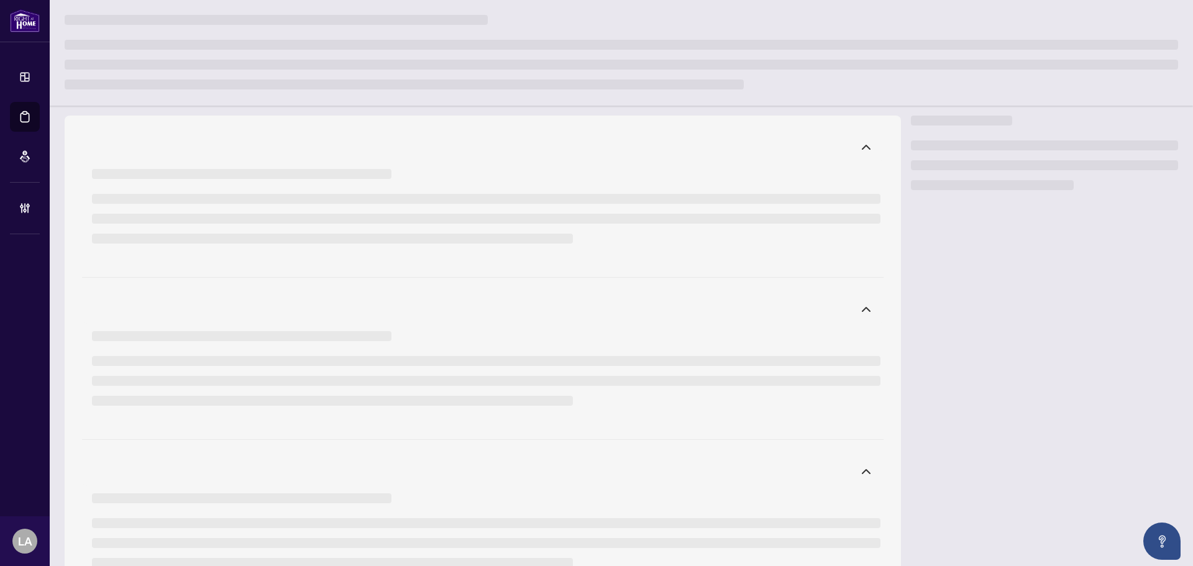
click at [202, 62] on li at bounding box center [621, 65] width 1113 height 10
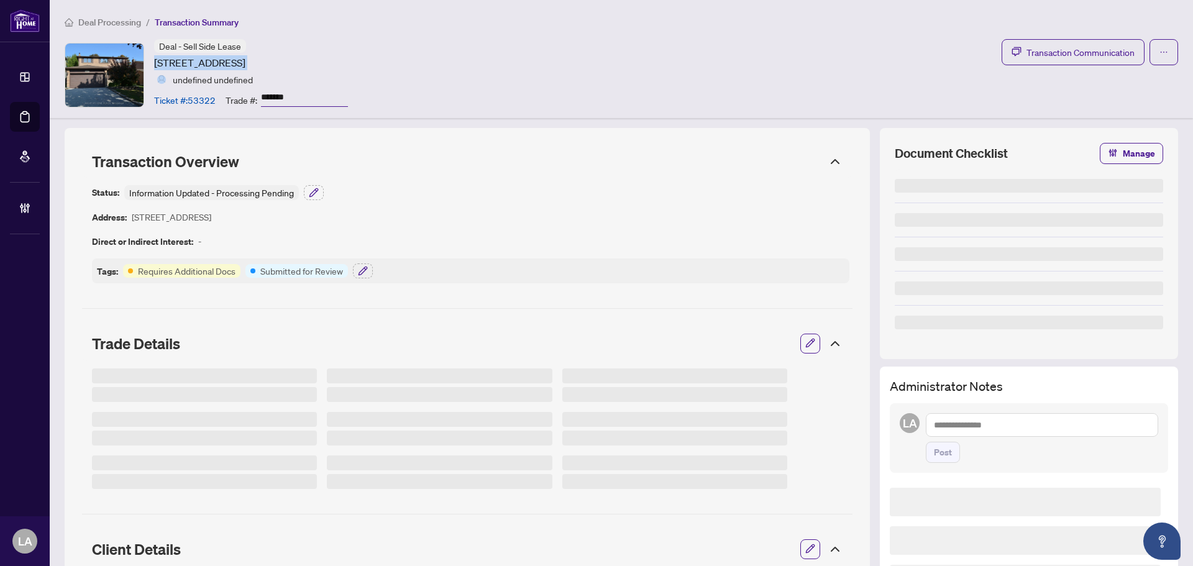
click at [202, 62] on article "[STREET_ADDRESS]" at bounding box center [199, 62] width 91 height 15
click at [285, 104] on input "*******" at bounding box center [304, 98] width 87 height 18
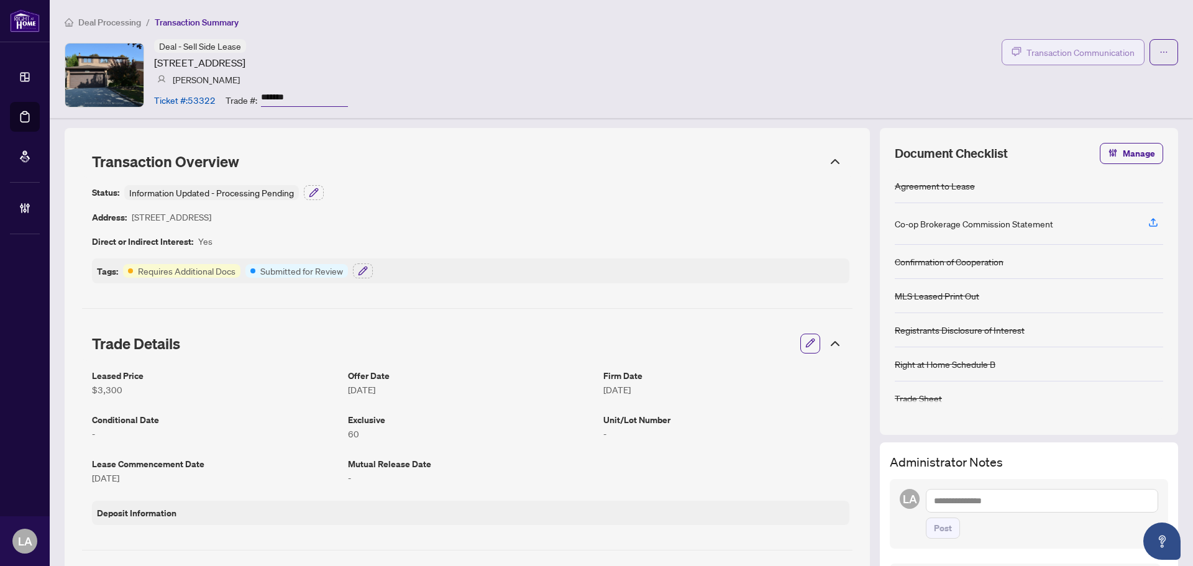
click at [1045, 60] on button "Transaction Communication" at bounding box center [1072, 52] width 143 height 26
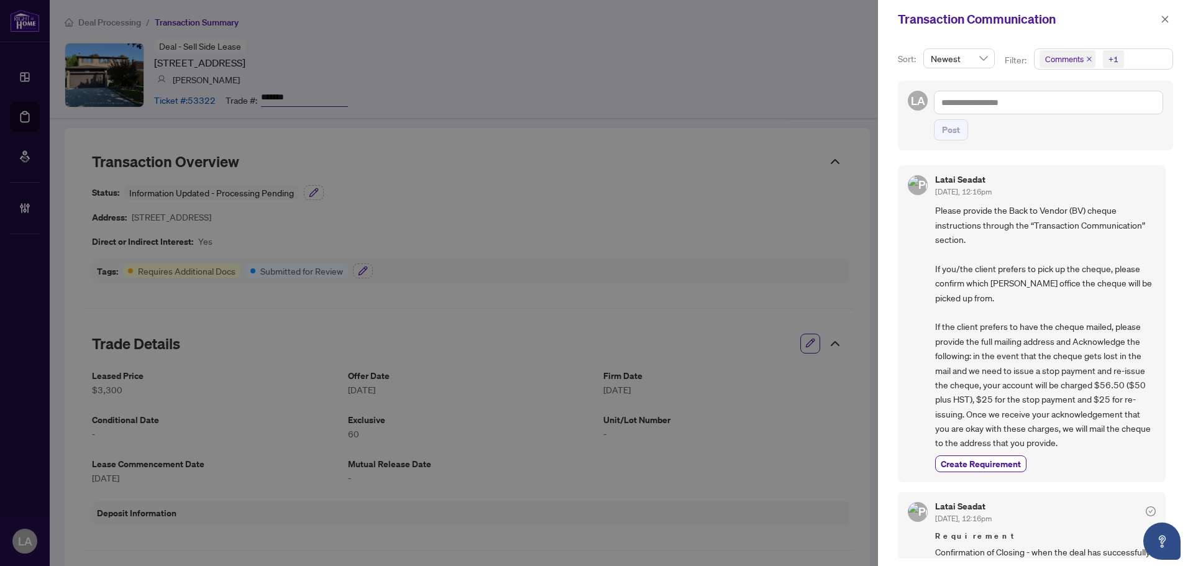
click at [1065, 66] on span "Comments" at bounding box center [1067, 58] width 56 height 17
click at [1071, 106] on span "Comments" at bounding box center [1079, 110] width 43 height 11
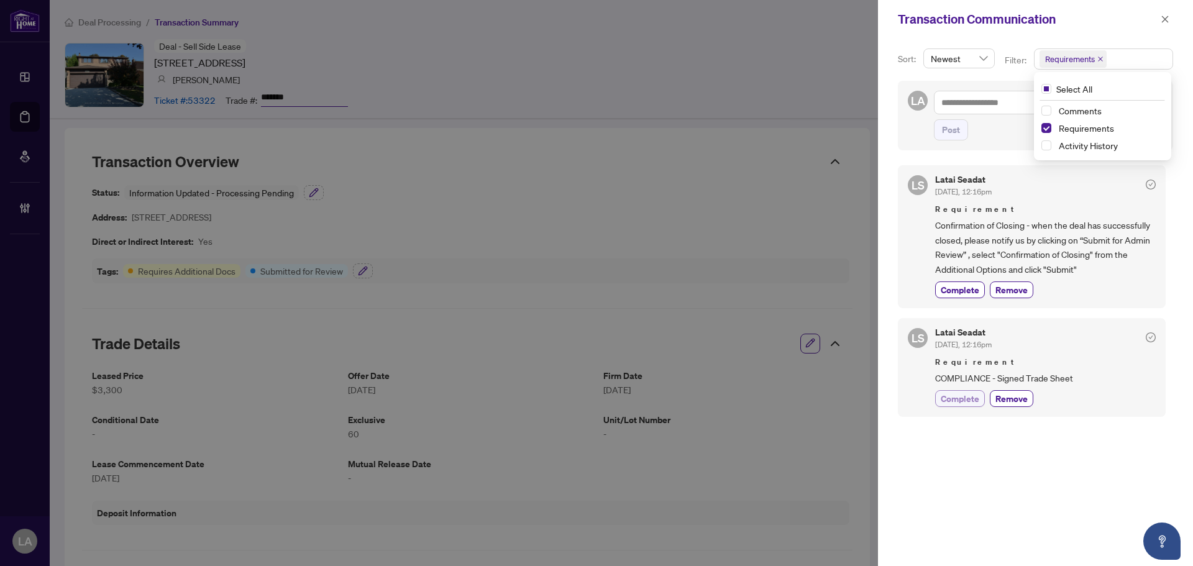
click at [947, 397] on span "Complete" at bounding box center [959, 398] width 39 height 13
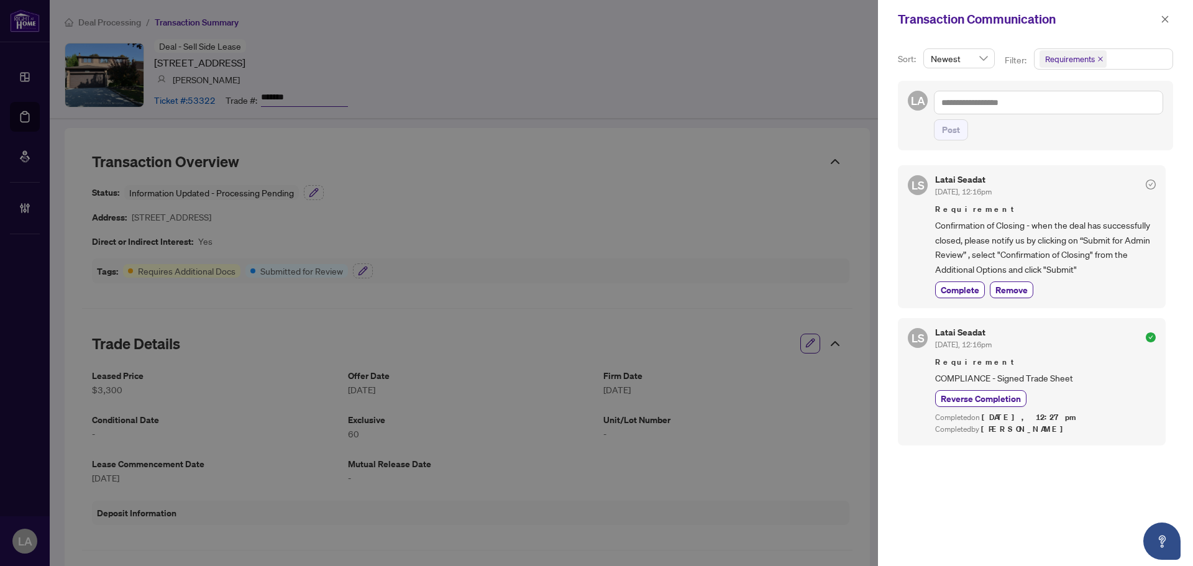
click at [1163, 25] on span "button" at bounding box center [1164, 19] width 9 height 20
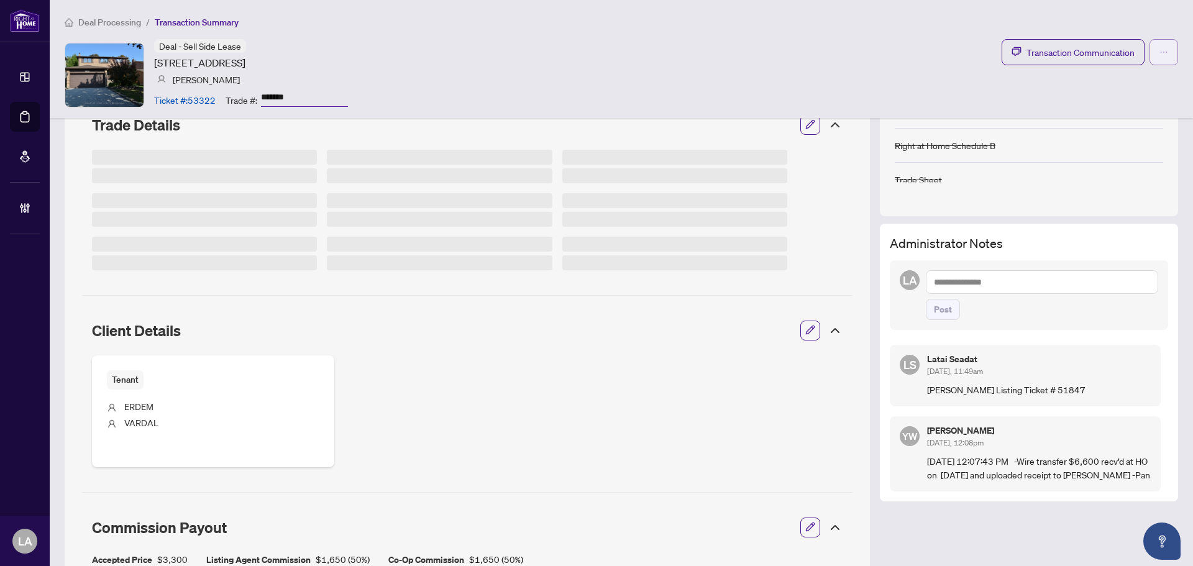
scroll to position [218, 0]
click at [1159, 49] on button "button" at bounding box center [1163, 52] width 29 height 26
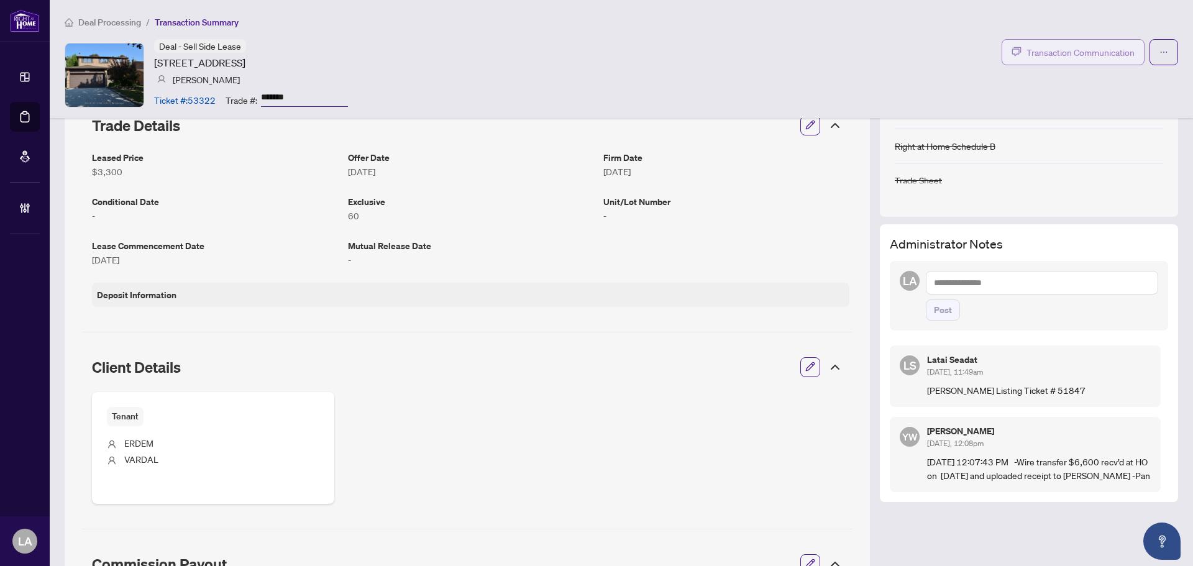
click at [1043, 60] on button "Transaction Communication" at bounding box center [1072, 52] width 143 height 26
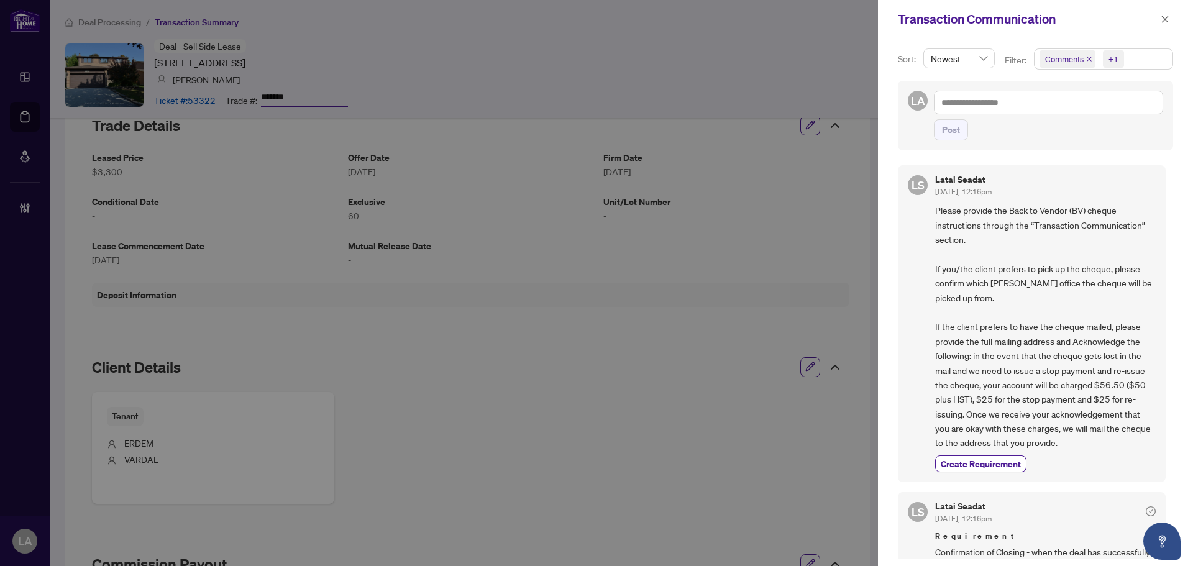
click at [1037, 4] on div "Transaction Communication" at bounding box center [1035, 19] width 315 height 39
click at [1167, 13] on span "button" at bounding box center [1164, 19] width 9 height 20
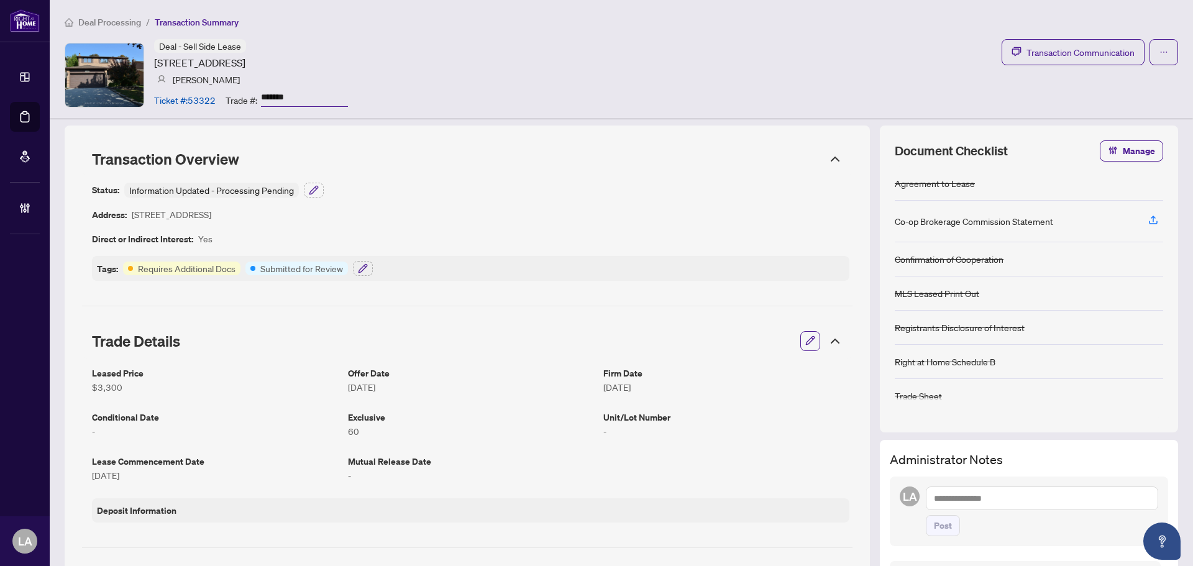
scroll to position [0, 0]
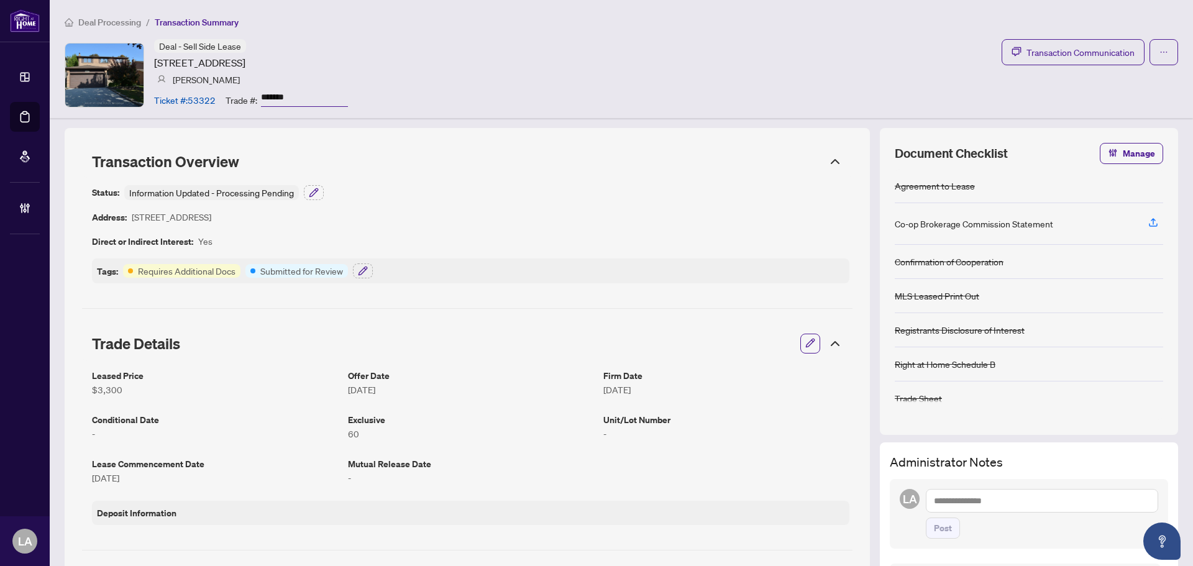
click at [199, 24] on span "Transaction Summary" at bounding box center [197, 22] width 84 height 11
click at [199, 23] on span "Transaction Summary" at bounding box center [197, 22] width 84 height 11
click at [189, 60] on article "[STREET_ADDRESS]" at bounding box center [199, 62] width 91 height 15
drag, startPoint x: 160, startPoint y: 63, endPoint x: 372, endPoint y: 80, distance: 213.1
click at [348, 80] on div "Deal - Sell Side Lease 449 Dover Cres, Newmarket, Ontario L3Y 6C6, Canada Hamid…" at bounding box center [251, 74] width 194 height 71
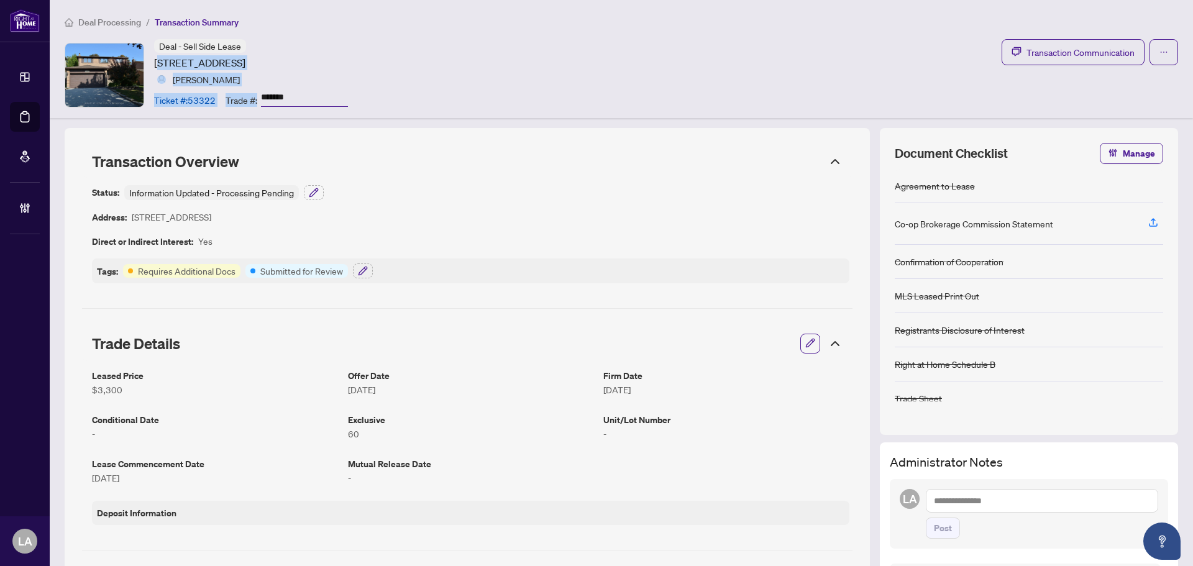
click at [348, 80] on div "Deal - Sell Side Lease 449 Dover Cres, Newmarket, Ontario L3Y 6C6, Canada Hamid…" at bounding box center [251, 74] width 194 height 71
click at [187, 160] on span "Transaction Overview" at bounding box center [165, 161] width 147 height 19
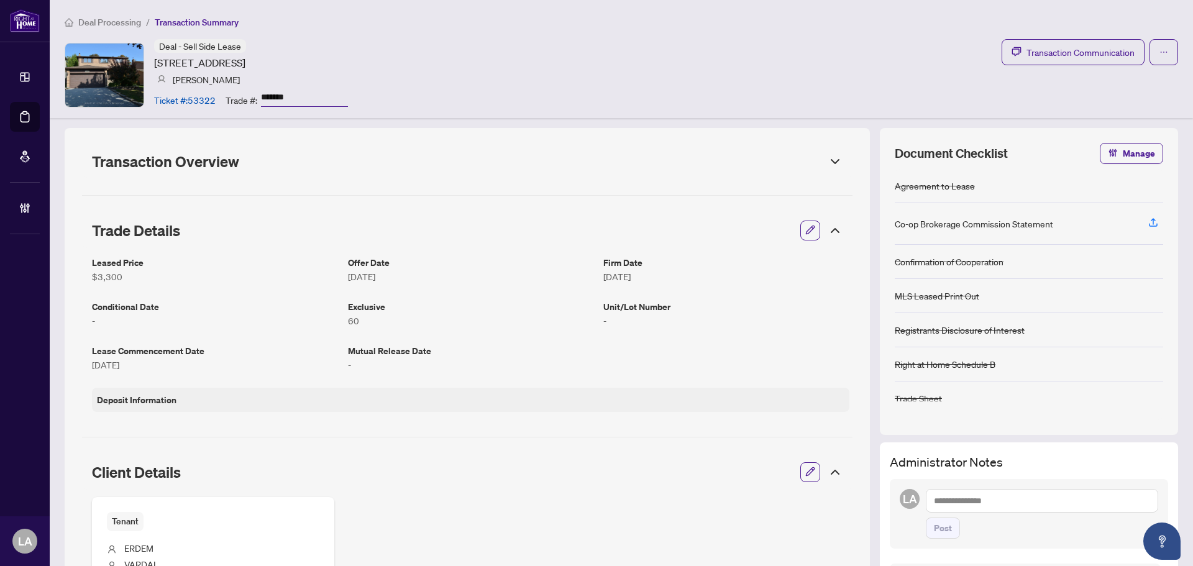
click at [187, 160] on span "Transaction Overview" at bounding box center [165, 161] width 147 height 19
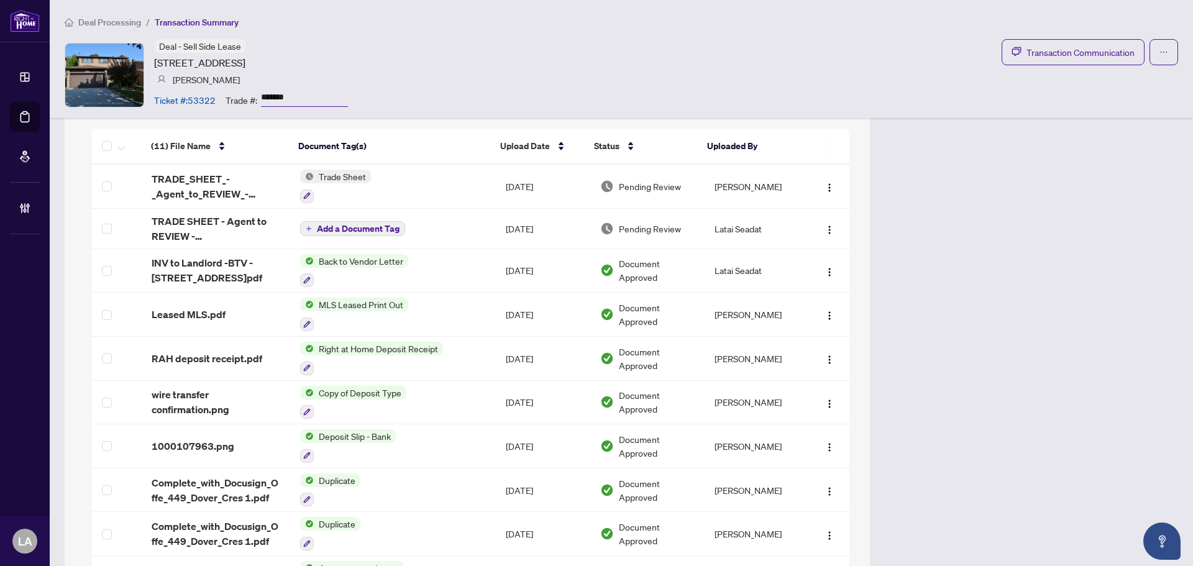
scroll to position [994, 0]
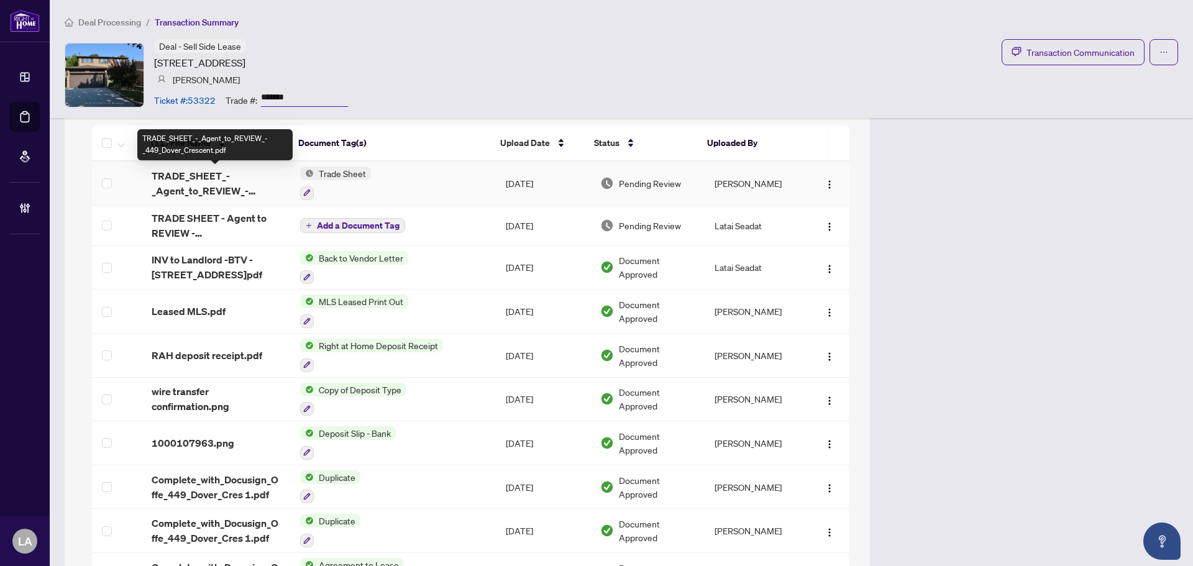
click at [230, 185] on span "TRADE_SHEET_-_Agent_to_REVIEW_-_449_Dover_Crescent.pdf" at bounding box center [216, 183] width 129 height 30
drag, startPoint x: 814, startPoint y: 221, endPoint x: 817, endPoint y: 248, distance: 27.0
click at [819, 223] on button "button" at bounding box center [829, 226] width 20 height 20
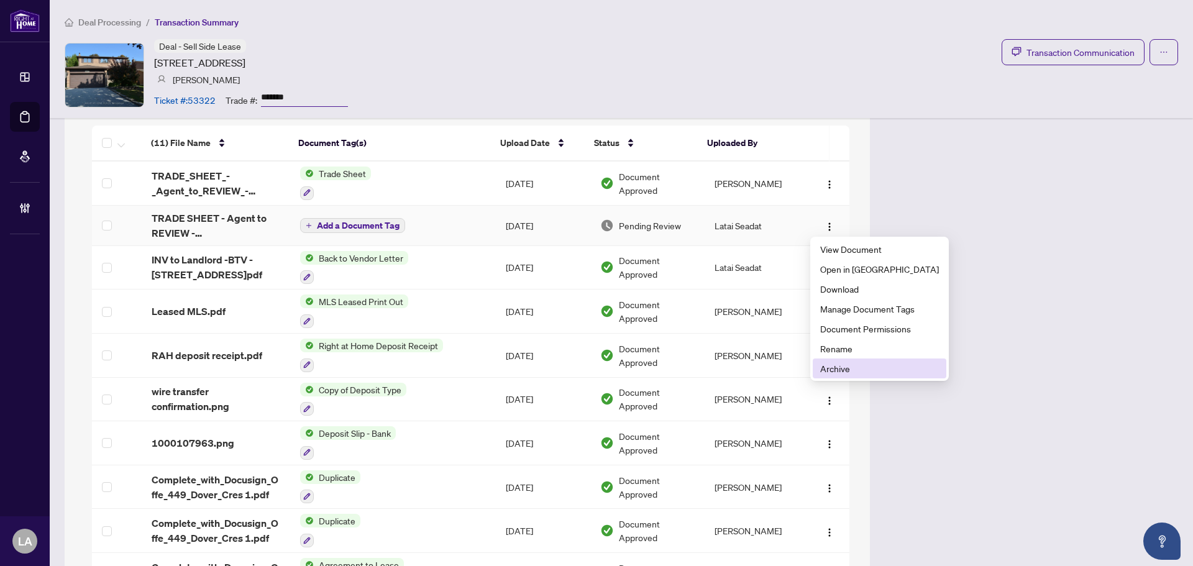
click at [854, 373] on span "Archive" at bounding box center [879, 368] width 119 height 14
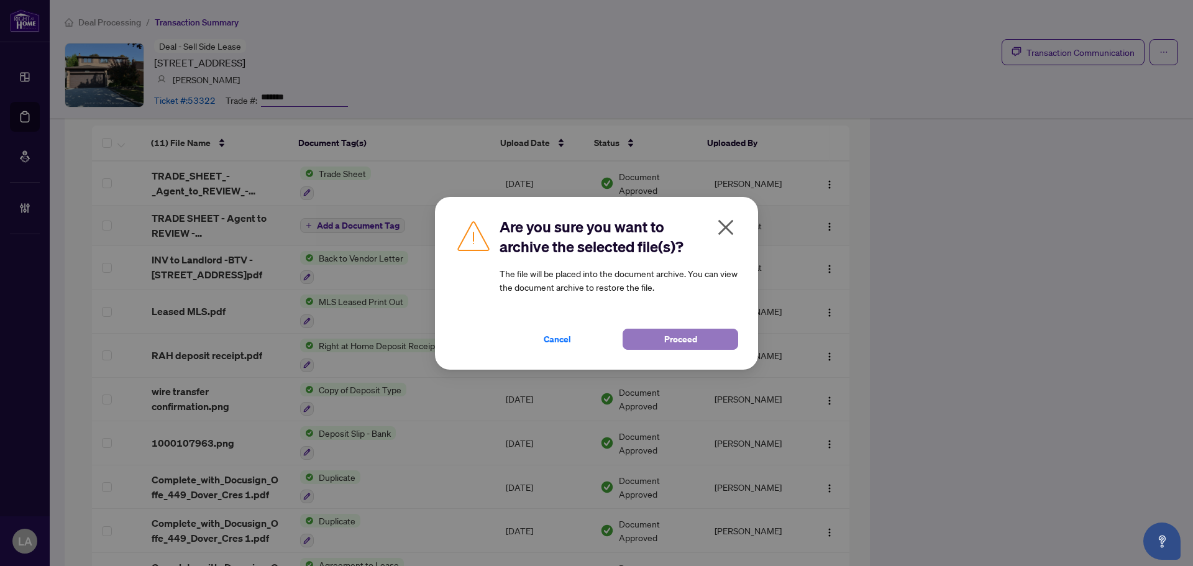
click at [681, 348] on span "Proceed" at bounding box center [680, 339] width 33 height 20
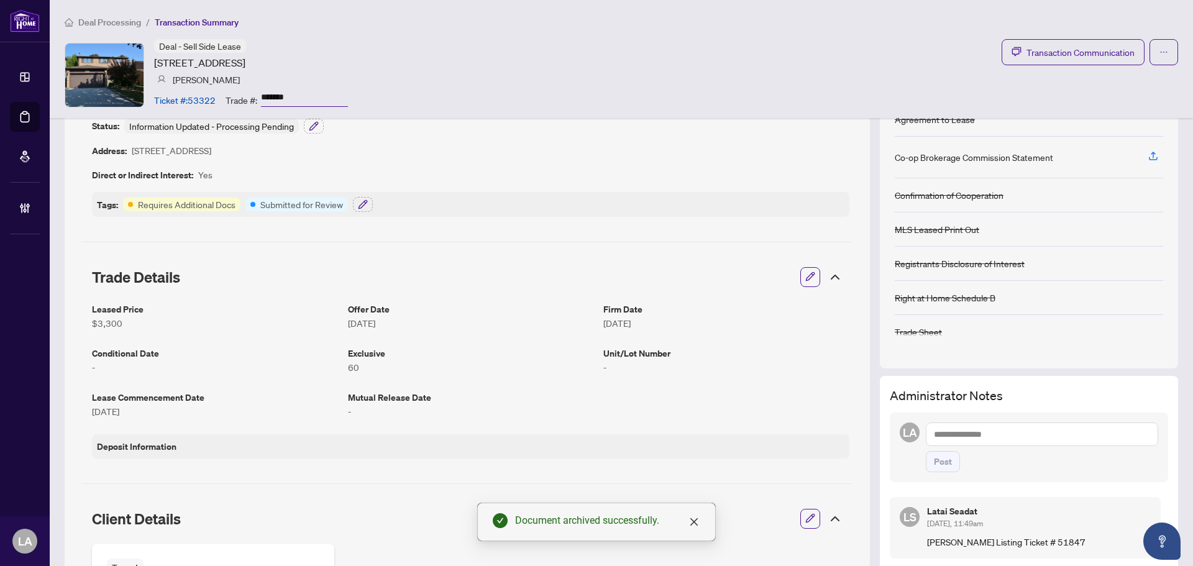
scroll to position [0, 0]
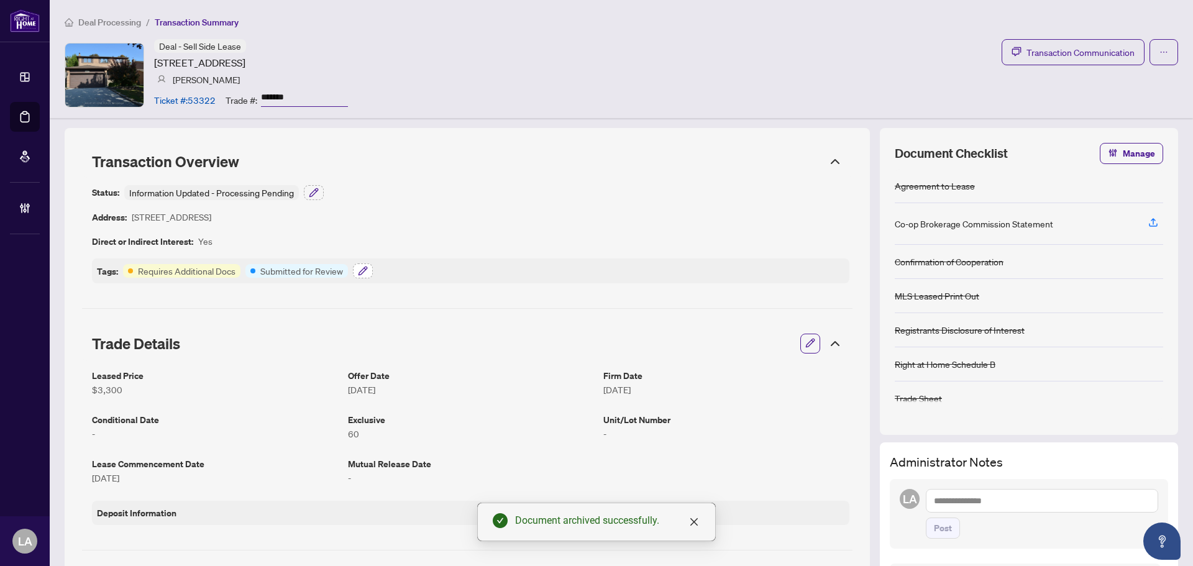
click at [368, 266] on button "button" at bounding box center [363, 270] width 20 height 15
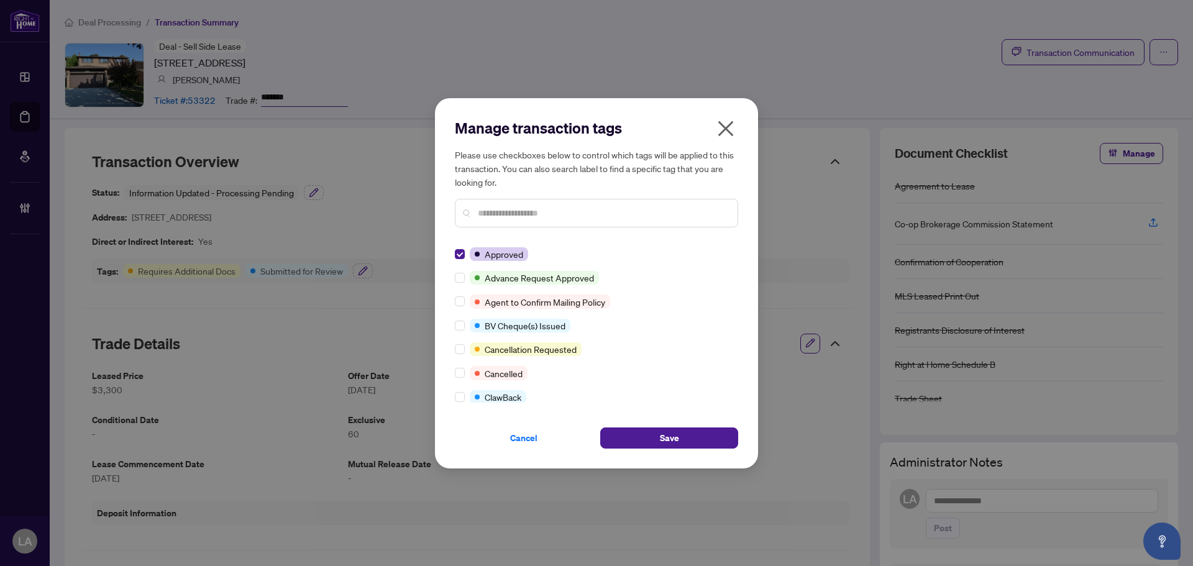
click at [496, 205] on div at bounding box center [596, 213] width 283 height 29
click at [603, 213] on input "text" at bounding box center [603, 213] width 250 height 14
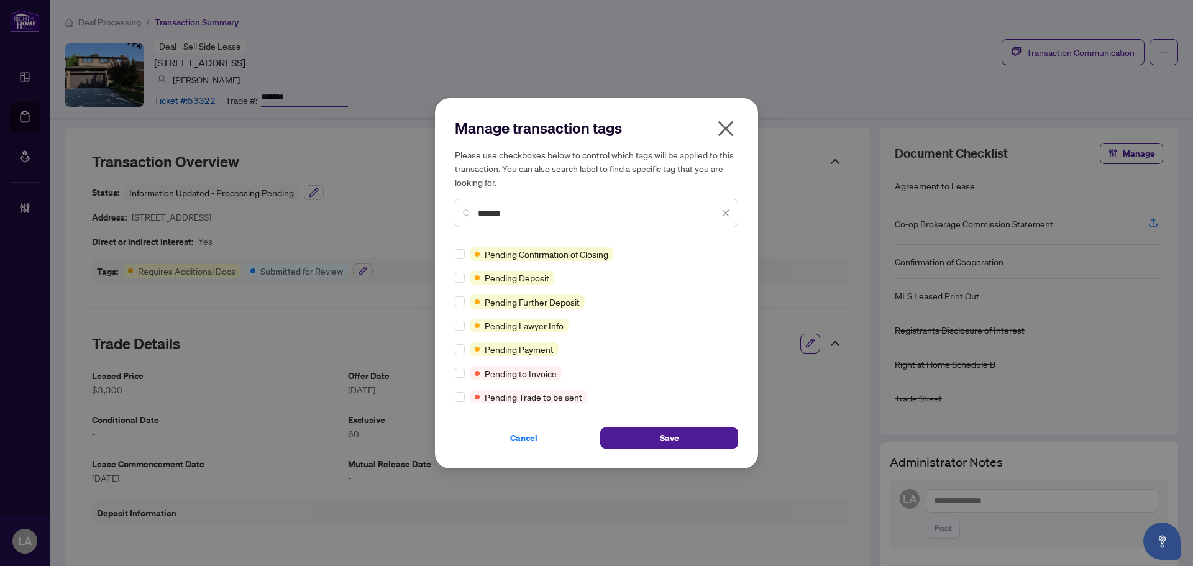
type input "*******"
click at [452, 257] on div "Manage transaction tags Please use checkboxes below to control which tags will …" at bounding box center [596, 283] width 323 height 370
click at [636, 431] on button "Save" at bounding box center [669, 437] width 138 height 21
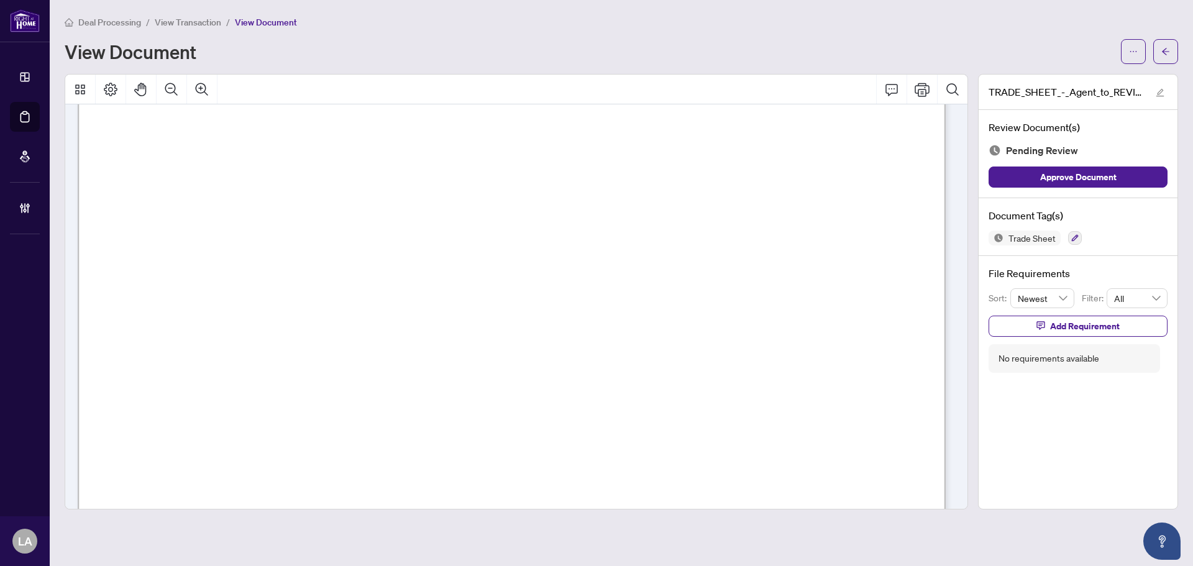
scroll to position [743, 0]
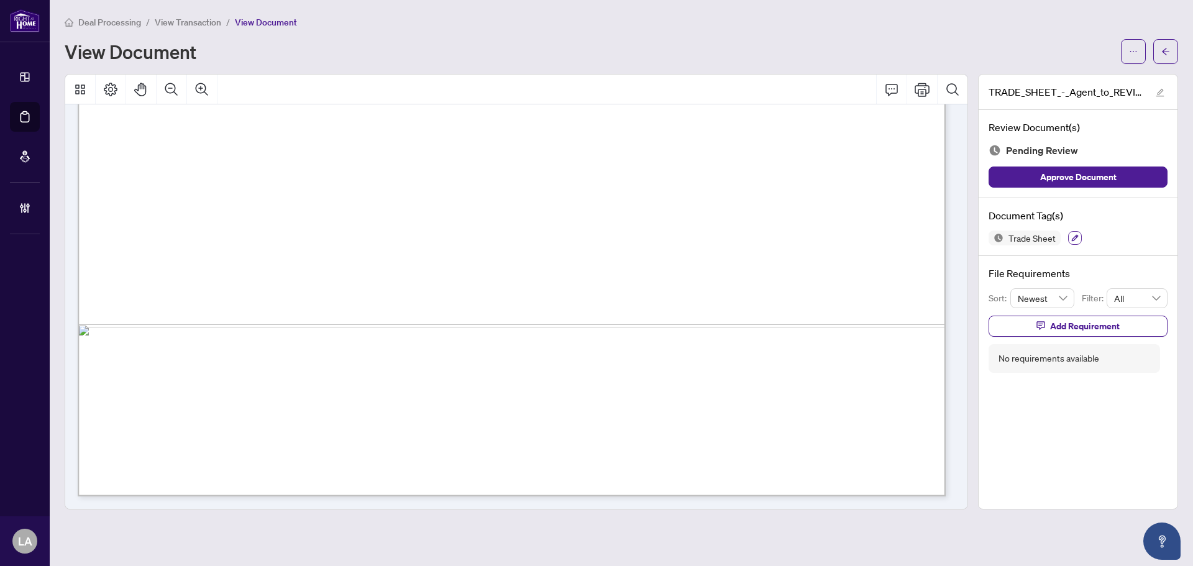
click at [1078, 240] on button "button" at bounding box center [1075, 238] width 14 height 14
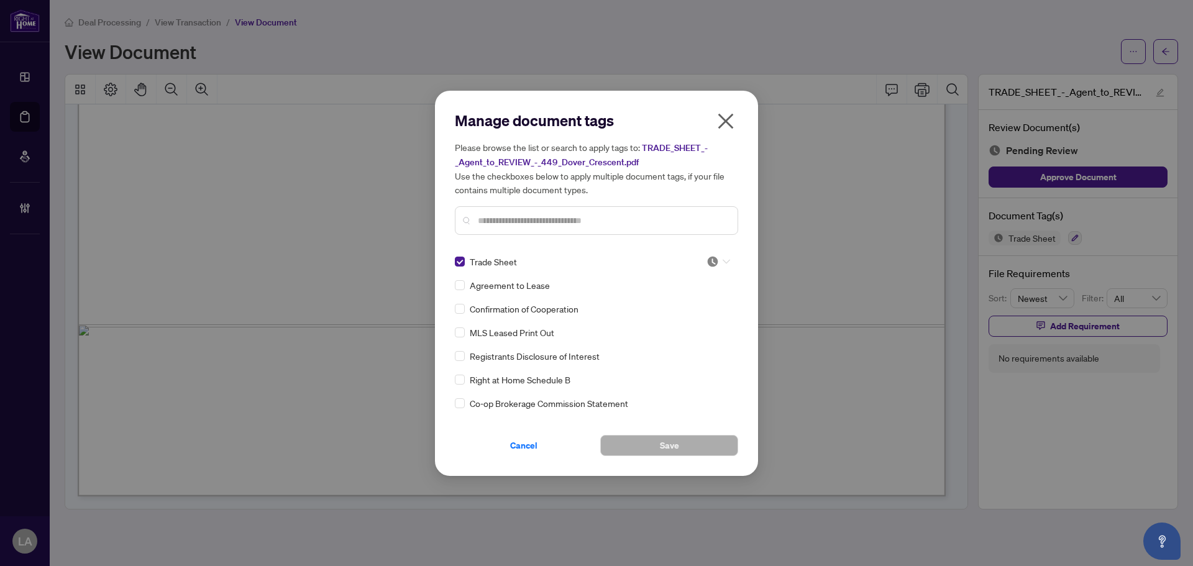
click at [699, 255] on div at bounding box center [715, 261] width 32 height 12
drag, startPoint x: 660, startPoint y: 322, endPoint x: 666, endPoint y: 339, distance: 17.7
click at [660, 323] on div "Approved" at bounding box center [677, 322] width 80 height 14
click at [630, 439] on button "Save" at bounding box center [669, 445] width 138 height 21
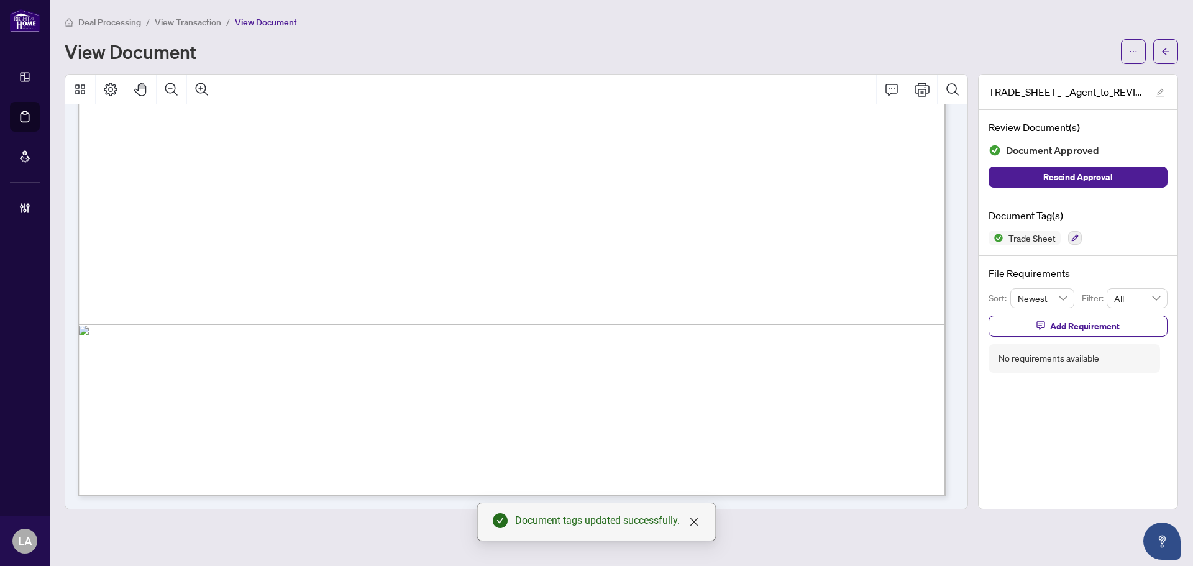
click at [219, 27] on span "View Transaction" at bounding box center [188, 22] width 66 height 11
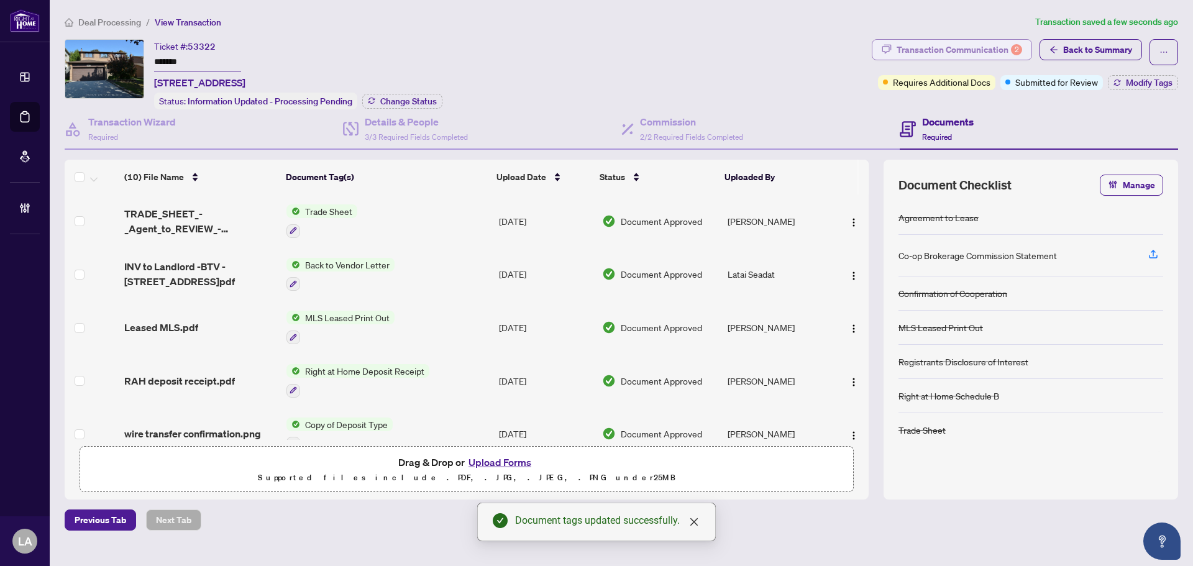
click at [961, 45] on div "Transaction Communication 2" at bounding box center [958, 50] width 125 height 20
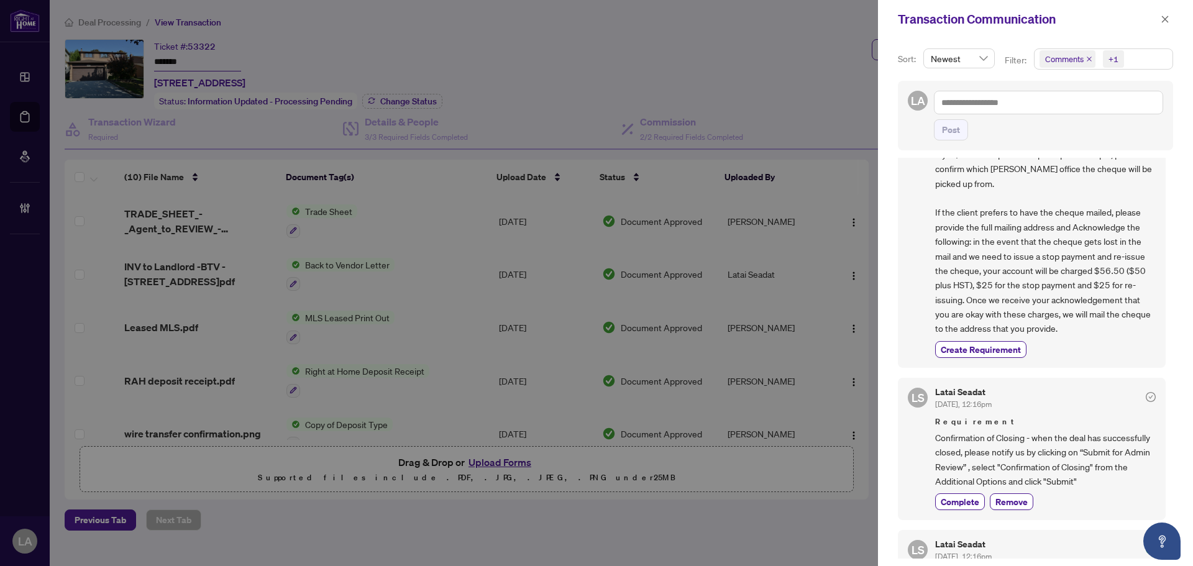
scroll to position [248, 0]
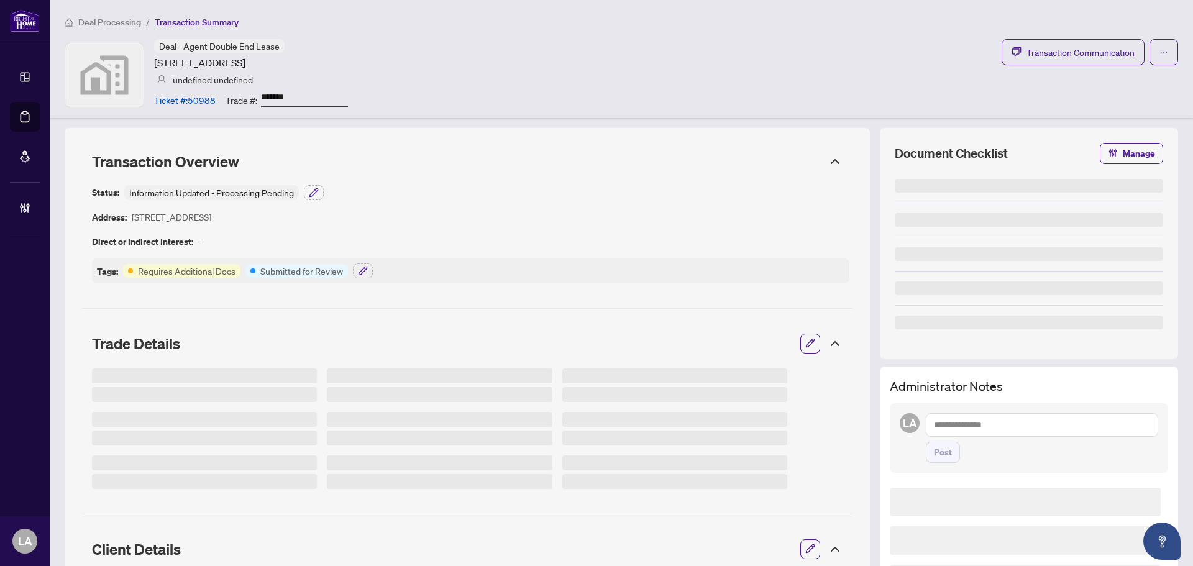
click at [282, 85] on div "Deal - Agent Double End Lease [STREET_ADDRESS] undefined undefined Ticket #: 50…" at bounding box center [251, 74] width 194 height 71
click at [283, 89] on input "*******" at bounding box center [304, 98] width 87 height 18
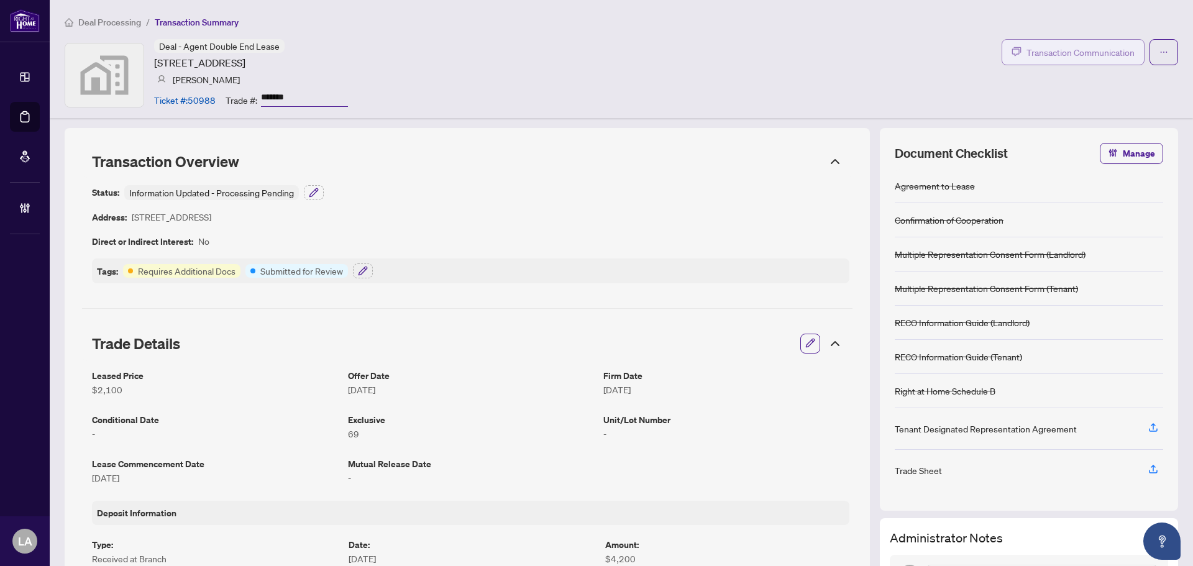
click at [1025, 61] on button "Transaction Communication" at bounding box center [1072, 52] width 143 height 26
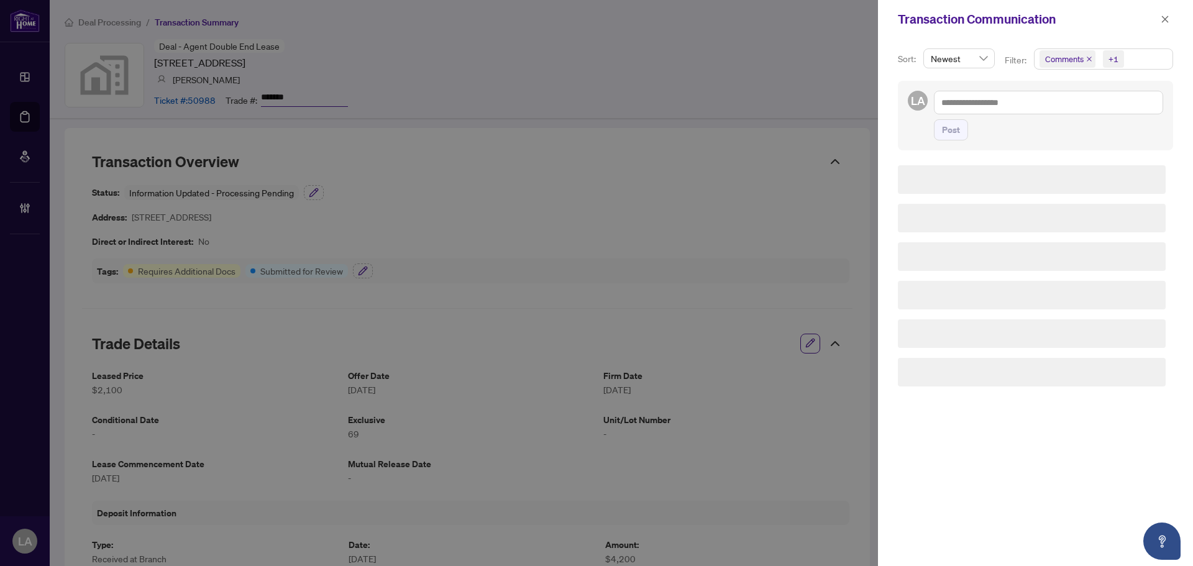
click at [1058, 84] on div "LA Post" at bounding box center [1035, 116] width 275 height 70
click at [1070, 57] on span "Comments" at bounding box center [1067, 58] width 56 height 17
click at [1079, 109] on span "Comments" at bounding box center [1079, 110] width 43 height 11
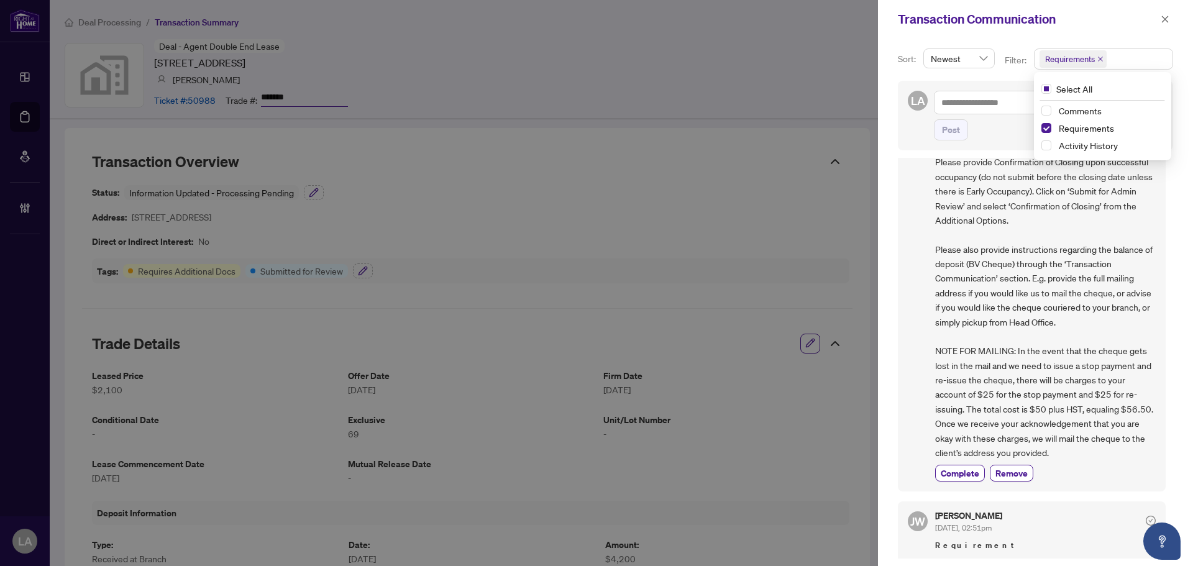
scroll to position [301, 0]
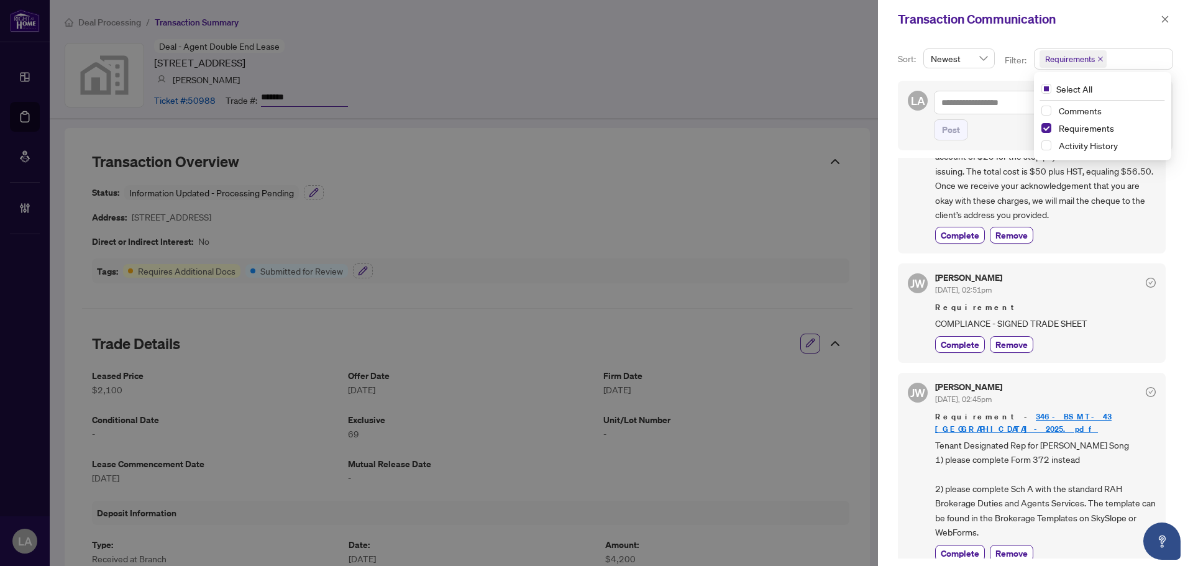
click at [1008, 470] on span "Tenant Designated Rep for Huizhi Xu, Lihong Song 1) please complete Form 372 in…" at bounding box center [1045, 489] width 220 height 102
click at [971, 547] on span "Complete" at bounding box center [959, 553] width 39 height 13
click at [957, 339] on span "Complete" at bounding box center [959, 344] width 39 height 13
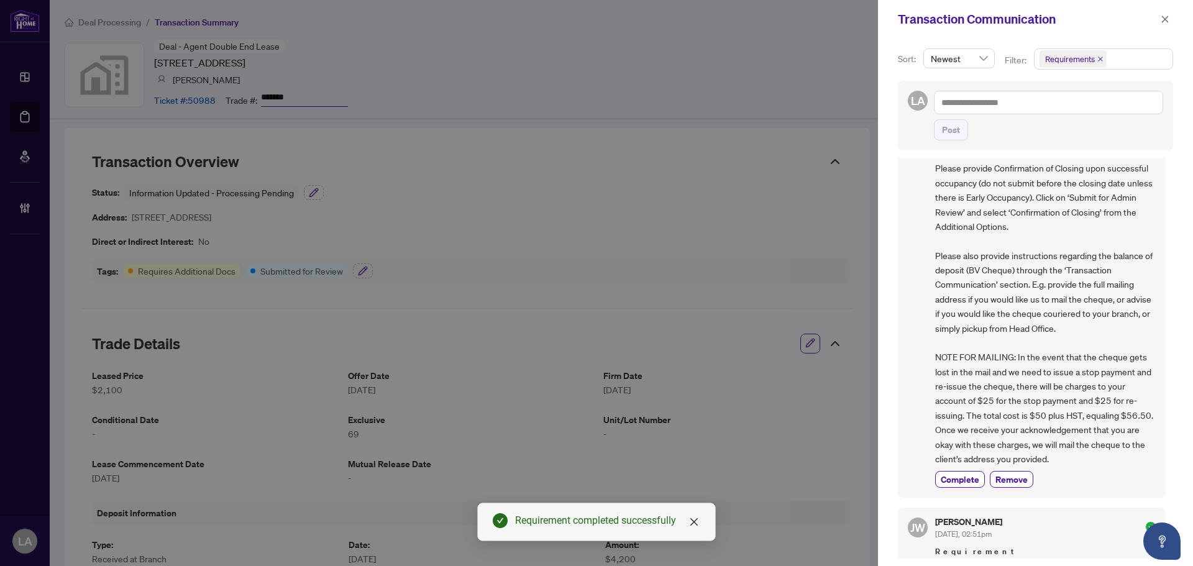
scroll to position [0, 0]
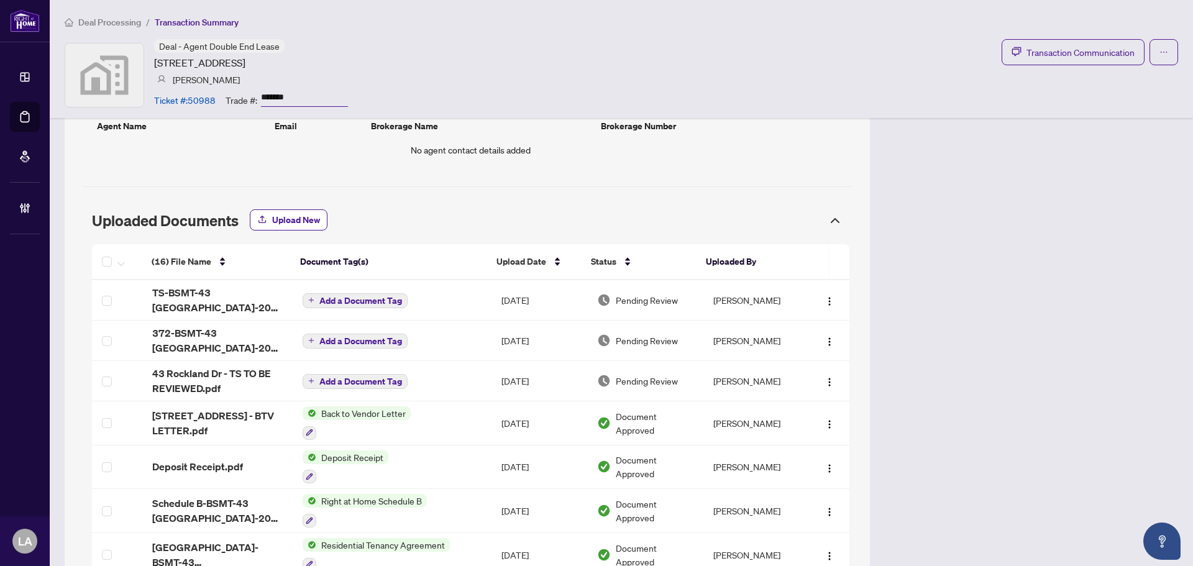
scroll to position [958, 0]
click at [241, 338] on span "372-BSMT-43 [GEOGRAPHIC_DATA]-2025.pdf" at bounding box center [217, 340] width 130 height 30
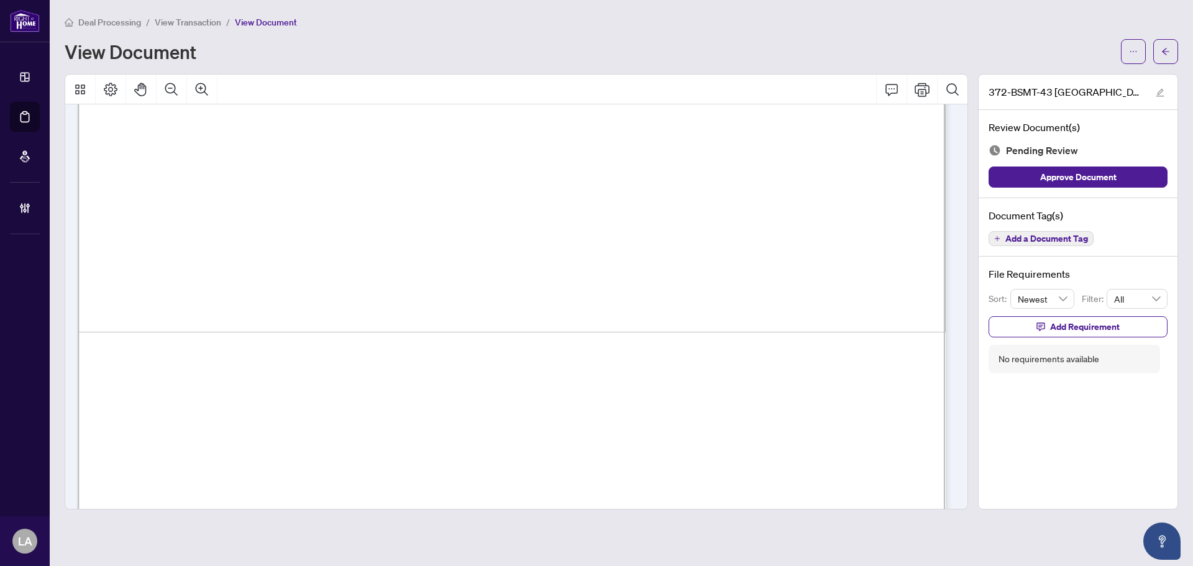
scroll to position [5873, 0]
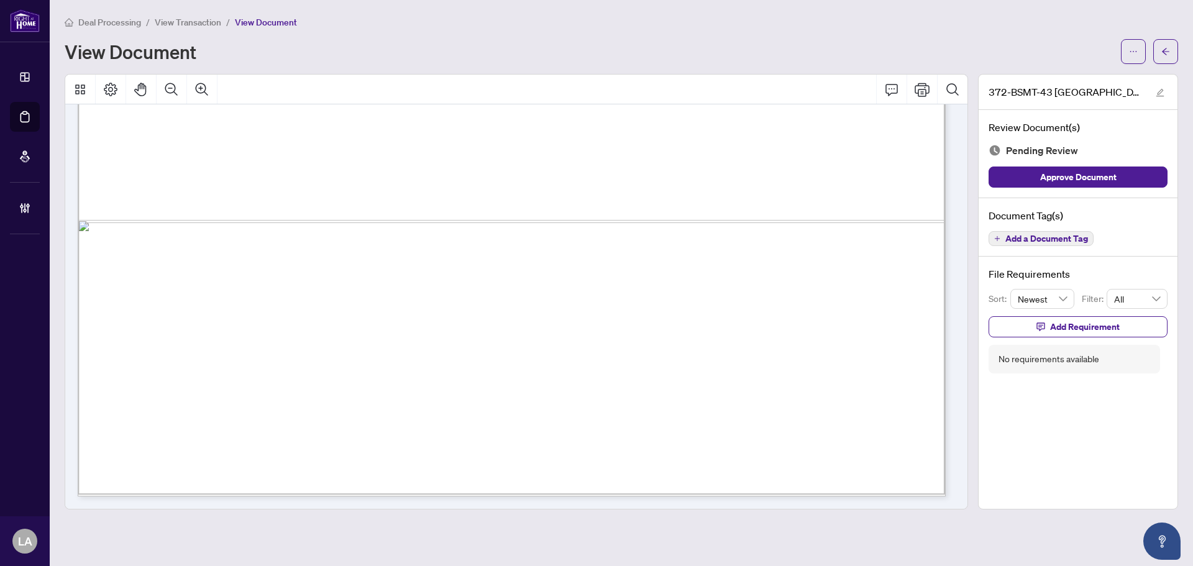
click at [1018, 235] on span "Add a Document Tag" at bounding box center [1046, 238] width 83 height 9
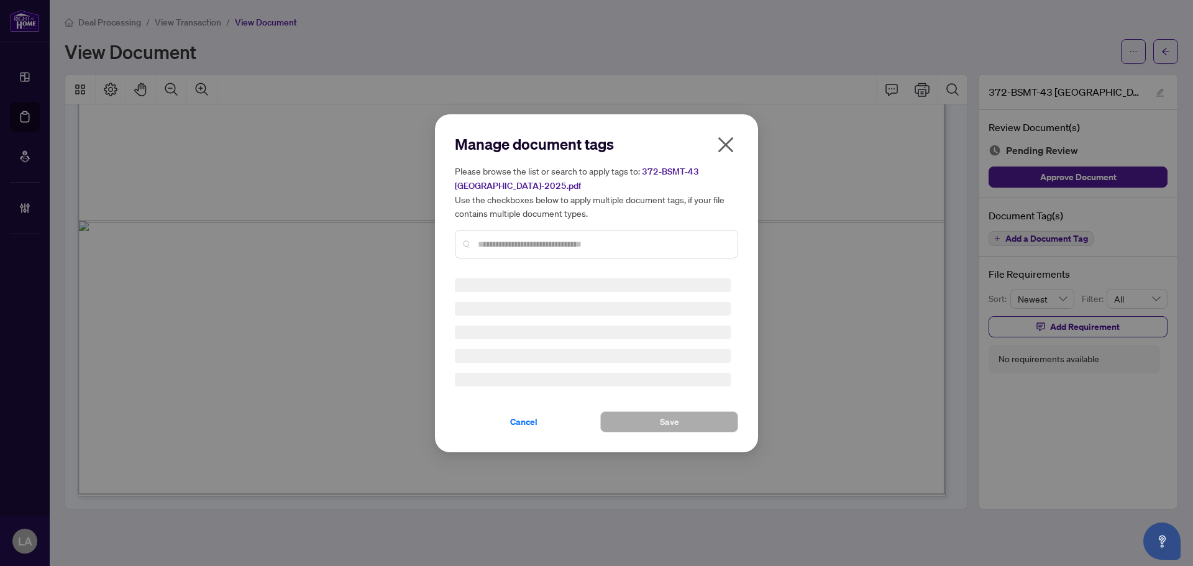
click at [647, 261] on div "Manage document tags Please browse the list or search to apply tags to: 372-BSM…" at bounding box center [596, 201] width 283 height 134
click at [583, 252] on div at bounding box center [596, 244] width 283 height 29
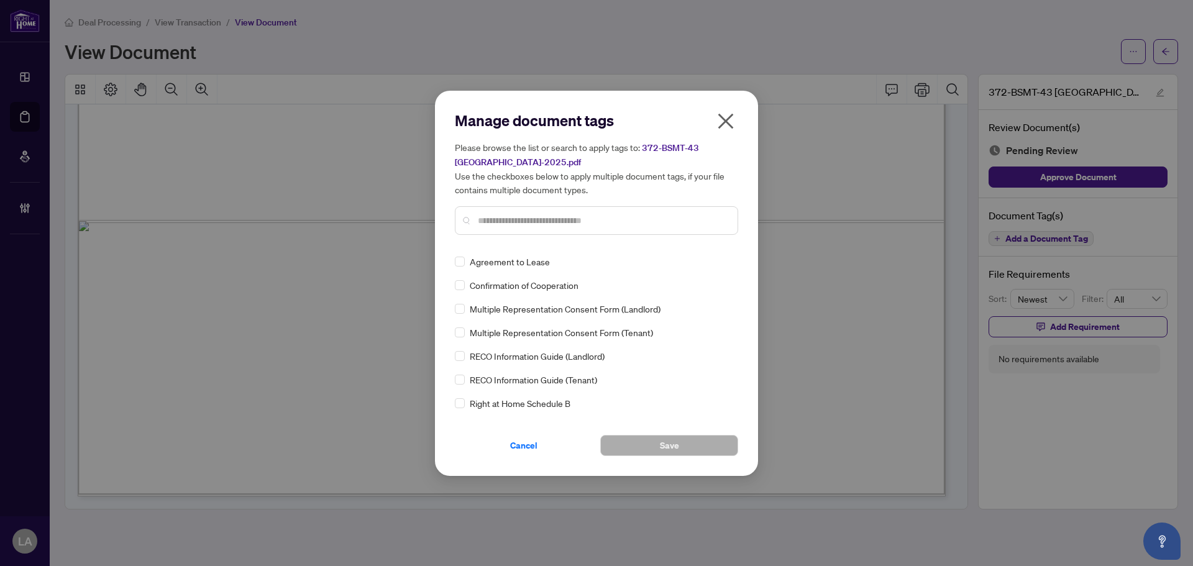
click at [488, 224] on input "text" at bounding box center [603, 221] width 250 height 14
type input "*****"
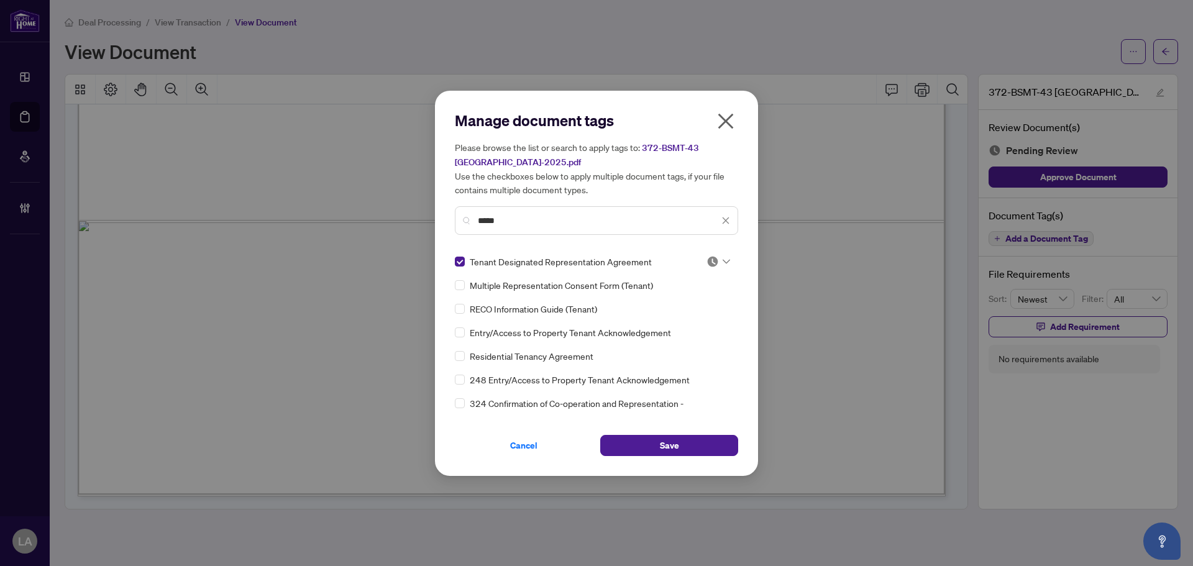
click at [719, 253] on div "Manage document tags Please browse the list or search to apply tags to: 372-BSM…" at bounding box center [596, 283] width 283 height 345
click at [706, 265] on img at bounding box center [712, 261] width 12 height 12
click at [682, 322] on div "Approved" at bounding box center [677, 322] width 80 height 14
click at [630, 445] on button "Save" at bounding box center [669, 445] width 138 height 21
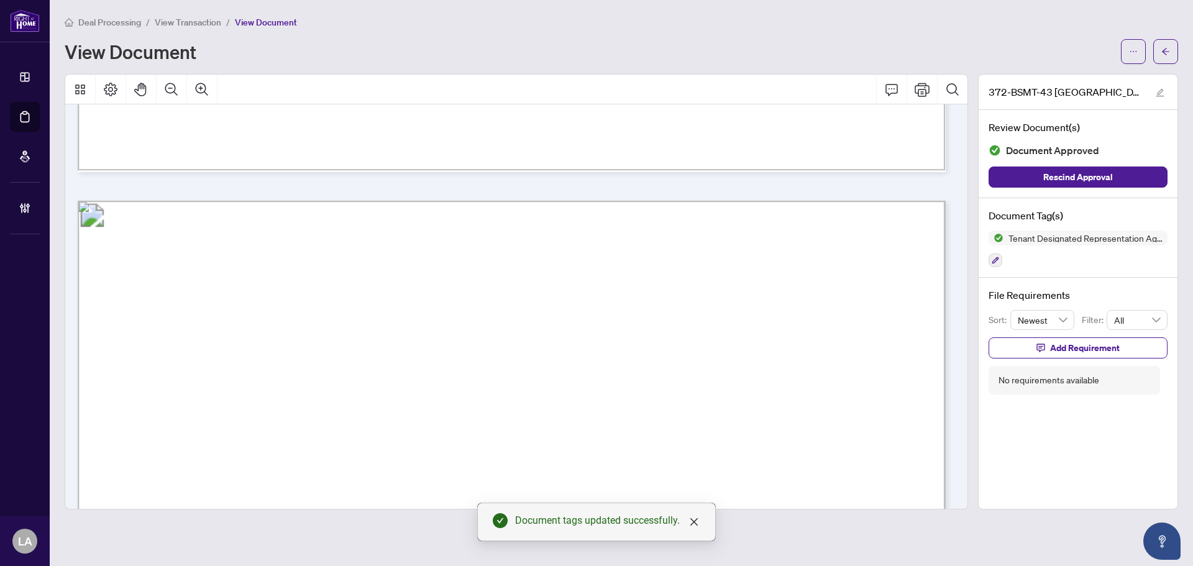
scroll to position [4879, 0]
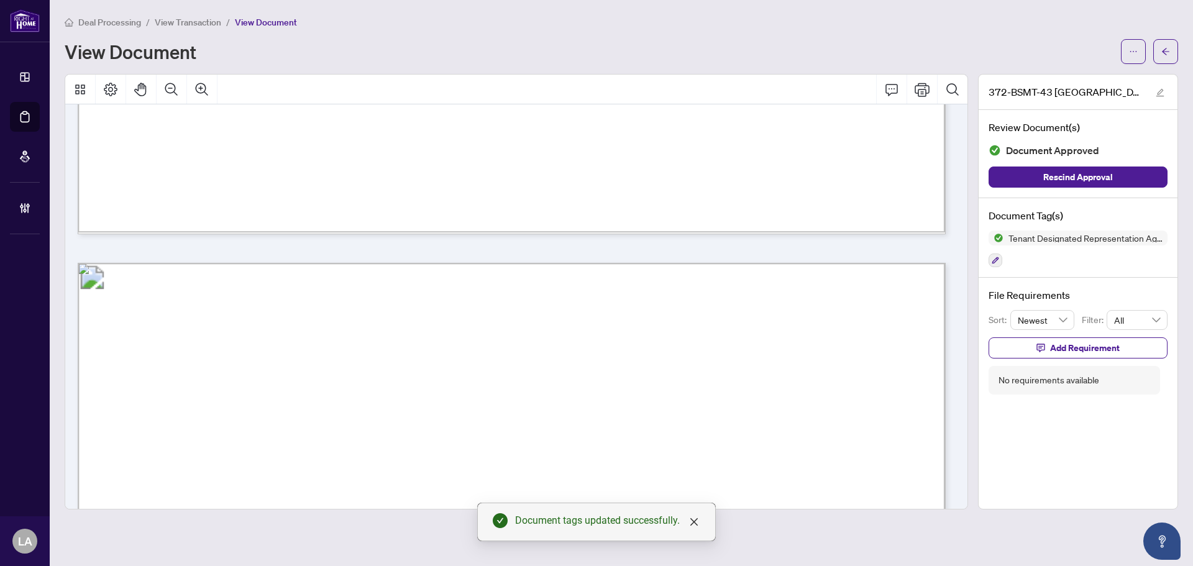
click at [213, 34] on div "Deal Processing / View Transaction / View Document View Document" at bounding box center [621, 39] width 1113 height 49
click at [196, 27] on span "View Transaction" at bounding box center [188, 22] width 66 height 11
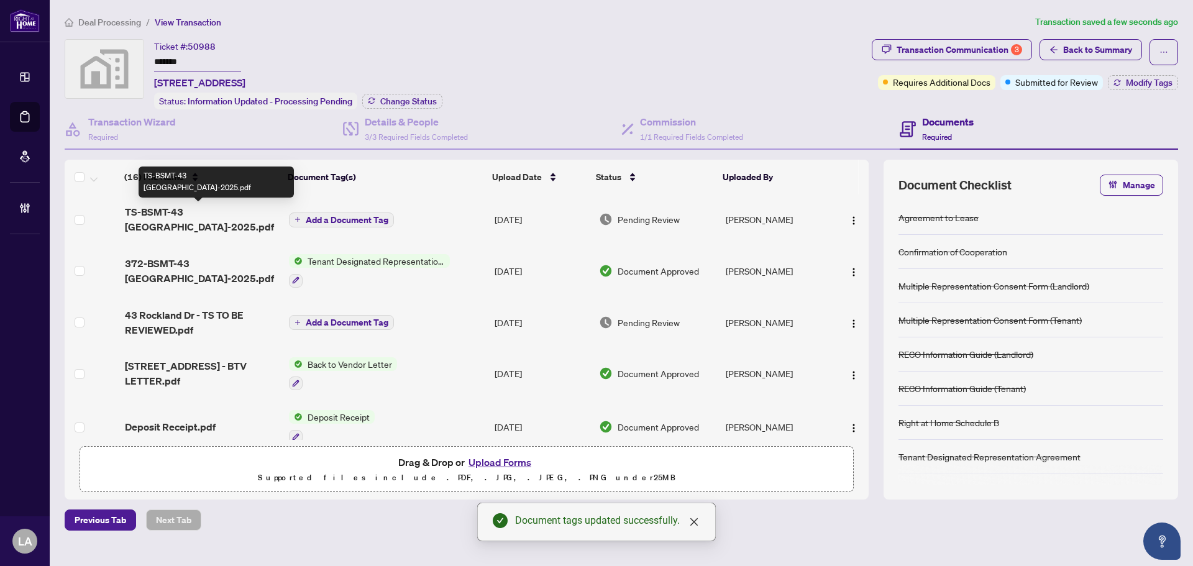
click at [197, 219] on span "TS-BSMT-43 Rockland-2025.pdf" at bounding box center [202, 219] width 154 height 30
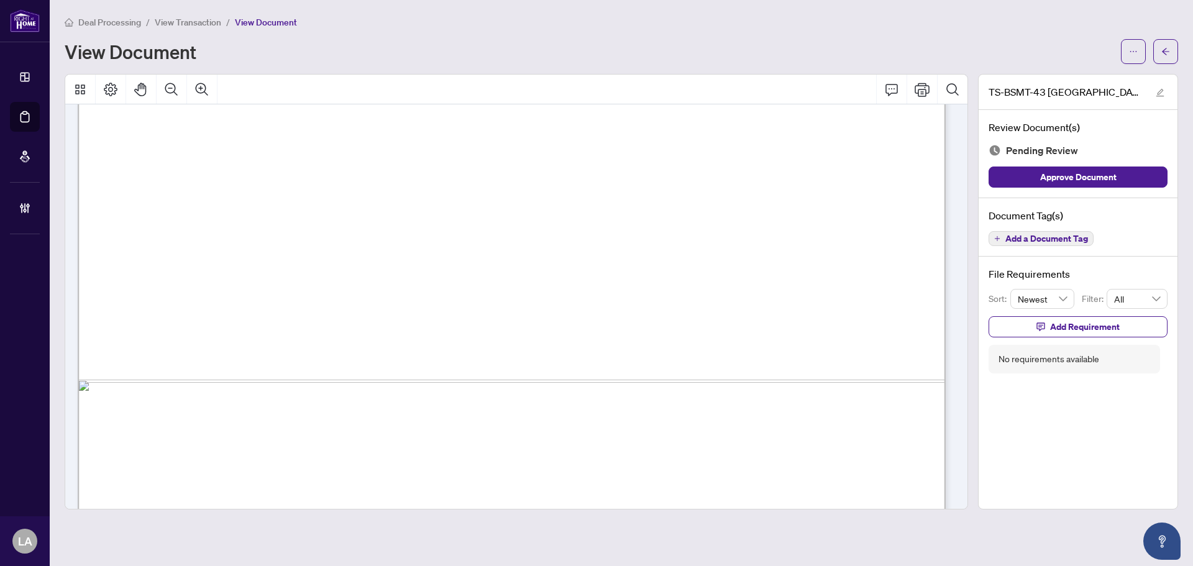
scroll to position [743, 0]
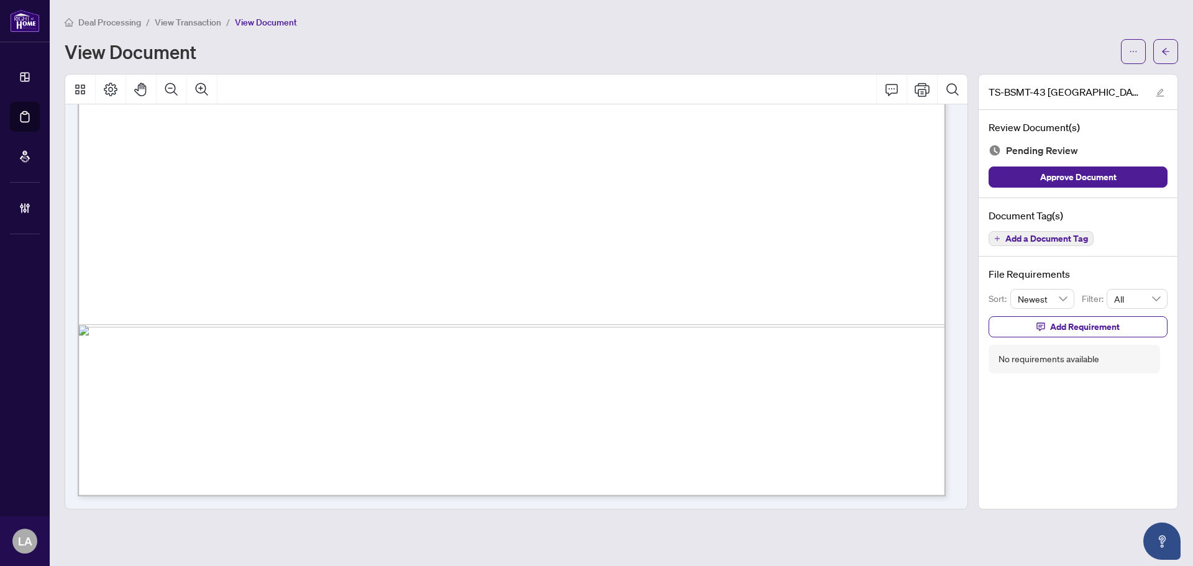
drag, startPoint x: 1066, startPoint y: 229, endPoint x: 1052, endPoint y: 234, distance: 15.9
click at [1066, 229] on div "Document Tag(s) Add a Document Tag" at bounding box center [1077, 227] width 199 height 59
click at [1051, 234] on span "Add a Document Tag" at bounding box center [1046, 238] width 83 height 9
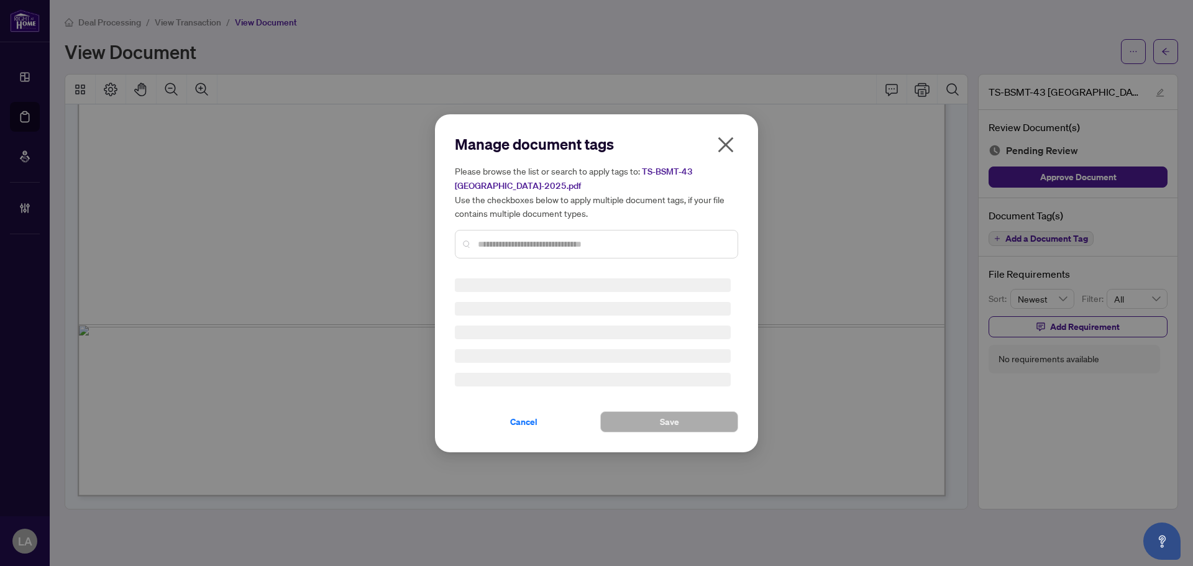
click at [603, 268] on div "Manage document tags Please browse the list or search to apply tags to: TS-BSMT…" at bounding box center [596, 283] width 283 height 298
click at [560, 242] on div "Manage document tags Please browse the list or search to apply tags to: TS-BSMT…" at bounding box center [596, 201] width 283 height 134
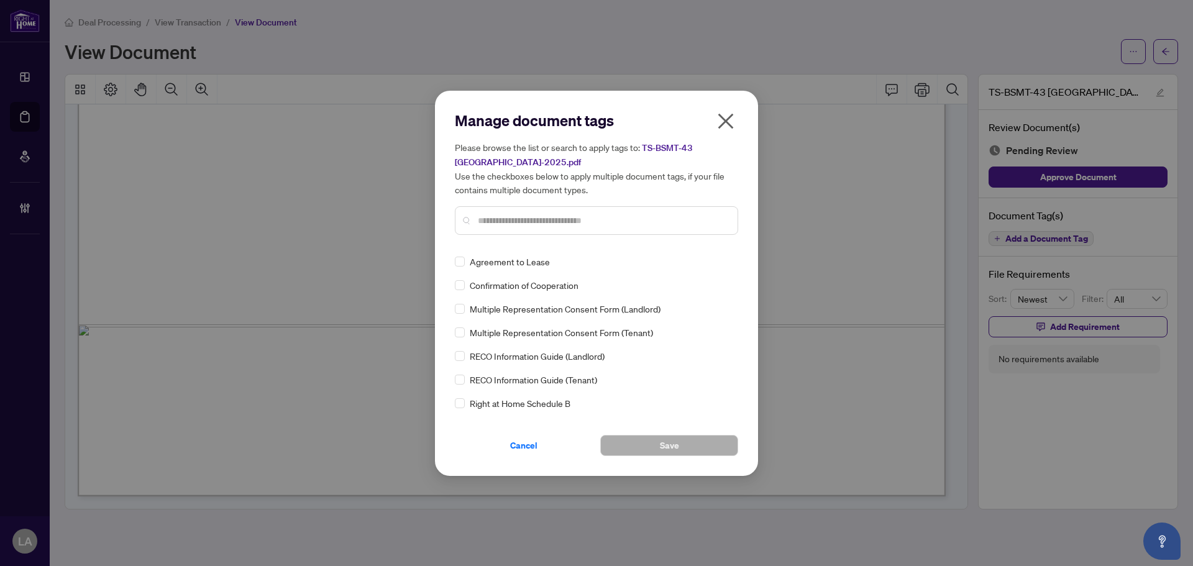
click at [484, 227] on div at bounding box center [596, 220] width 283 height 29
click at [496, 214] on input "text" at bounding box center [603, 221] width 250 height 14
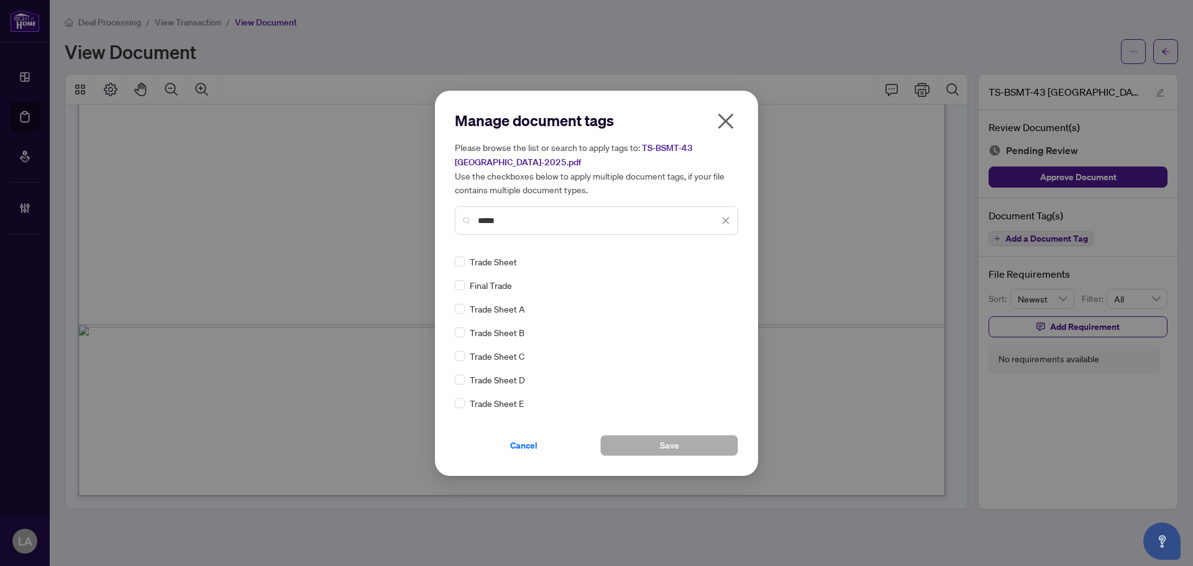
type input "*****"
click at [701, 262] on div at bounding box center [715, 261] width 32 height 12
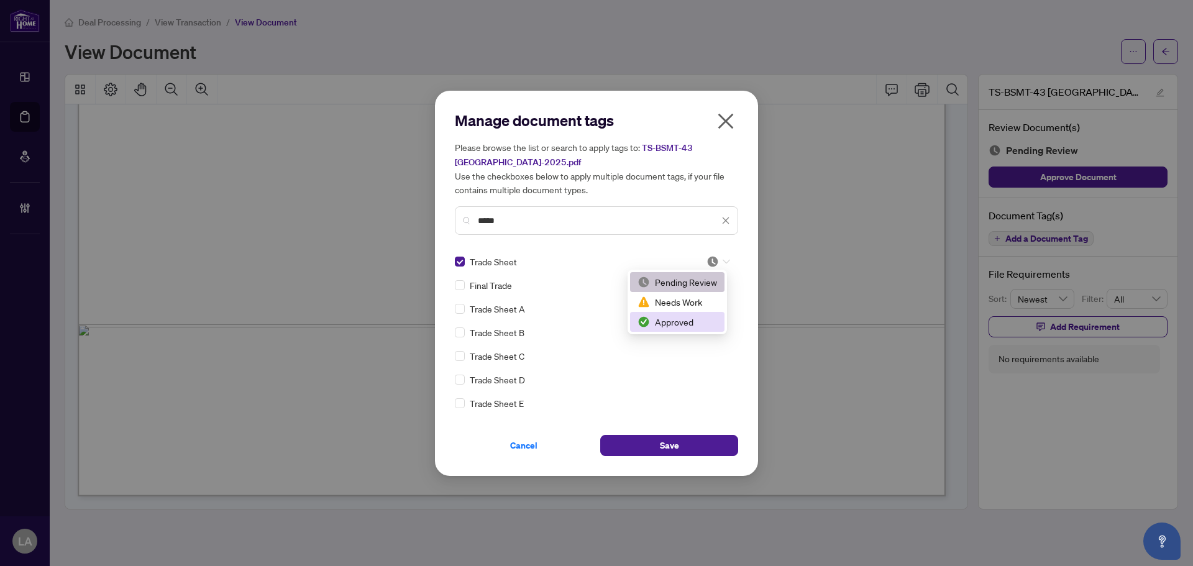
click at [661, 320] on div "Approved" at bounding box center [677, 322] width 80 height 14
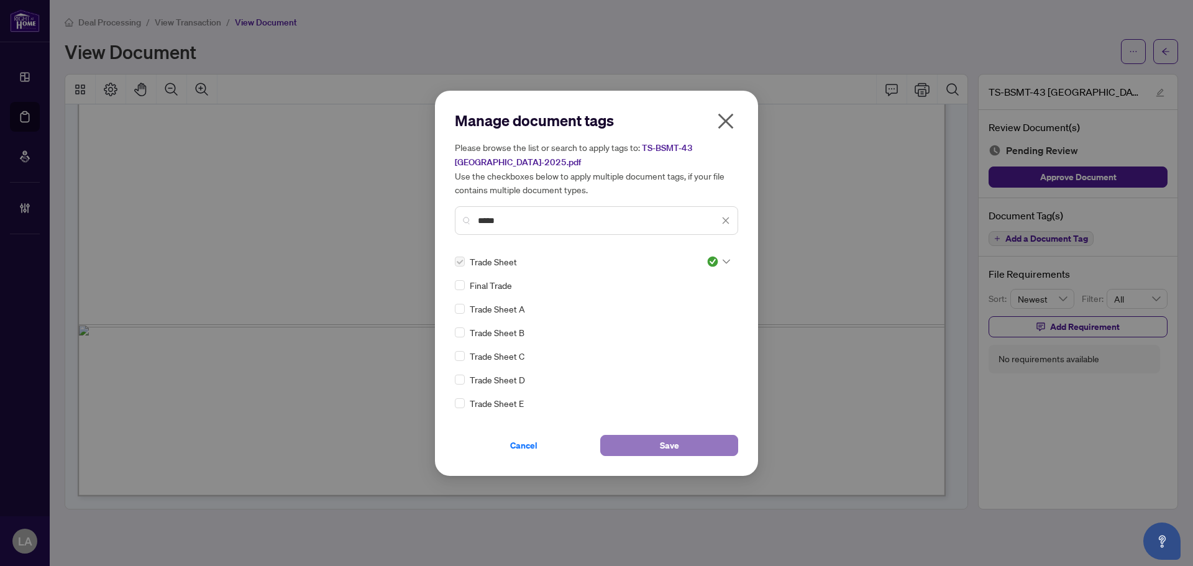
click at [663, 437] on span "Save" at bounding box center [669, 445] width 19 height 20
click at [206, 24] on div "Manage document tags Please browse the list or search to apply tags to: TS-BSMT…" at bounding box center [596, 283] width 1193 height 566
click at [202, 21] on div "Manage document tags Please browse the list or search to apply tags to: TS-BSMT…" at bounding box center [596, 283] width 1193 height 566
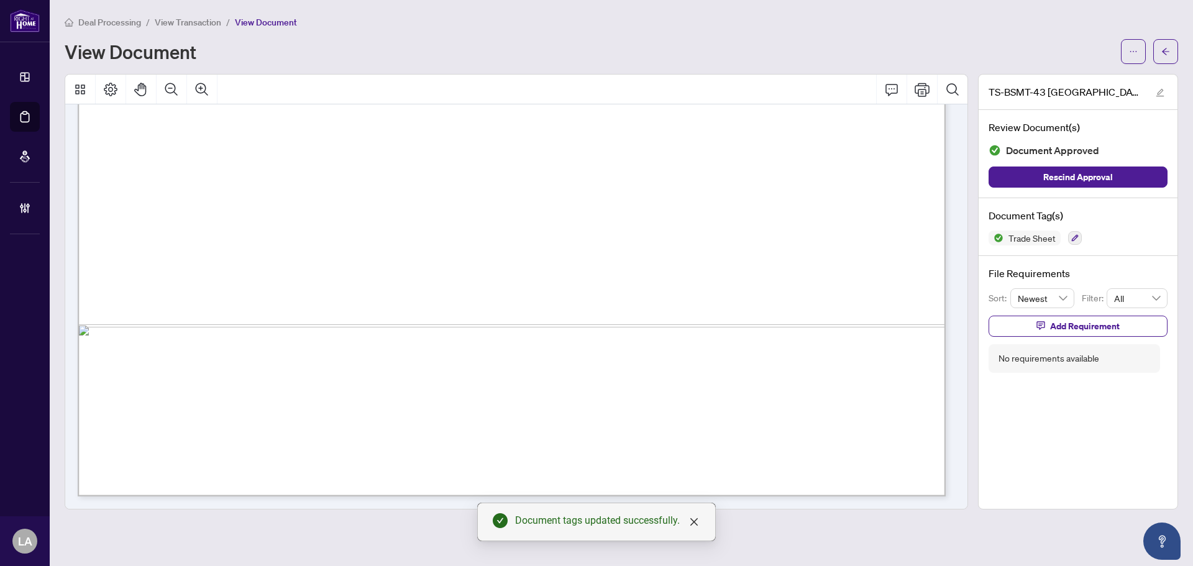
click at [202, 17] on span "View Transaction" at bounding box center [188, 22] width 66 height 11
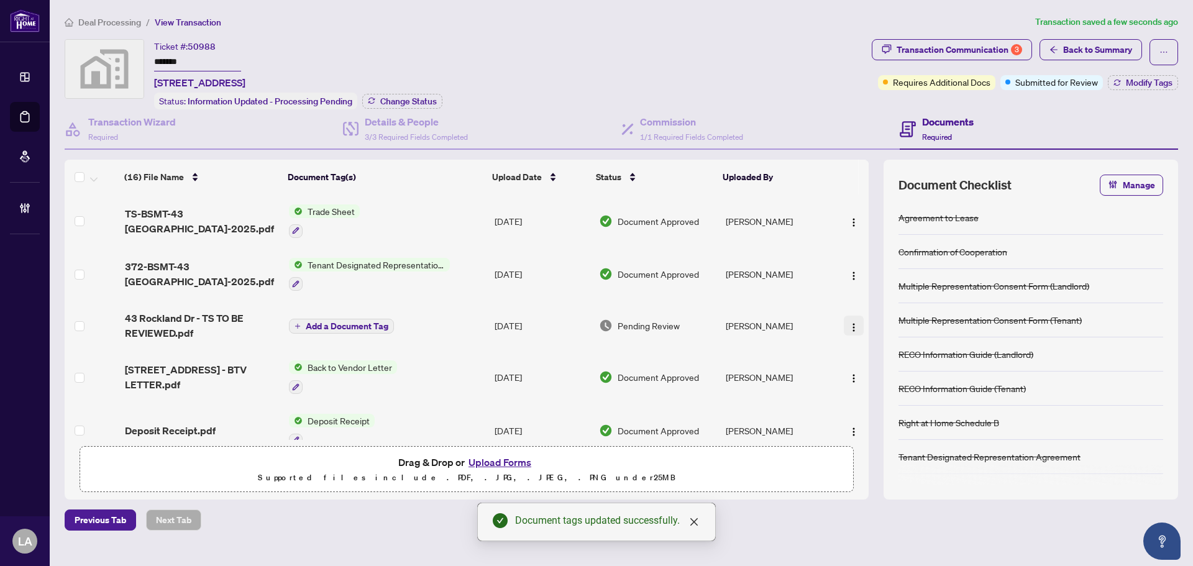
click at [850, 325] on img "button" at bounding box center [853, 327] width 10 height 10
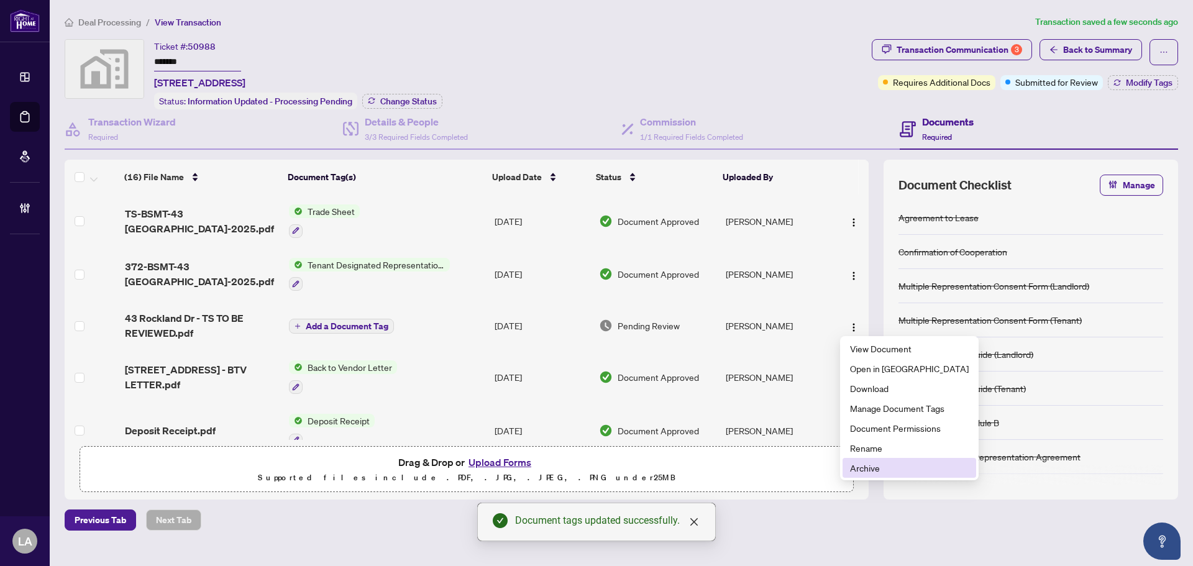
click at [863, 465] on span "Archive" at bounding box center [909, 468] width 119 height 14
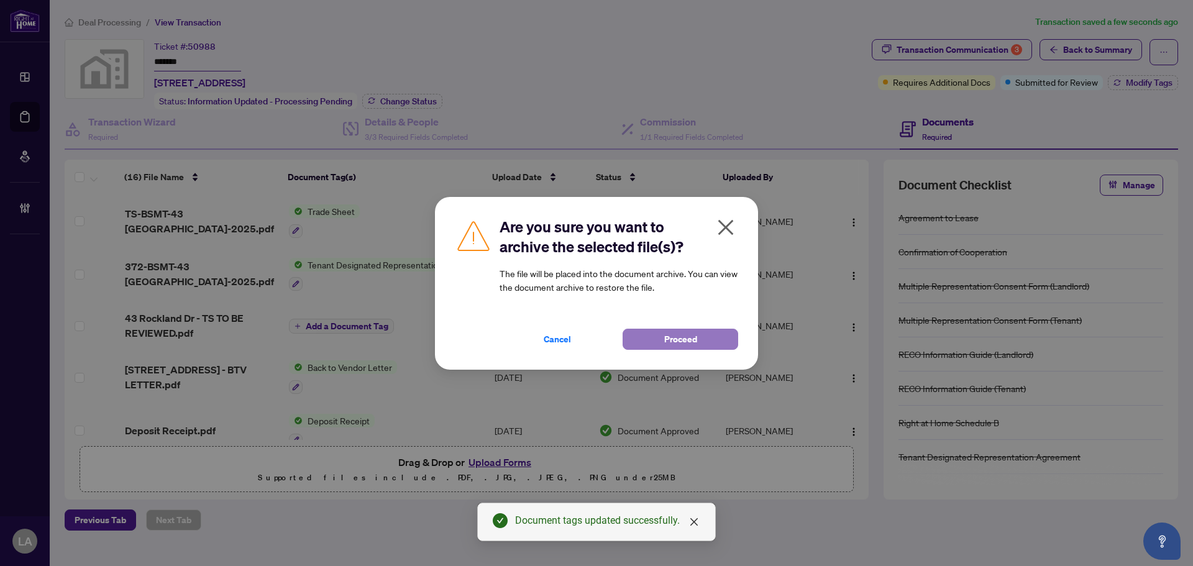
click at [664, 335] on span "Proceed" at bounding box center [680, 339] width 33 height 20
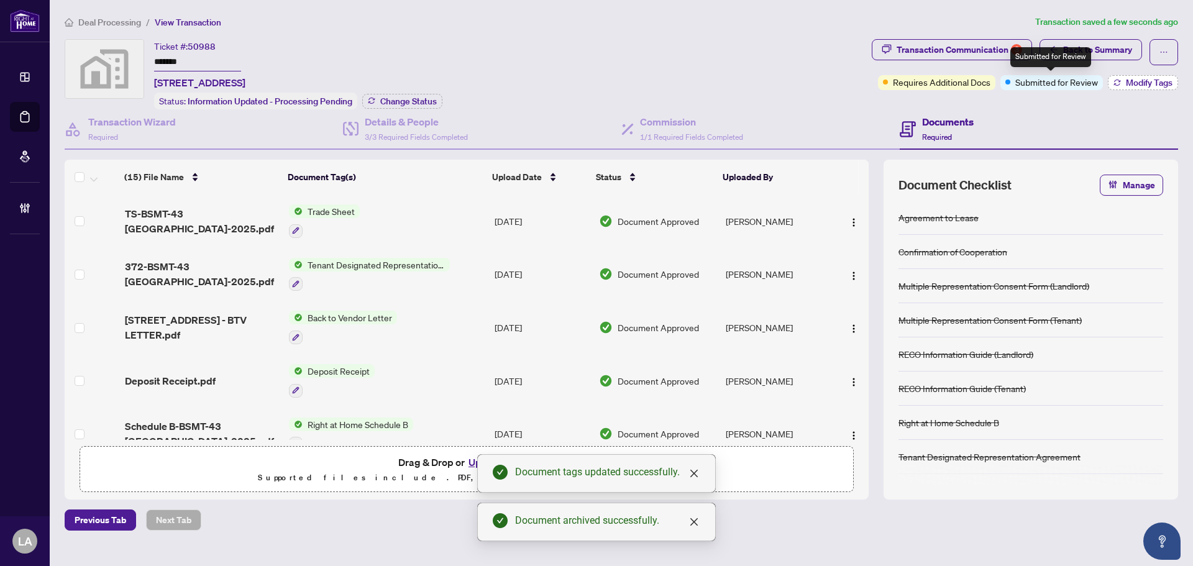
click at [1120, 80] on button "Modify Tags" at bounding box center [1142, 82] width 70 height 15
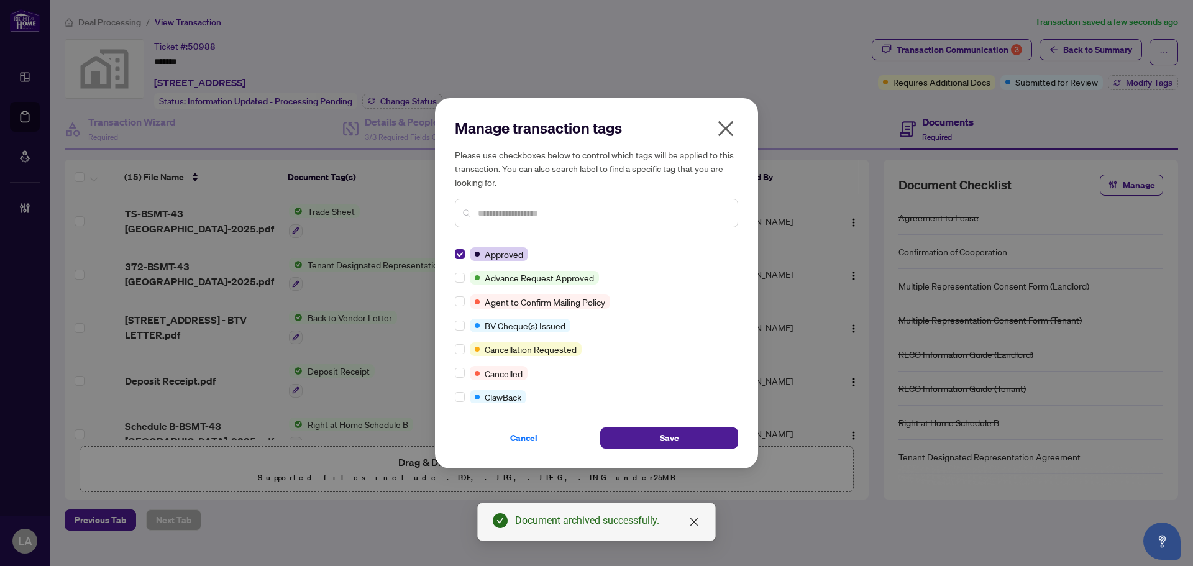
click at [504, 207] on input "text" at bounding box center [603, 213] width 250 height 14
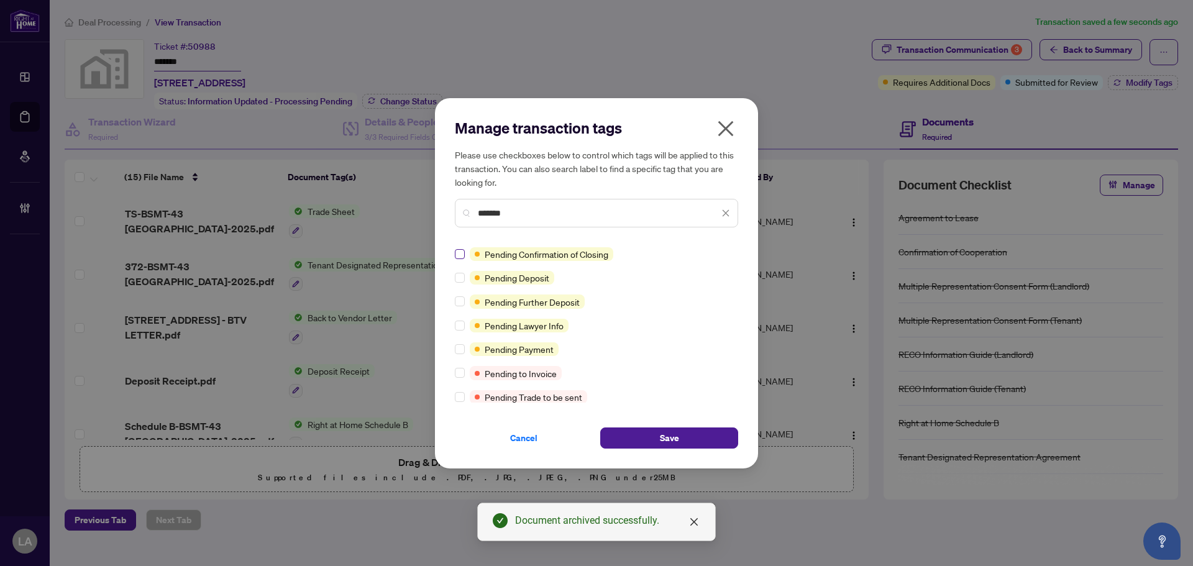
type input "*******"
click at [665, 428] on span "Save" at bounding box center [669, 438] width 19 height 20
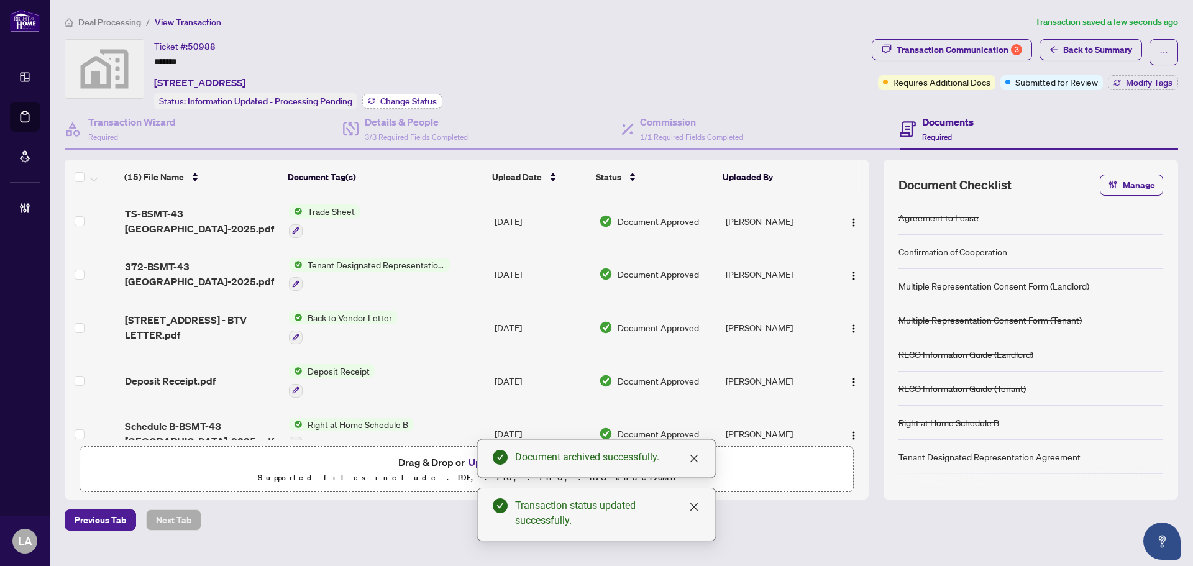
click at [392, 94] on button "Change Status" at bounding box center [402, 101] width 80 height 15
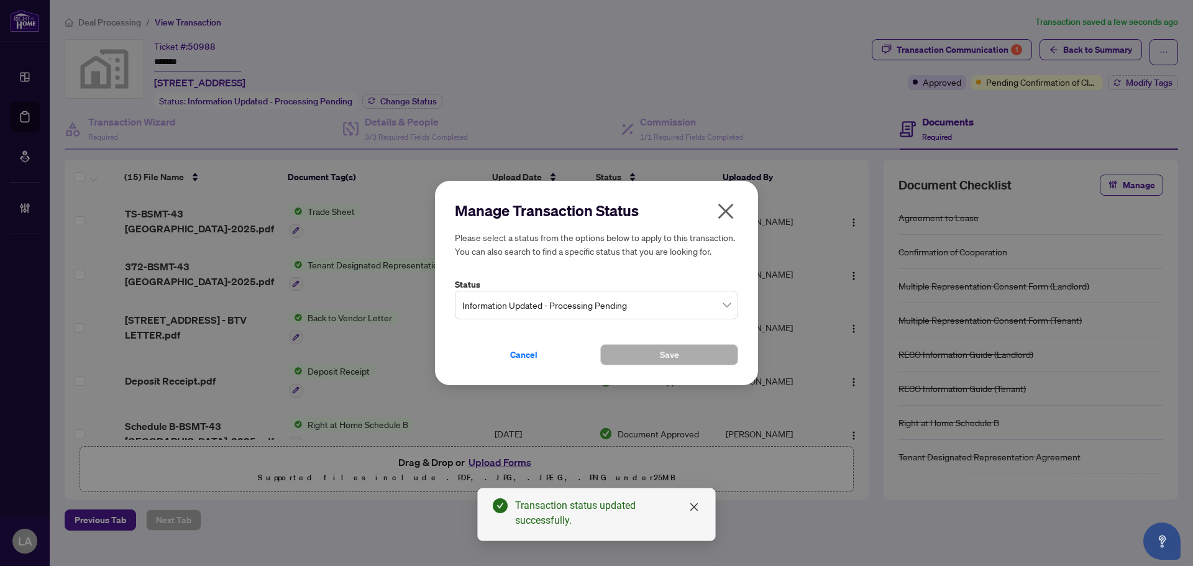
drag, startPoint x: 515, startPoint y: 297, endPoint x: 524, endPoint y: 319, distance: 23.4
click at [516, 297] on span "Information Updated - Processing Pending" at bounding box center [596, 305] width 268 height 24
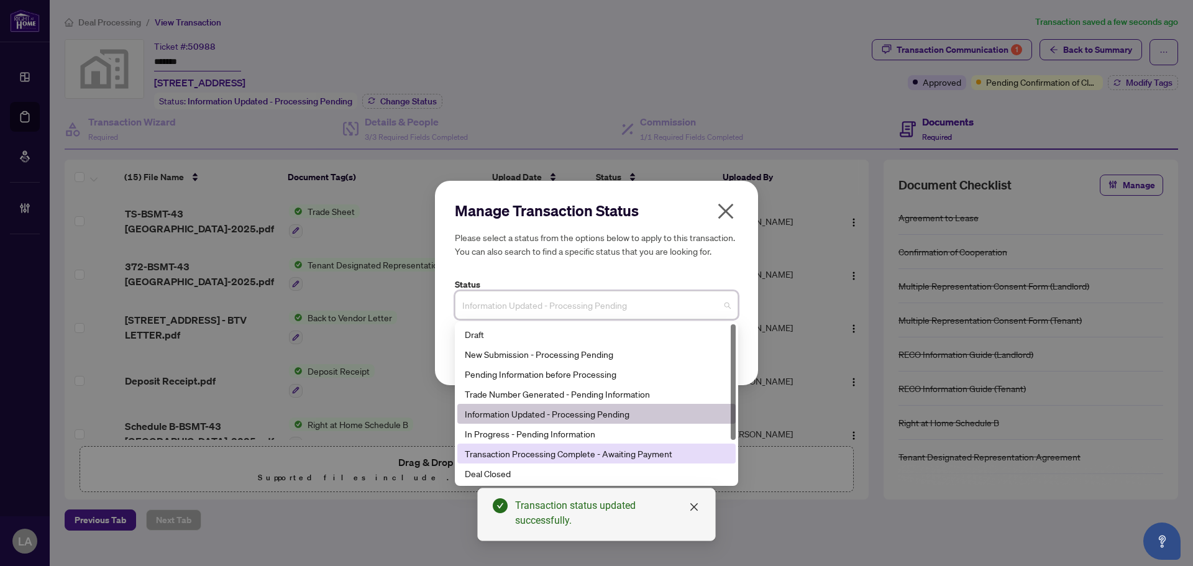
drag, startPoint x: 525, startPoint y: 449, endPoint x: 557, endPoint y: 409, distance: 50.8
click at [525, 450] on div "Transaction Processing Complete - Awaiting Payment" at bounding box center [596, 454] width 263 height 14
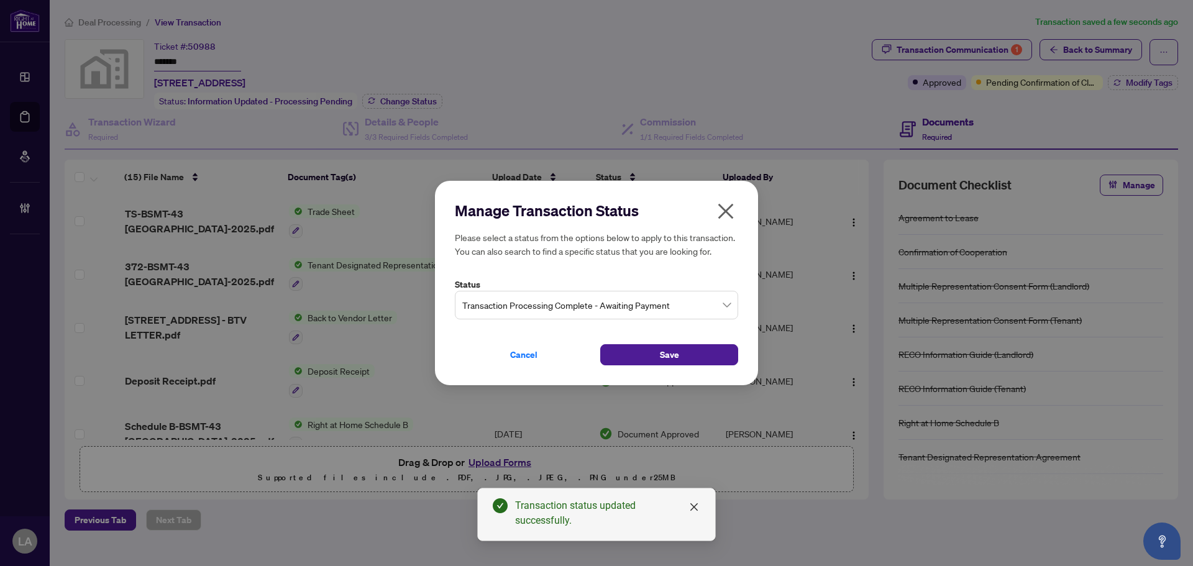
drag, startPoint x: 625, startPoint y: 349, endPoint x: 624, endPoint y: 342, distance: 7.6
click at [626, 349] on button "Save" at bounding box center [669, 354] width 138 height 21
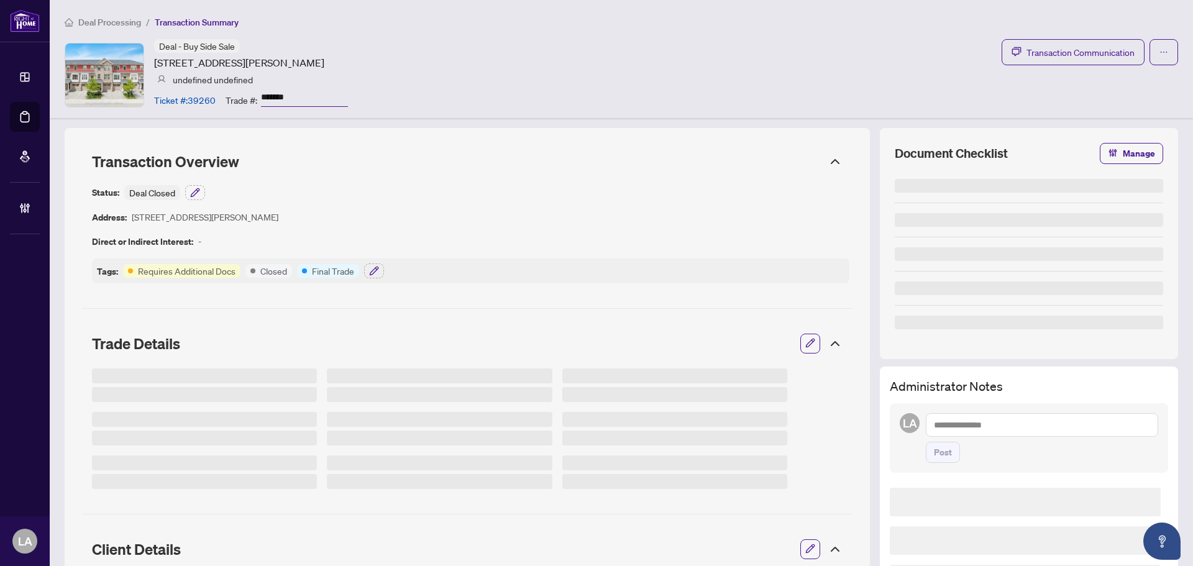
click at [288, 96] on input "*******" at bounding box center [304, 98] width 87 height 18
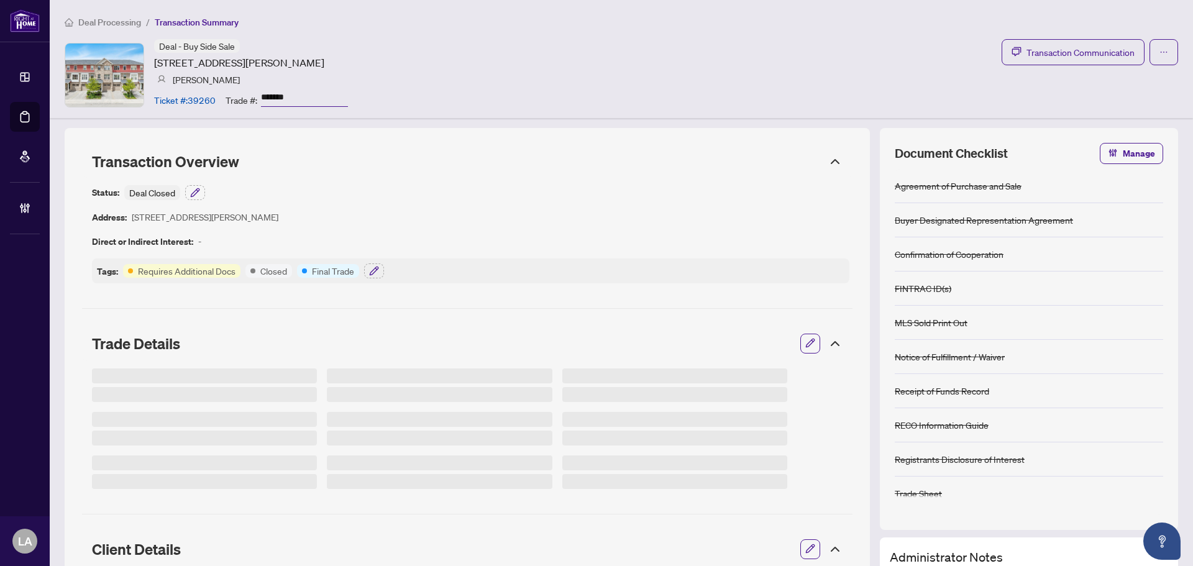
drag, startPoint x: 747, startPoint y: 48, endPoint x: 801, endPoint y: 42, distance: 54.4
click at [740, 31] on div "Deal Processing / Transaction Summary Deal - Buy Side Sale [STREET_ADDRESS][PER…" at bounding box center [621, 59] width 1143 height 118
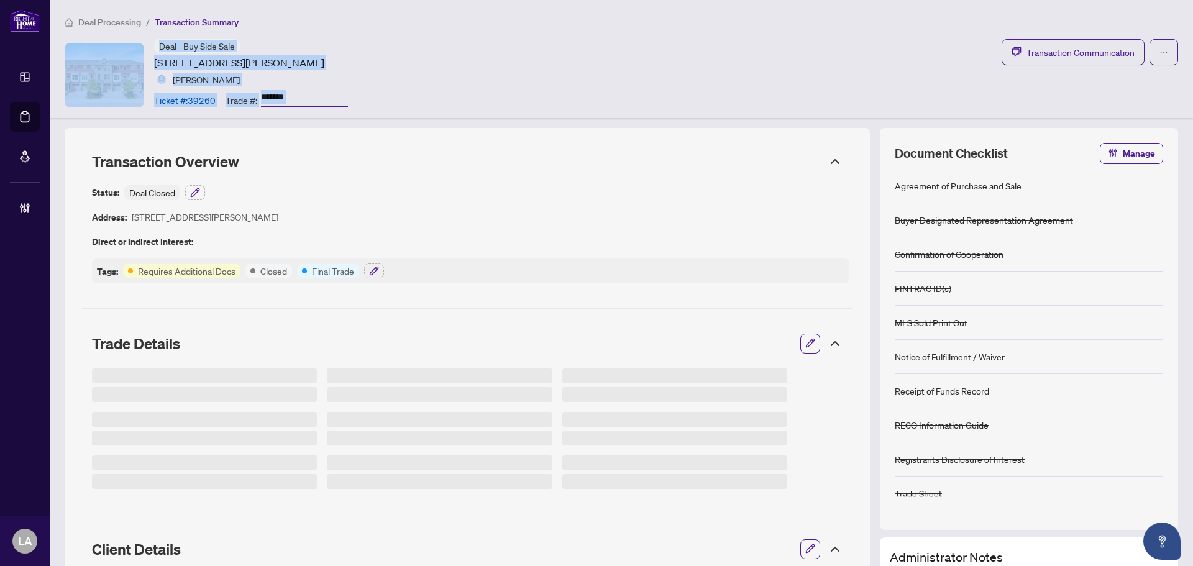
click at [735, 73] on div "Deal - Buy Side Sale [STREET_ADDRESS][PERSON_NAME] [PERSON_NAME] Ticket #: 3926…" at bounding box center [621, 74] width 1113 height 71
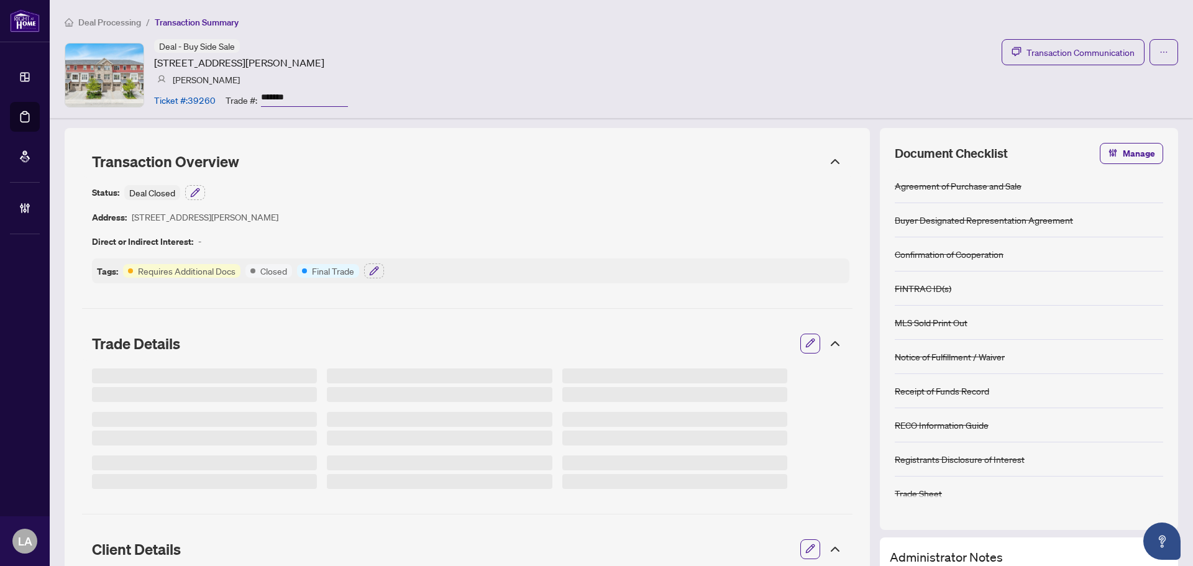
click at [971, 53] on div "Deal - Buy Side Sale [STREET_ADDRESS][PERSON_NAME] [PERSON_NAME] Ticket #: 3926…" at bounding box center [621, 74] width 1113 height 71
click at [1026, 47] on span "Transaction Communication" at bounding box center [1080, 52] width 108 height 14
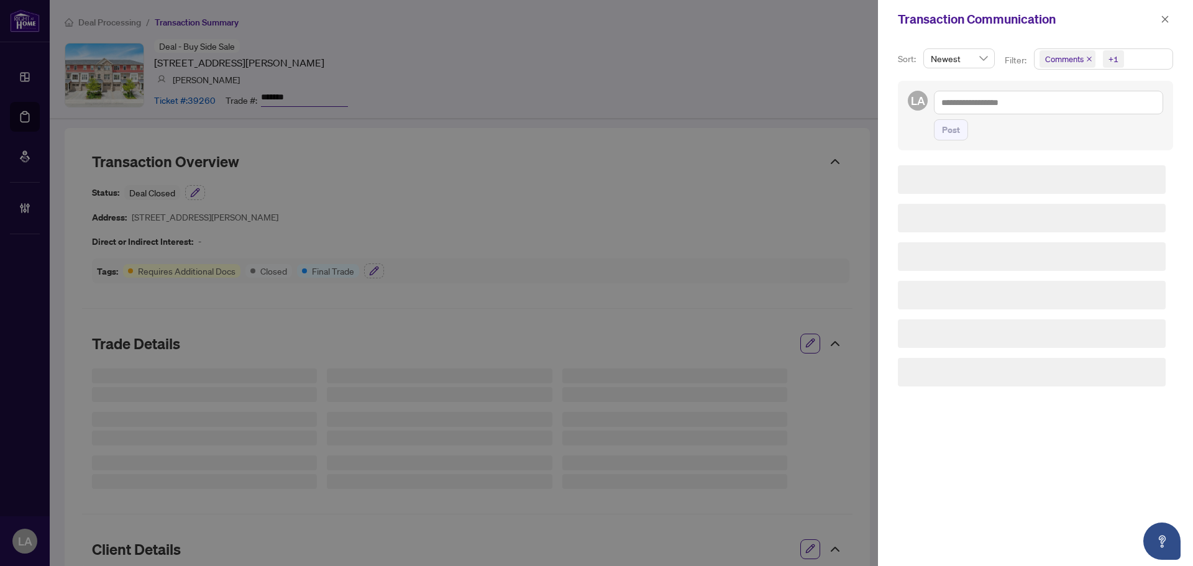
click at [1065, 87] on div "LA Post" at bounding box center [1035, 116] width 275 height 70
click at [1055, 54] on span "Comments" at bounding box center [1064, 59] width 39 height 12
click at [1068, 112] on span "Comments" at bounding box center [1079, 110] width 43 height 11
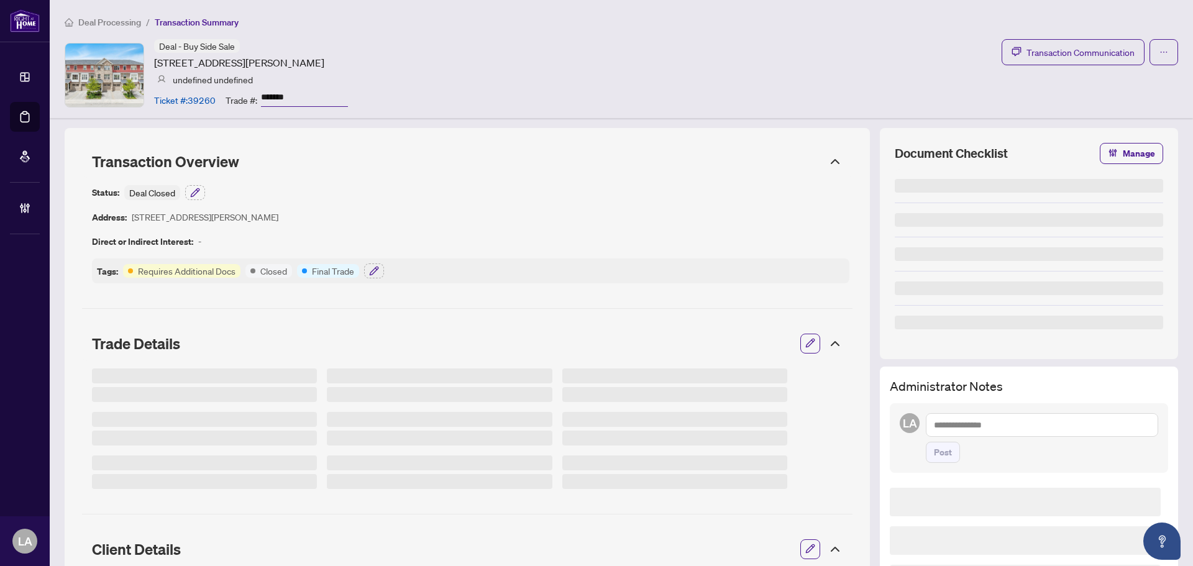
click at [294, 88] on div "Deal - Buy Side Sale [STREET_ADDRESS][PERSON_NAME] undefined undefined Ticket #…" at bounding box center [251, 74] width 194 height 71
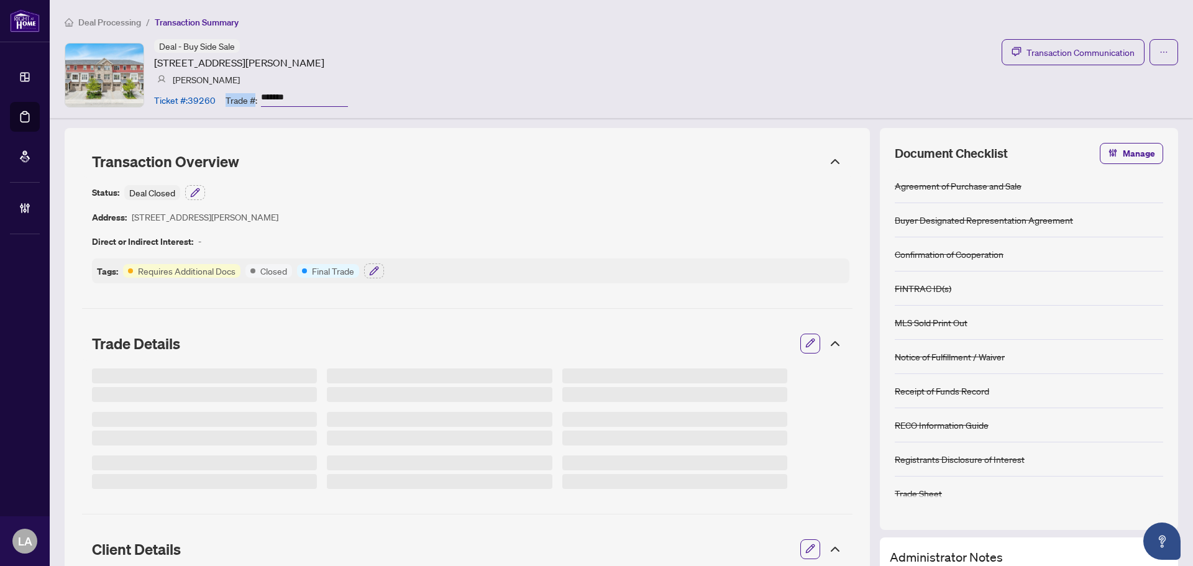
click at [295, 91] on input "*******" at bounding box center [304, 98] width 87 height 18
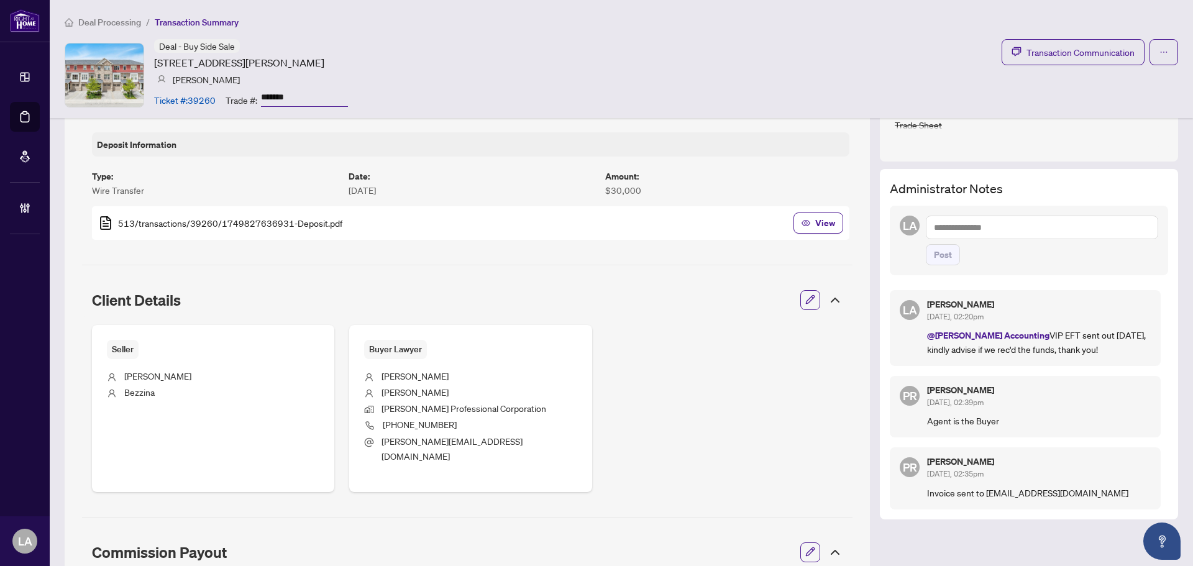
scroll to position [248, 0]
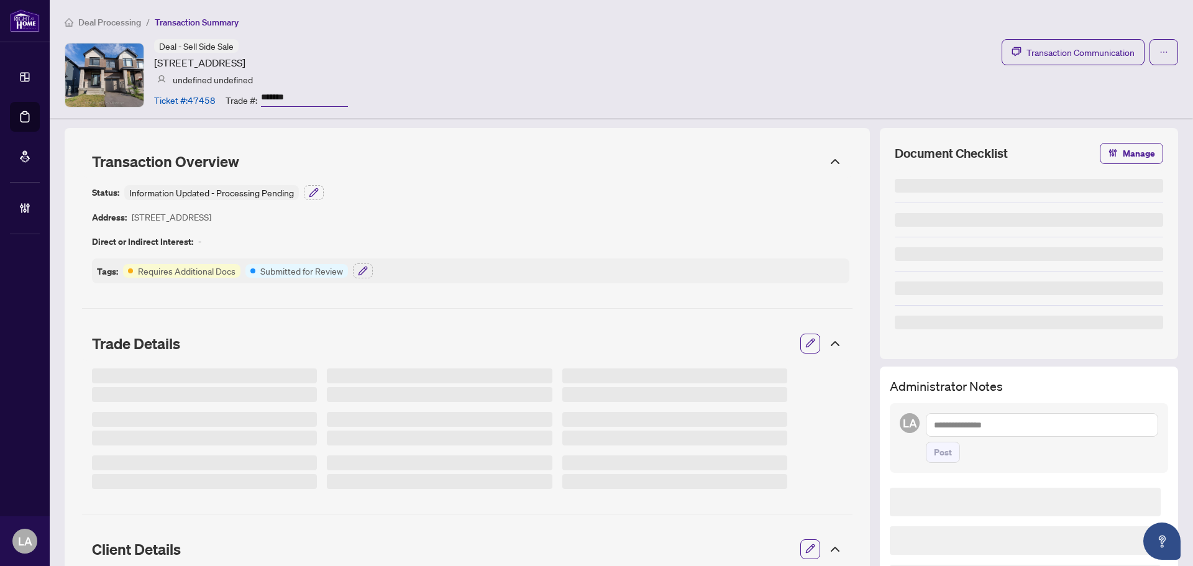
click at [298, 96] on input "*******" at bounding box center [304, 98] width 87 height 18
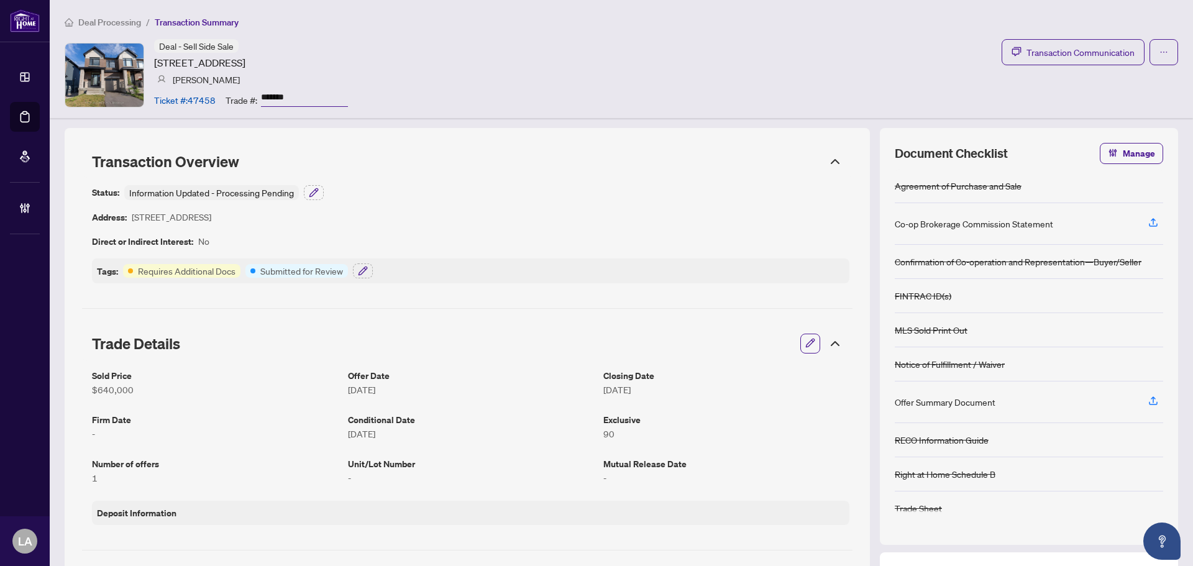
click at [486, 112] on div "Deal Processing / Transaction Summary Deal - Sell Side Sale [STREET_ADDRESS] [P…" at bounding box center [621, 59] width 1143 height 118
click at [1026, 48] on span "Transaction Communication" at bounding box center [1080, 52] width 108 height 14
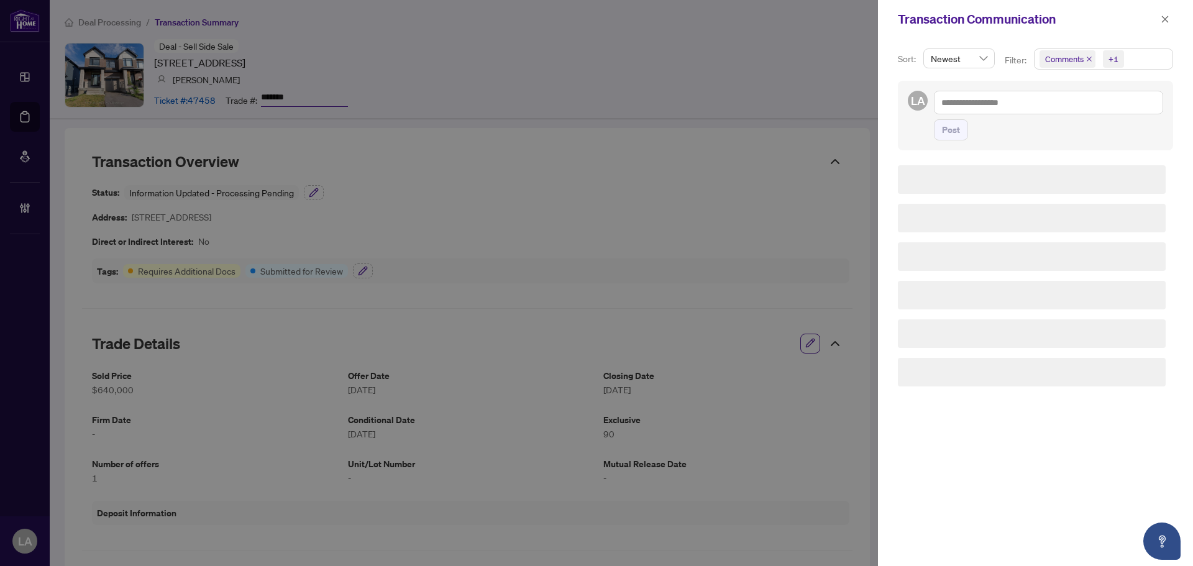
click at [1065, 60] on span "Comments" at bounding box center [1064, 59] width 39 height 12
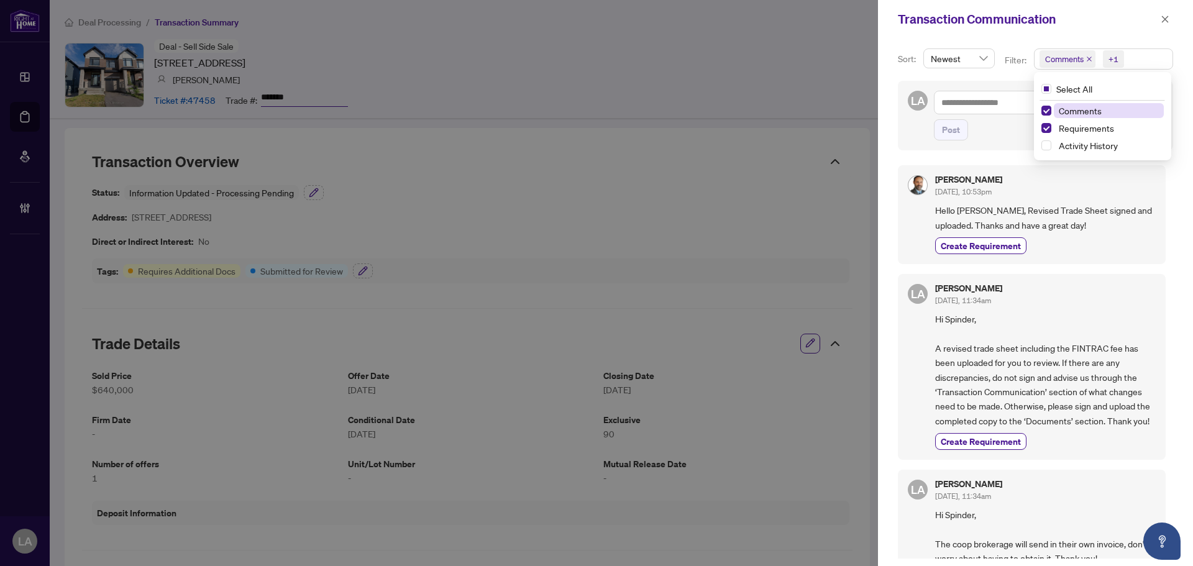
click at [1068, 106] on span "Comments" at bounding box center [1079, 110] width 43 height 11
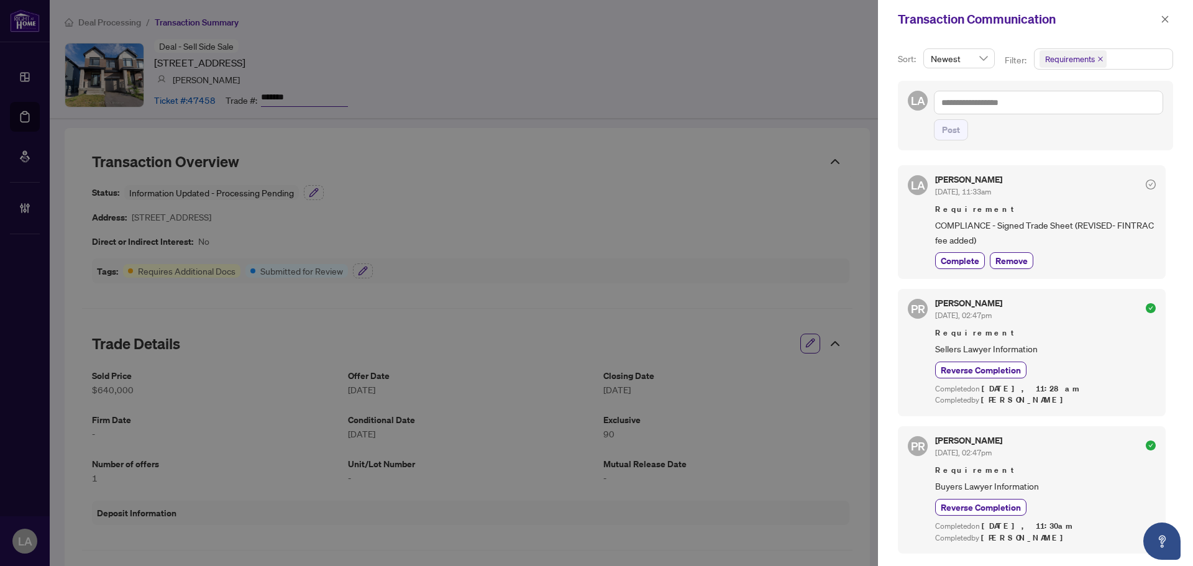
drag, startPoint x: 955, startPoint y: 266, endPoint x: 693, endPoint y: 194, distance: 271.4
click at [955, 267] on span "Complete" at bounding box center [959, 260] width 39 height 13
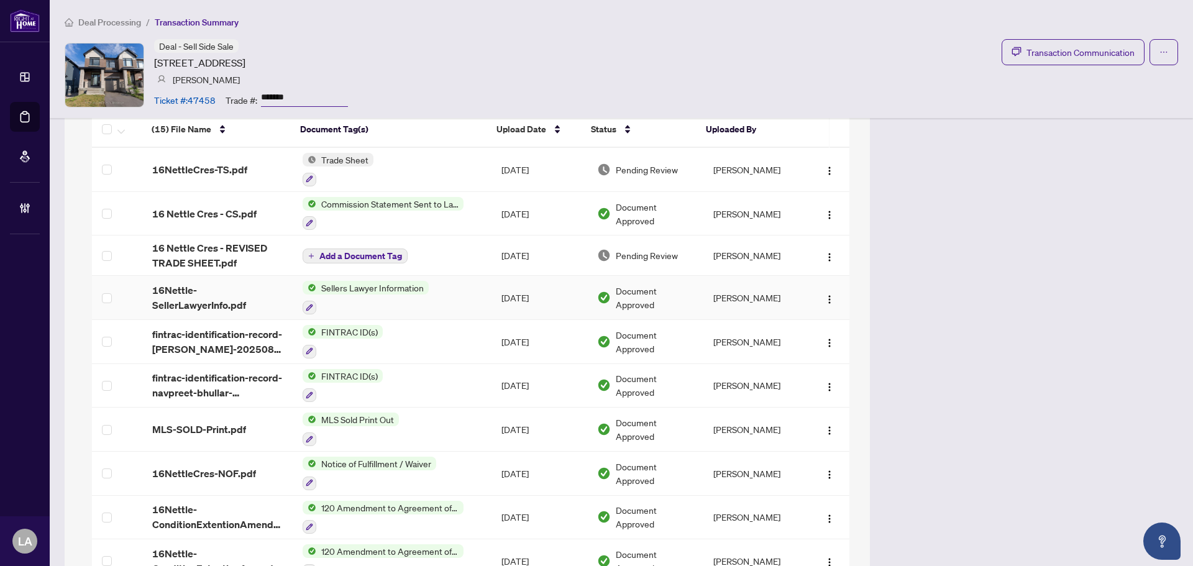
scroll to position [994, 0]
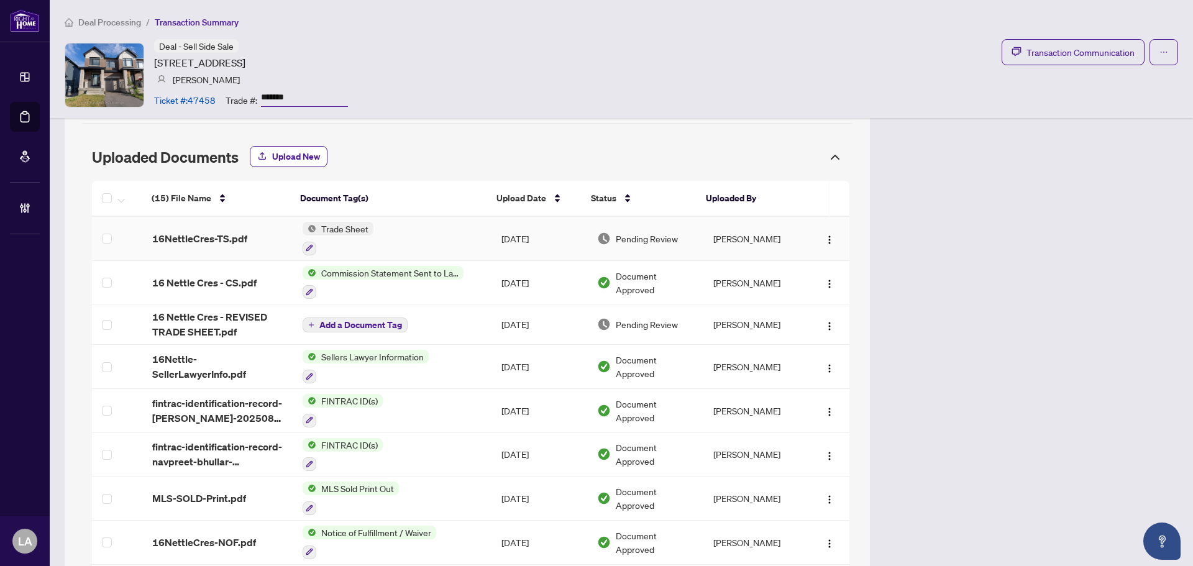
click at [227, 235] on td "16NettleCres-TS.pdf" at bounding box center [217, 239] width 150 height 44
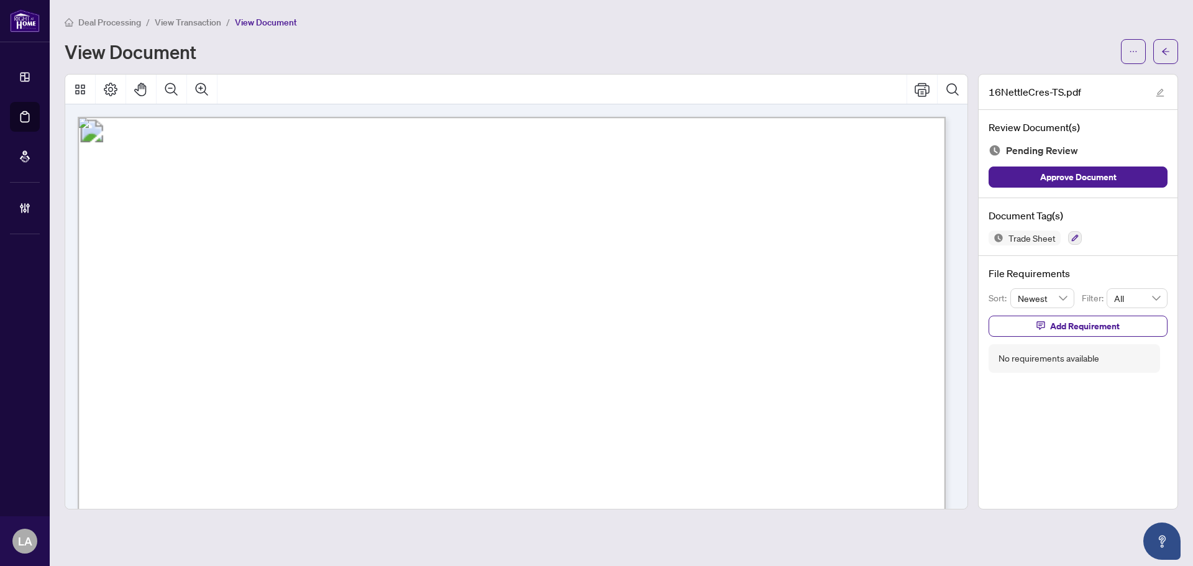
click at [189, 27] on span "View Transaction" at bounding box center [188, 22] width 66 height 11
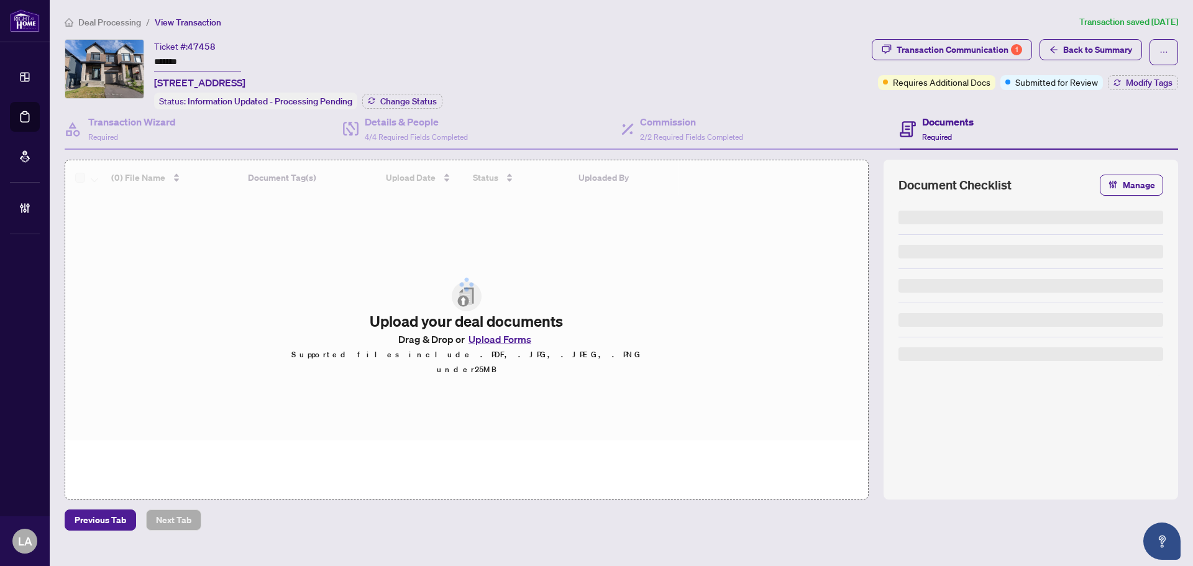
click at [199, 66] on input "*******" at bounding box center [197, 62] width 87 height 18
drag, startPoint x: 199, startPoint y: 66, endPoint x: 204, endPoint y: 79, distance: 14.0
click at [198, 66] on input "*******" at bounding box center [197, 62] width 87 height 18
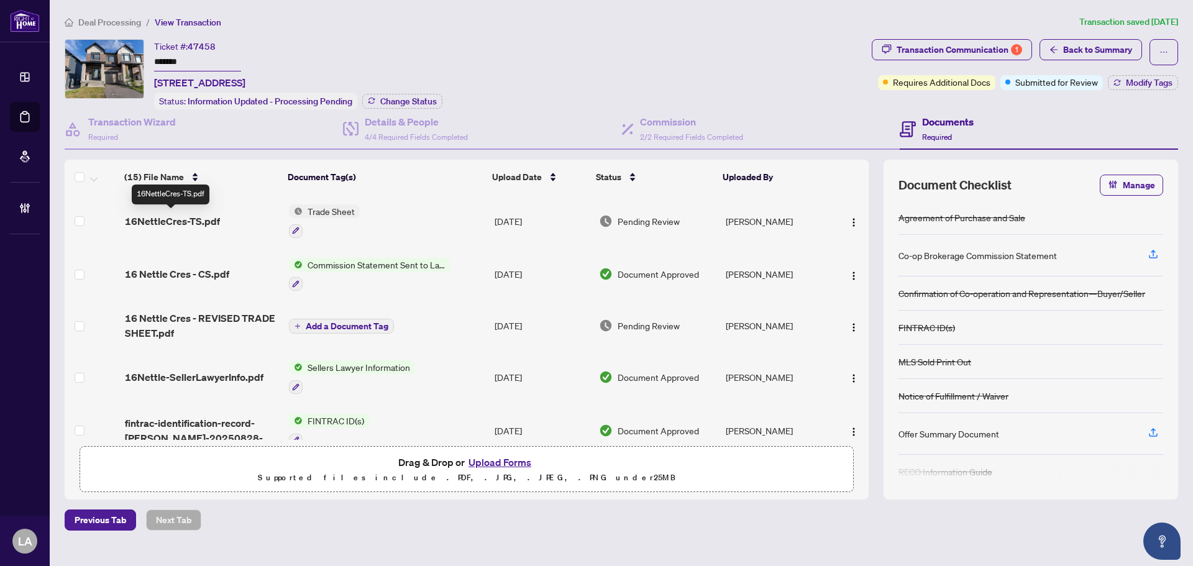
click at [181, 216] on span "16NettleCres-TS.pdf" at bounding box center [172, 221] width 95 height 15
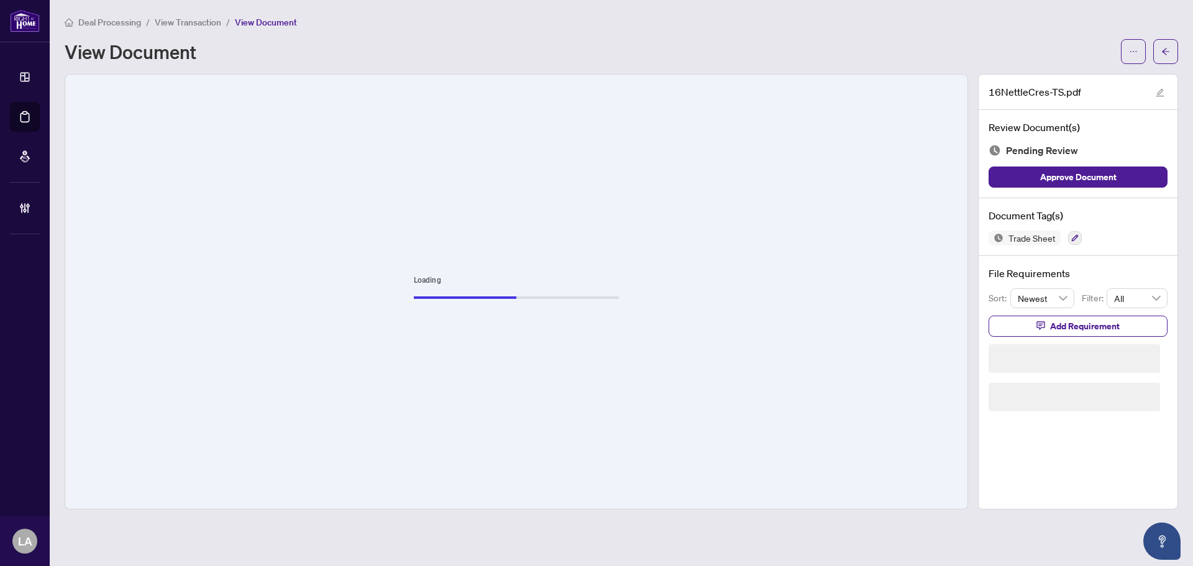
click at [430, 155] on div "Loading" at bounding box center [516, 292] width 902 height 434
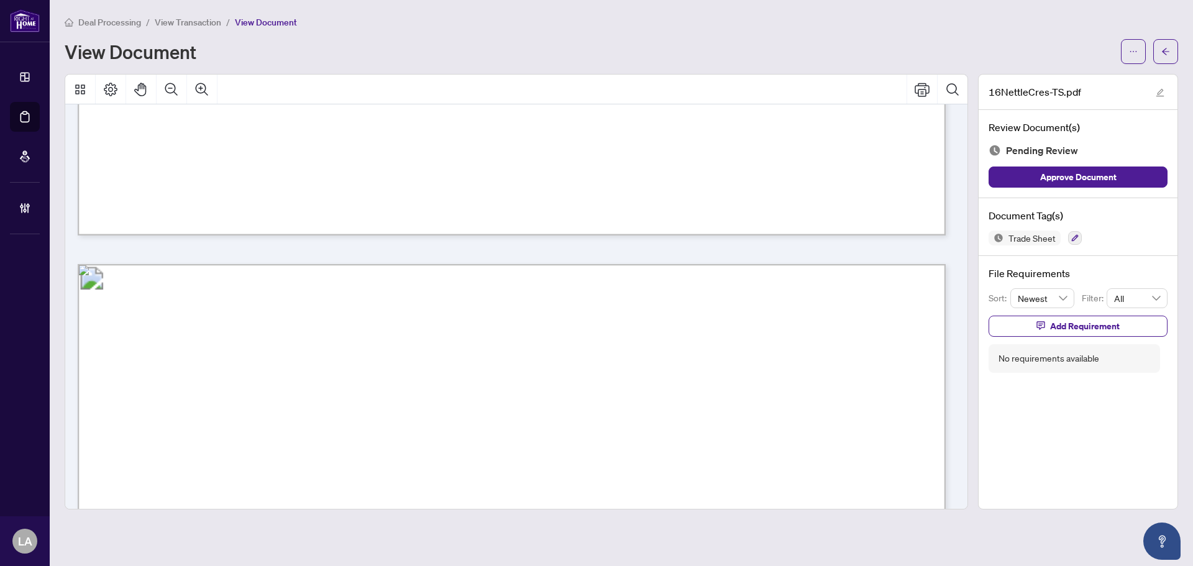
scroll to position [1056, 0]
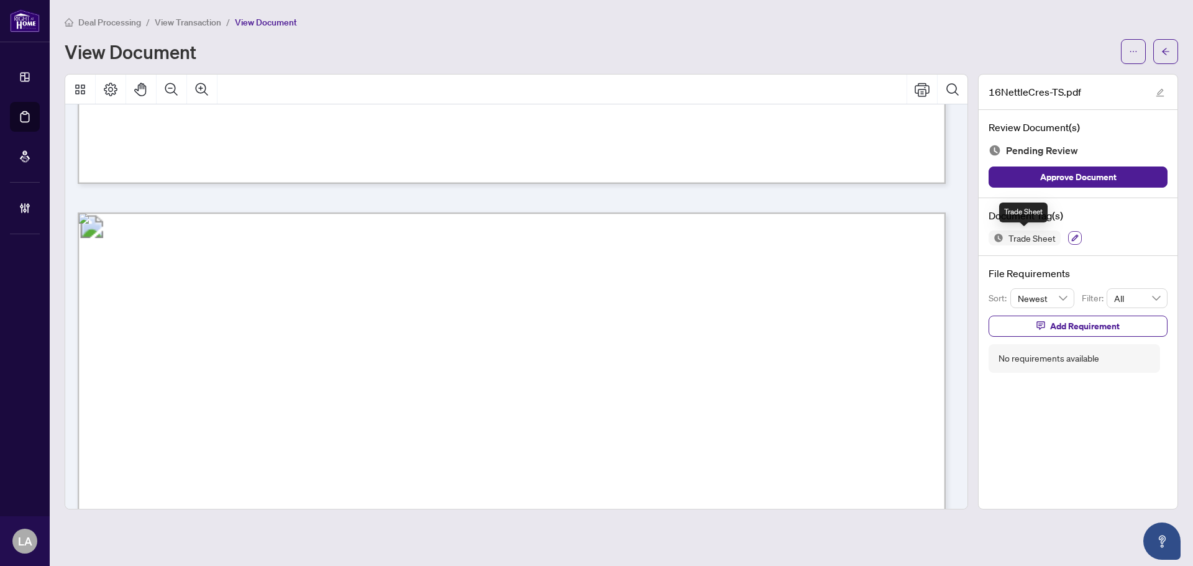
click at [1073, 234] on icon "button" at bounding box center [1074, 237] width 7 height 7
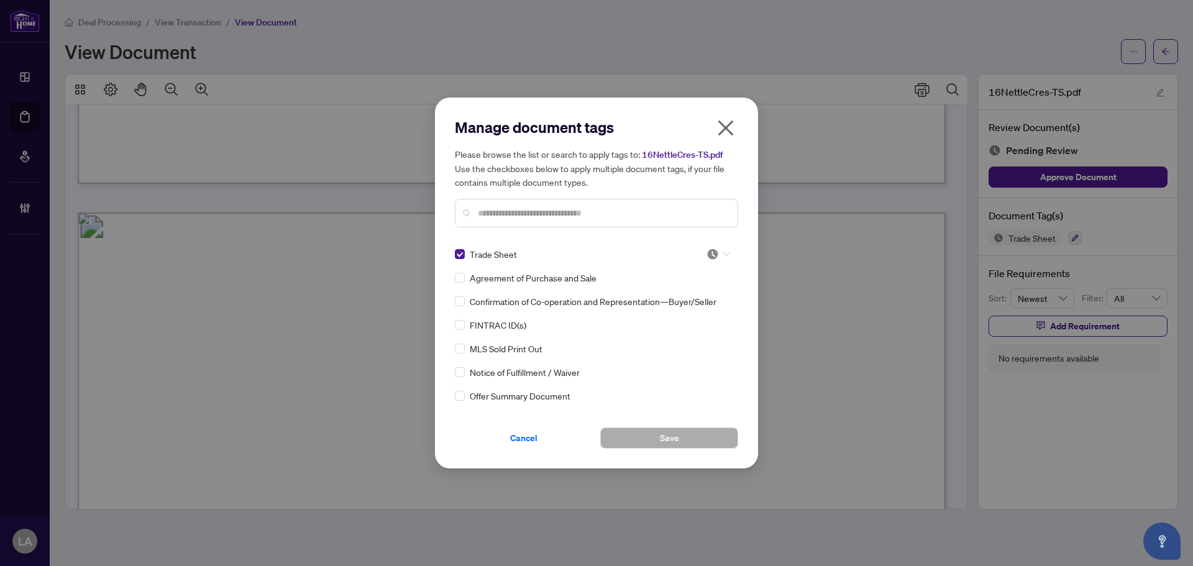
click at [722, 254] on icon at bounding box center [725, 254] width 7 height 4
click at [675, 311] on div "Approved" at bounding box center [677, 315] width 80 height 14
click at [660, 432] on span "Save" at bounding box center [669, 438] width 19 height 20
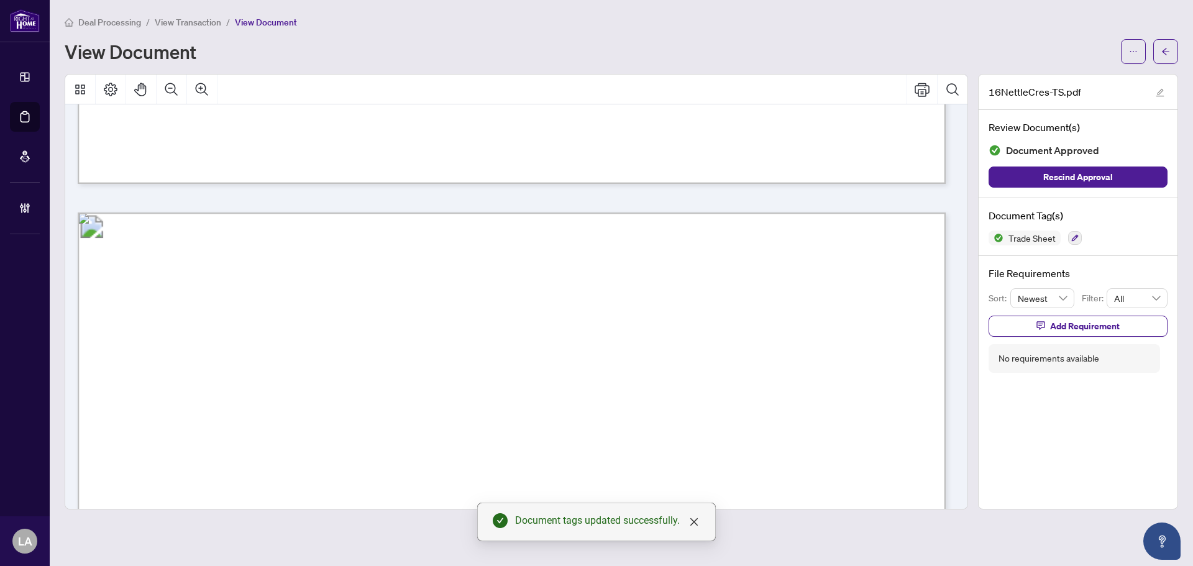
click at [183, 18] on span "View Transaction" at bounding box center [188, 22] width 66 height 11
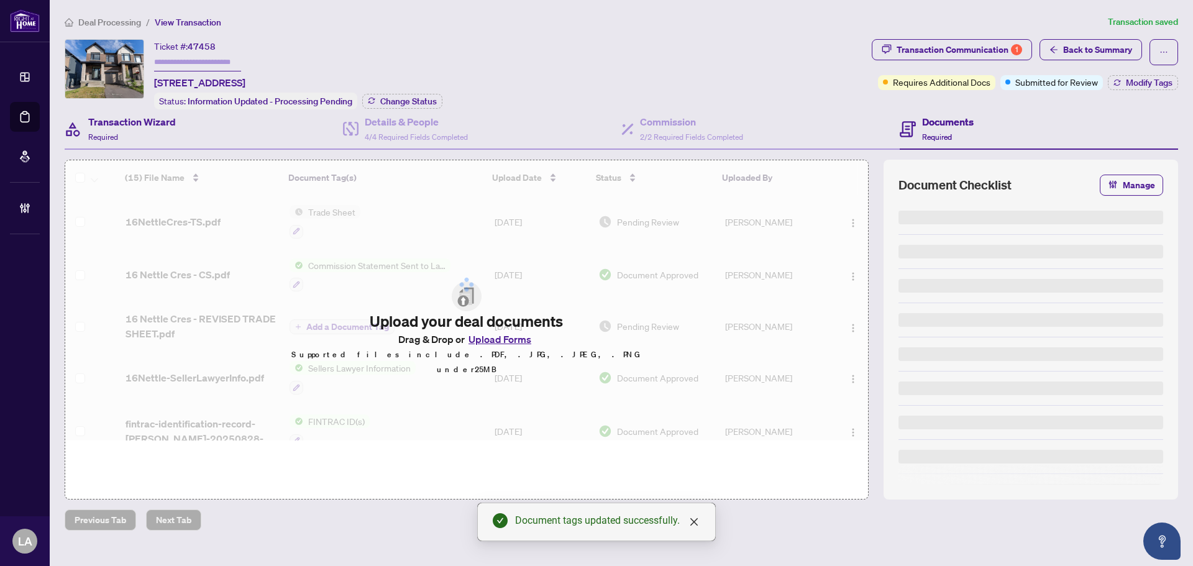
type input "*******"
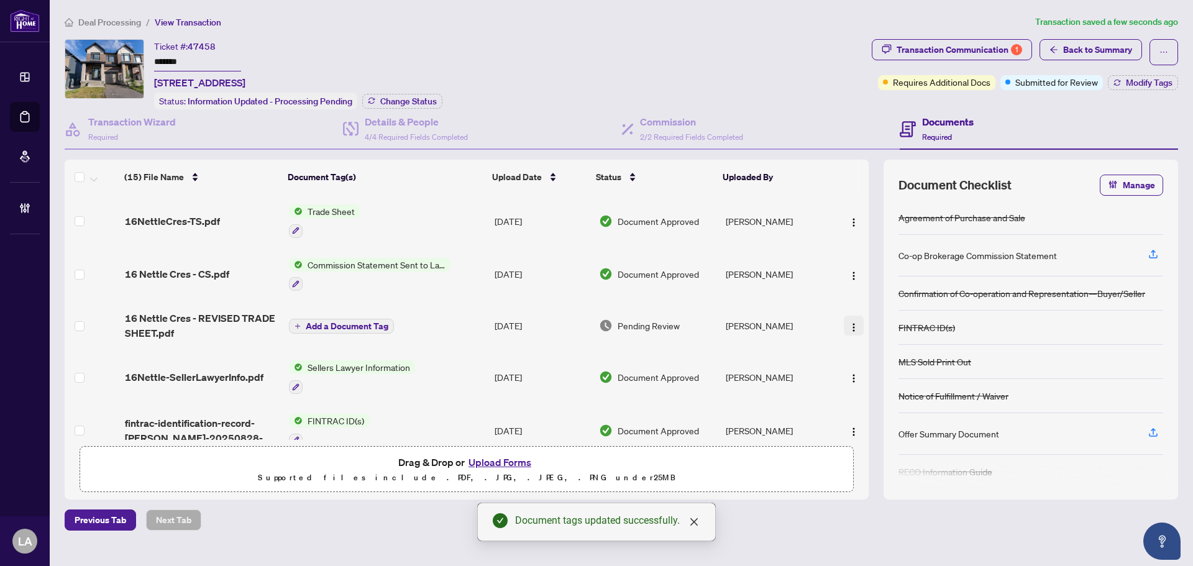
click at [843, 325] on button "button" at bounding box center [853, 326] width 20 height 20
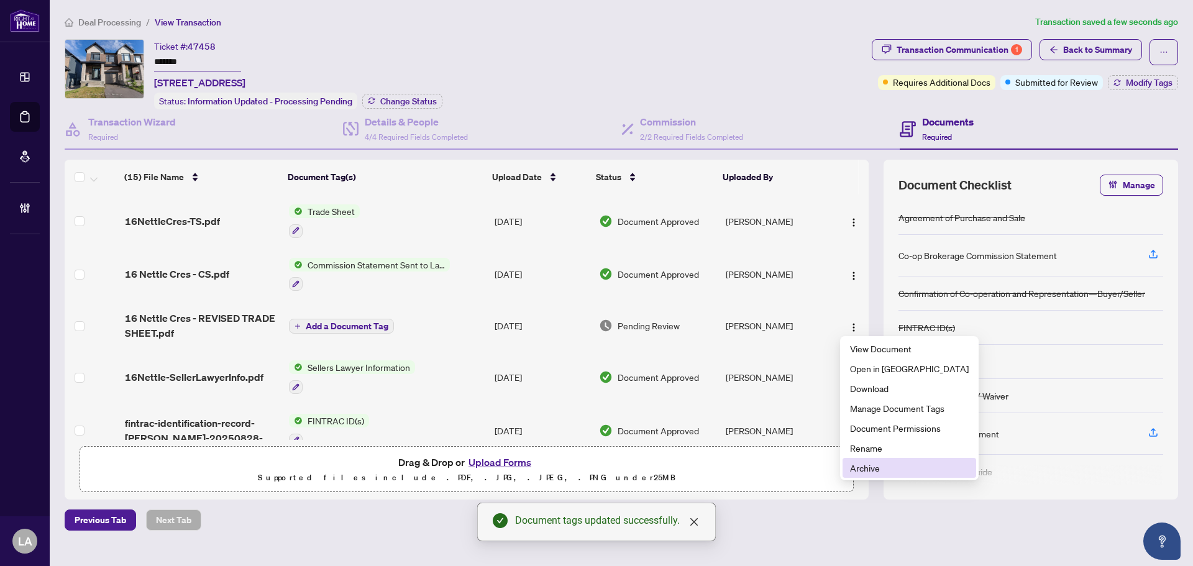
click at [876, 471] on span "Archive" at bounding box center [909, 468] width 119 height 14
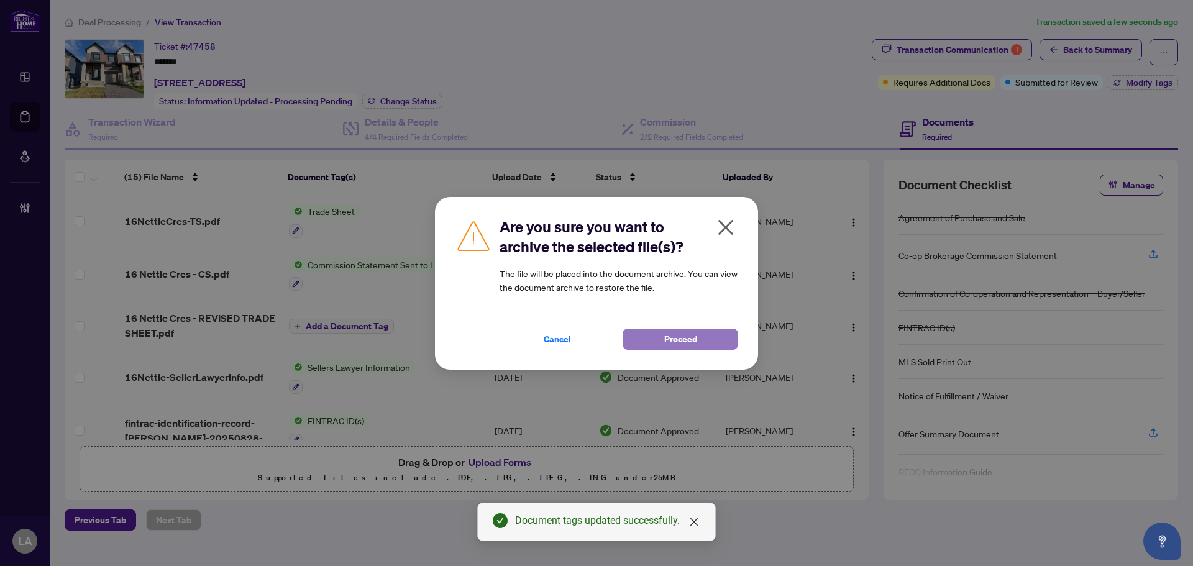
click at [673, 345] on span "Proceed" at bounding box center [680, 339] width 33 height 20
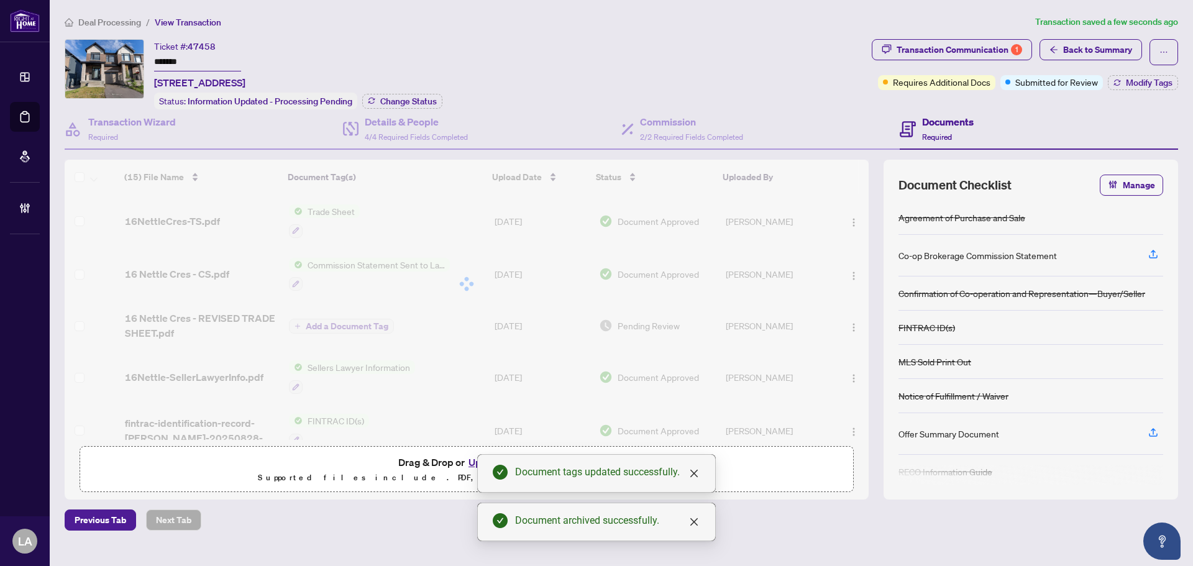
click at [1153, 85] on span "Modify Tags" at bounding box center [1148, 82] width 47 height 9
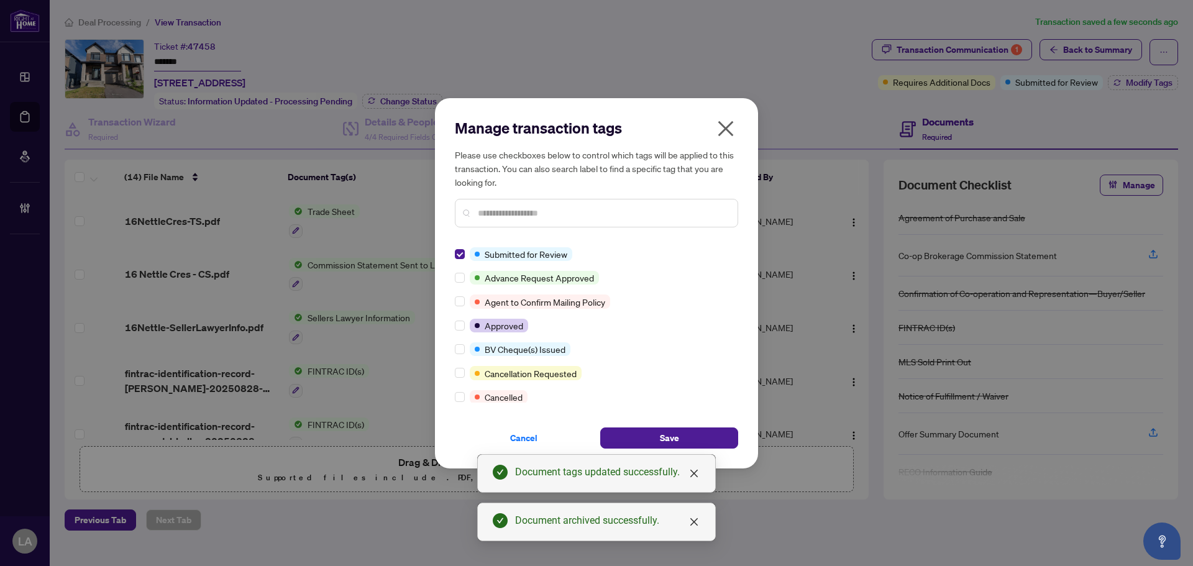
click at [452, 266] on div "Manage transaction tags Please use checkboxes below to control which tags will …" at bounding box center [596, 283] width 323 height 370
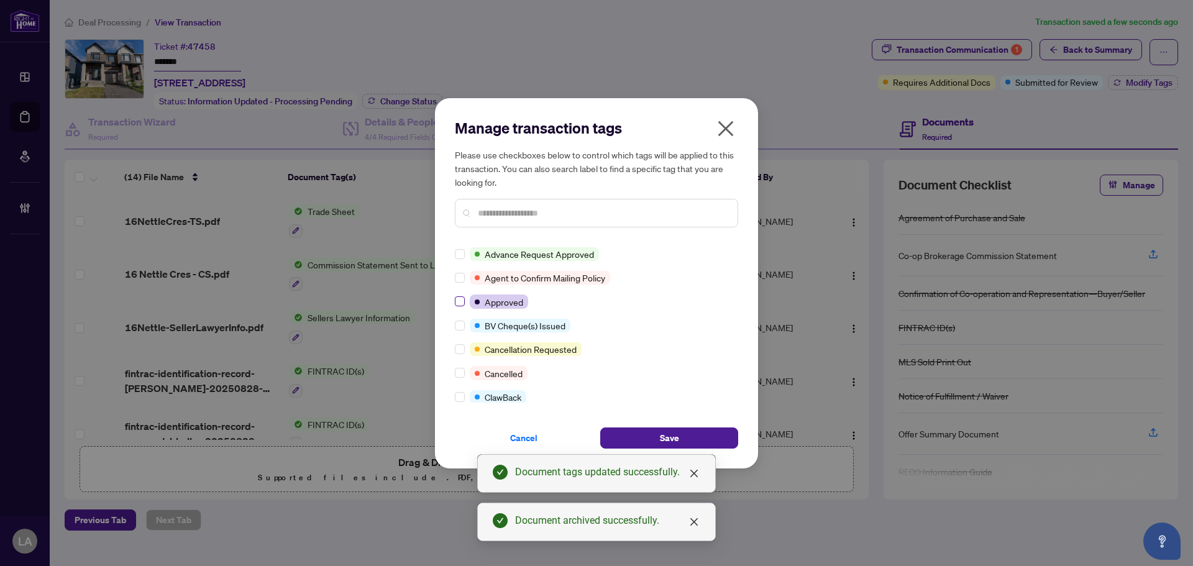
click at [457, 308] on label at bounding box center [460, 301] width 10 height 14
click at [483, 206] on input "text" at bounding box center [603, 213] width 250 height 14
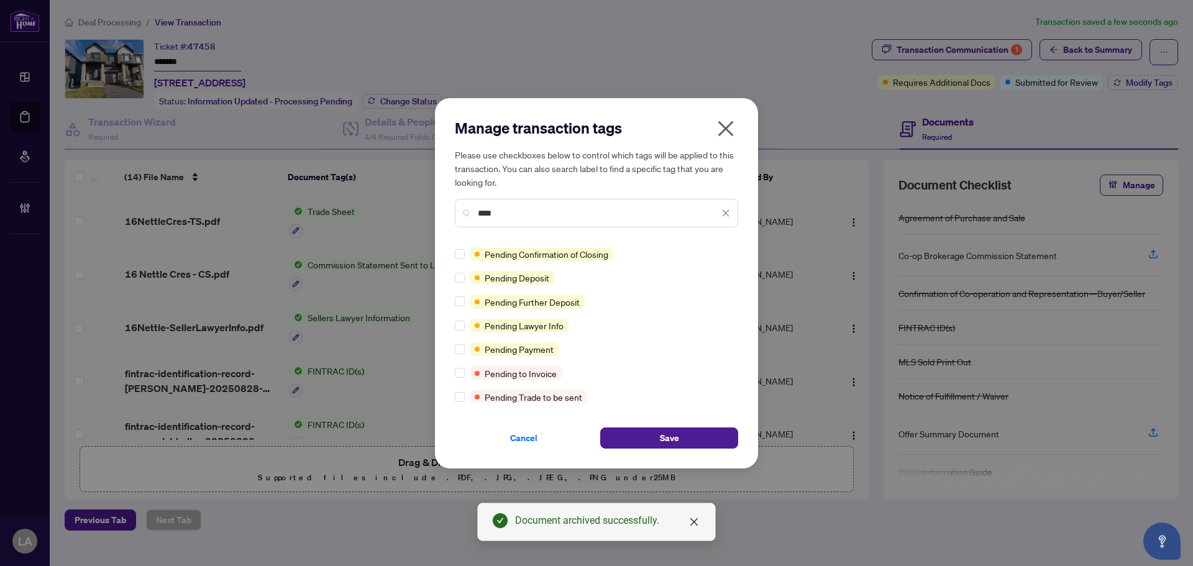
type input "****"
click at [537, 205] on div "****" at bounding box center [596, 213] width 283 height 29
click at [470, 345] on div "Pending Payment" at bounding box center [514, 349] width 89 height 14
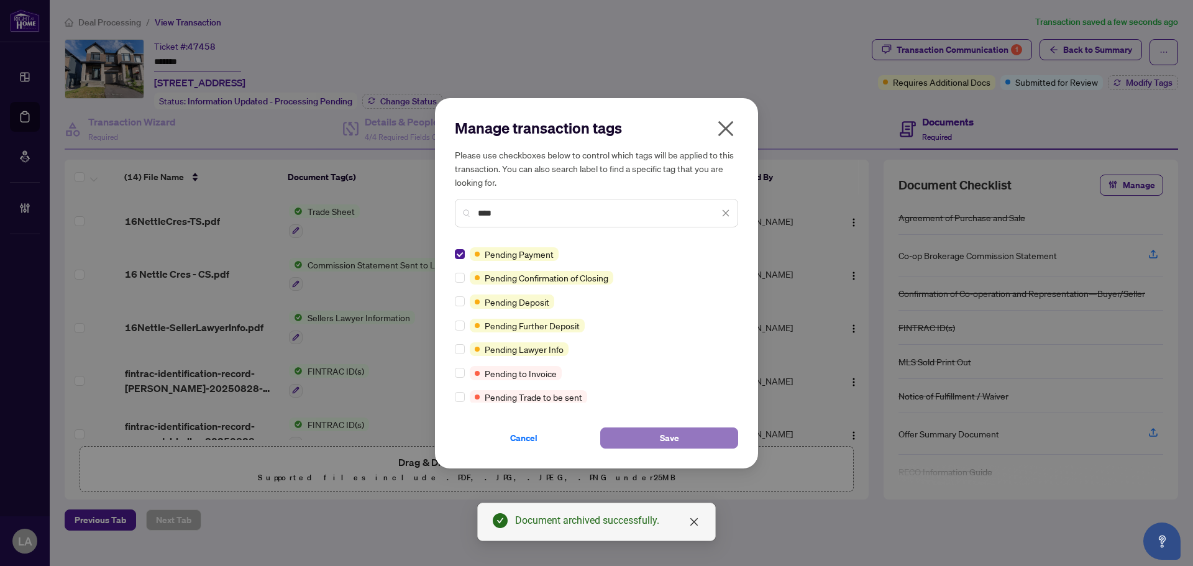
click at [657, 435] on button "Save" at bounding box center [669, 437] width 138 height 21
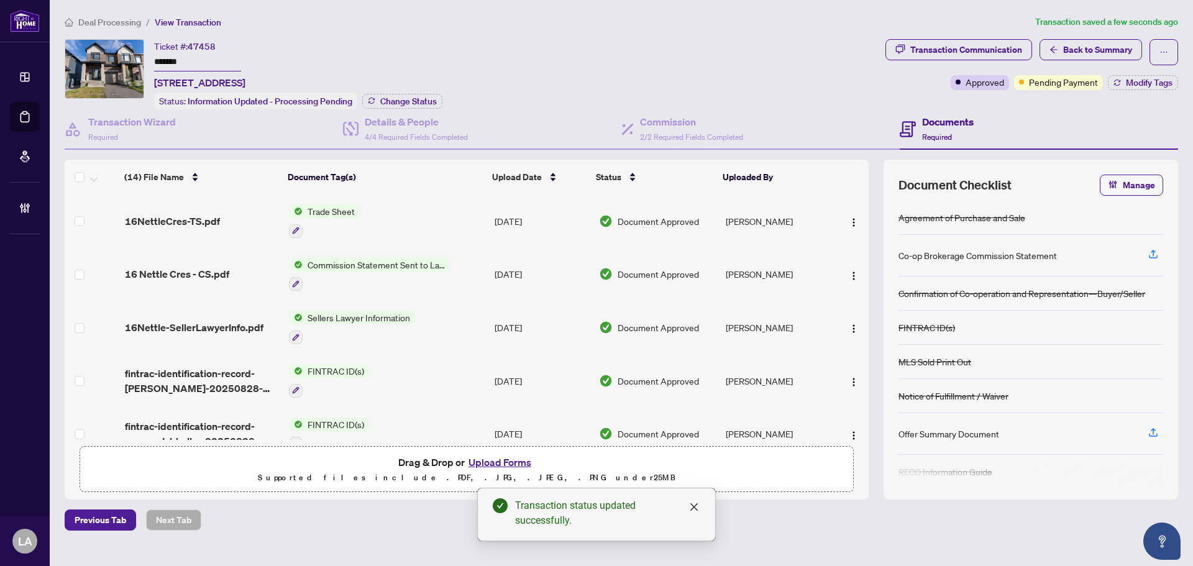
click at [425, 89] on div "Ticket #: 47458 ******* 16 Nettle Cres, Ottawa, Ontario K1T 0W8, Canada Status:…" at bounding box center [298, 74] width 288 height 70
click at [424, 98] on span "Change Status" at bounding box center [408, 101] width 57 height 9
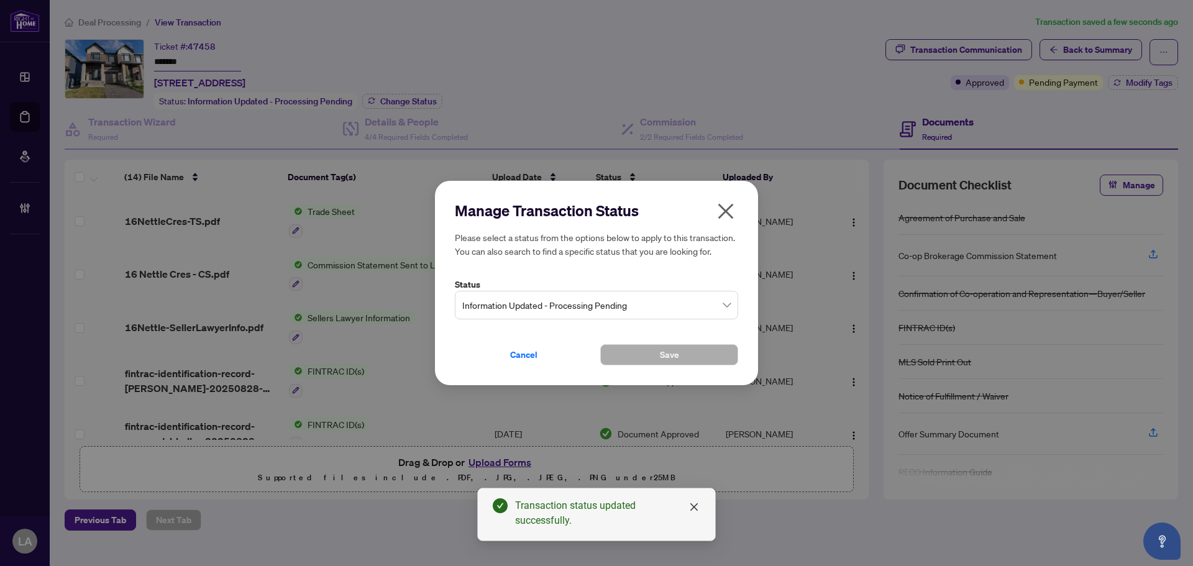
click at [502, 299] on span "Information Updated - Processing Pending" at bounding box center [596, 305] width 268 height 24
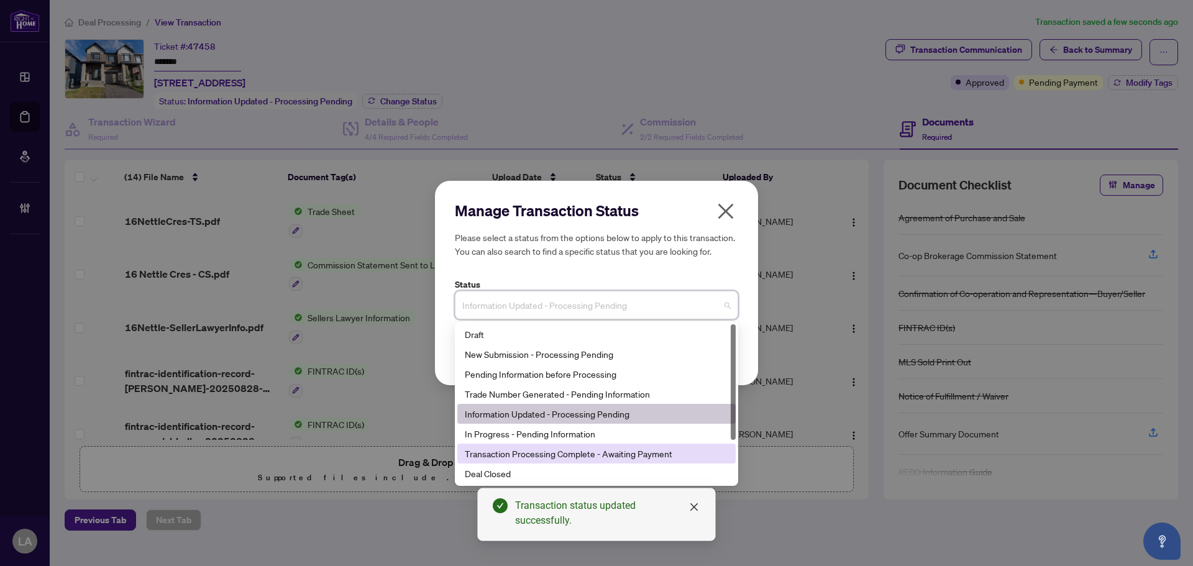
click at [552, 458] on div "Transaction Processing Complete - Awaiting Payment" at bounding box center [596, 454] width 263 height 14
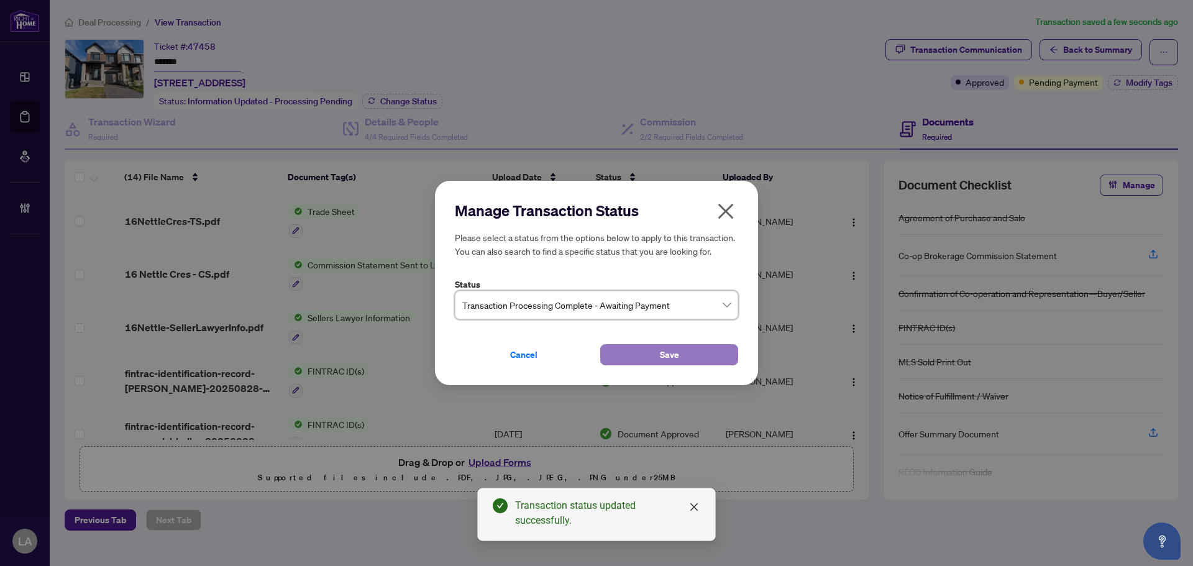
click at [652, 357] on button "Save" at bounding box center [669, 354] width 138 height 21
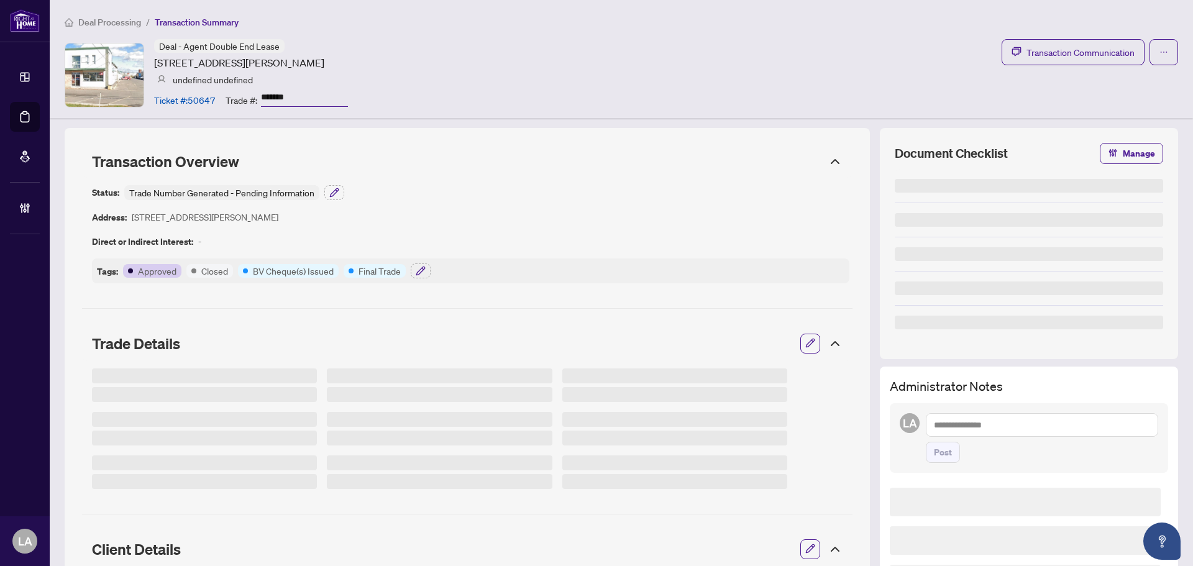
click at [273, 99] on input "*******" at bounding box center [304, 98] width 87 height 18
click at [325, 84] on div "Deal - Agent Double End Lease [STREET_ADDRESS][PERSON_NAME] undefined undefined…" at bounding box center [251, 74] width 194 height 71
click at [322, 88] on div "Deal - Agent Double End Lease [STREET_ADDRESS][PERSON_NAME] undefined undefined…" at bounding box center [251, 74] width 194 height 71
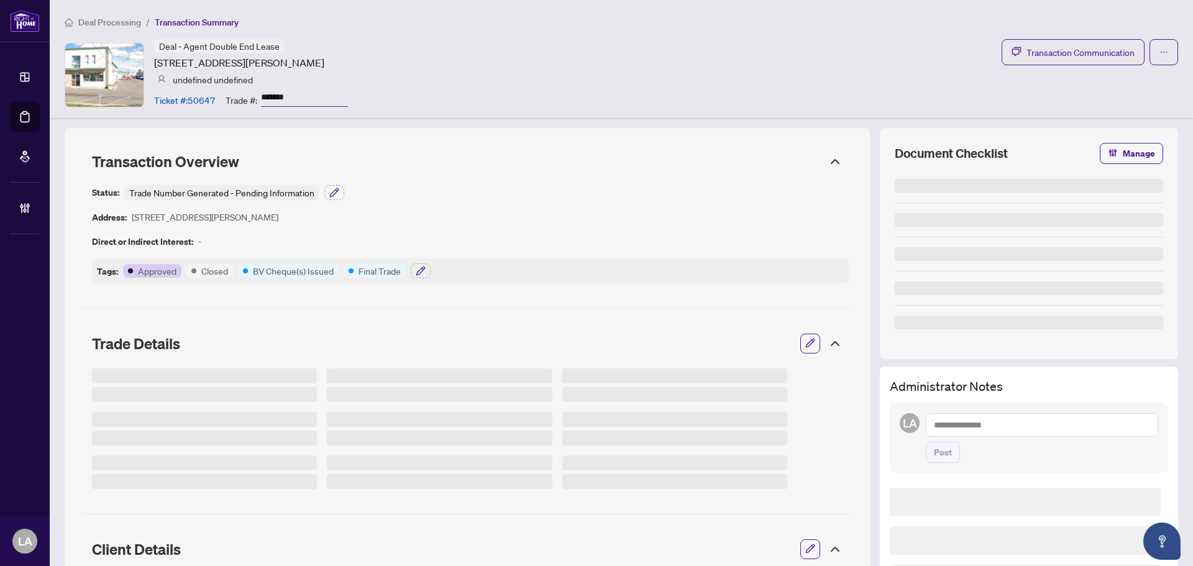
copy div "Transaction Communication"
click at [325, 91] on input "*******" at bounding box center [304, 98] width 87 height 18
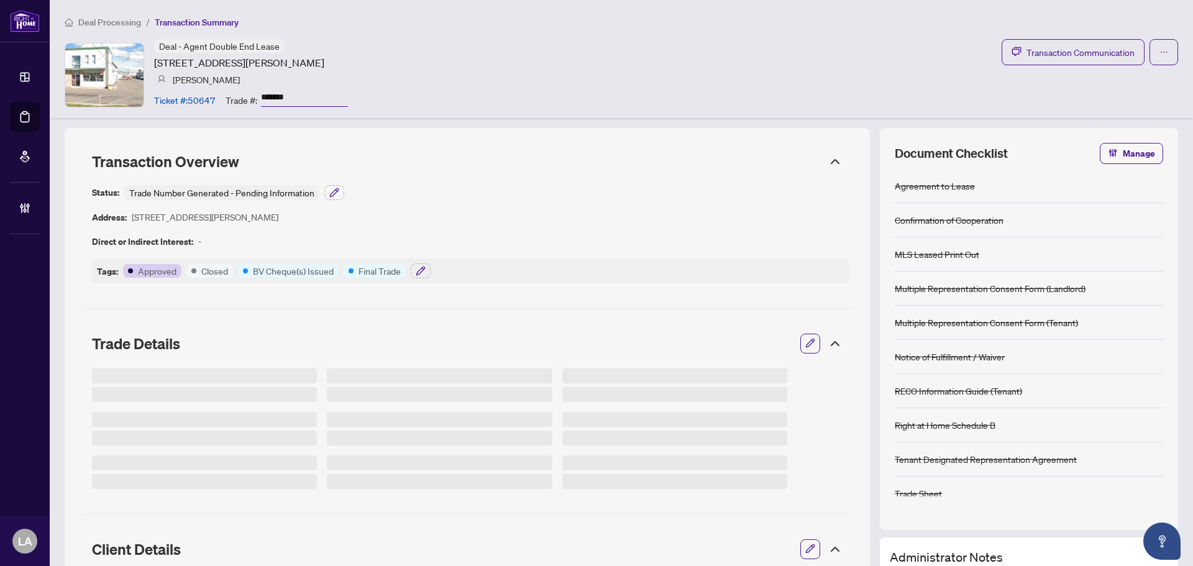
click at [295, 91] on input "*******" at bounding box center [304, 98] width 87 height 18
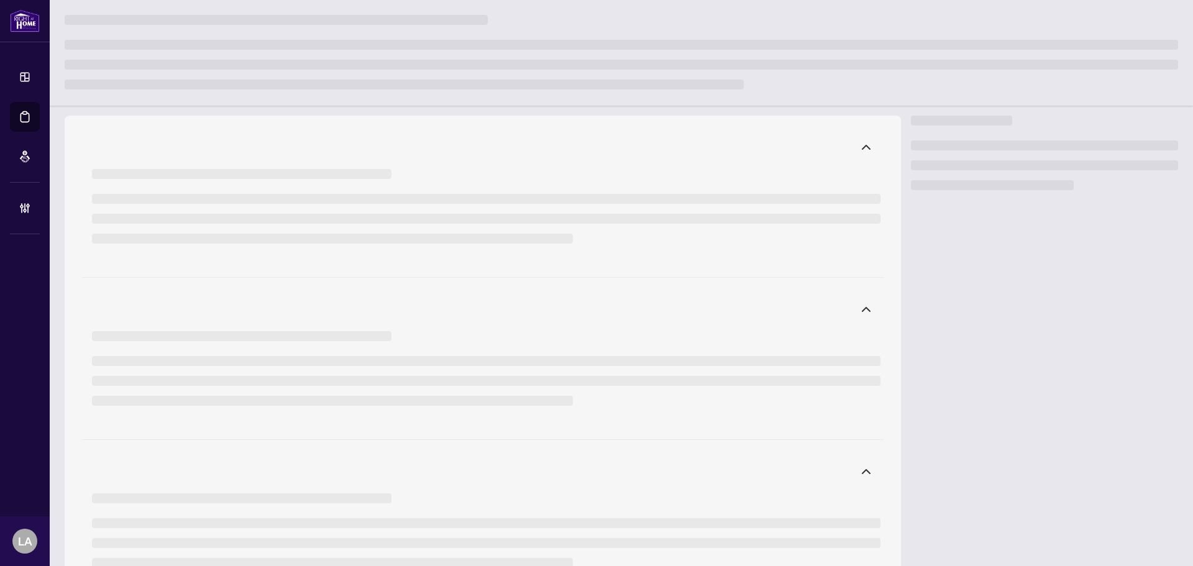
click at [177, 62] on li at bounding box center [621, 65] width 1113 height 10
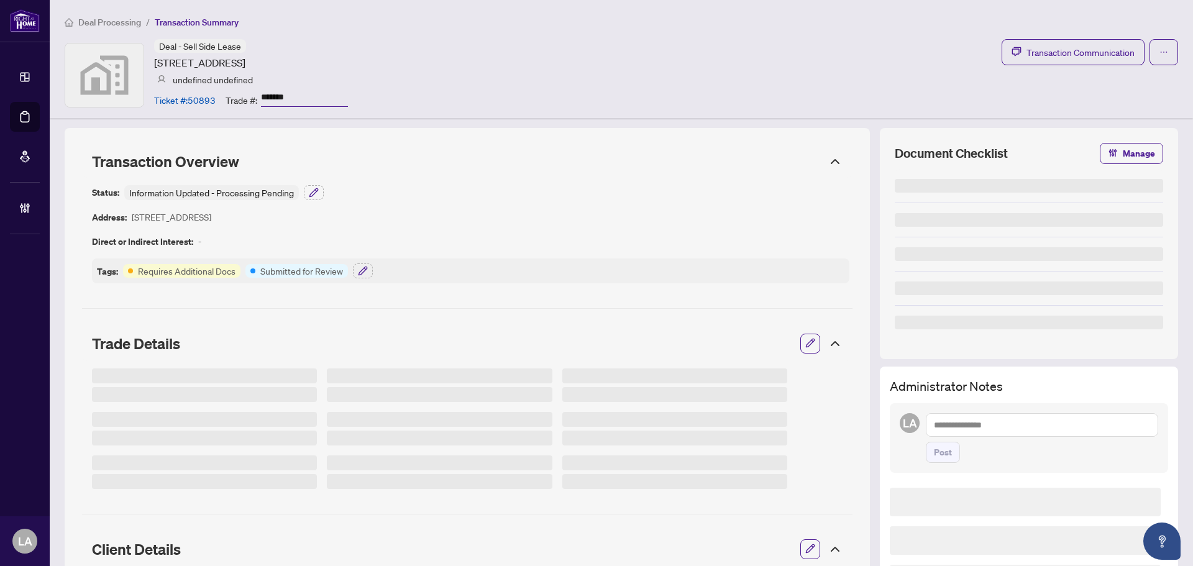
click at [280, 97] on input "*******" at bounding box center [304, 98] width 87 height 18
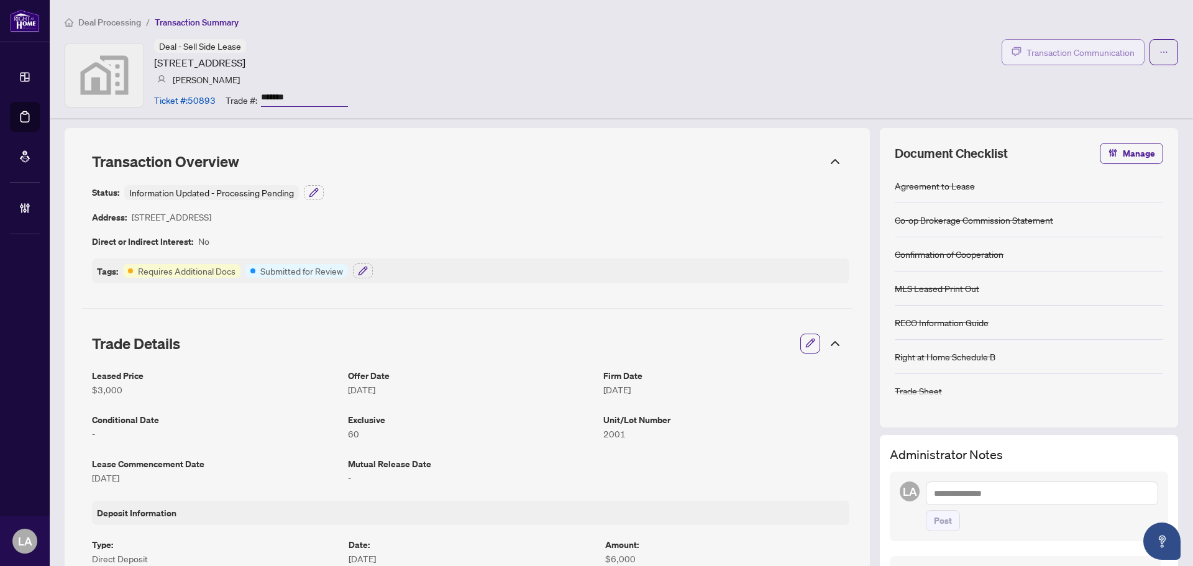
click at [1026, 56] on span "Transaction Communication" at bounding box center [1080, 52] width 108 height 14
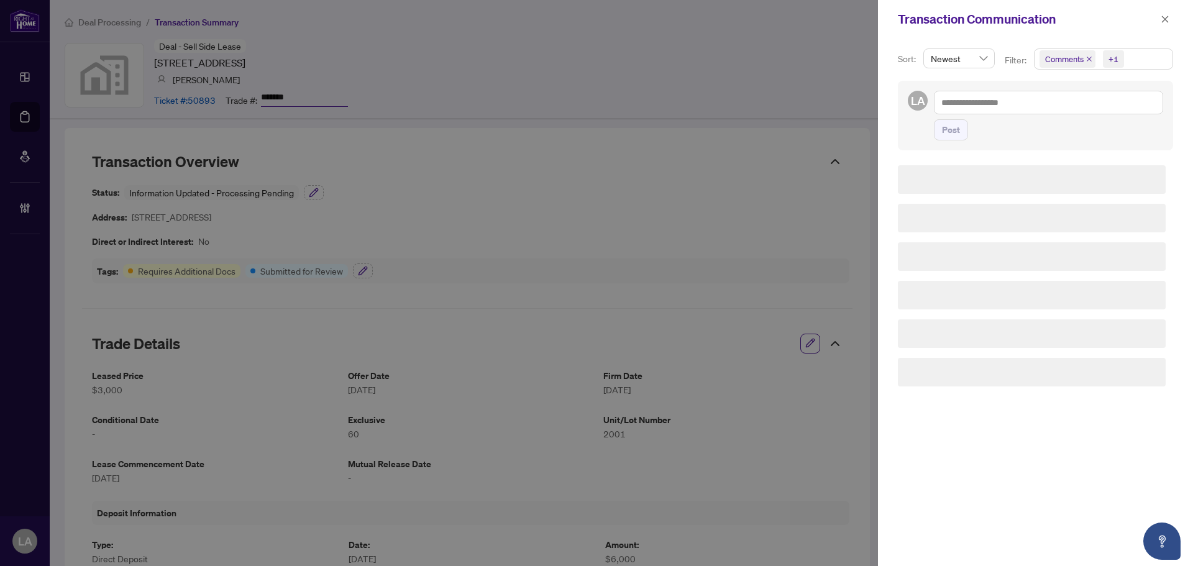
click at [1089, 59] on icon "close" at bounding box center [1089, 59] width 6 height 6
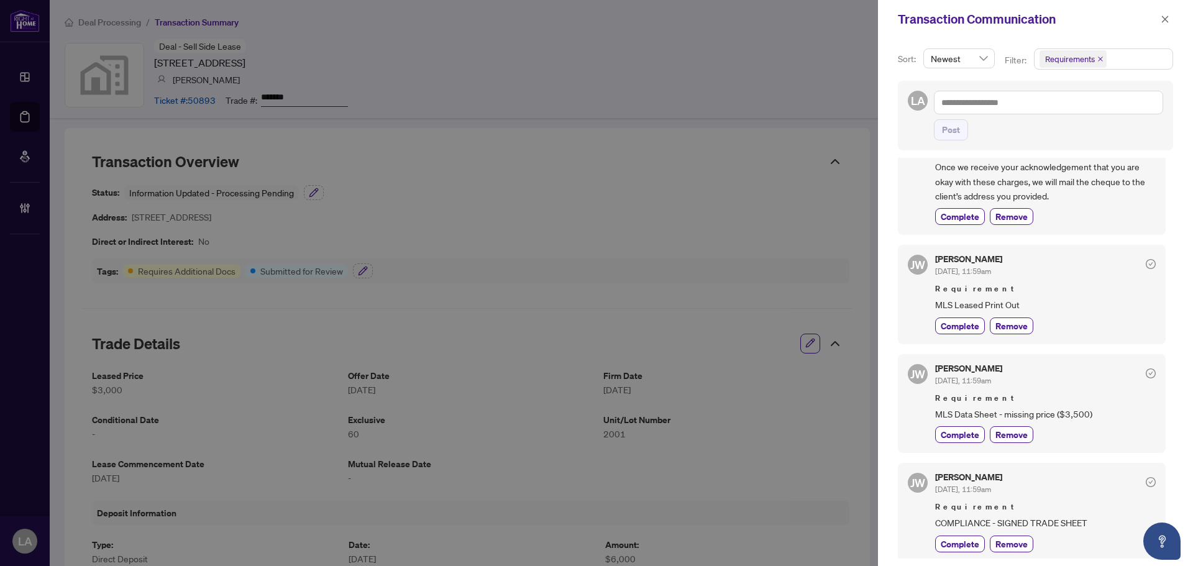
scroll to position [323, 0]
click at [960, 434] on span "Complete" at bounding box center [959, 431] width 39 height 13
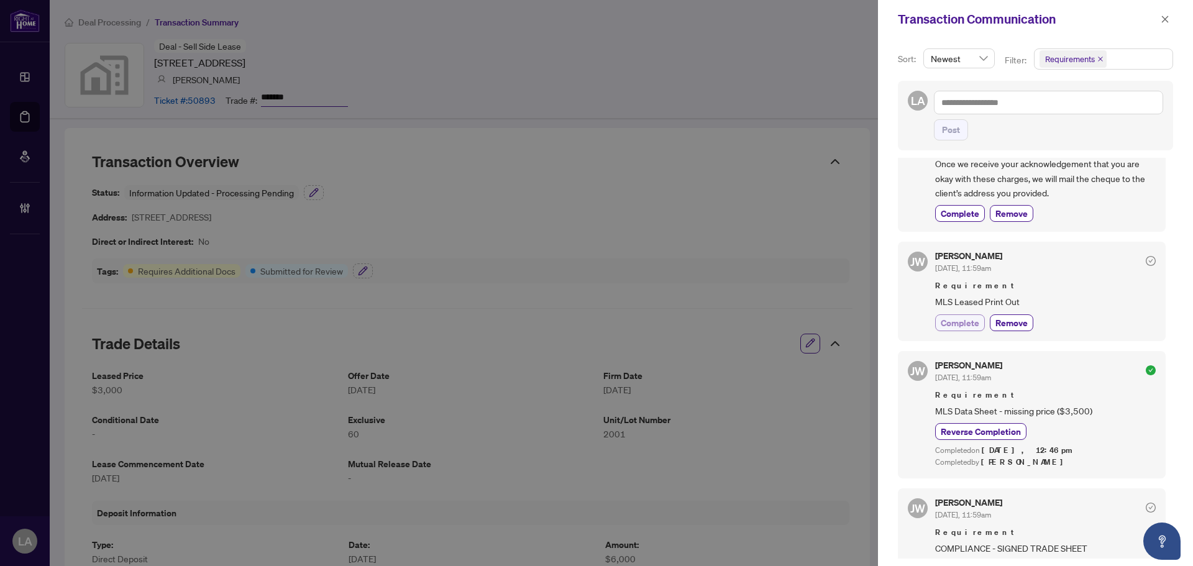
click at [962, 314] on button "Complete" at bounding box center [960, 322] width 50 height 17
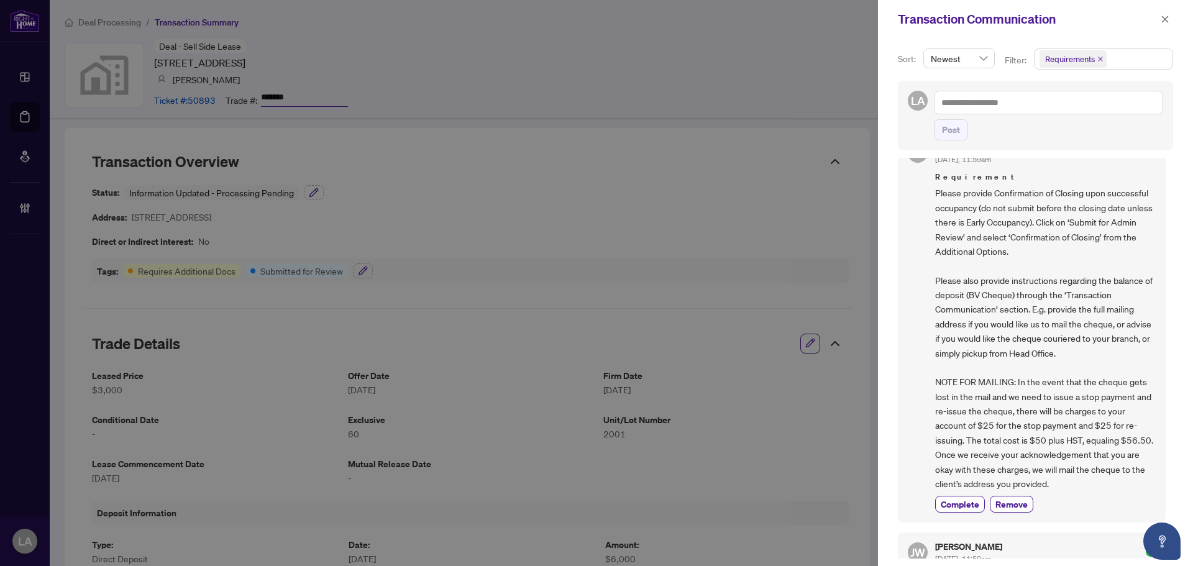
scroll to position [380, 0]
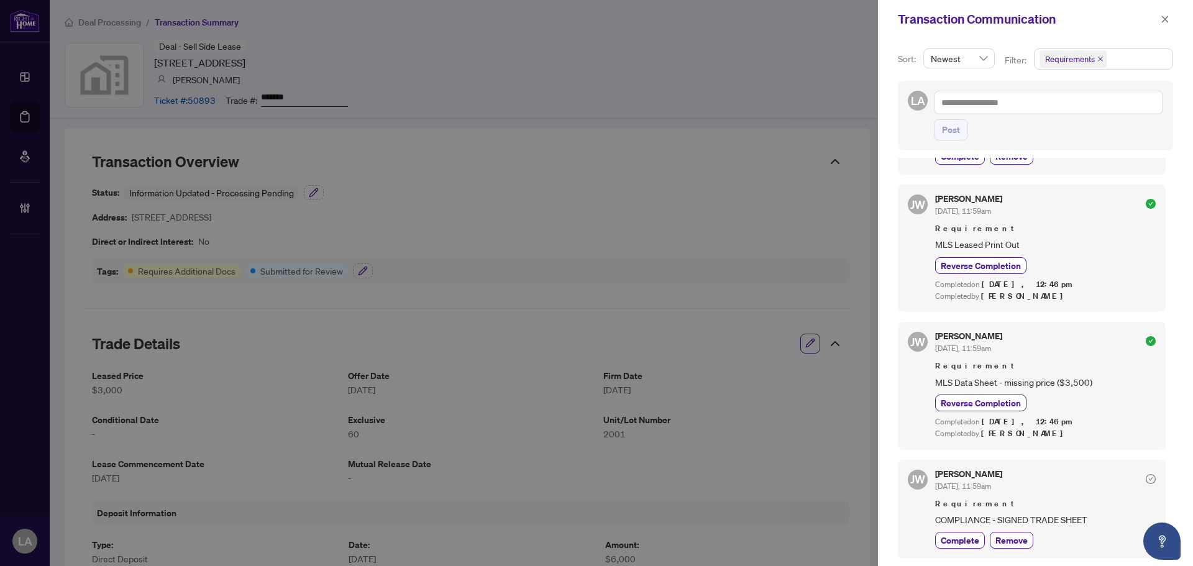
drag, startPoint x: 947, startPoint y: 540, endPoint x: 910, endPoint y: 408, distance: 136.8
click at [947, 540] on span "Complete" at bounding box center [959, 540] width 39 height 13
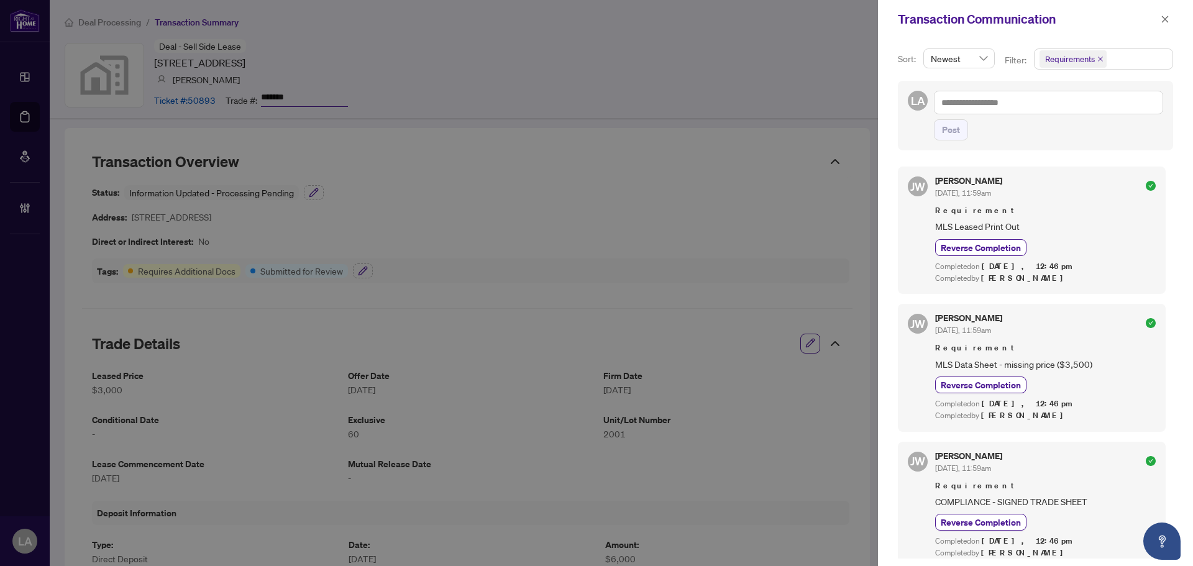
scroll to position [408, 0]
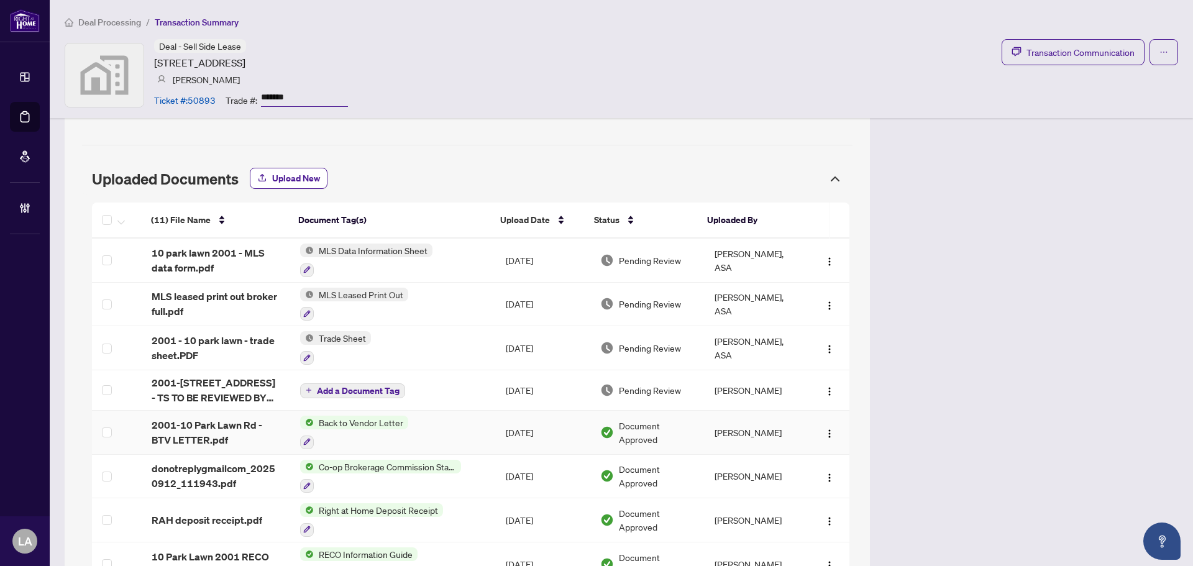
scroll to position [901, 0]
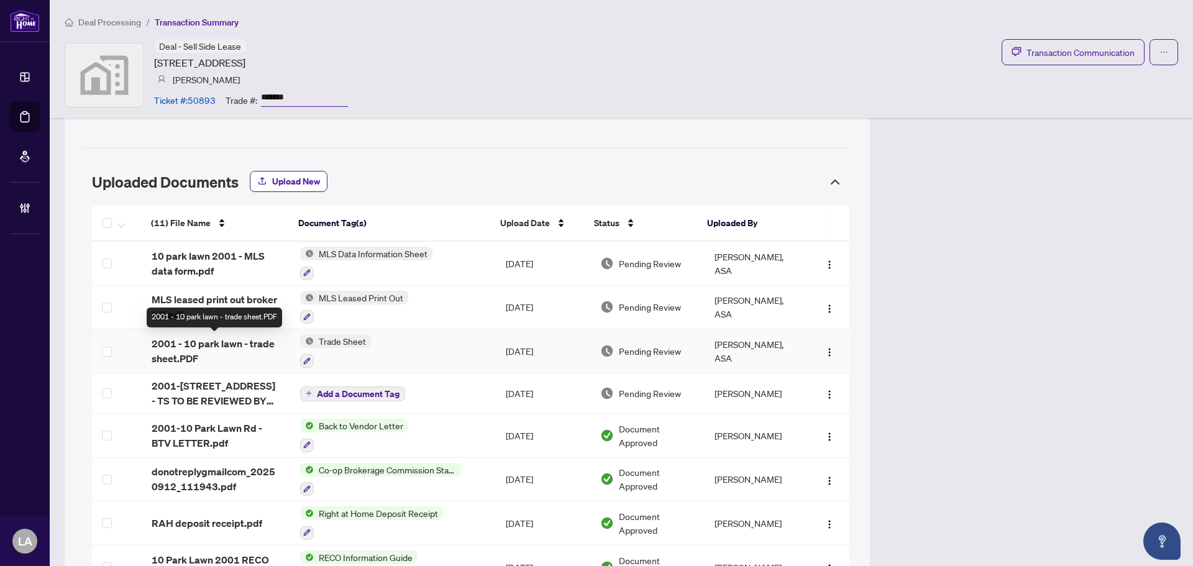
click at [247, 347] on span "2001 - 10 park lawn - trade sheet.PDF" at bounding box center [216, 351] width 129 height 30
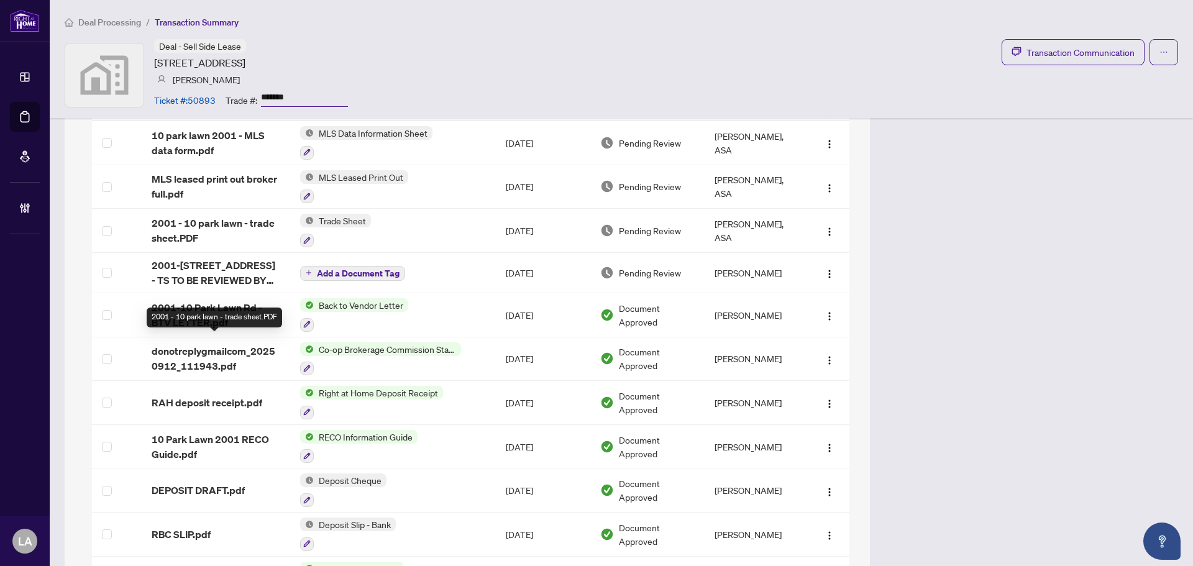
scroll to position [1020, 0]
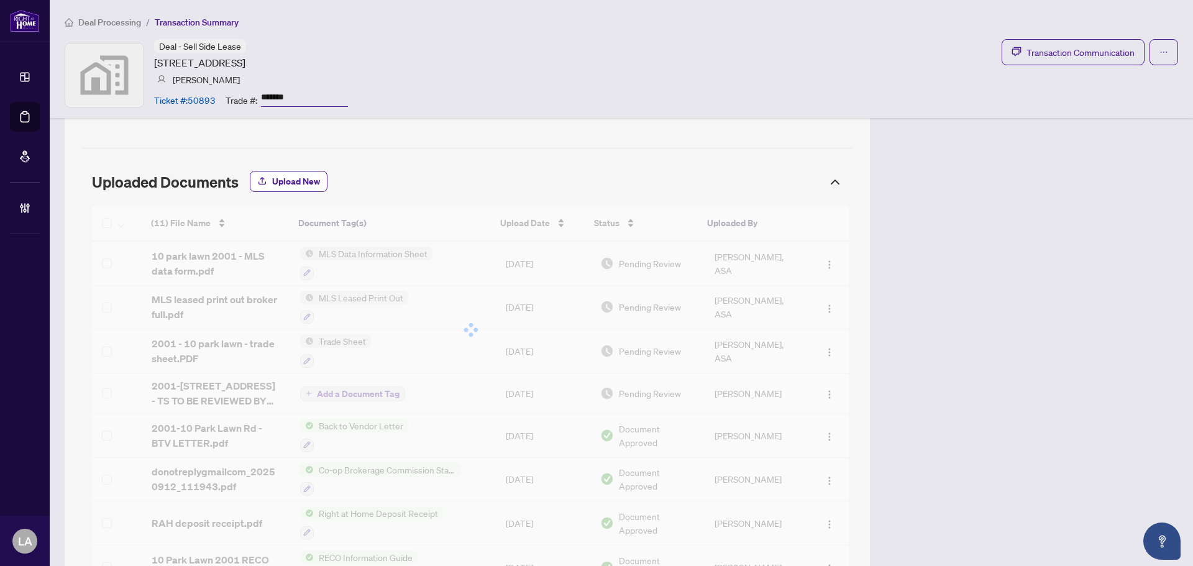
click at [238, 296] on div at bounding box center [470, 330] width 757 height 248
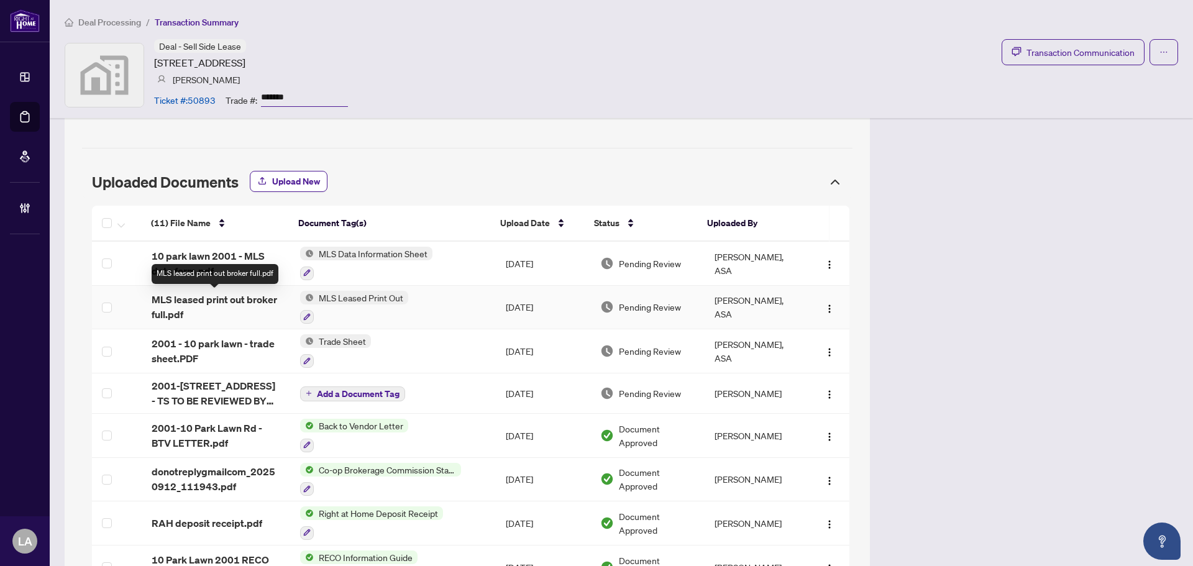
click at [252, 309] on span "MLS leased print out broker full.pdf" at bounding box center [216, 307] width 129 height 30
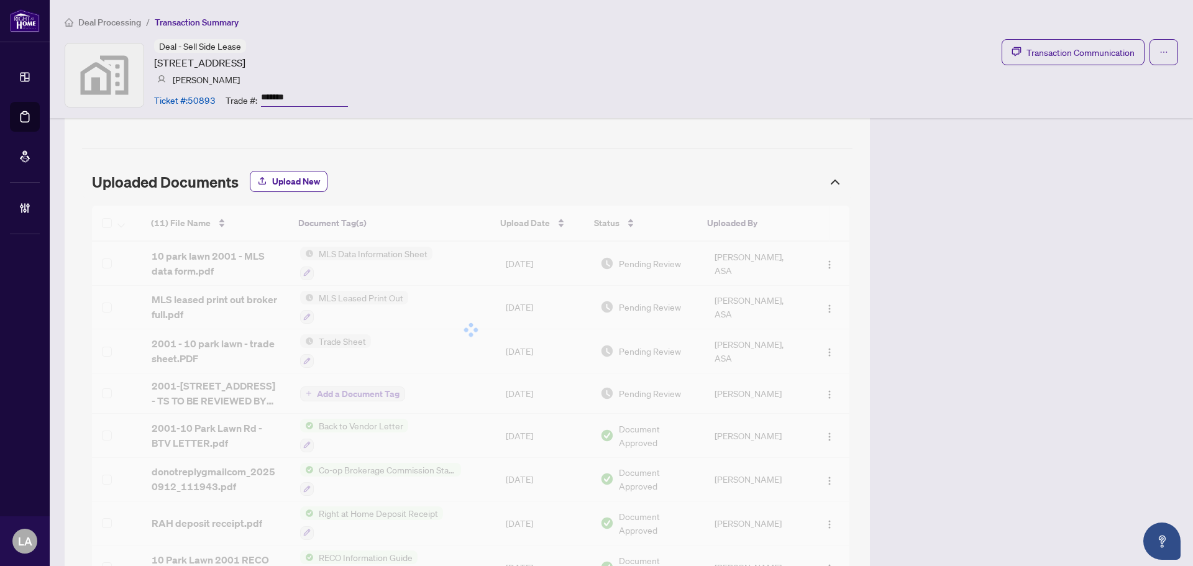
click at [238, 266] on div at bounding box center [470, 330] width 757 height 248
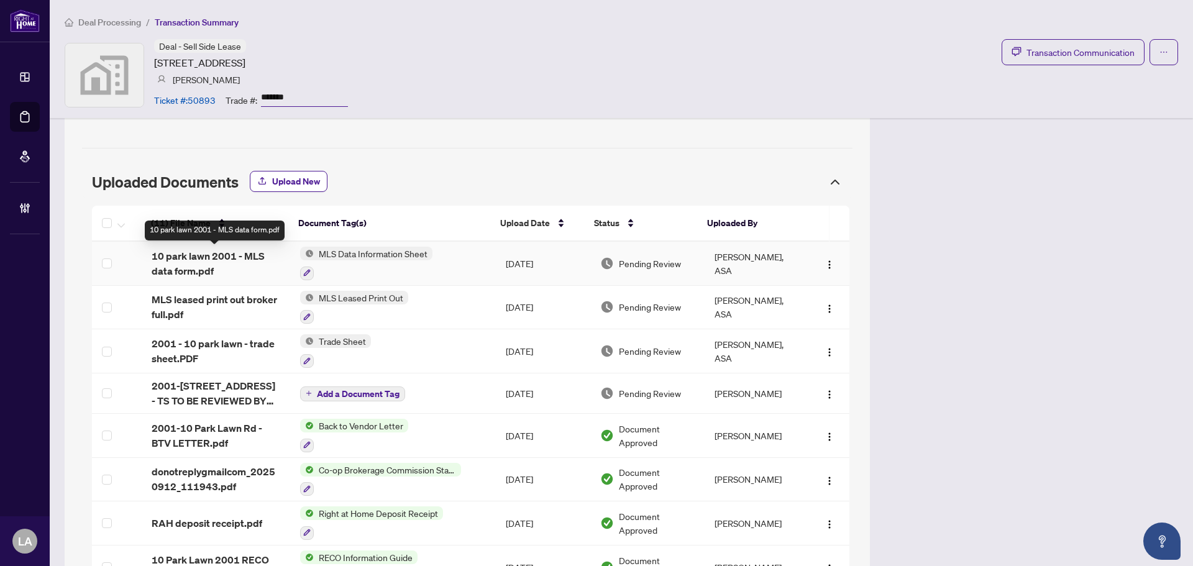
click at [204, 270] on span "10 park lawn 2001 - MLS data form.pdf" at bounding box center [216, 263] width 129 height 30
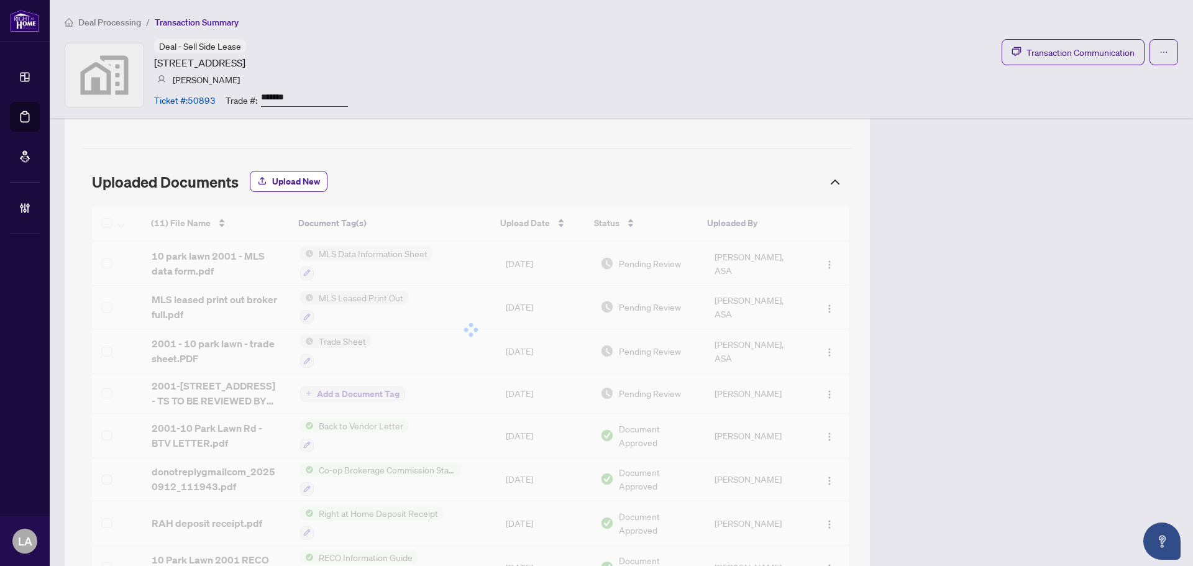
click at [821, 394] on div at bounding box center [470, 330] width 757 height 248
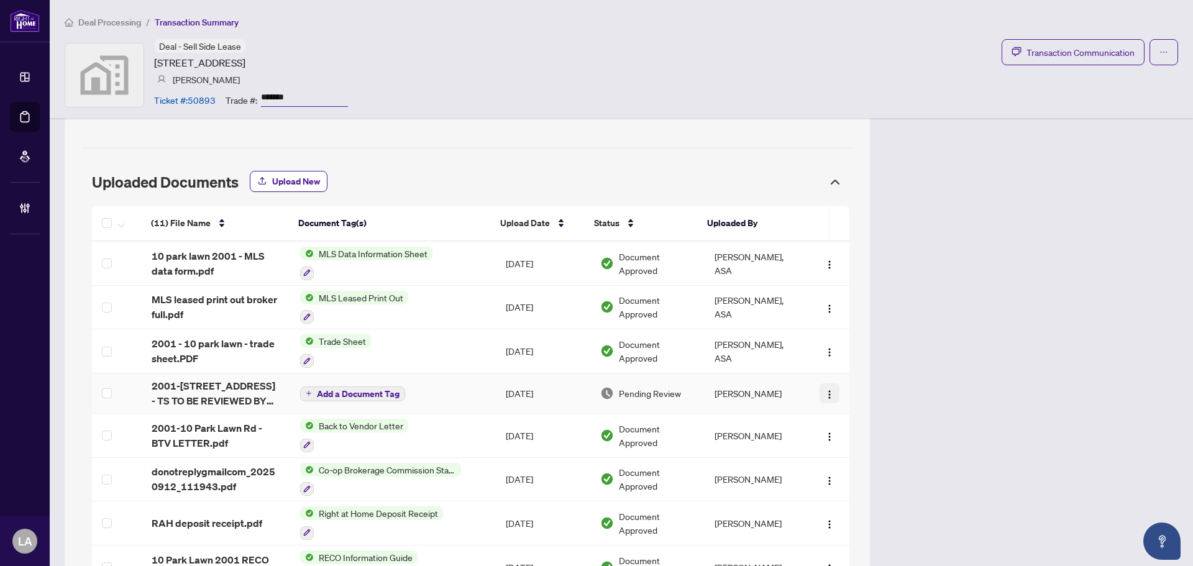
click at [824, 398] on img "button" at bounding box center [829, 394] width 10 height 10
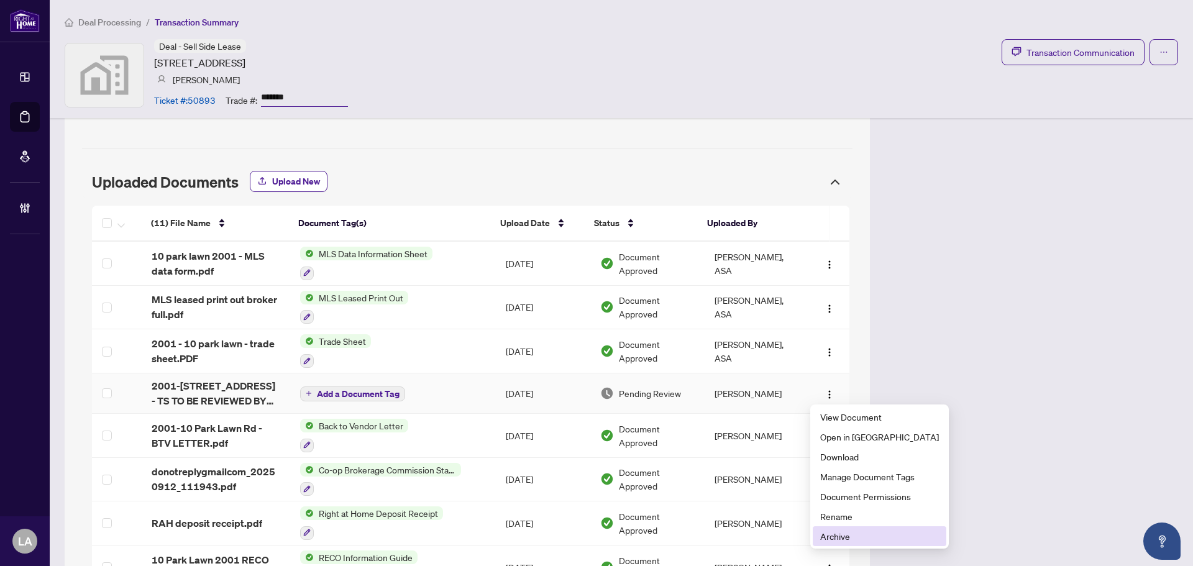
click at [830, 547] on ul "View Document Open in New Tab Download Manage Document Tags Document Permission…" at bounding box center [879, 476] width 139 height 144
click at [836, 539] on span "Archive" at bounding box center [879, 536] width 119 height 14
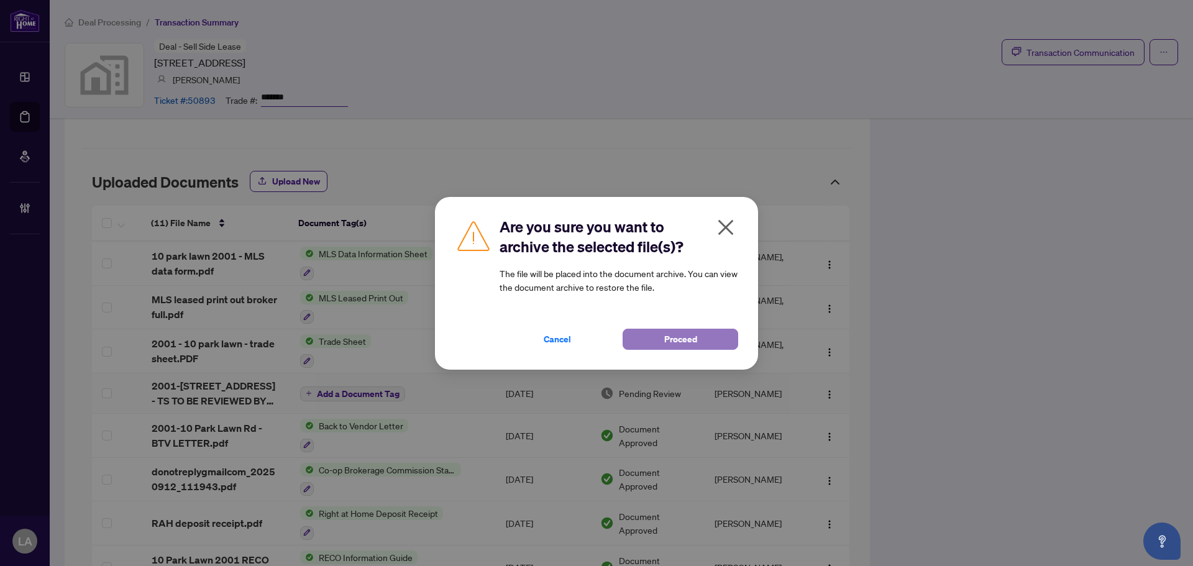
click at [686, 334] on span "Proceed" at bounding box center [680, 339] width 33 height 20
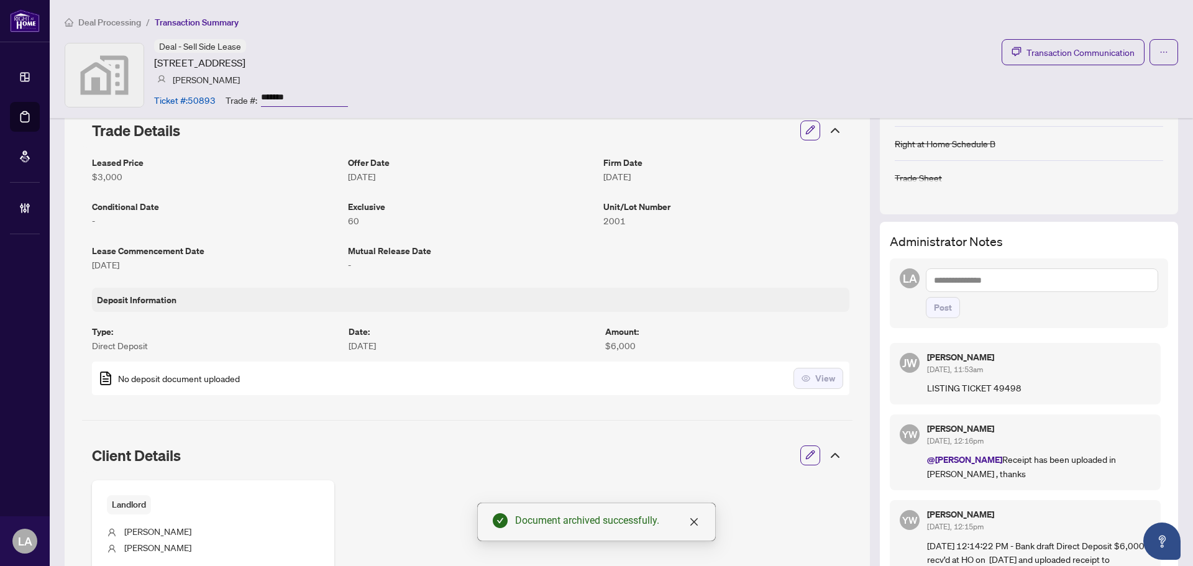
scroll to position [0, 0]
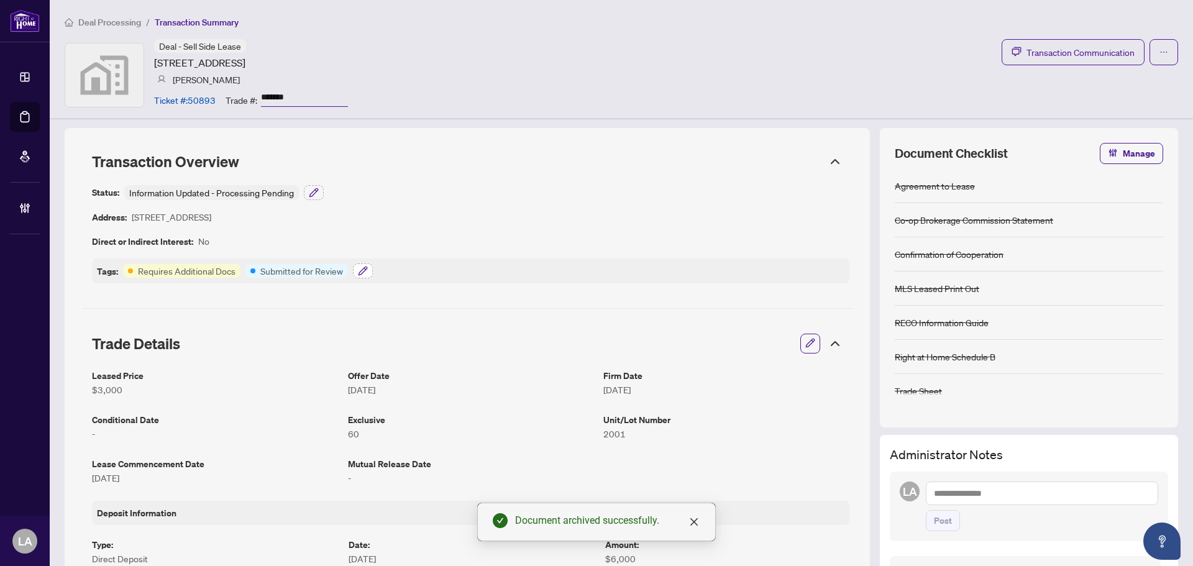
click at [368, 273] on button "button" at bounding box center [363, 270] width 20 height 15
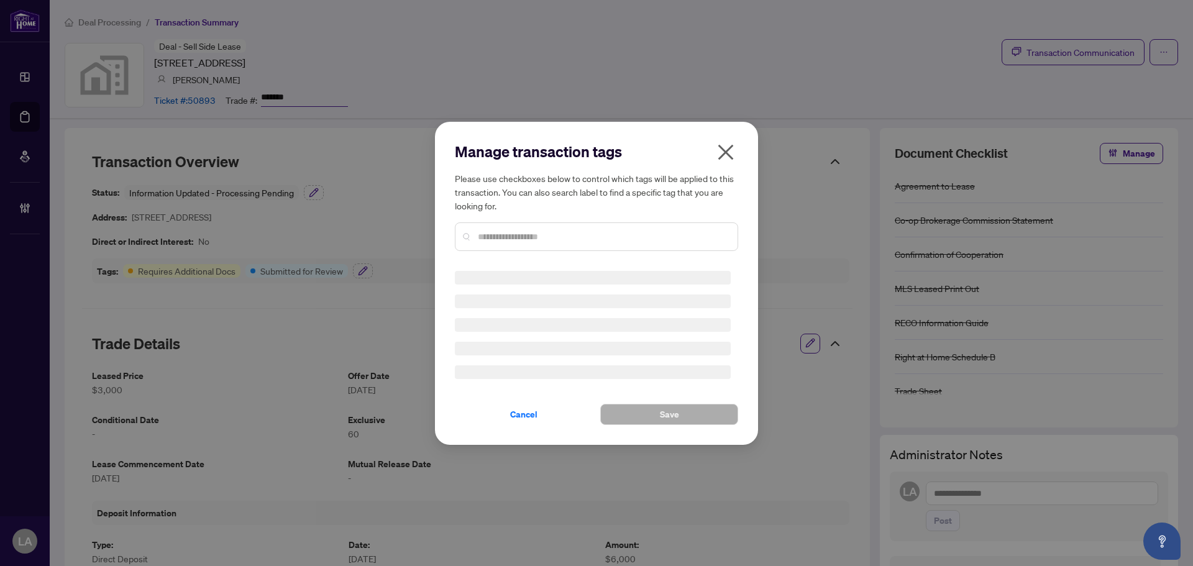
click at [461, 271] on h3 at bounding box center [593, 278] width 276 height 14
click at [489, 230] on input "text" at bounding box center [603, 237] width 250 height 14
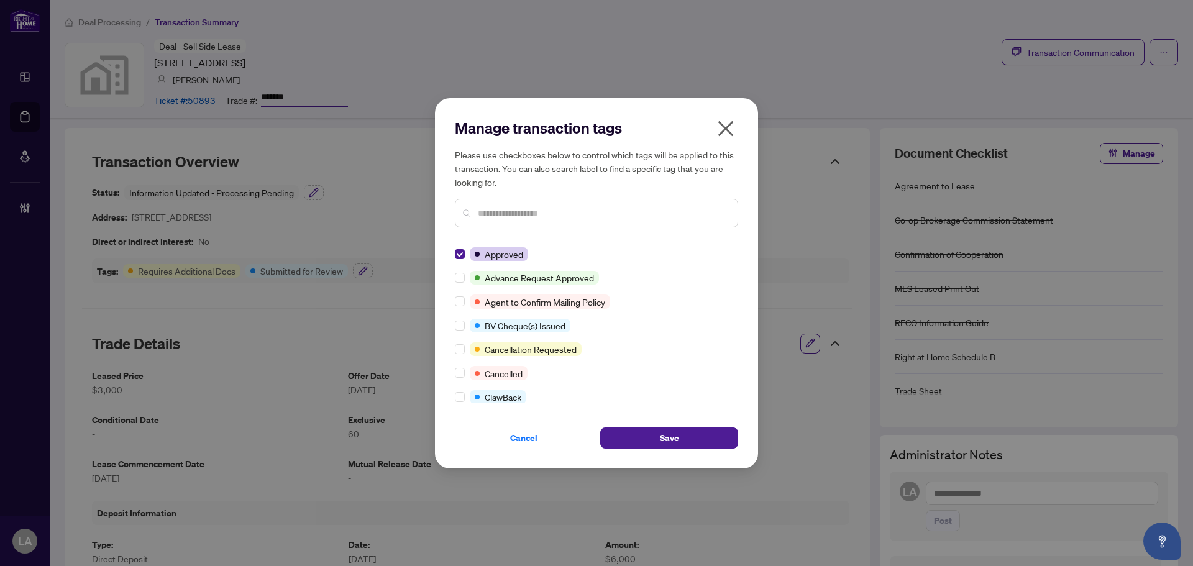
click at [496, 195] on div "Please use checkboxes below to control which tags will be applied to this trans…" at bounding box center [596, 188] width 283 height 80
click at [504, 217] on input "text" at bounding box center [603, 213] width 250 height 14
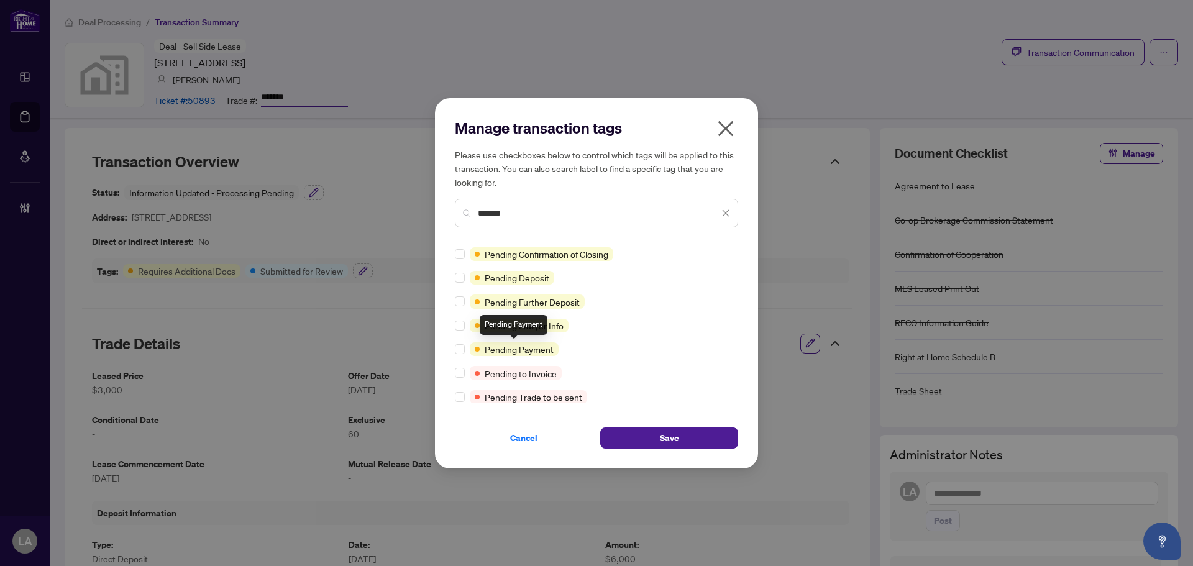
type input "*******"
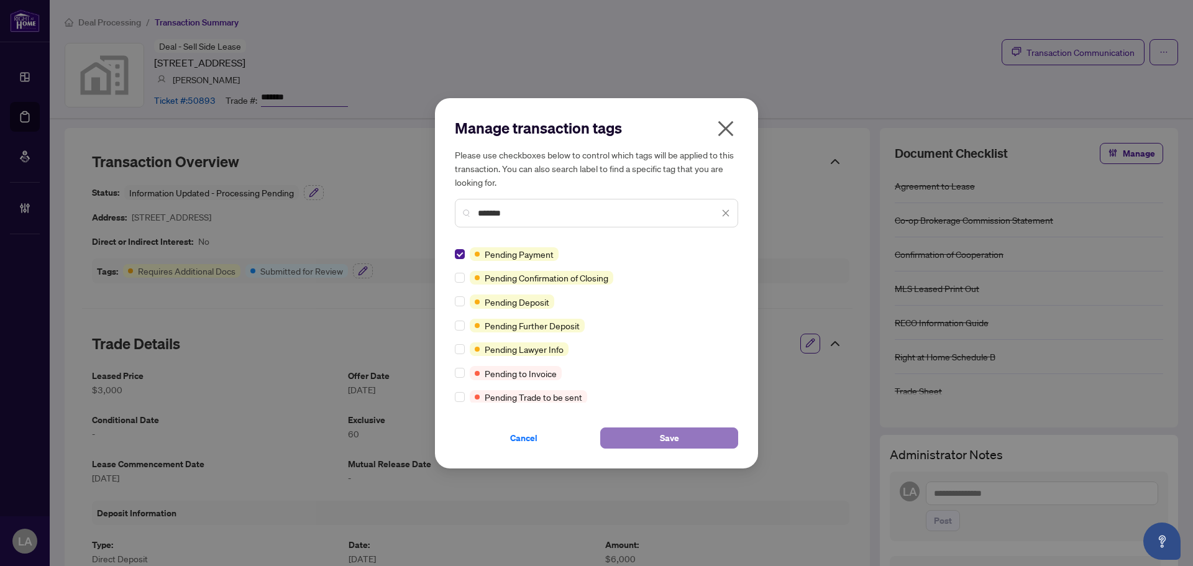
click at [642, 434] on button "Save" at bounding box center [669, 437] width 138 height 21
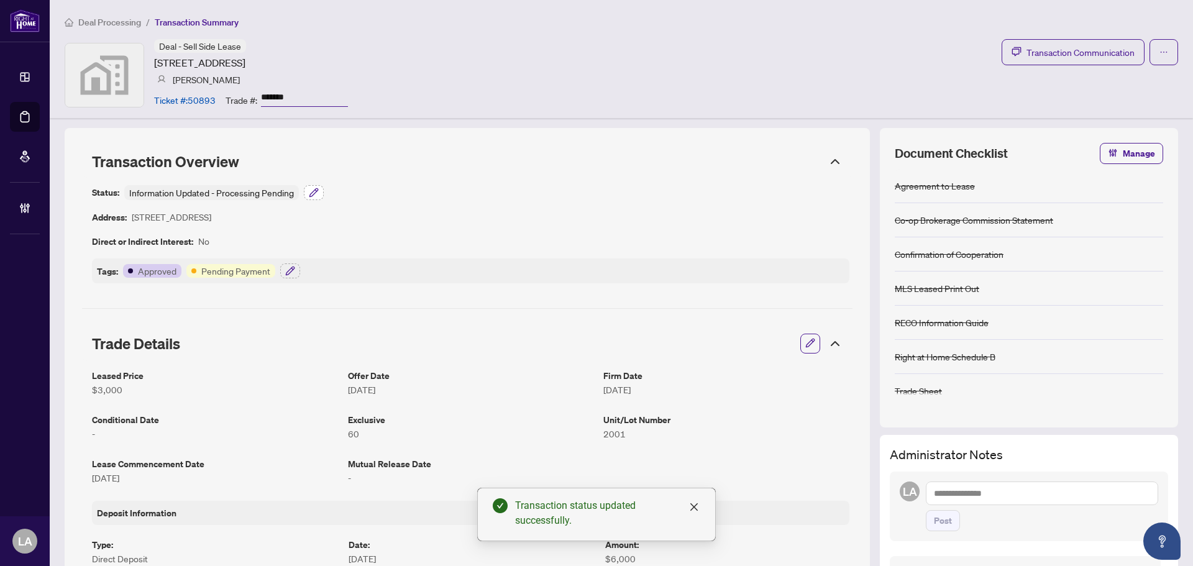
click at [317, 185] on button "button" at bounding box center [314, 192] width 20 height 15
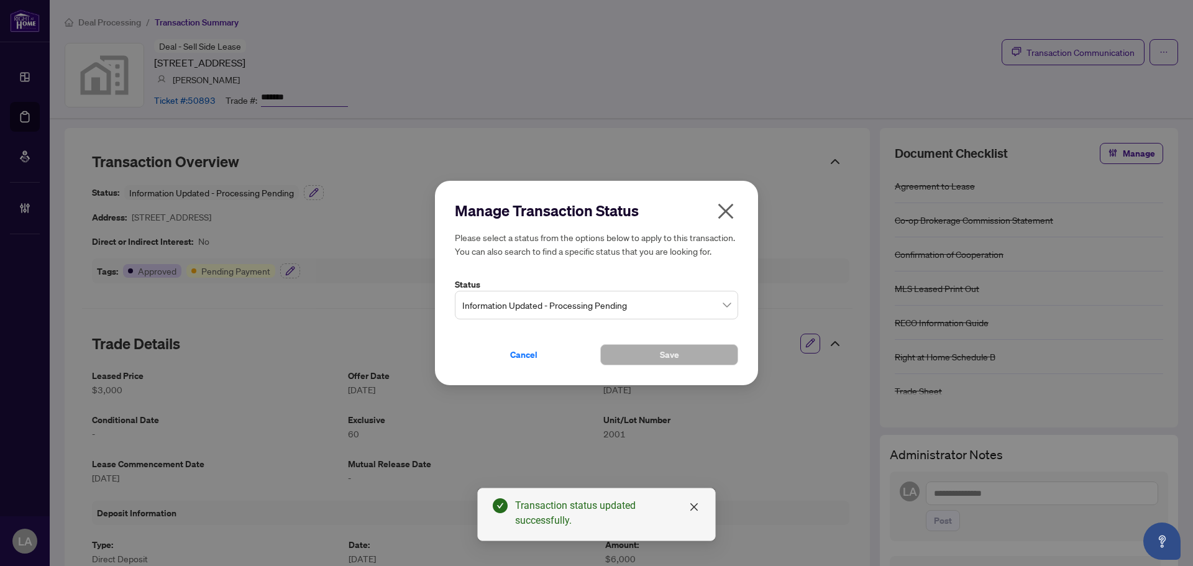
drag, startPoint x: 577, startPoint y: 285, endPoint x: 584, endPoint y: 306, distance: 22.2
click at [578, 291] on div "Status Information Updated - Processing Pending" at bounding box center [596, 299] width 283 height 42
drag, startPoint x: 584, startPoint y: 306, endPoint x: 588, endPoint y: 320, distance: 14.8
click at [584, 307] on span "Information Updated - Processing Pending" at bounding box center [596, 305] width 268 height 24
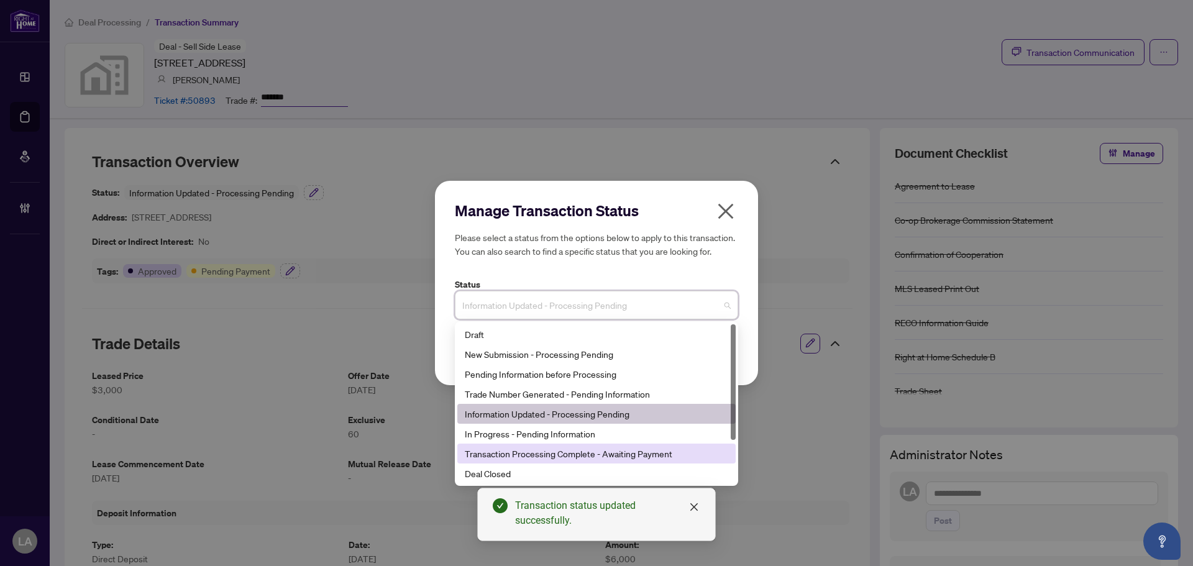
click at [570, 447] on div "Transaction Processing Complete - Awaiting Payment" at bounding box center [596, 454] width 263 height 14
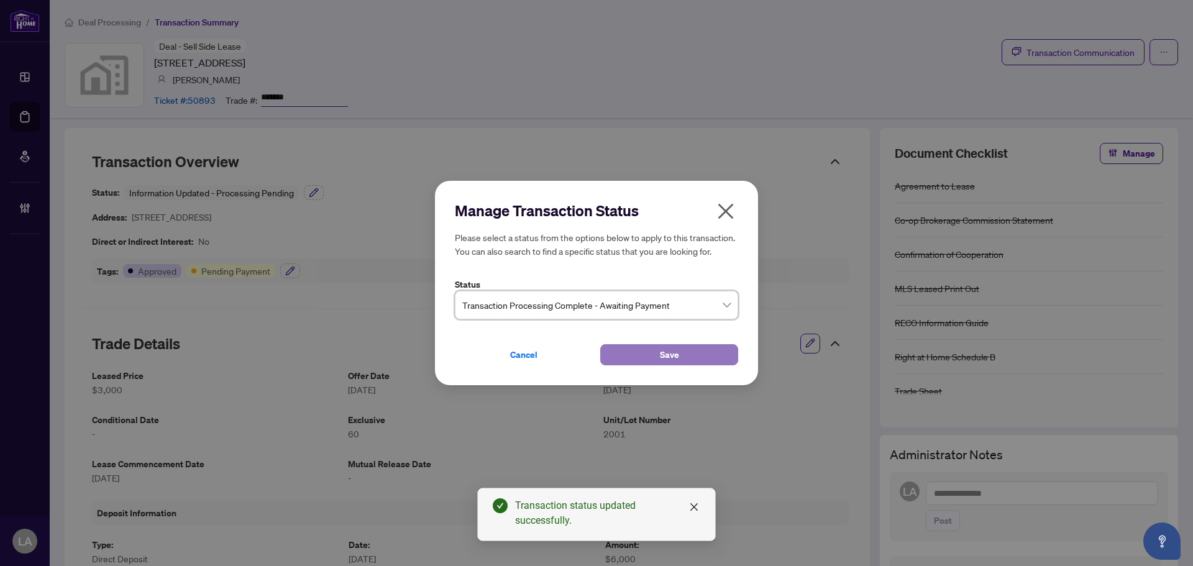
click at [617, 357] on button "Save" at bounding box center [669, 354] width 138 height 21
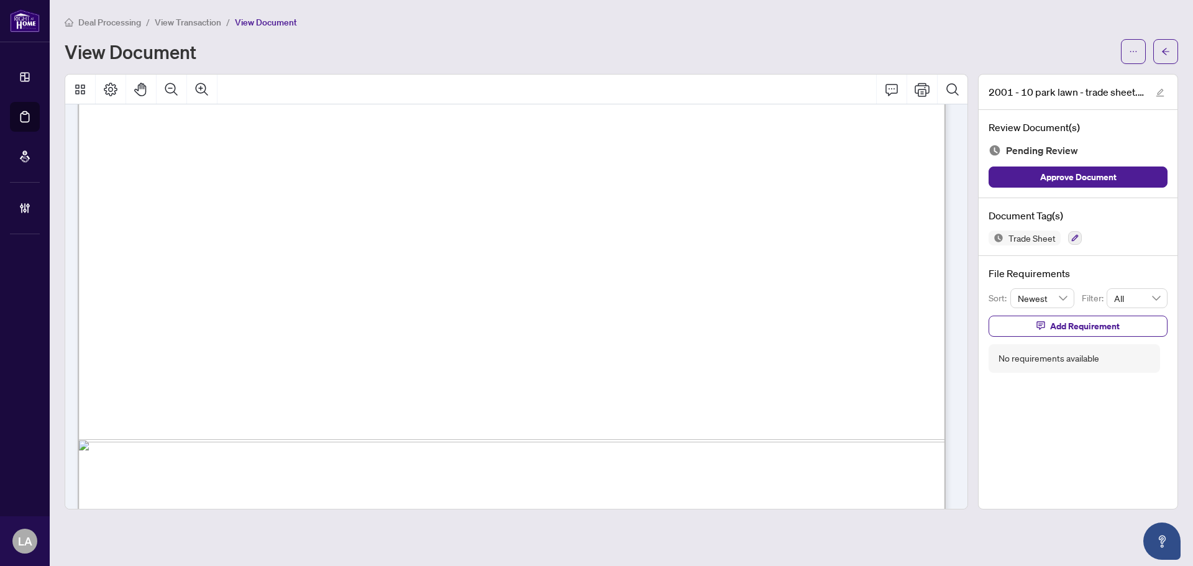
scroll to position [683, 0]
click at [1071, 235] on icon "button" at bounding box center [1074, 237] width 7 height 7
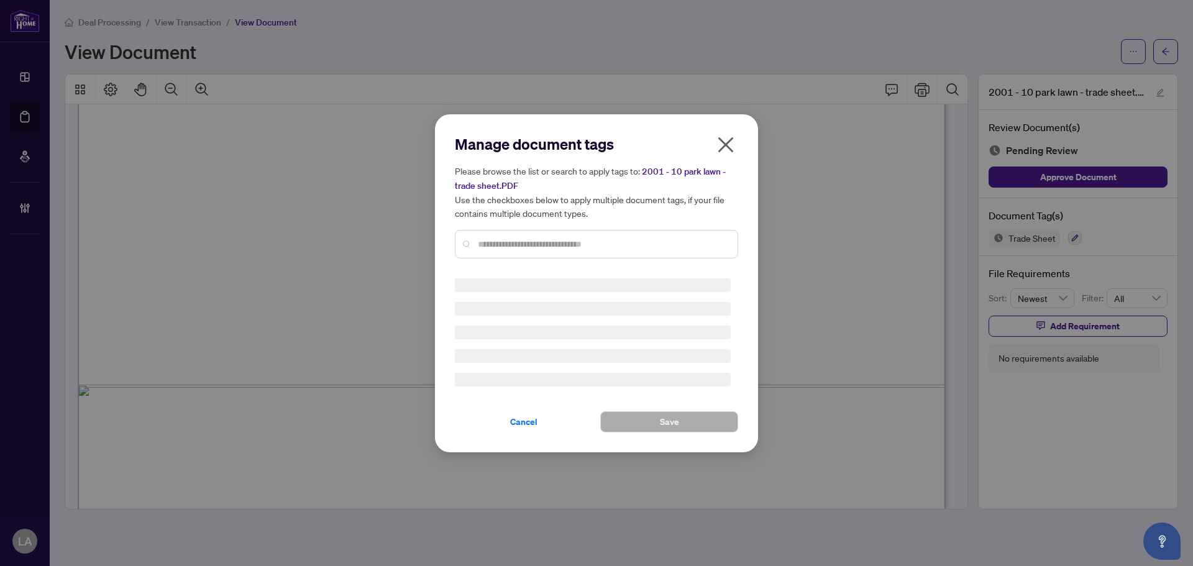
click at [709, 273] on div "Manage document tags Please browse the list or search to apply tags to: 2001 - …" at bounding box center [596, 283] width 283 height 298
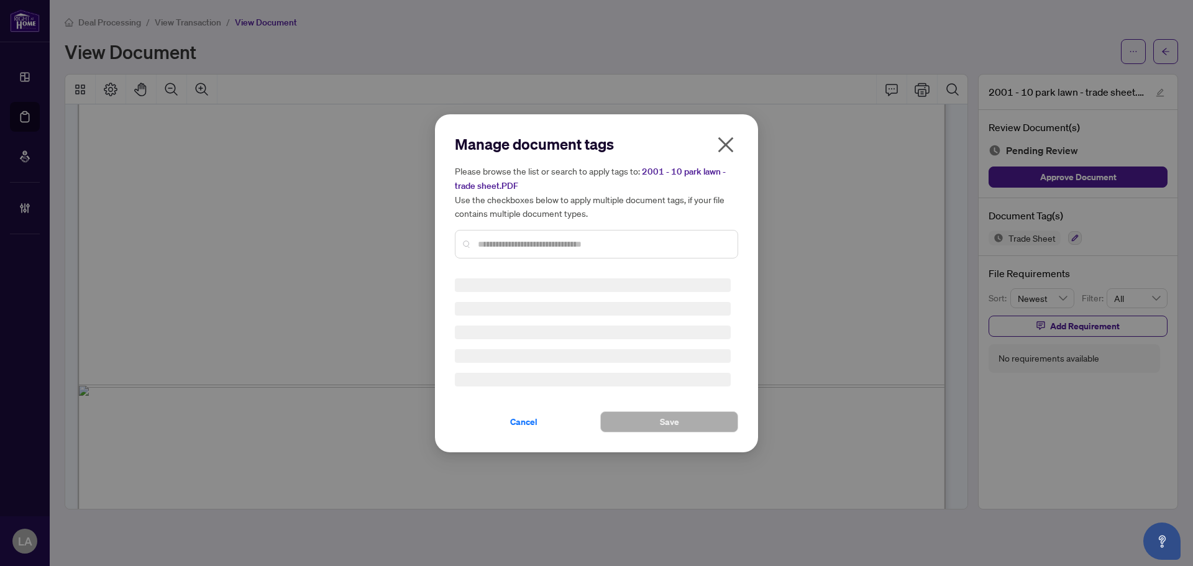
click at [709, 273] on div "Manage document tags Please browse the list or search to apply tags to: 2001 - …" at bounding box center [596, 283] width 283 height 298
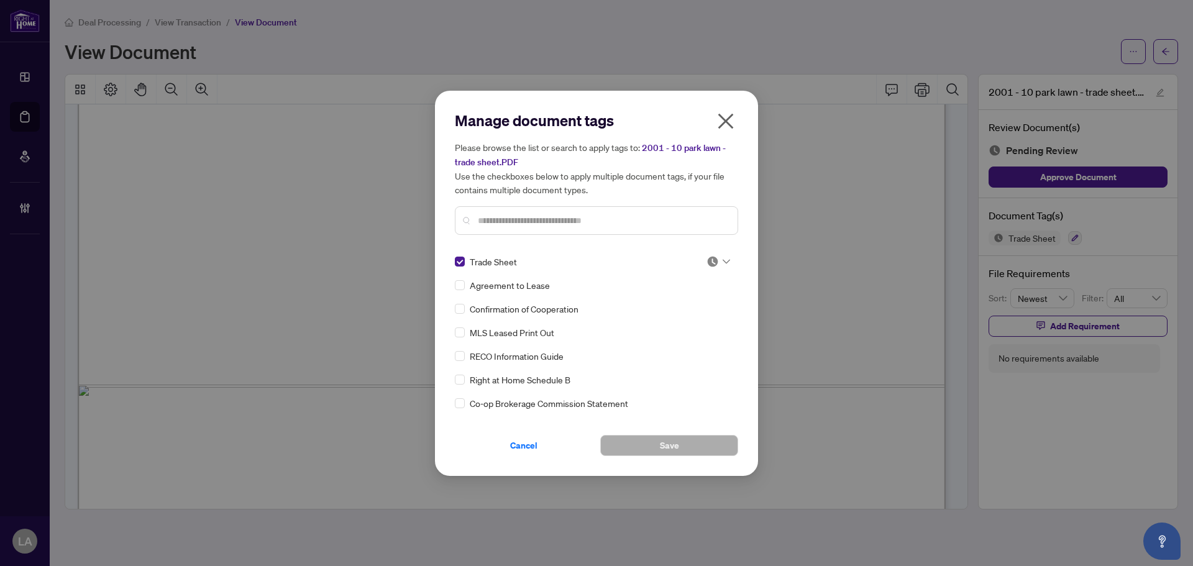
click at [707, 265] on img at bounding box center [712, 261] width 12 height 12
click at [675, 316] on div "Approved" at bounding box center [677, 322] width 80 height 14
click at [646, 450] on button "Save" at bounding box center [669, 445] width 138 height 21
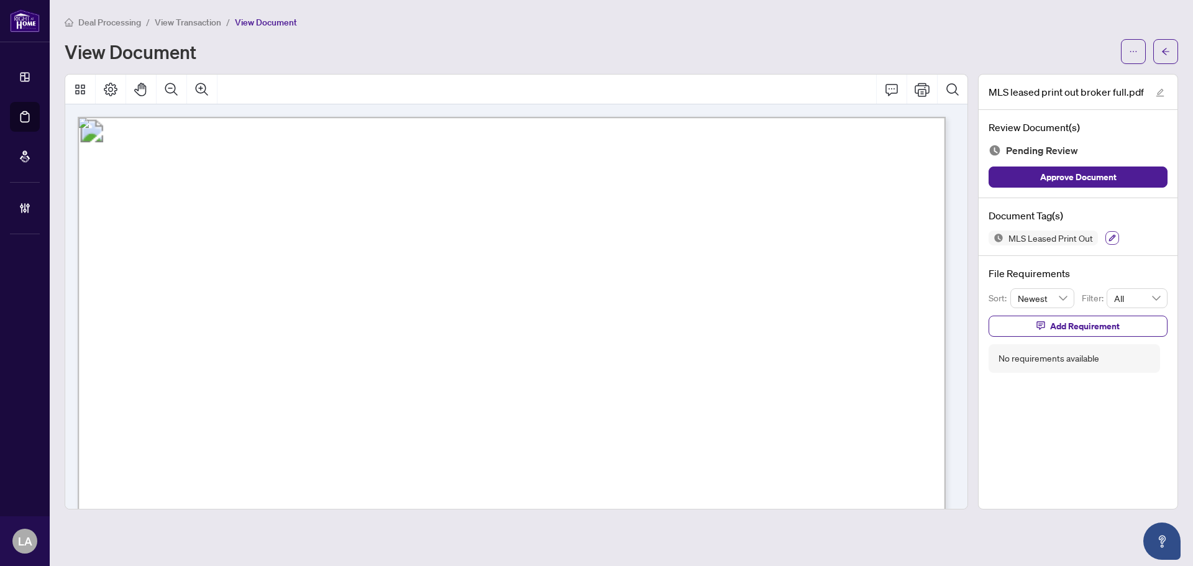
click at [1111, 234] on icon "button" at bounding box center [1111, 237] width 7 height 7
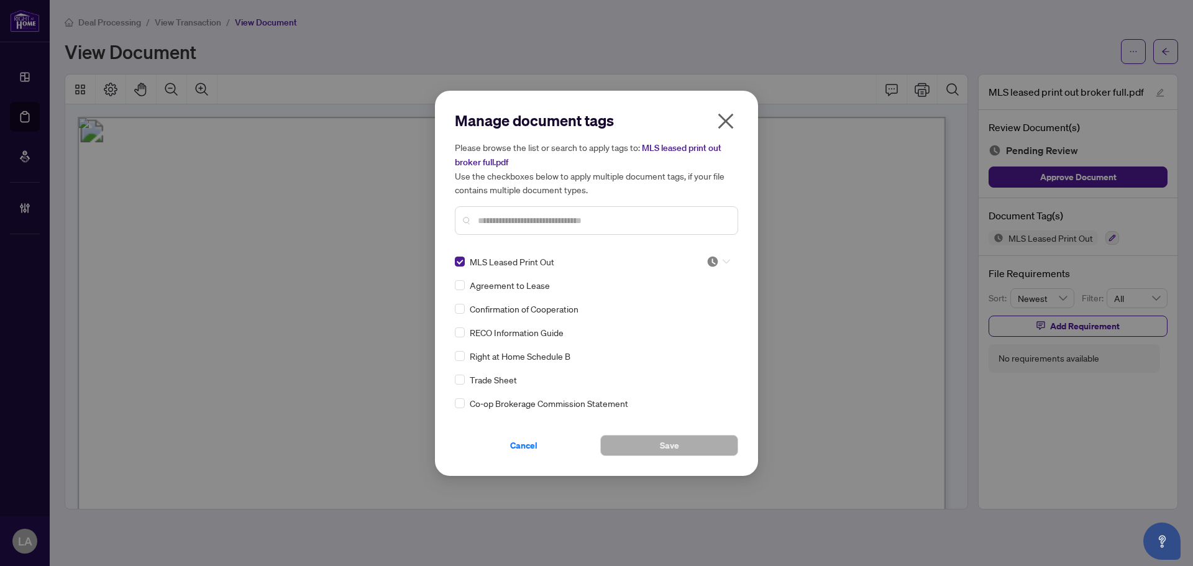
click at [706, 266] on img at bounding box center [712, 261] width 12 height 12
click at [655, 326] on div "Approved" at bounding box center [677, 322] width 80 height 14
click at [632, 441] on button "Save" at bounding box center [669, 445] width 138 height 21
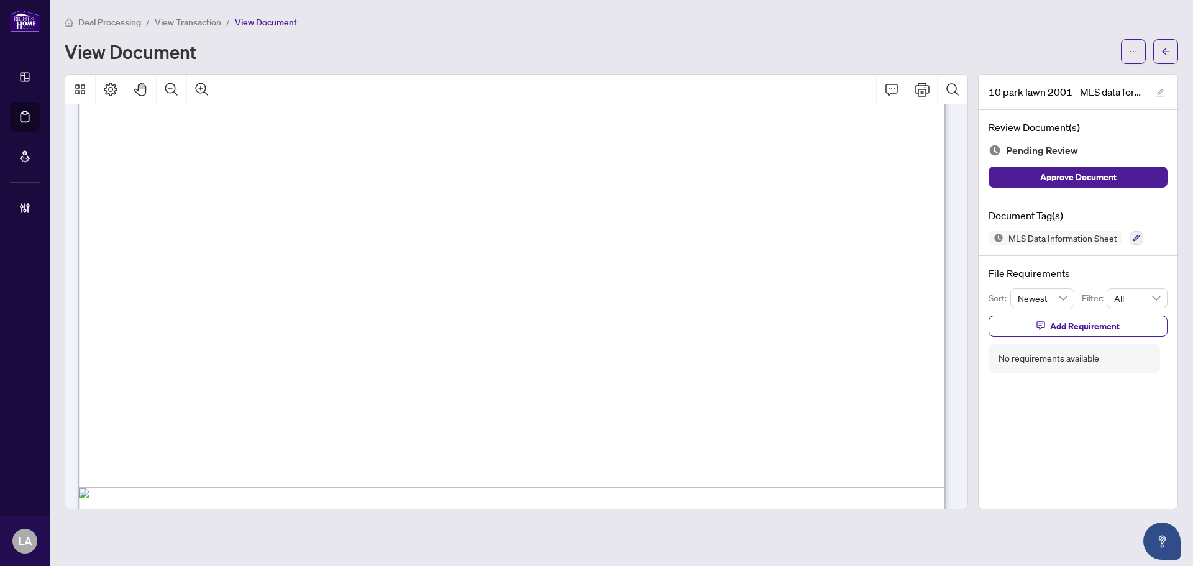
scroll to position [683, 0]
click at [1136, 235] on icon "button" at bounding box center [1135, 237] width 7 height 7
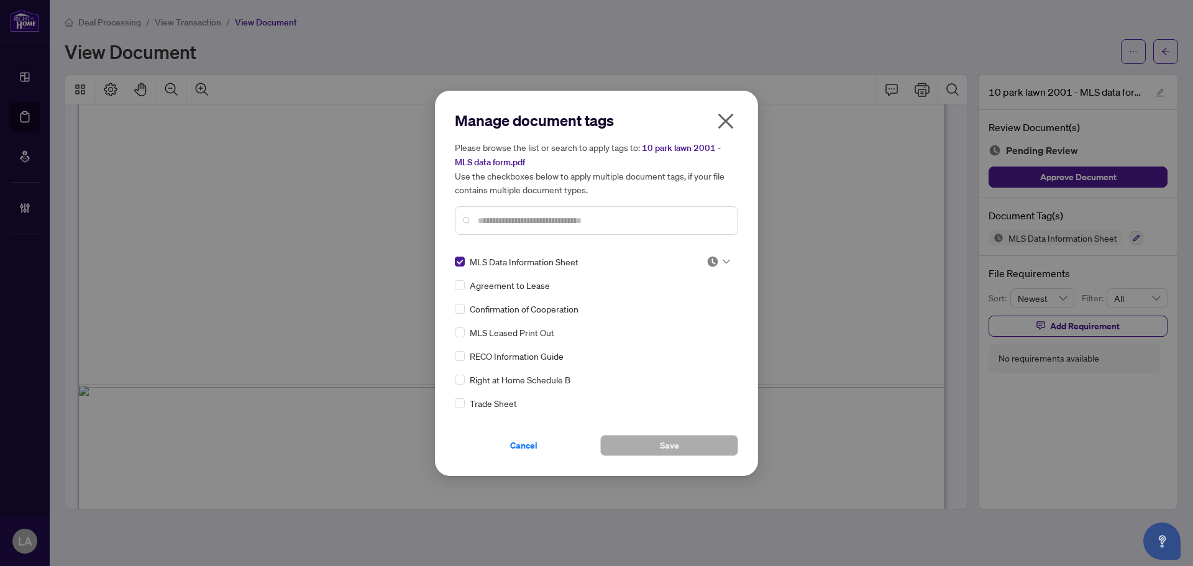
click at [699, 256] on div at bounding box center [715, 261] width 32 height 12
drag, startPoint x: 657, startPoint y: 322, endPoint x: 635, endPoint y: 354, distance: 38.9
click at [657, 322] on div "Approved" at bounding box center [677, 322] width 80 height 14
drag, startPoint x: 657, startPoint y: 438, endPoint x: 650, endPoint y: 435, distance: 7.5
click at [657, 440] on button "Save" at bounding box center [669, 445] width 138 height 21
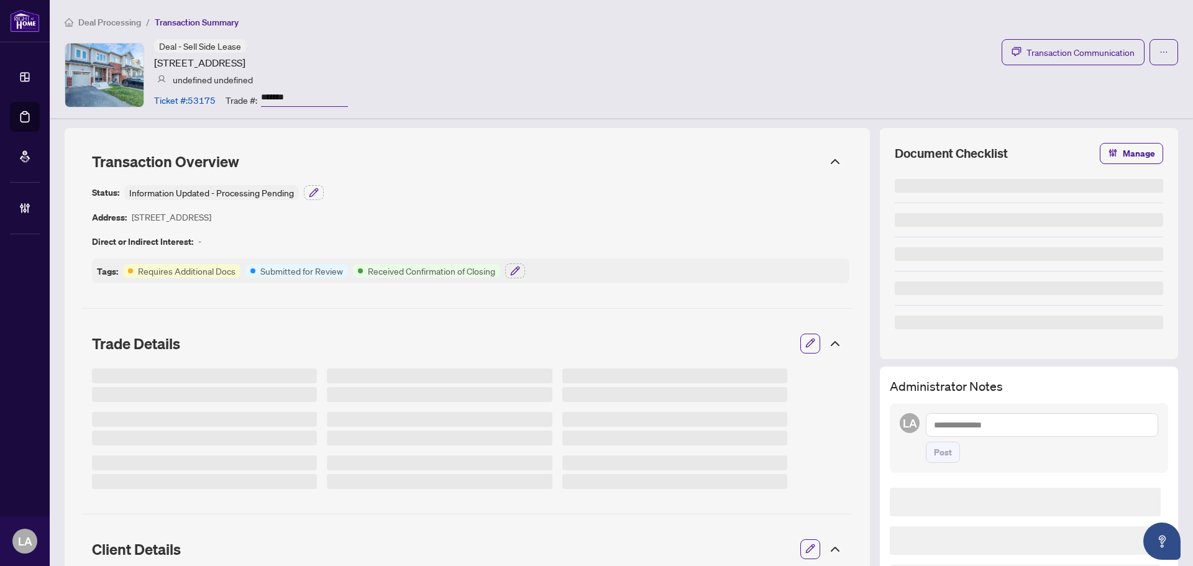
click at [297, 97] on input "*******" at bounding box center [304, 98] width 87 height 18
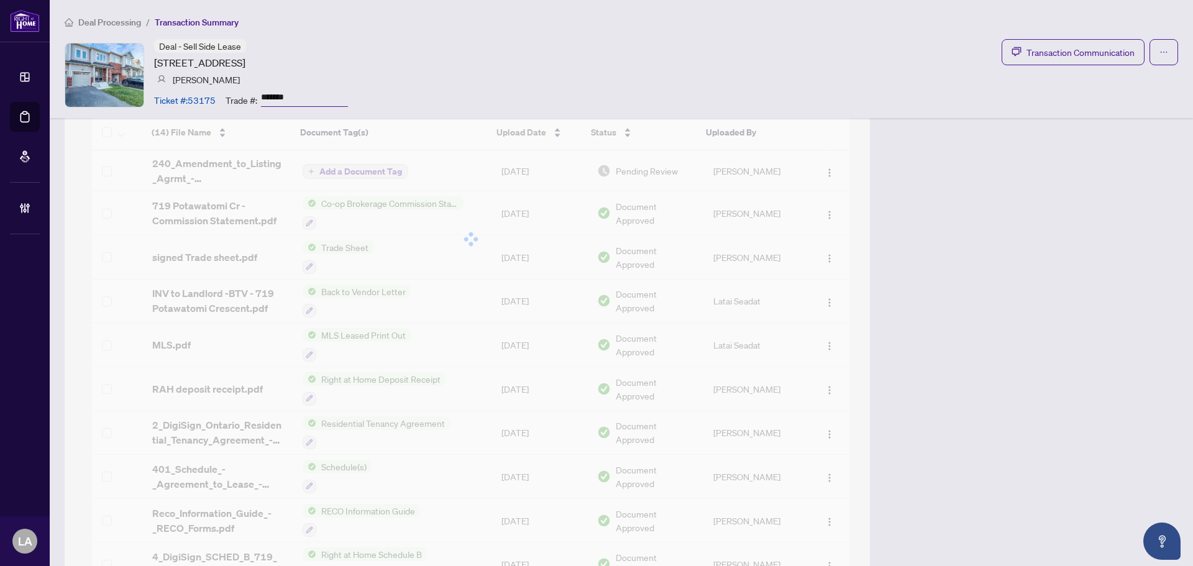
scroll to position [1118, 0]
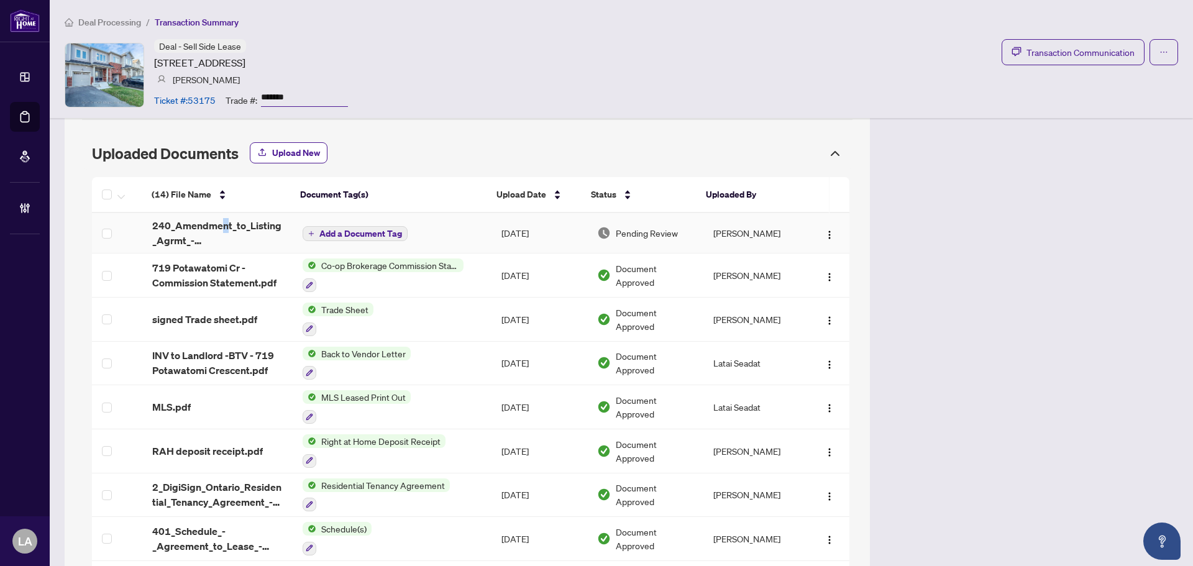
click at [224, 227] on span "240_Amendment_to_Listing_Agrmt_-_Price_Change_Extension_Amendment__A__-_PropTx-…" at bounding box center [217, 233] width 130 height 30
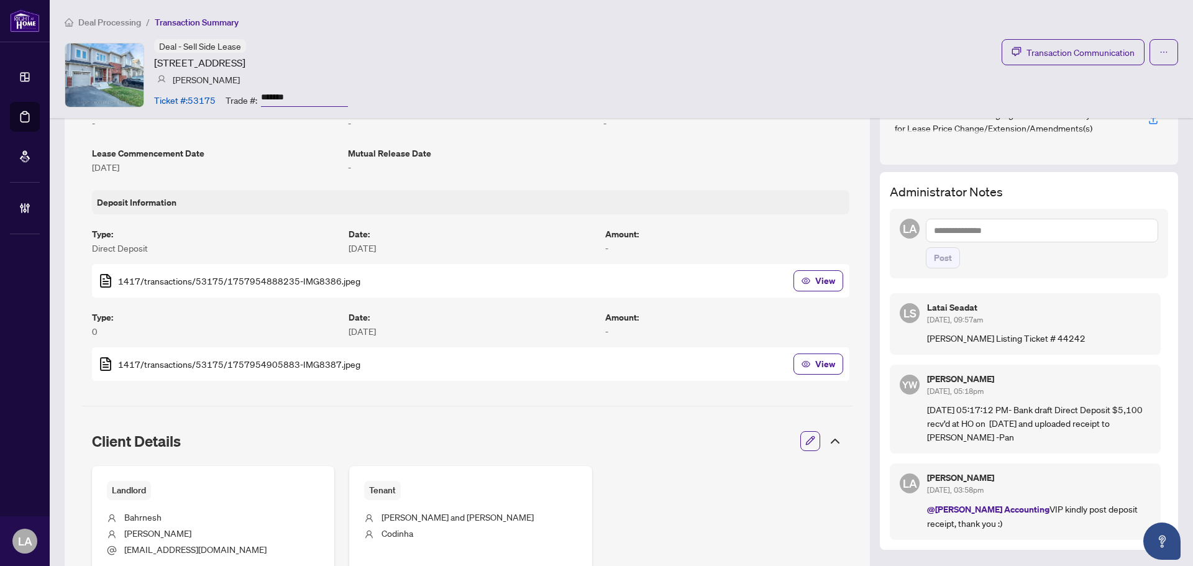
scroll to position [62, 0]
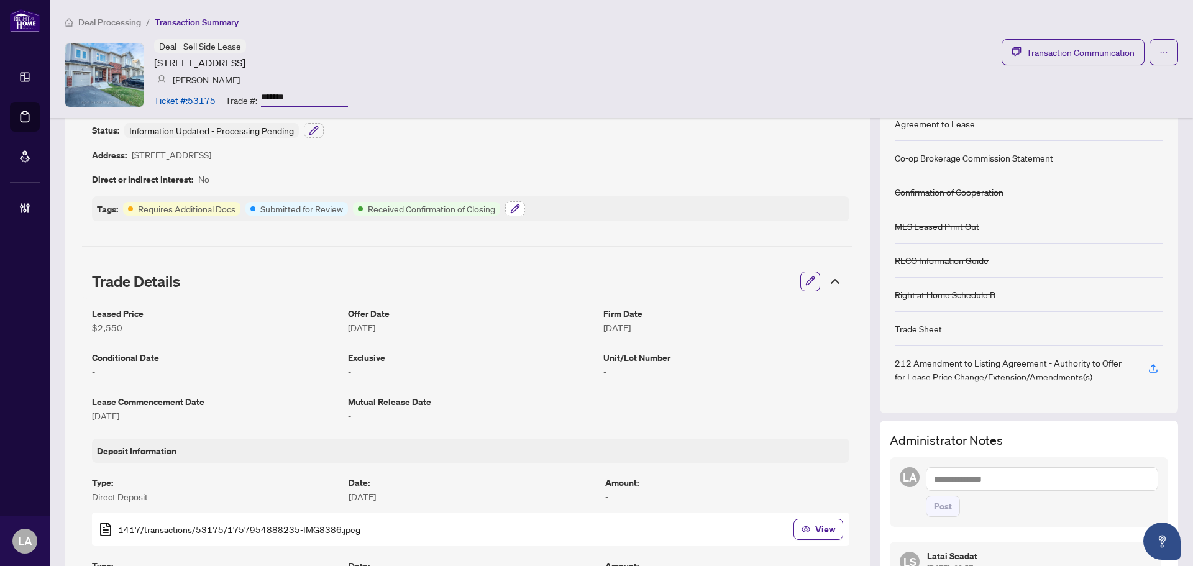
click at [517, 211] on icon "button" at bounding box center [515, 209] width 10 height 10
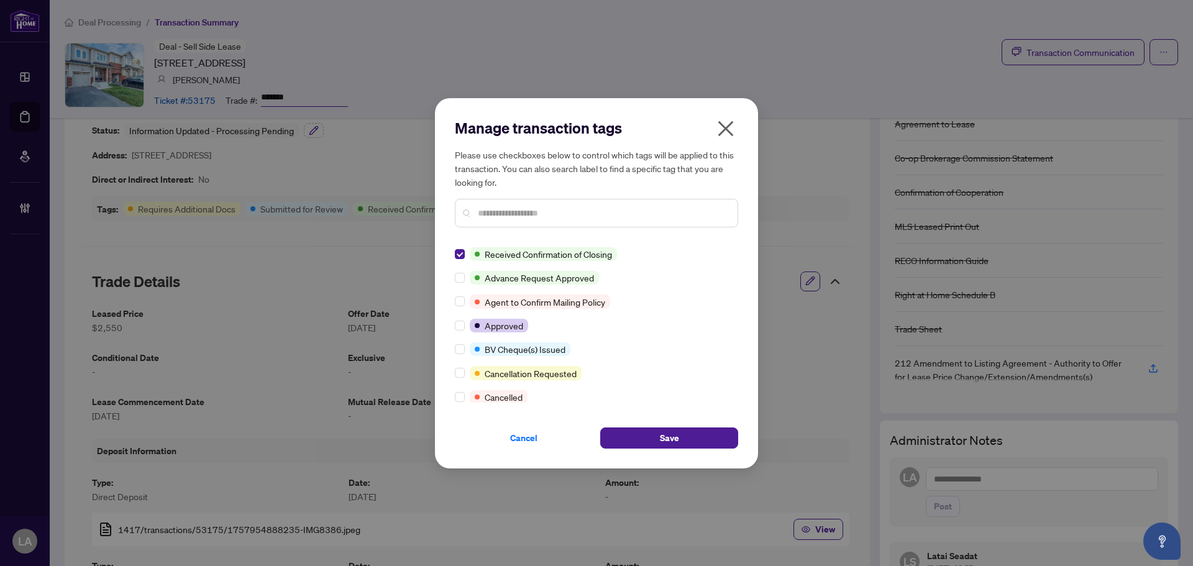
scroll to position [0, 0]
click at [461, 334] on div "Received Confirmation of Closing Advance Request Approved Agent to Confirm Mail…" at bounding box center [596, 324] width 283 height 155
drag, startPoint x: 624, startPoint y: 442, endPoint x: 575, endPoint y: 181, distance: 264.7
click at [625, 443] on button "Save" at bounding box center [669, 437] width 138 height 21
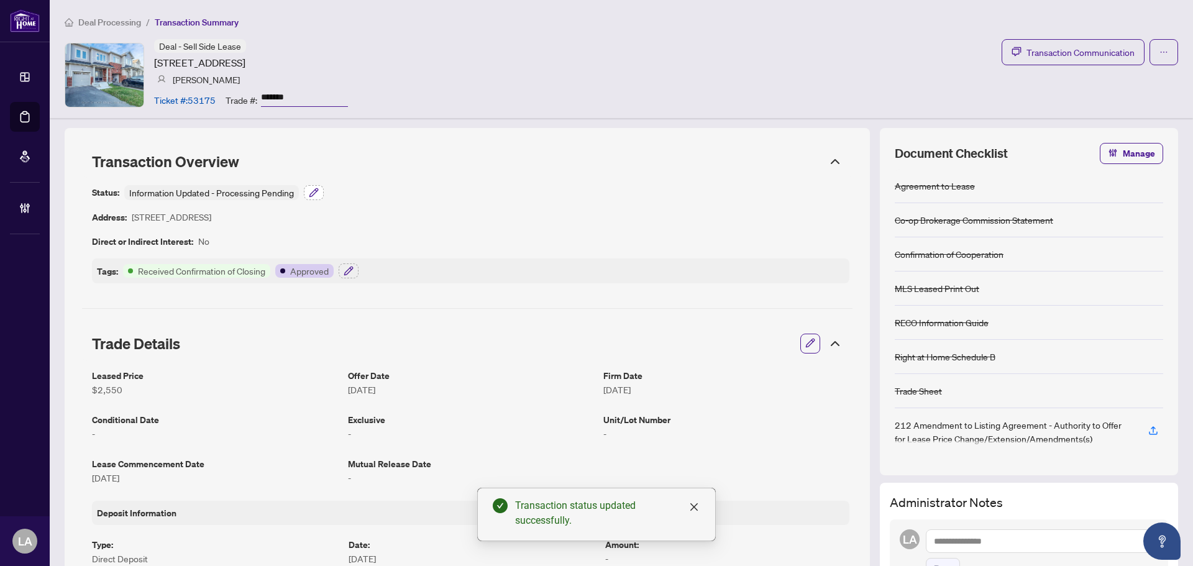
click at [320, 192] on button "button" at bounding box center [314, 192] width 20 height 15
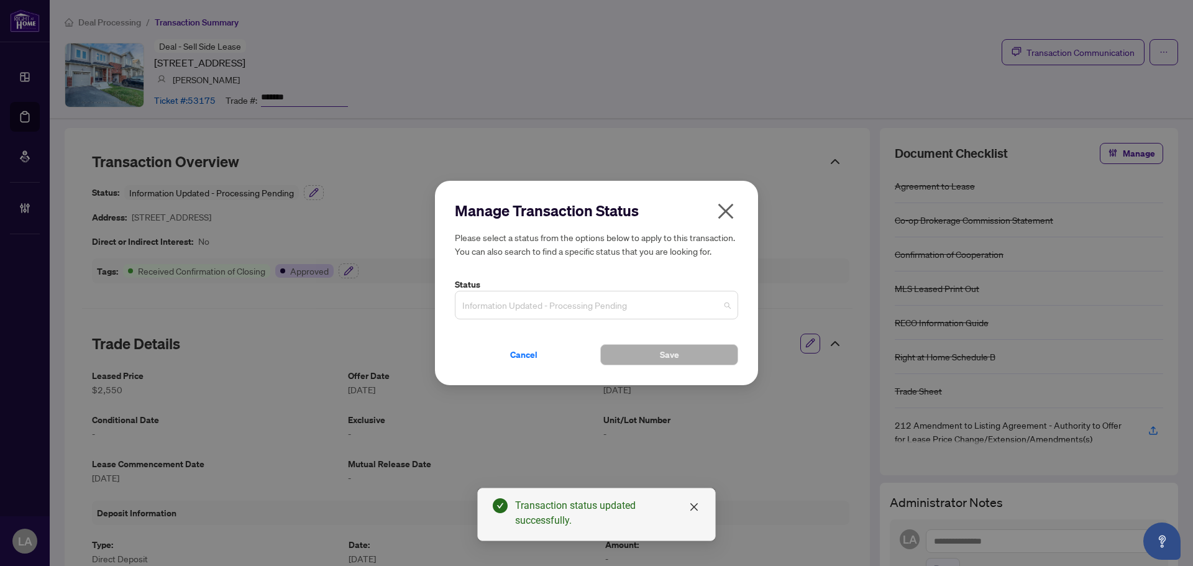
click at [512, 311] on span "Information Updated - Processing Pending" at bounding box center [596, 305] width 268 height 24
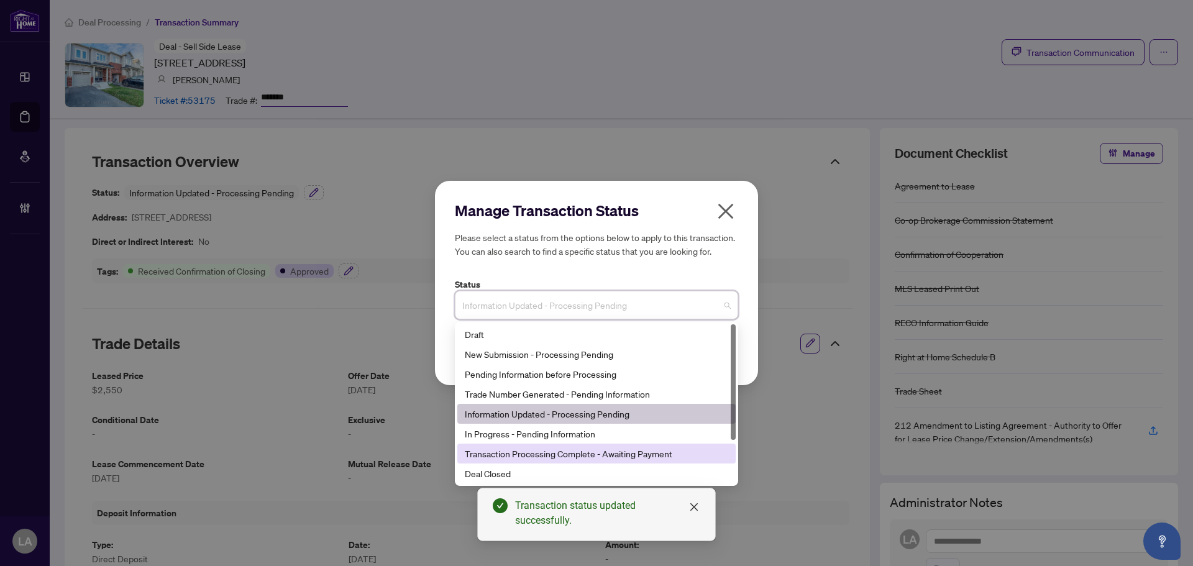
click at [533, 448] on div "Transaction Processing Complete - Awaiting Payment" at bounding box center [596, 454] width 263 height 14
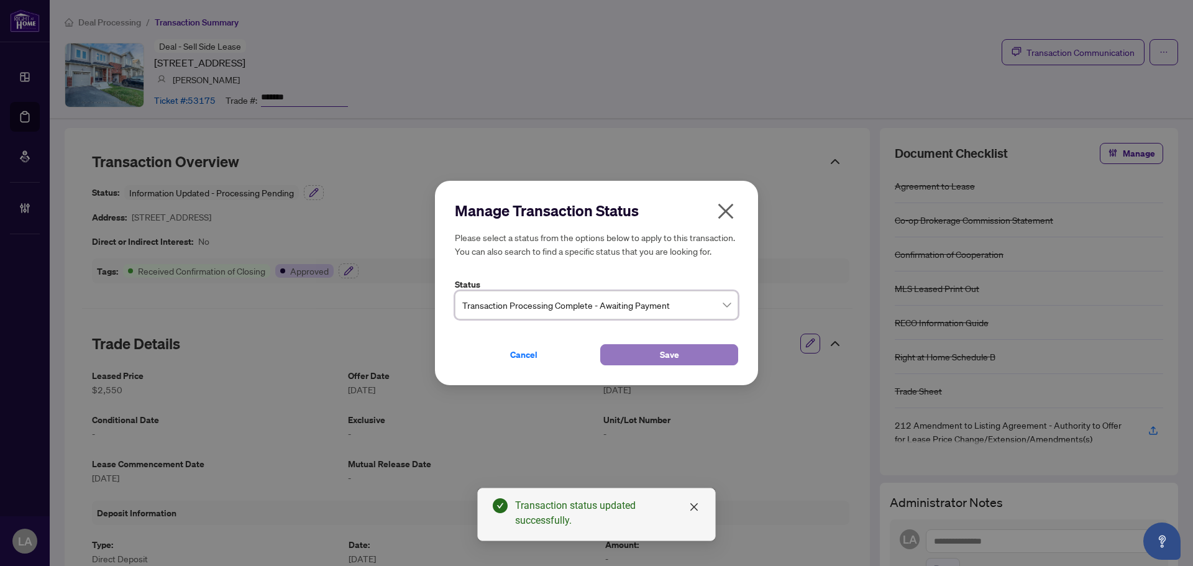
click at [653, 358] on button "Save" at bounding box center [669, 354] width 138 height 21
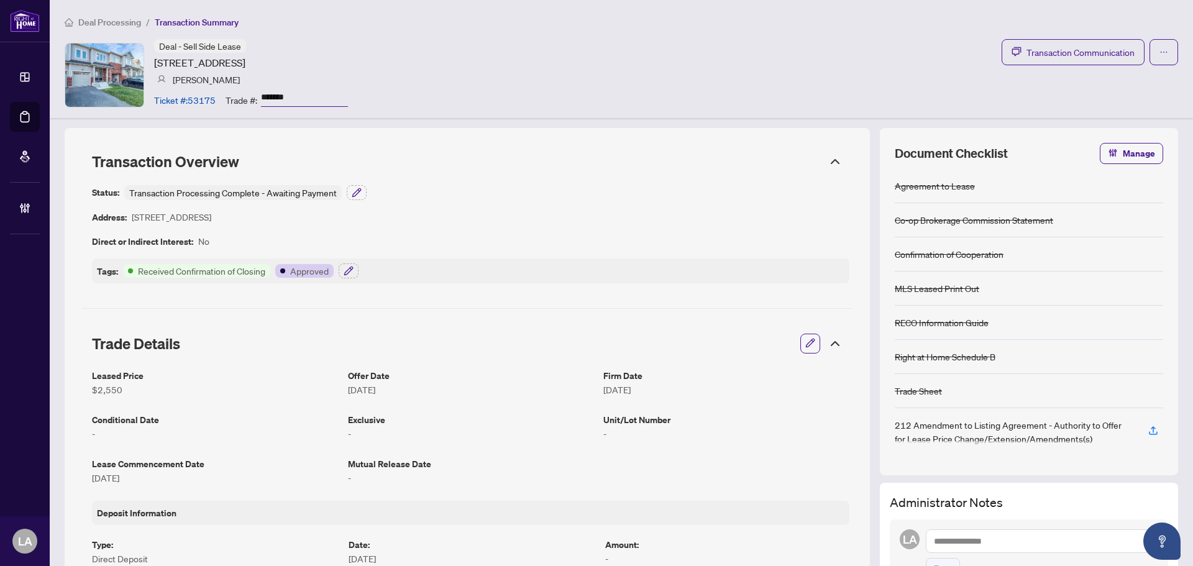
click at [284, 94] on input "*******" at bounding box center [304, 98] width 87 height 18
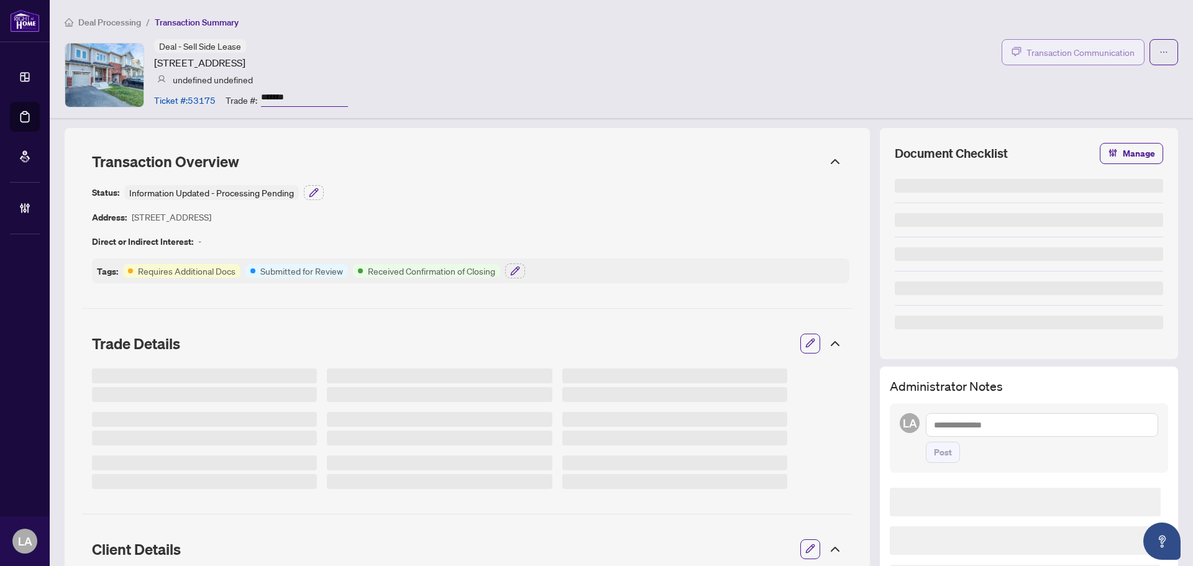
click at [1011, 62] on button "Transaction Communication" at bounding box center [1072, 52] width 143 height 26
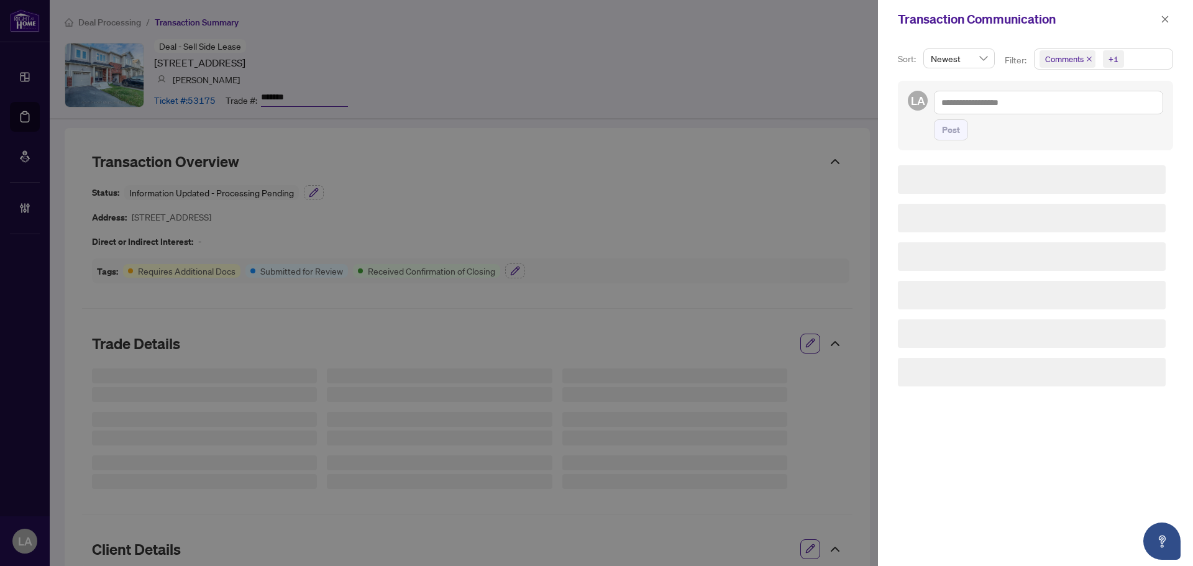
click at [1073, 63] on span "Comments" at bounding box center [1064, 59] width 39 height 12
click at [1070, 114] on span "Comments" at bounding box center [1079, 110] width 43 height 11
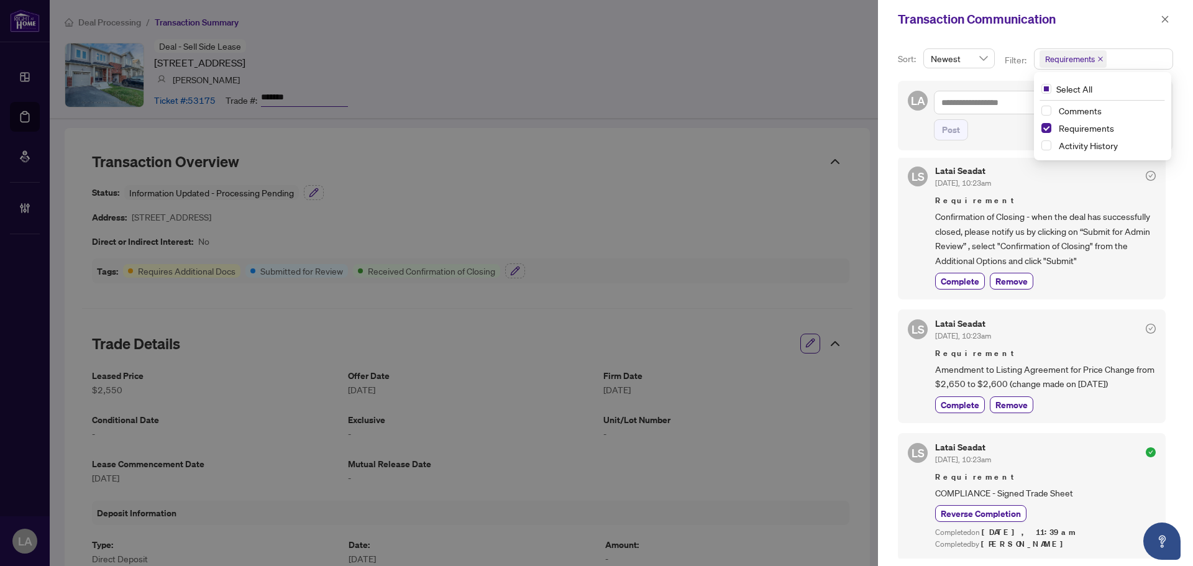
scroll to position [10, 0]
click at [966, 399] on span "Complete" at bounding box center [959, 403] width 39 height 13
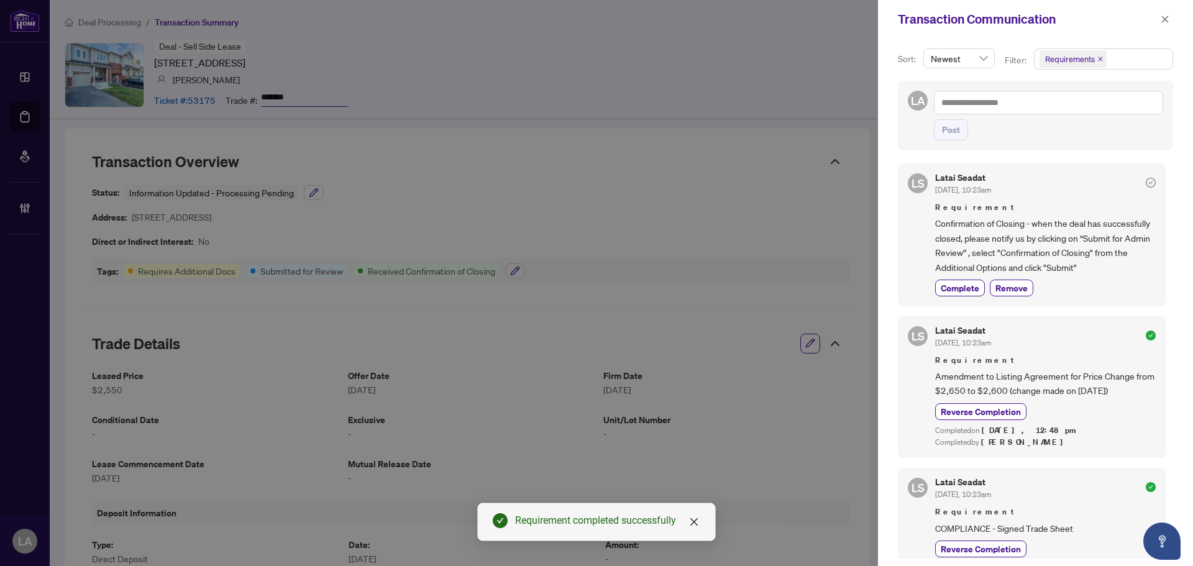
scroll to position [0, 0]
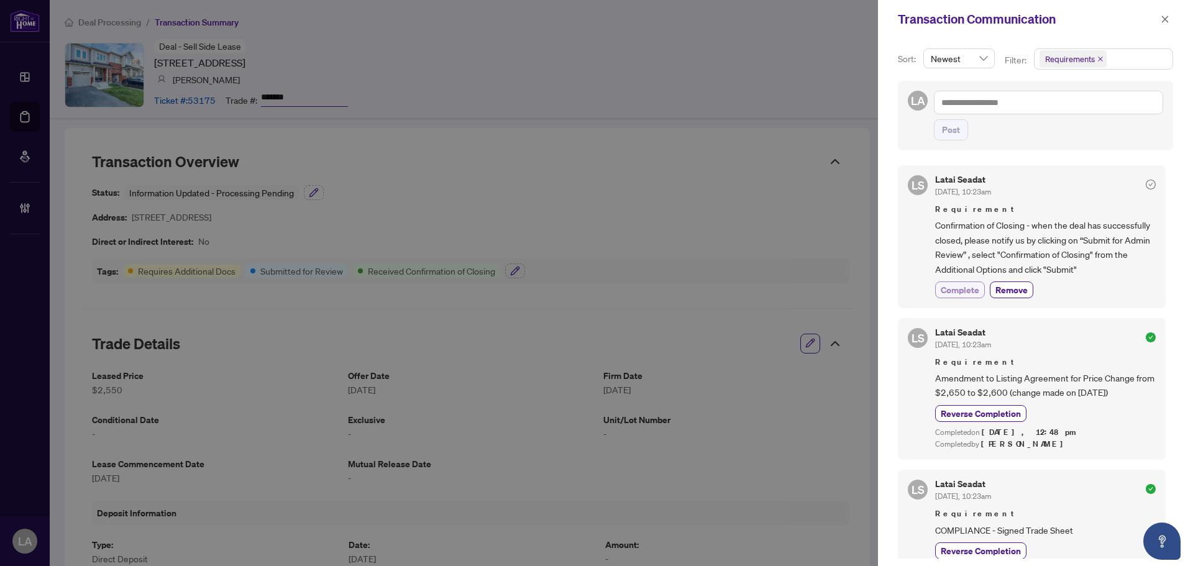
click at [963, 288] on span "Complete" at bounding box center [959, 289] width 39 height 13
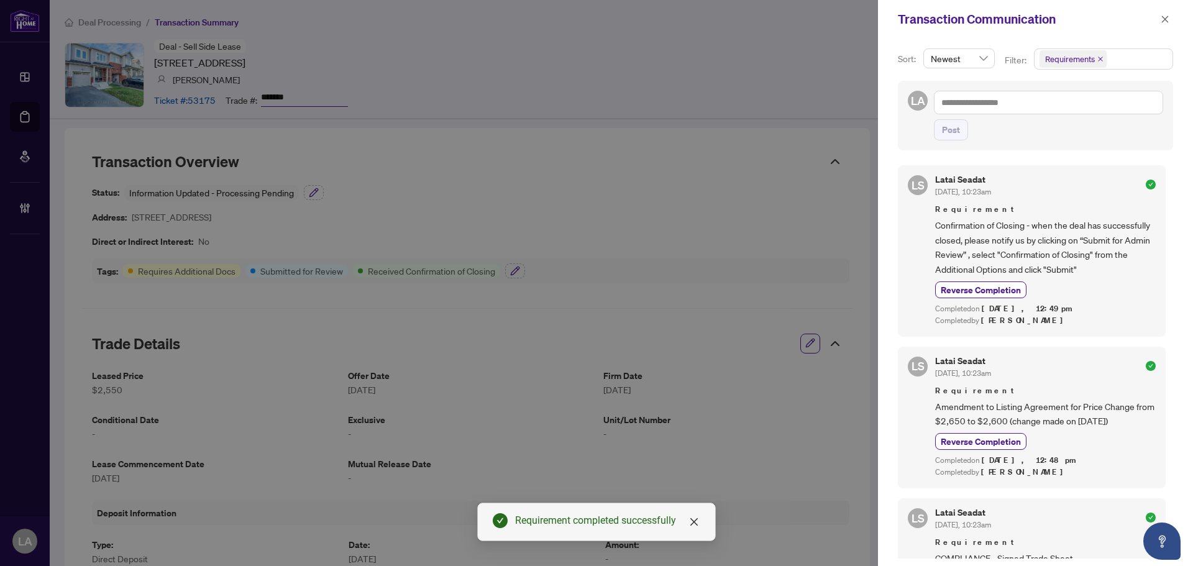
click at [1094, 58] on span "Requirements" at bounding box center [1072, 58] width 67 height 17
click at [1090, 117] on span "Comments" at bounding box center [1108, 110] width 110 height 15
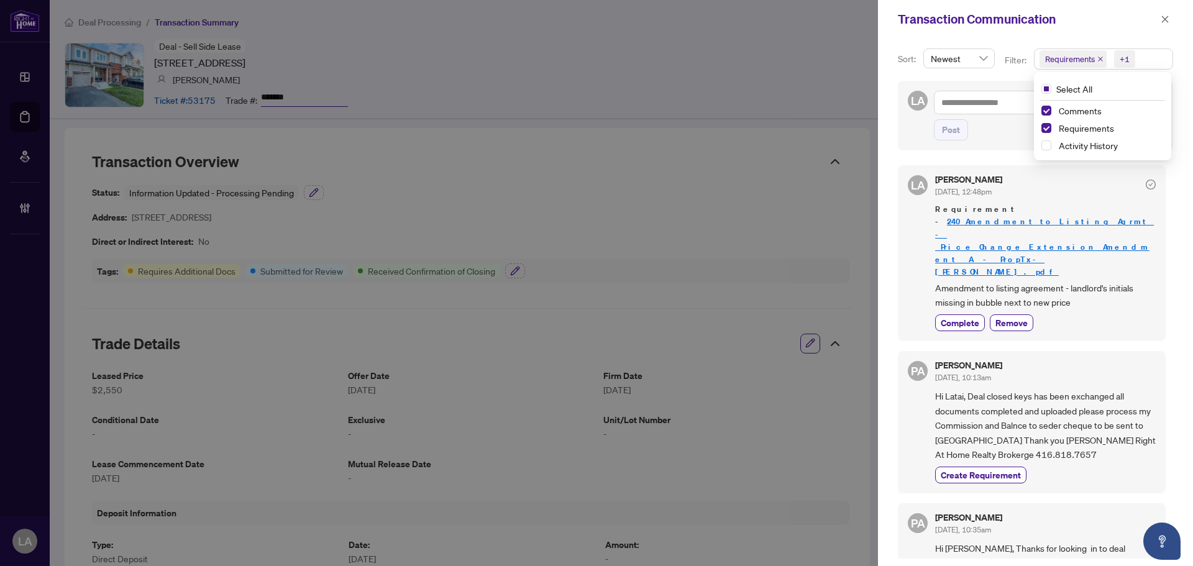
drag, startPoint x: 1163, startPoint y: 18, endPoint x: 1140, endPoint y: 34, distance: 28.3
click at [1163, 18] on icon "close" at bounding box center [1164, 19] width 7 height 7
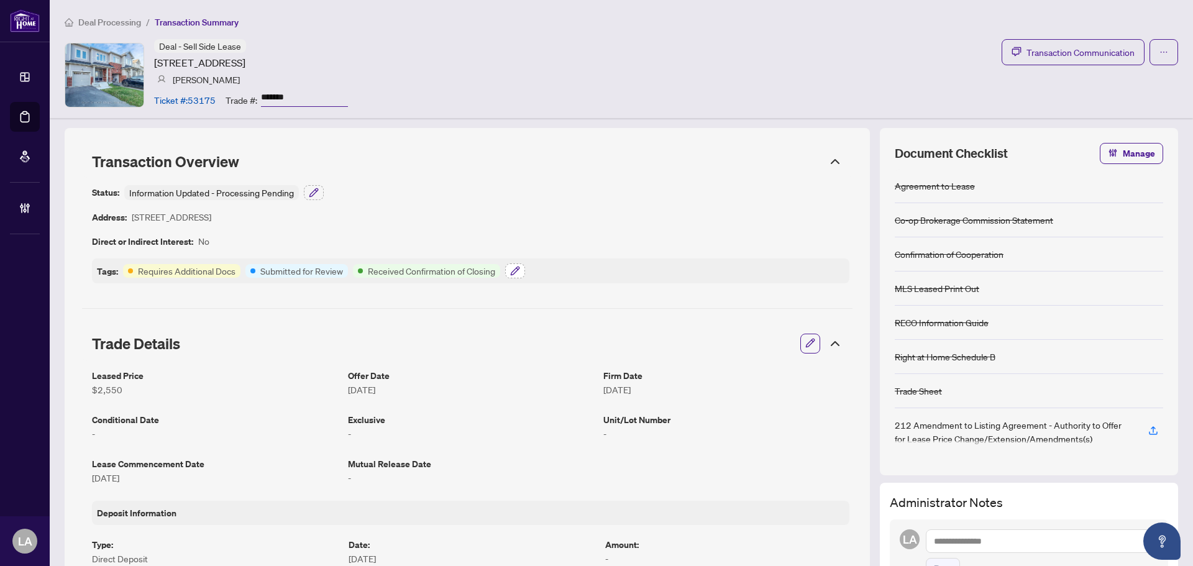
click at [514, 273] on icon "button" at bounding box center [515, 271] width 10 height 10
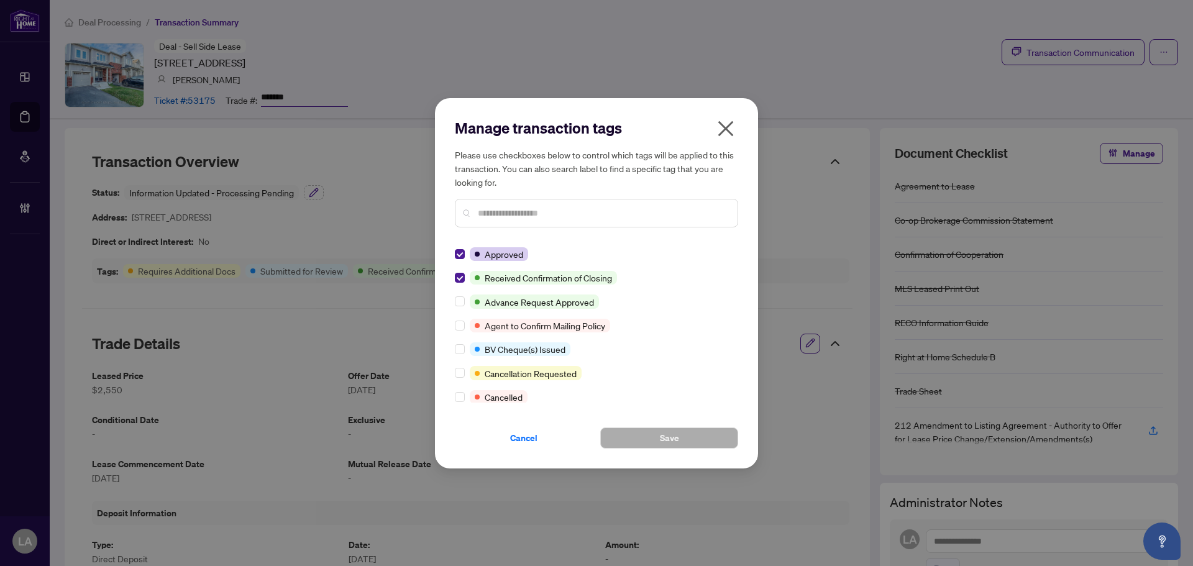
click at [453, 248] on div "Manage transaction tags Please use checkboxes below to control which tags will …" at bounding box center [596, 283] width 323 height 370
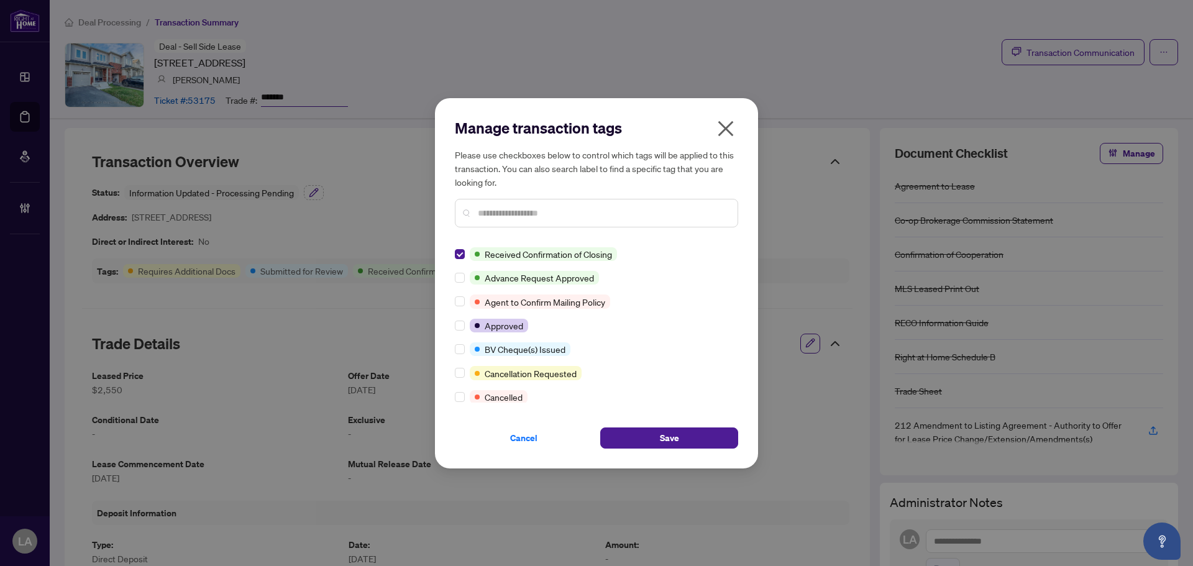
click at [495, 215] on input "text" at bounding box center [603, 213] width 250 height 14
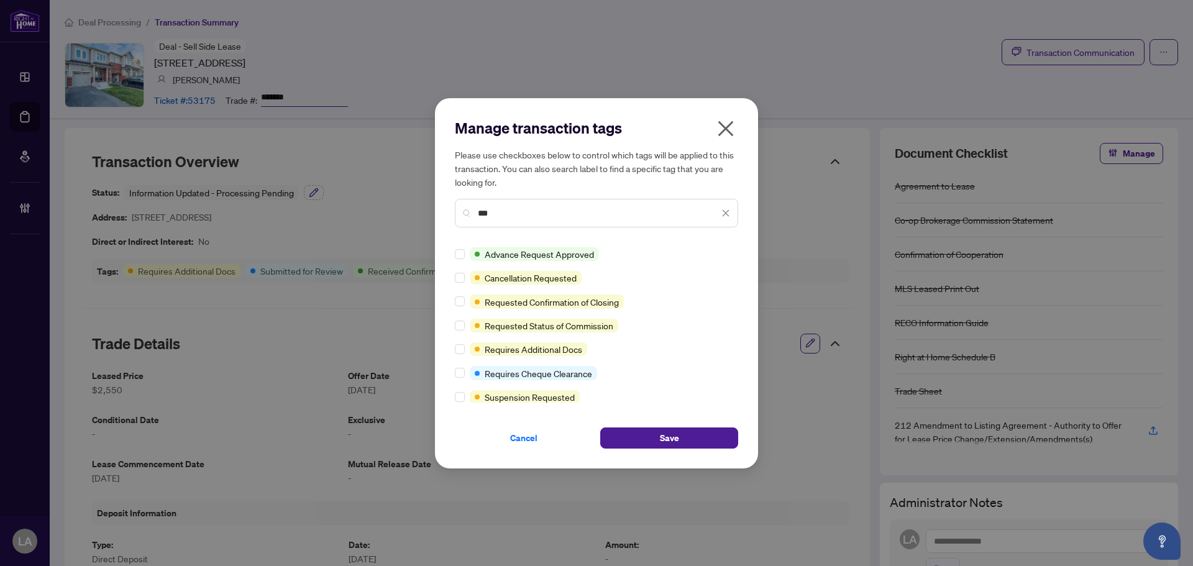
type input "***"
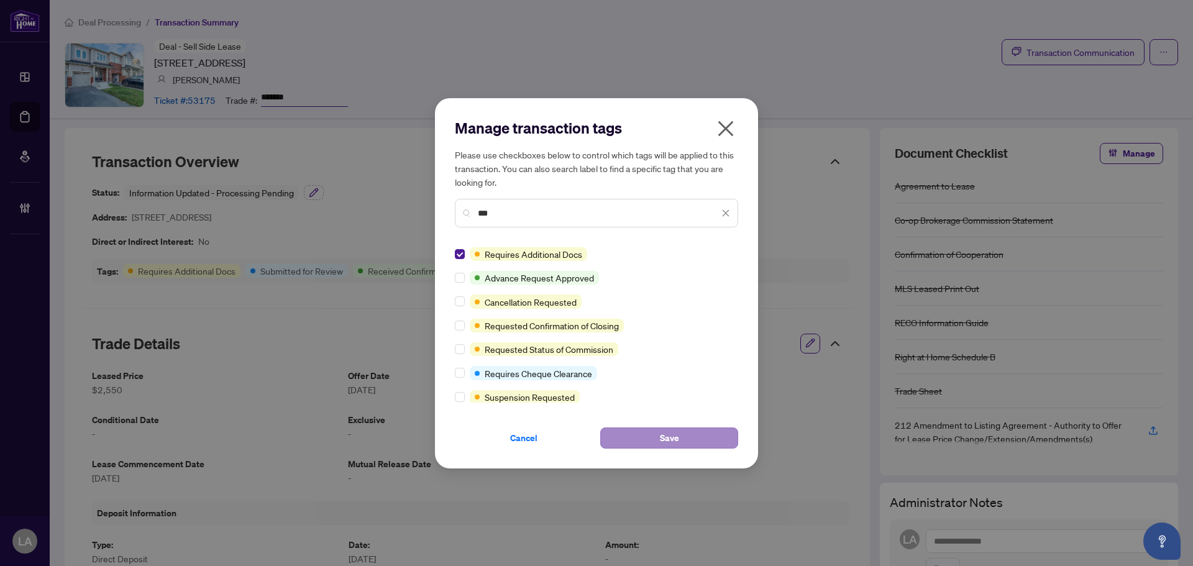
drag, startPoint x: 633, startPoint y: 421, endPoint x: 637, endPoint y: 430, distance: 10.0
click at [634, 428] on div "Cancel Save" at bounding box center [596, 430] width 283 height 36
click at [637, 430] on button "Save" at bounding box center [669, 437] width 138 height 21
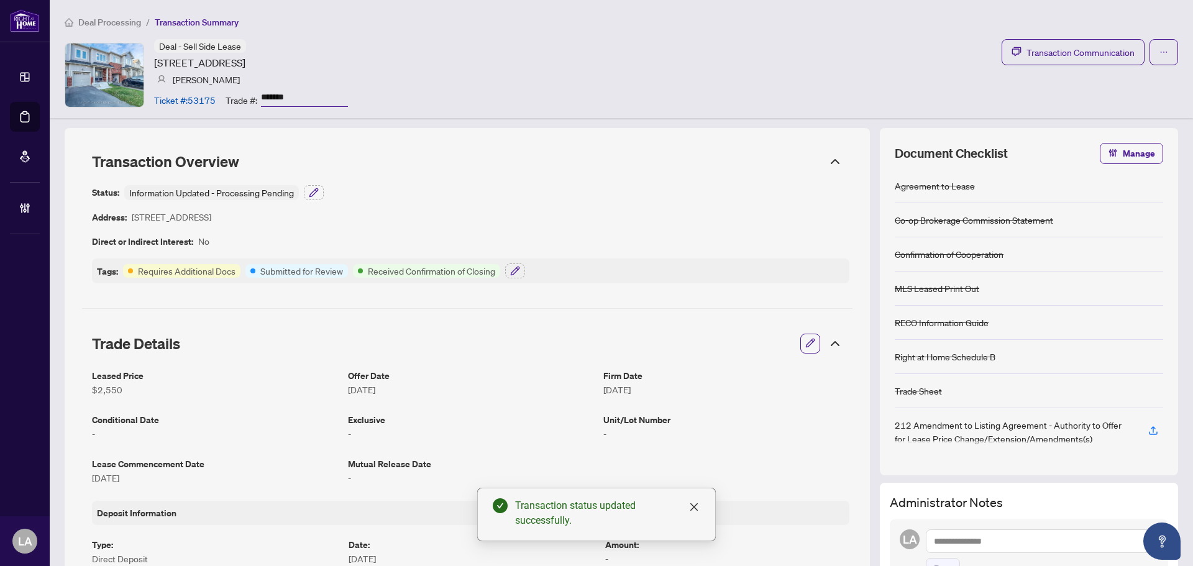
click at [317, 190] on icon "button" at bounding box center [313, 192] width 8 height 8
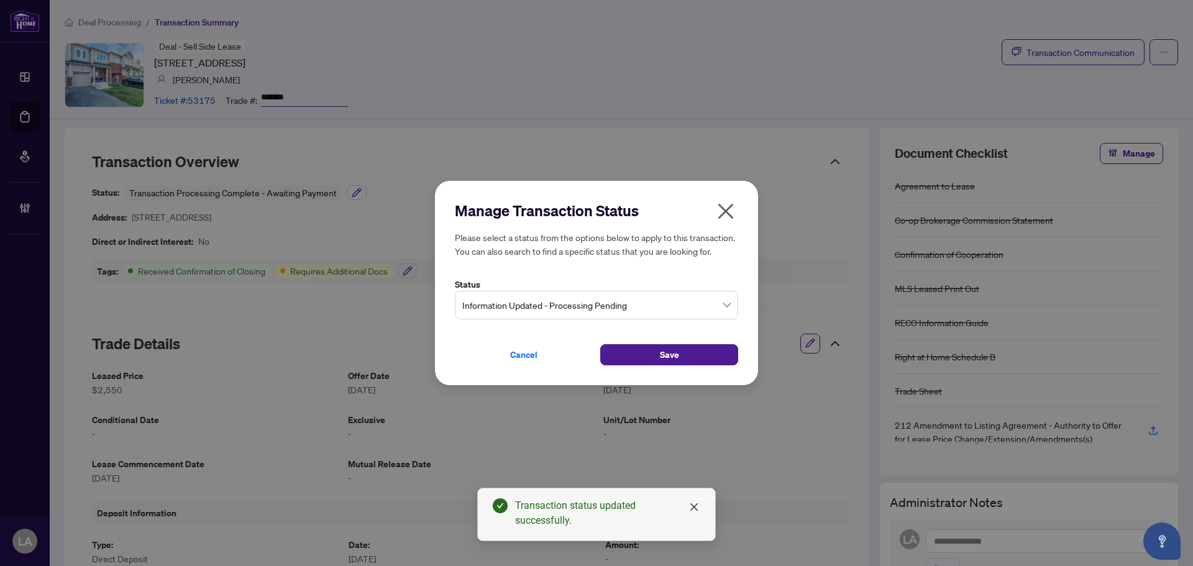
click at [476, 308] on span "Information Updated - Processing Pending" at bounding box center [596, 305] width 268 height 24
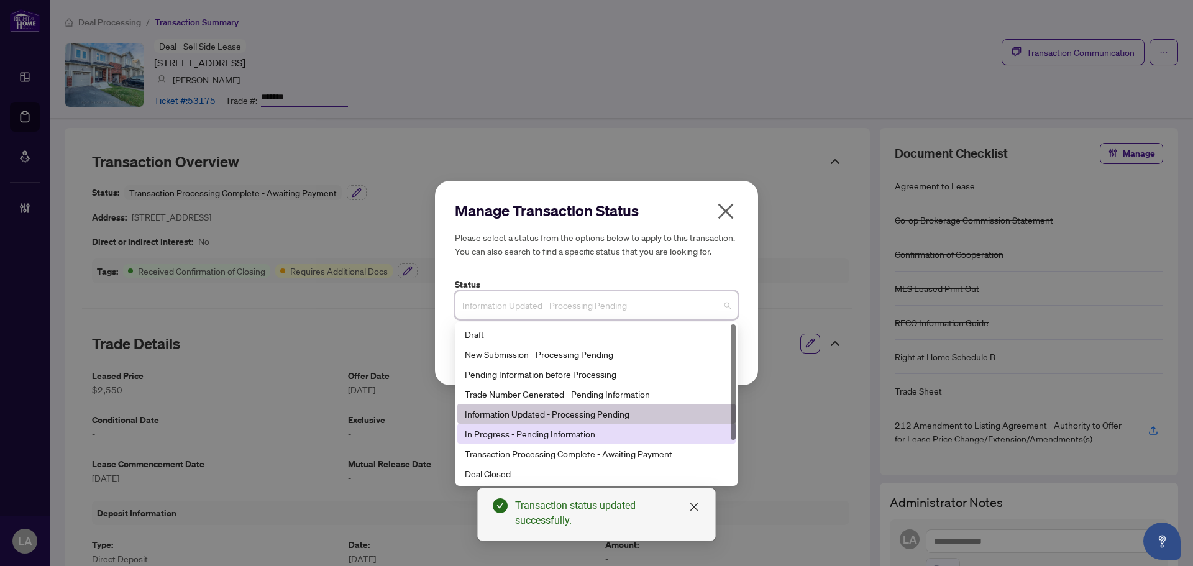
click at [524, 439] on div "In Progress - Pending Information" at bounding box center [596, 434] width 263 height 14
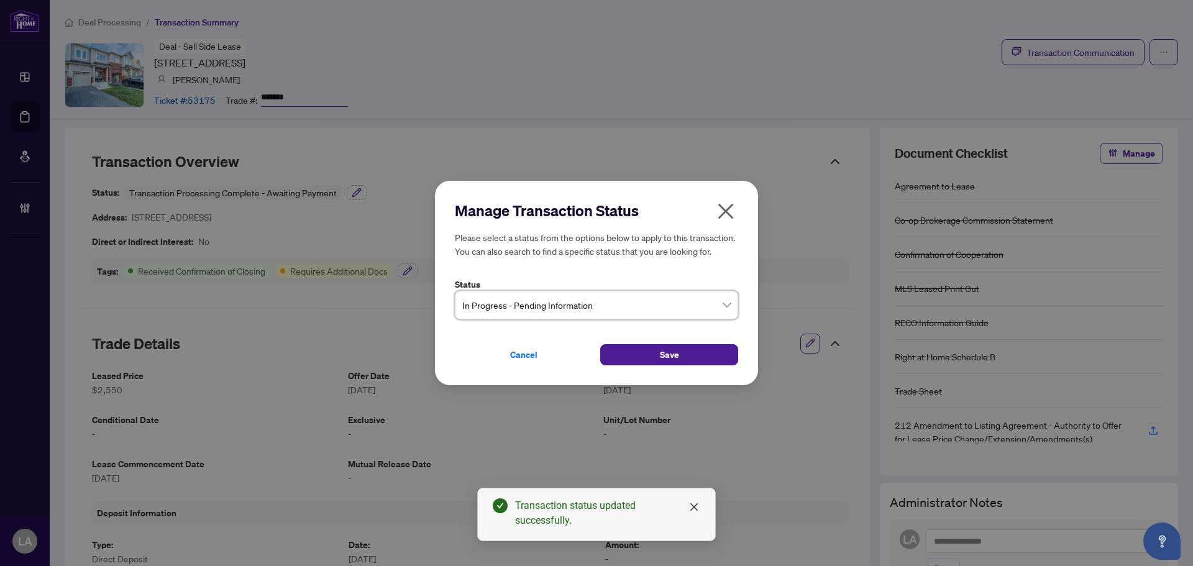
click at [668, 366] on div "Manage Transaction Status Please select a status from the options below to appl…" at bounding box center [596, 283] width 323 height 205
click at [665, 360] on span "Save" at bounding box center [669, 355] width 19 height 20
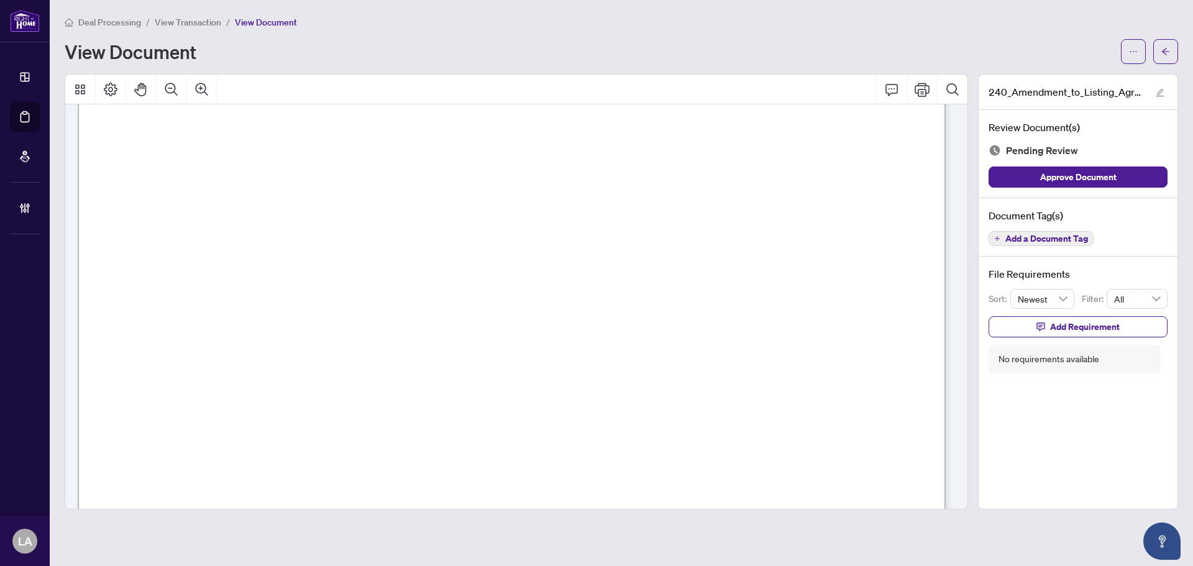
scroll to position [247, 0]
click at [1025, 324] on button "Add Requirement" at bounding box center [1077, 326] width 179 height 21
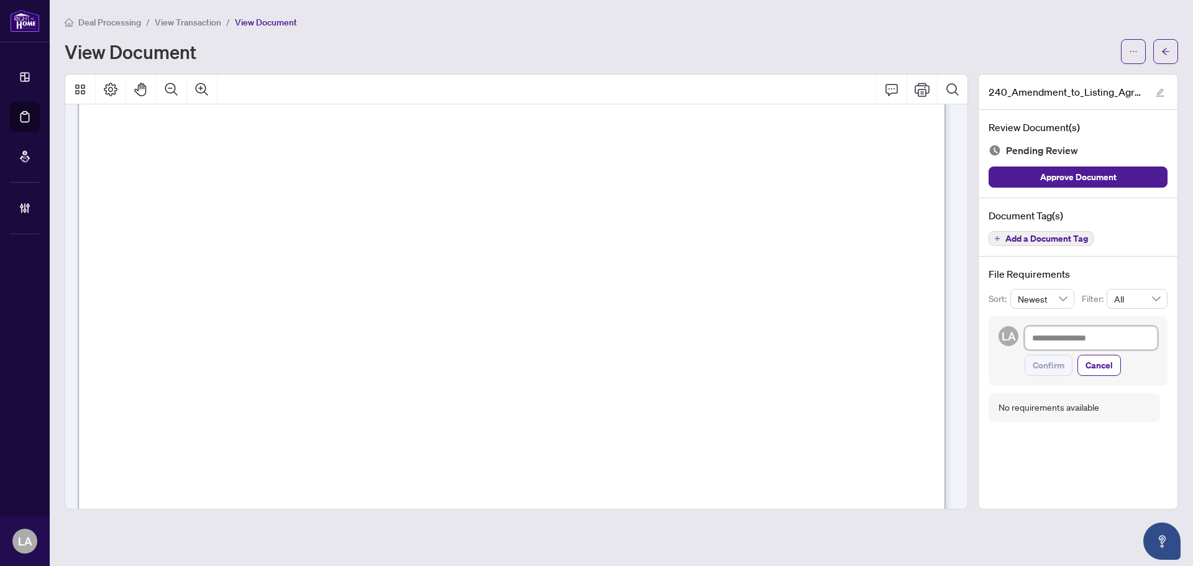
click at [1031, 326] on textarea at bounding box center [1090, 338] width 133 height 24
type textarea "*"
type textarea "**"
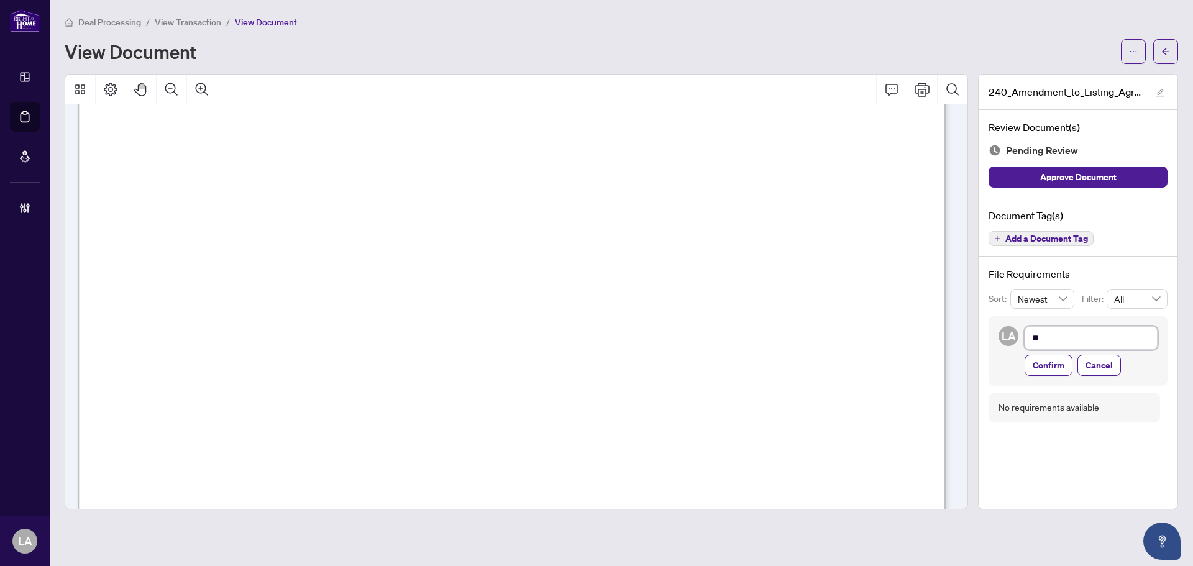
type textarea "***"
type textarea "****"
type textarea "*****"
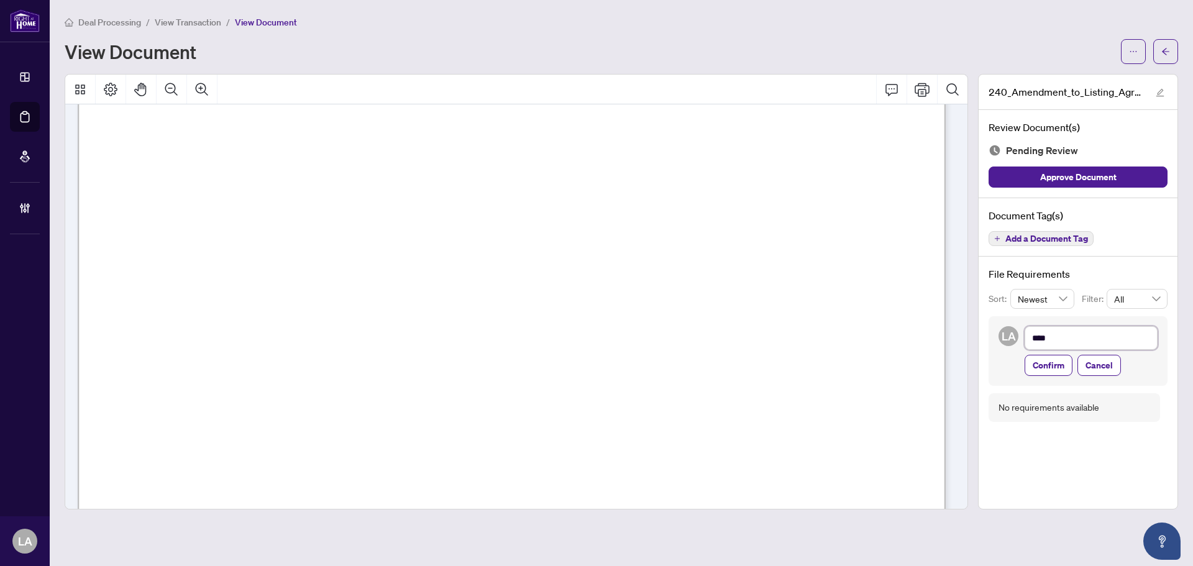
type textarea "*****"
type textarea "******"
type textarea "*******"
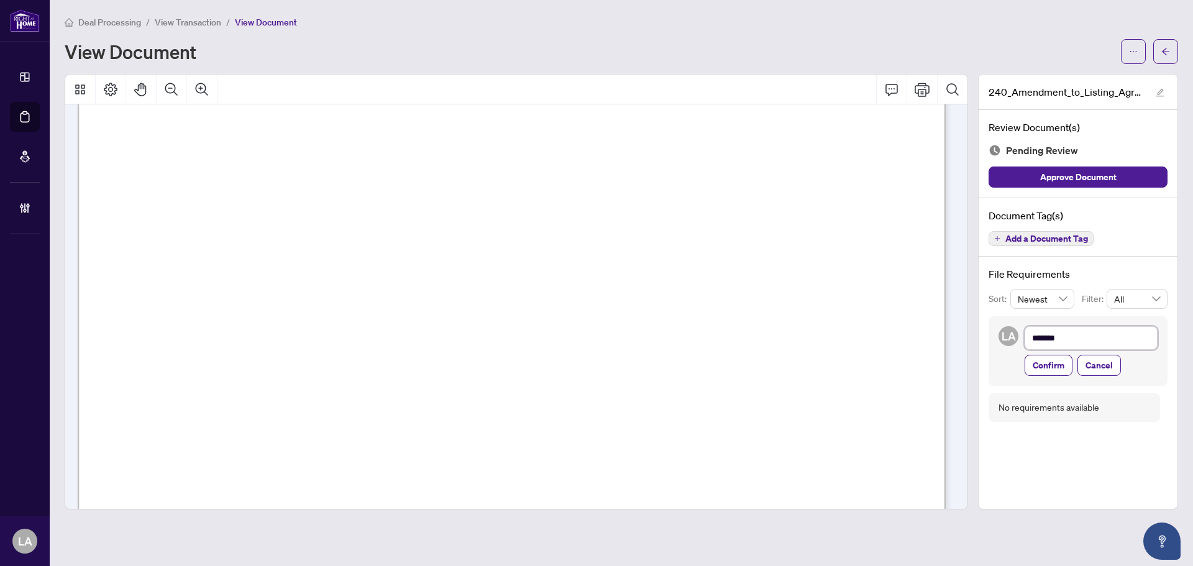
type textarea "********"
type textarea "*********"
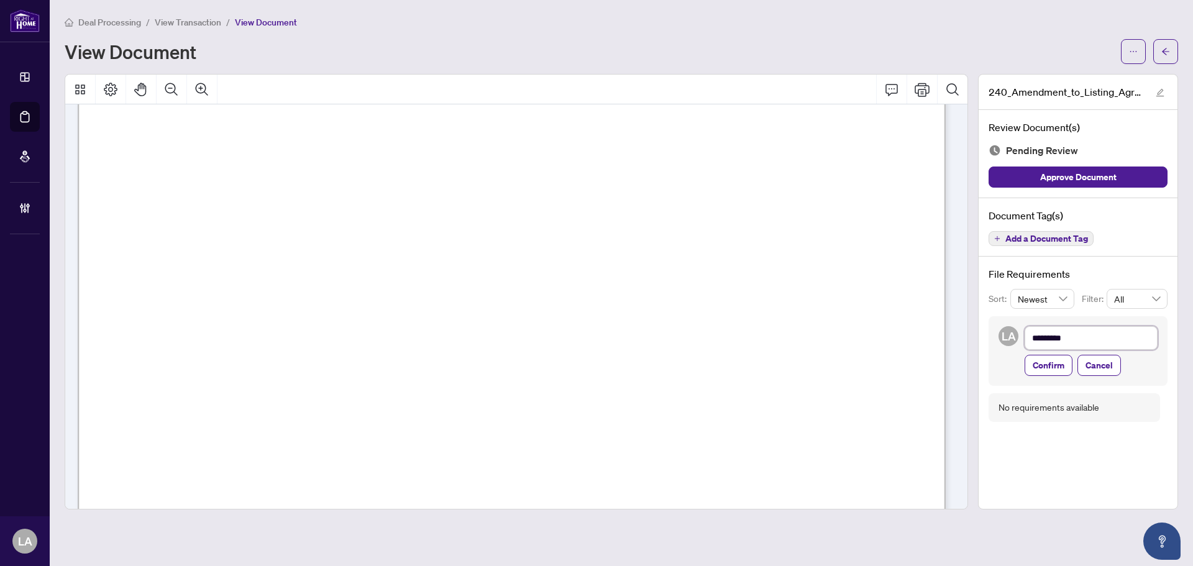
type textarea "*********"
type textarea "**********"
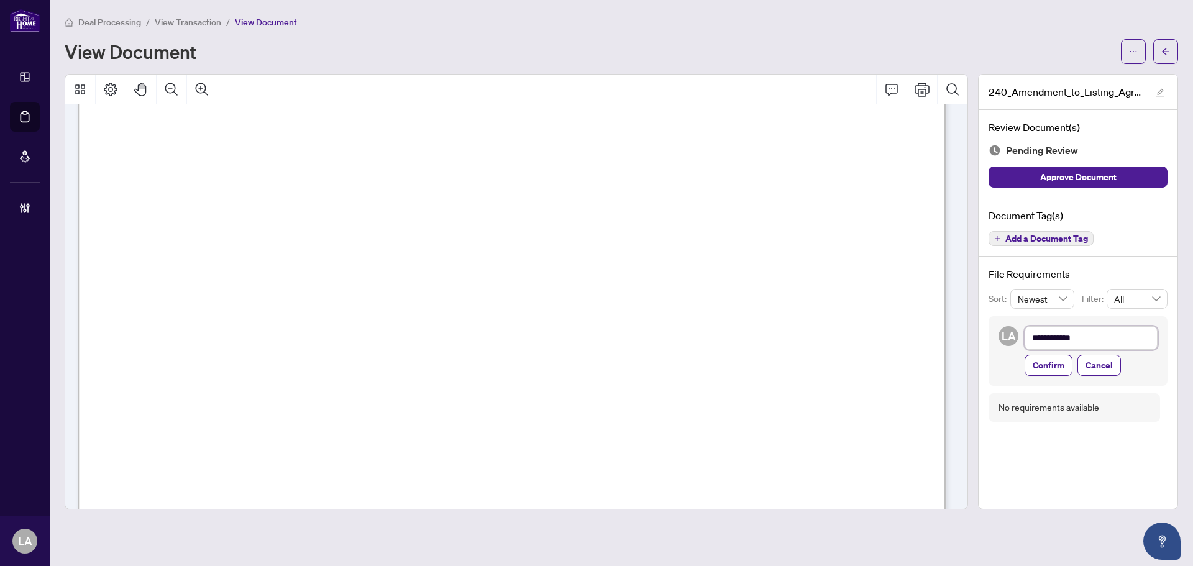
type textarea "**********"
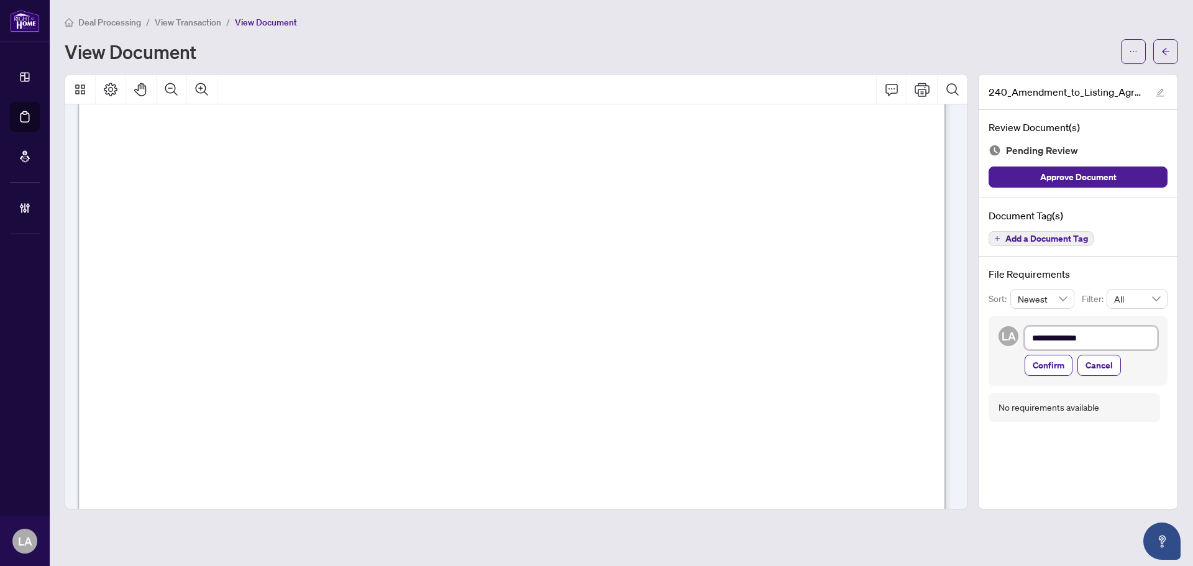
type textarea "**********"
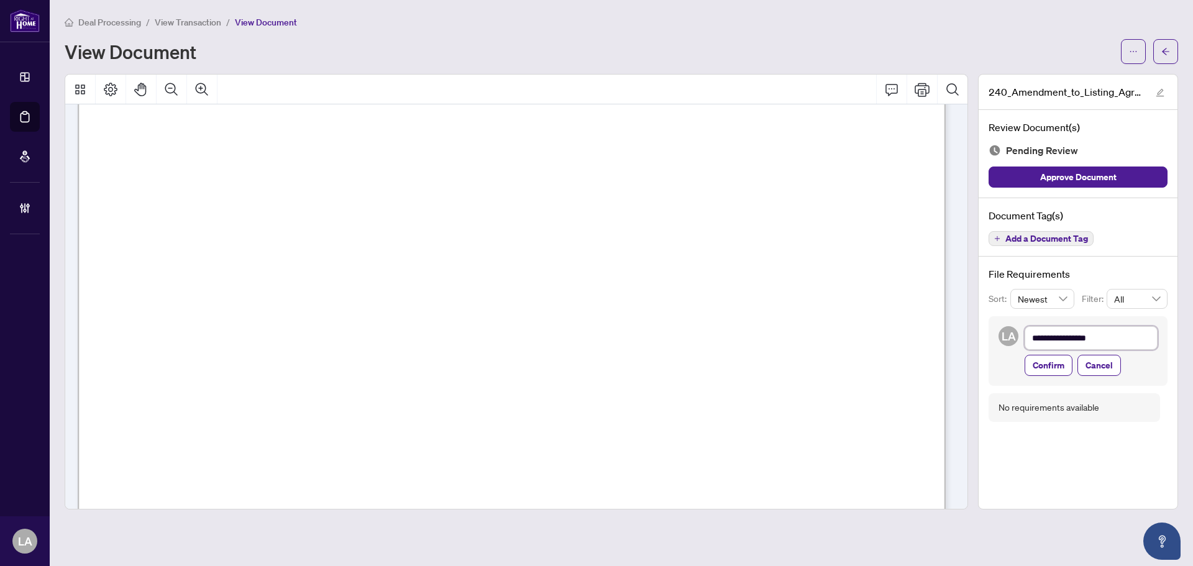
type textarea "**********"
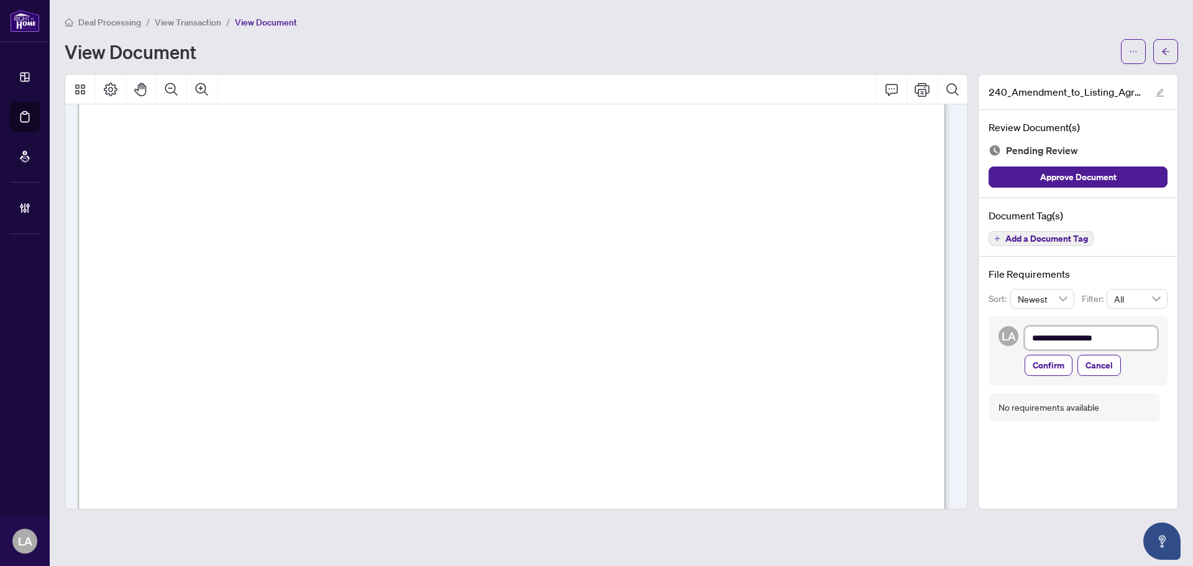
type textarea "**********"
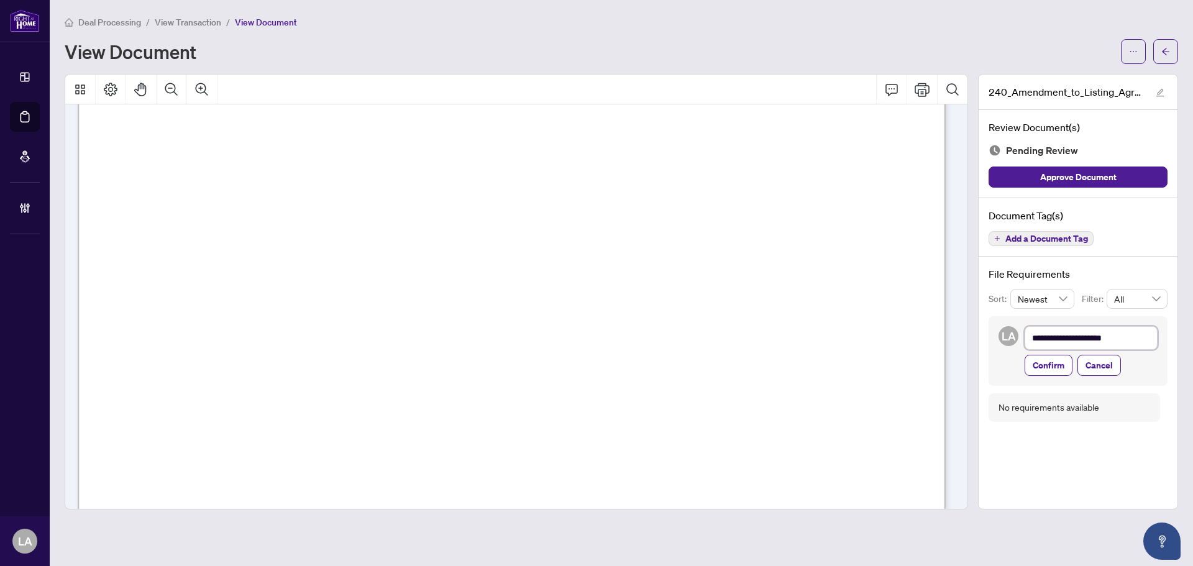
type textarea "**********"
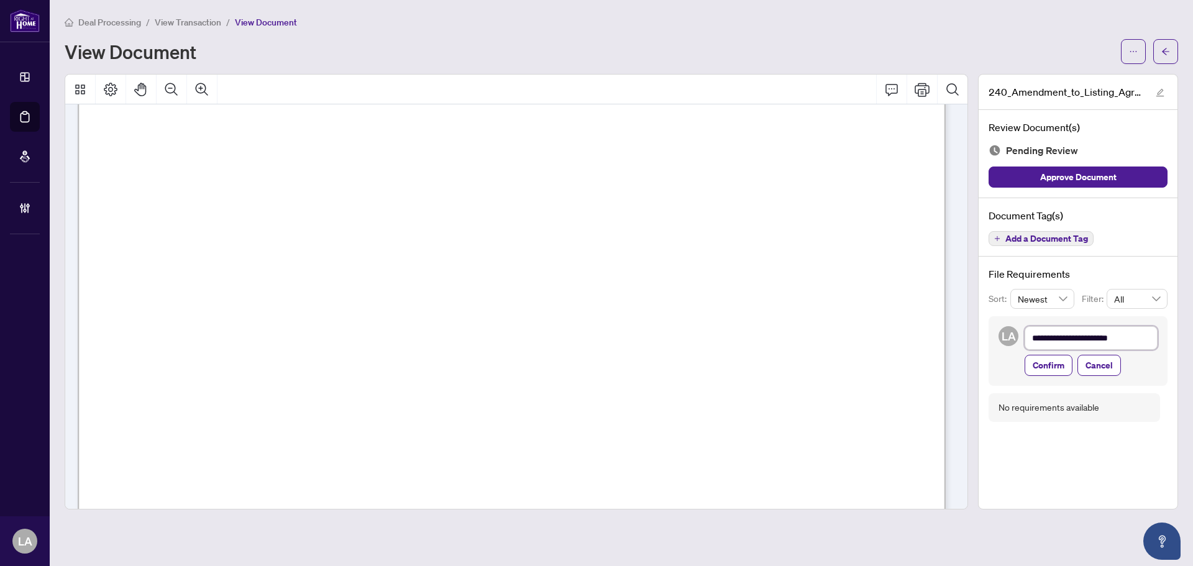
type textarea "**********"
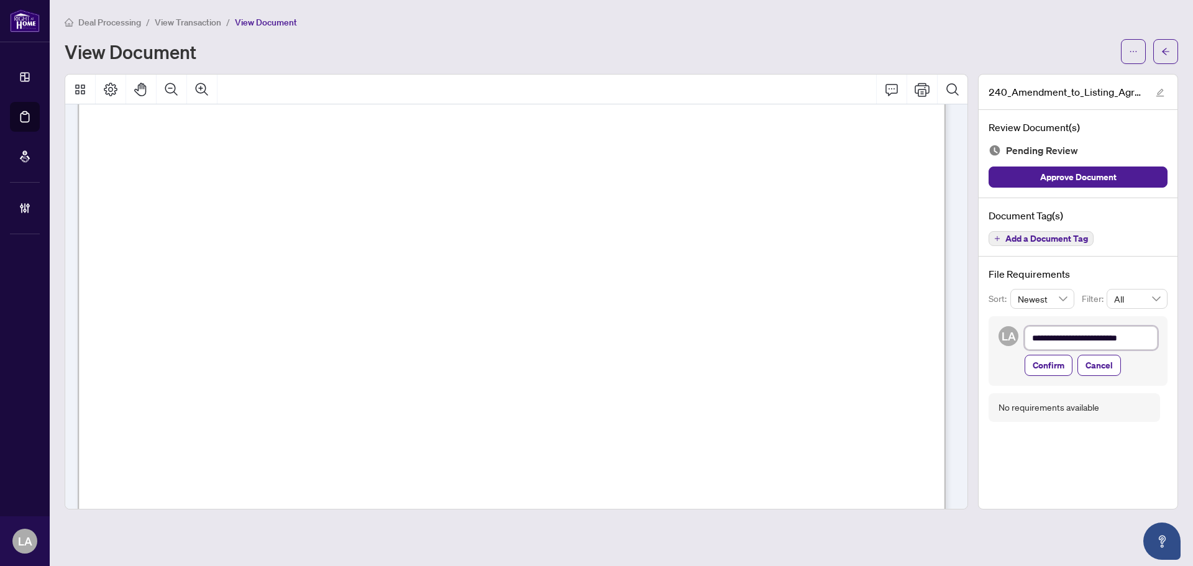
type textarea "**********"
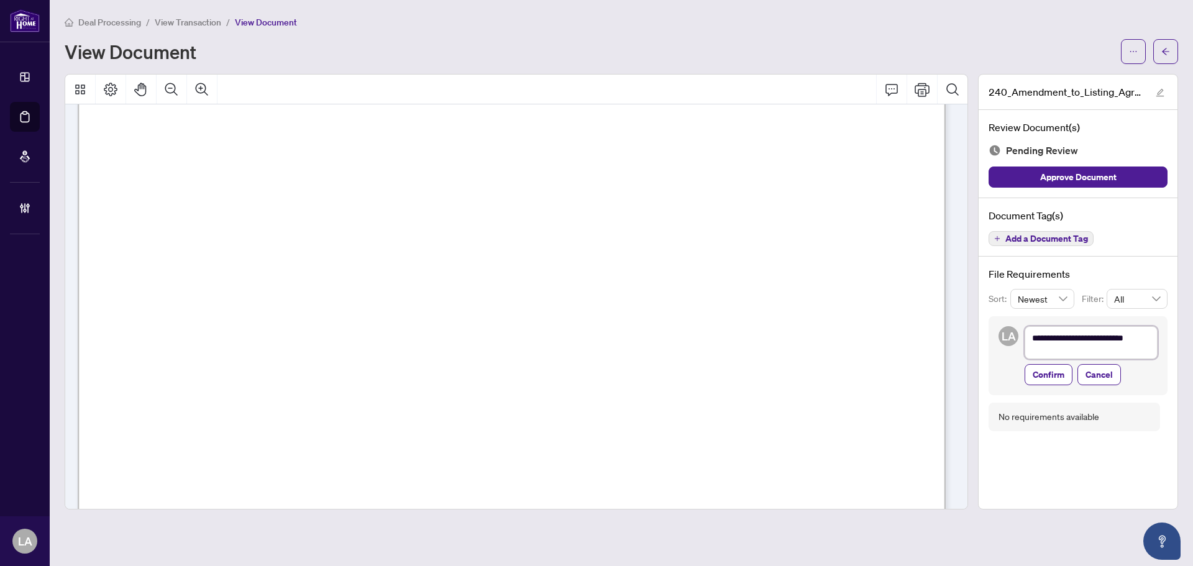
type textarea "**********"
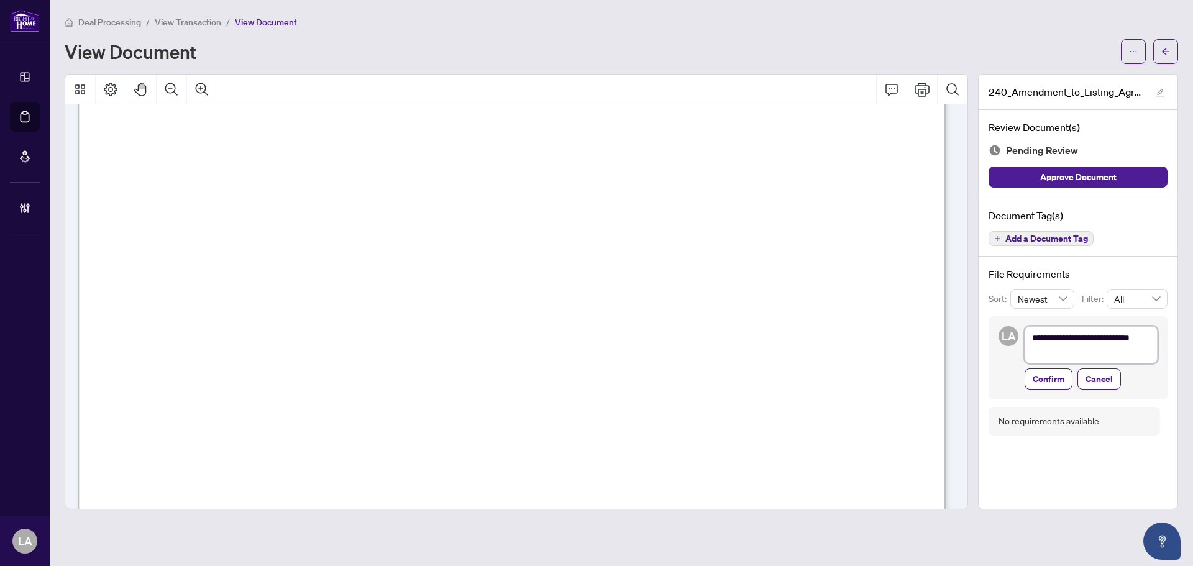
type textarea "**********"
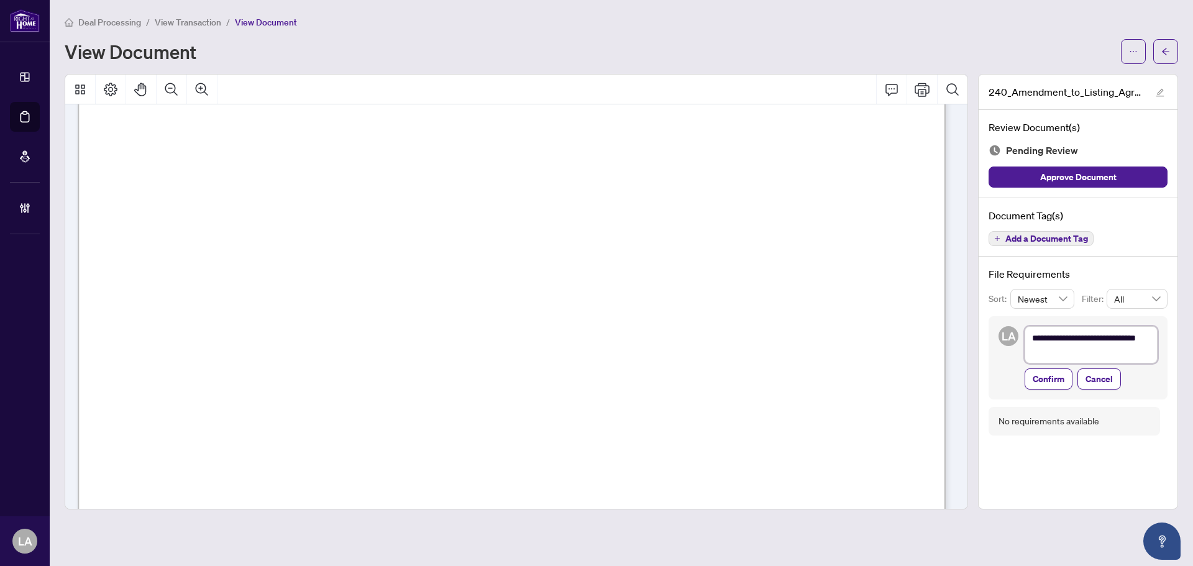
type textarea "**********"
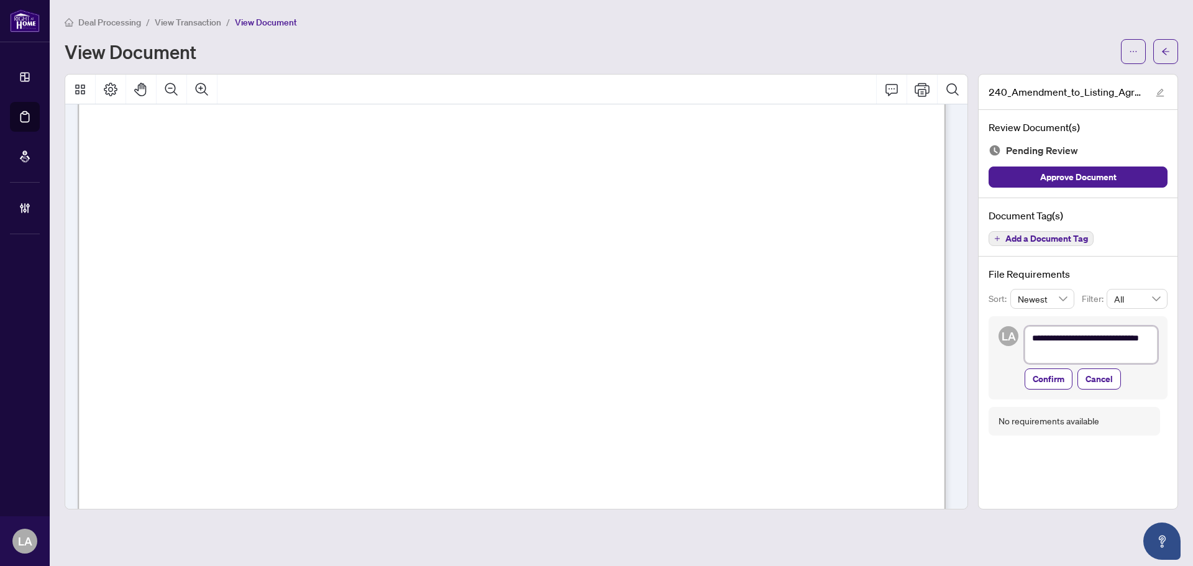
type textarea "**********"
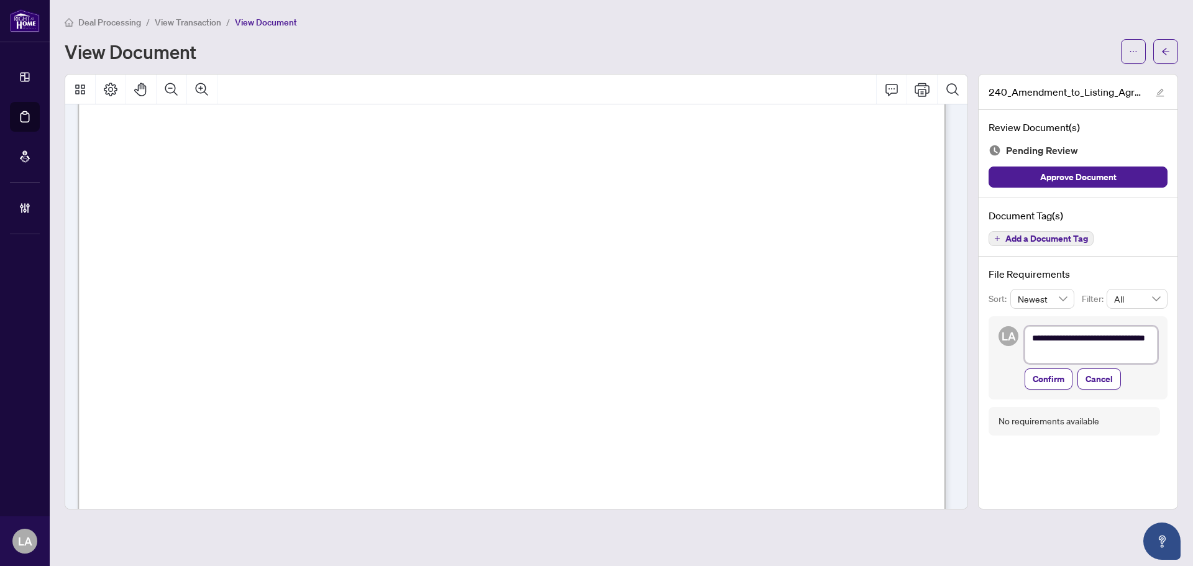
type textarea "**********"
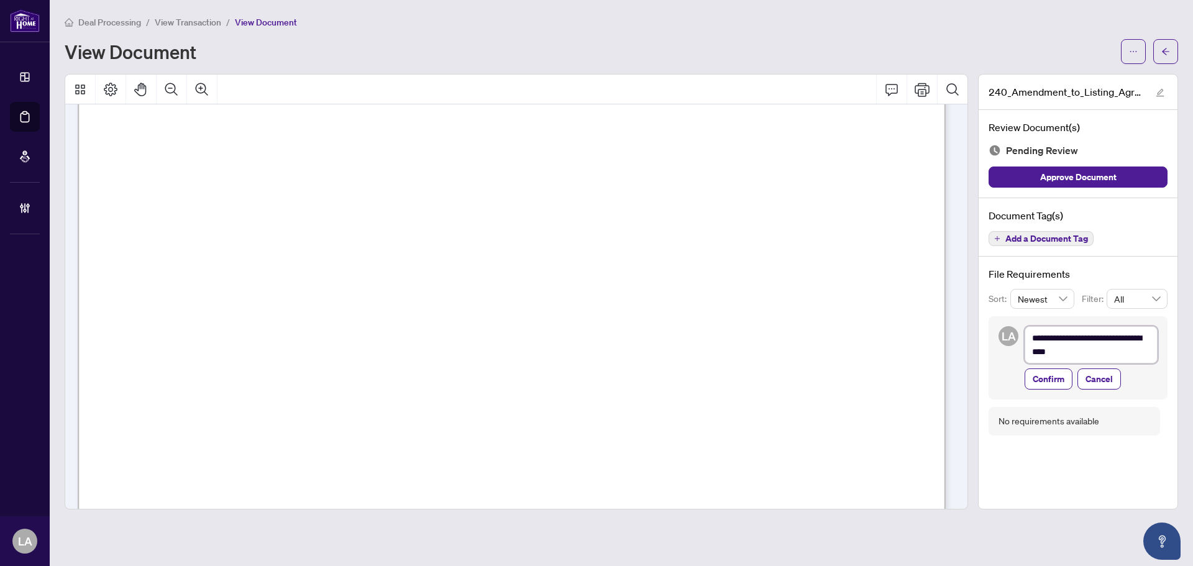
type textarea "**********"
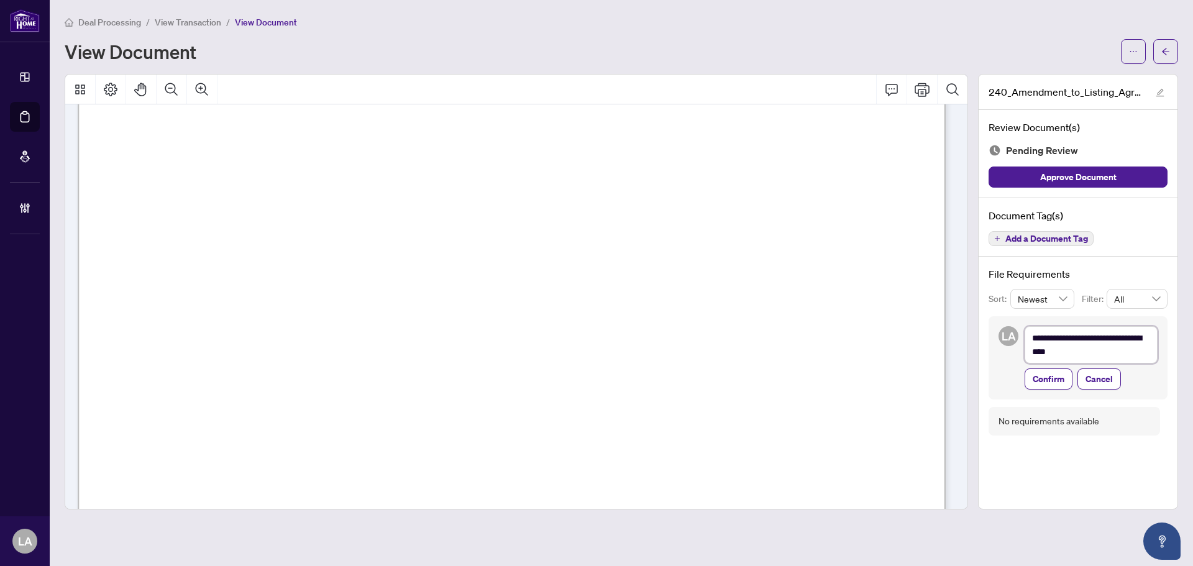
type textarea "**********"
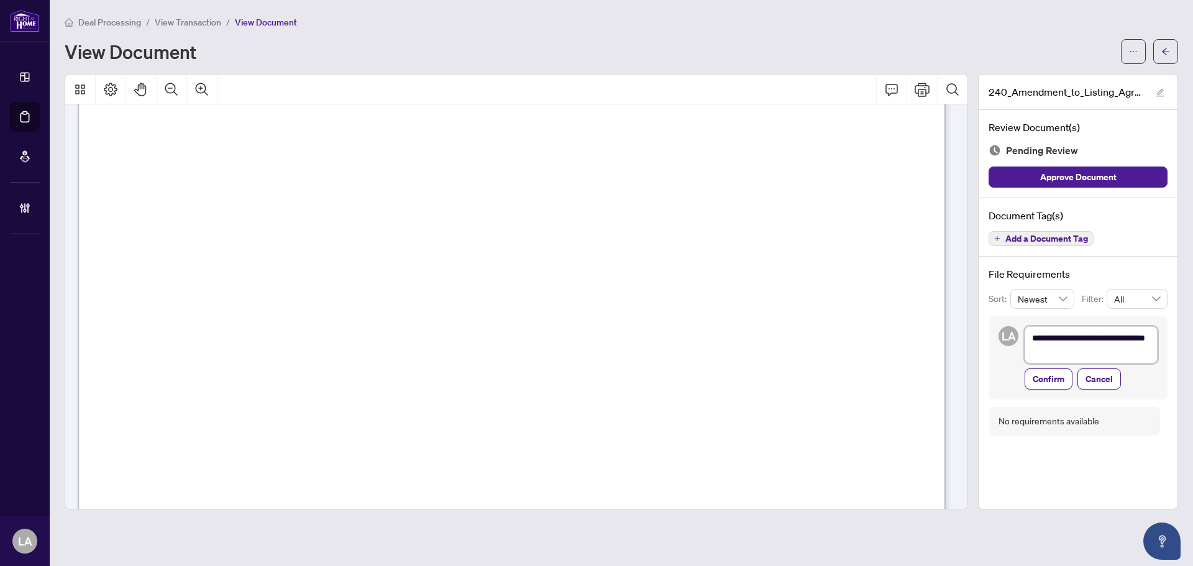
type textarea "**********"
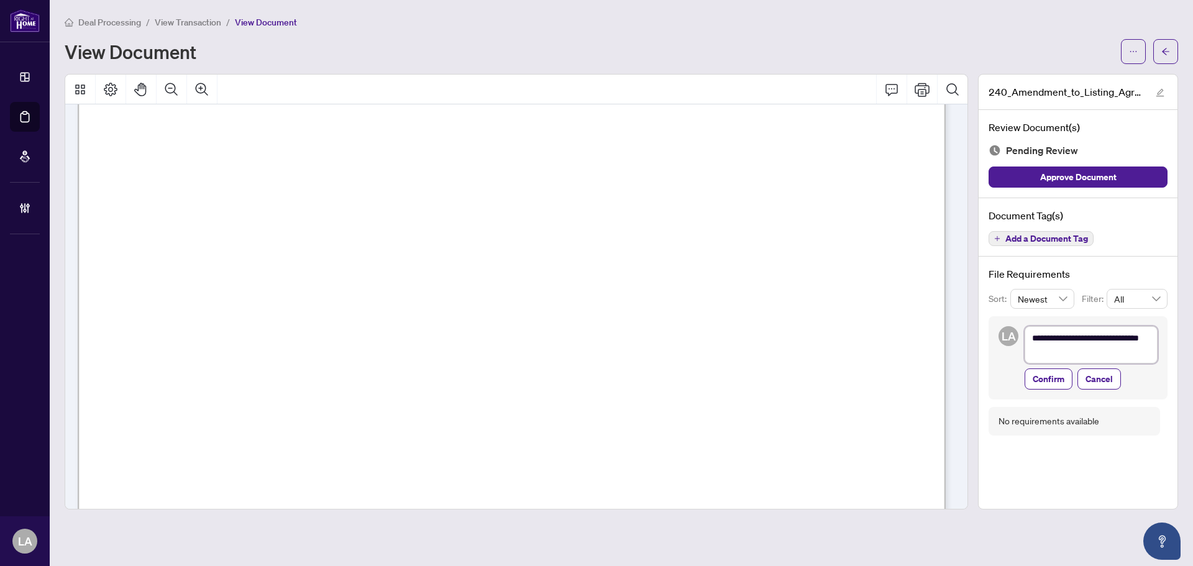
type textarea "**********"
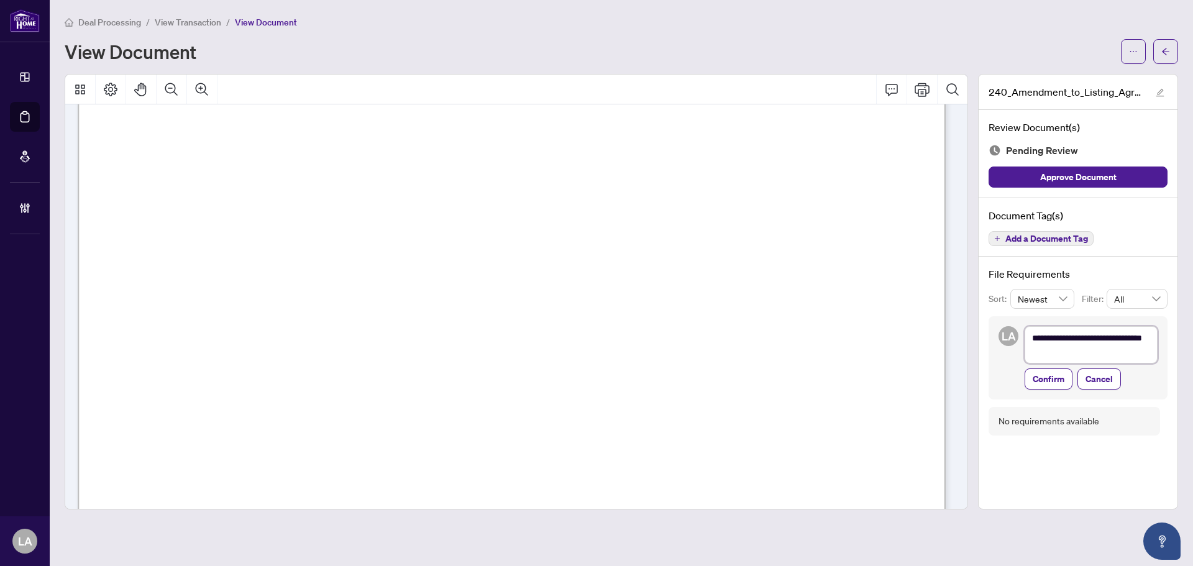
type textarea "**********"
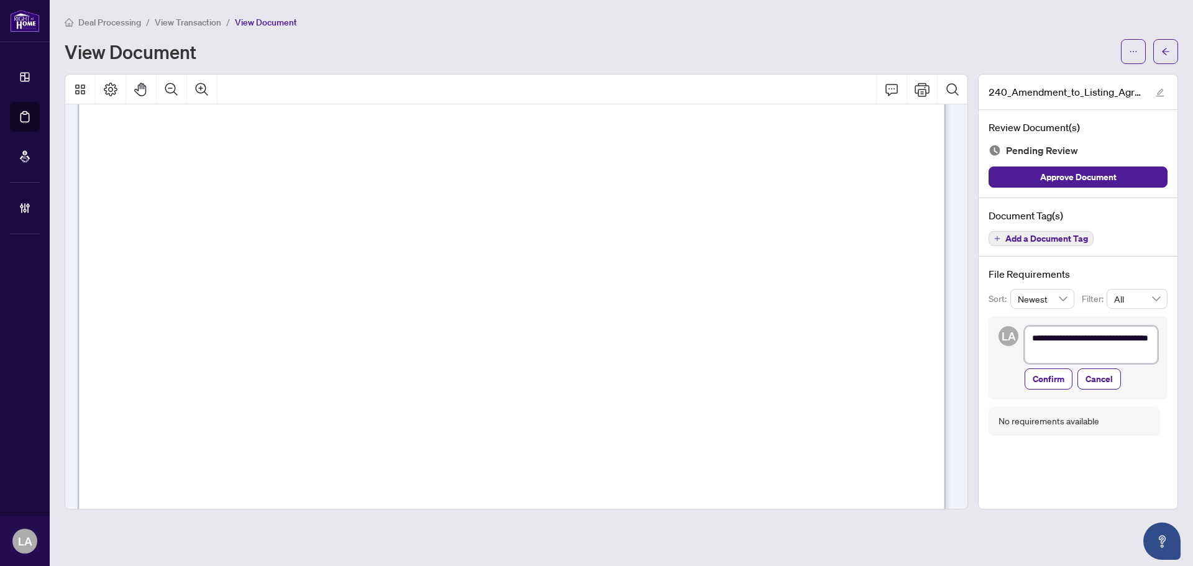
type textarea "**********"
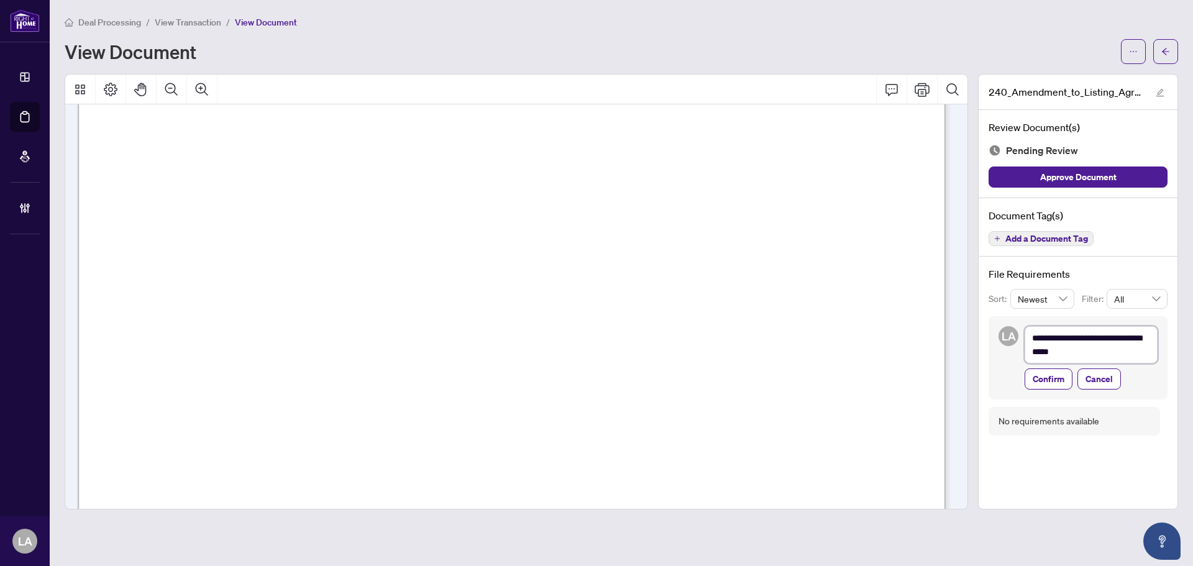
type textarea "**********"
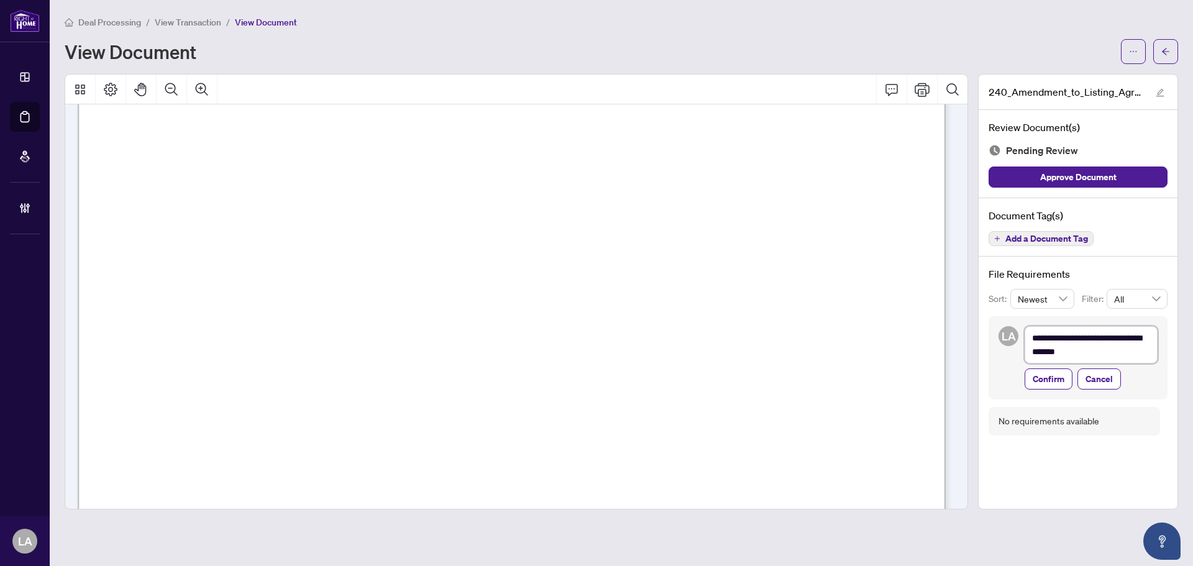
type textarea "**********"
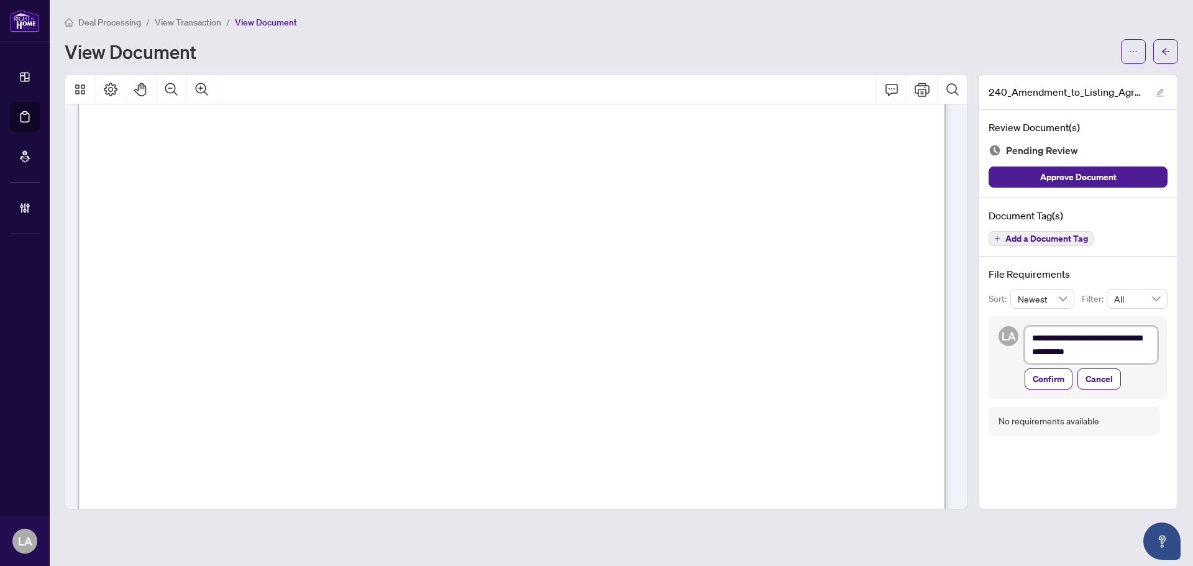
type textarea "**********"
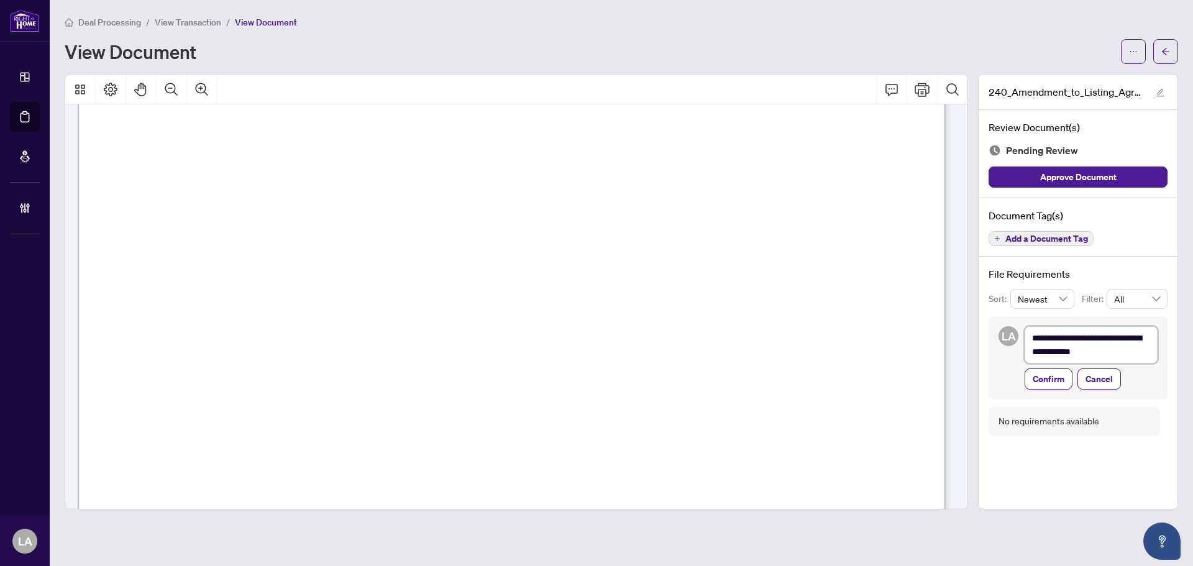
type textarea "**********"
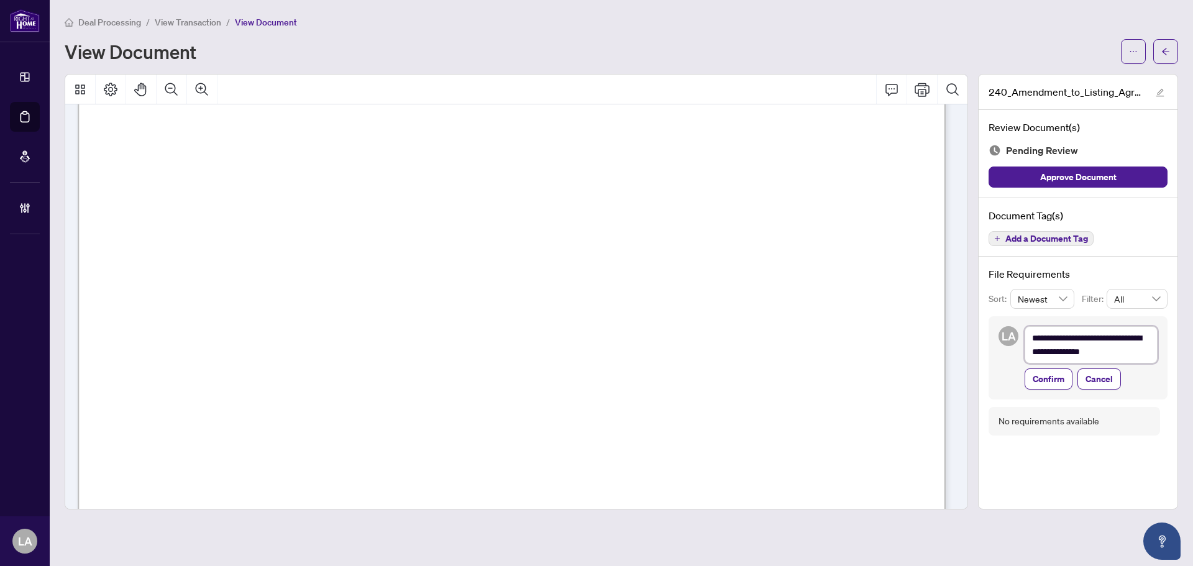
type textarea "**********"
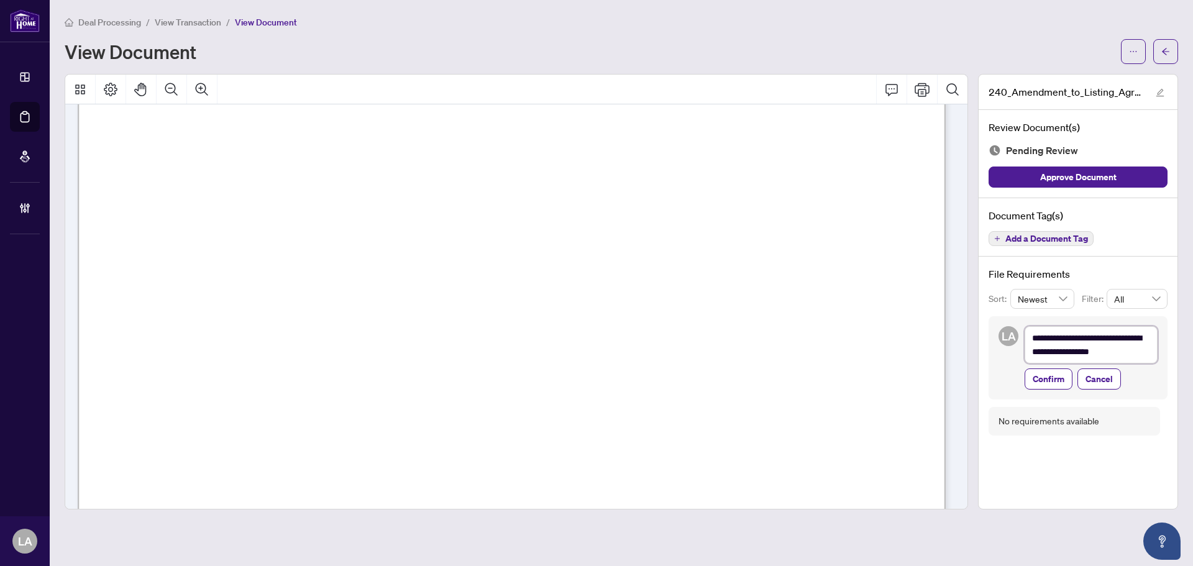
type textarea "**********"
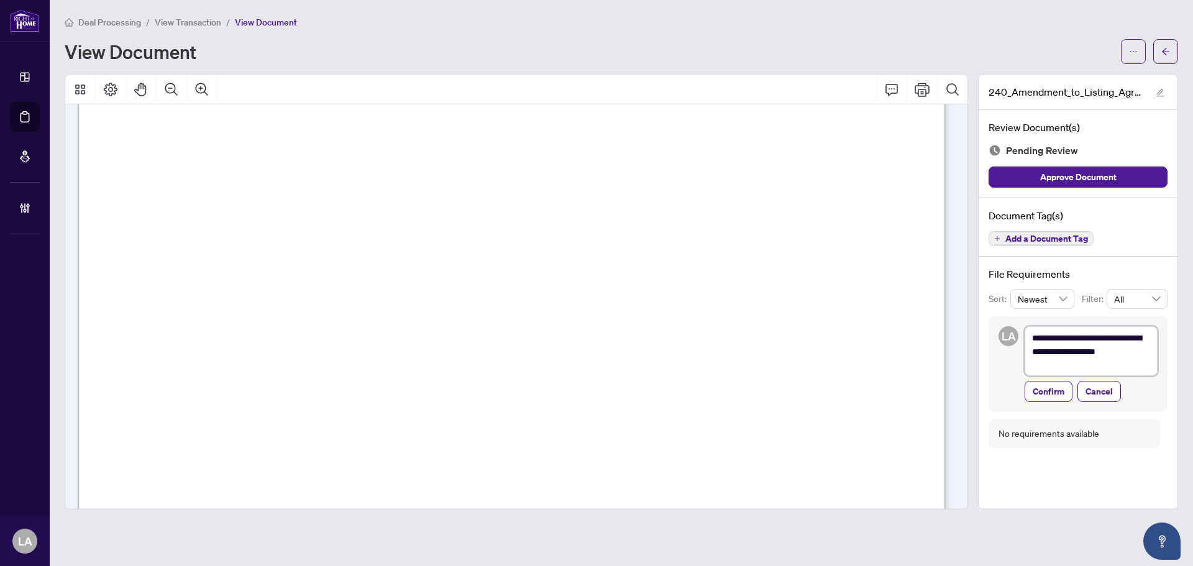
type textarea "**********"
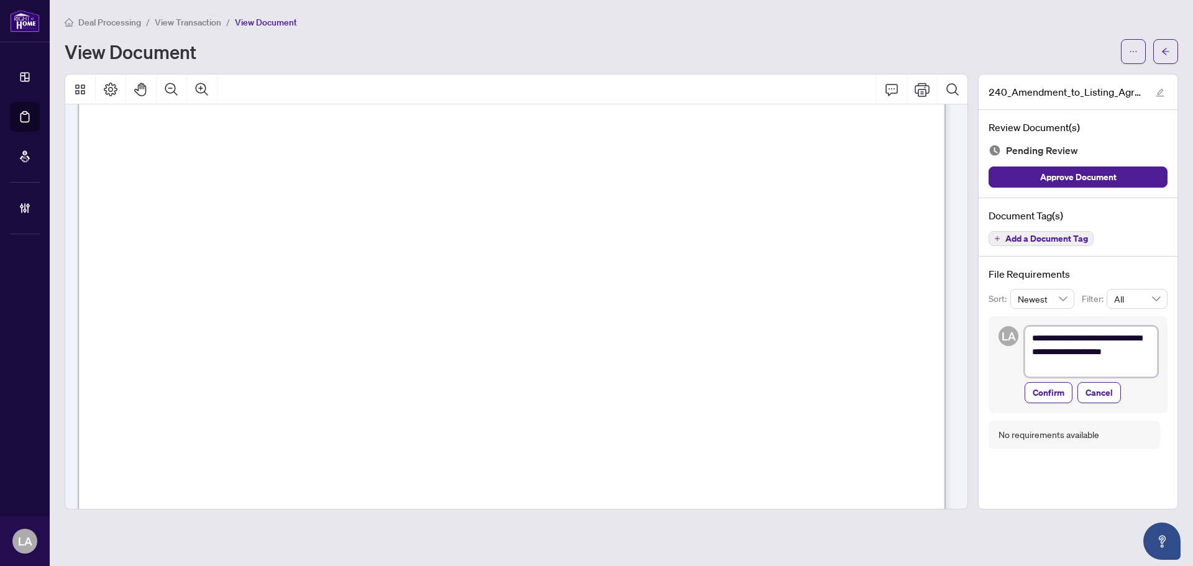
type textarea "**********"
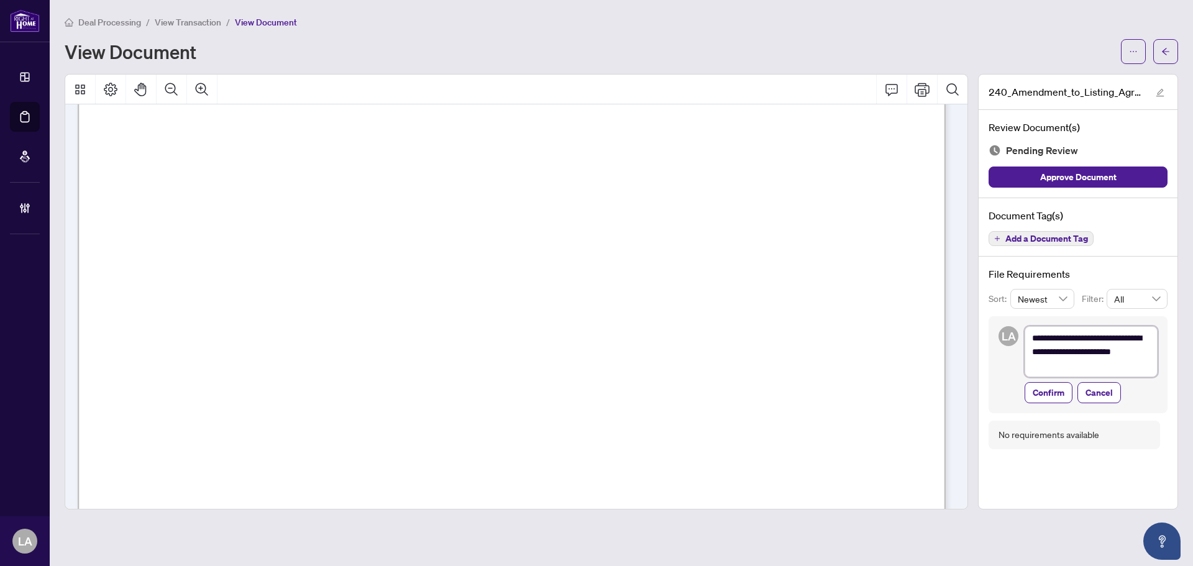
type textarea "**********"
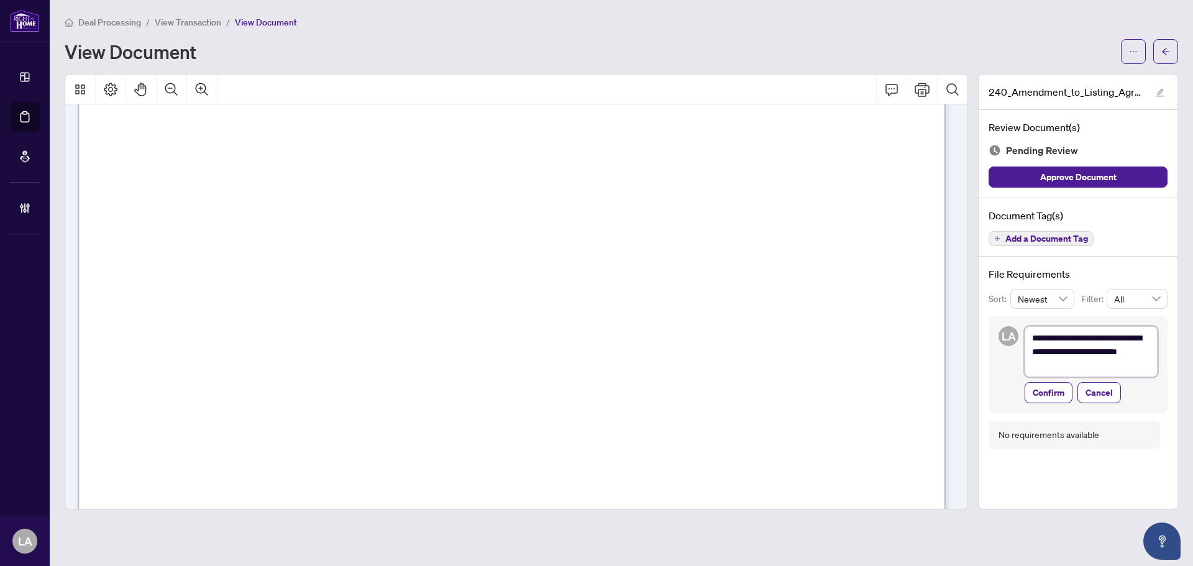
type textarea "**********"
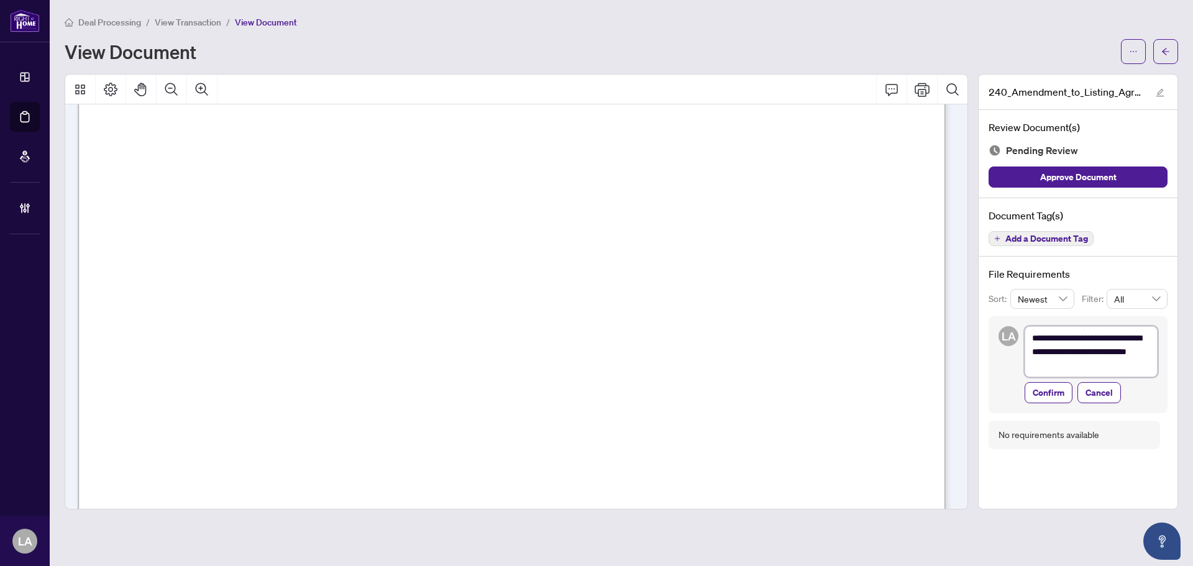
type textarea "**********"
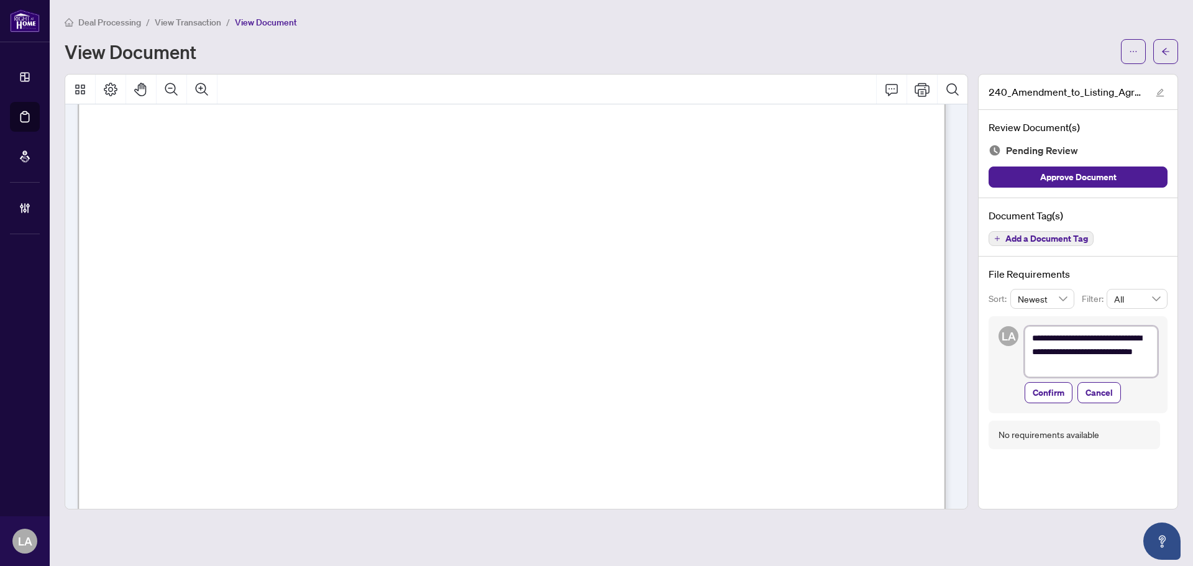
type textarea "**********"
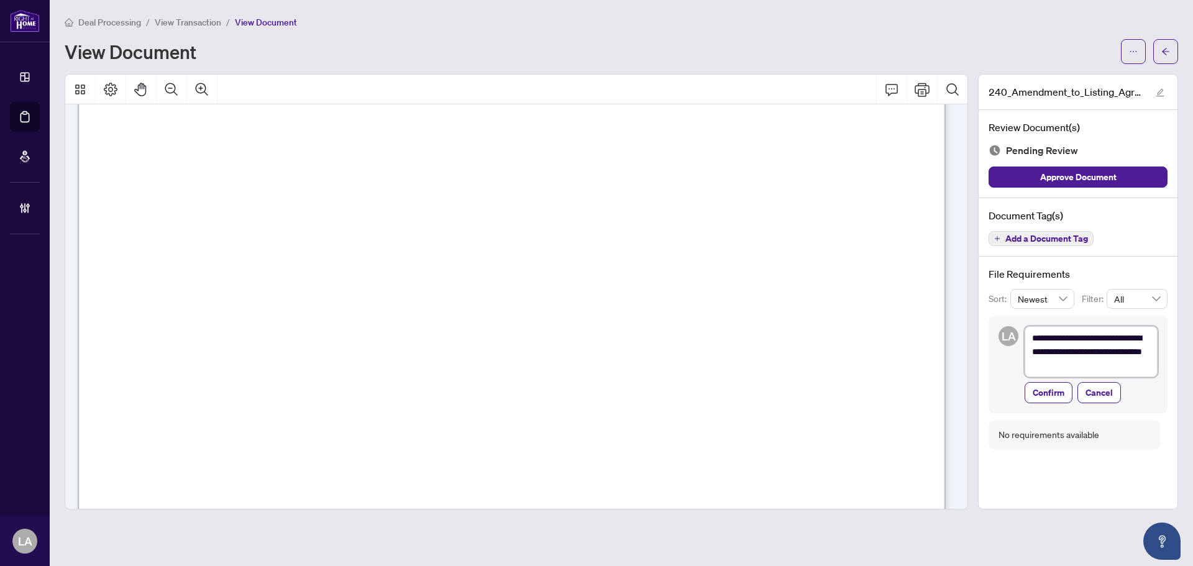
type textarea "**********"
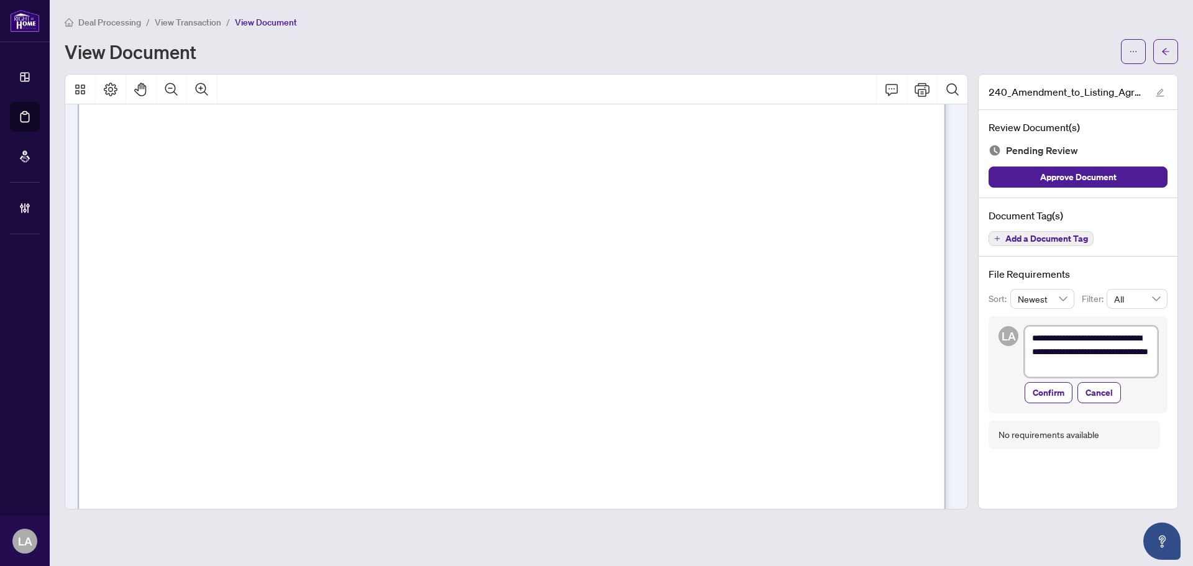
type textarea "**********"
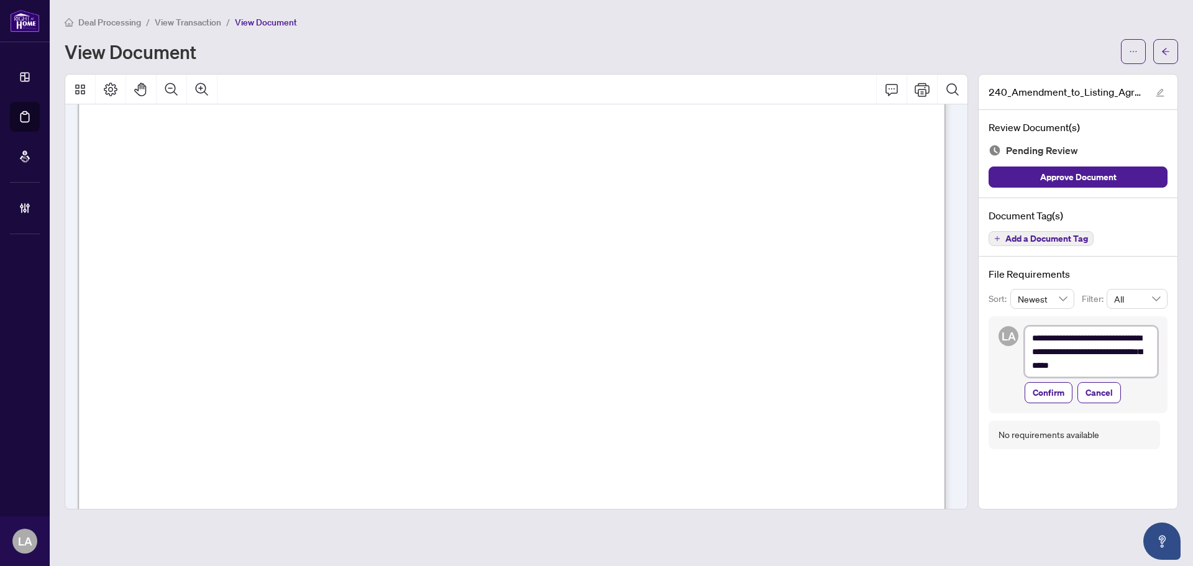
type textarea "**********"
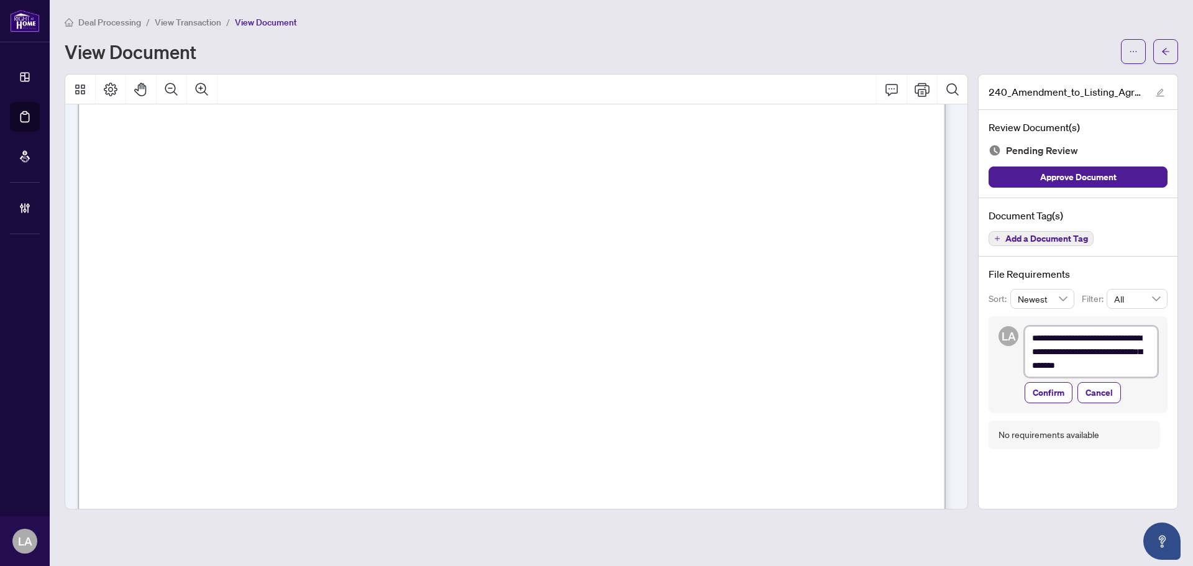
type textarea "**********"
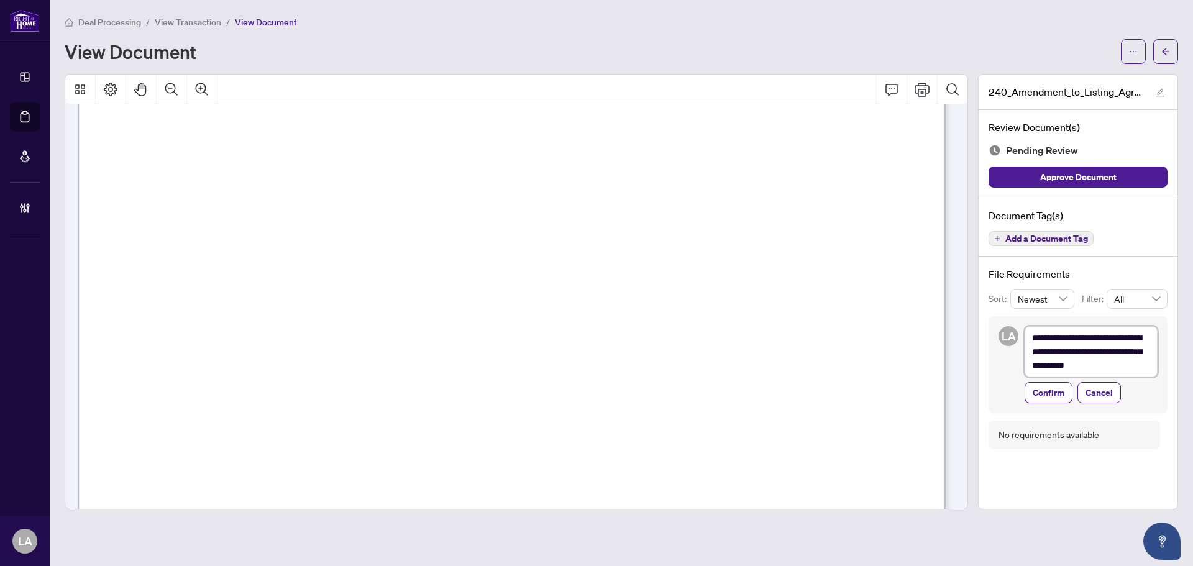
type textarea "**********"
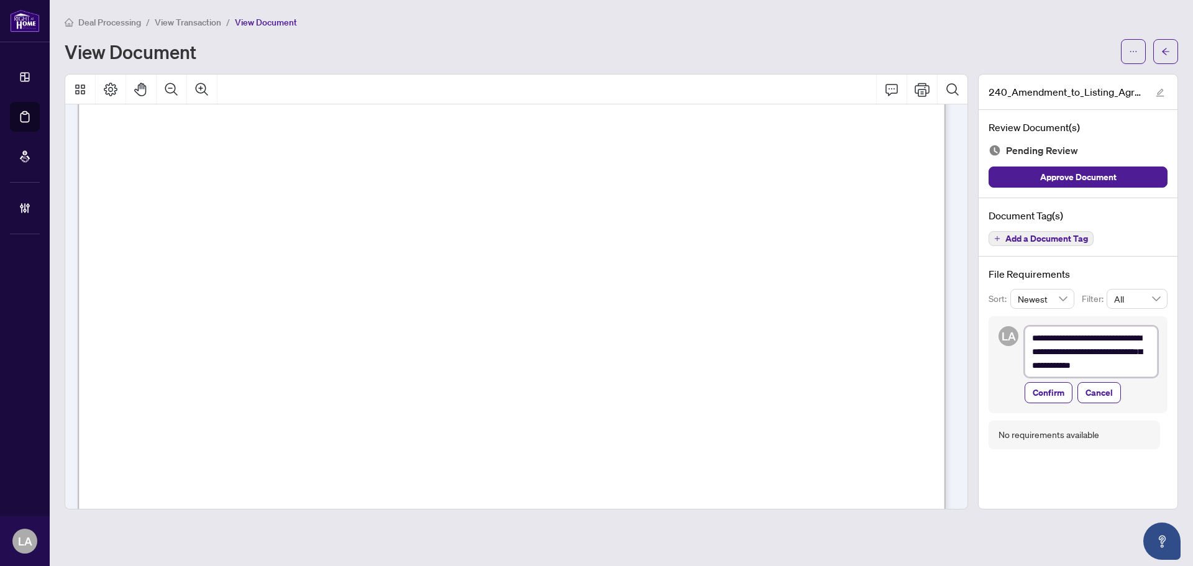
type textarea "**********"
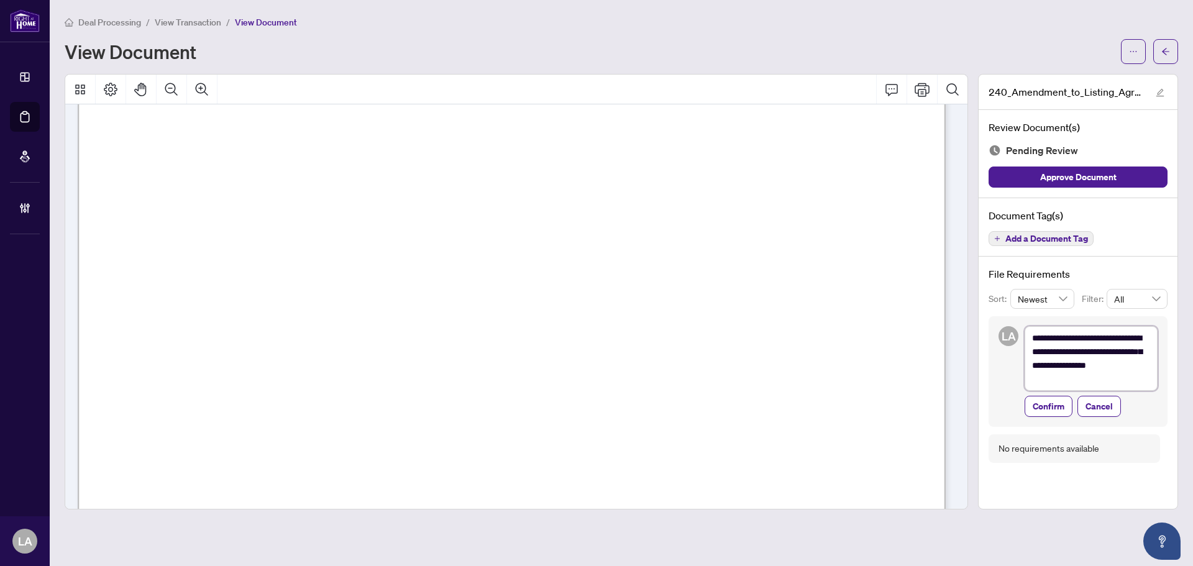
click at [1135, 353] on textarea "**********" at bounding box center [1090, 358] width 133 height 65
click at [1069, 413] on button "Confirm" at bounding box center [1048, 406] width 48 height 21
click at [1028, 234] on span "Add a Document Tag" at bounding box center [1046, 238] width 83 height 9
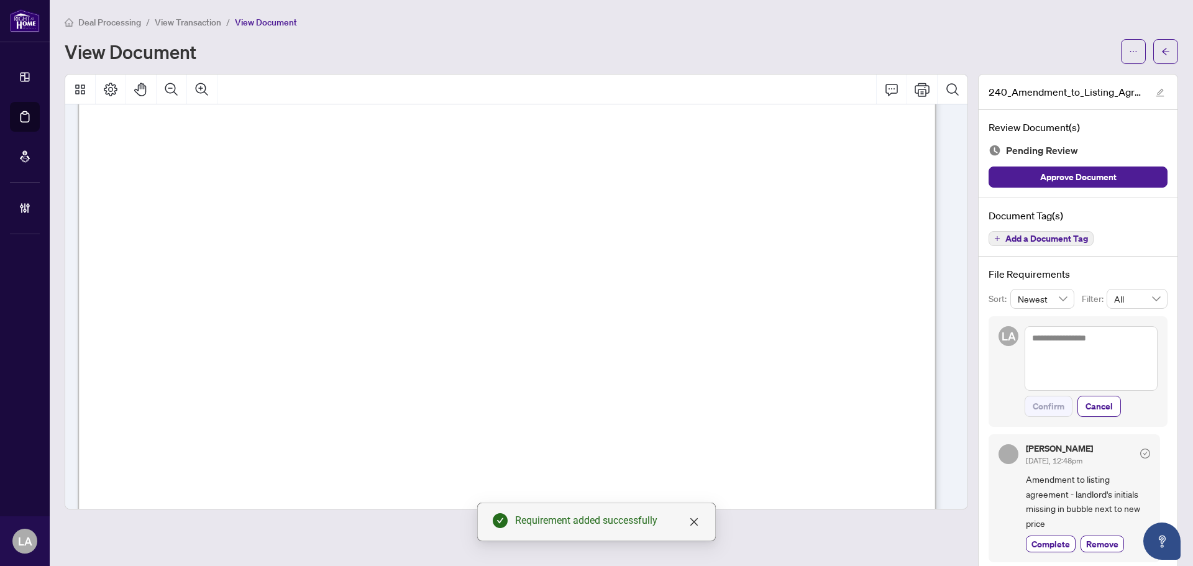
scroll to position [247, 0]
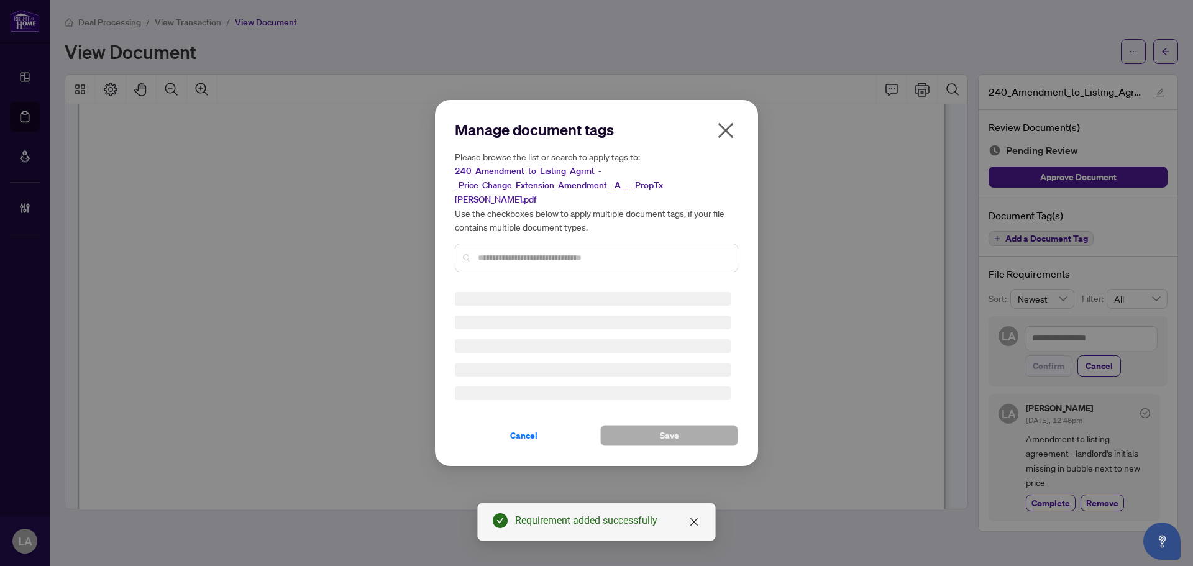
click at [680, 186] on h5 "Please browse the list or search to apply tags to: 240_Amendment_to_Listing_Agr…" at bounding box center [596, 192] width 283 height 84
click at [548, 261] on div at bounding box center [596, 257] width 283 height 29
click at [543, 255] on input "text" at bounding box center [603, 258] width 250 height 14
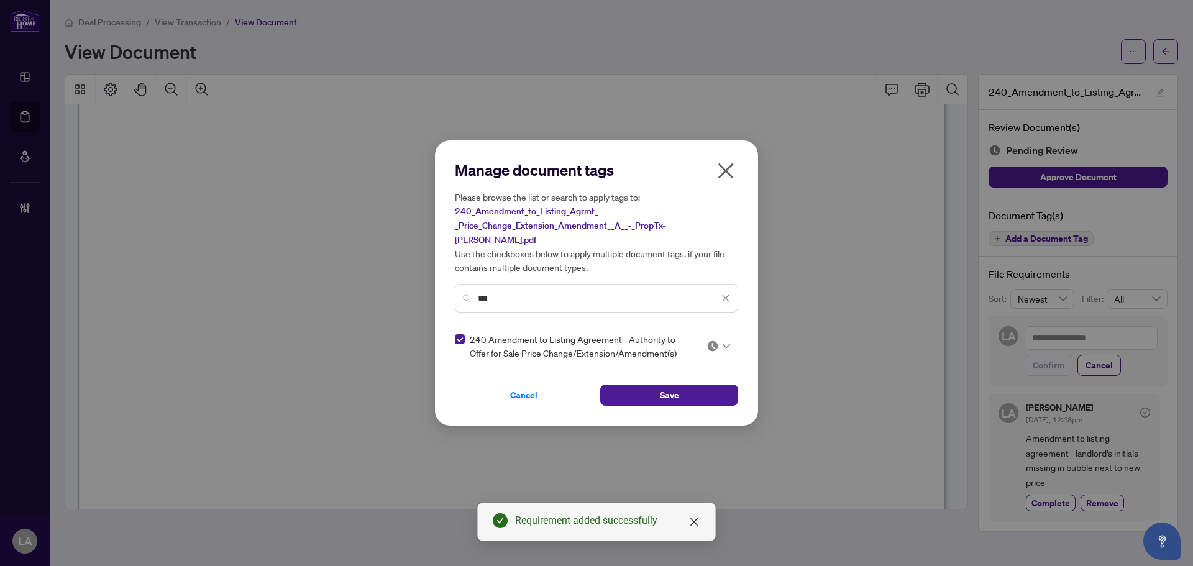
drag, startPoint x: 691, startPoint y: 351, endPoint x: 716, endPoint y: 339, distance: 26.9
click at [709, 346] on div "240 Amendment to Listing Agreement - Authority to Offer for Sale Price Change/E…" at bounding box center [593, 345] width 276 height 27
click at [716, 340] on img at bounding box center [712, 346] width 12 height 12
click at [670, 401] on div "Approved" at bounding box center [681, 400] width 80 height 14
click at [711, 340] on img at bounding box center [712, 346] width 12 height 12
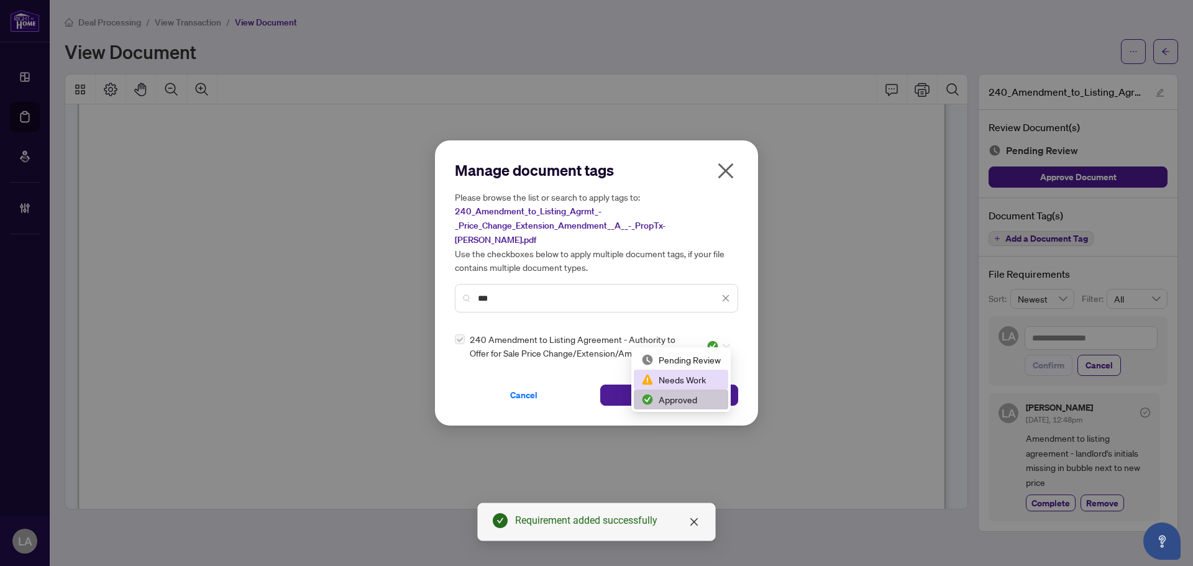
click at [680, 386] on div "Needs Work" at bounding box center [681, 380] width 94 height 20
drag, startPoint x: 619, startPoint y: 389, endPoint x: 570, endPoint y: 211, distance: 184.9
click at [619, 389] on button "Save" at bounding box center [669, 394] width 138 height 21
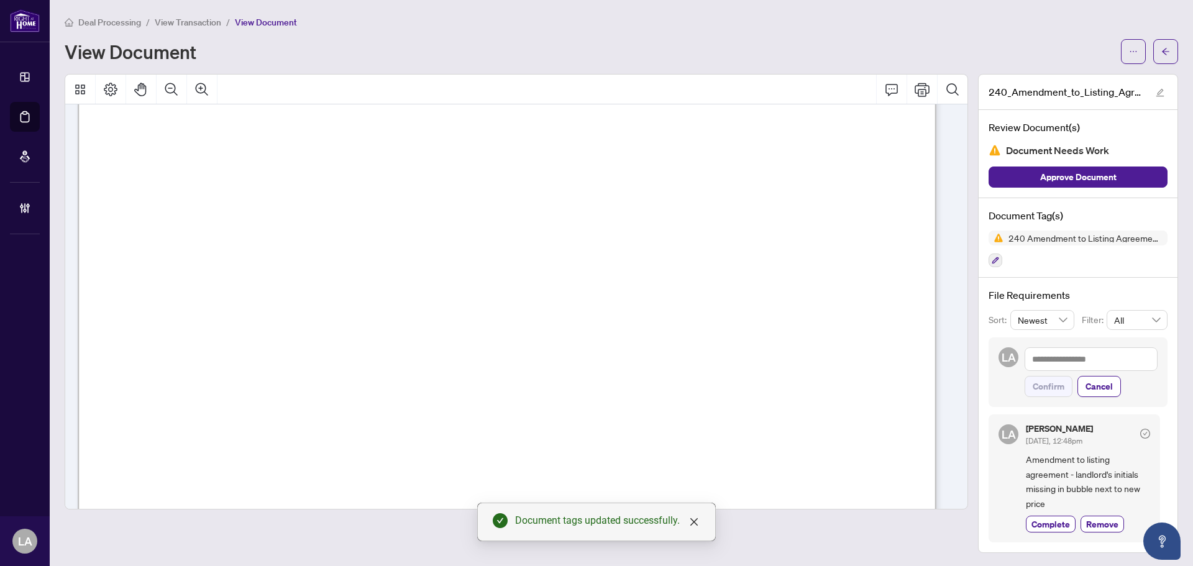
scroll to position [244, 0]
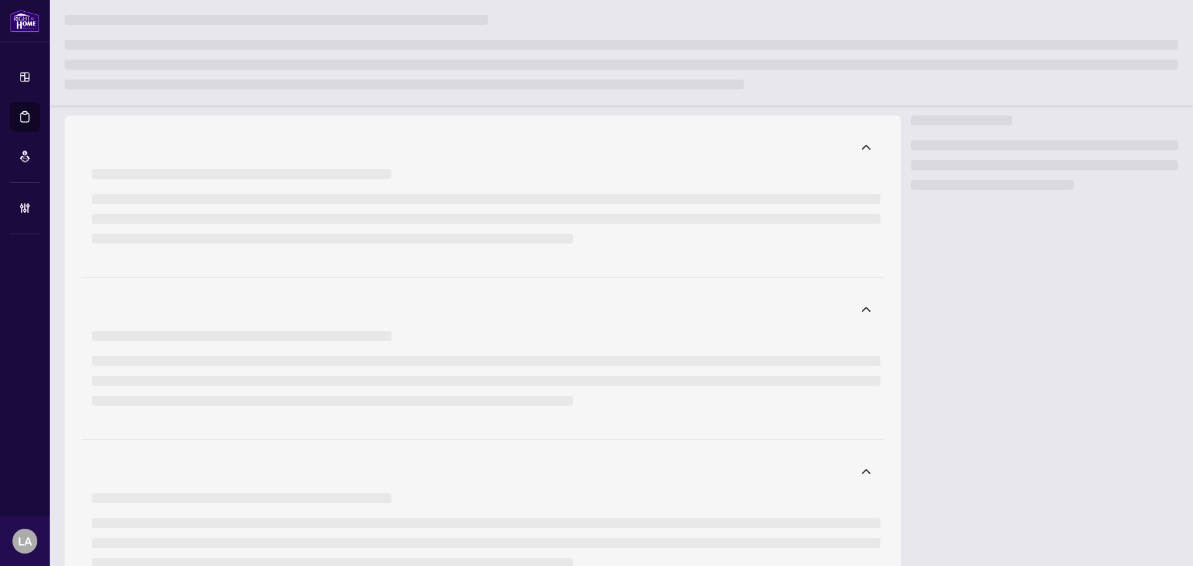
click at [231, 58] on ul at bounding box center [621, 65] width 1113 height 50
click at [212, 71] on ul at bounding box center [621, 65] width 1113 height 50
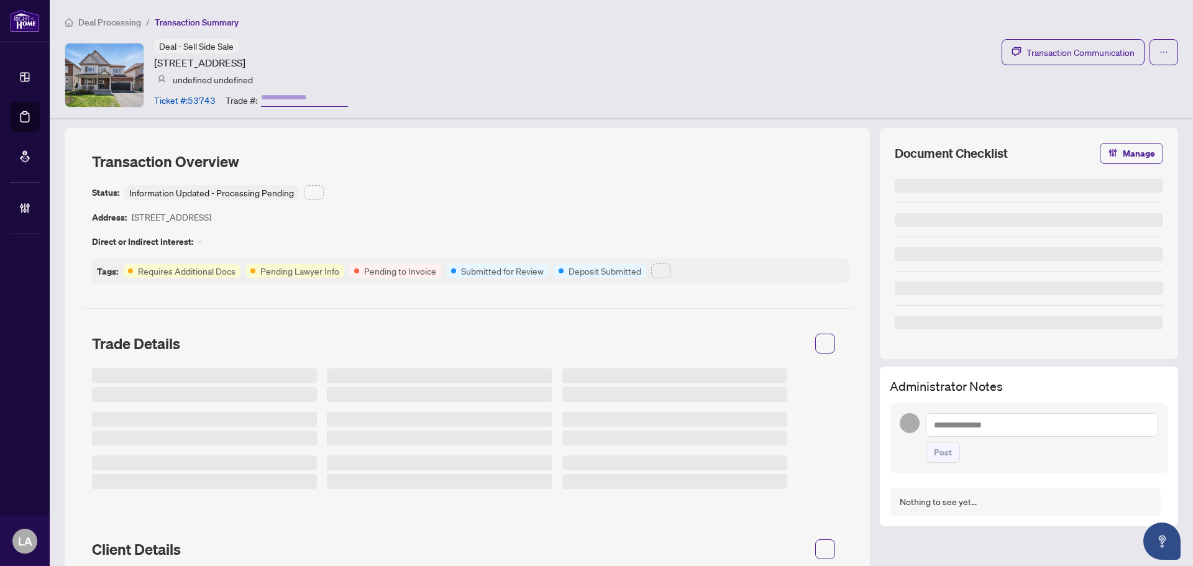
type input "**********"
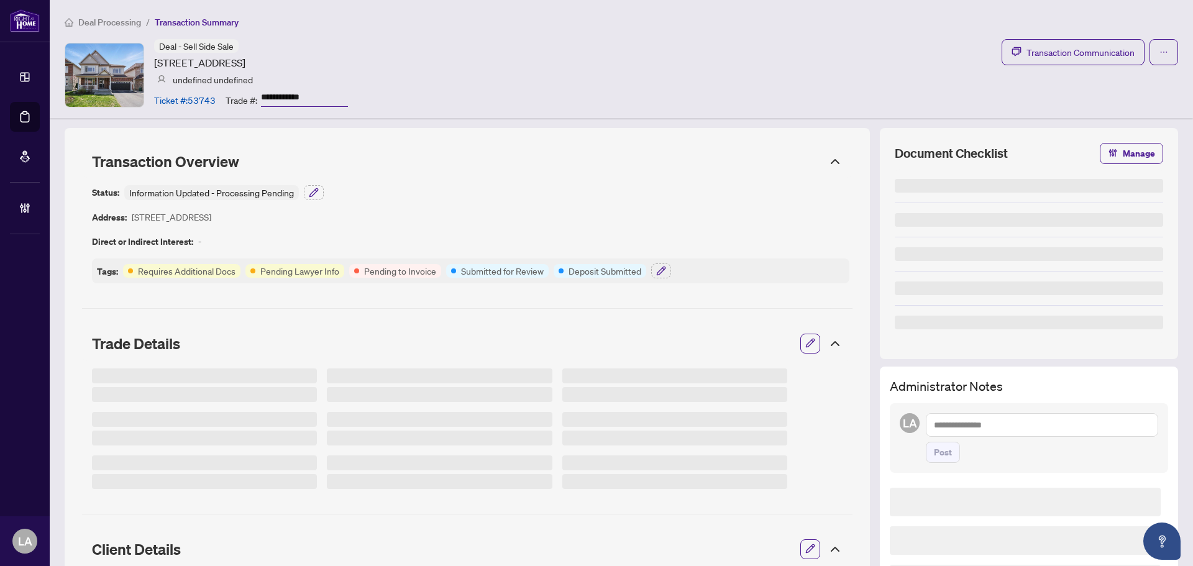
click at [276, 98] on input "**********" at bounding box center [304, 98] width 87 height 18
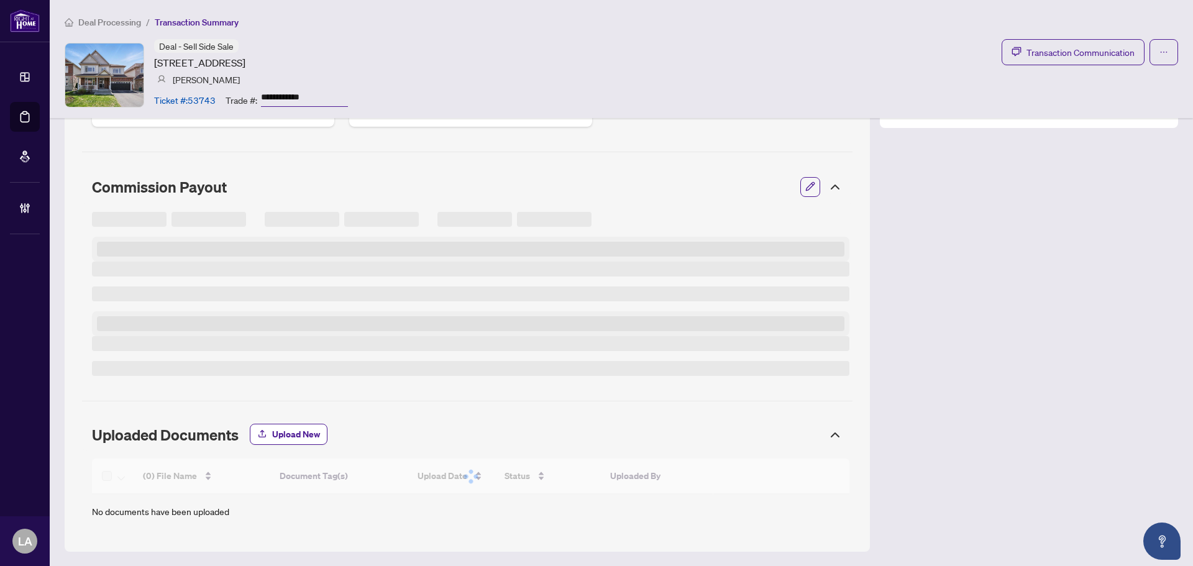
scroll to position [559, 0]
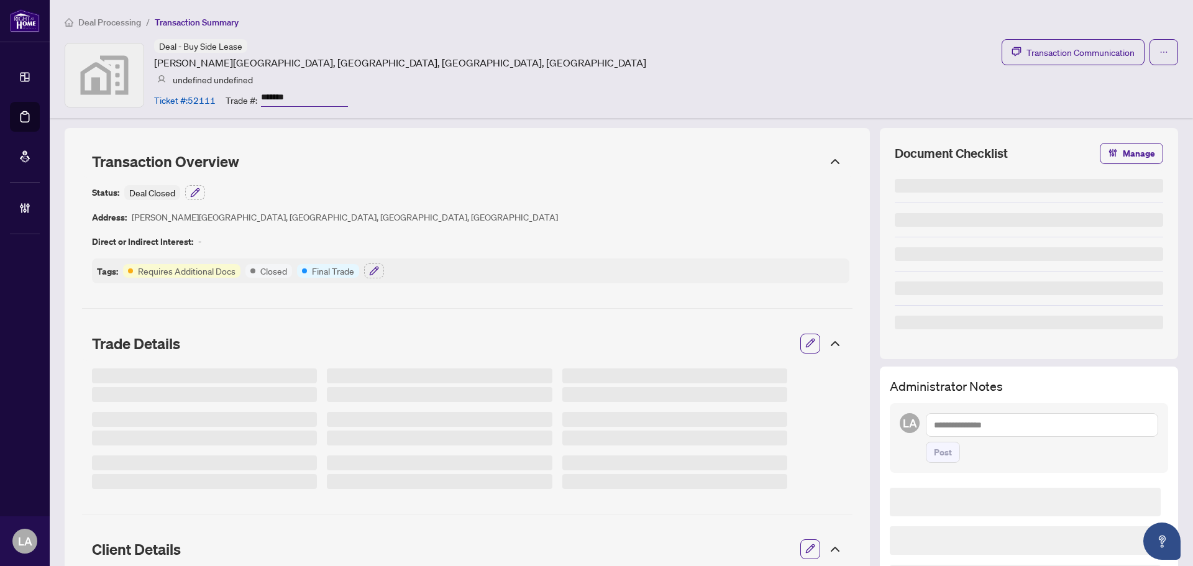
click at [304, 99] on input "*******" at bounding box center [304, 98] width 87 height 18
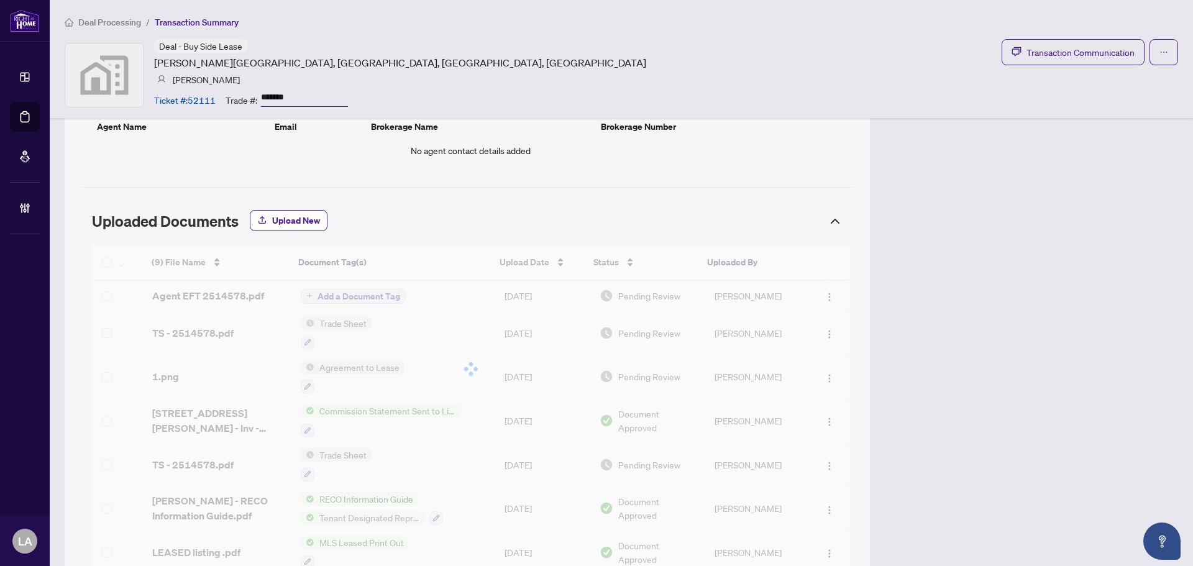
scroll to position [807, 0]
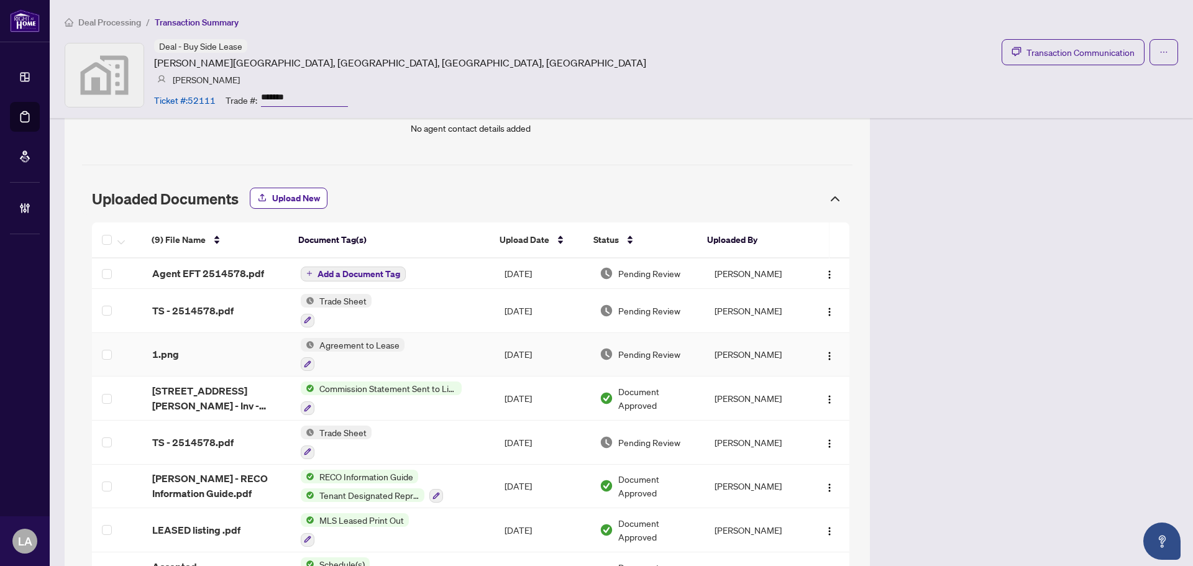
click at [199, 343] on td "1.png" at bounding box center [216, 355] width 149 height 44
click at [824, 445] on img "button" at bounding box center [829, 444] width 10 height 10
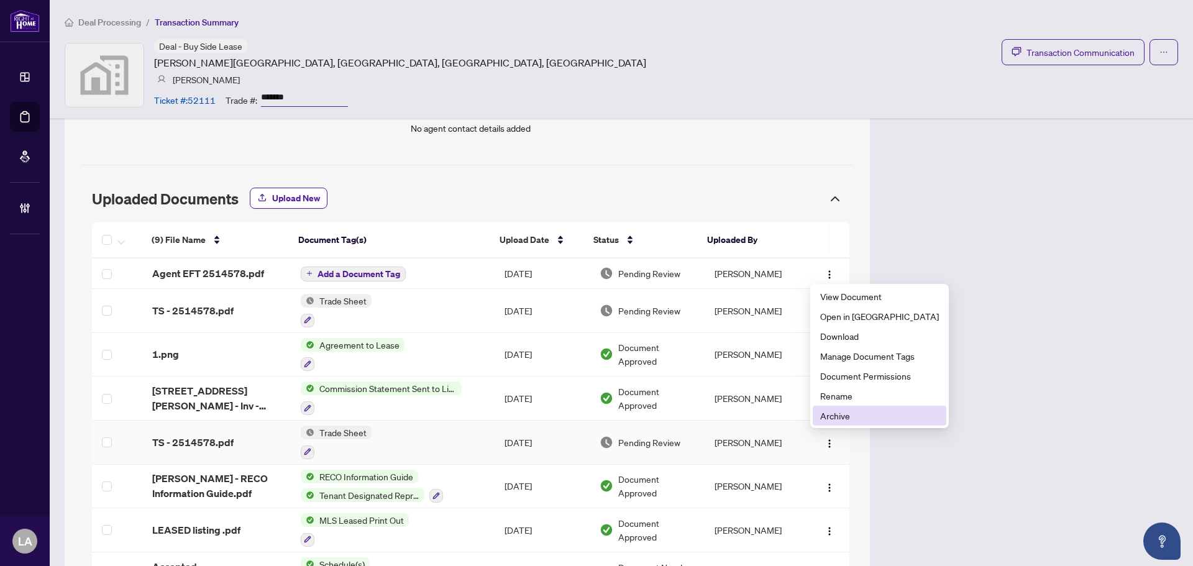
click at [824, 410] on span "Archive" at bounding box center [879, 416] width 119 height 14
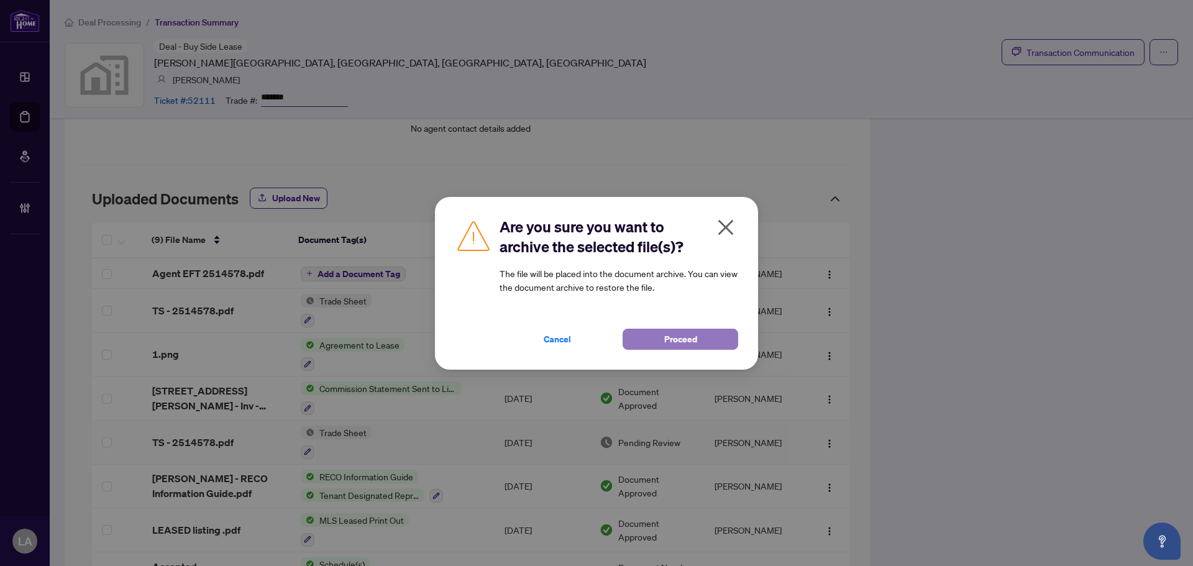
click at [665, 337] on span "Proceed" at bounding box center [680, 339] width 33 height 20
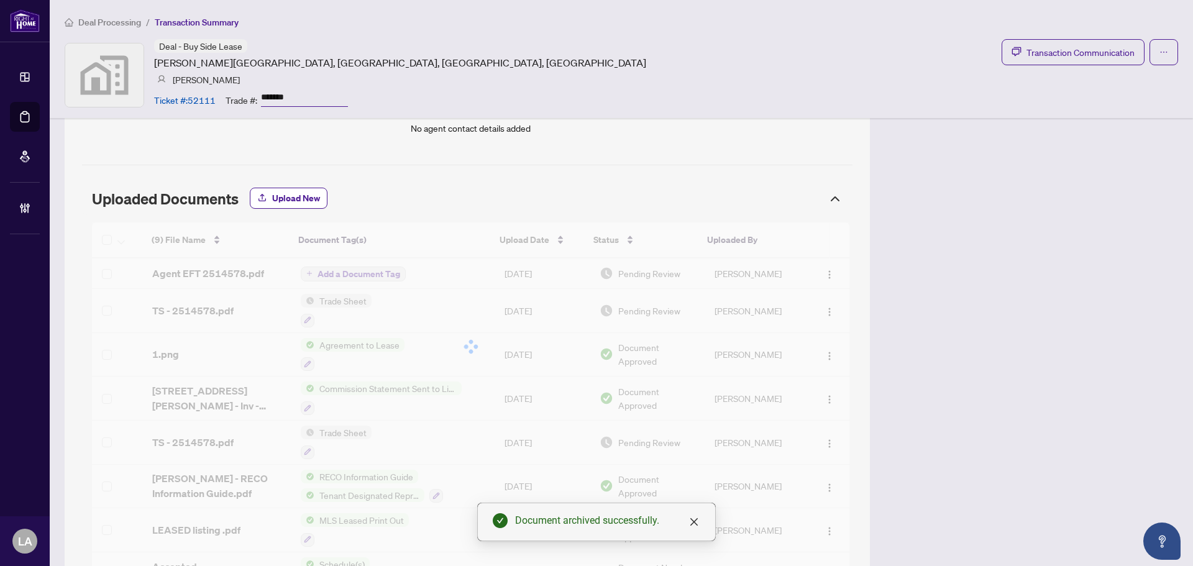
click at [250, 307] on div at bounding box center [470, 346] width 757 height 248
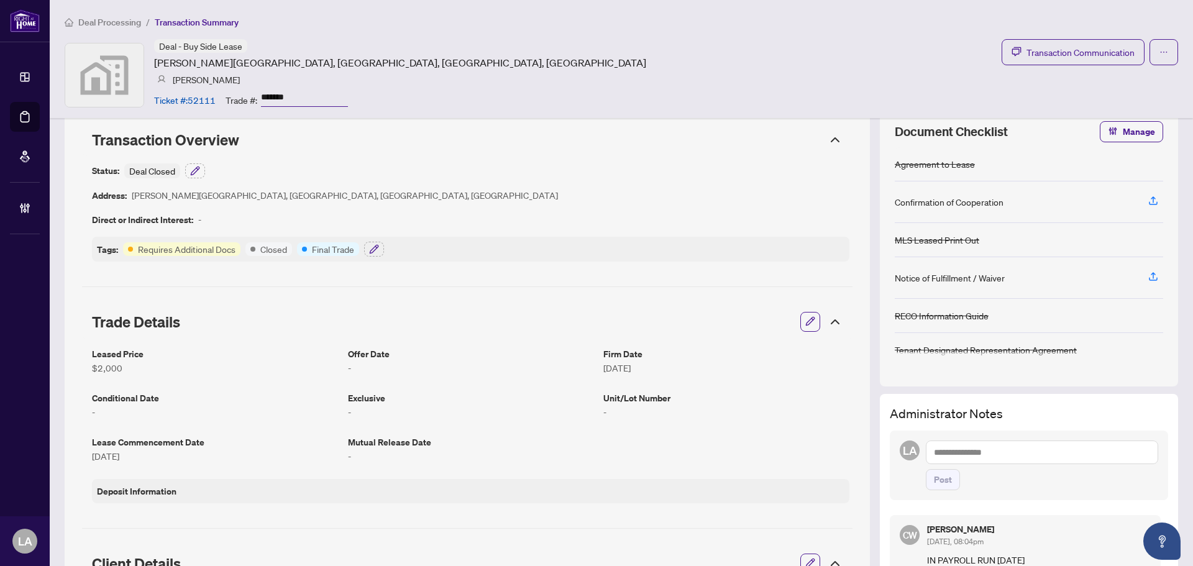
scroll to position [0, 0]
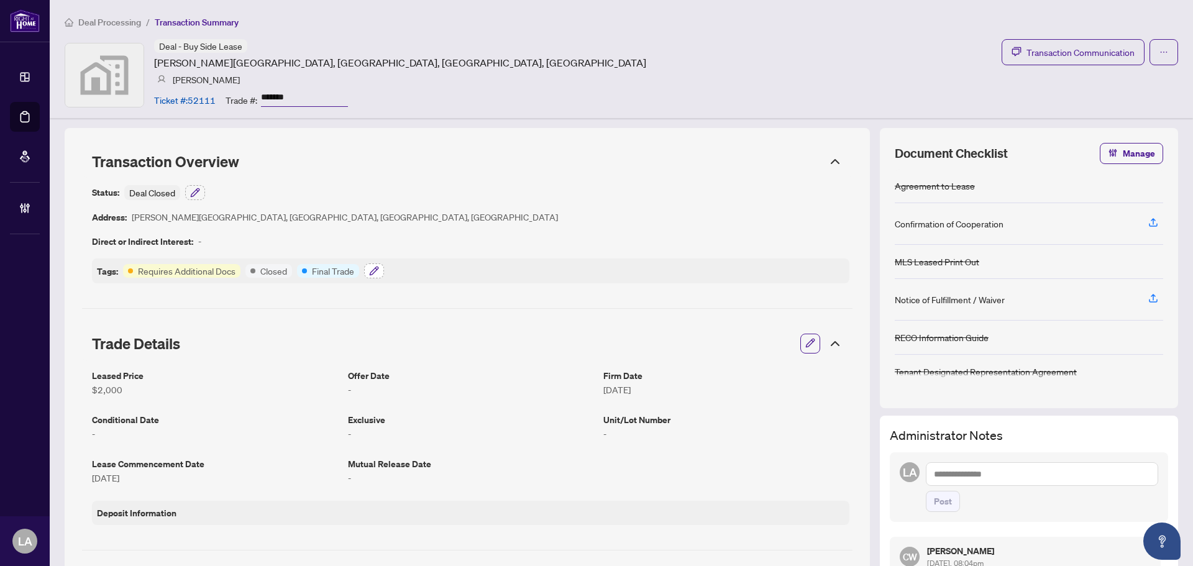
click at [367, 273] on button "button" at bounding box center [374, 270] width 20 height 15
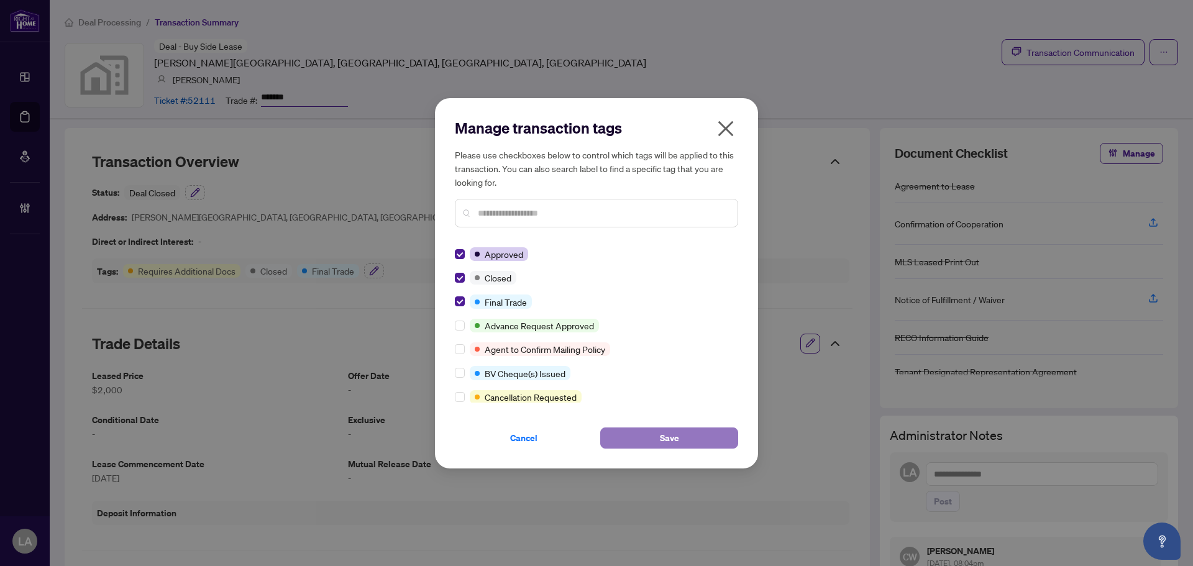
click at [620, 430] on button "Save" at bounding box center [669, 437] width 138 height 21
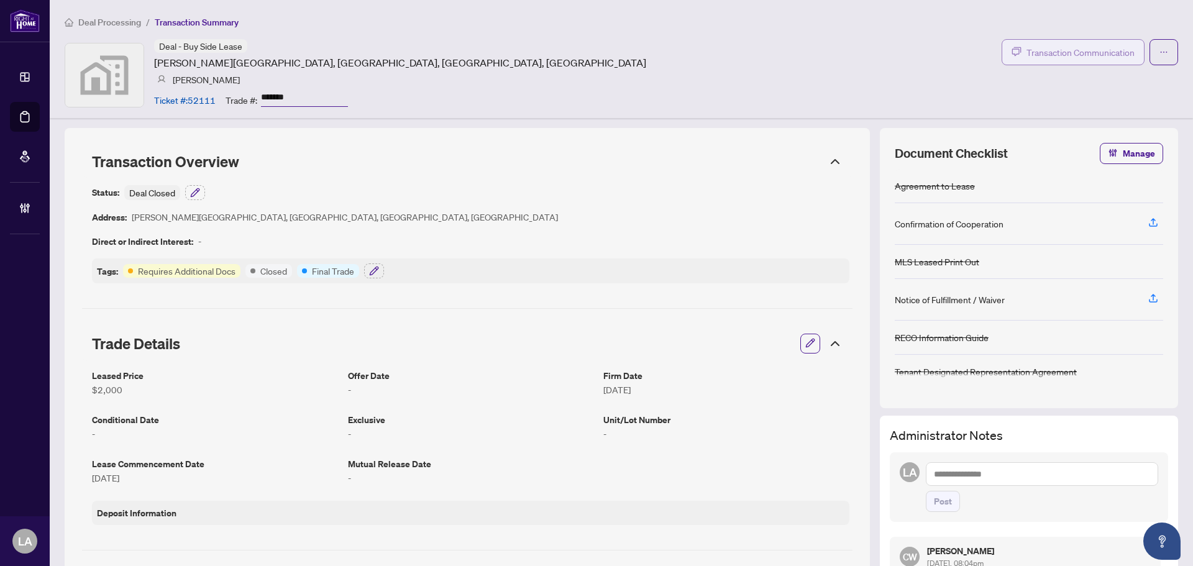
drag, startPoint x: 1039, startPoint y: 32, endPoint x: 1045, endPoint y: 42, distance: 11.2
click at [1040, 35] on div "Deal Processing / Transaction Summary Deal - Buy Side Lease [PERSON_NAME][GEOGR…" at bounding box center [621, 59] width 1143 height 118
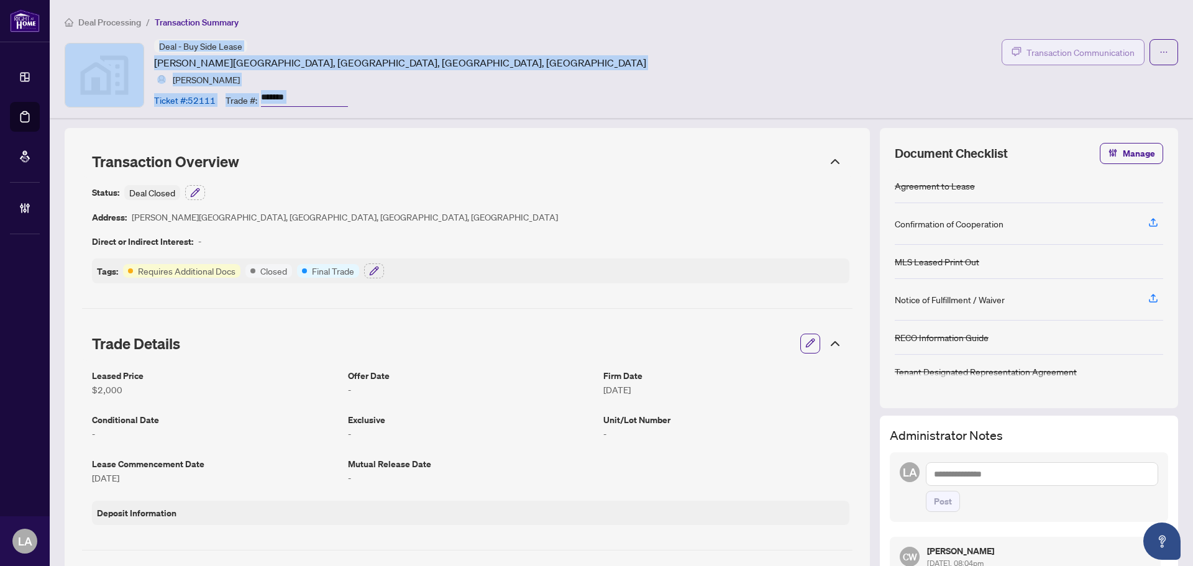
click at [1045, 42] on button "Transaction Communication" at bounding box center [1072, 52] width 143 height 26
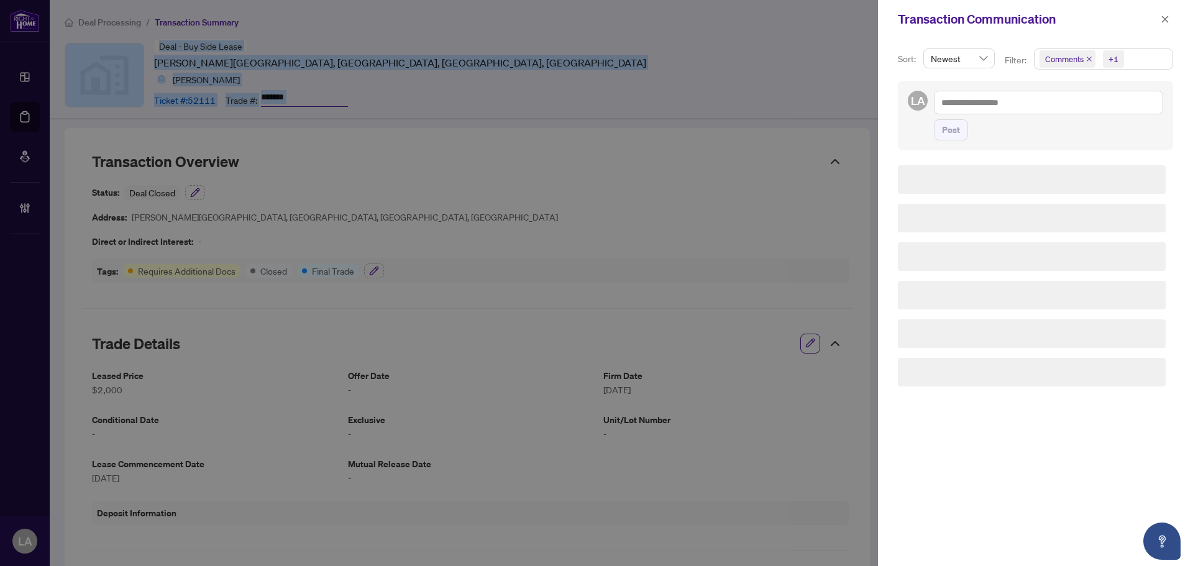
click at [1068, 57] on span "Comments" at bounding box center [1064, 59] width 39 height 12
click at [1091, 110] on span "Comments" at bounding box center [1079, 110] width 43 height 11
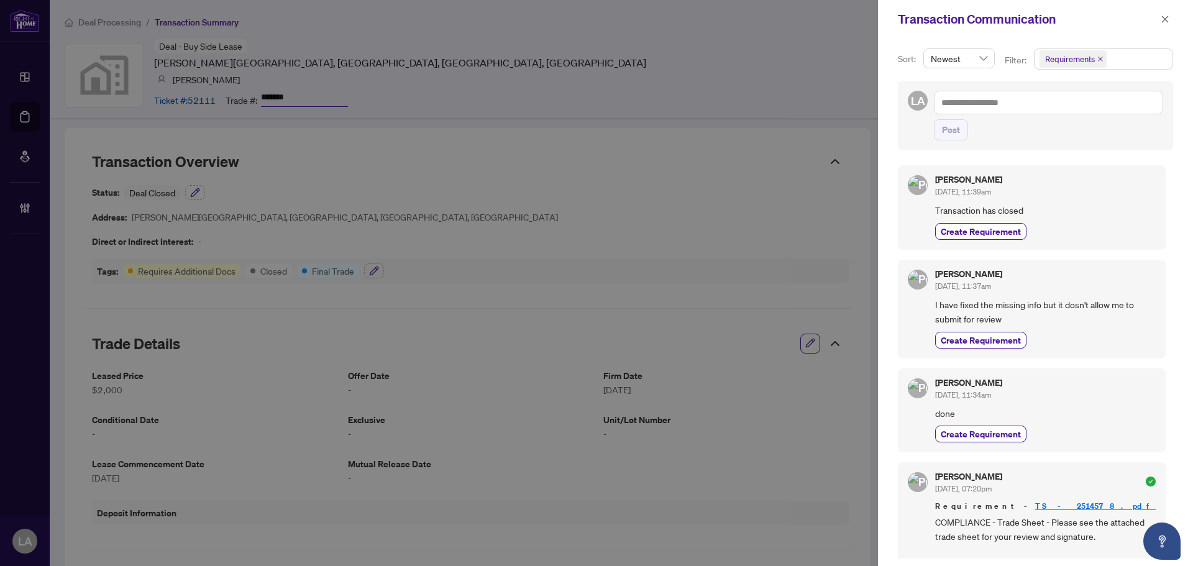
drag, startPoint x: 720, startPoint y: 99, endPoint x: 407, endPoint y: 7, distance: 326.1
click at [712, 99] on div at bounding box center [596, 283] width 1193 height 566
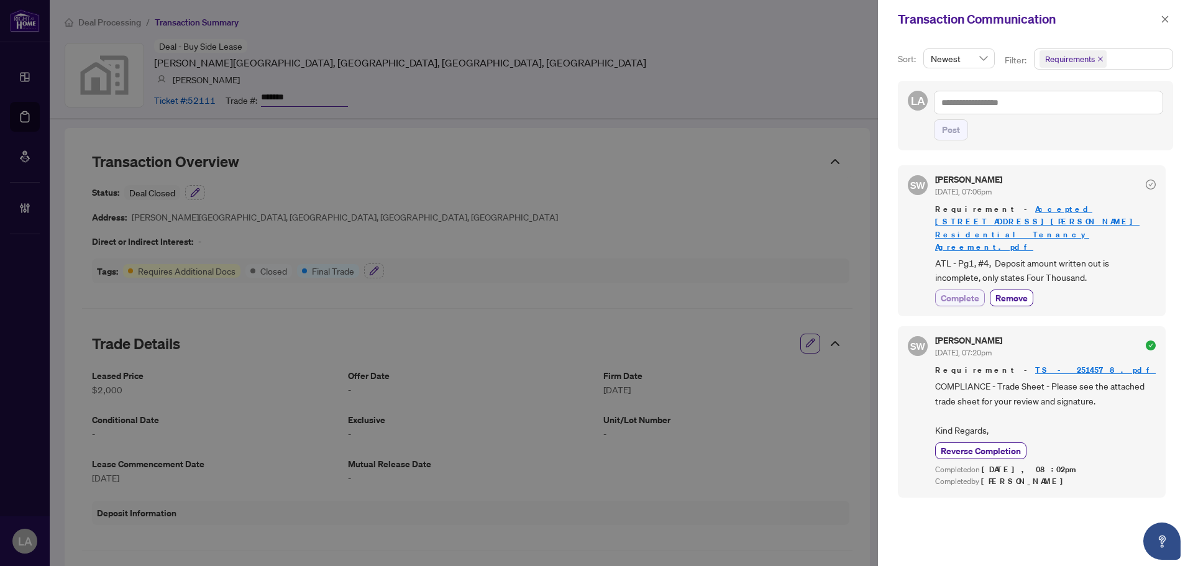
click at [966, 291] on span "Complete" at bounding box center [959, 297] width 39 height 13
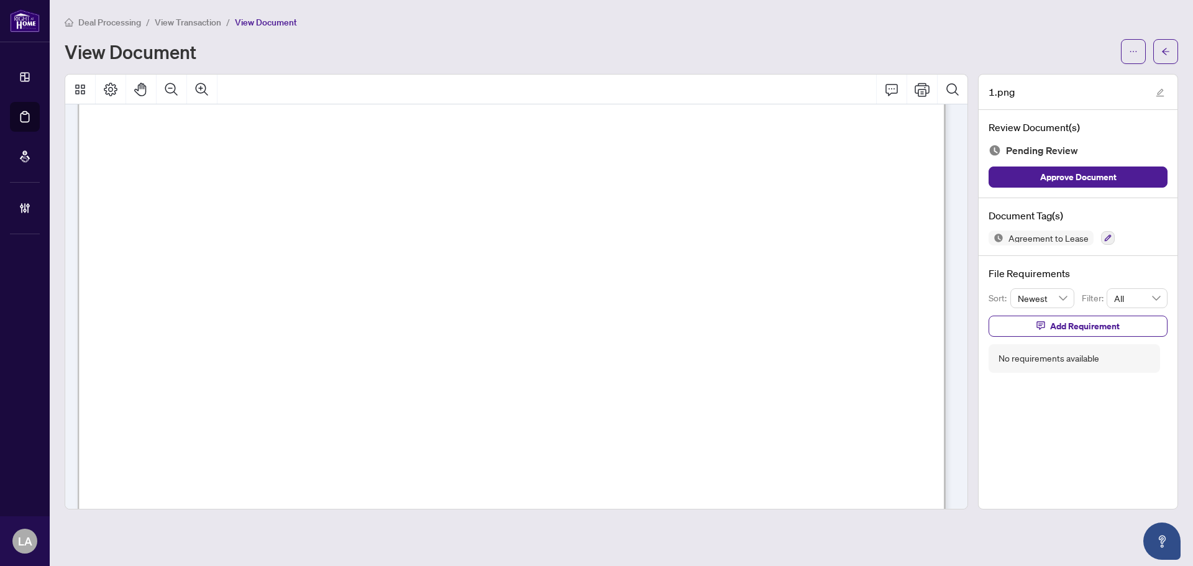
scroll to position [311, 0]
click at [1107, 232] on button "button" at bounding box center [1108, 238] width 14 height 14
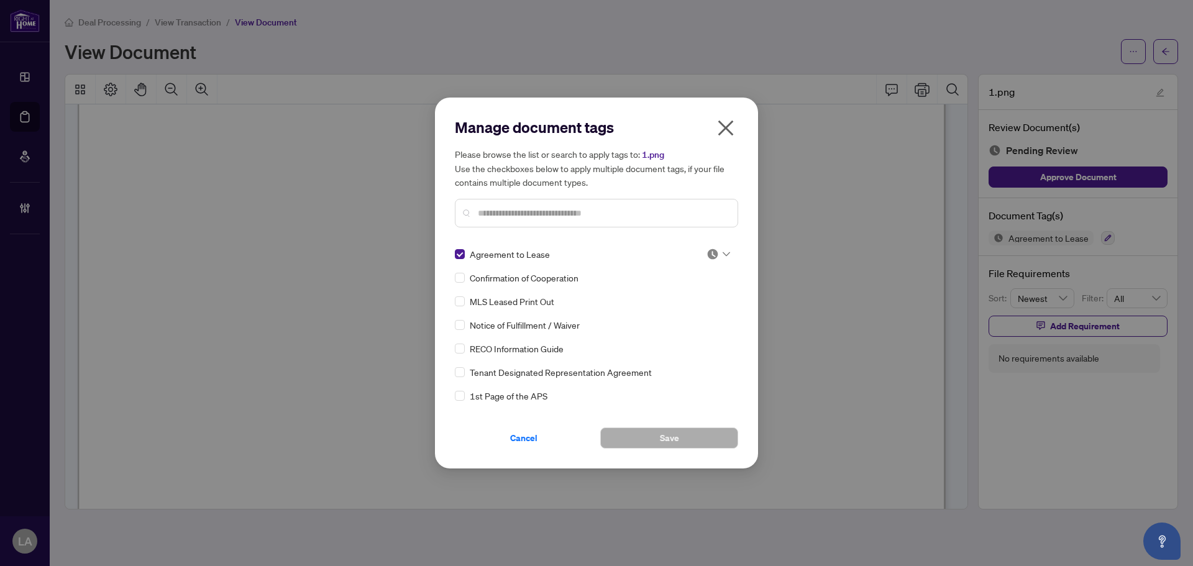
drag, startPoint x: 728, startPoint y: 248, endPoint x: 711, endPoint y: 273, distance: 30.0
click at [727, 252] on div "Agreement to Lease Confirmation of Cooperation MLS Leased Print Out Notice of F…" at bounding box center [596, 324] width 283 height 155
click at [706, 261] on input "search" at bounding box center [712, 254] width 12 height 19
click at [655, 320] on div "Approved" at bounding box center [677, 315] width 80 height 14
drag, startPoint x: 636, startPoint y: 433, endPoint x: 583, endPoint y: 312, distance: 132.1
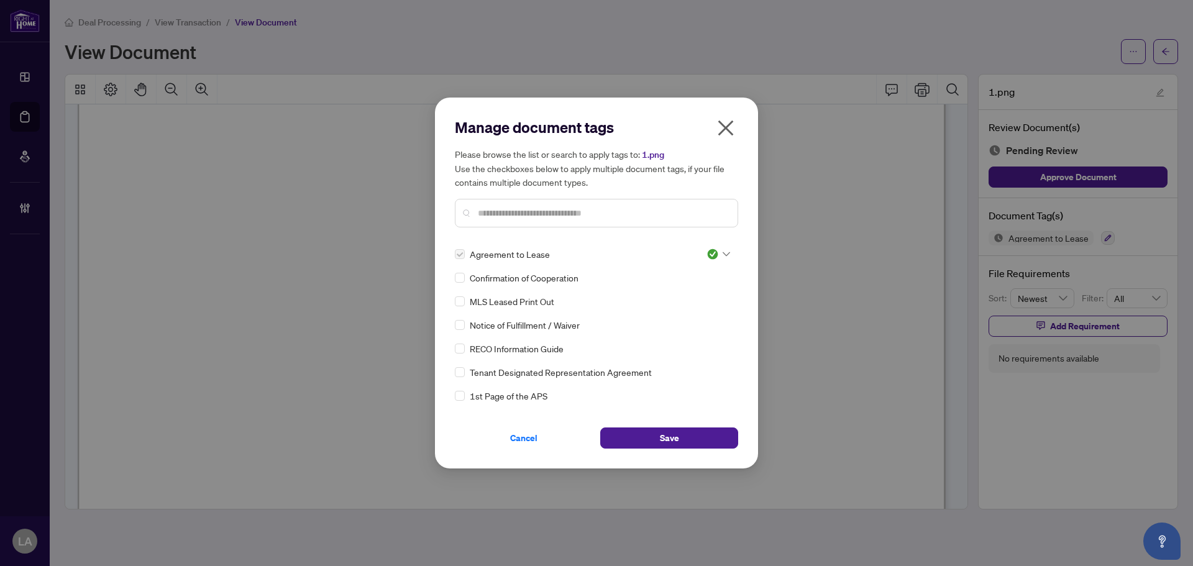
click at [635, 433] on button "Save" at bounding box center [669, 437] width 138 height 21
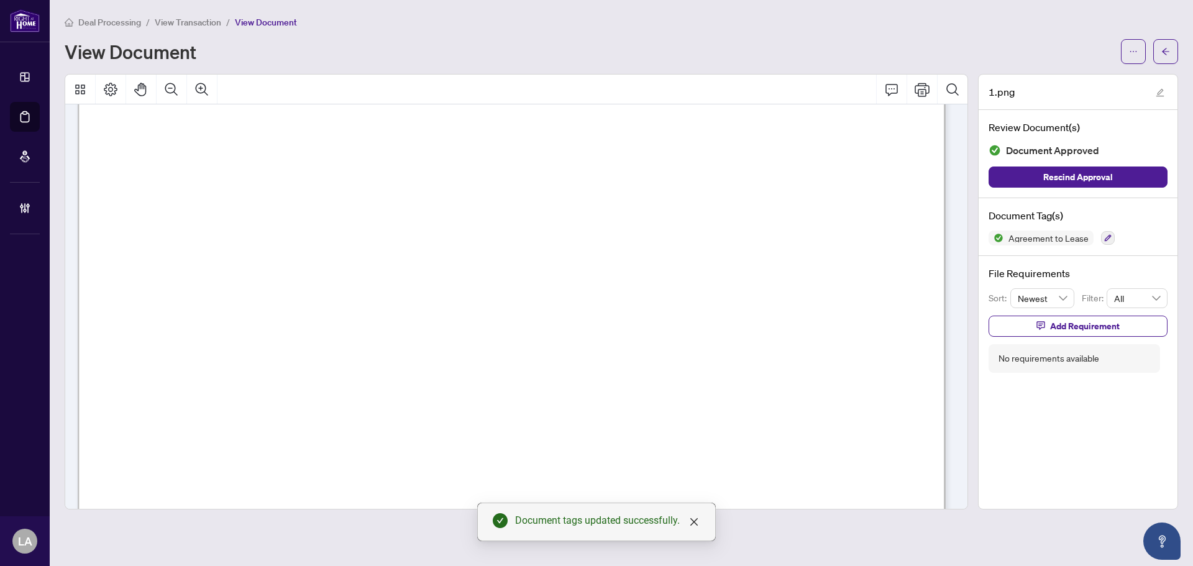
click at [198, 25] on span "View Transaction" at bounding box center [188, 22] width 66 height 11
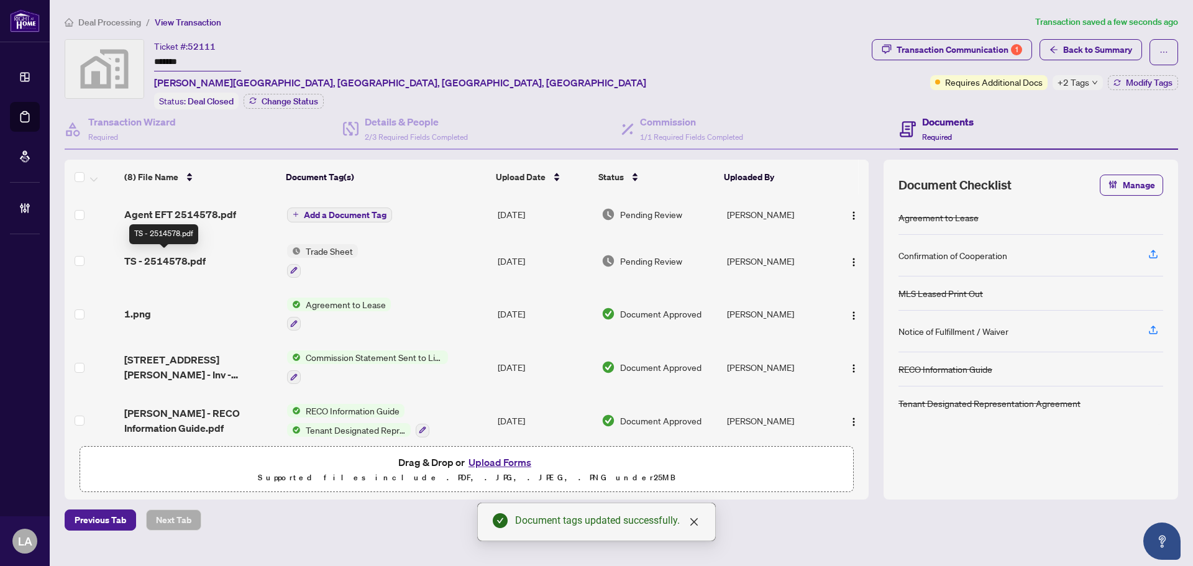
click at [178, 266] on td "TS - 2514578.pdf" at bounding box center [200, 260] width 163 height 53
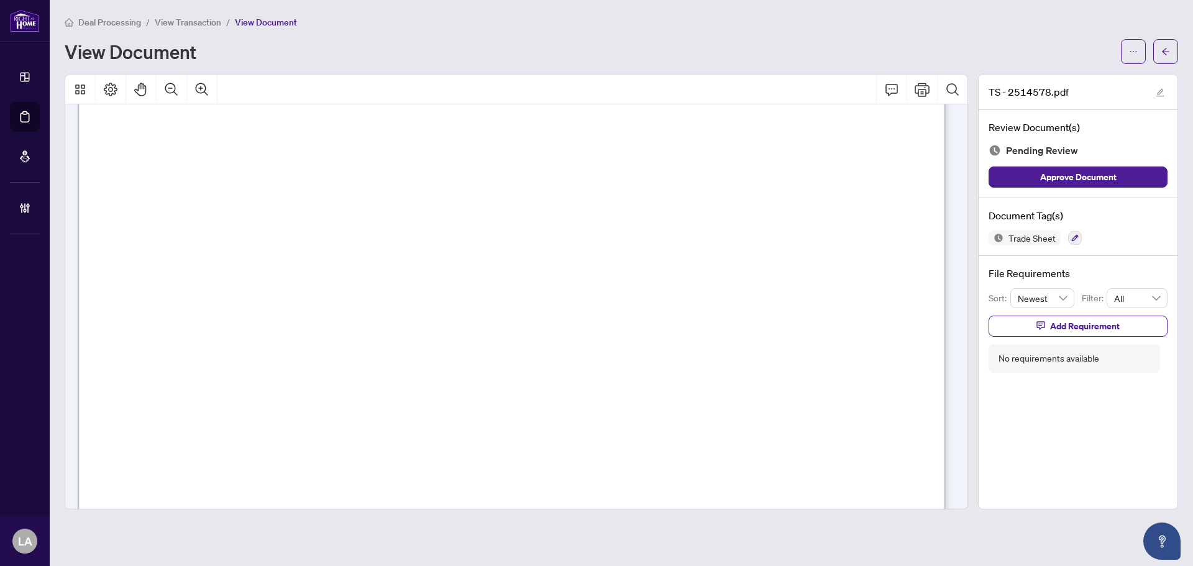
scroll to position [373, 0]
click at [1082, 237] on div "Trade Sheet" at bounding box center [1077, 237] width 179 height 15
click at [1072, 238] on icon "button" at bounding box center [1074, 238] width 7 height 7
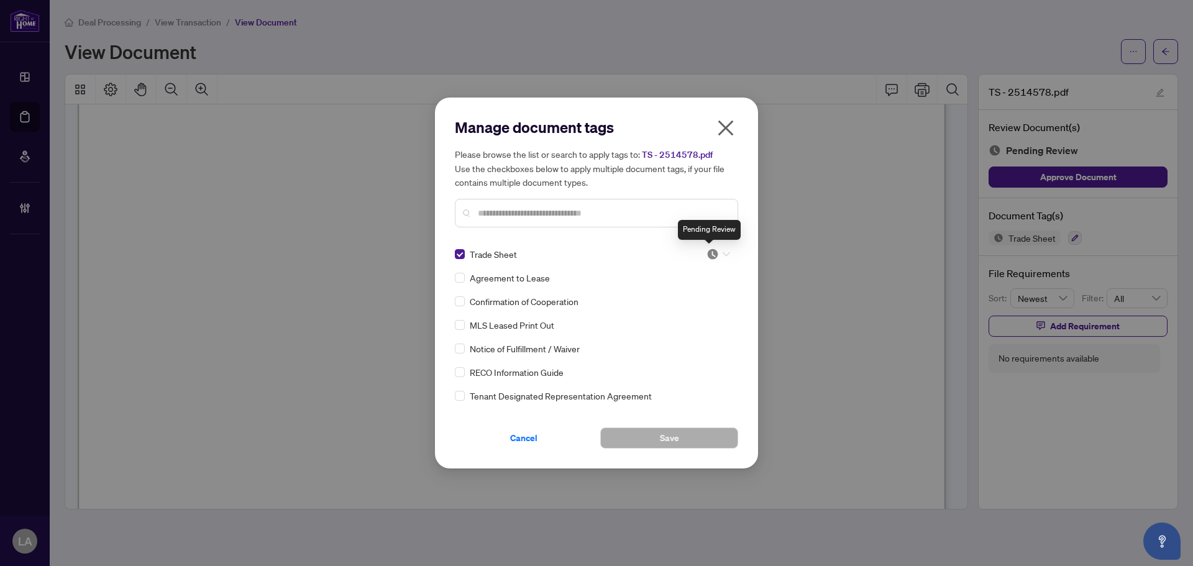
click at [708, 255] on img at bounding box center [712, 254] width 12 height 12
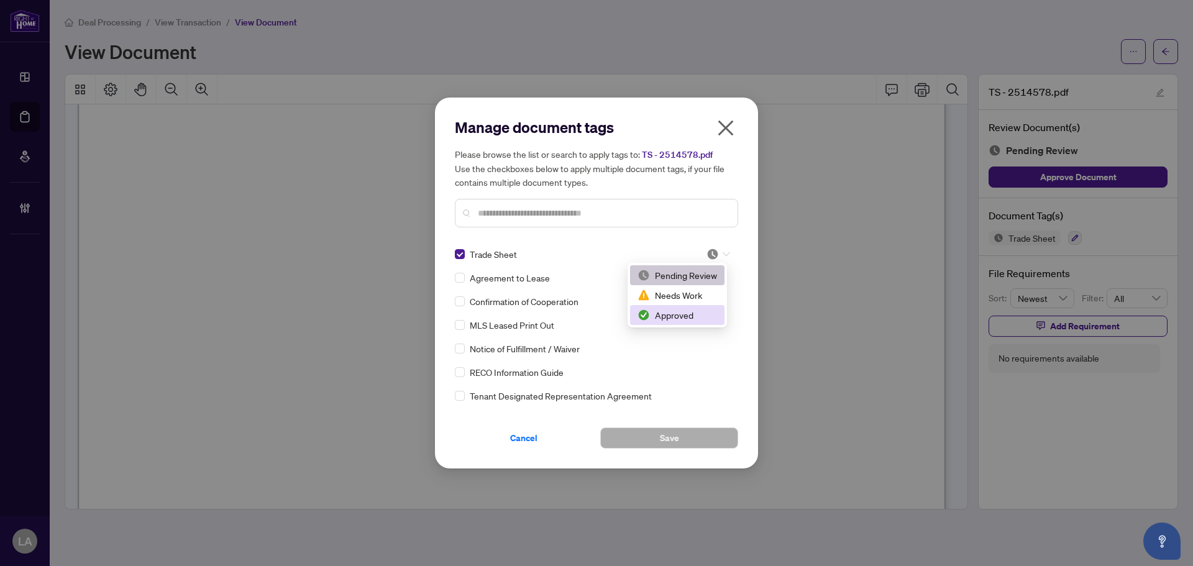
click at [683, 313] on div "Approved" at bounding box center [677, 315] width 80 height 14
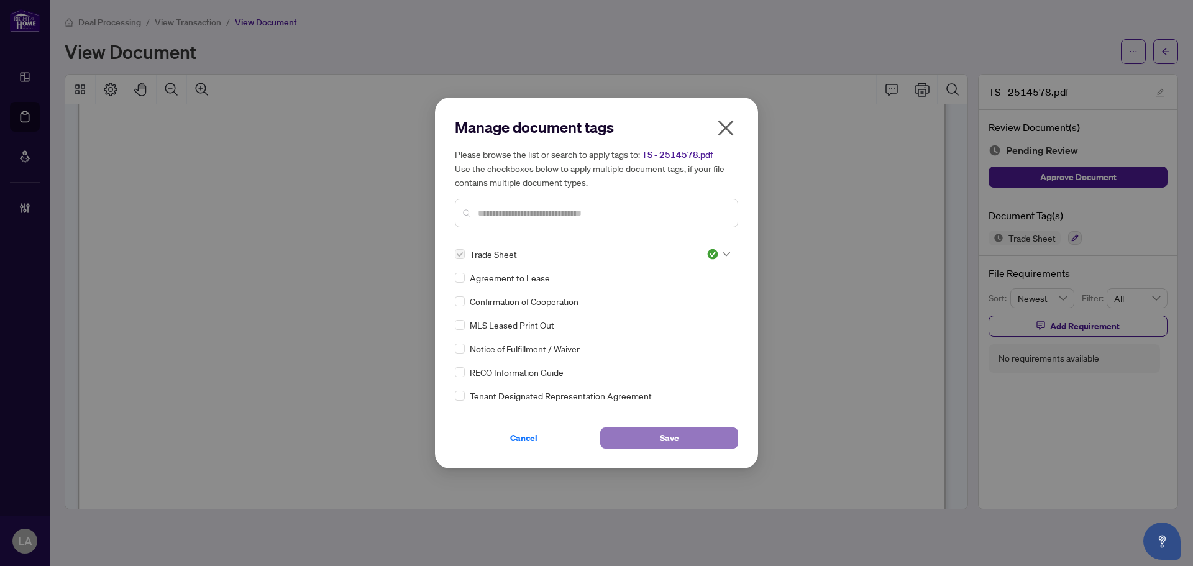
click at [657, 433] on button "Save" at bounding box center [669, 437] width 138 height 21
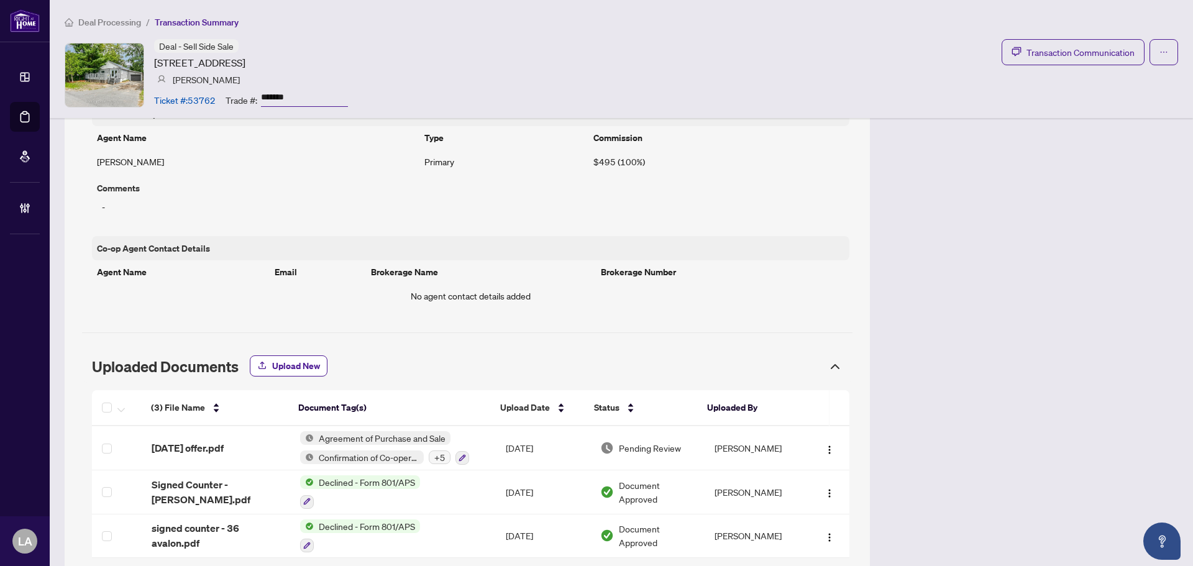
scroll to position [717, 0]
